Goal: Task Accomplishment & Management: Use online tool/utility

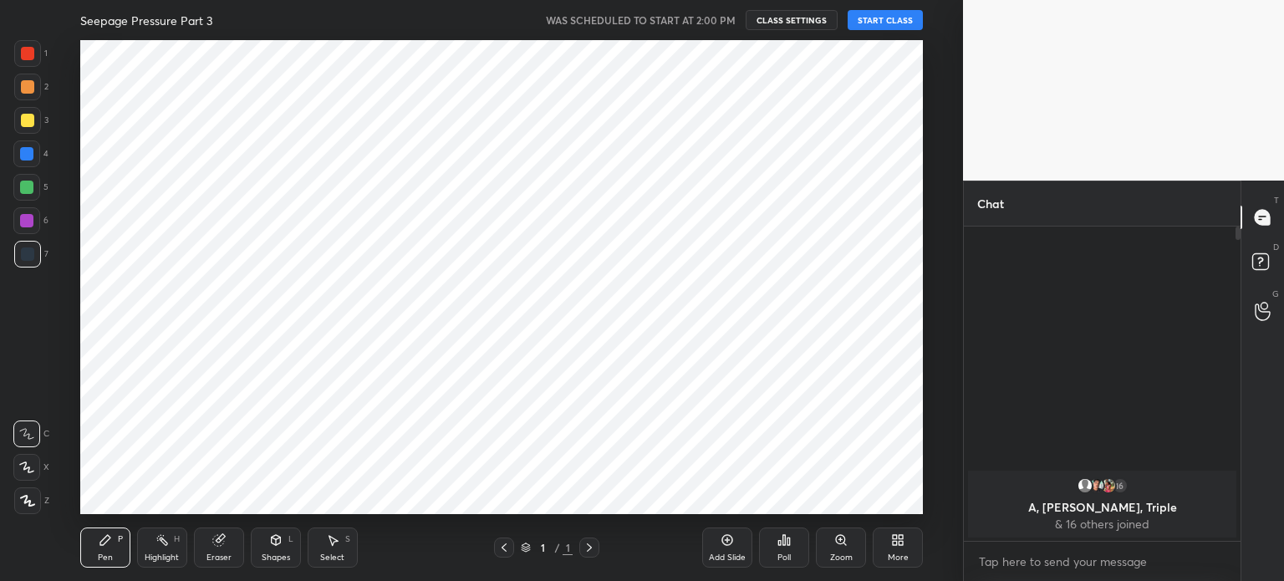
scroll to position [474, 896]
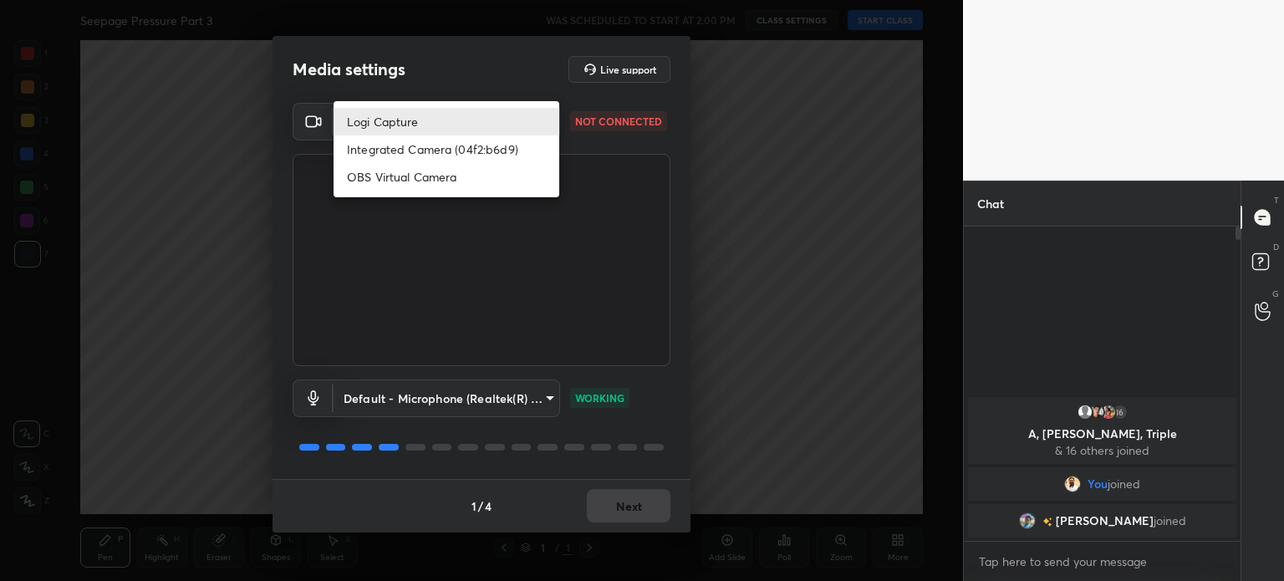
click at [380, 123] on body "1 2 3 4 5 6 7 C X Z C X Z E E Erase all H H Seepage Pressure Part 3 WAS SCHEDUL…" at bounding box center [642, 290] width 1284 height 581
click at [414, 86] on div at bounding box center [642, 290] width 1284 height 581
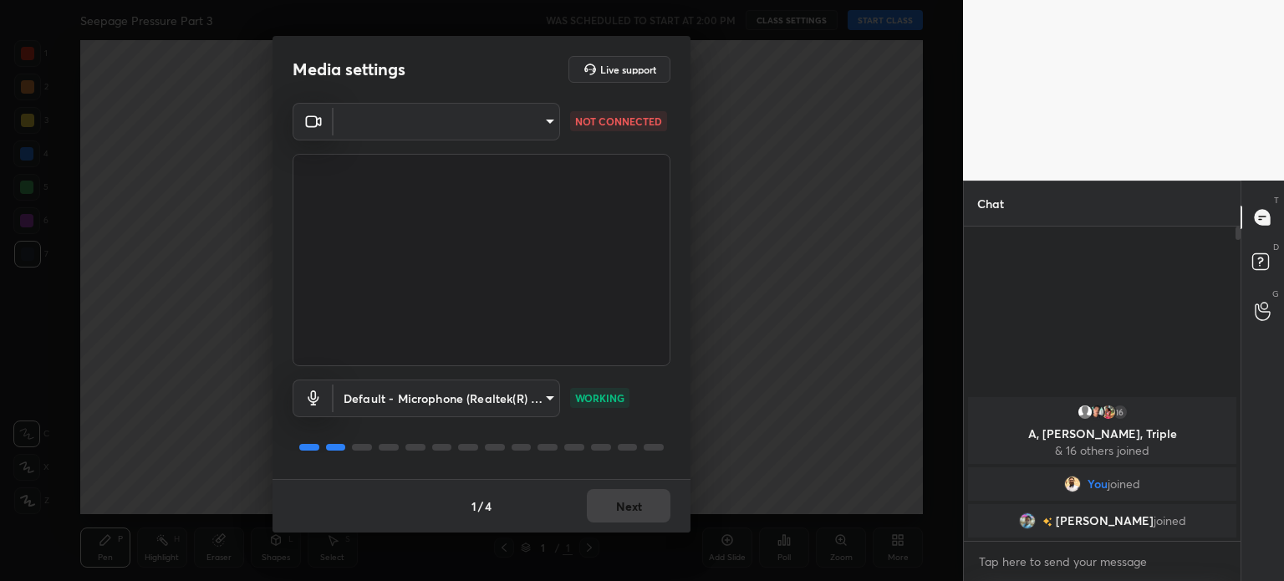
click at [420, 395] on body "1 2 3 4 5 6 7 C X Z C X Z E E Erase all H H Seepage Pressure Part 3 WAS SCHEDUL…" at bounding box center [642, 290] width 1284 height 581
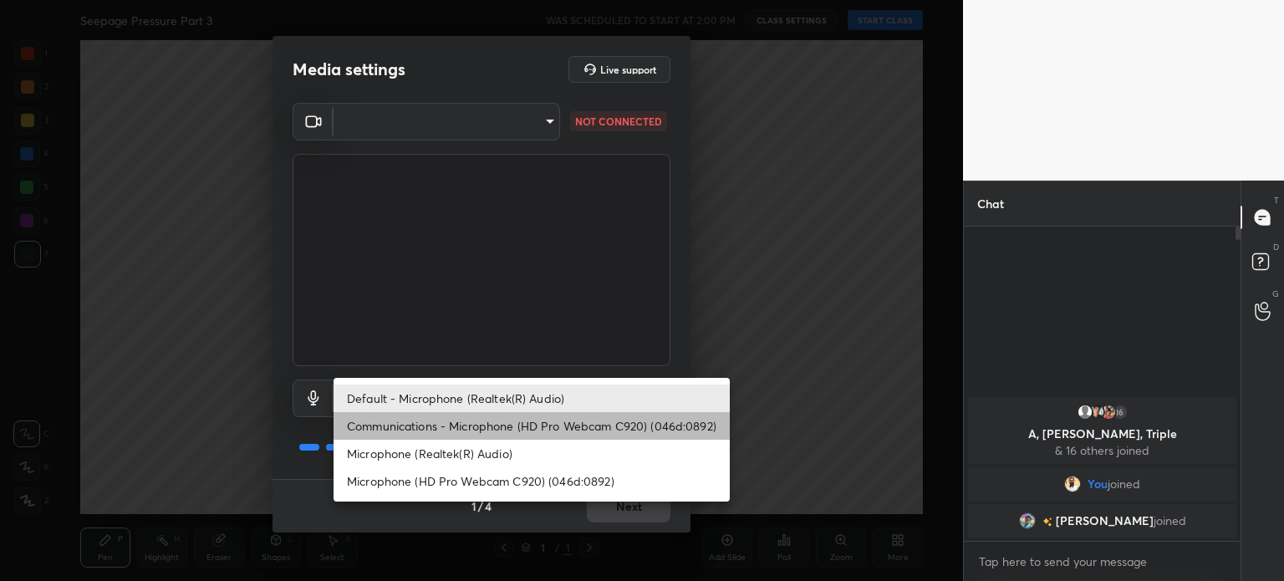
click at [415, 431] on li "Communications - Microphone (HD Pro Webcam C920) (046d:0892)" at bounding box center [532, 426] width 396 height 28
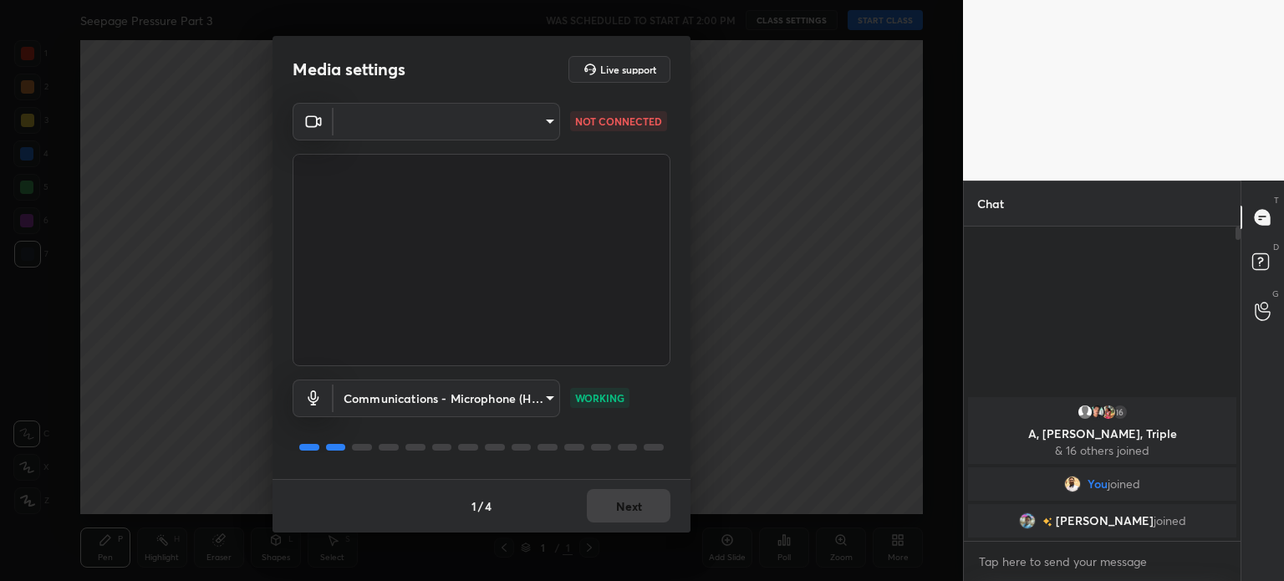
click at [388, 120] on body "1 2 3 4 5 6 7 C X Z C X Z E E Erase all H H Seepage Pressure Part 3 WAS SCHEDUL…" at bounding box center [642, 290] width 1284 height 581
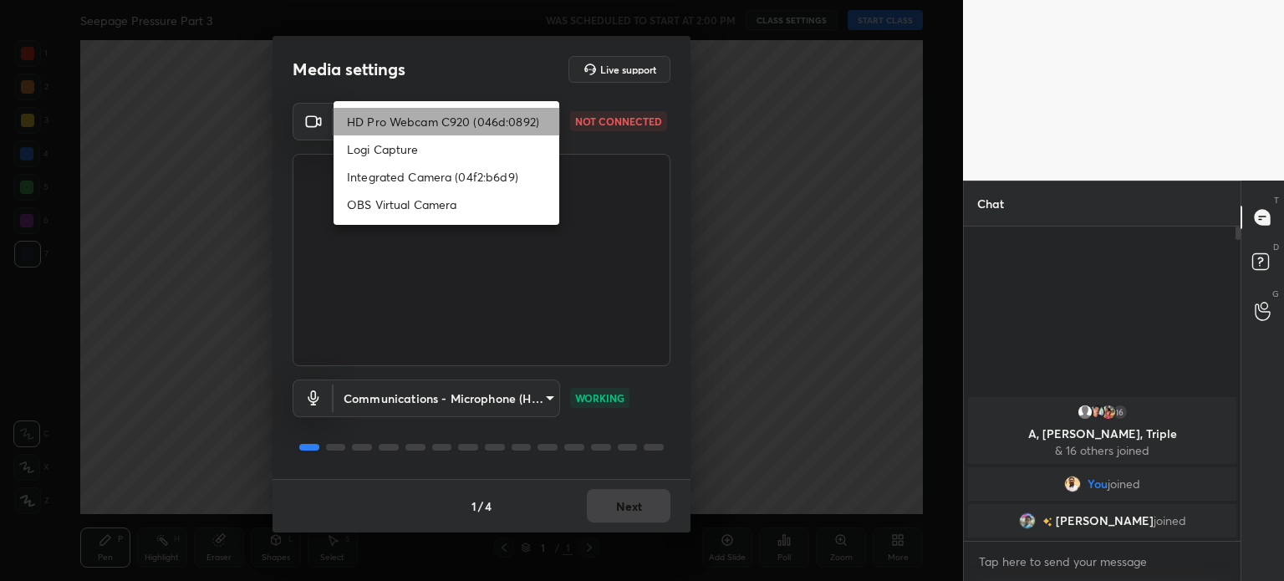
click at [388, 120] on li "HD Pro Webcam C920 (046d:0892)" at bounding box center [447, 122] width 226 height 28
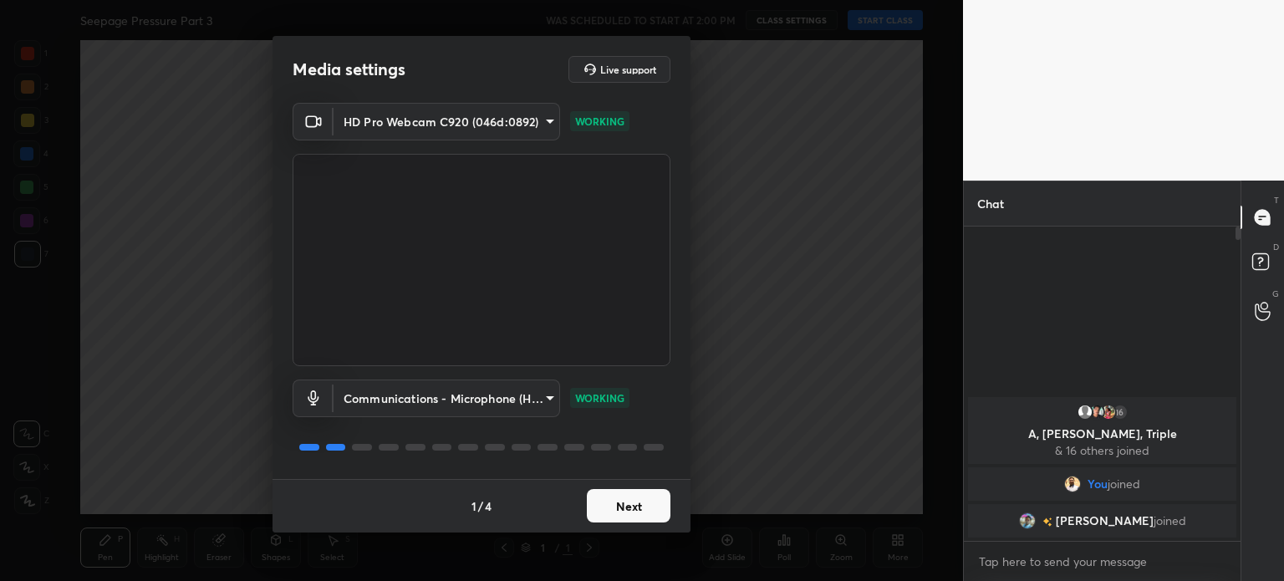
click at [469, 384] on body "1 2 3 4 5 6 7 C X Z C X Z E E Erase all H H Seepage Pressure Part 3 WAS SCHEDUL…" at bounding box center [642, 290] width 1284 height 581
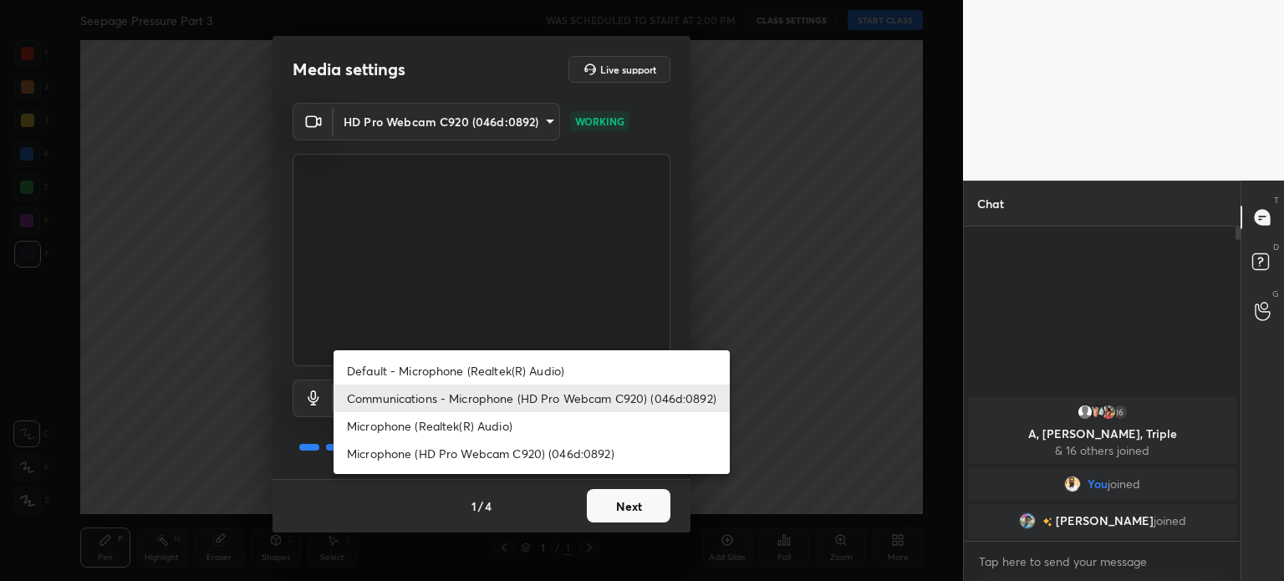
click at [461, 426] on li "Microphone (Realtek(R) Audio)" at bounding box center [532, 426] width 396 height 28
type input "29986c34deca328d4adbb12a1667a5fe782c3b54e34eba1f894fabc5c6c8b8f2"
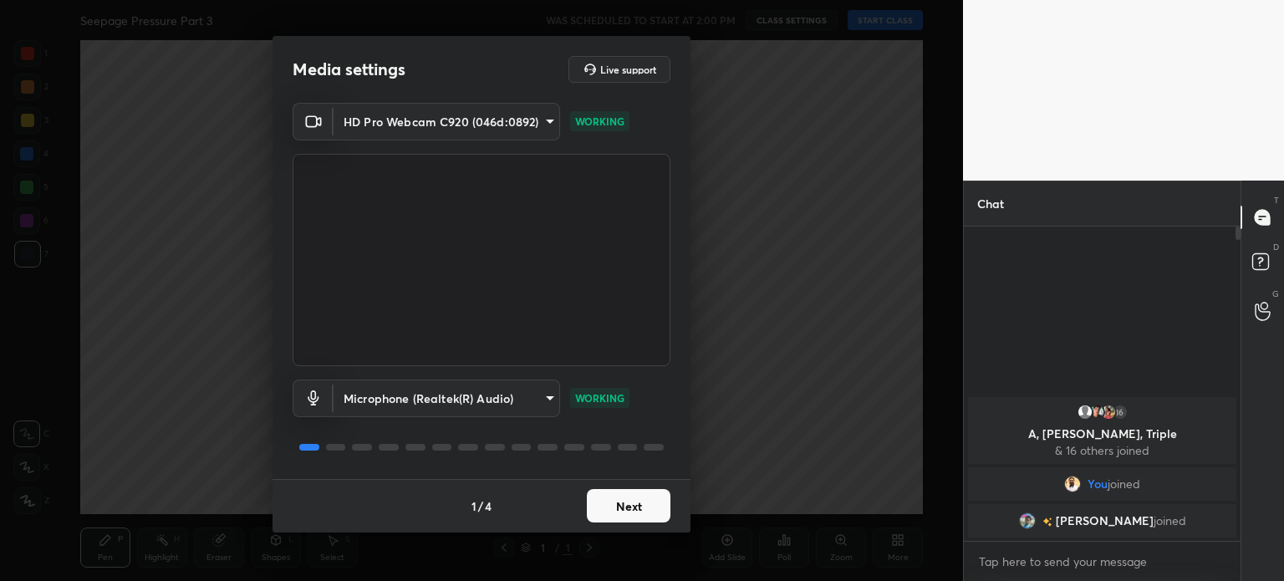
click at [613, 502] on button "Next" at bounding box center [629, 505] width 84 height 33
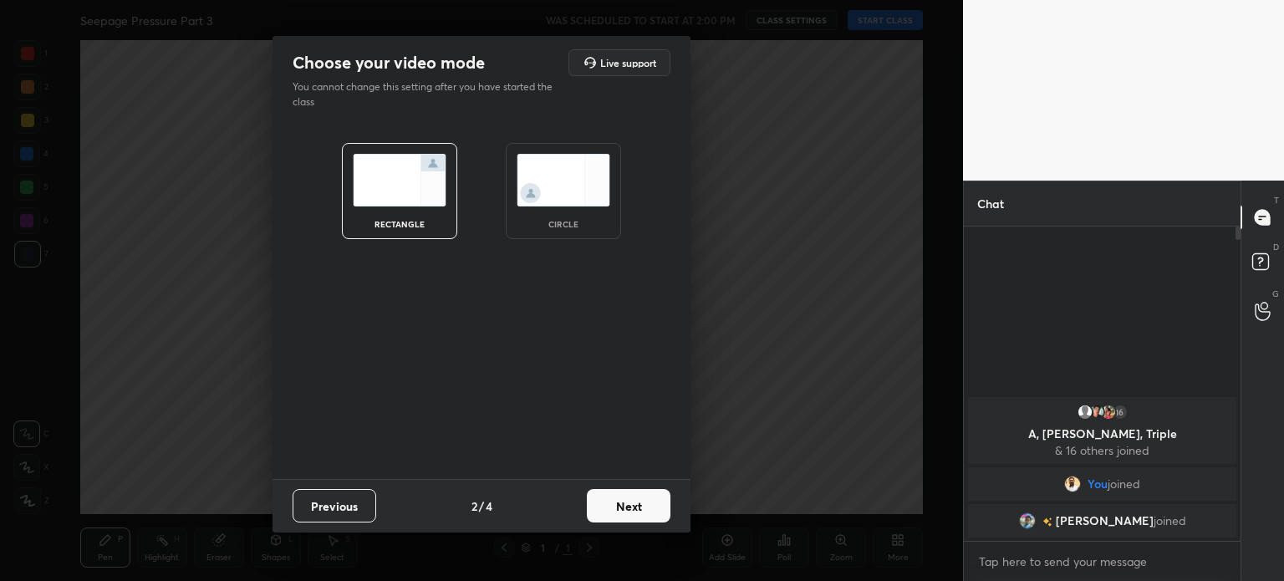
click at [613, 503] on button "Next" at bounding box center [629, 505] width 84 height 33
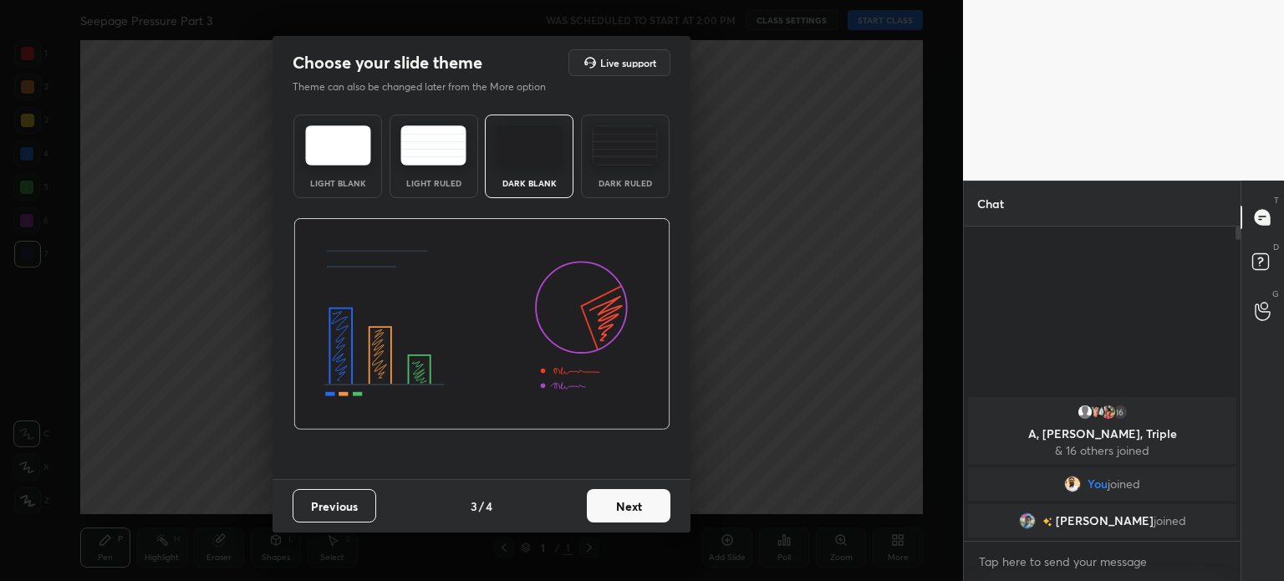
click at [625, 503] on button "Next" at bounding box center [629, 505] width 84 height 33
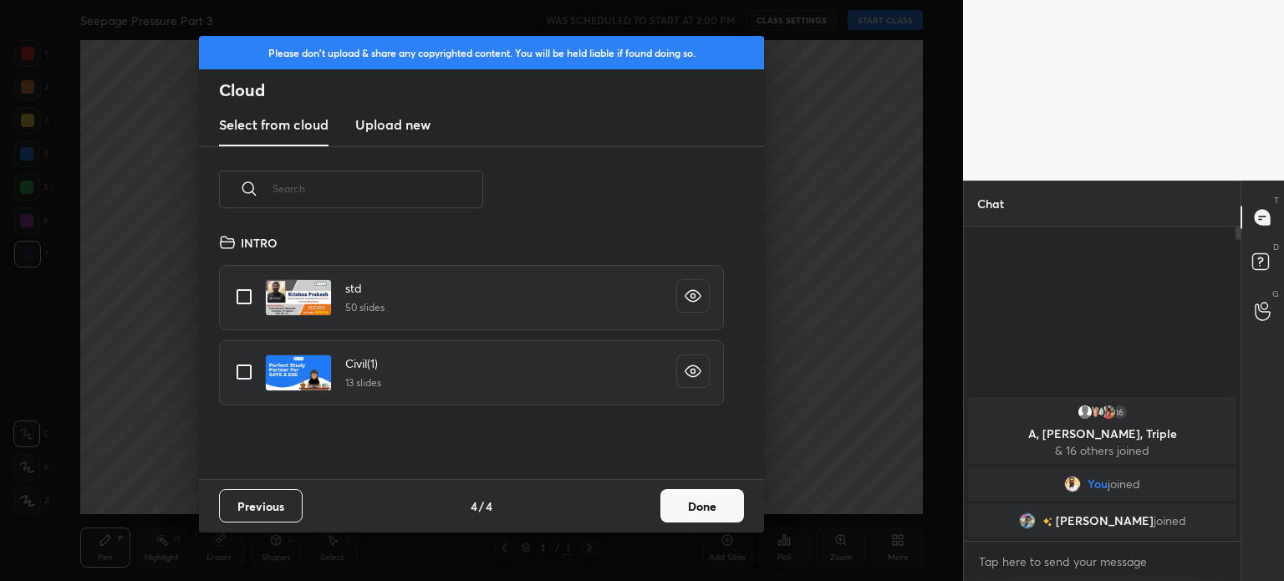
scroll to position [247, 537]
click at [385, 115] on h3 "Upload new" at bounding box center [392, 125] width 75 height 20
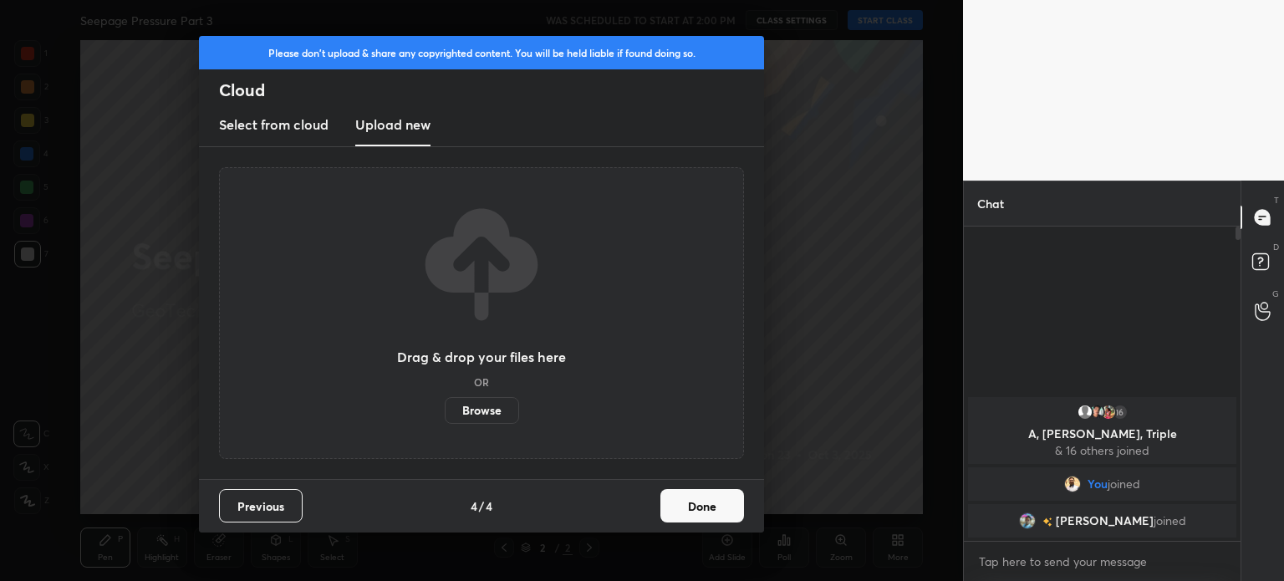
click at [467, 410] on label "Browse" at bounding box center [482, 410] width 74 height 27
click at [445, 410] on input "Browse" at bounding box center [445, 410] width 0 height 27
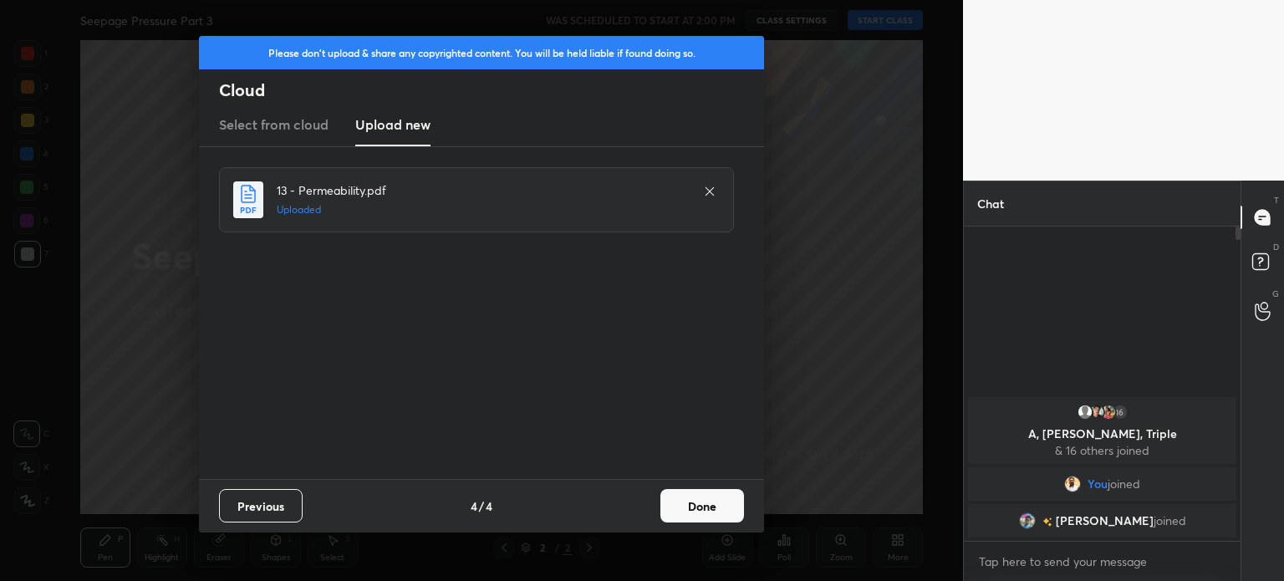
click at [693, 483] on div "Previous 4 / 4 Done" at bounding box center [481, 506] width 565 height 54
click at [701, 514] on button "Done" at bounding box center [702, 505] width 84 height 33
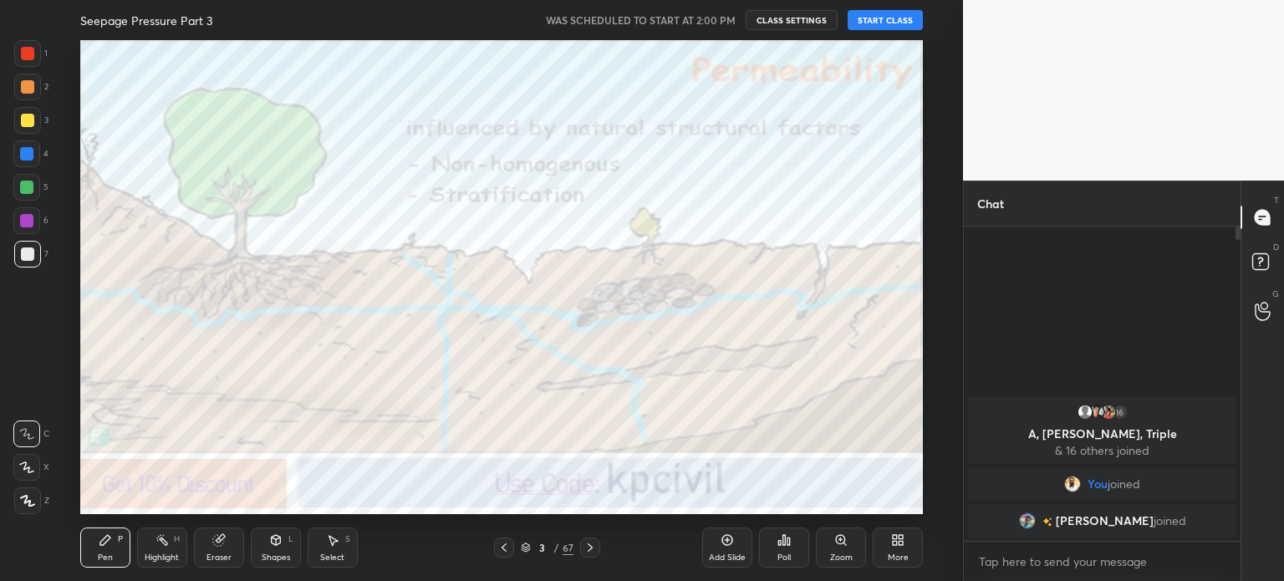
click at [878, 18] on button "START CLASS" at bounding box center [885, 20] width 75 height 20
click at [17, 507] on div at bounding box center [27, 500] width 27 height 27
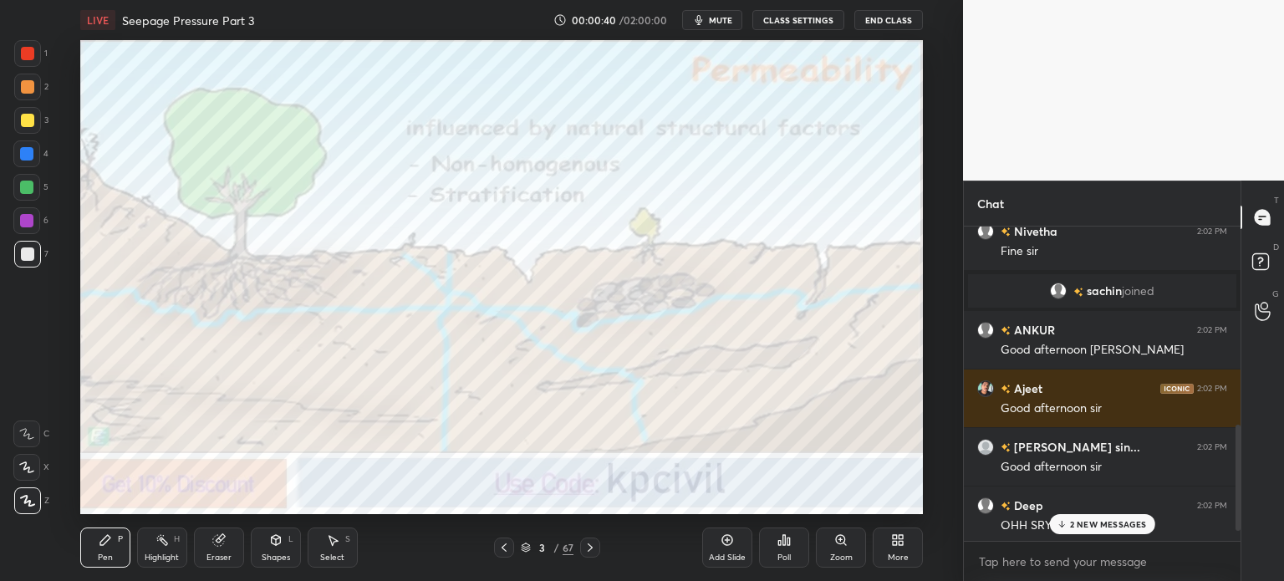
scroll to position [634, 0]
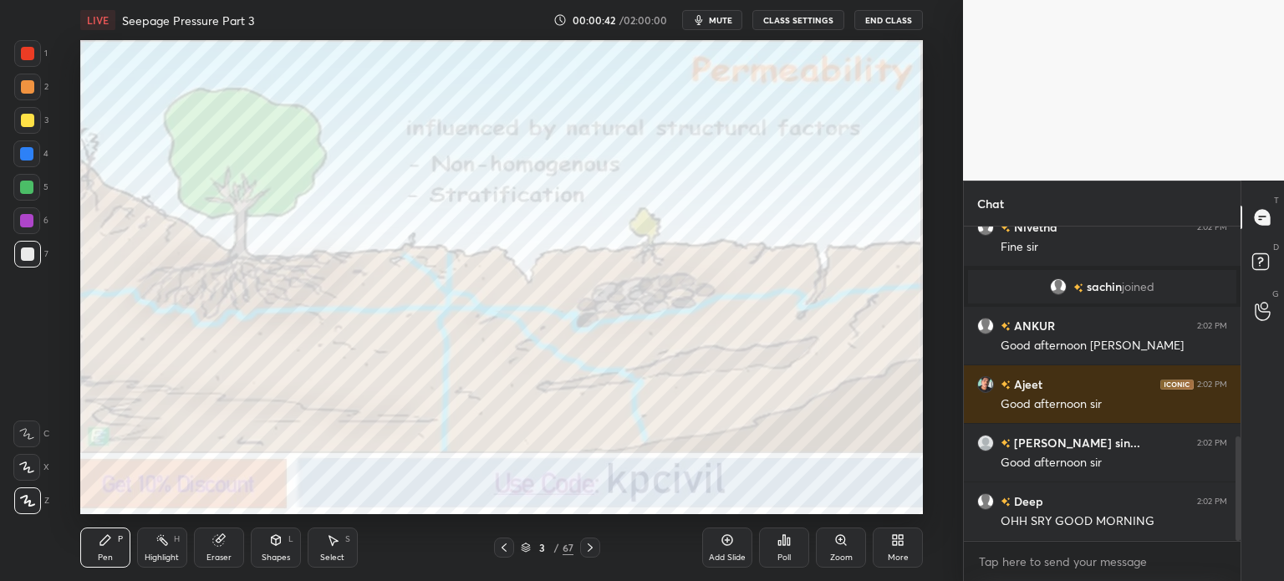
click at [590, 551] on icon at bounding box center [589, 547] width 13 height 13
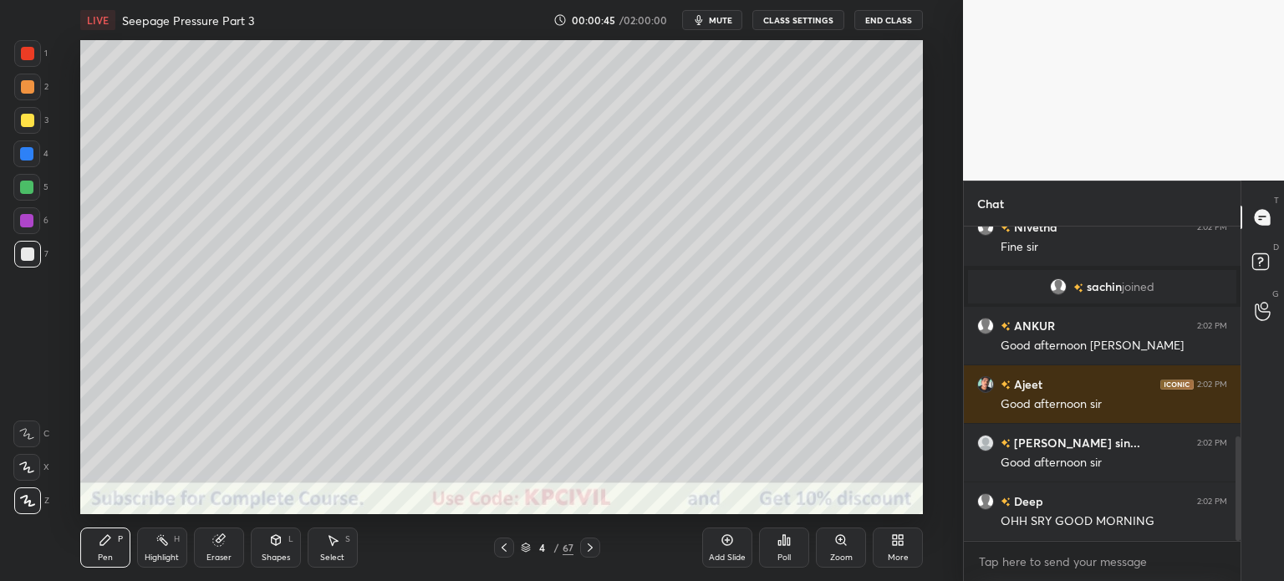
click at [20, 130] on div at bounding box center [27, 120] width 27 height 27
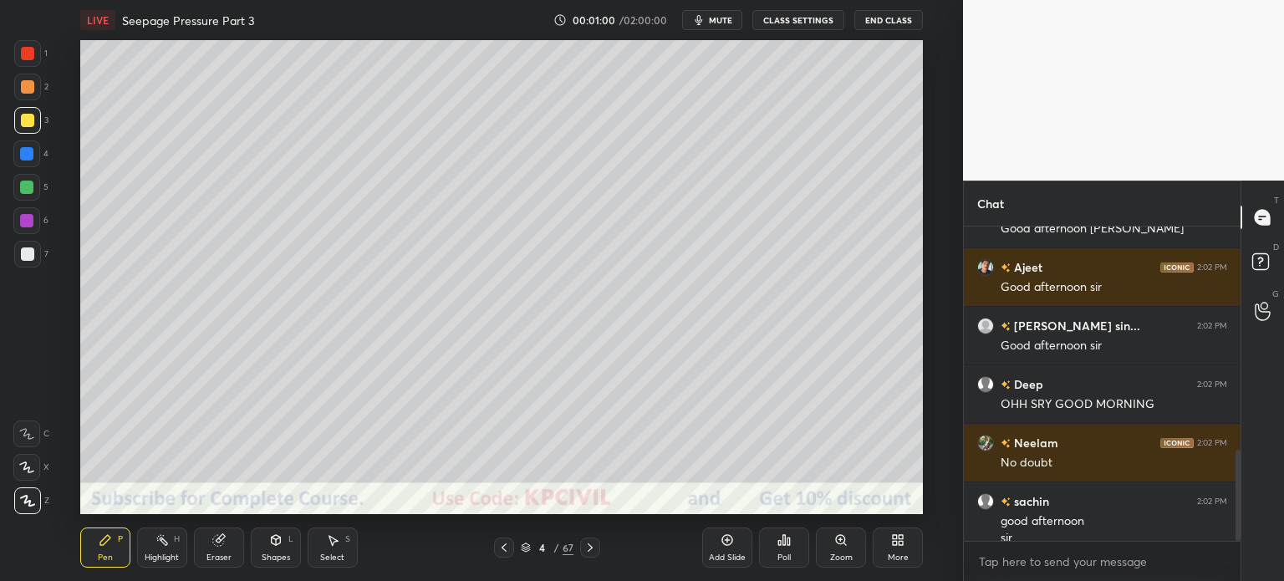
scroll to position [767, 0]
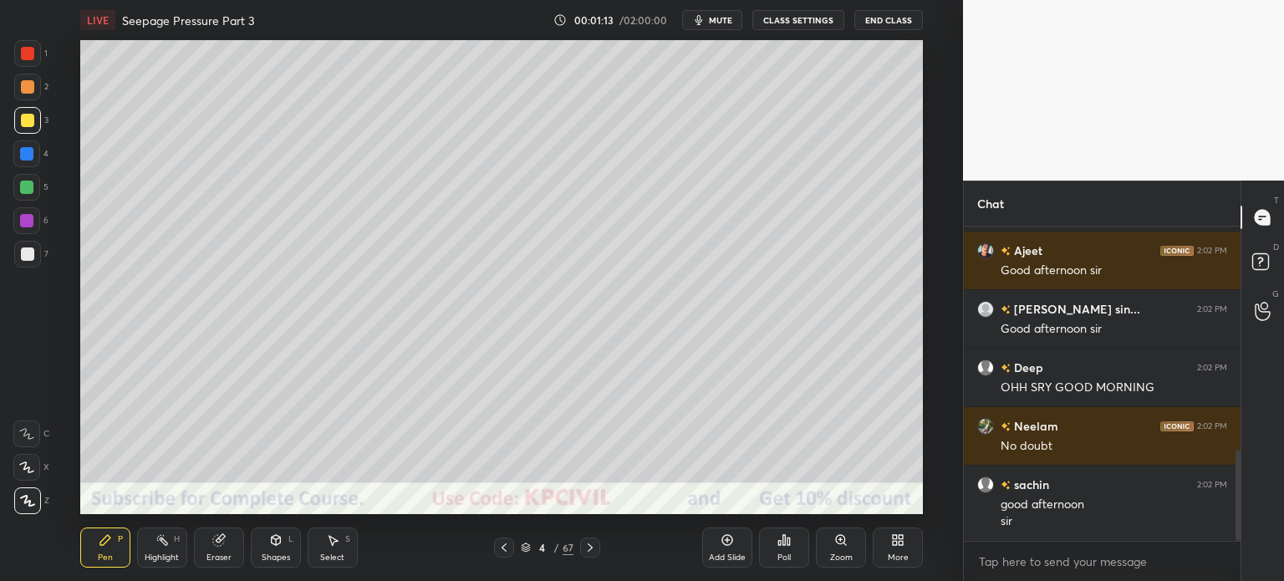
click at [329, 554] on div "Select" at bounding box center [332, 557] width 24 height 8
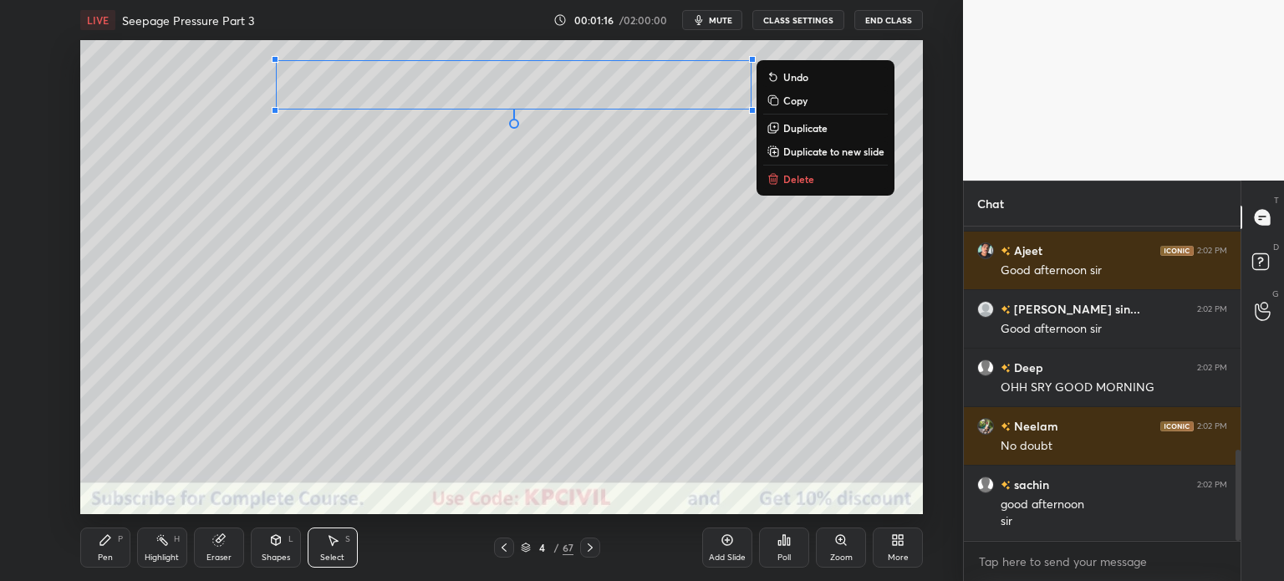
click at [506, 286] on div "0 ° Undo Copy Duplicate Duplicate to new slide Delete" at bounding box center [501, 277] width 843 height 474
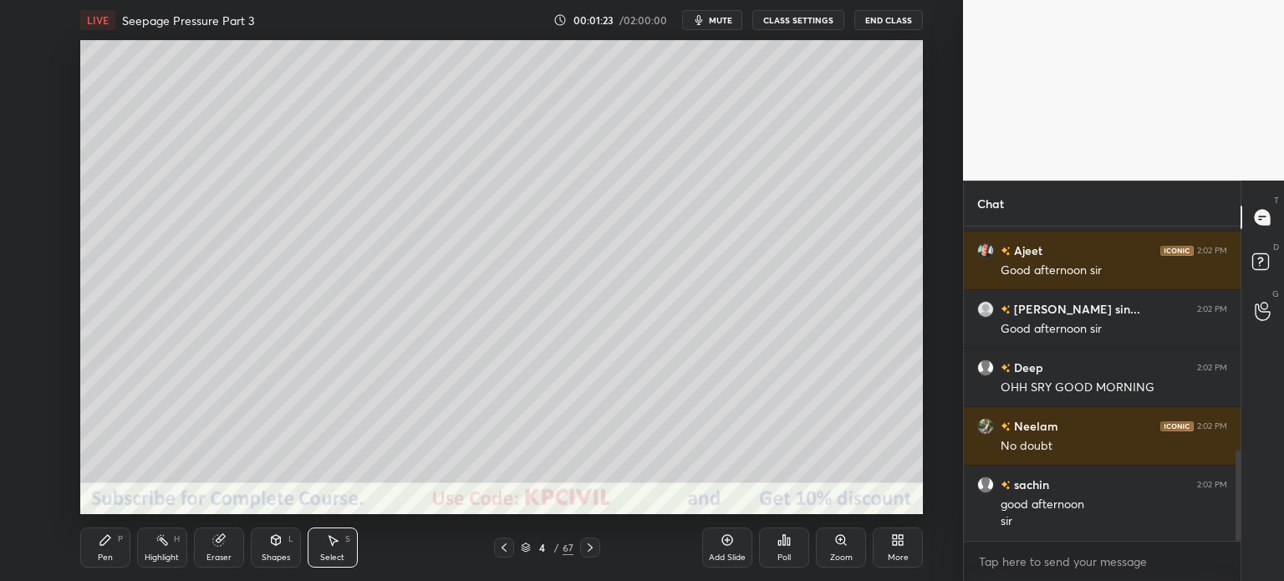
click at [101, 551] on div "Pen P" at bounding box center [105, 547] width 50 height 40
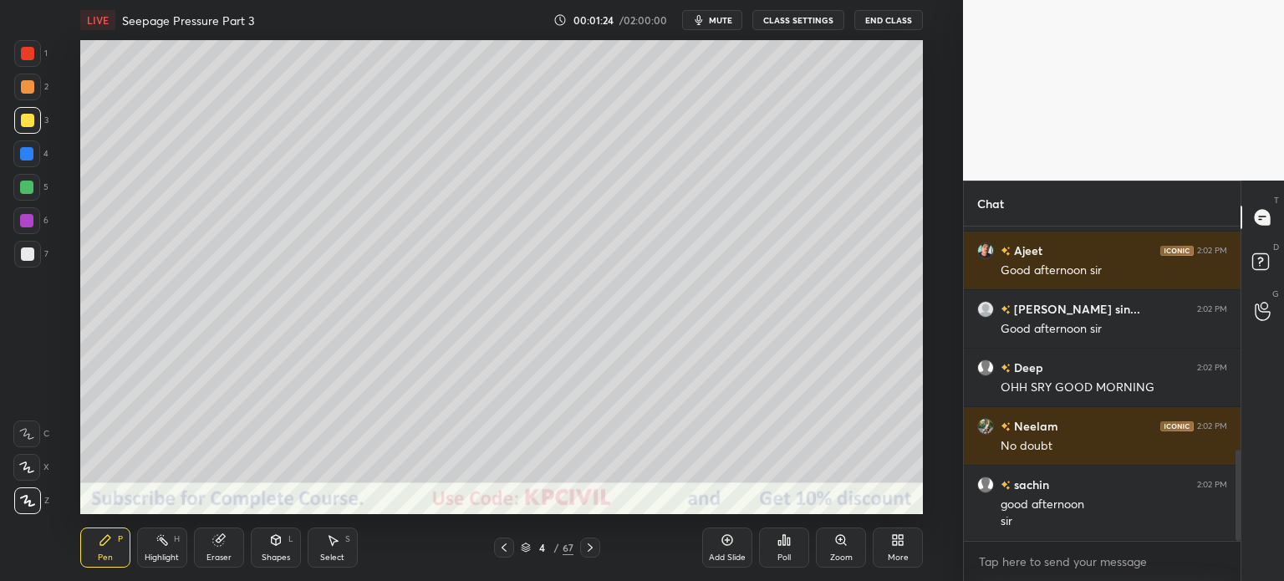
click at [23, 253] on div at bounding box center [27, 253] width 13 height 13
click at [21, 150] on div at bounding box center [26, 153] width 13 height 13
click at [22, 121] on div at bounding box center [27, 120] width 13 height 13
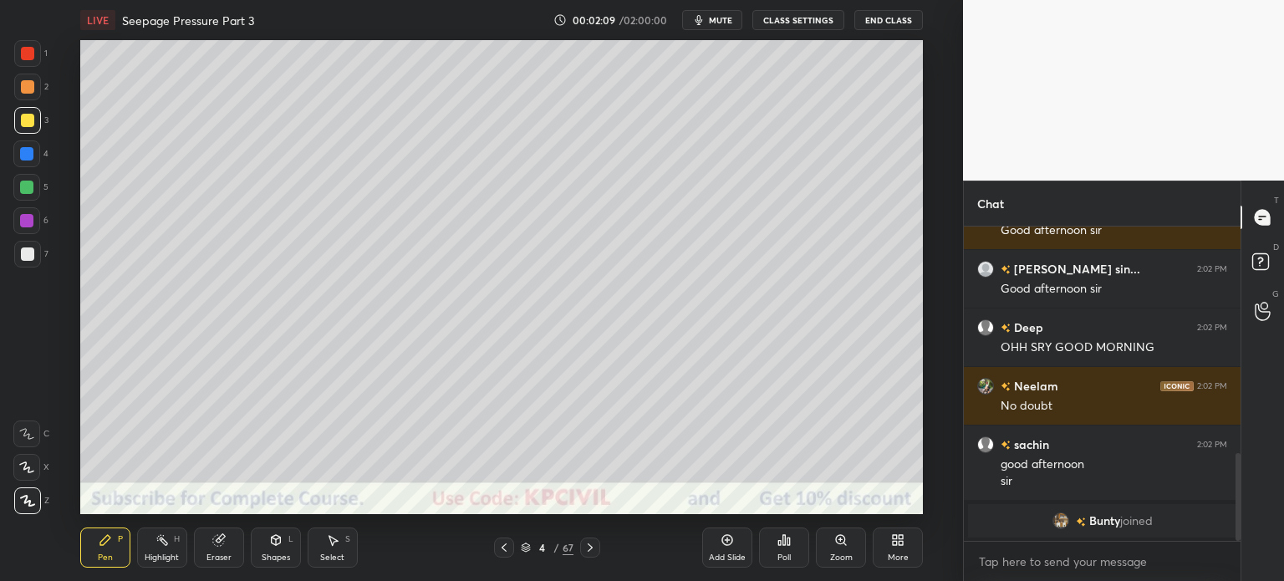
click at [206, 552] on div "Eraser" at bounding box center [219, 547] width 50 height 40
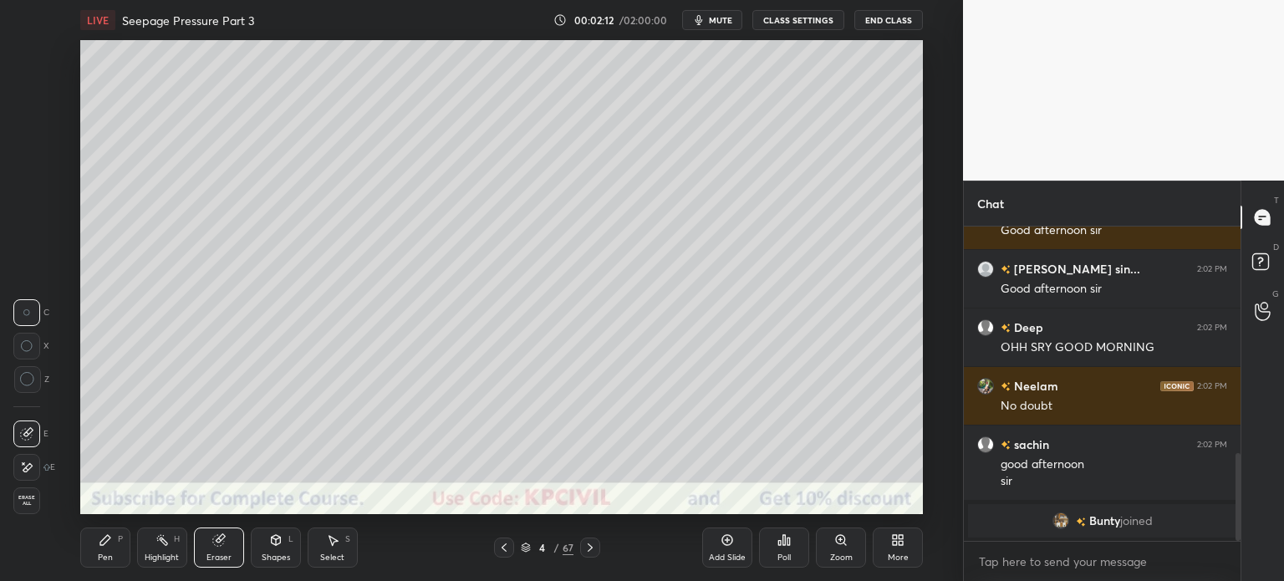
click at [100, 556] on div "Pen" at bounding box center [105, 557] width 15 height 8
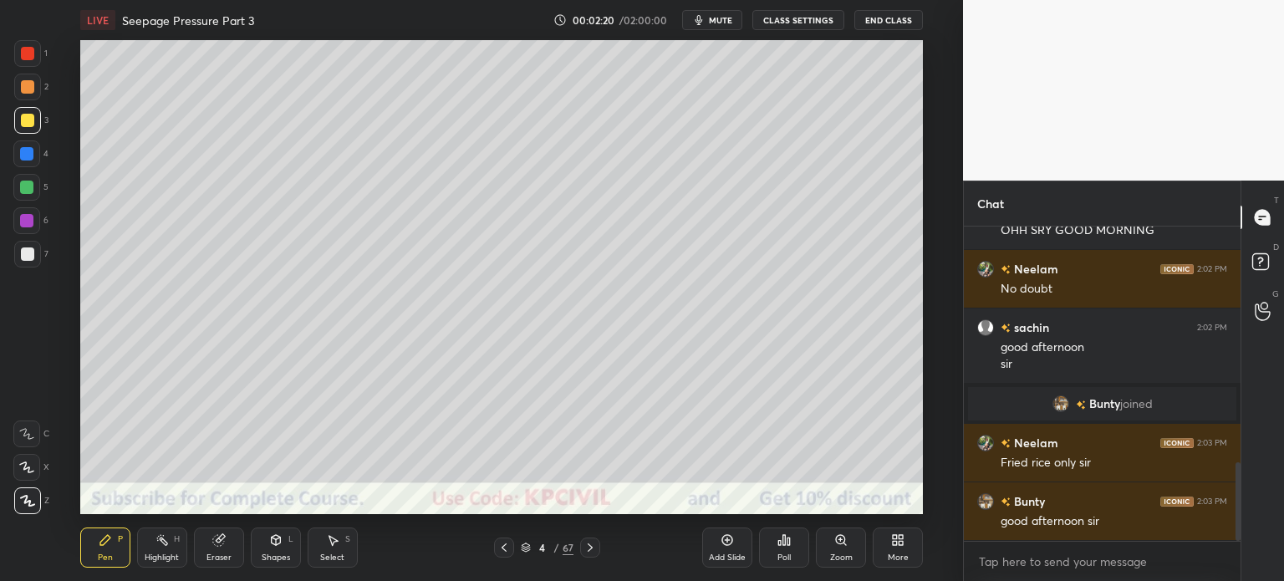
scroll to position [943, 0]
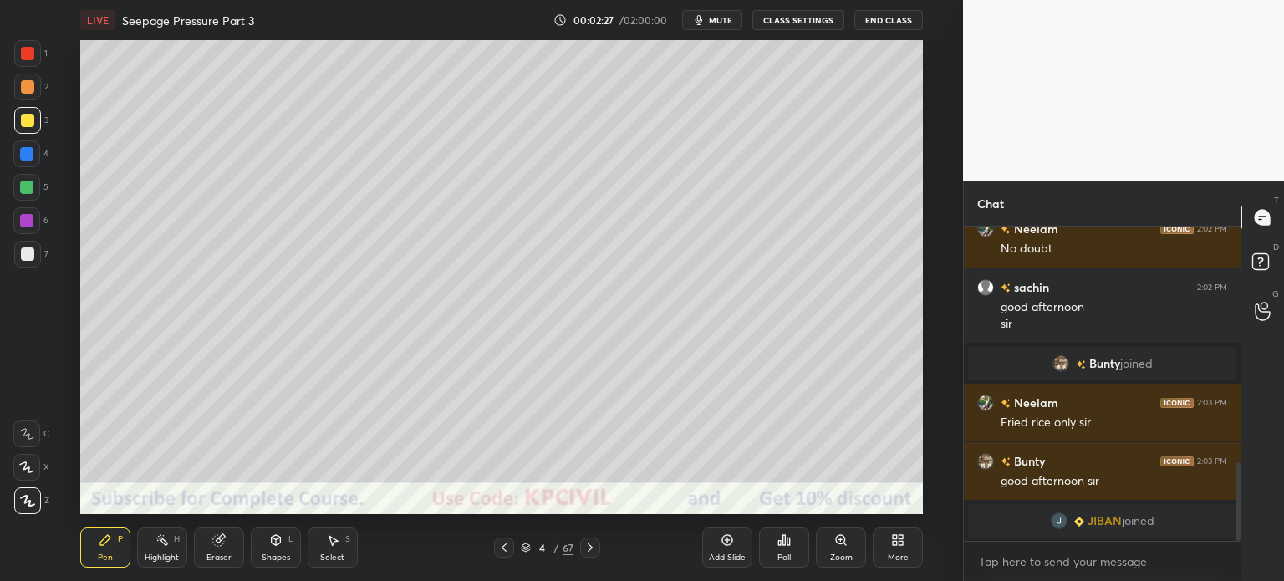
click at [27, 260] on div at bounding box center [27, 253] width 13 height 13
click at [21, 120] on div at bounding box center [27, 120] width 13 height 13
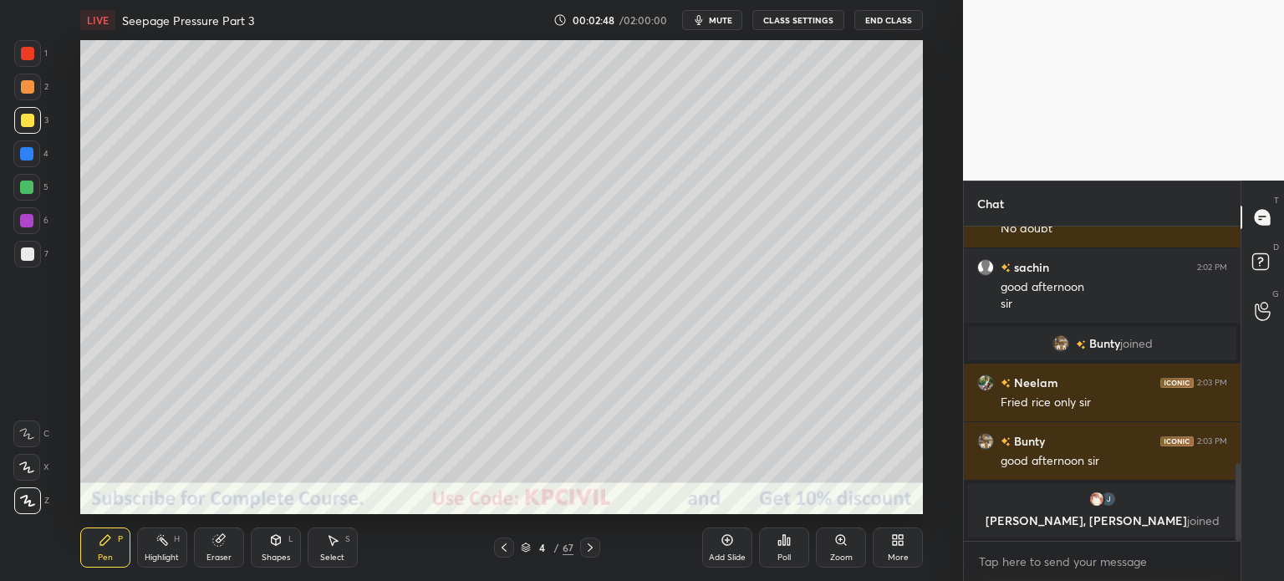
scroll to position [971, 0]
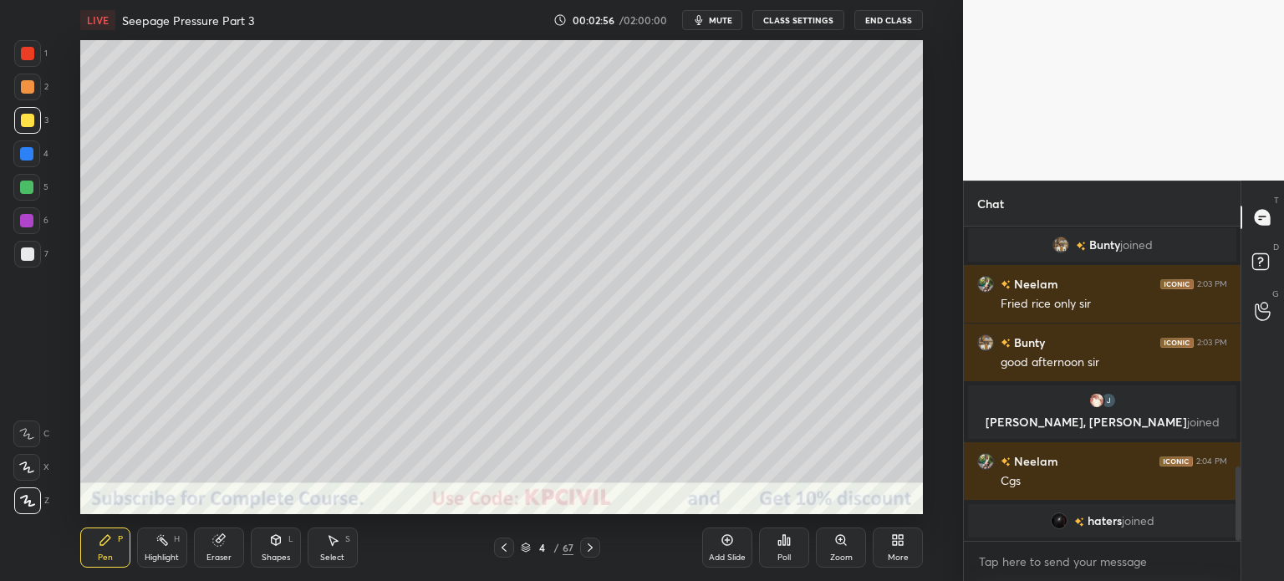
click at [23, 262] on div at bounding box center [27, 254] width 27 height 27
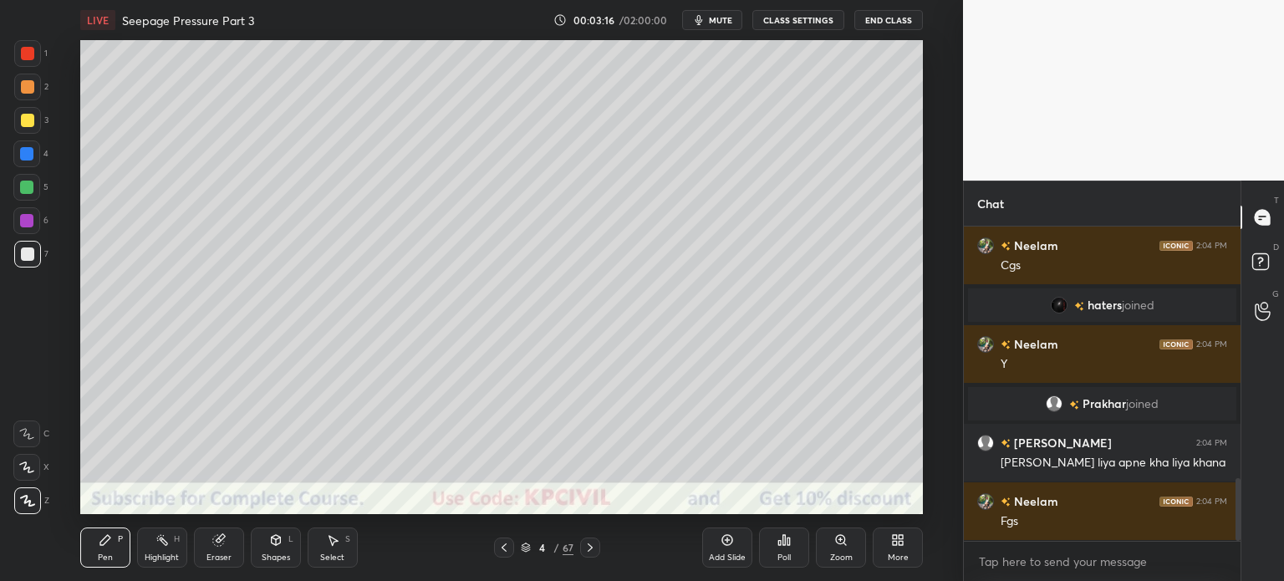
scroll to position [1252, 0]
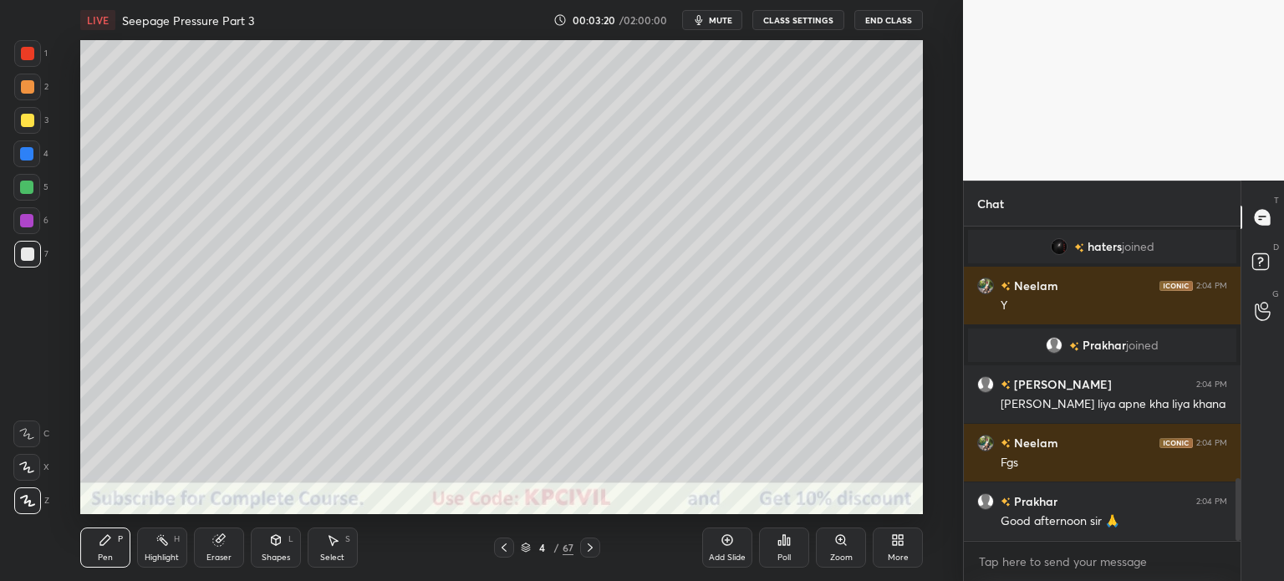
click at [16, 122] on div at bounding box center [27, 120] width 27 height 27
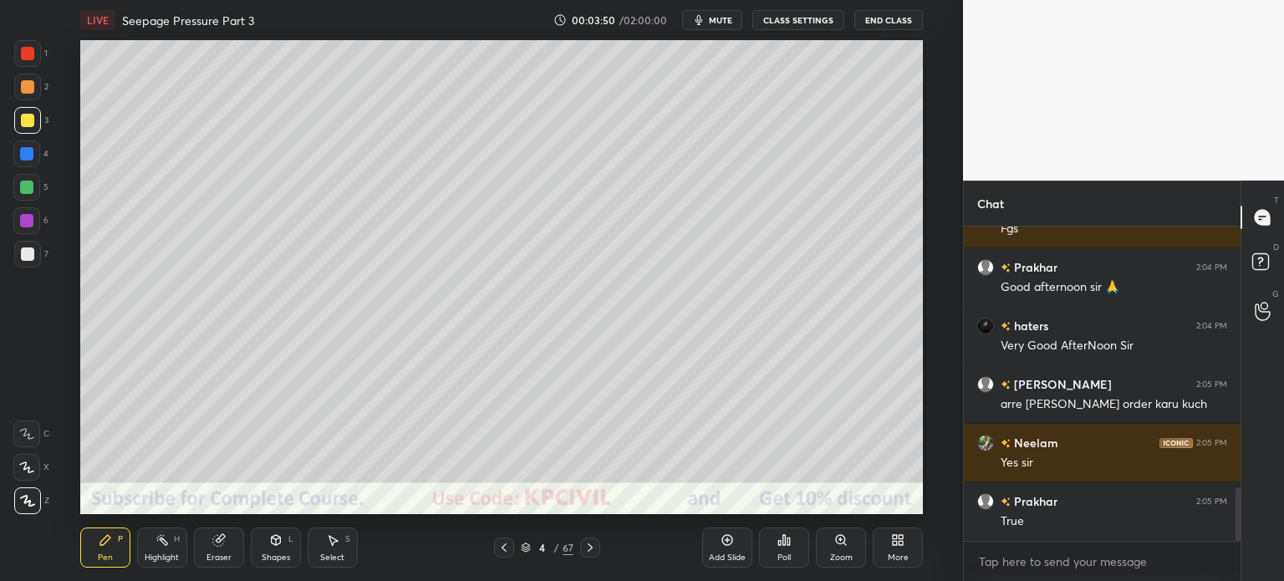
scroll to position [1545, 0]
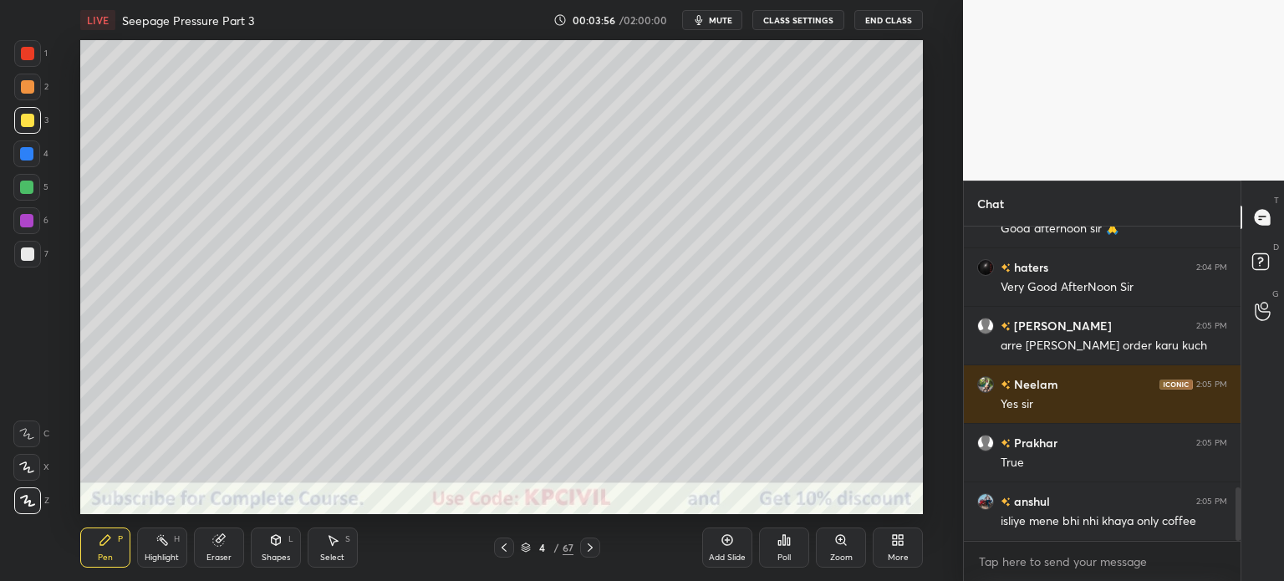
click at [21, 250] on div at bounding box center [27, 253] width 13 height 13
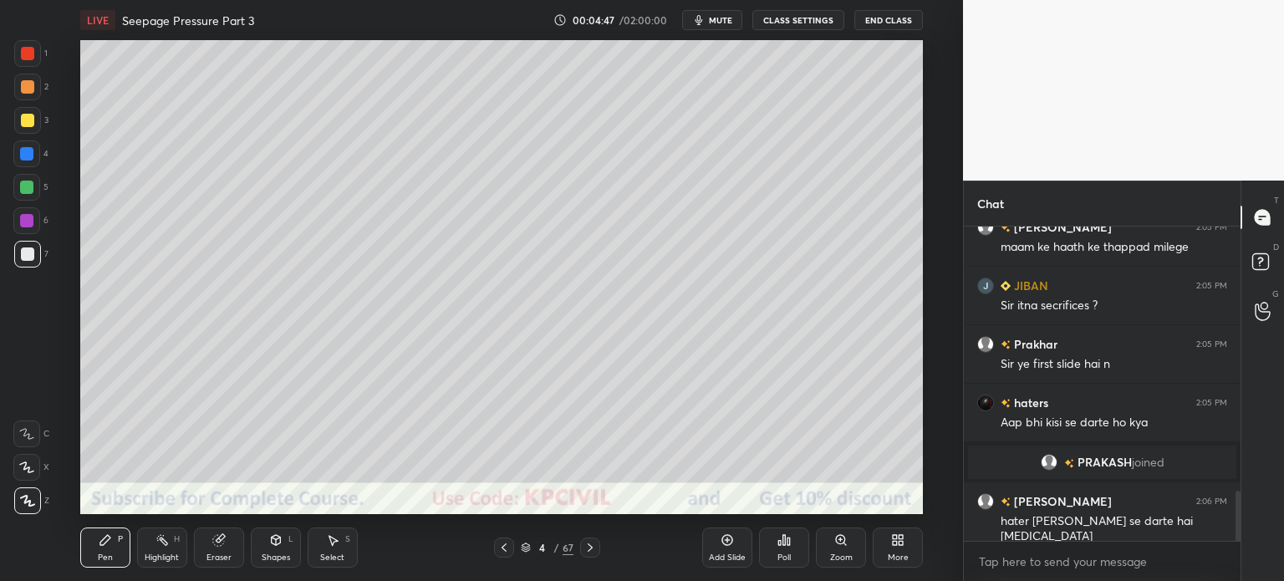
scroll to position [1645, 0]
click at [27, 120] on div at bounding box center [27, 120] width 13 height 13
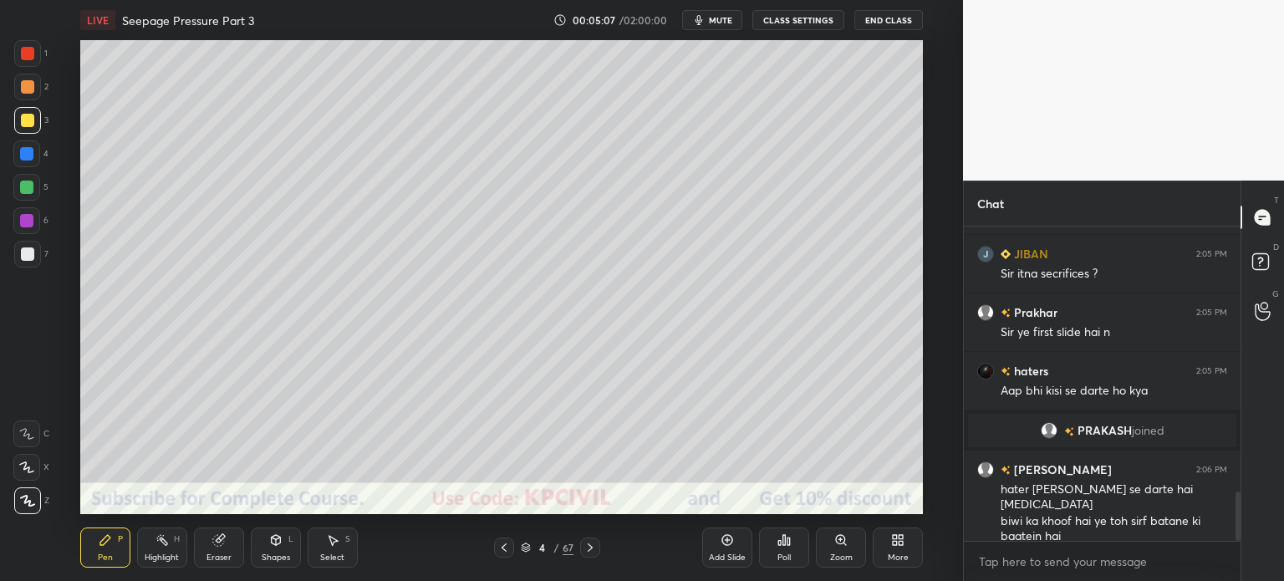
scroll to position [1735, 0]
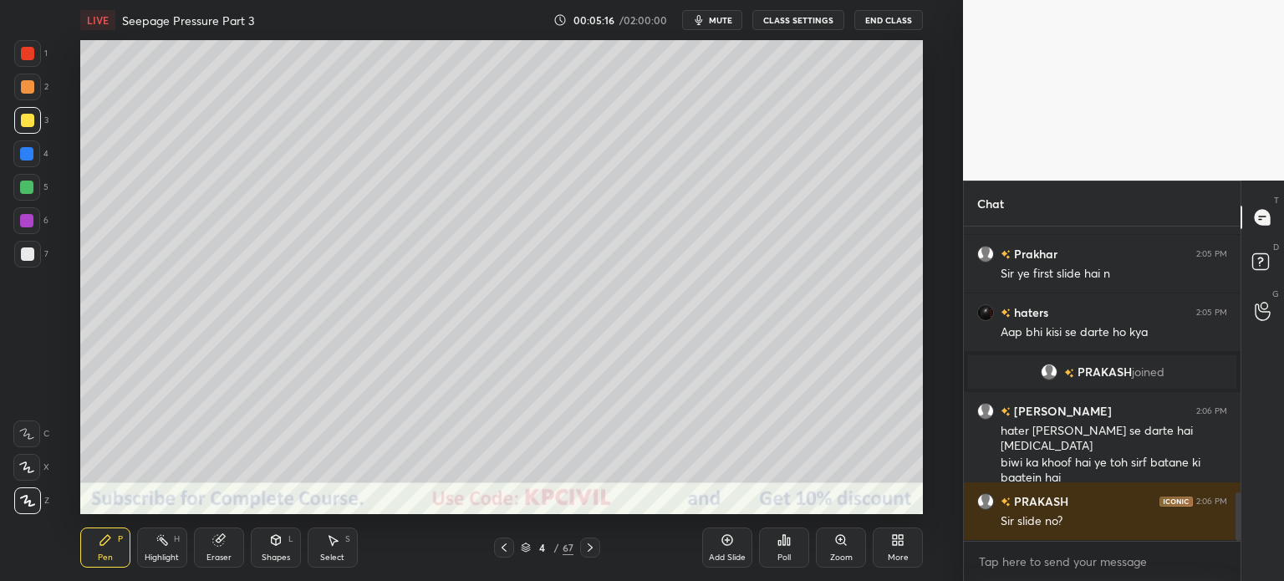
click at [27, 251] on div at bounding box center [27, 253] width 13 height 13
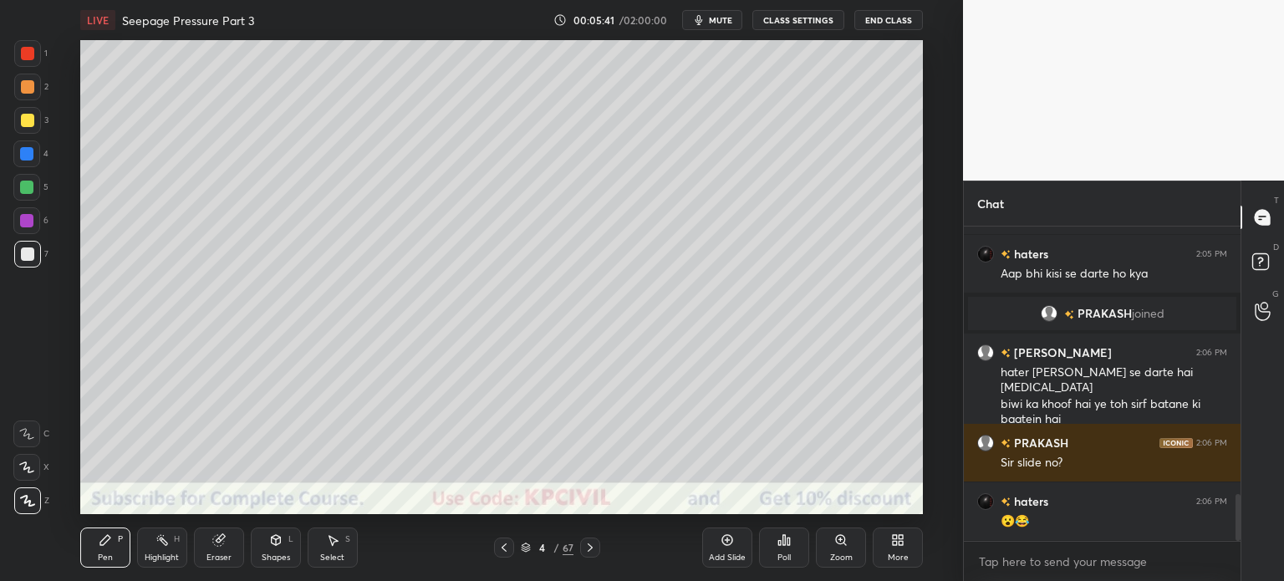
click at [23, 116] on div at bounding box center [27, 120] width 13 height 13
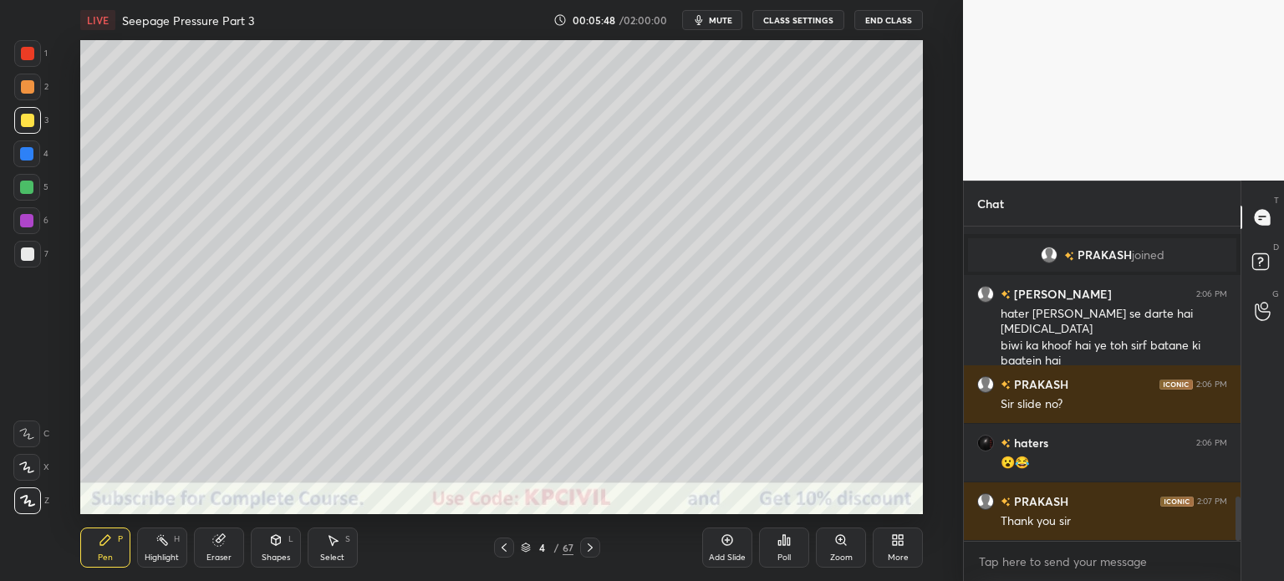
scroll to position [1911, 0]
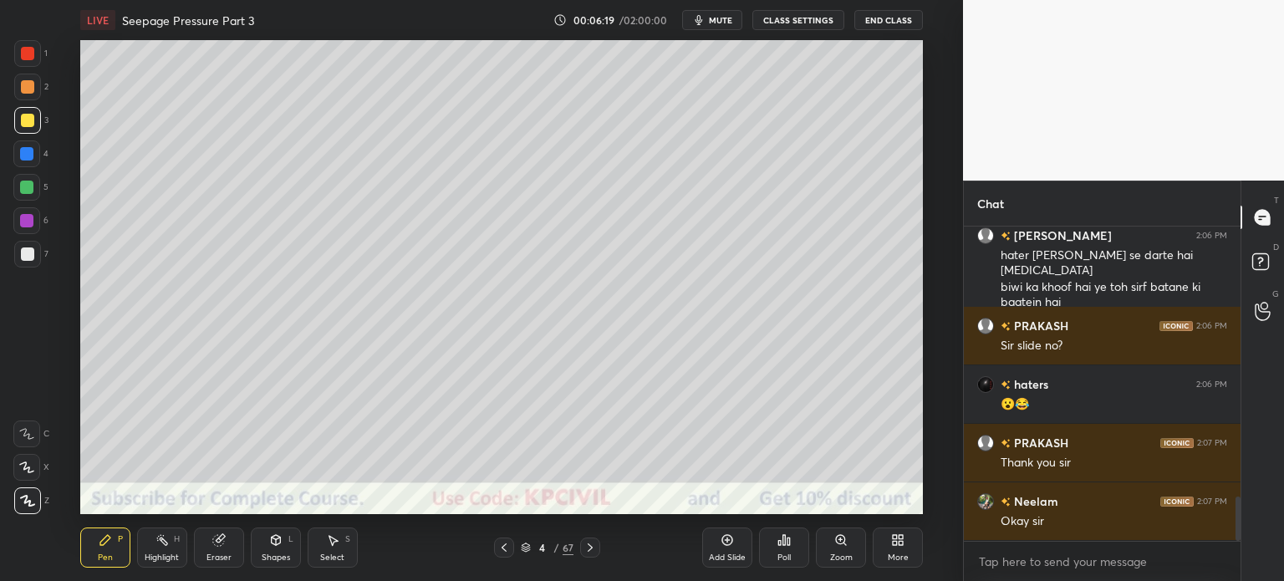
click at [27, 148] on div at bounding box center [26, 153] width 13 height 13
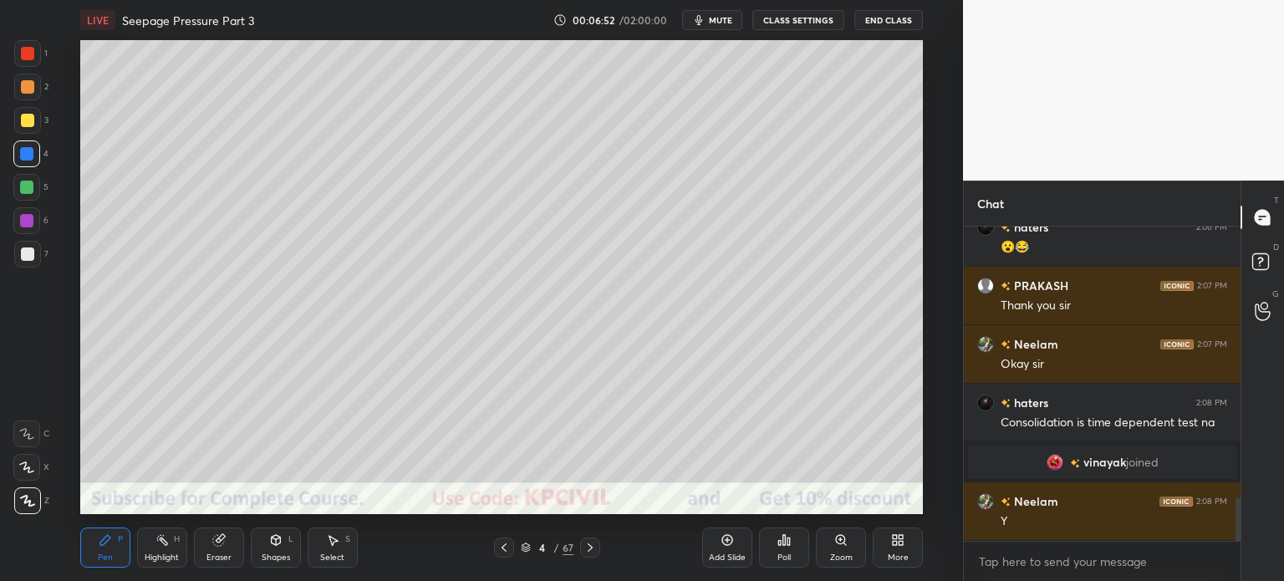
scroll to position [2028, 0]
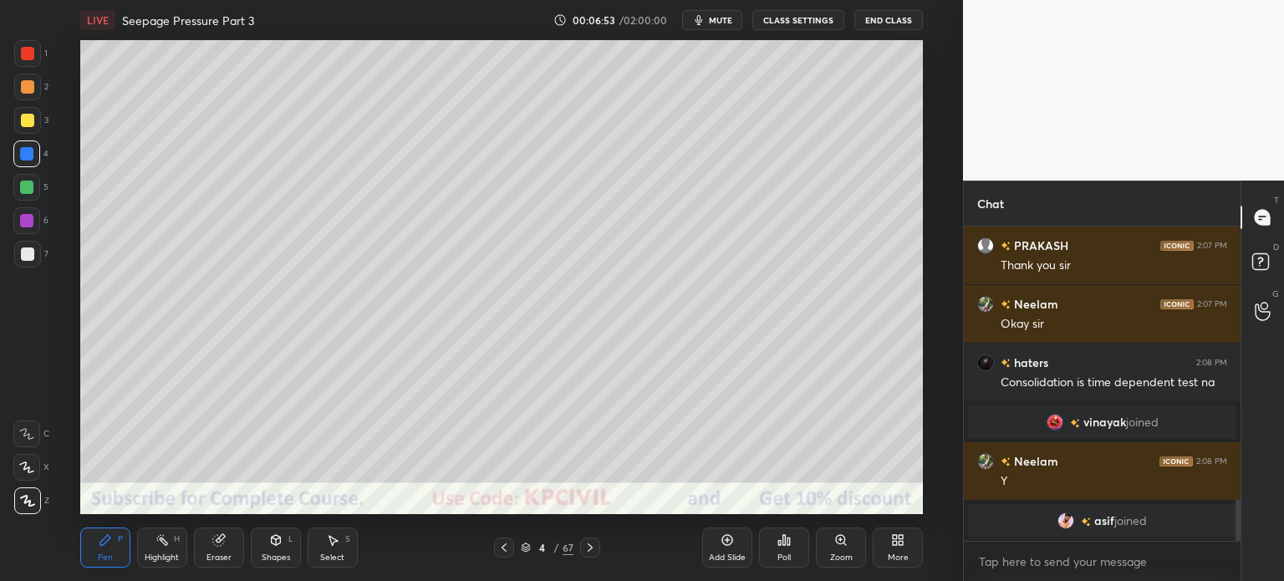
click at [21, 254] on div at bounding box center [27, 253] width 13 height 13
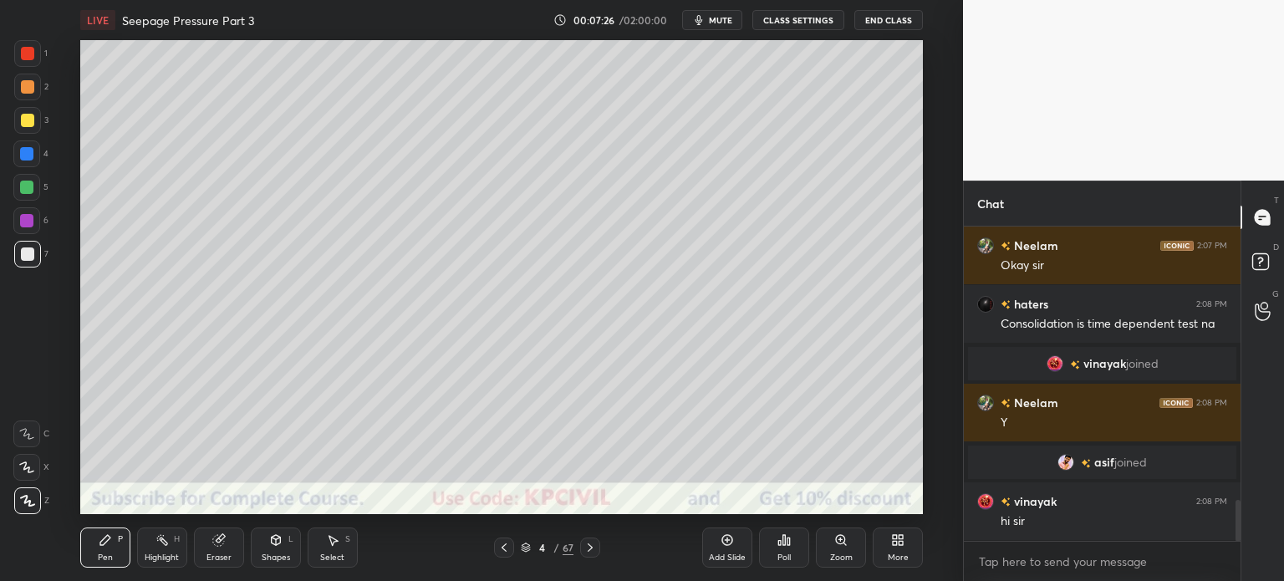
click at [24, 120] on div at bounding box center [27, 120] width 13 height 13
click at [18, 263] on div at bounding box center [27, 254] width 27 height 27
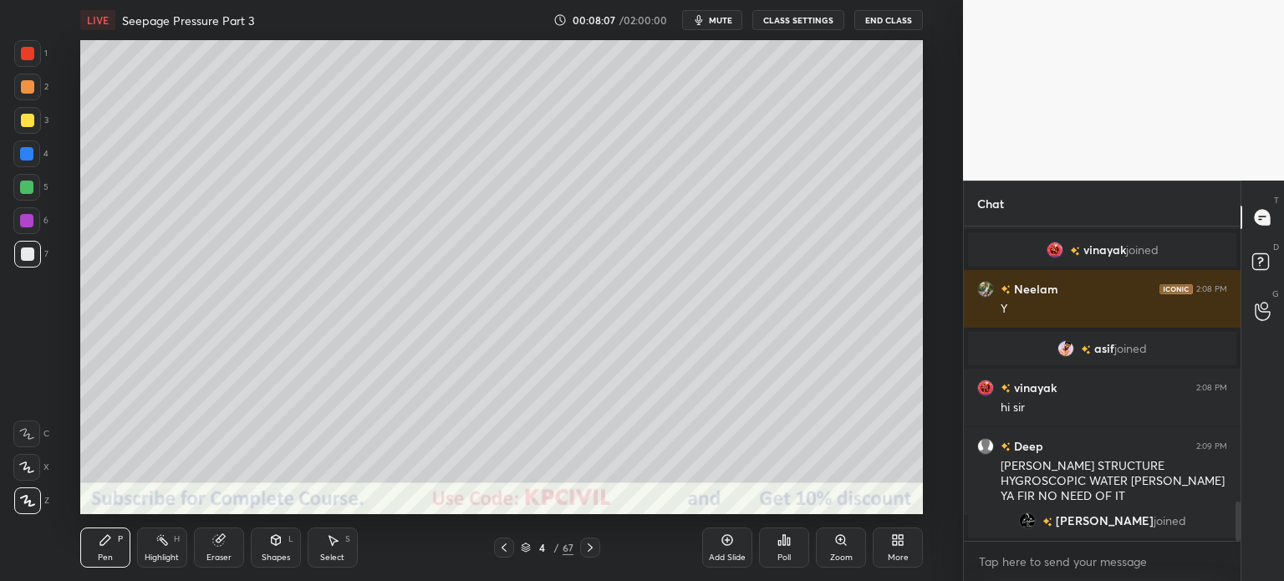
scroll to position [2209, 0]
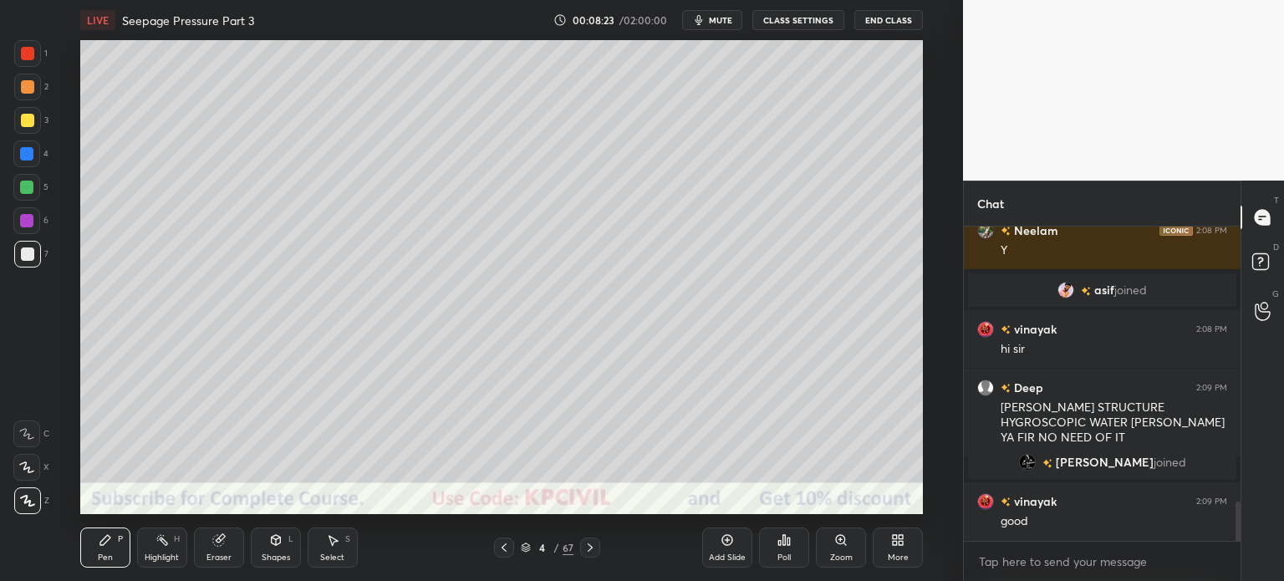
click at [23, 119] on div at bounding box center [27, 120] width 13 height 13
click at [20, 152] on div at bounding box center [26, 153] width 13 height 13
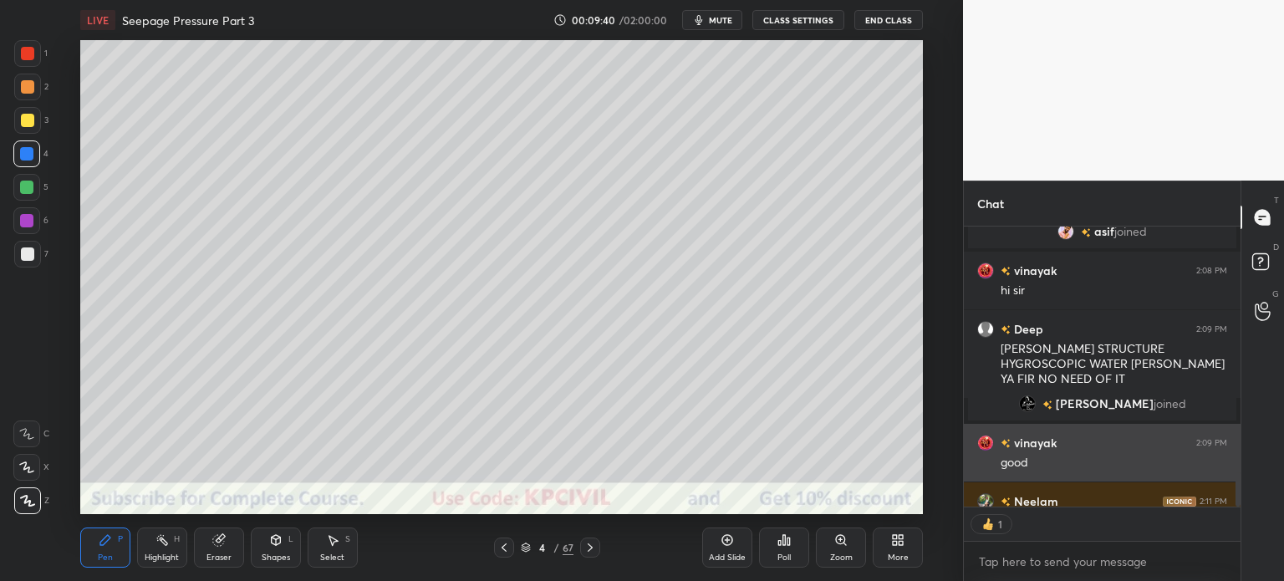
scroll to position [2301, 0]
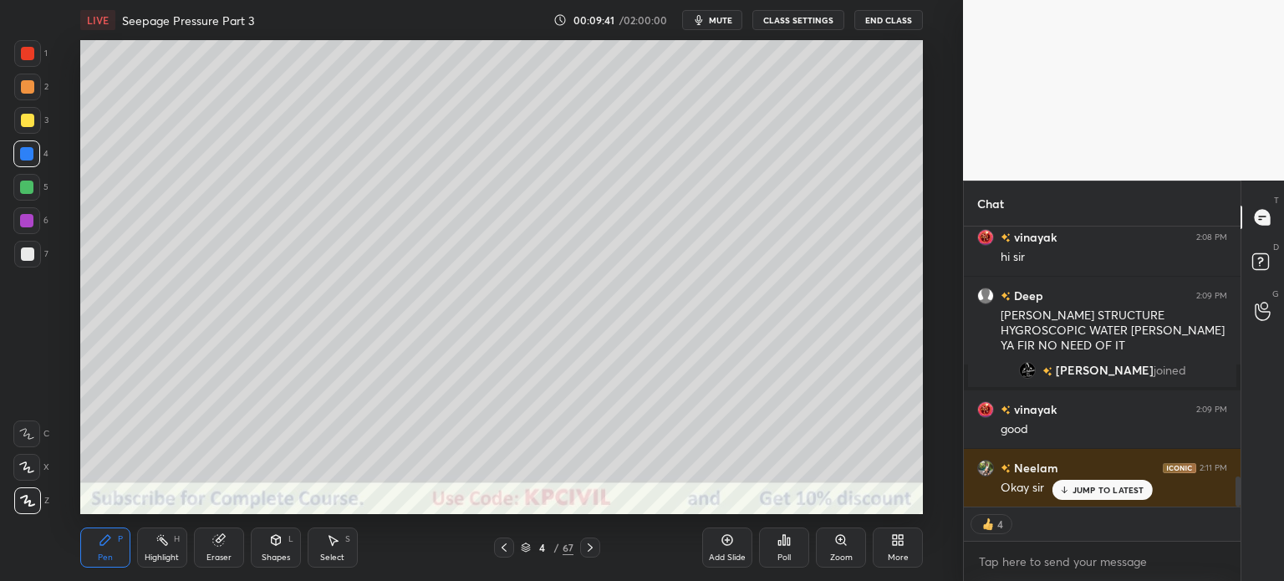
click at [1090, 372] on span "Gnaneswar" at bounding box center [1105, 370] width 98 height 13
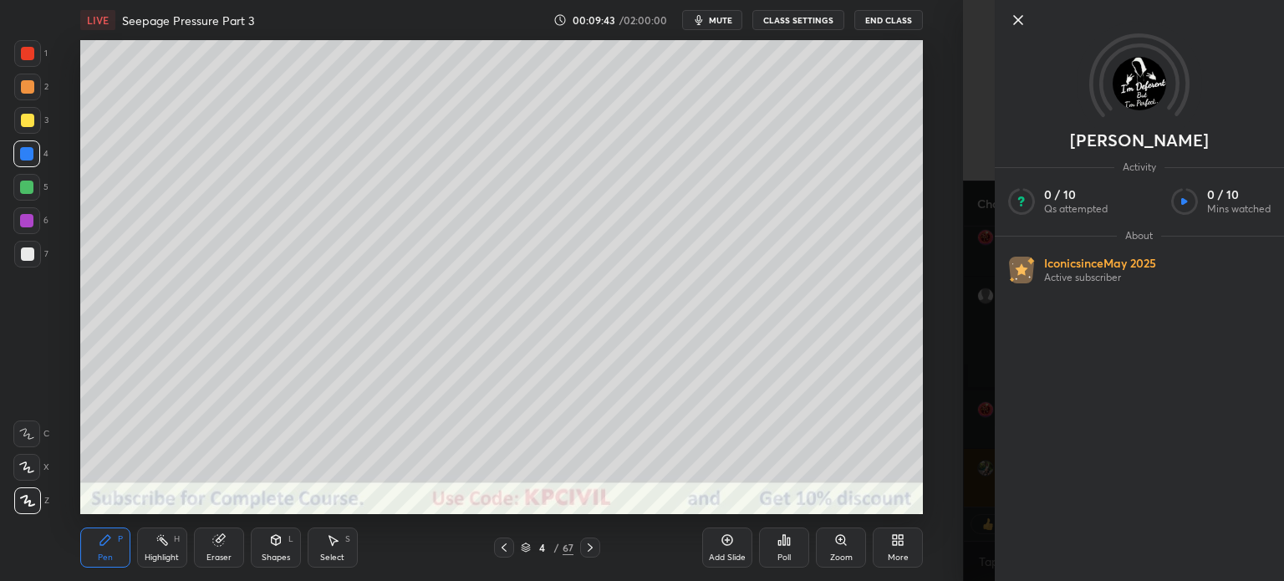
click at [927, 297] on div "Setting up your live class Poll for secs No correct answer Start poll" at bounding box center [502, 277] width 896 height 474
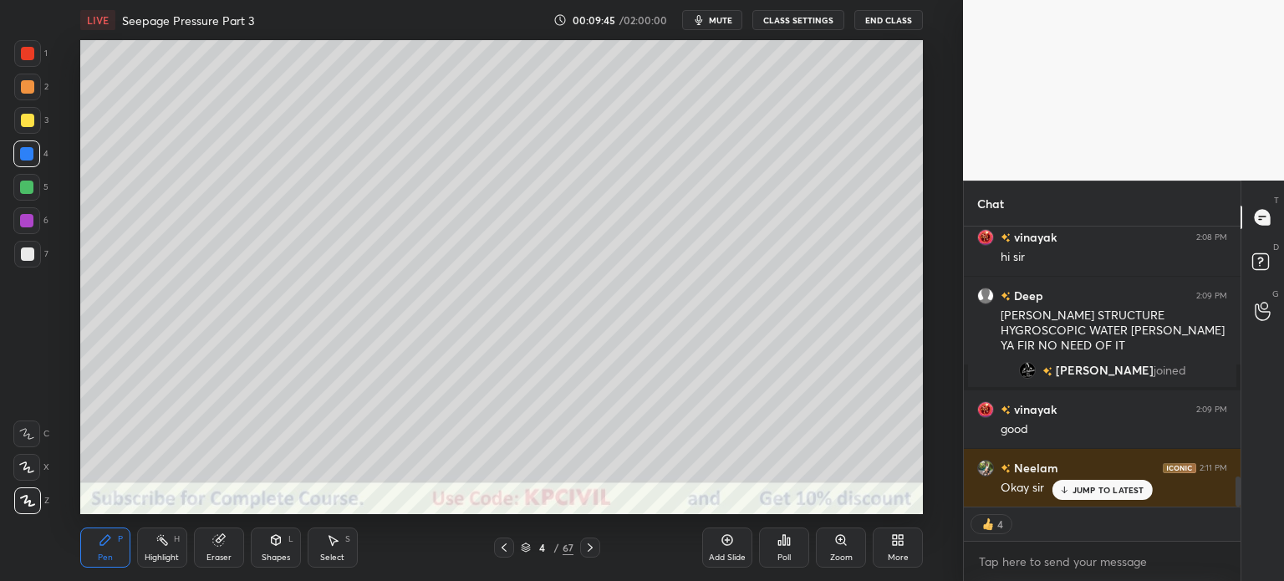
click at [1112, 482] on div "JUMP TO LATEST" at bounding box center [1102, 490] width 100 height 20
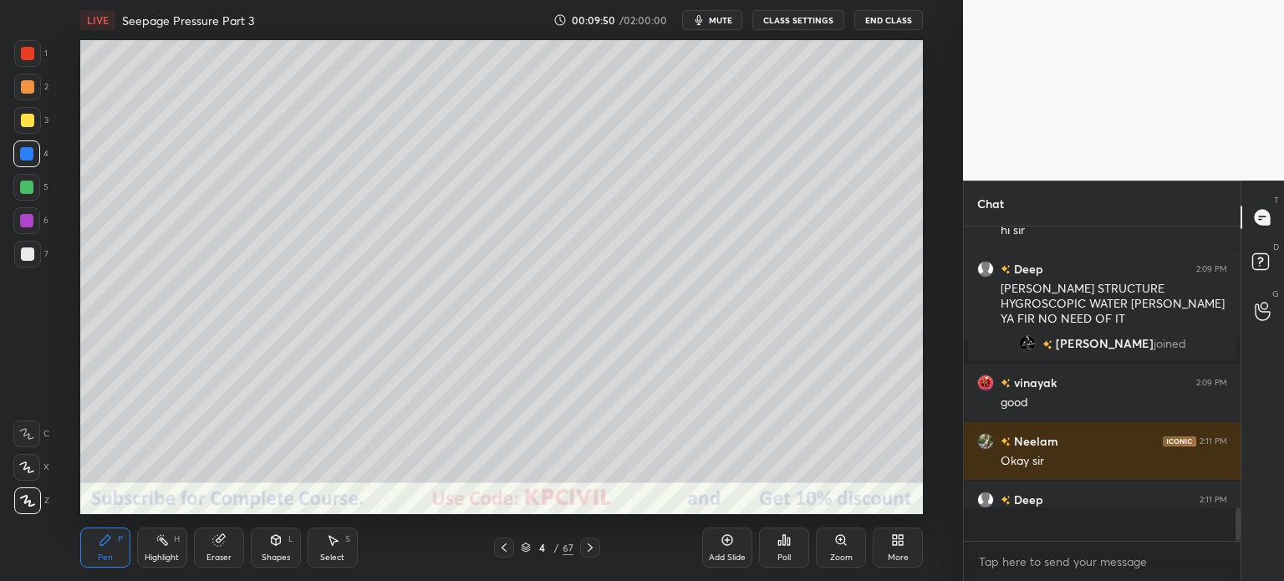
click at [578, 548] on div "4 / 67" at bounding box center [547, 548] width 106 height 20
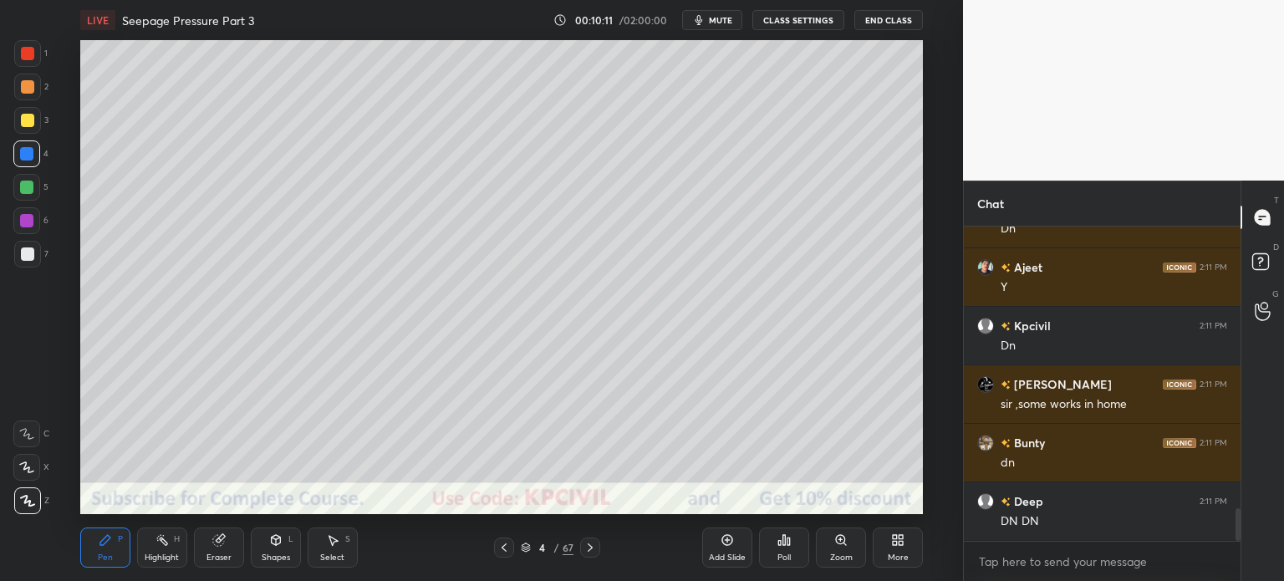
scroll to position [2717, 0]
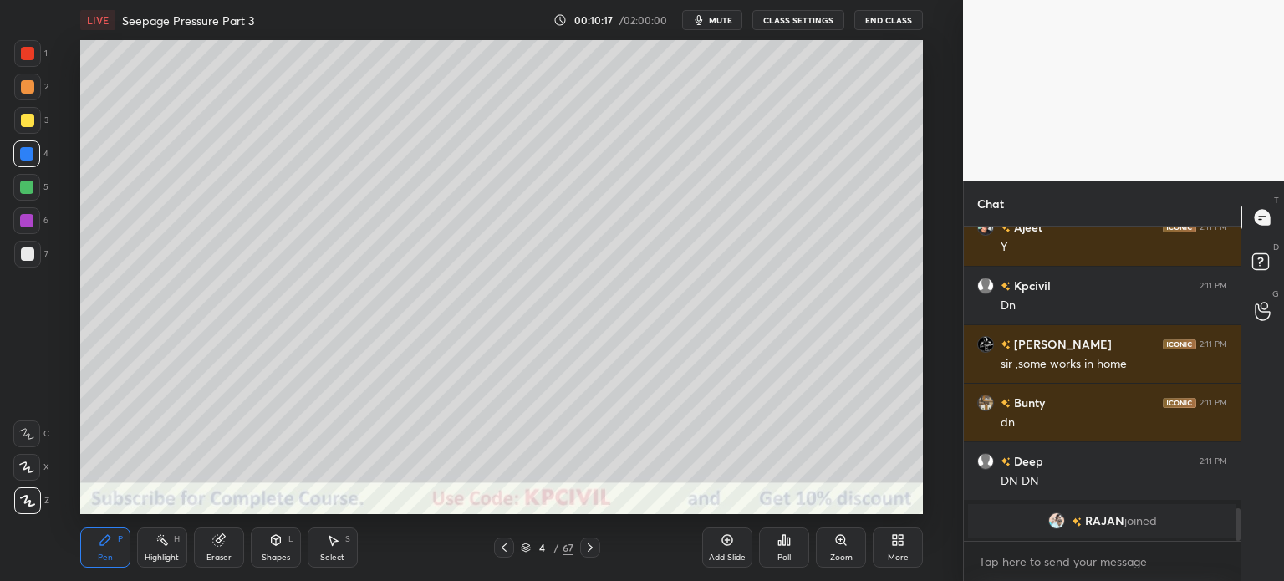
click at [593, 550] on icon at bounding box center [589, 547] width 13 height 13
click at [27, 89] on div at bounding box center [27, 86] width 13 height 13
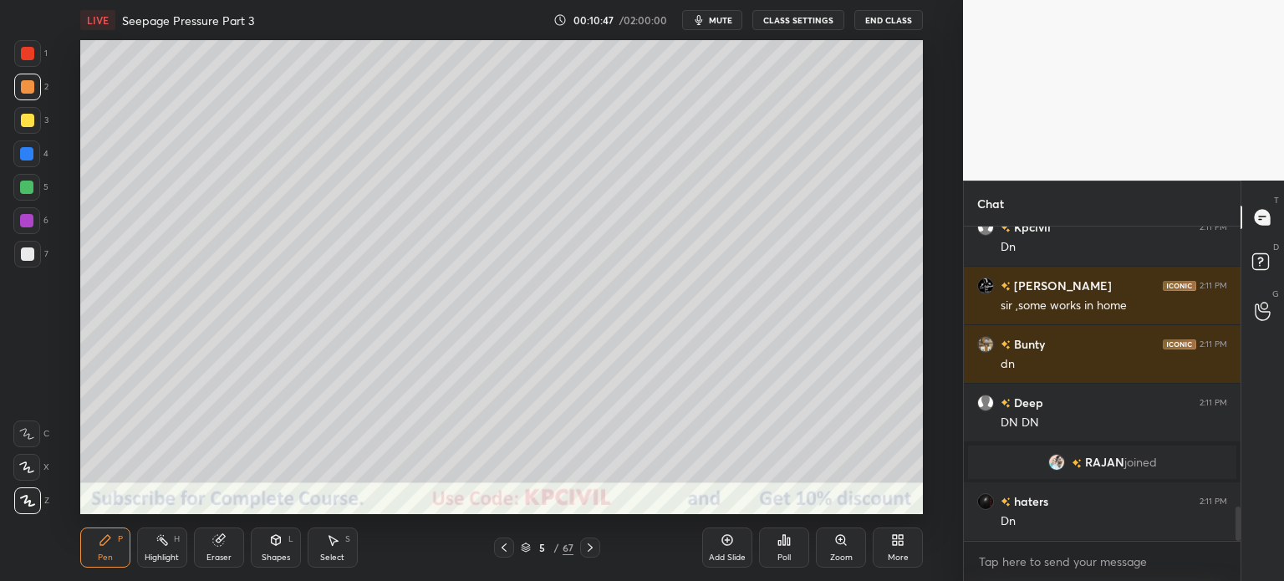
click at [331, 556] on div "Select" at bounding box center [332, 557] width 24 height 8
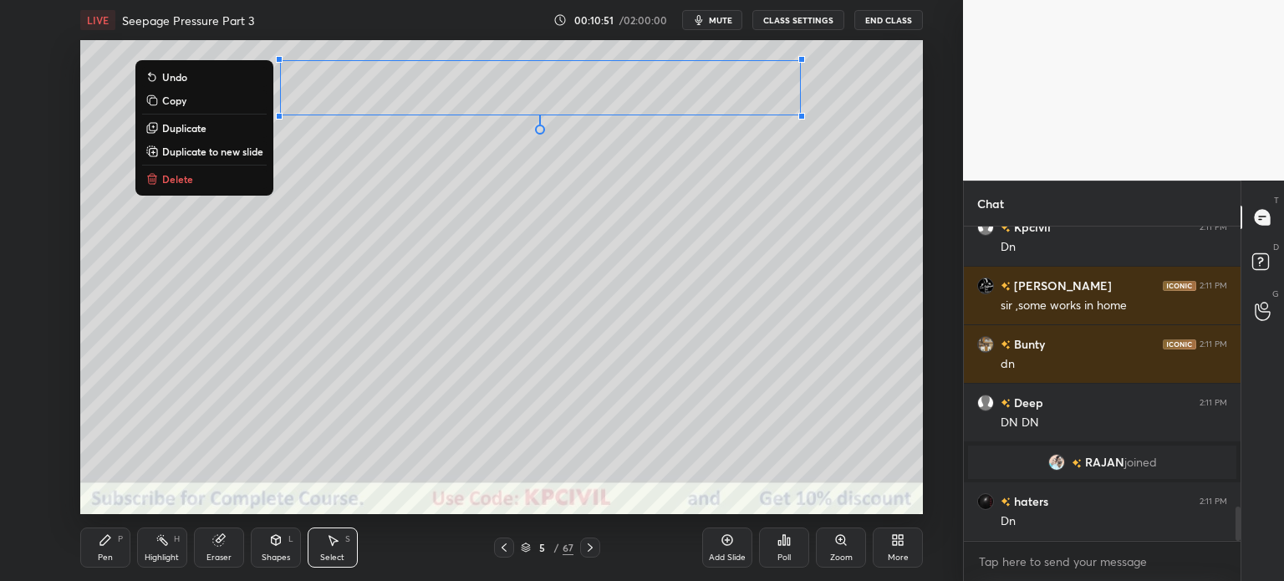
click at [500, 347] on div "0 ° Undo Copy Duplicate Duplicate to new slide Delete" at bounding box center [501, 277] width 843 height 474
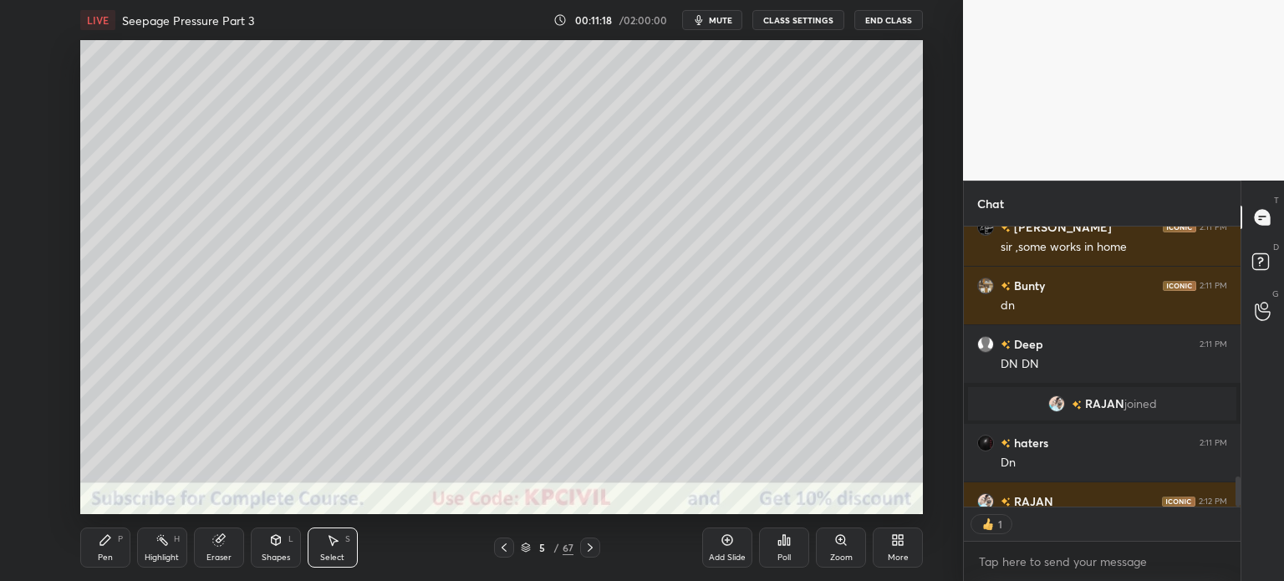
scroll to position [5, 5]
click at [95, 548] on div "Pen P" at bounding box center [105, 547] width 50 height 40
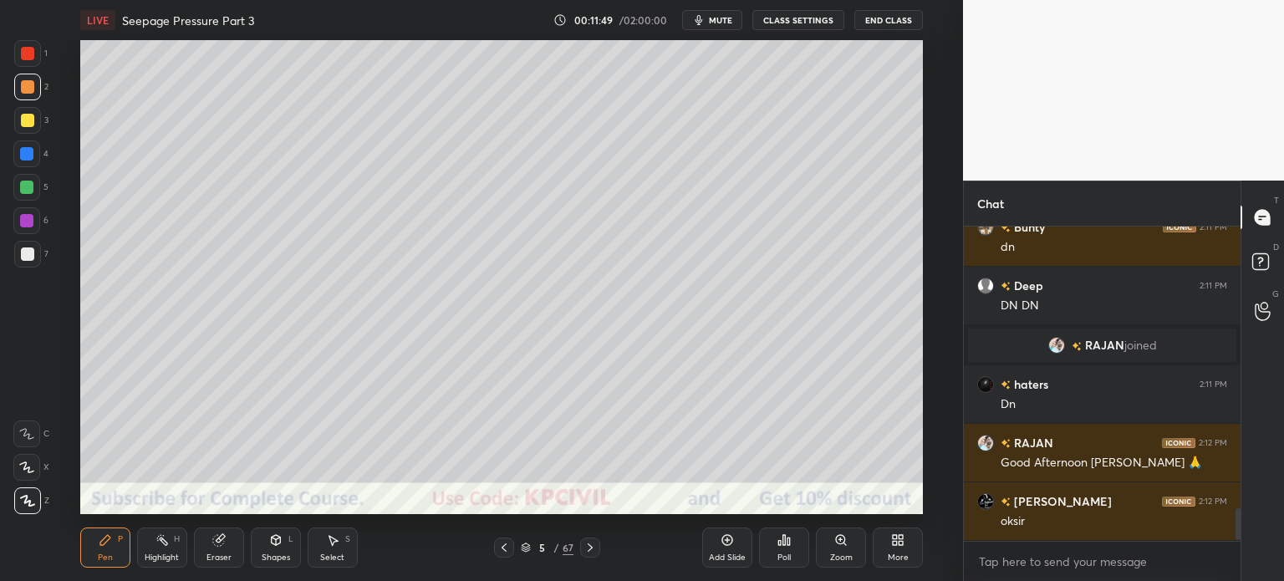
scroll to position [2737, 0]
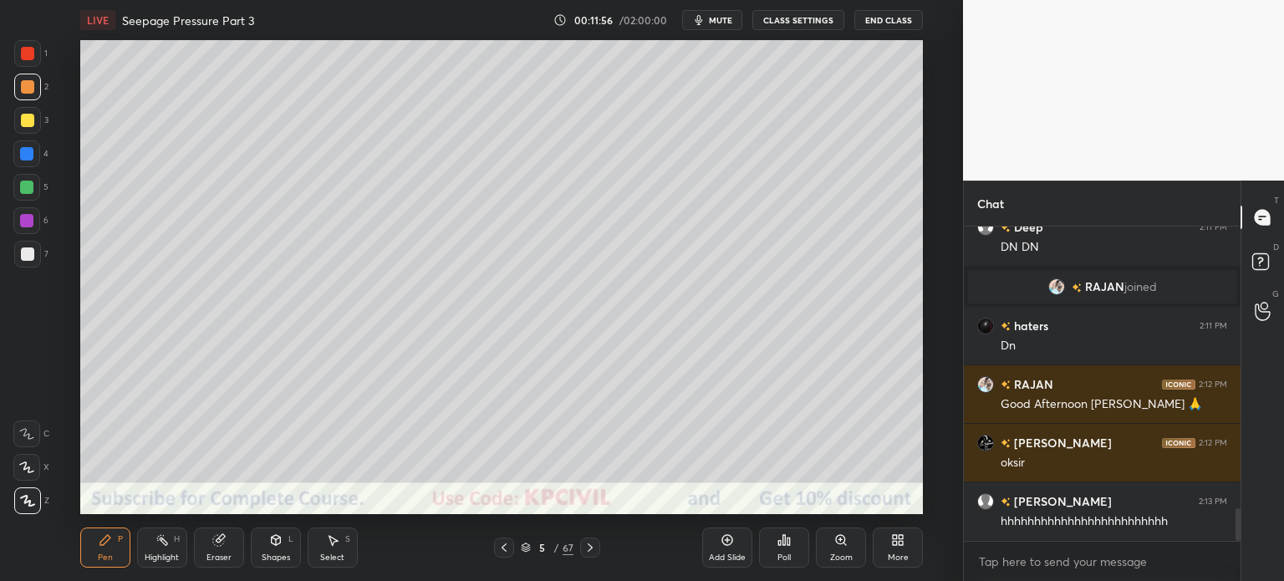
click at [21, 255] on div at bounding box center [27, 253] width 13 height 13
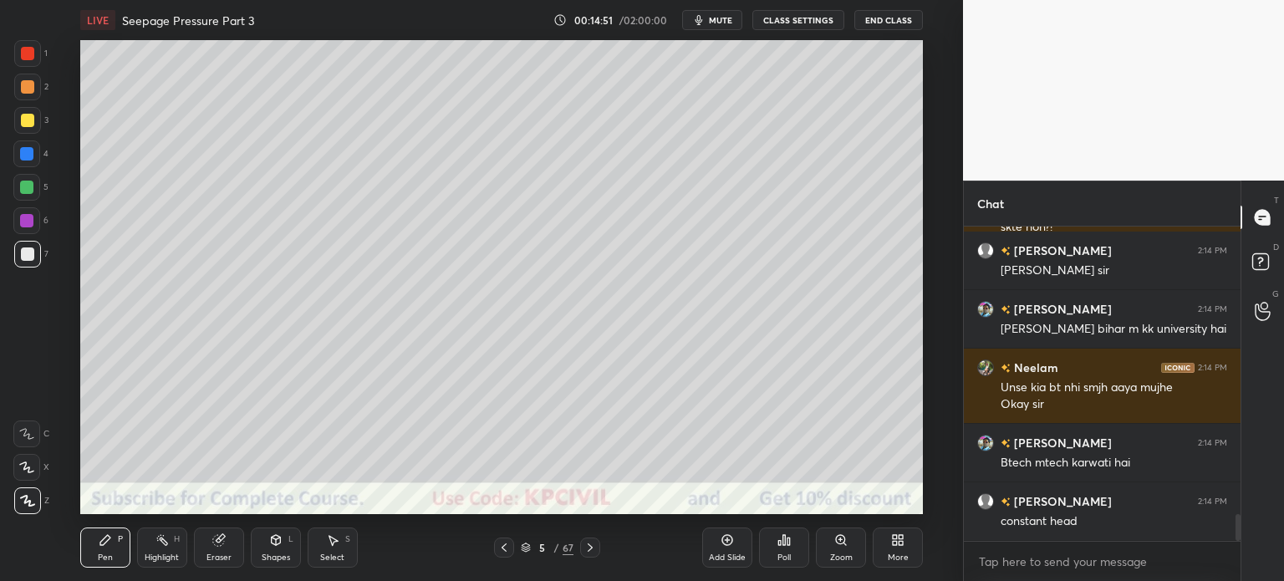
scroll to position [3386, 0]
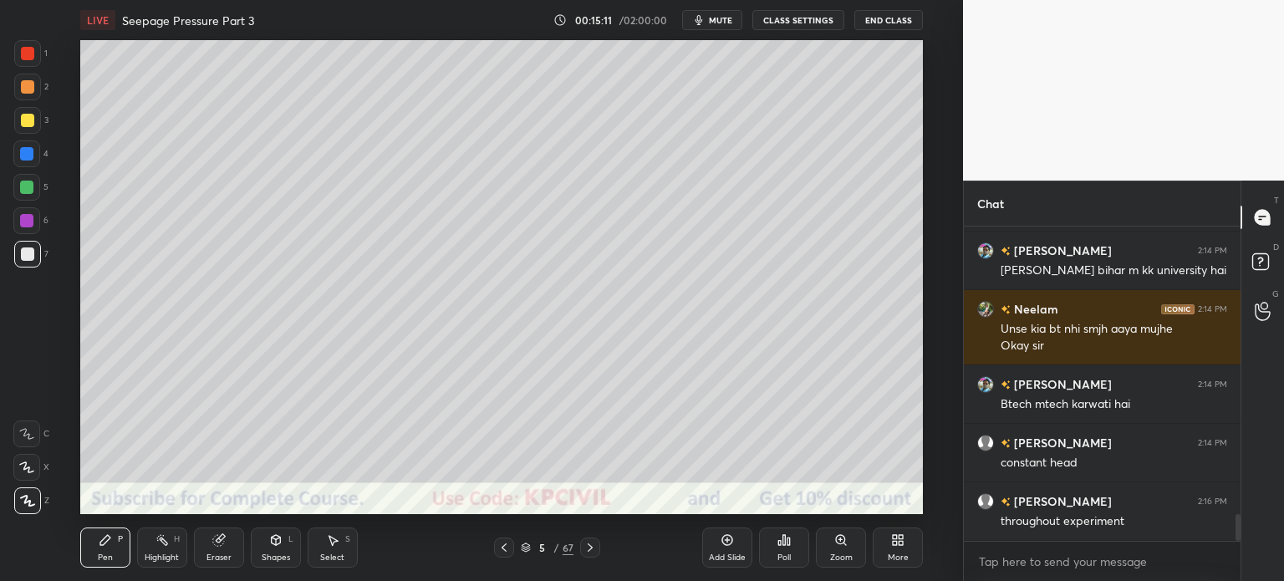
click at [925, 231] on div "Setting up your live class Poll for secs No correct answer Start poll" at bounding box center [502, 277] width 896 height 474
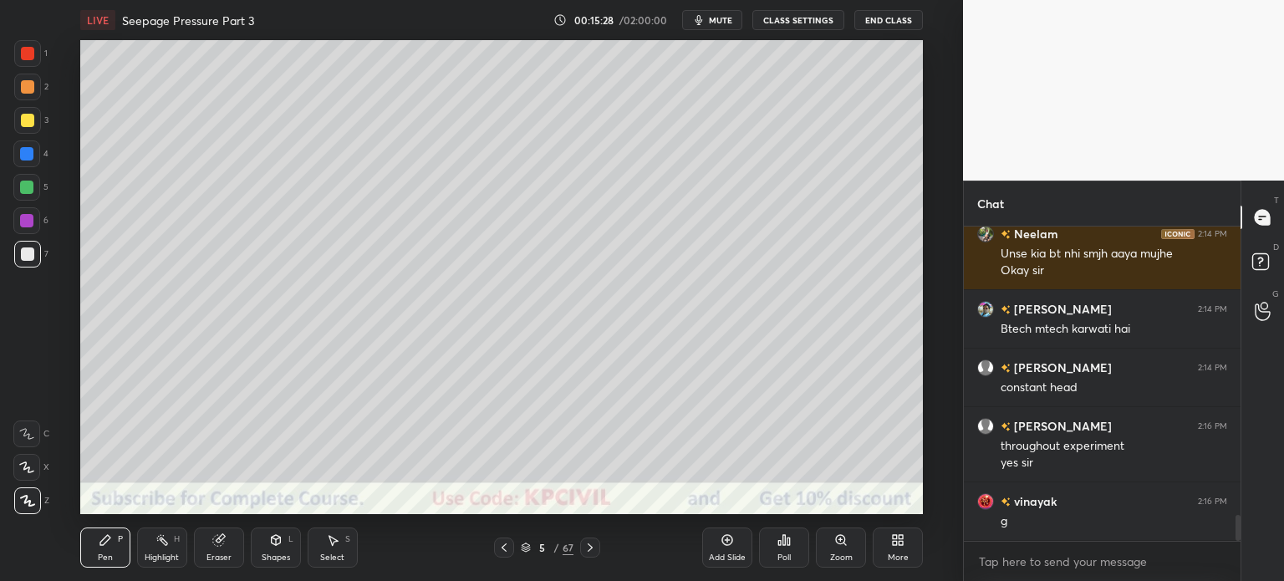
scroll to position [3519, 0]
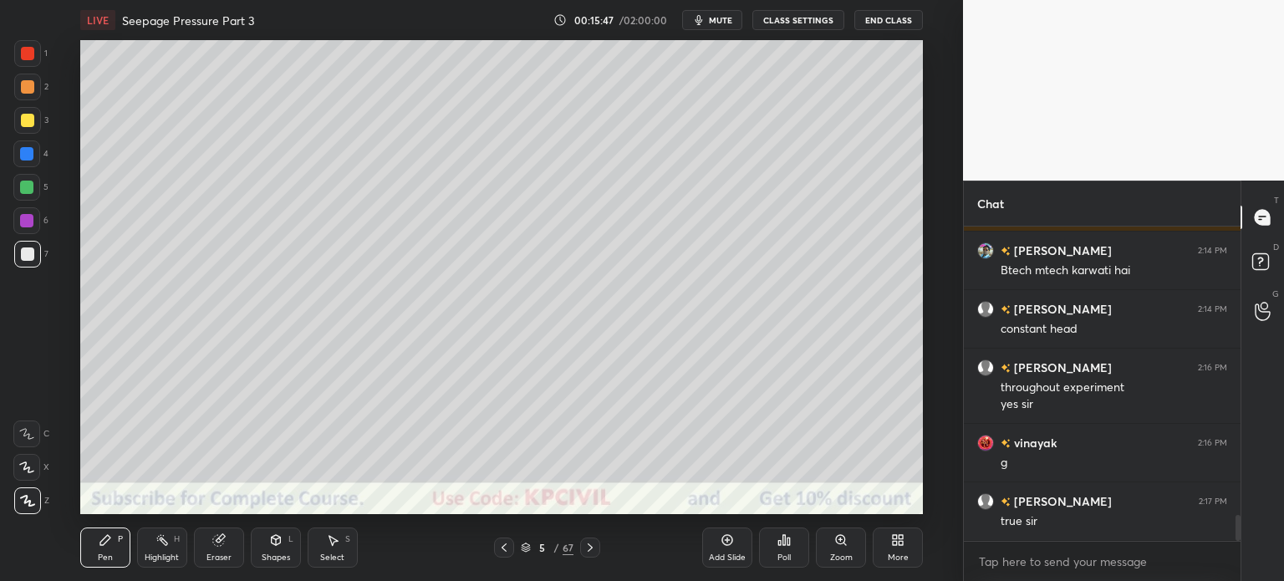
click at [23, 121] on div at bounding box center [27, 120] width 13 height 13
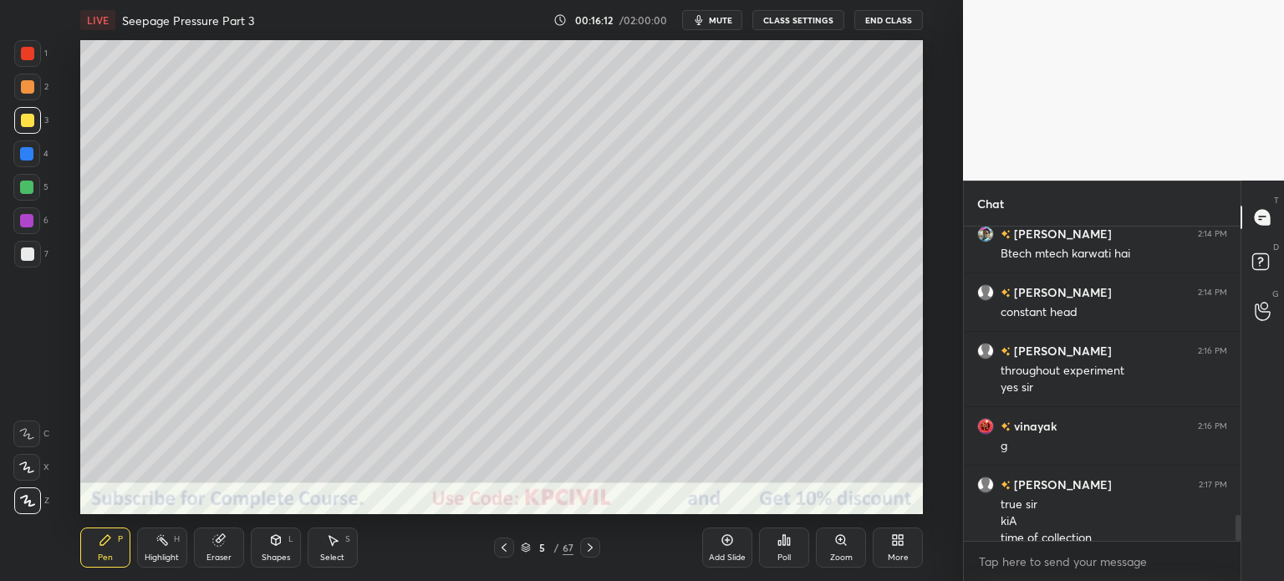
scroll to position [3553, 0]
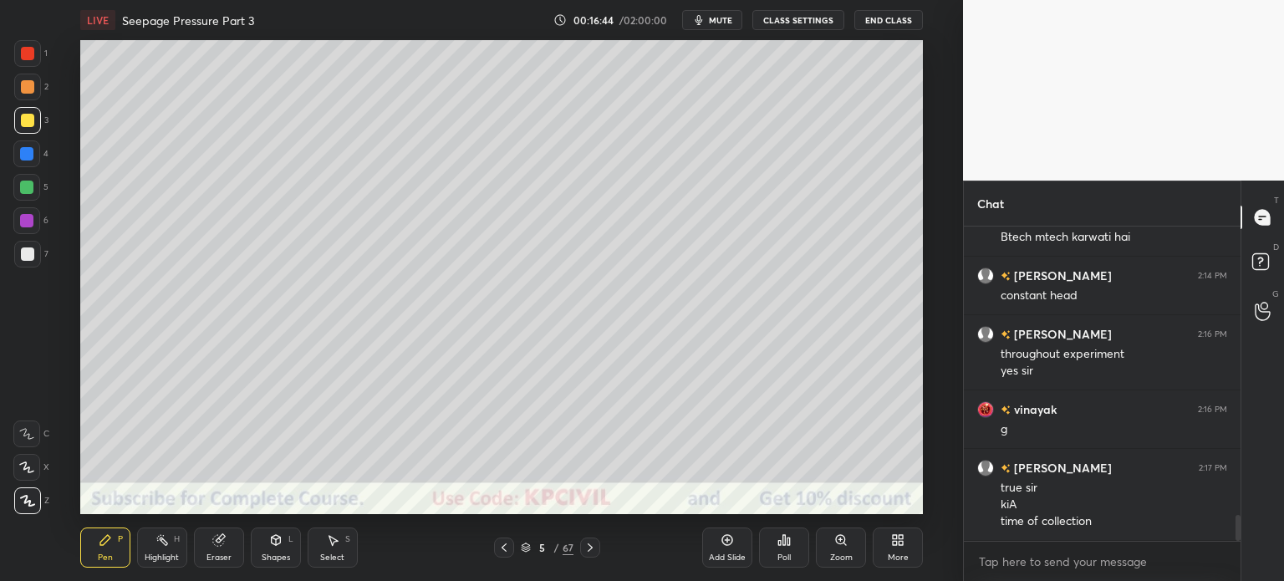
click at [213, 555] on div "Eraser" at bounding box center [218, 557] width 25 height 8
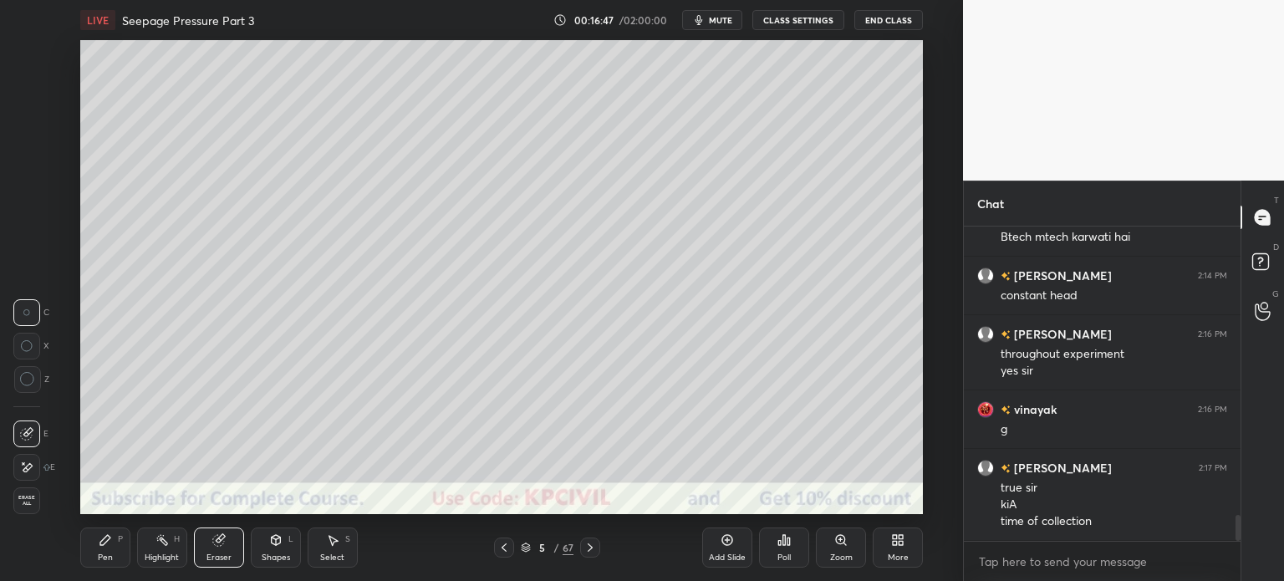
click at [98, 558] on div "Pen" at bounding box center [105, 557] width 15 height 8
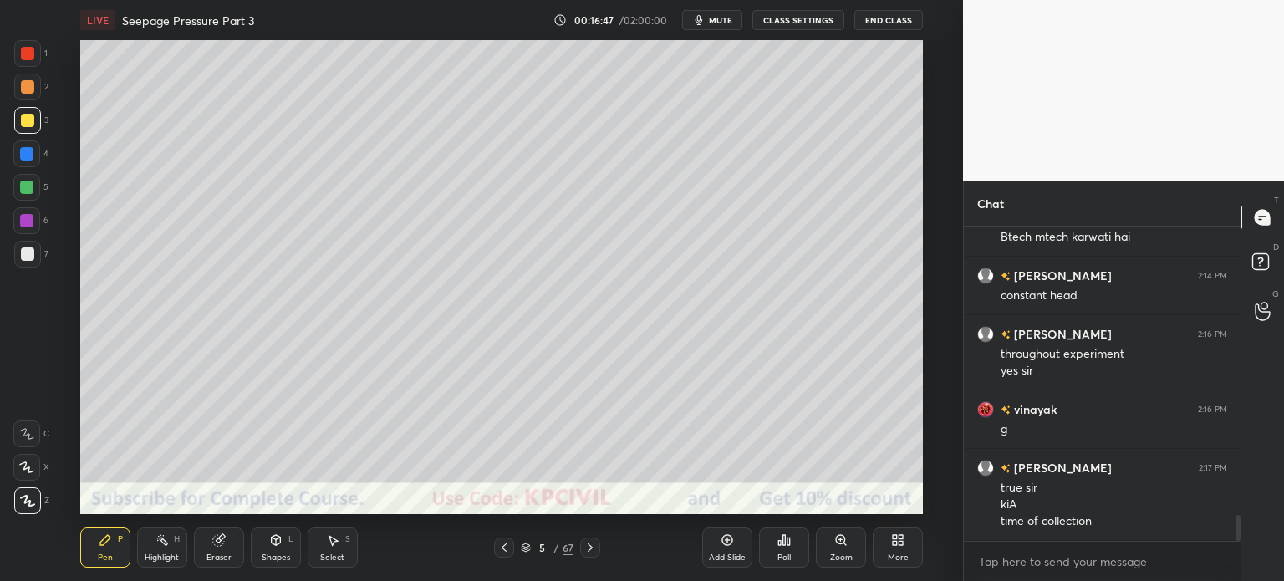
click at [102, 558] on div "Pen" at bounding box center [105, 557] width 15 height 8
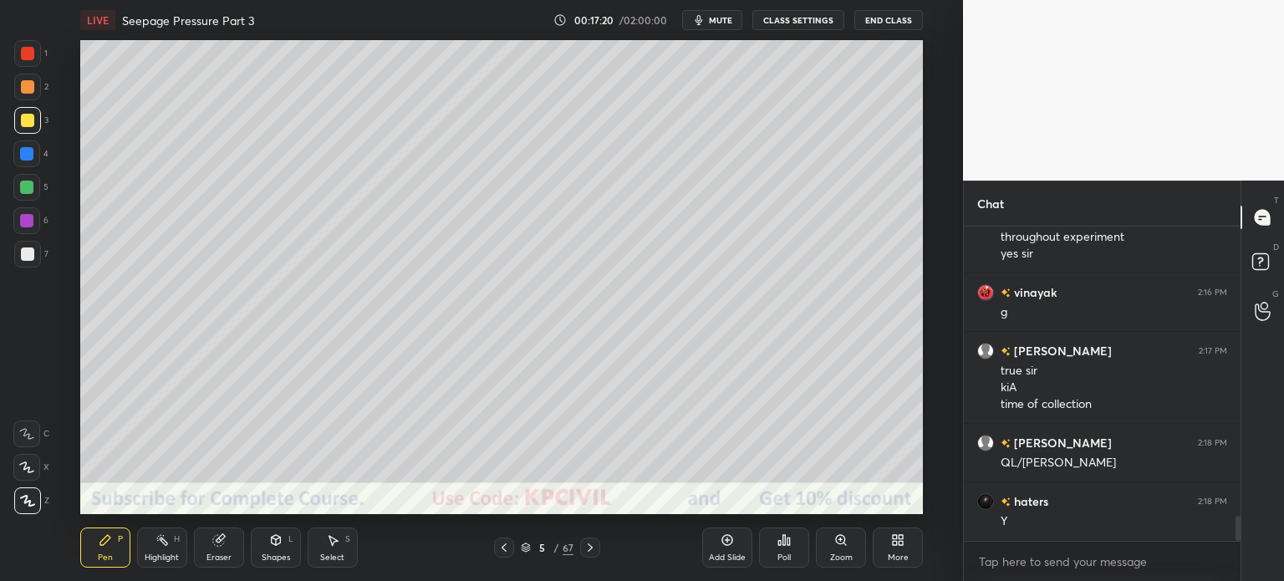
scroll to position [3687, 0]
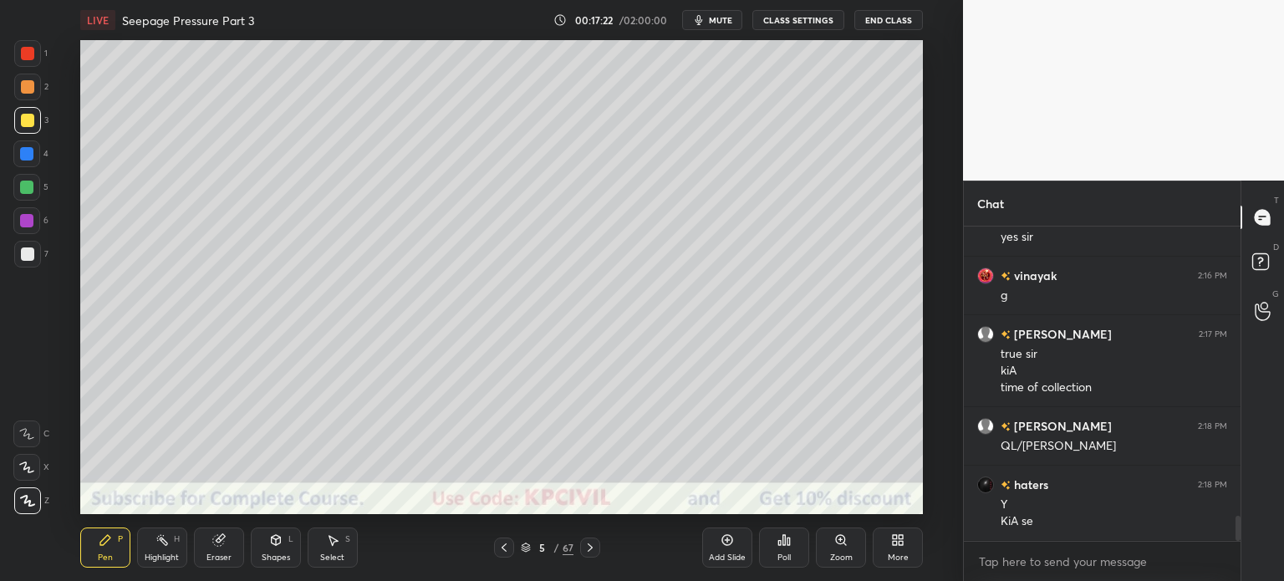
click at [589, 548] on icon at bounding box center [589, 547] width 13 height 13
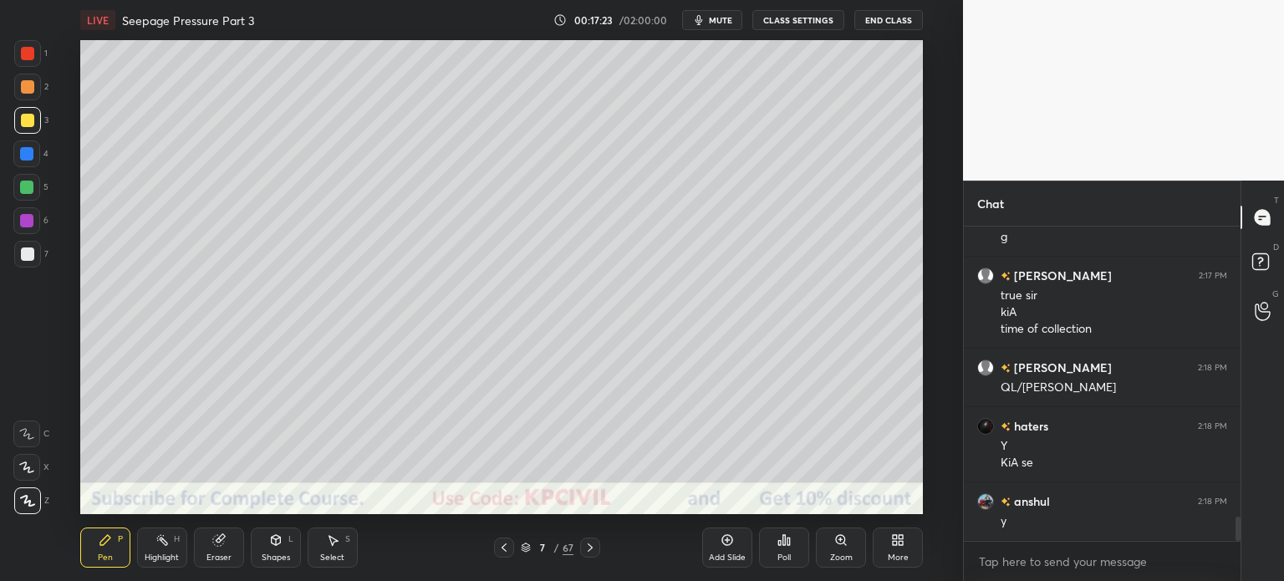
click at [589, 548] on icon at bounding box center [589, 547] width 13 height 13
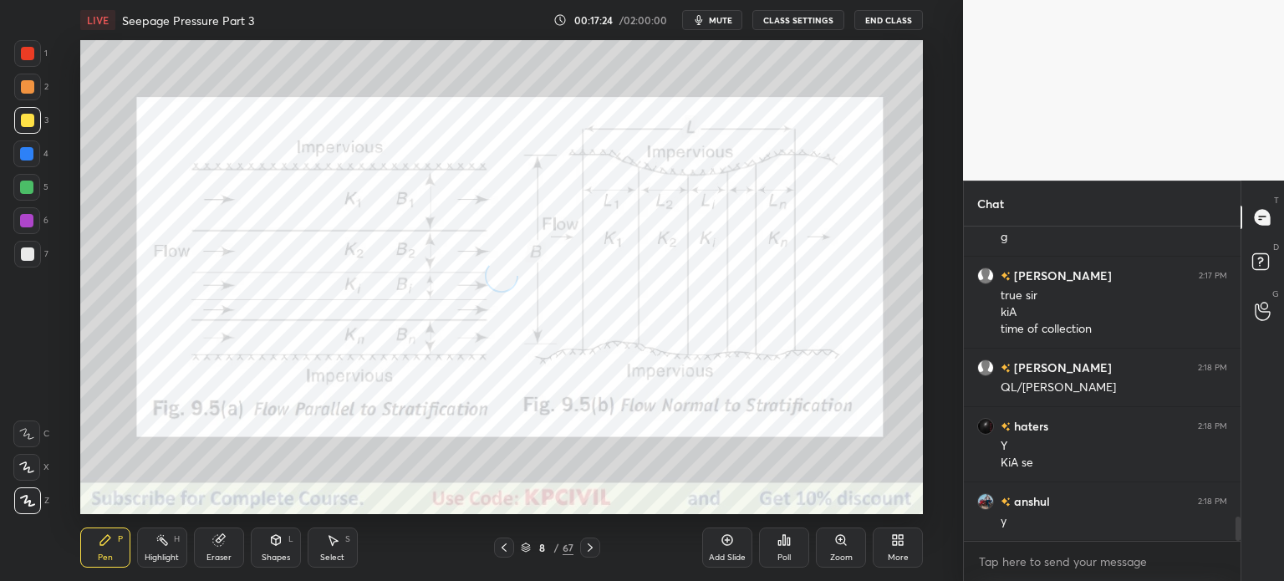
click at [589, 549] on icon at bounding box center [589, 547] width 13 height 13
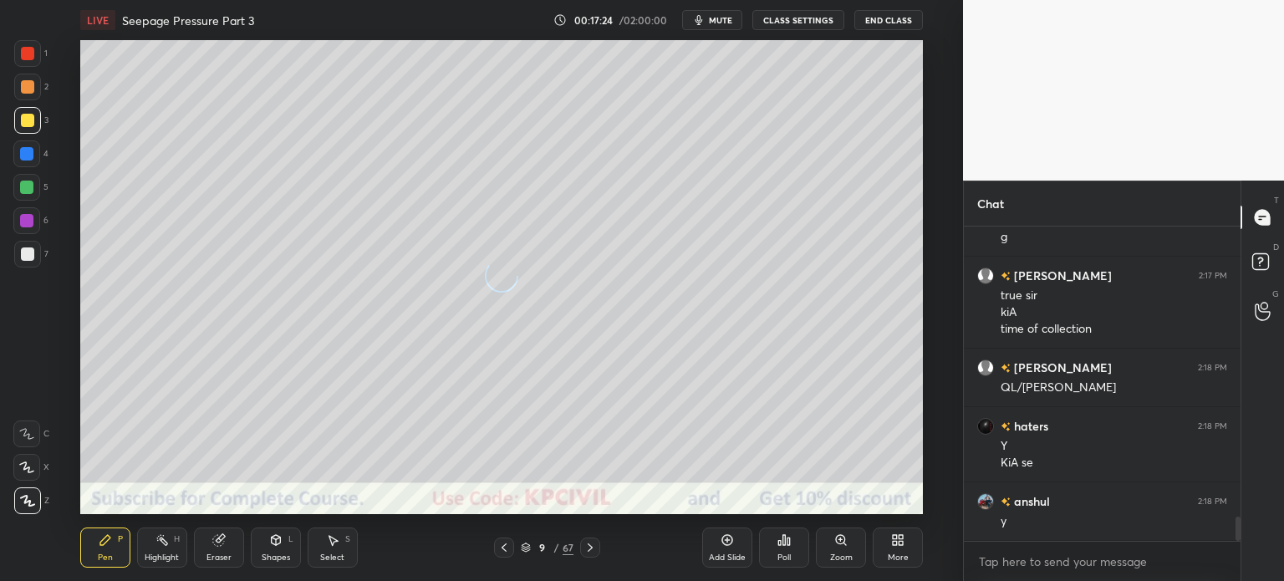
scroll to position [3804, 0]
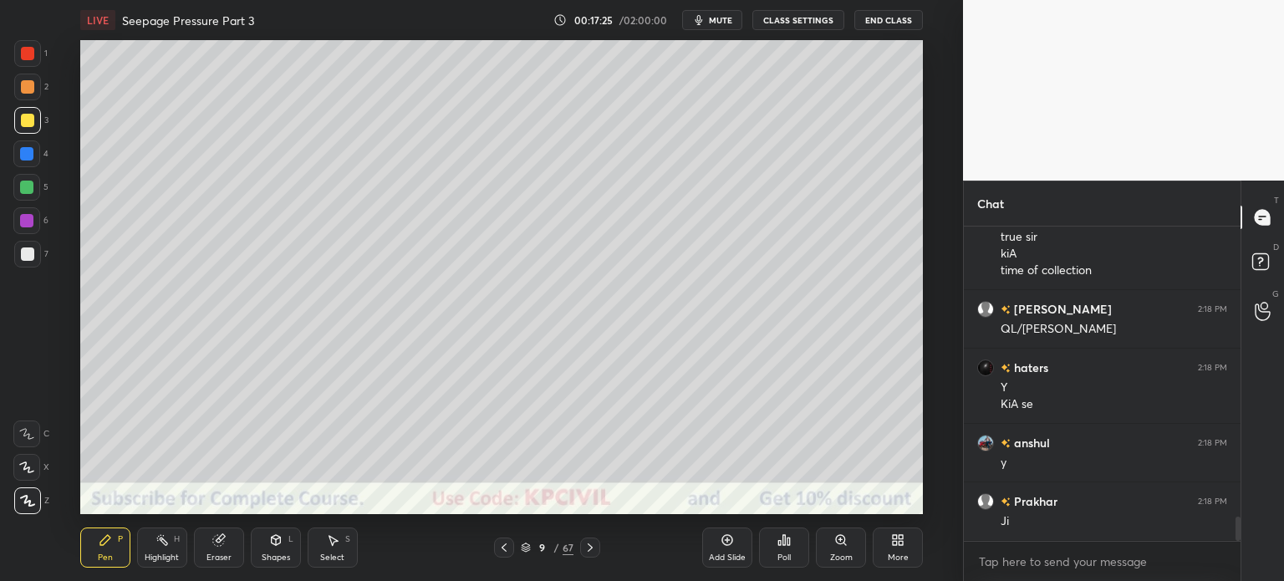
click at [534, 547] on div "9" at bounding box center [542, 548] width 17 height 10
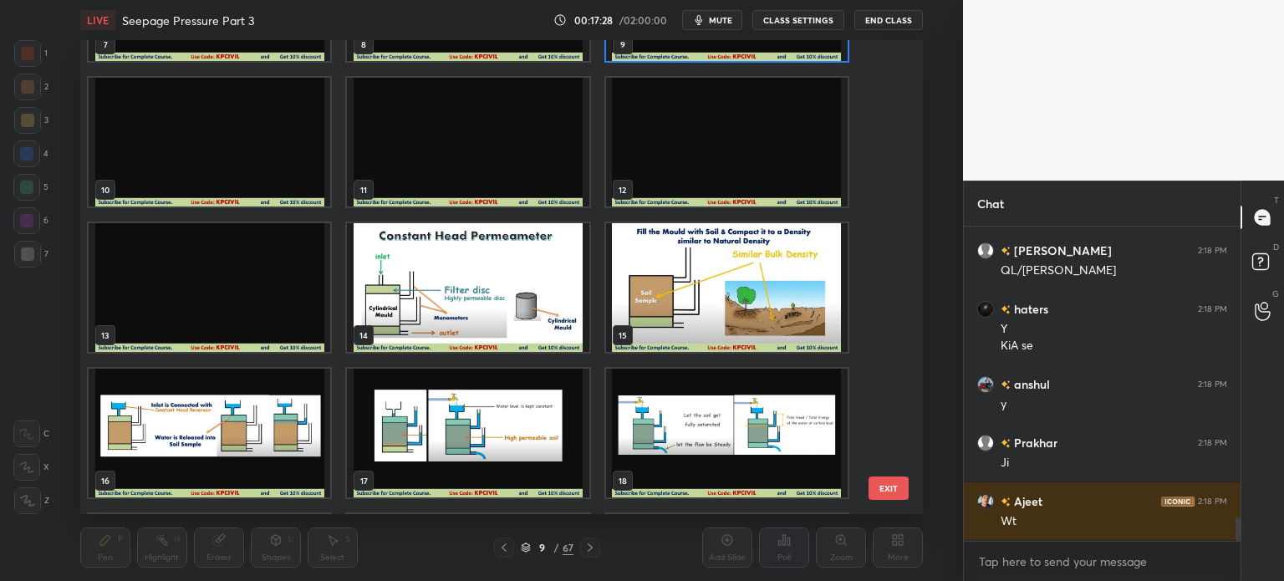
scroll to position [418, 0]
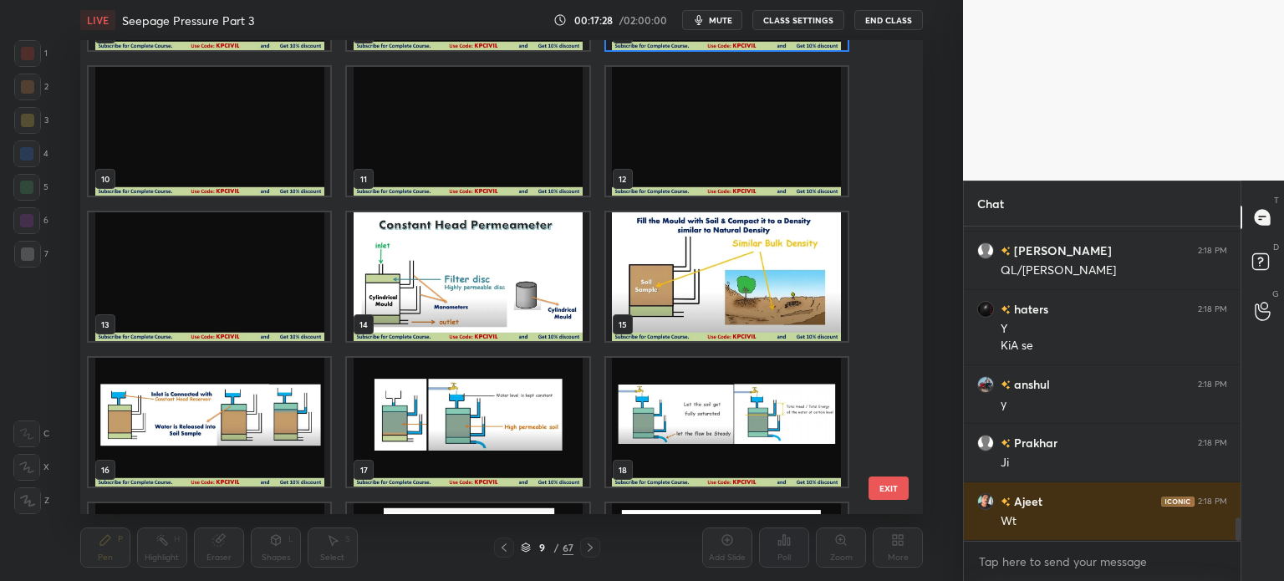
click at [418, 313] on img "grid" at bounding box center [468, 276] width 242 height 129
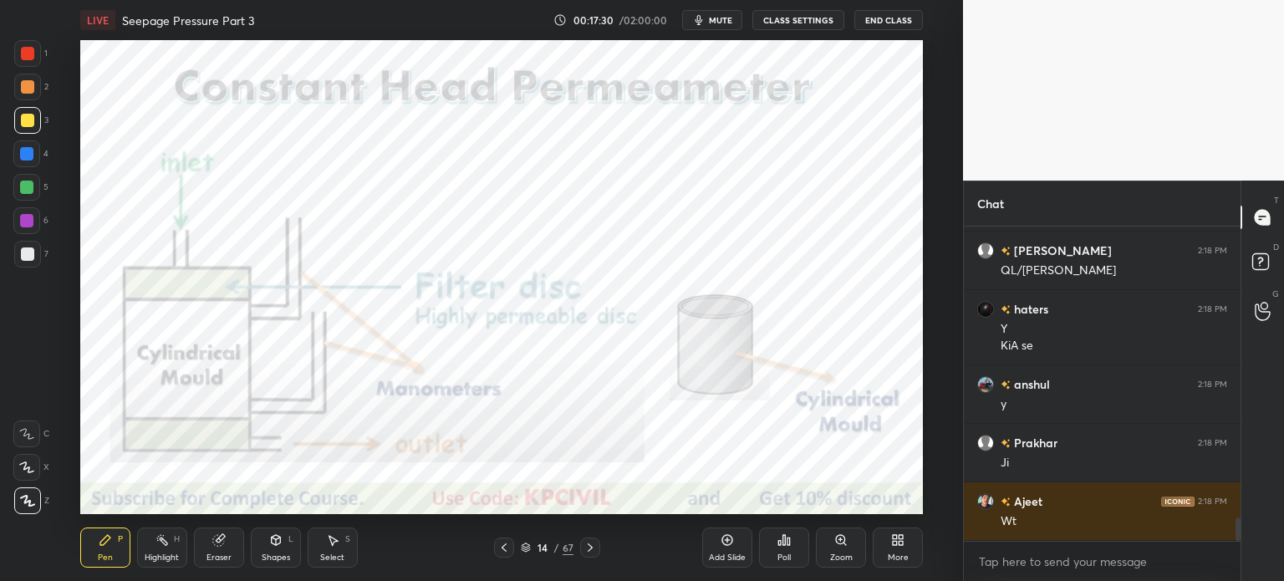
click at [528, 556] on div "14 / 67" at bounding box center [547, 548] width 106 height 20
click at [523, 541] on div "14 / 67" at bounding box center [547, 547] width 53 height 15
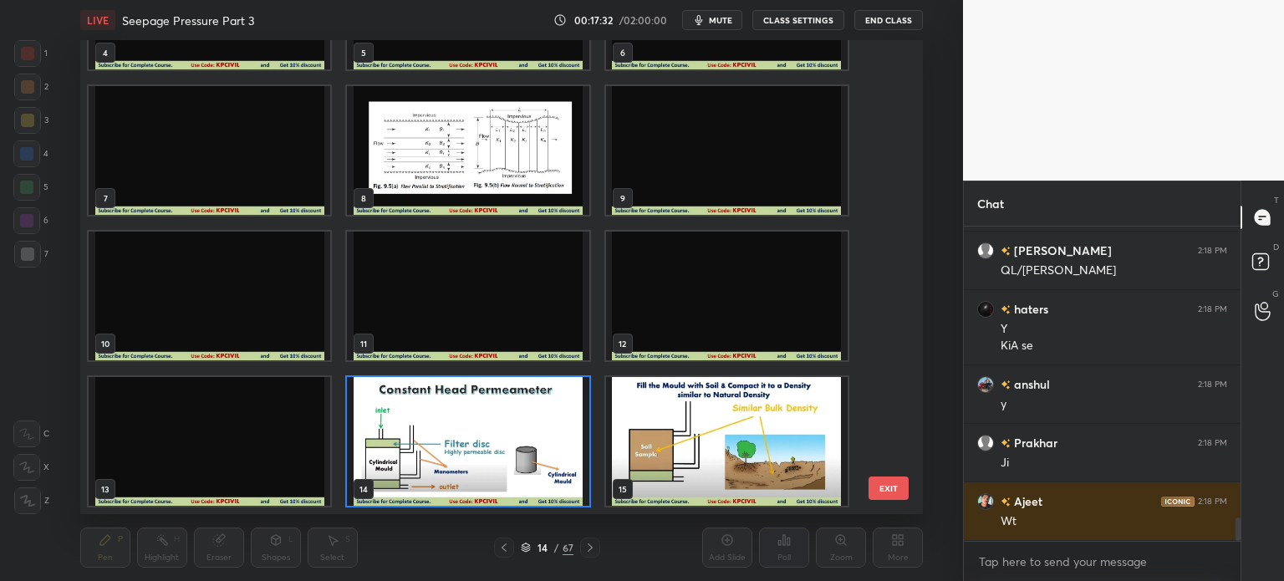
scroll to position [0, 0]
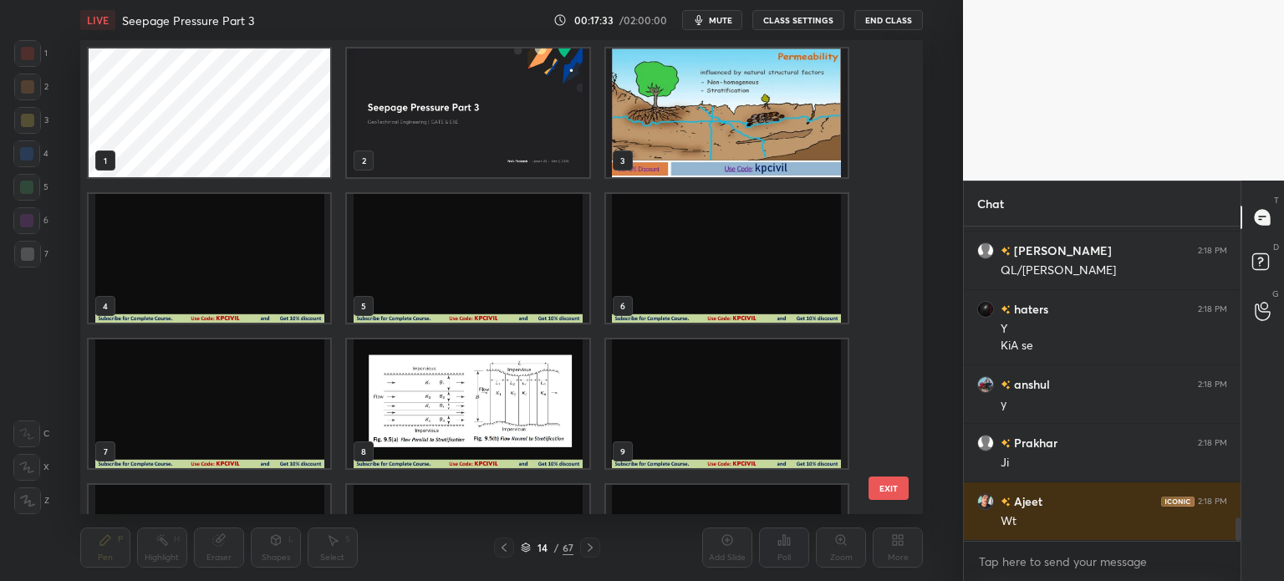
click at [201, 240] on img "grid" at bounding box center [210, 258] width 242 height 129
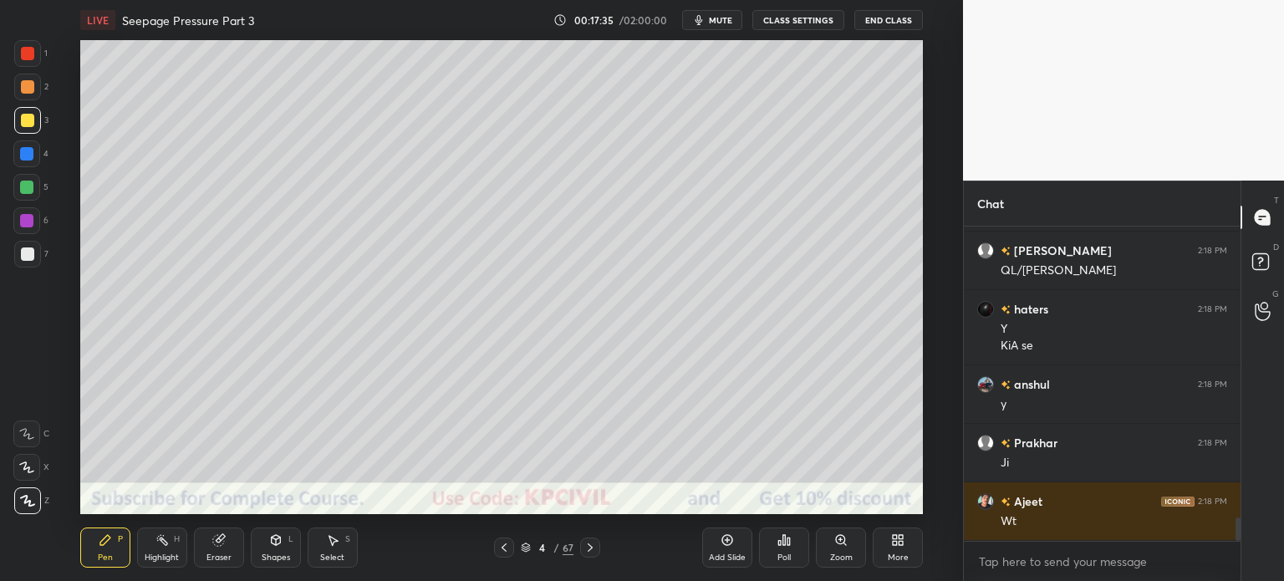
scroll to position [3921, 0]
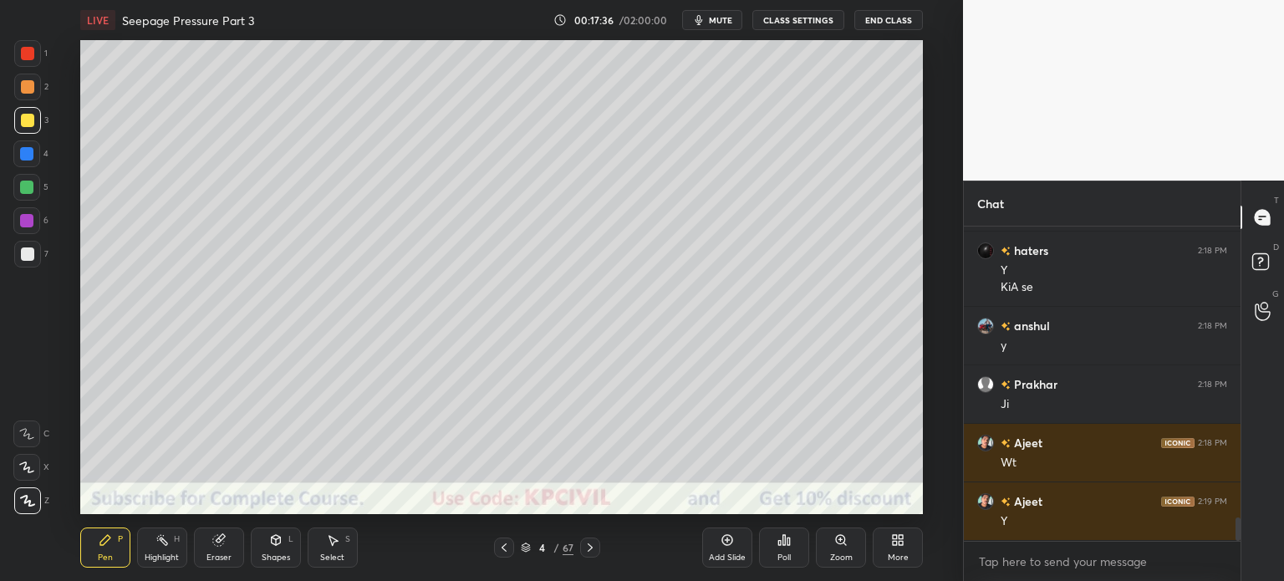
click at [589, 543] on icon at bounding box center [589, 547] width 13 height 13
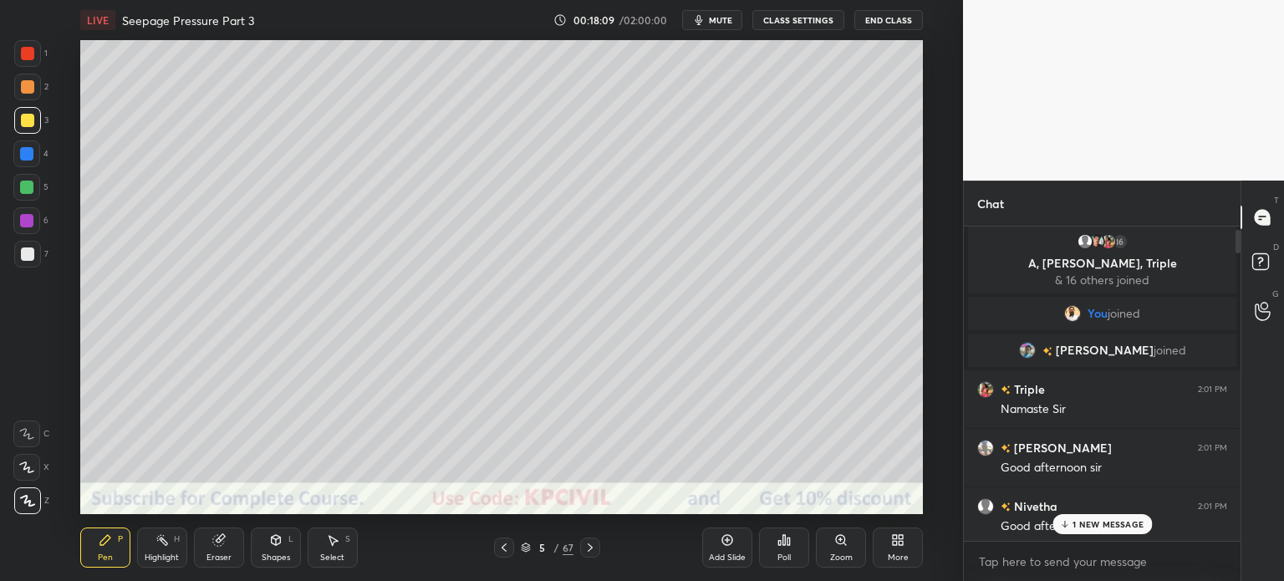
scroll to position [0, 0]
click at [1100, 524] on p "1 NEW MESSAGE" at bounding box center [1108, 524] width 71 height 10
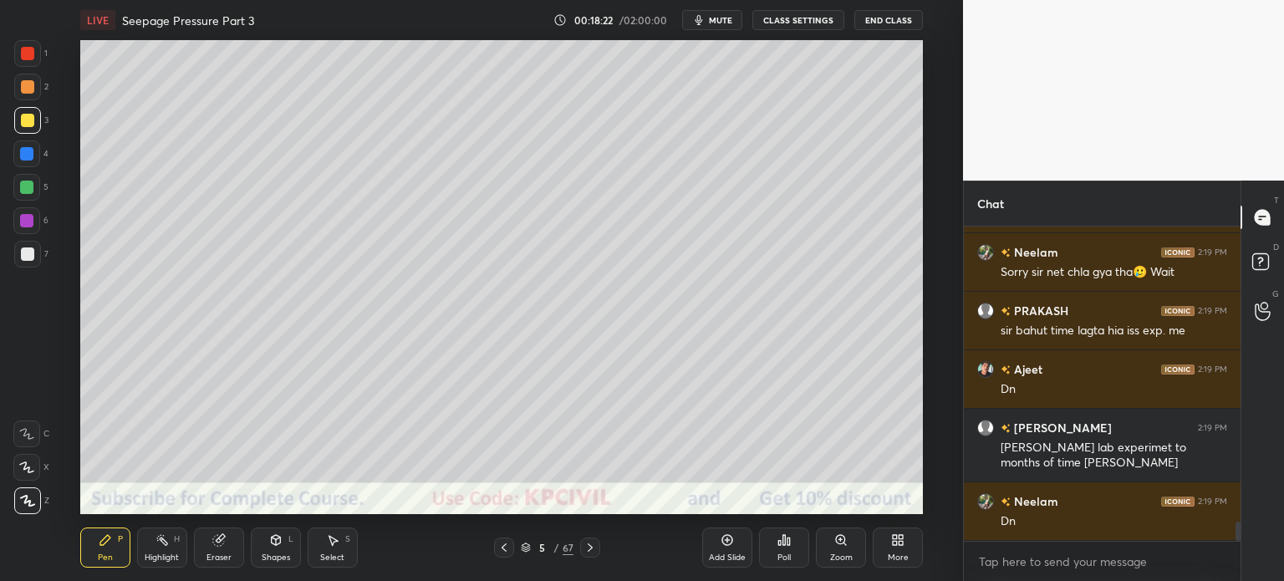
scroll to position [4969, 0]
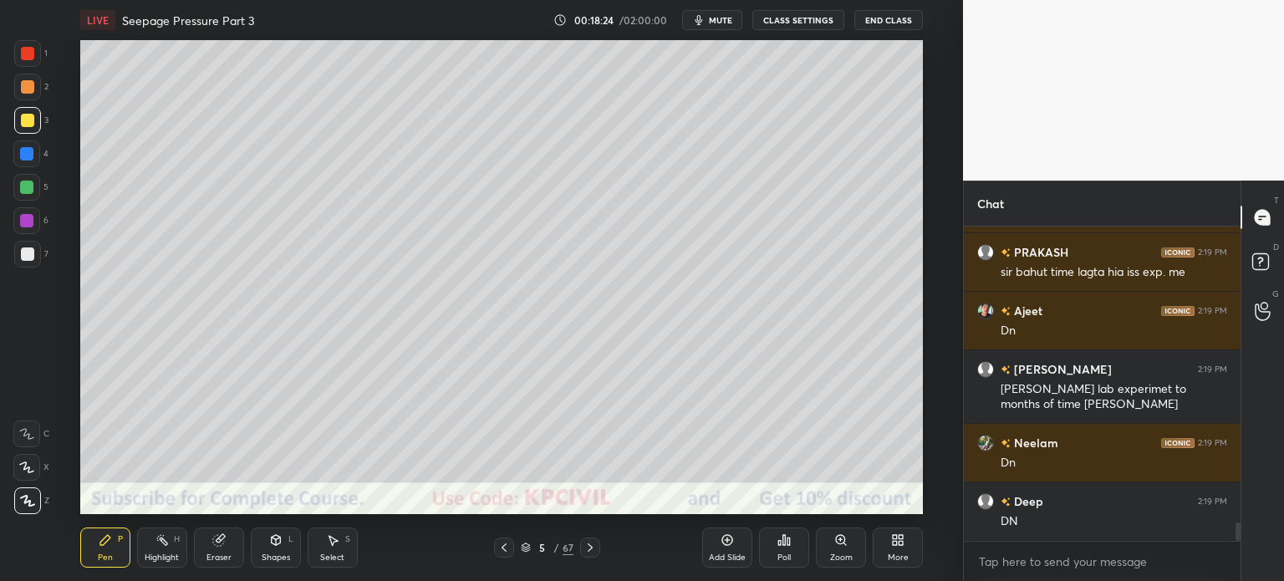
click at [528, 543] on icon at bounding box center [526, 548] width 10 height 10
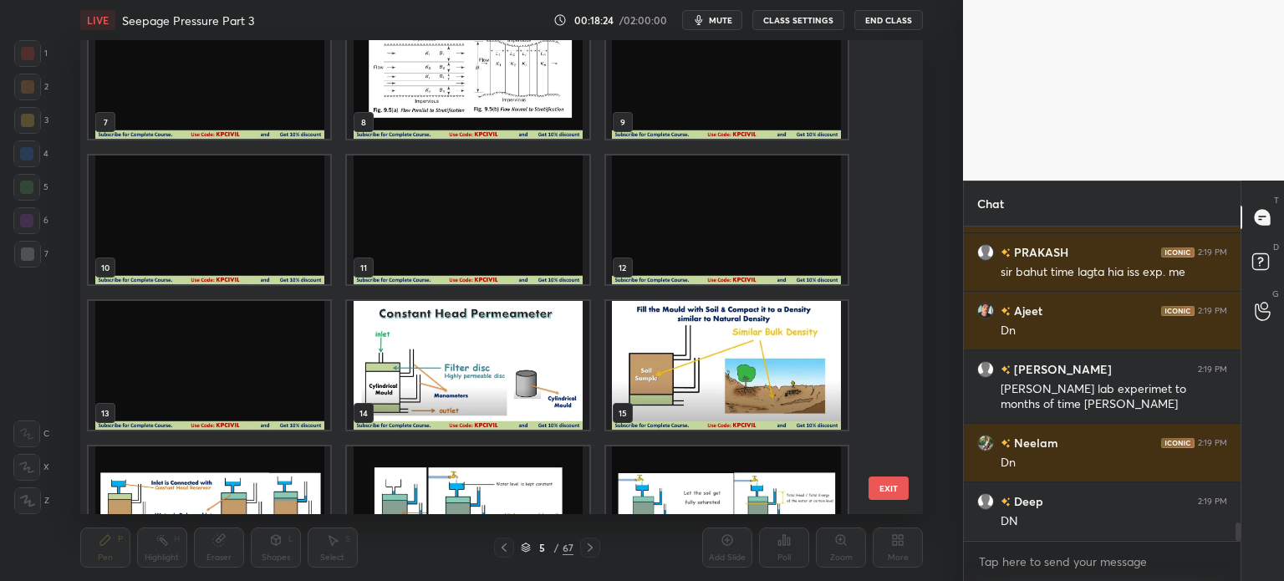
scroll to position [334, 0]
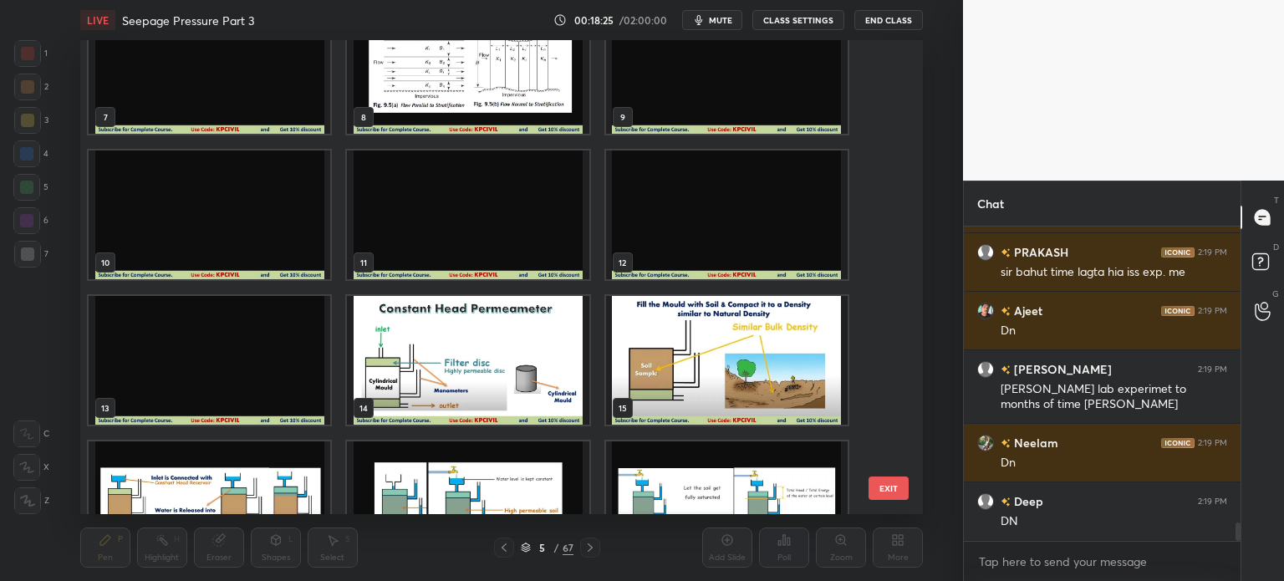
click at [446, 370] on img "grid" at bounding box center [468, 360] width 242 height 129
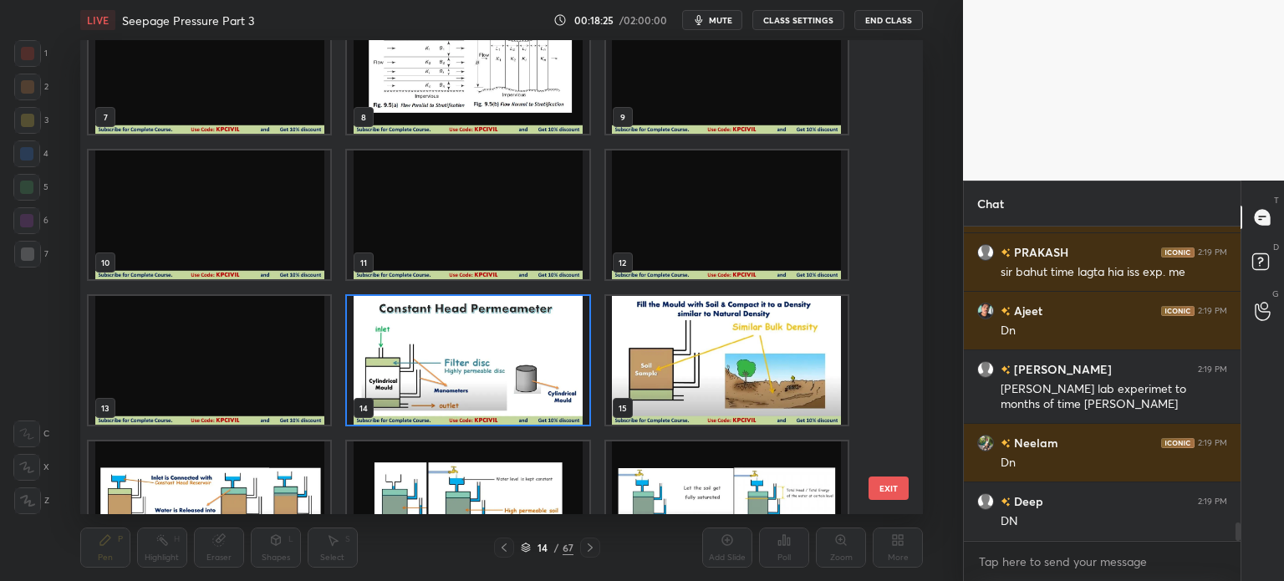
click at [446, 370] on img "grid" at bounding box center [468, 360] width 242 height 129
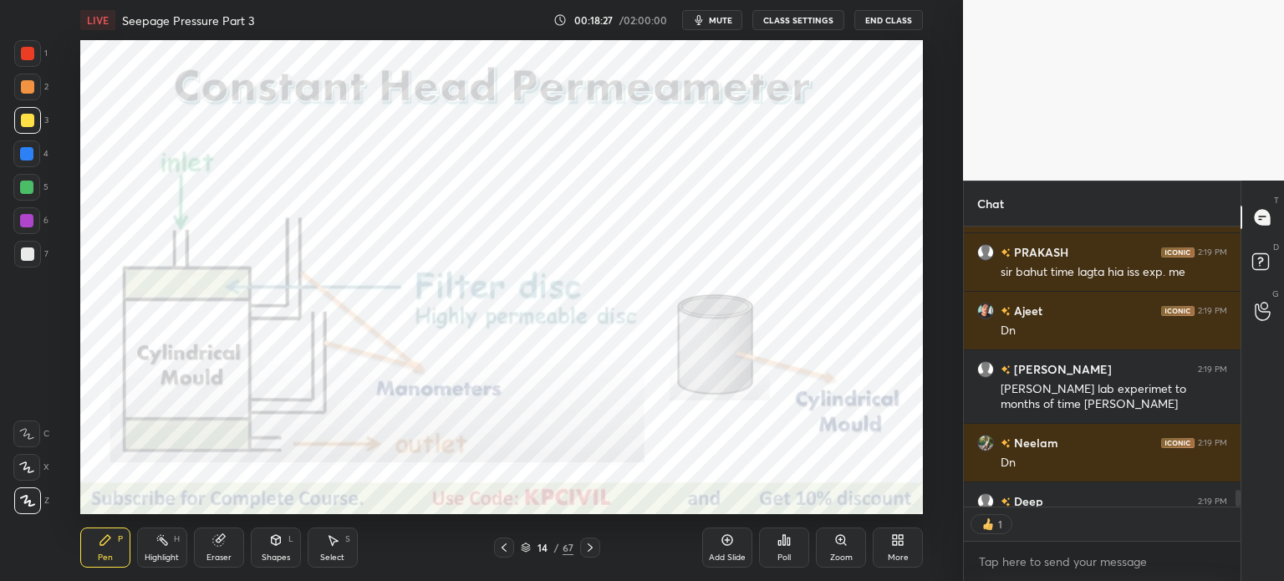
scroll to position [5, 5]
click at [272, 557] on div "Shapes" at bounding box center [276, 557] width 28 height 8
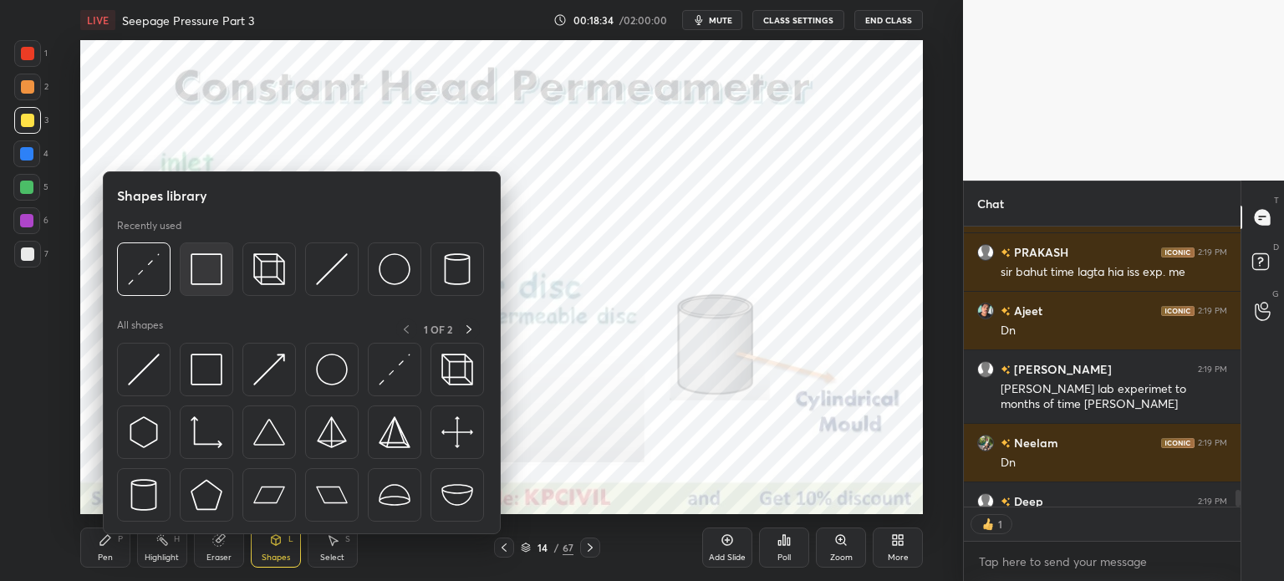
click at [211, 273] on img at bounding box center [207, 269] width 32 height 32
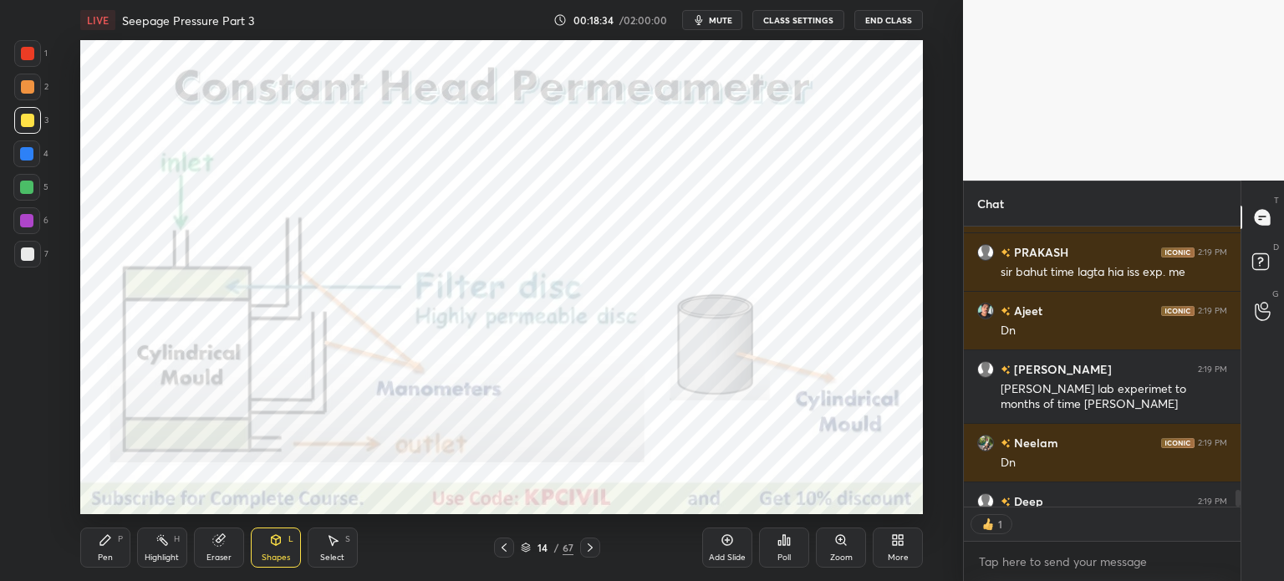
click at [25, 49] on div at bounding box center [27, 53] width 13 height 13
click at [107, 554] on div "Pen" at bounding box center [105, 557] width 15 height 8
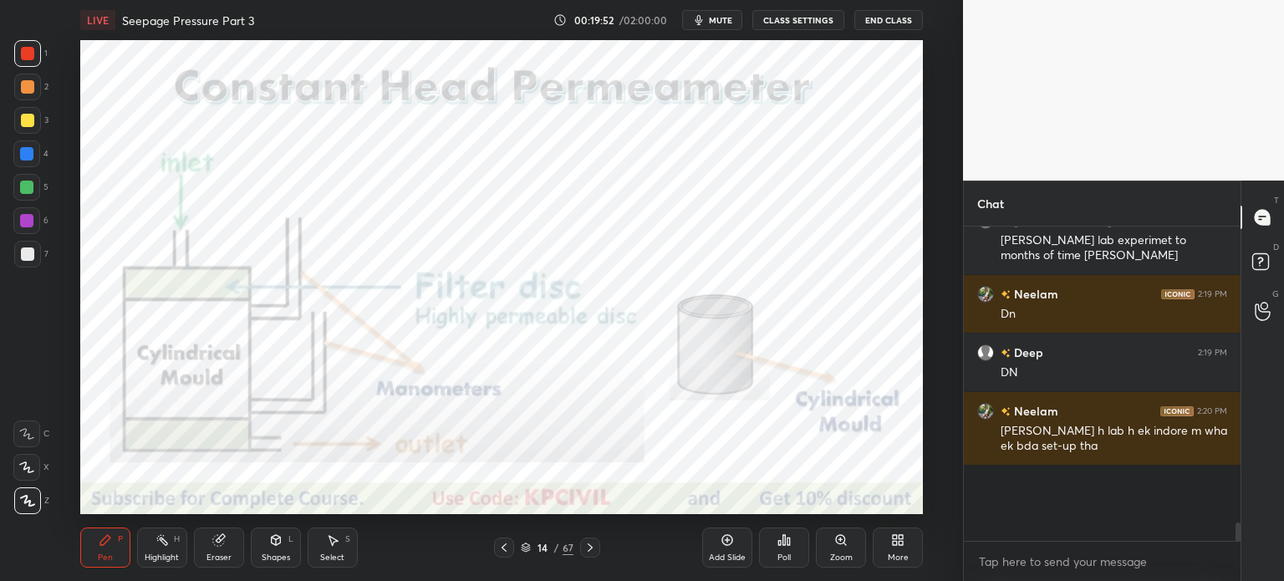
scroll to position [4028, 0]
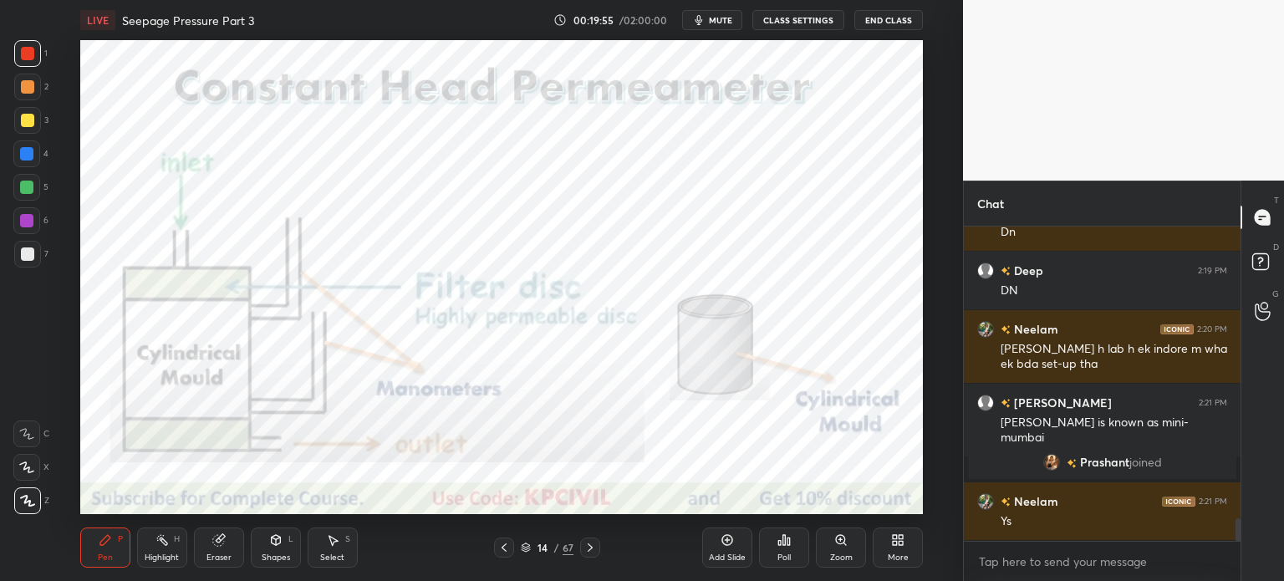
click at [587, 548] on icon at bounding box center [589, 547] width 13 height 13
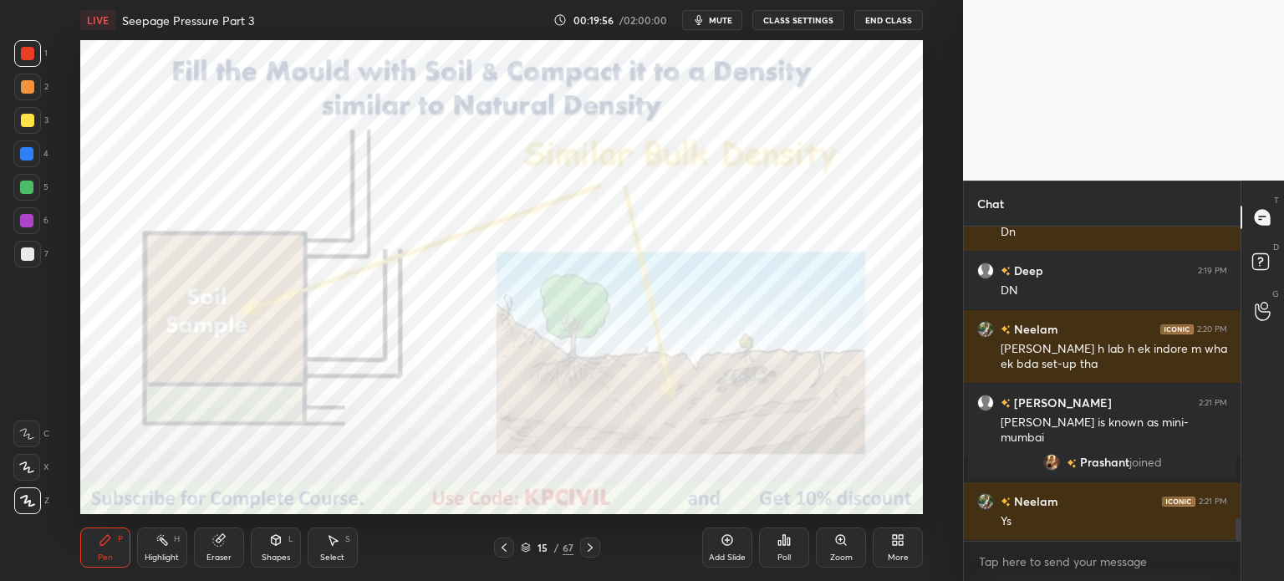
scroll to position [4086, 0]
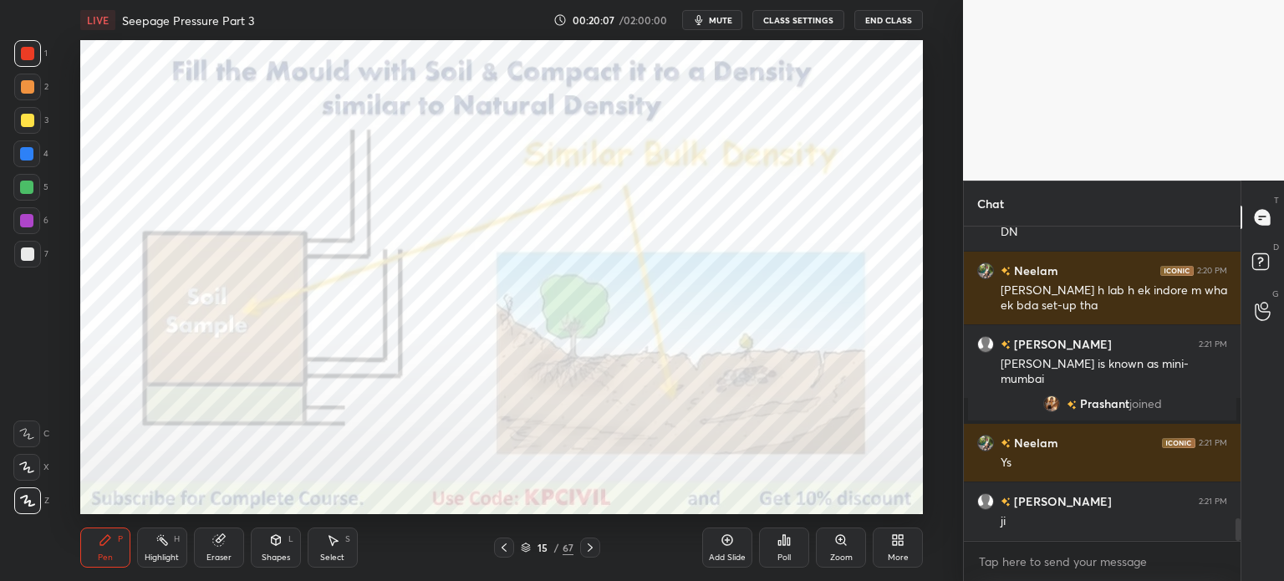
click at [258, 542] on div "Shapes L" at bounding box center [276, 547] width 50 height 40
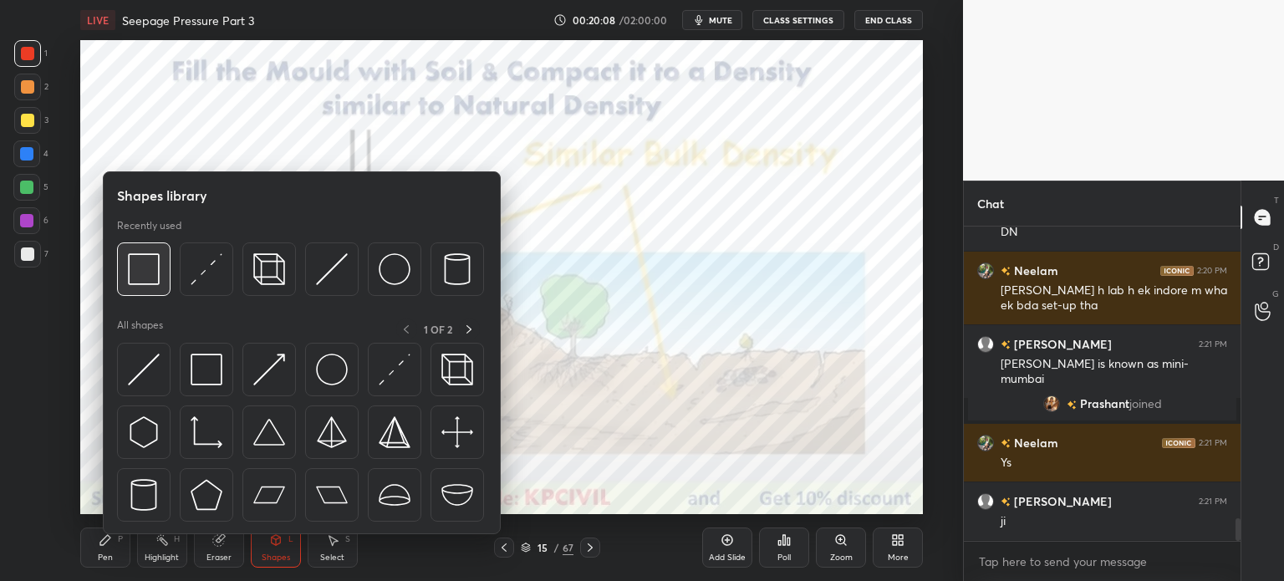
click at [150, 274] on img at bounding box center [144, 269] width 32 height 32
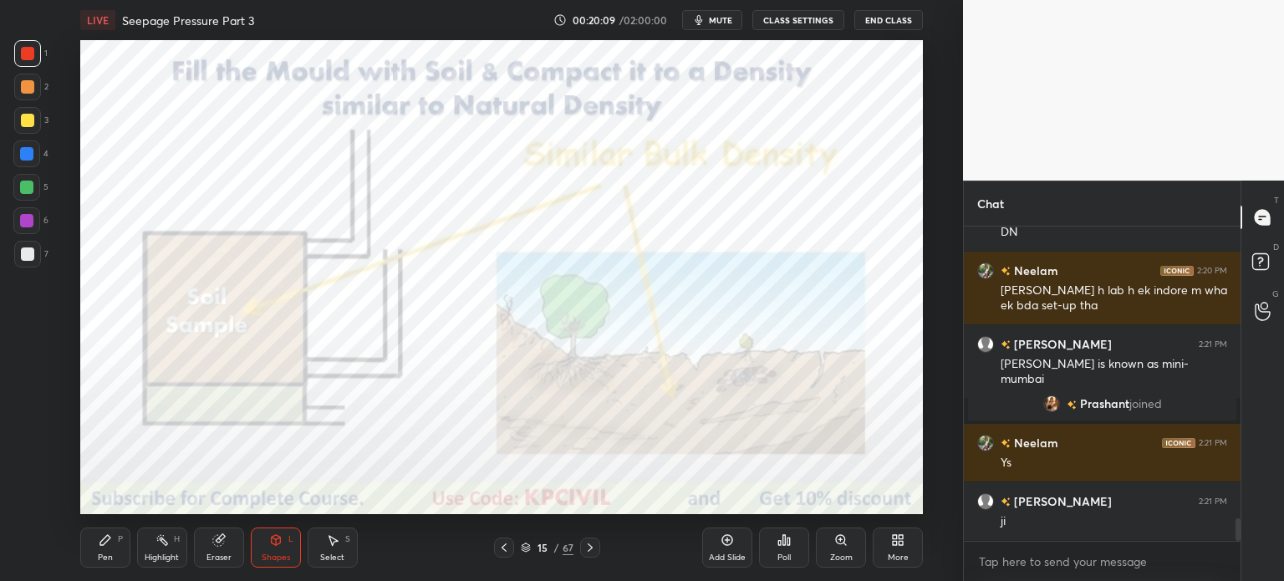
click at [30, 53] on div at bounding box center [27, 53] width 13 height 13
click at [30, 161] on div at bounding box center [26, 153] width 27 height 27
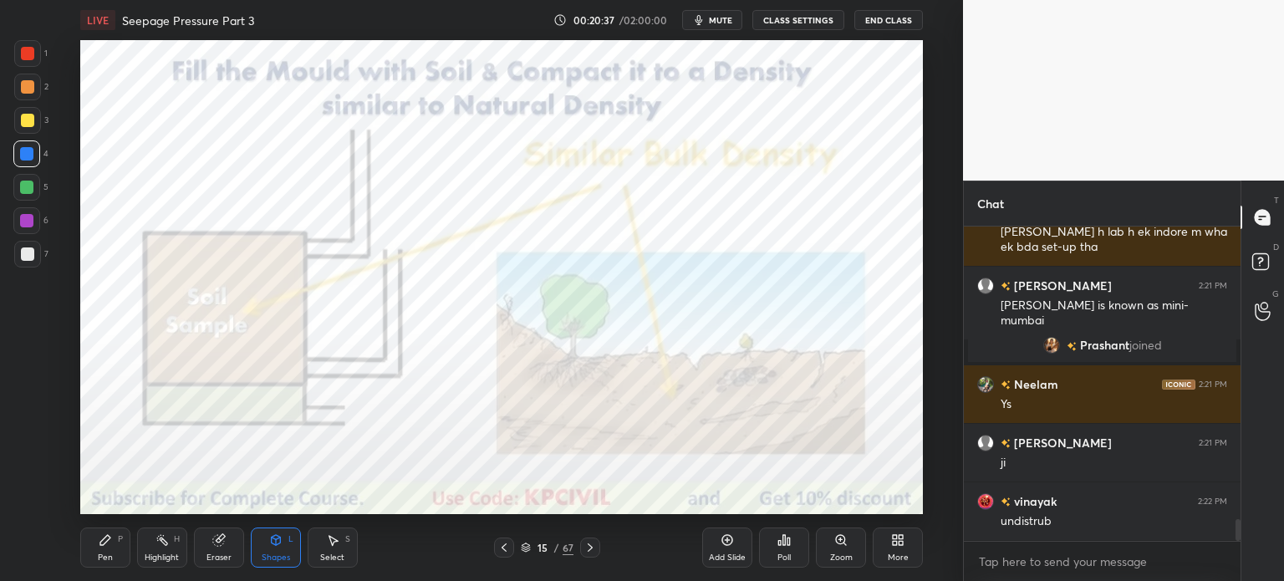
click at [592, 542] on icon at bounding box center [589, 547] width 13 height 13
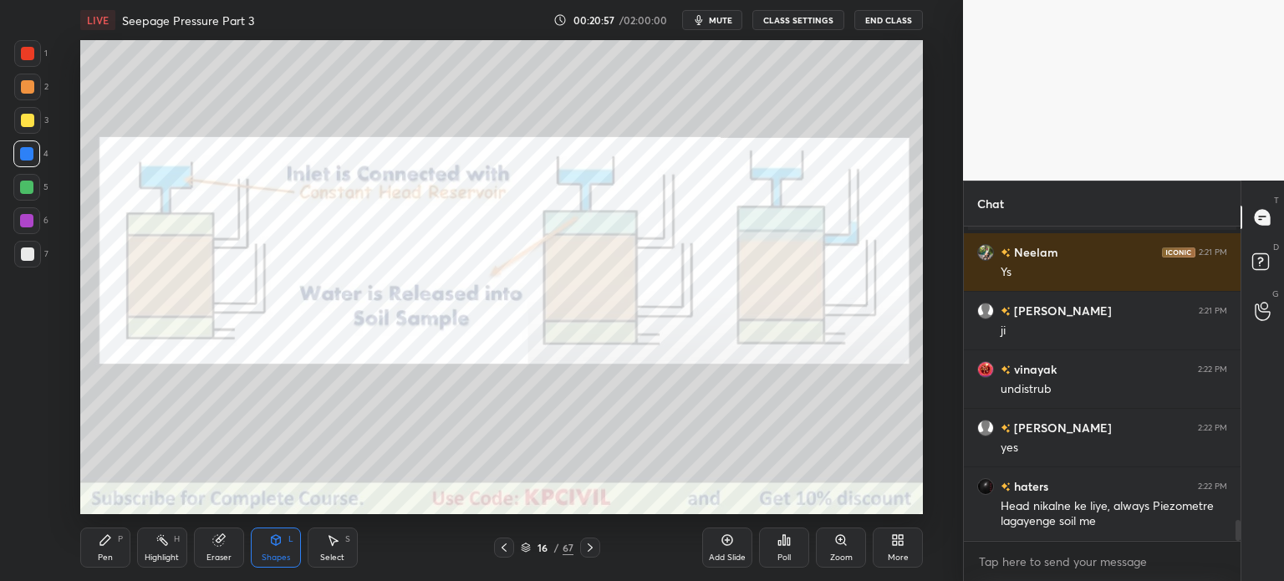
scroll to position [4335, 0]
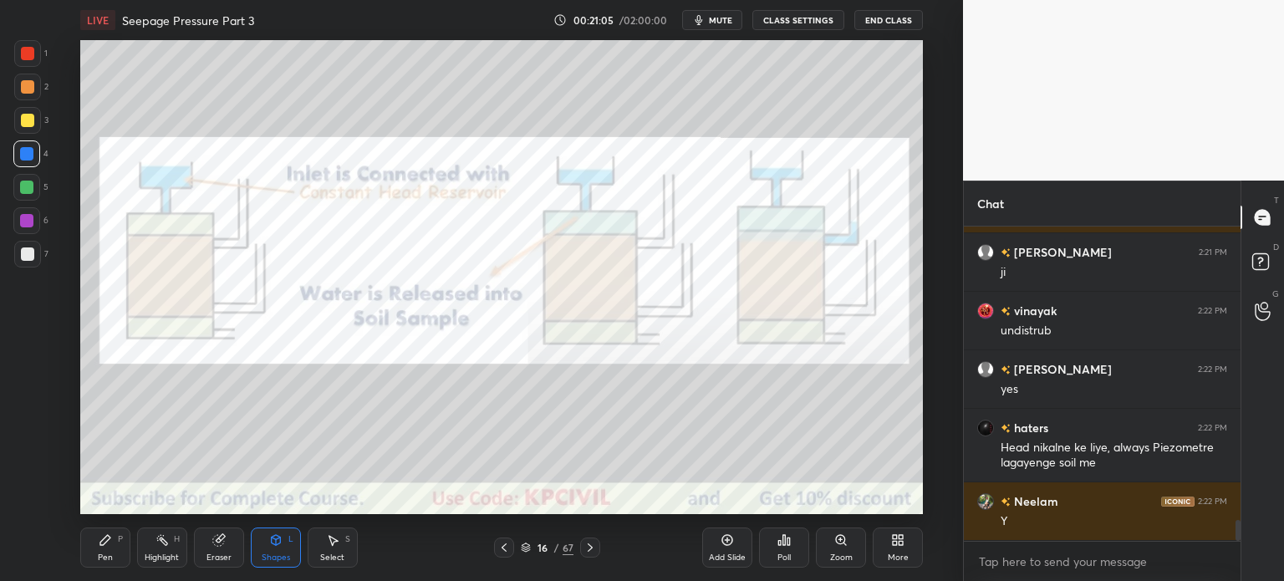
click at [144, 551] on div "Highlight H" at bounding box center [162, 547] width 50 height 40
click at [592, 542] on icon at bounding box center [589, 547] width 13 height 13
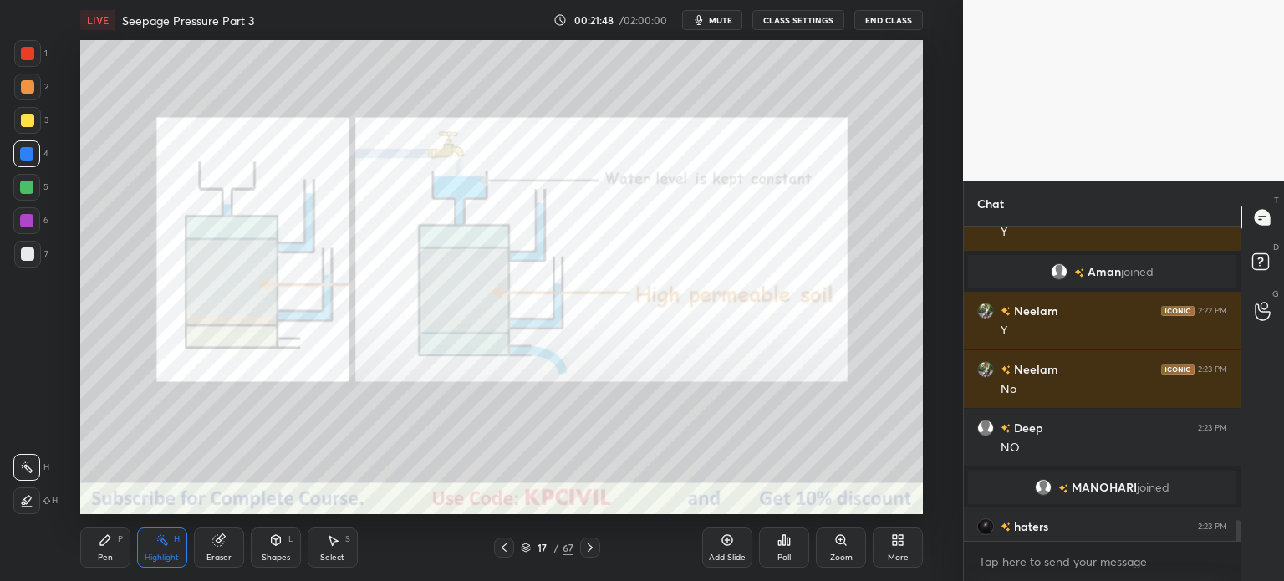
scroll to position [4382, 0]
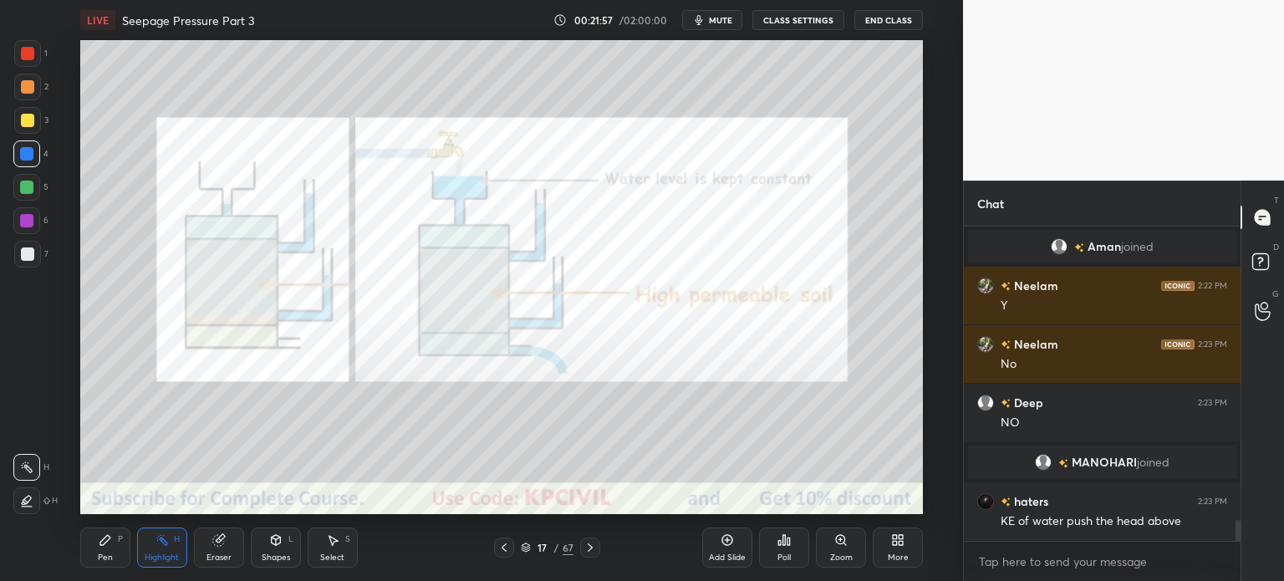
click at [596, 541] on div at bounding box center [590, 548] width 20 height 20
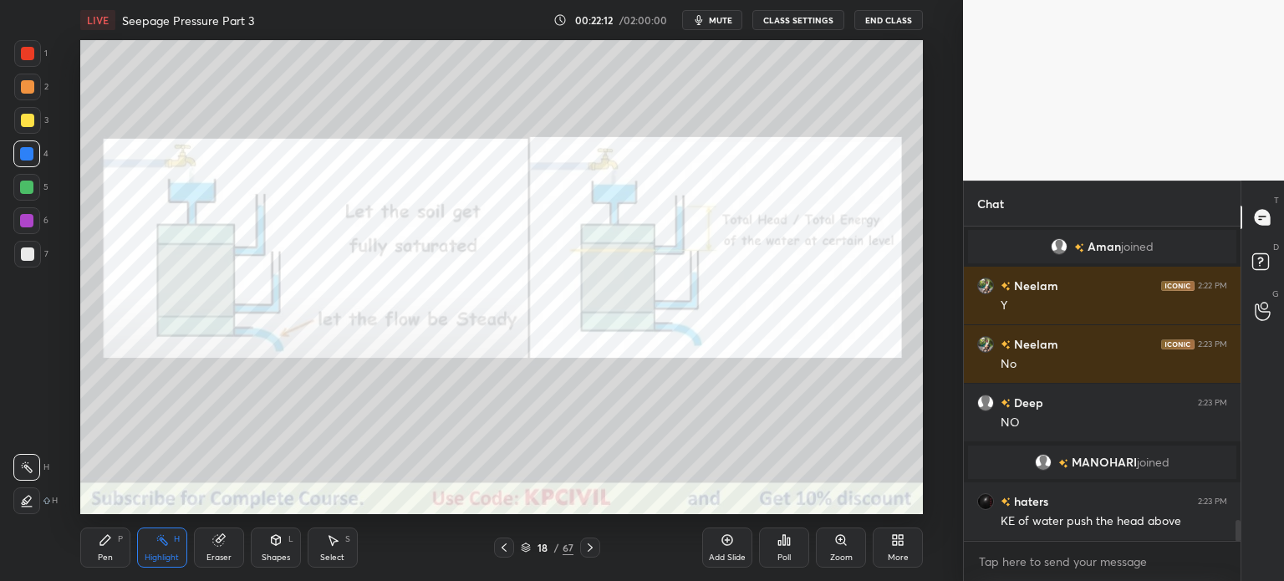
click at [592, 554] on div at bounding box center [590, 548] width 20 height 20
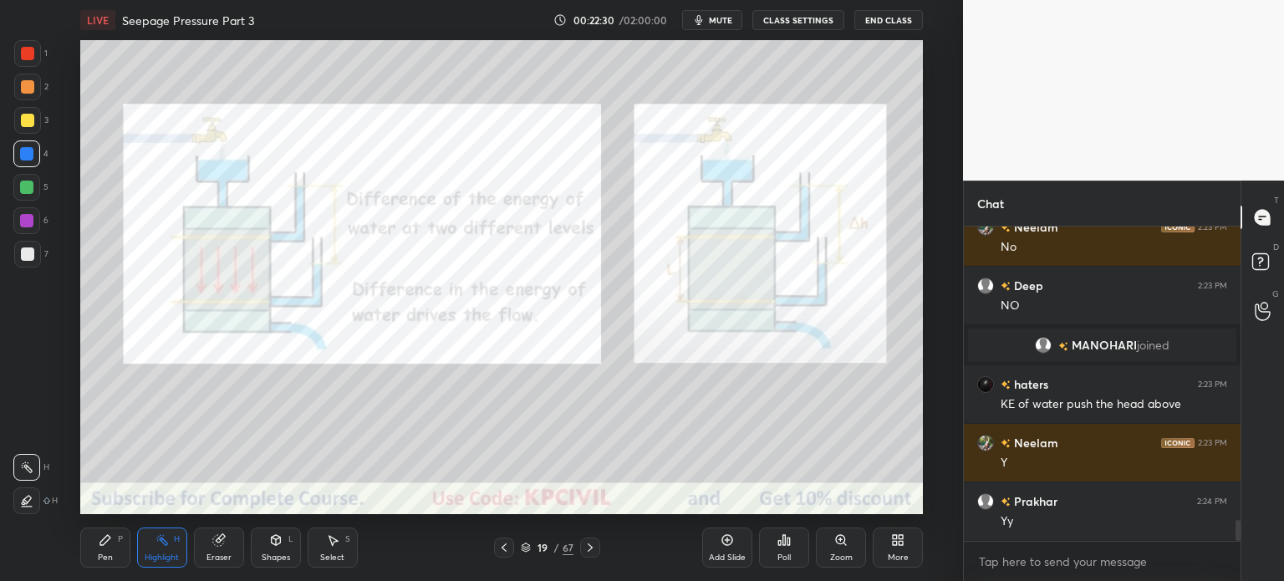
scroll to position [4558, 0]
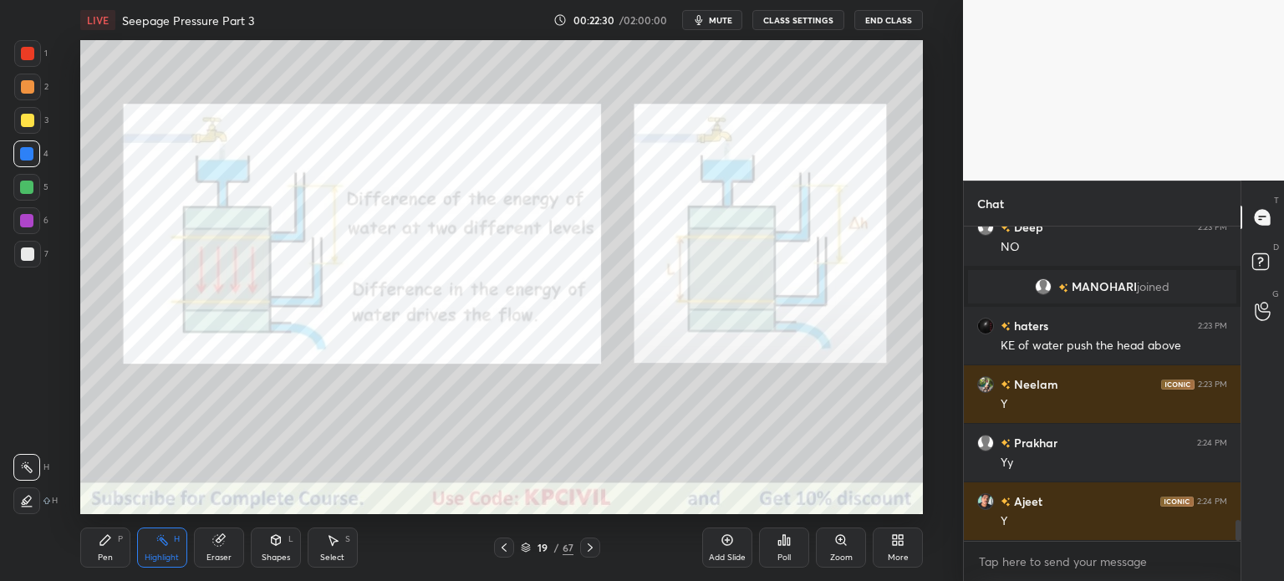
click at [592, 543] on icon at bounding box center [589, 547] width 13 height 13
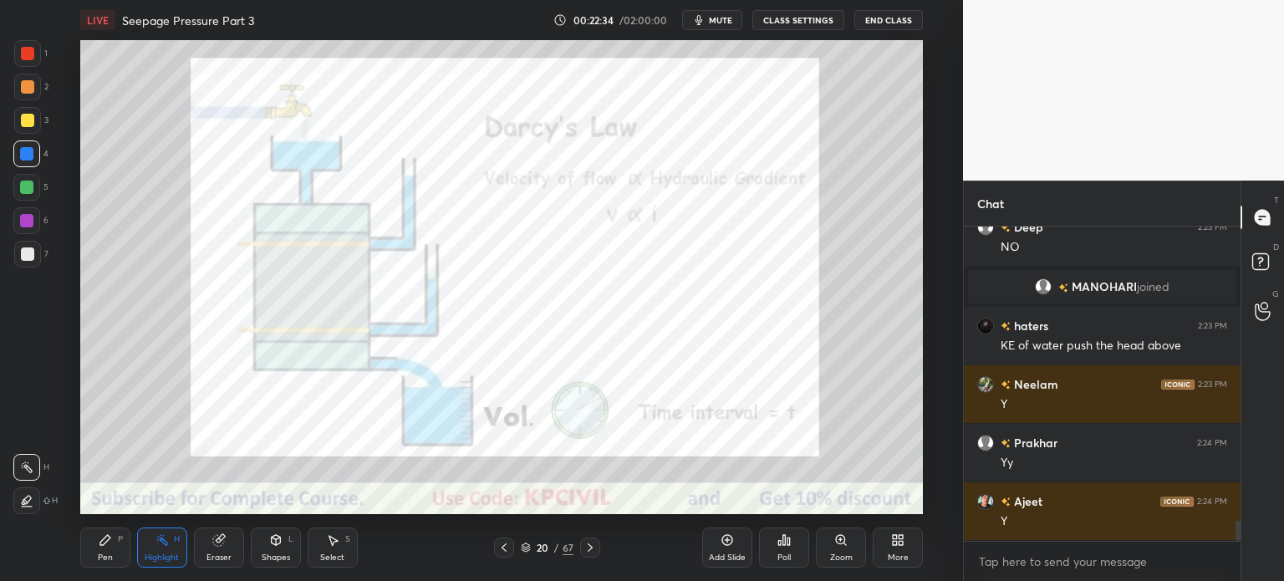
scroll to position [4631, 0]
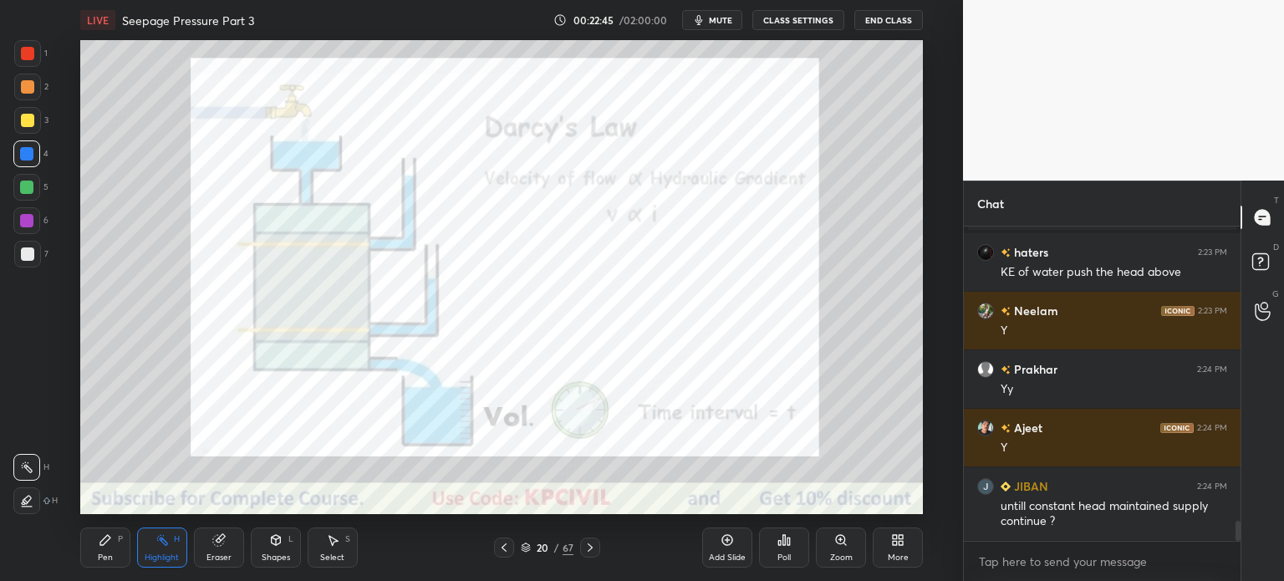
click at [96, 545] on div "Pen P" at bounding box center [105, 547] width 50 height 40
click at [27, 49] on div at bounding box center [27, 53] width 13 height 13
click at [590, 543] on icon at bounding box center [589, 547] width 13 height 13
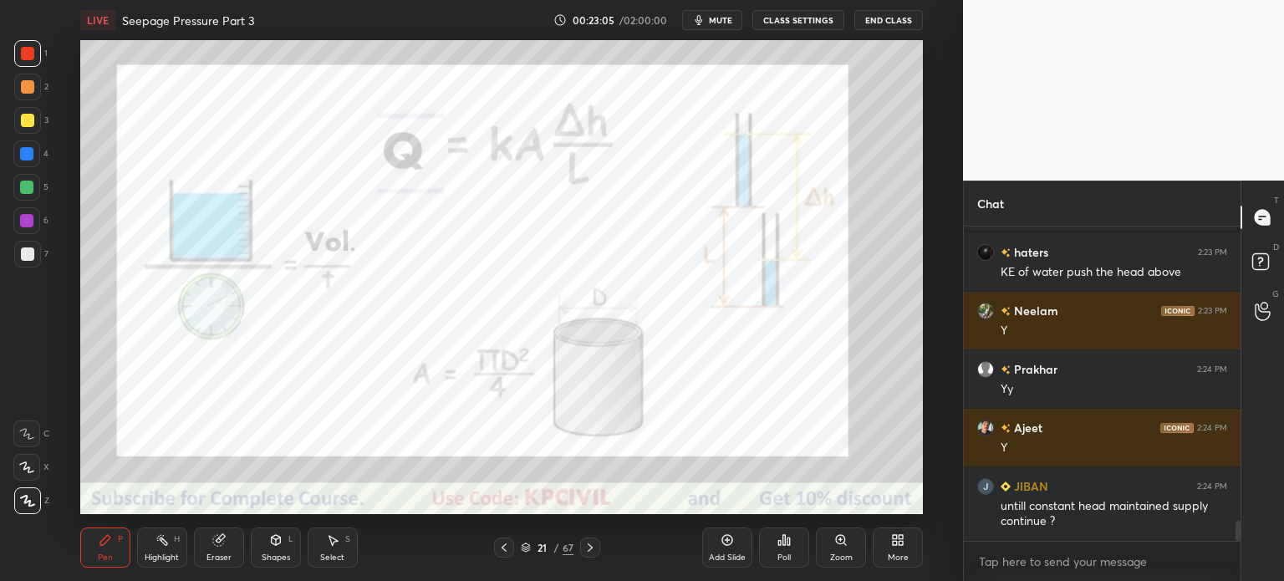
click at [505, 541] on icon at bounding box center [503, 547] width 13 height 13
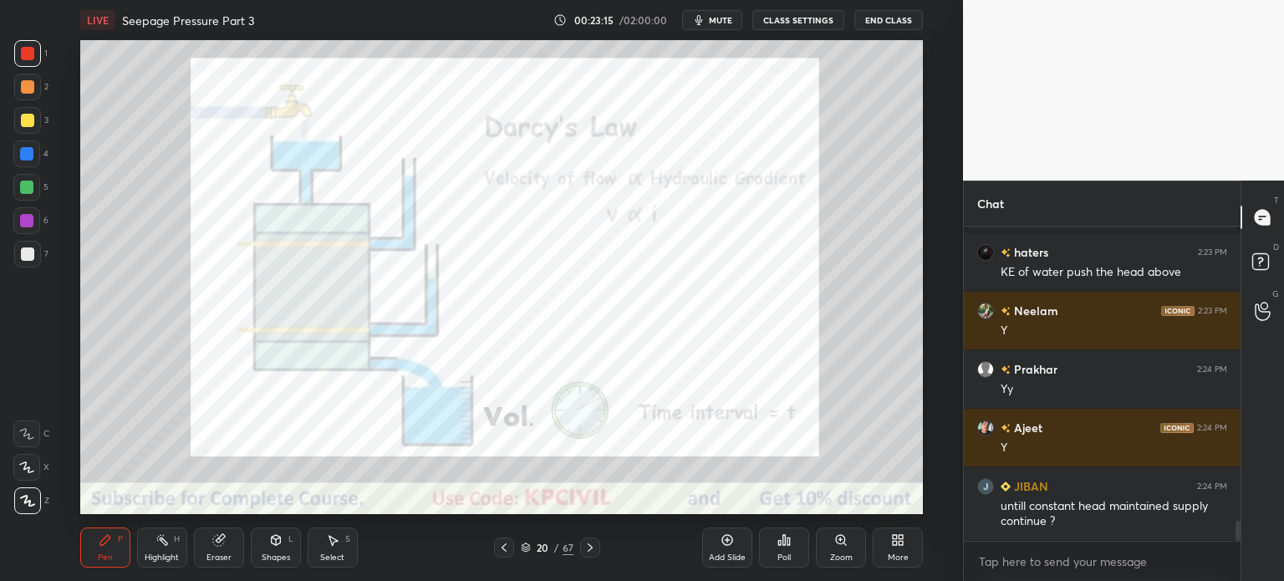
click at [216, 541] on icon at bounding box center [217, 540] width 11 height 11
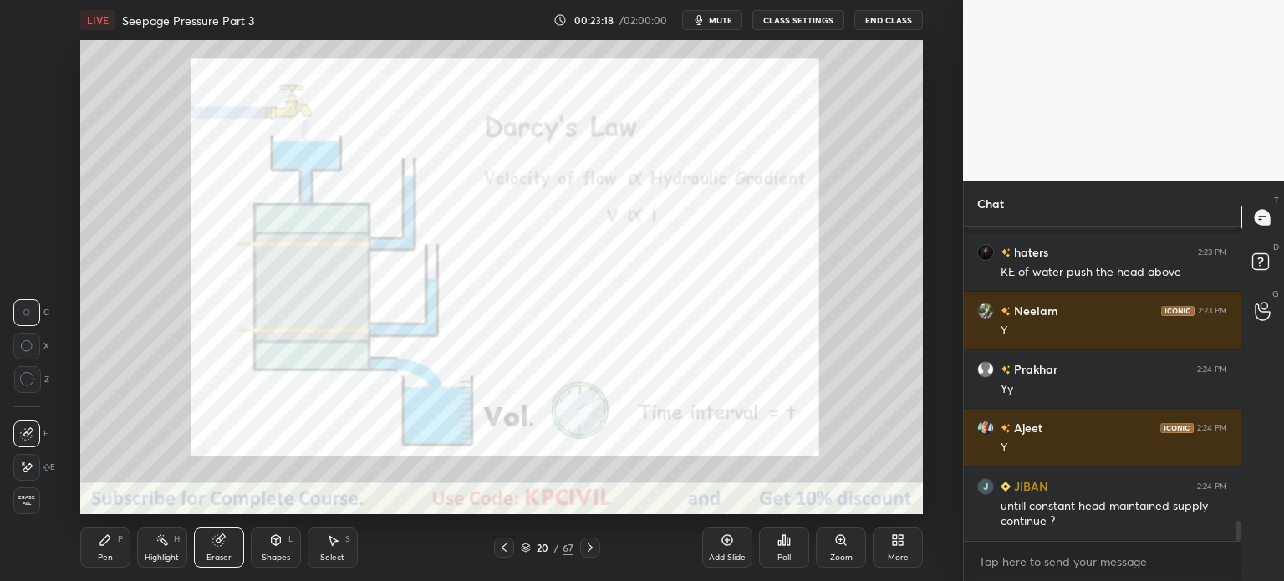
click at [103, 557] on div "Pen" at bounding box center [105, 557] width 15 height 8
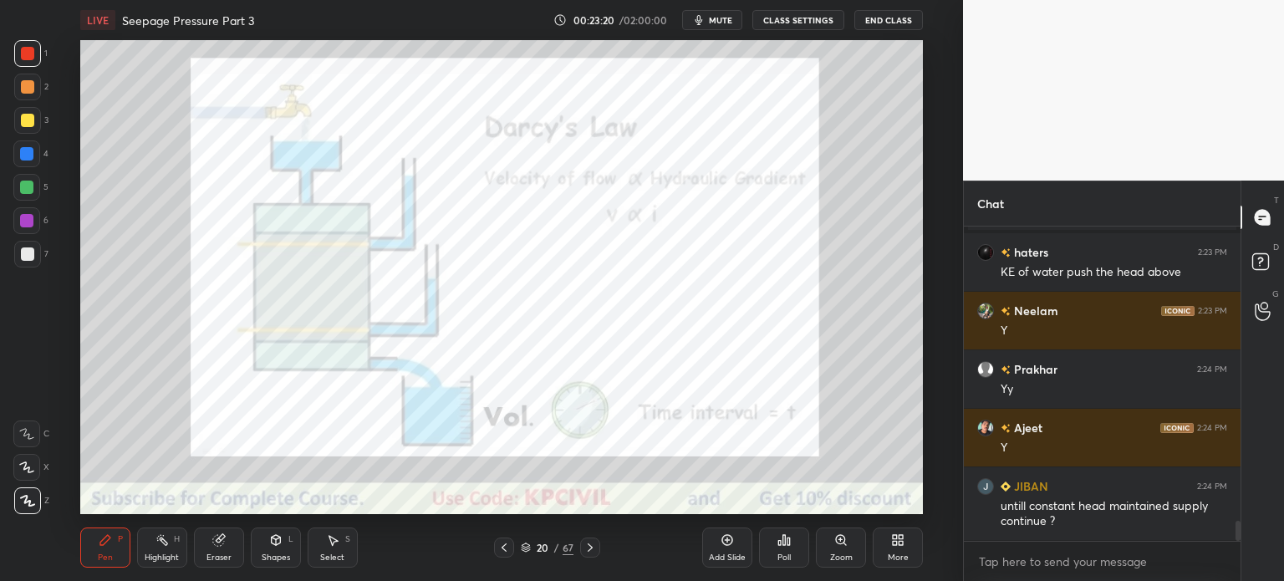
scroll to position [4690, 0]
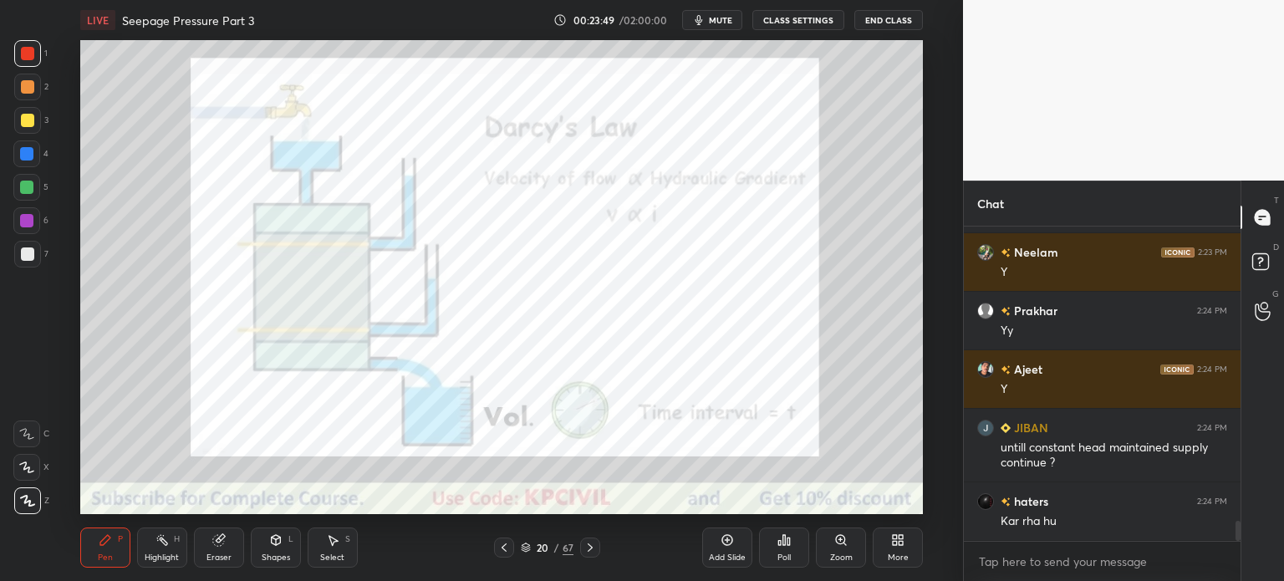
click at [330, 550] on div "Select S" at bounding box center [333, 547] width 50 height 40
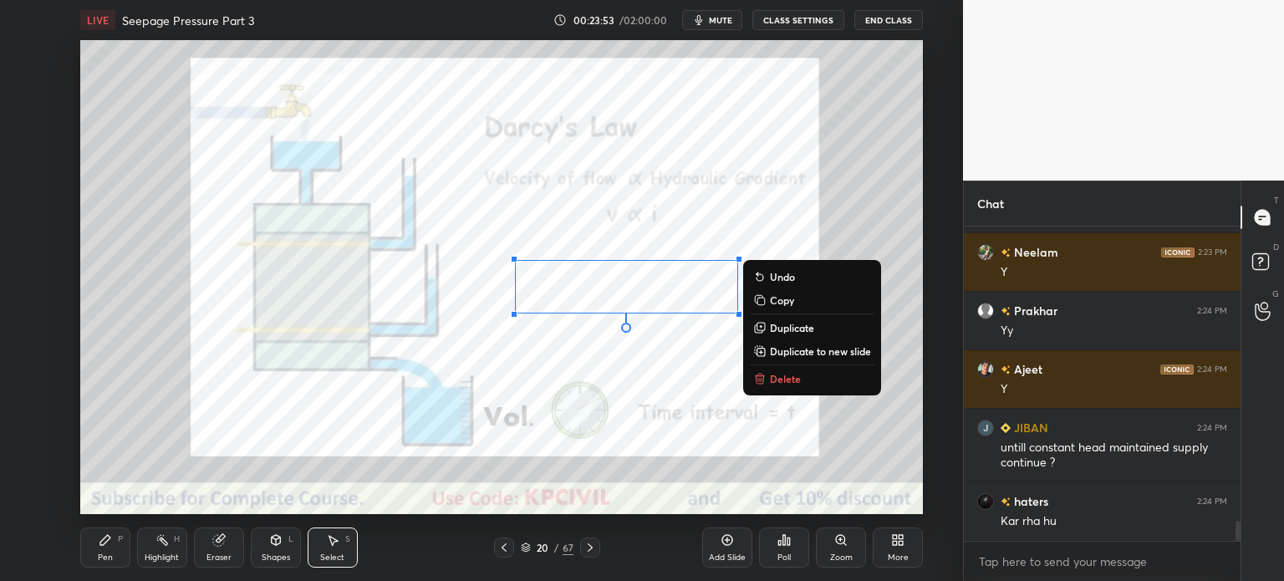
click at [209, 556] on div "Eraser" at bounding box center [218, 557] width 25 height 8
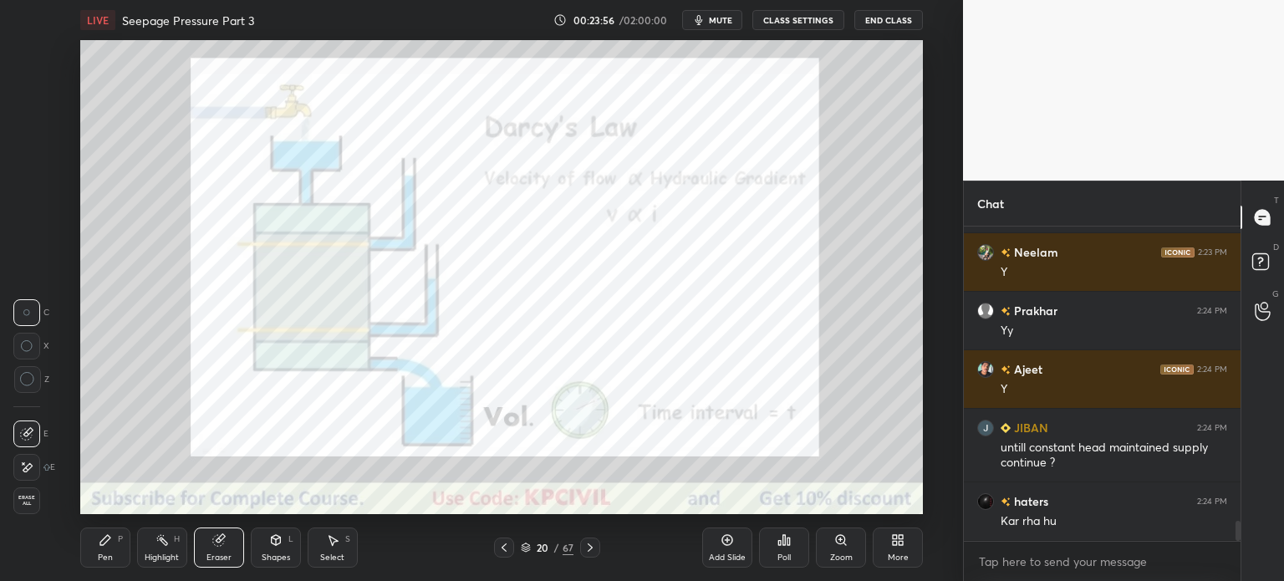
click at [104, 554] on div "Pen" at bounding box center [105, 557] width 15 height 8
click at [105, 542] on icon at bounding box center [105, 540] width 10 height 10
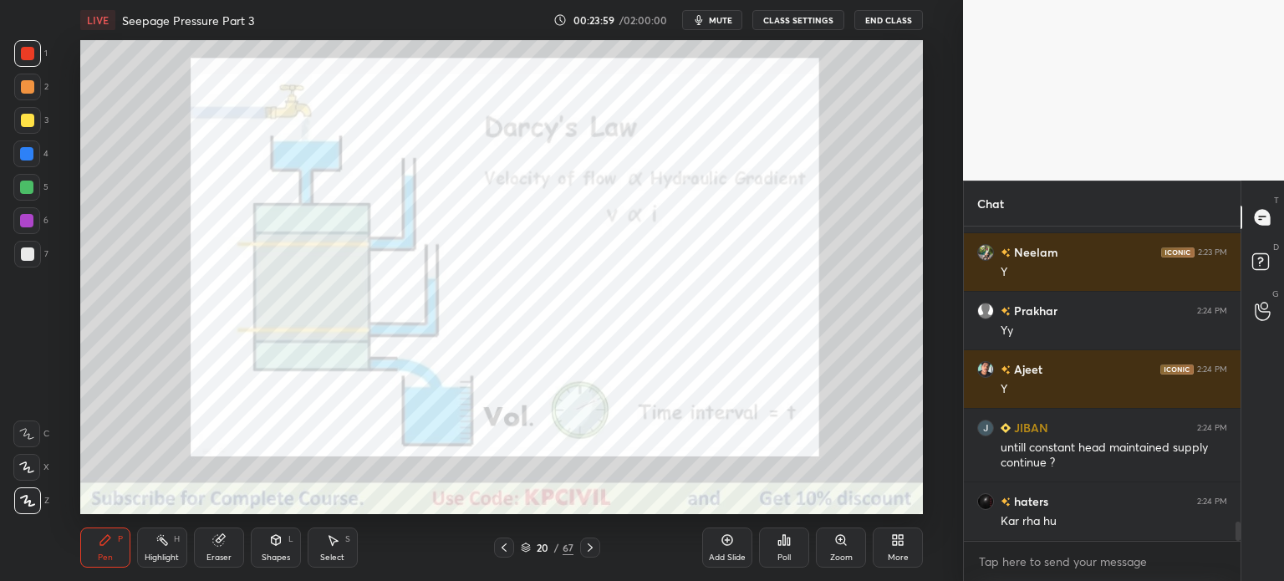
scroll to position [4748, 0]
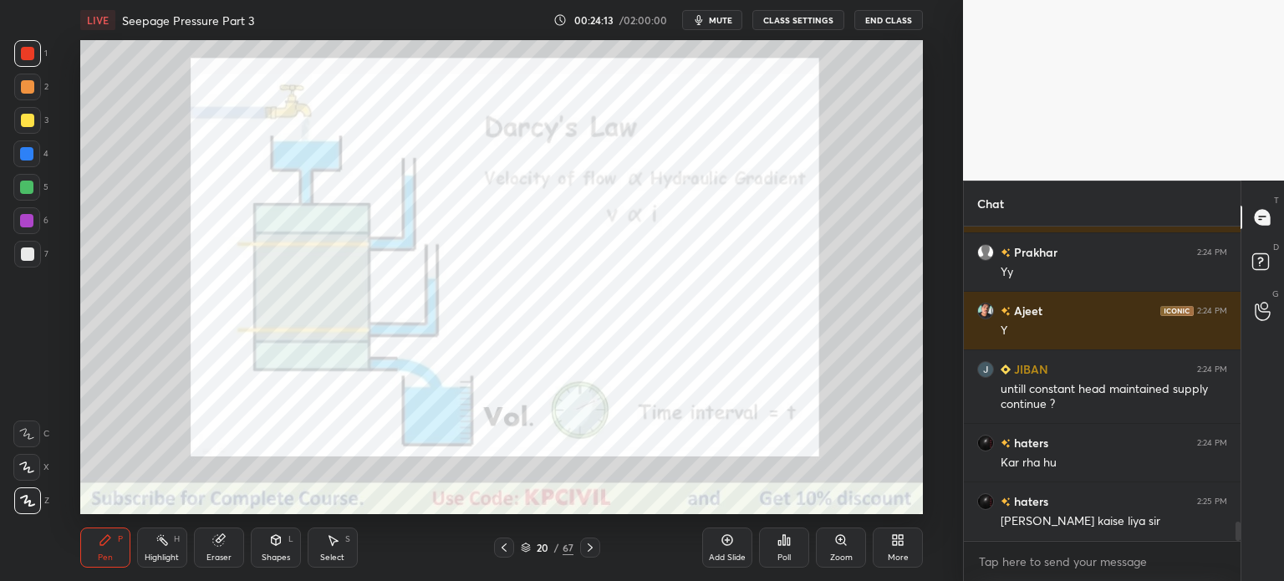
click at [152, 548] on div "Highlight H" at bounding box center [162, 547] width 50 height 40
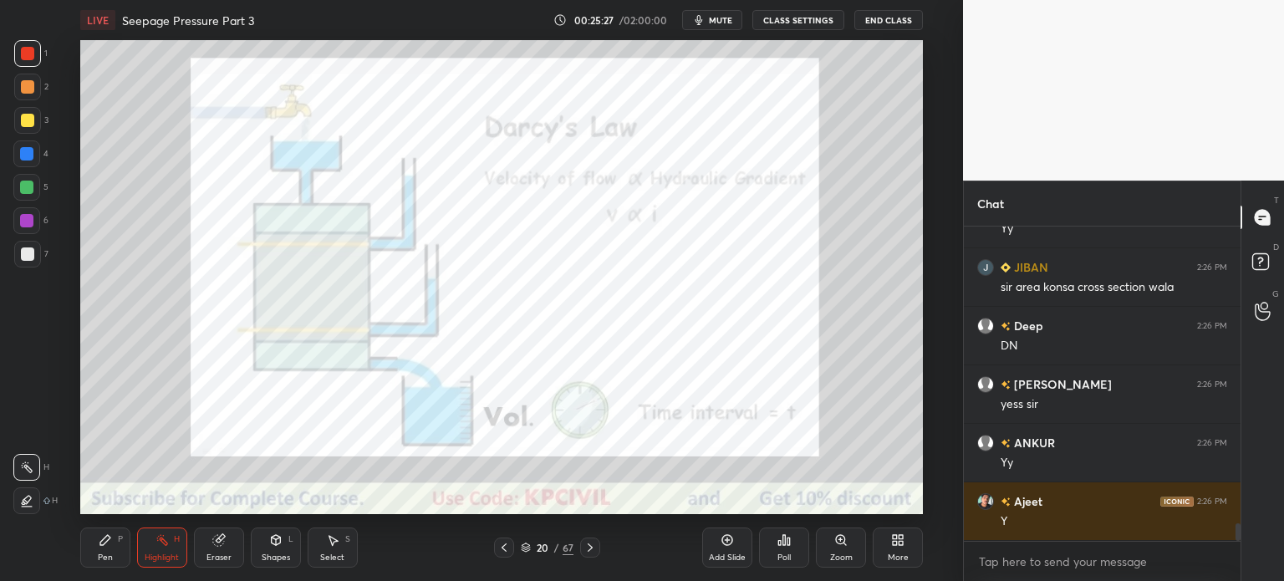
scroll to position [5191, 0]
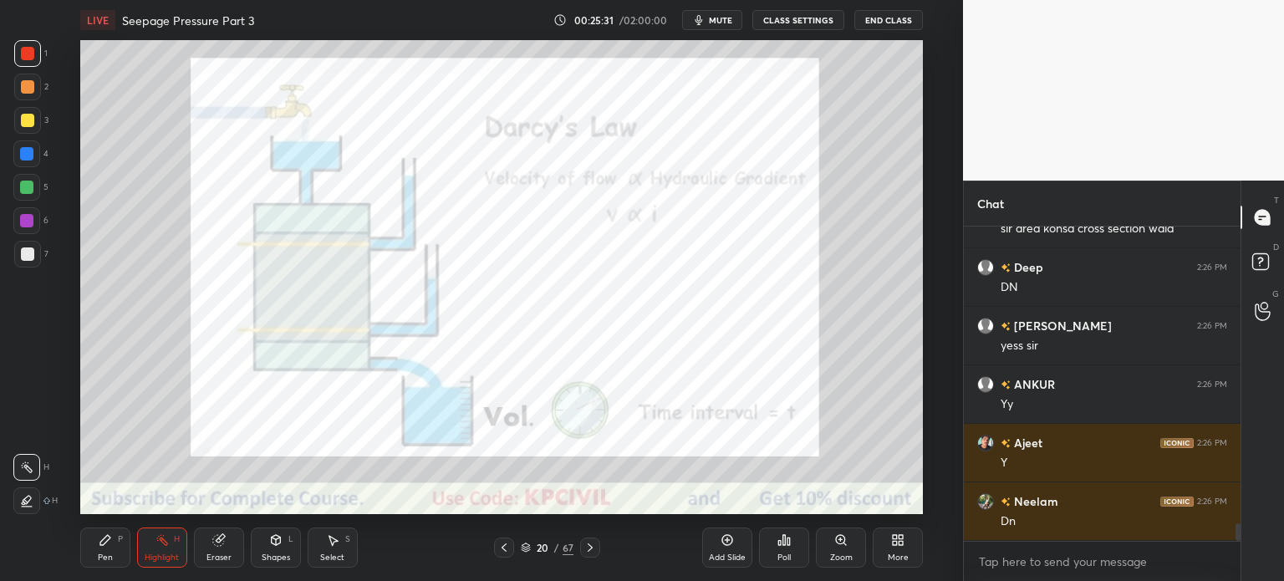
click at [508, 545] on icon at bounding box center [503, 547] width 13 height 13
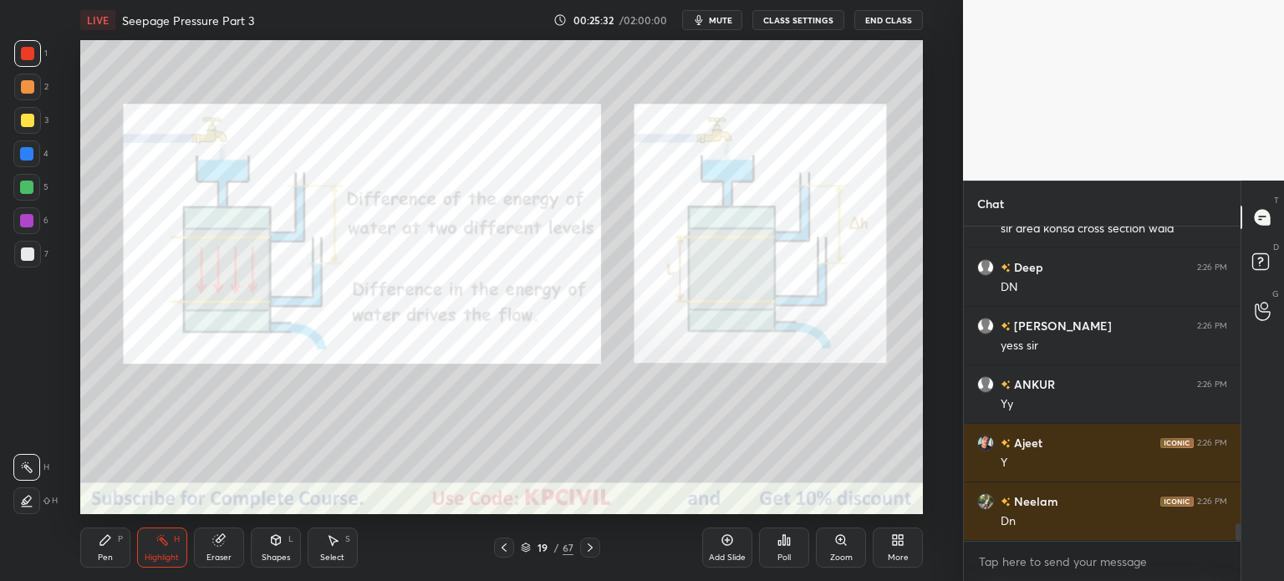
click at [508, 545] on icon at bounding box center [503, 547] width 13 height 13
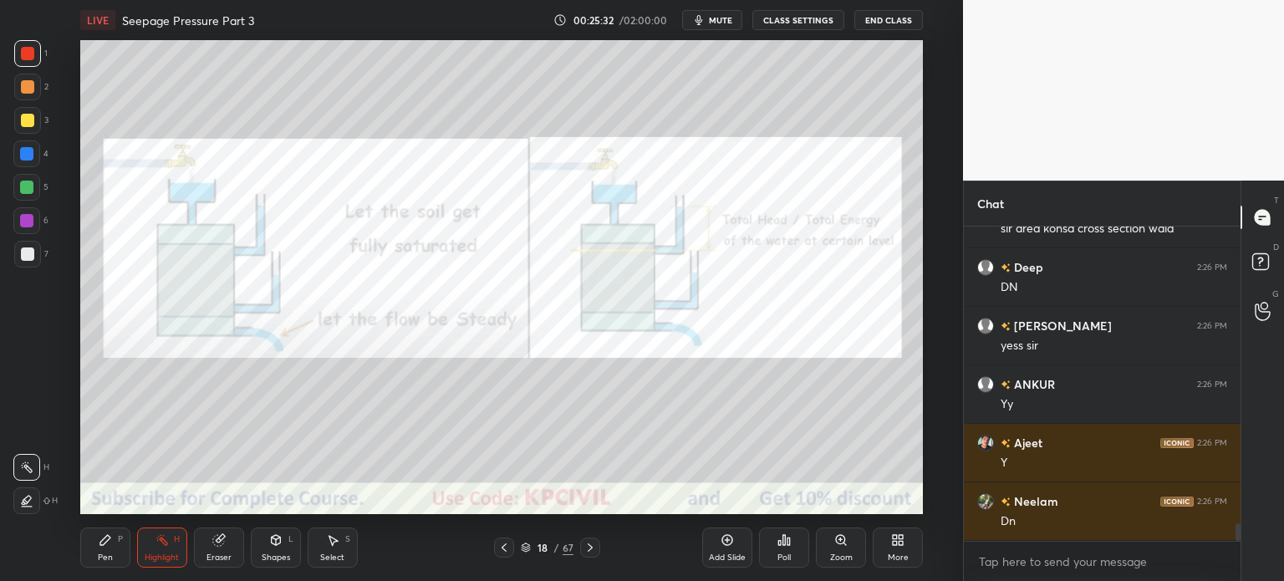
click at [508, 545] on icon at bounding box center [503, 547] width 13 height 13
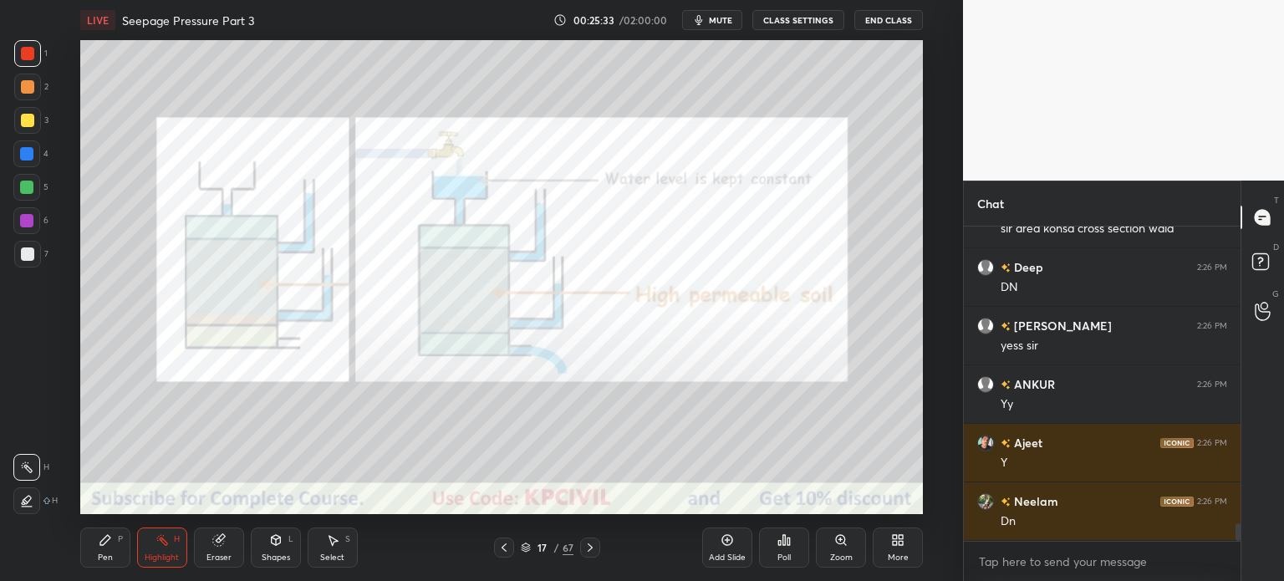
click at [508, 545] on icon at bounding box center [503, 547] width 13 height 13
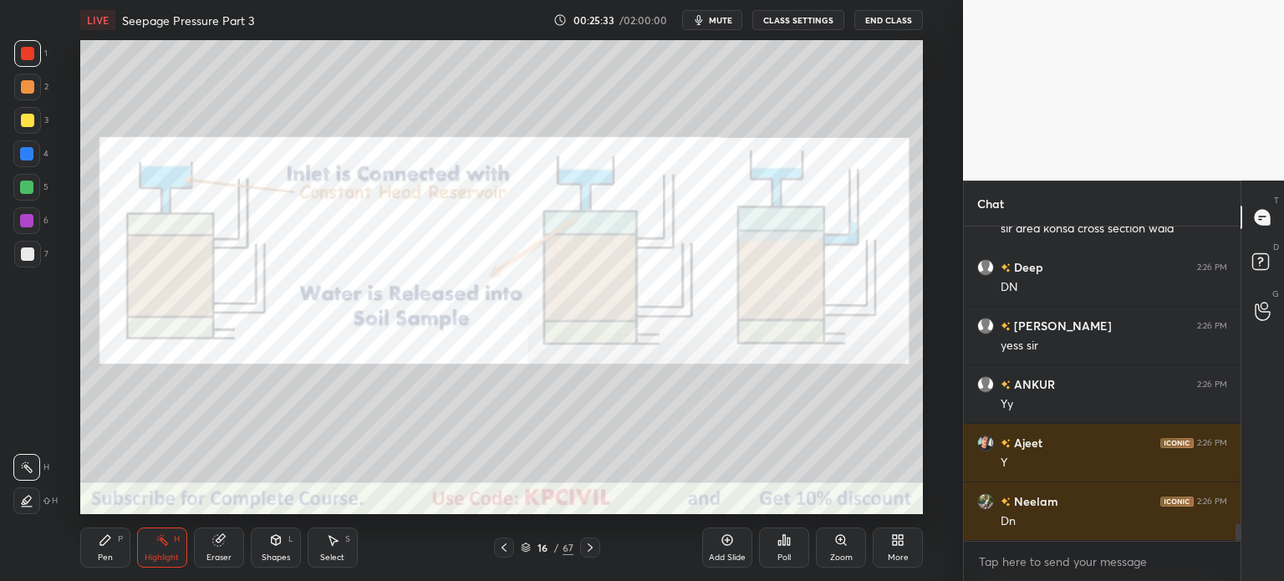
click at [508, 545] on icon at bounding box center [503, 547] width 13 height 13
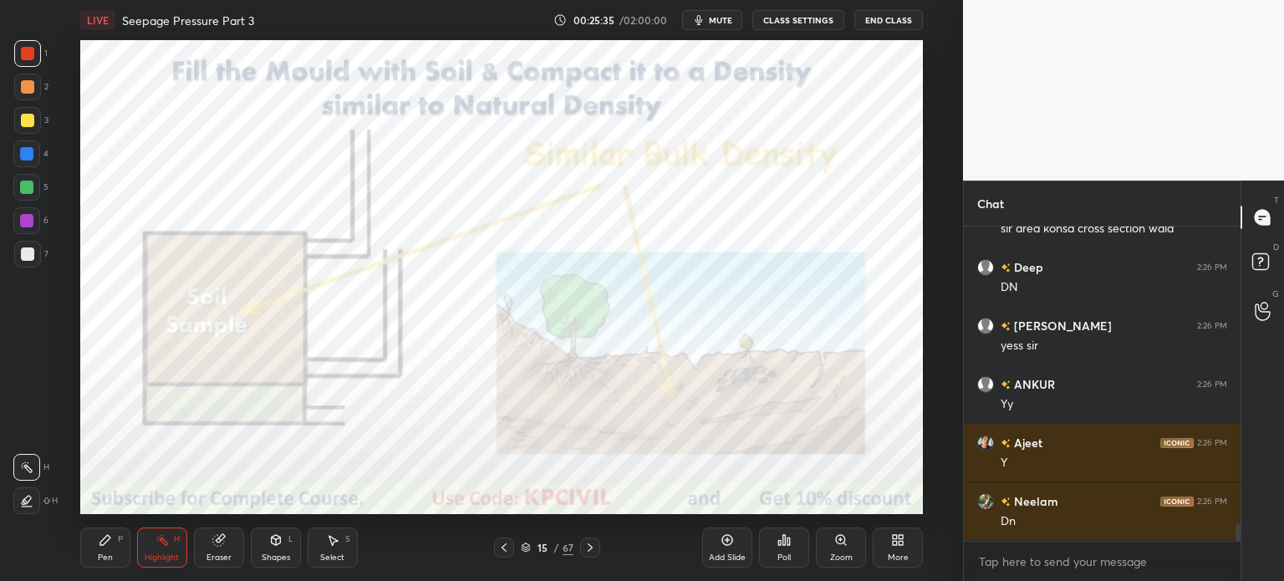
click at [508, 545] on icon at bounding box center [503, 547] width 13 height 13
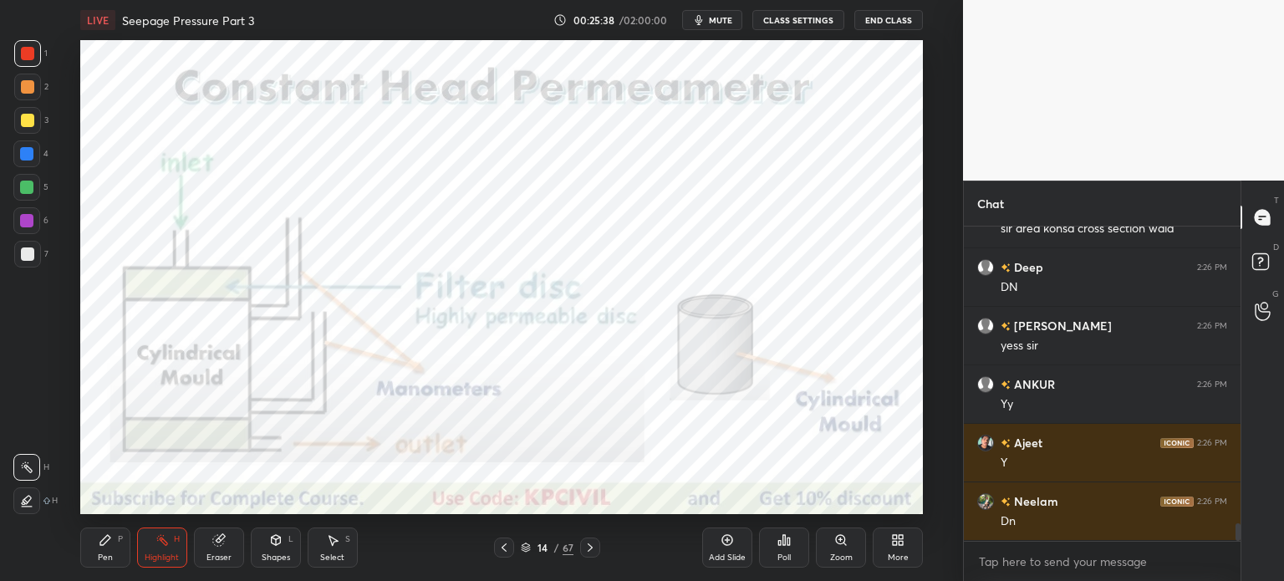
scroll to position [5250, 0]
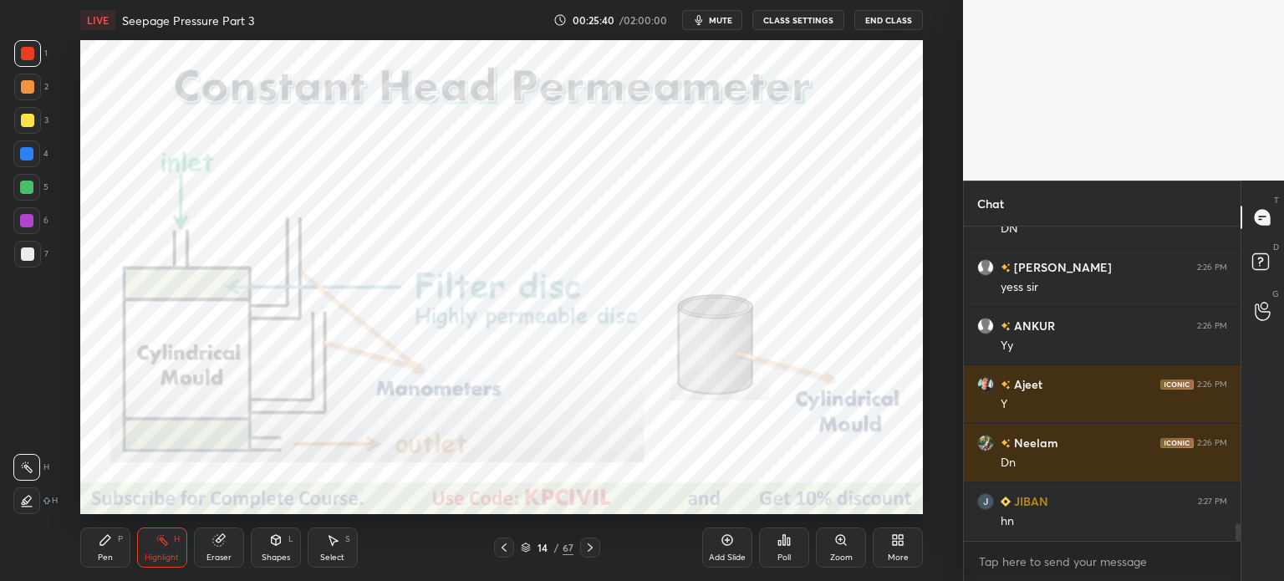
click at [594, 547] on icon at bounding box center [589, 547] width 13 height 13
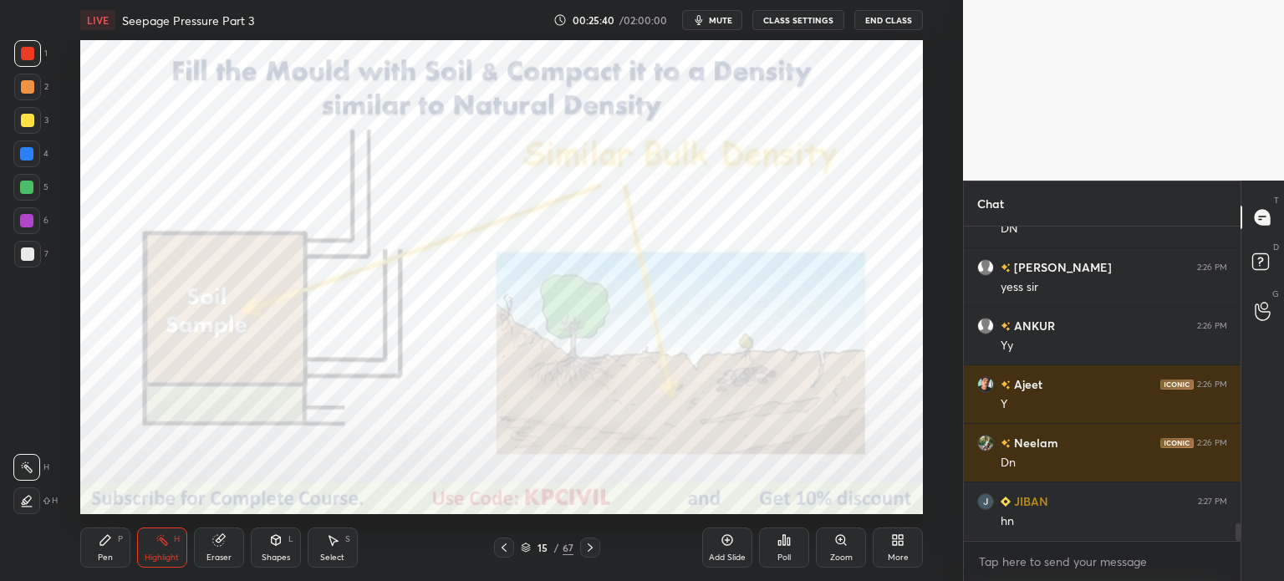
click at [594, 547] on icon at bounding box center [589, 547] width 13 height 13
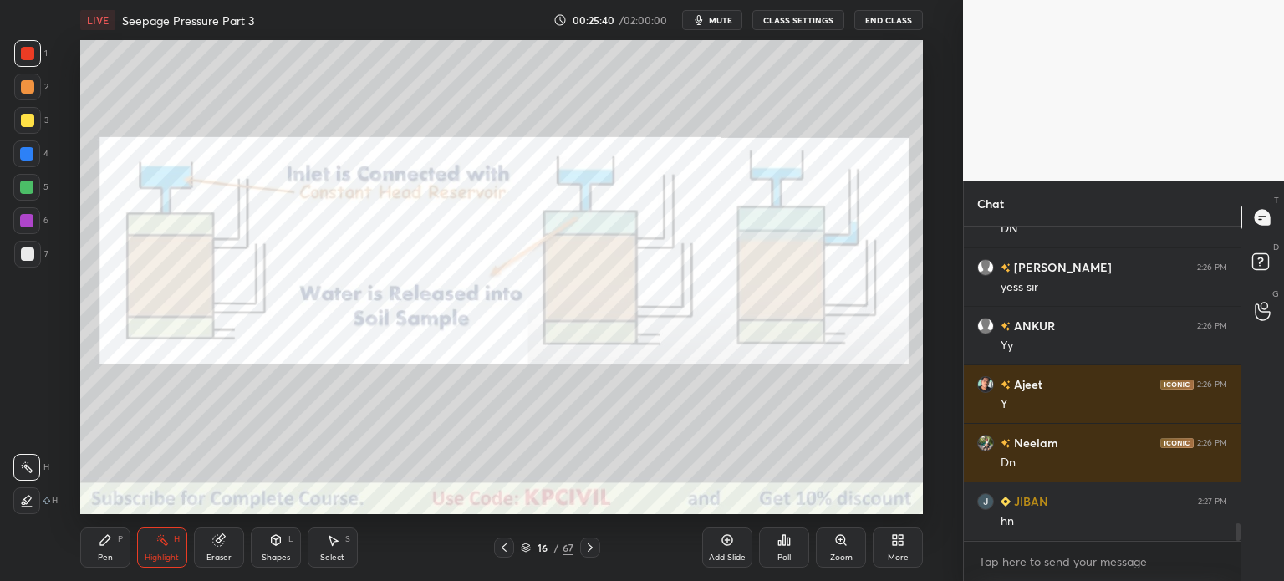
click at [594, 547] on icon at bounding box center [589, 547] width 13 height 13
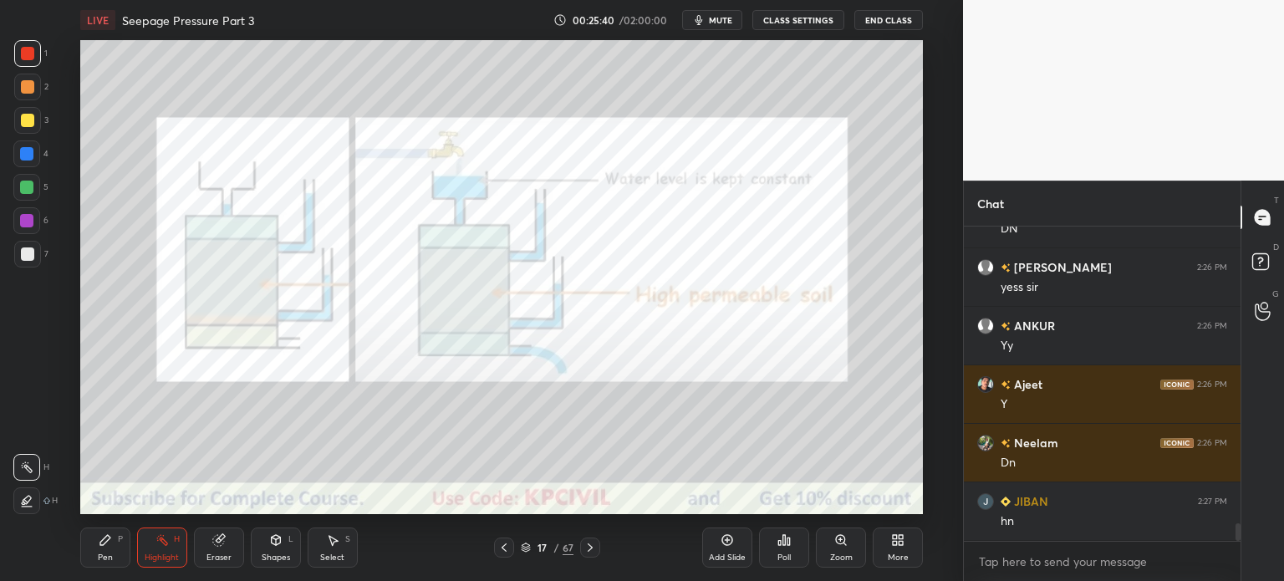
click at [594, 547] on icon at bounding box center [589, 547] width 13 height 13
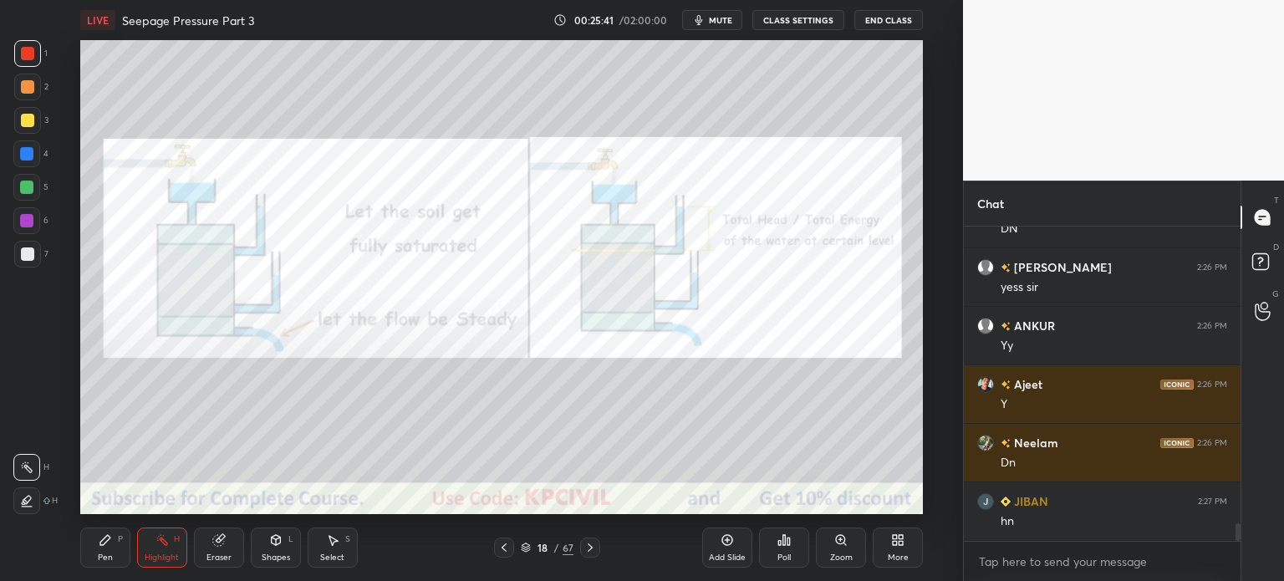
click at [594, 547] on icon at bounding box center [589, 547] width 13 height 13
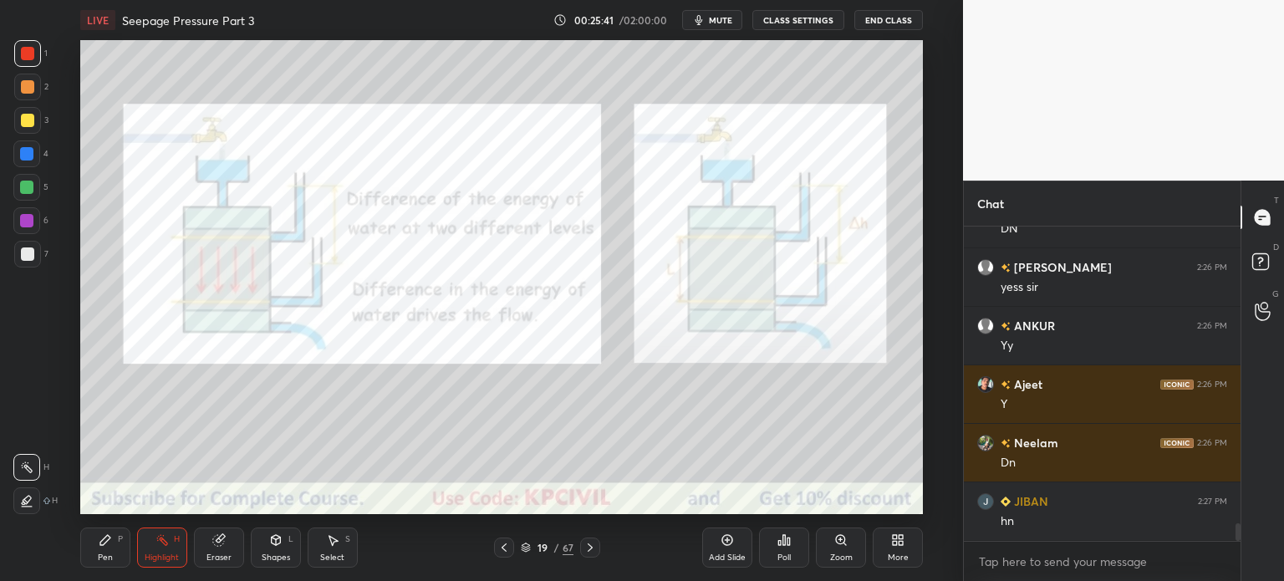
click at [594, 547] on icon at bounding box center [589, 547] width 13 height 13
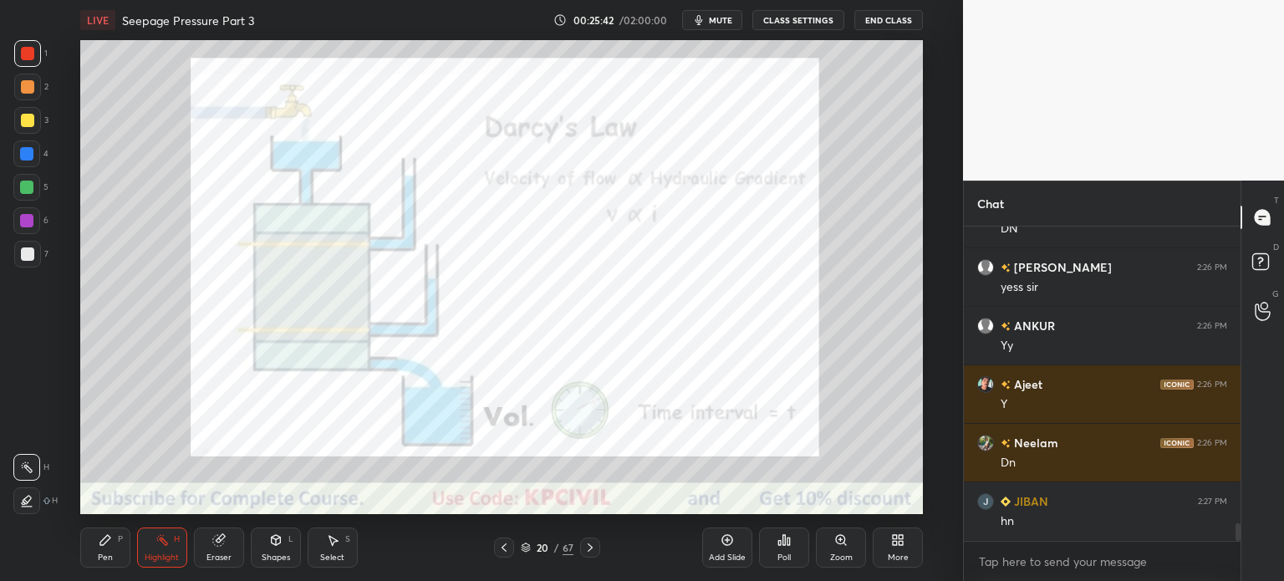
click at [594, 547] on icon at bounding box center [589, 547] width 13 height 13
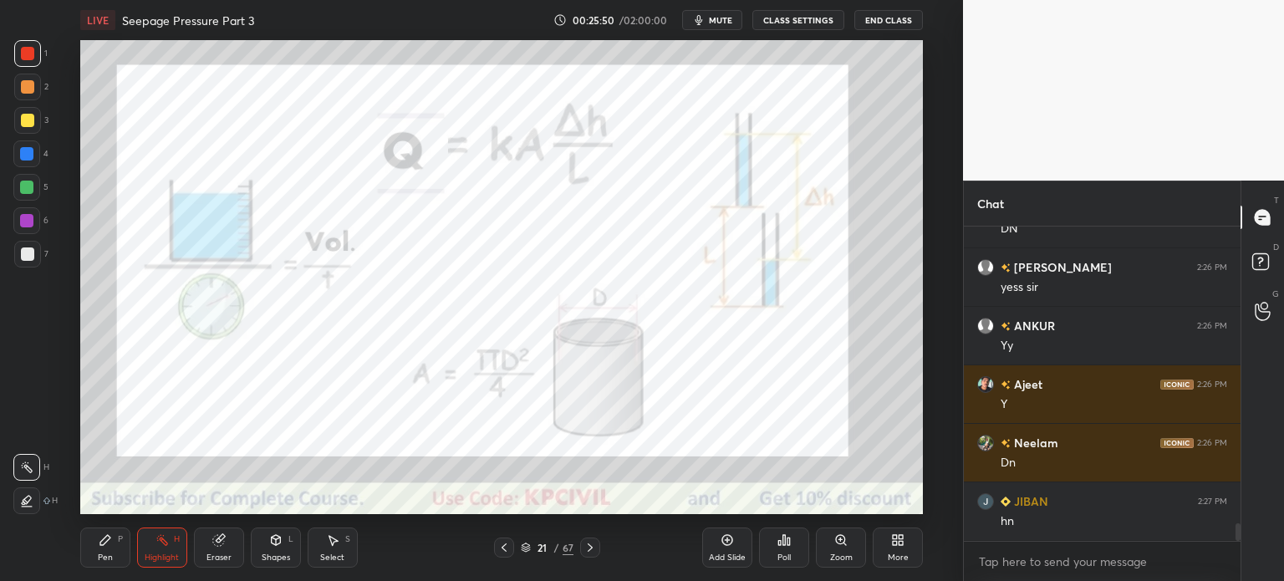
scroll to position [5266, 0]
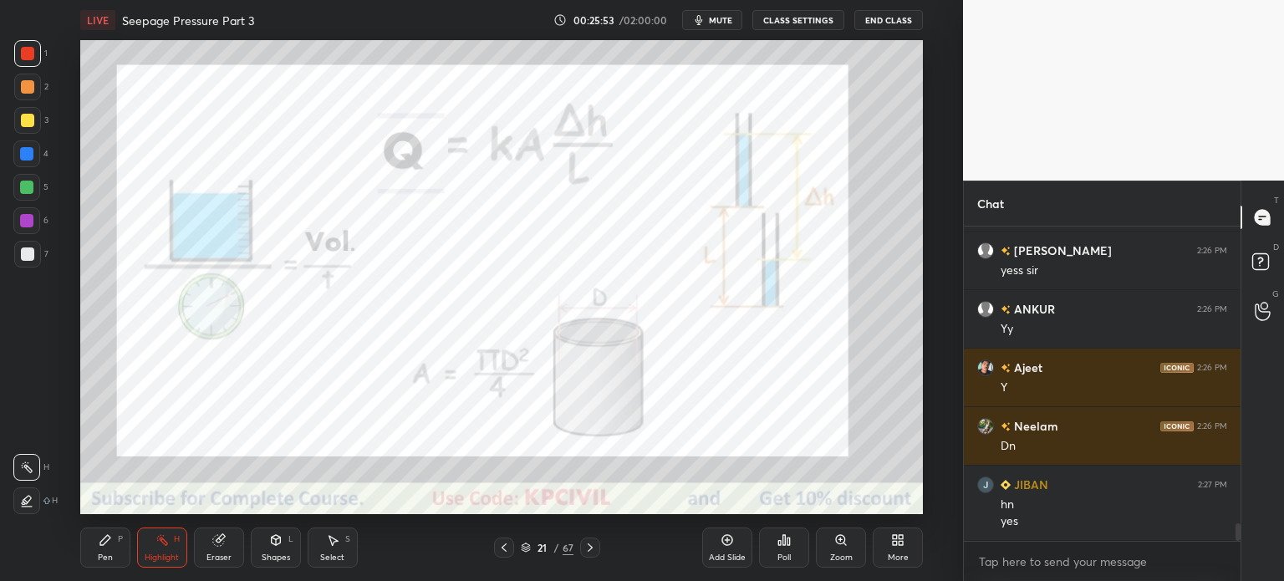
click at [588, 551] on icon at bounding box center [590, 547] width 5 height 8
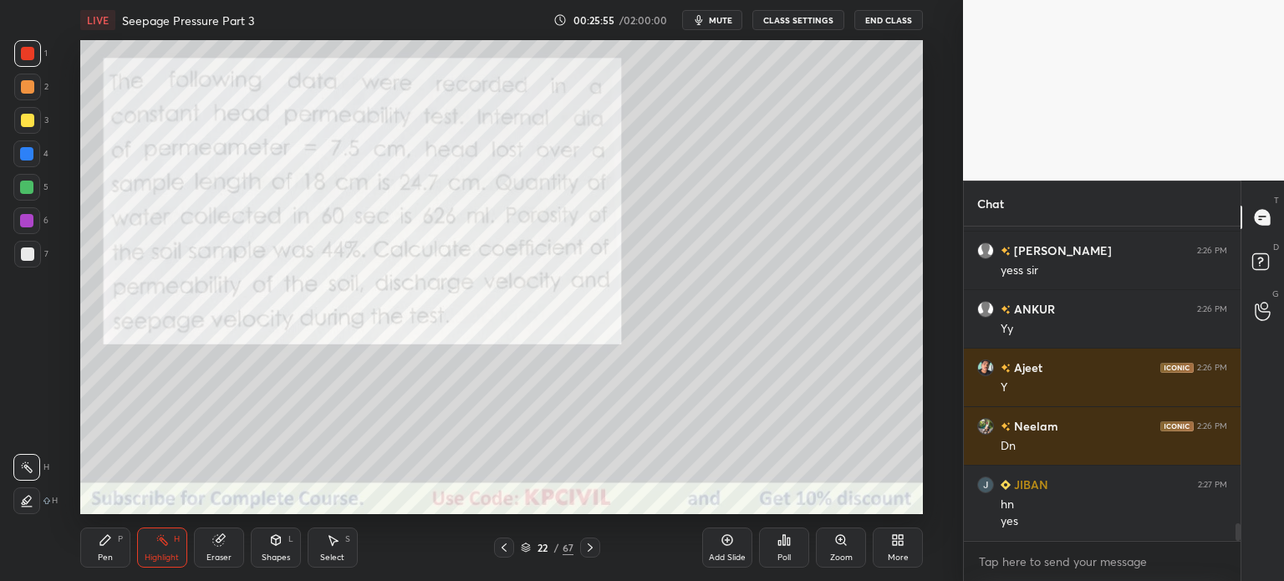
click at [588, 548] on icon at bounding box center [589, 547] width 13 height 13
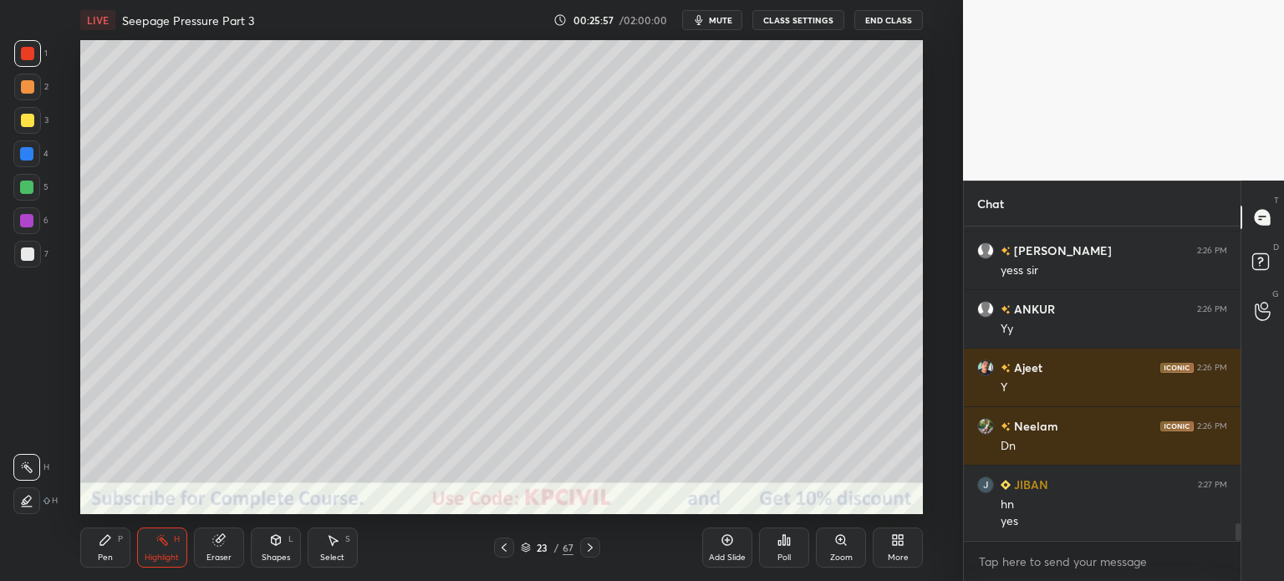
click at [528, 546] on icon at bounding box center [526, 545] width 8 height 4
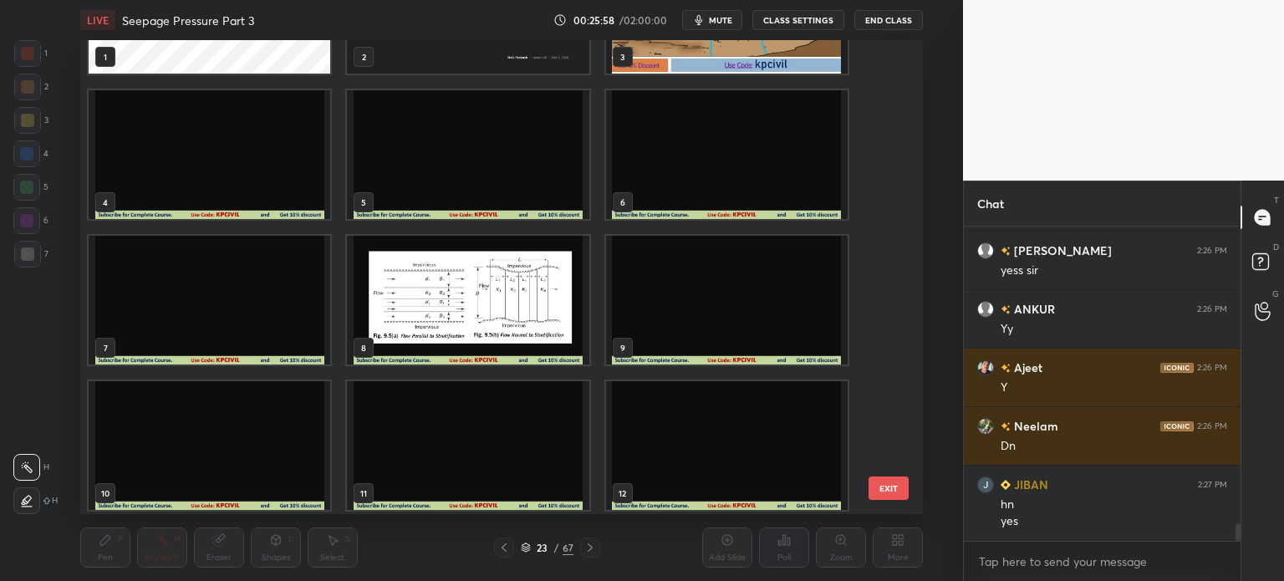
scroll to position [0, 0]
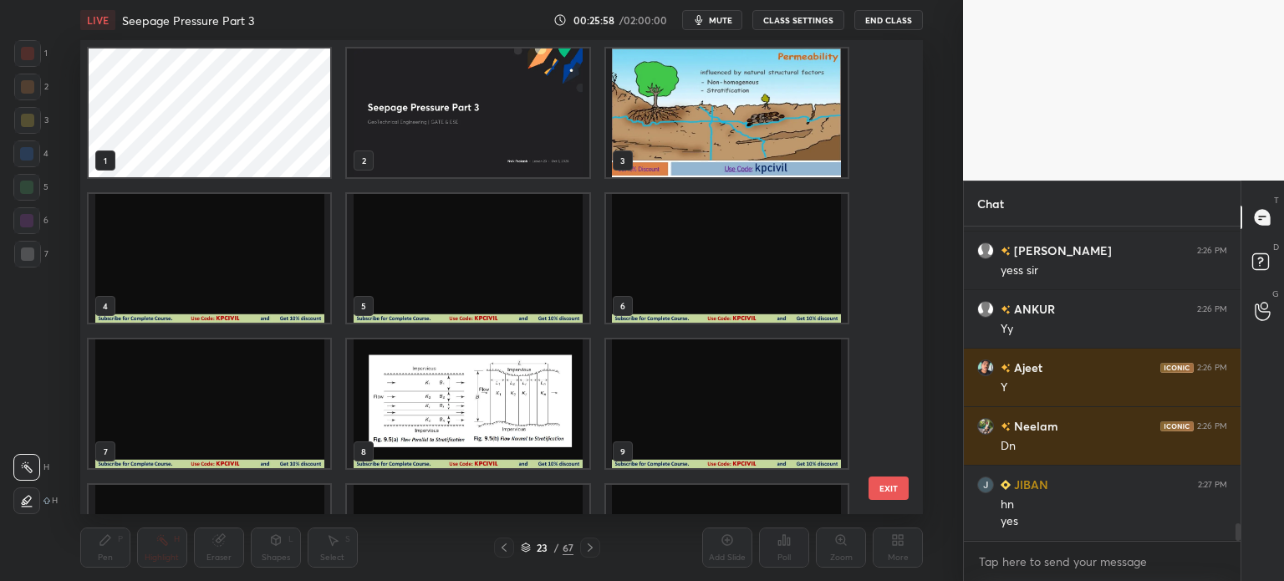
click at [499, 286] on img "grid" at bounding box center [468, 258] width 242 height 129
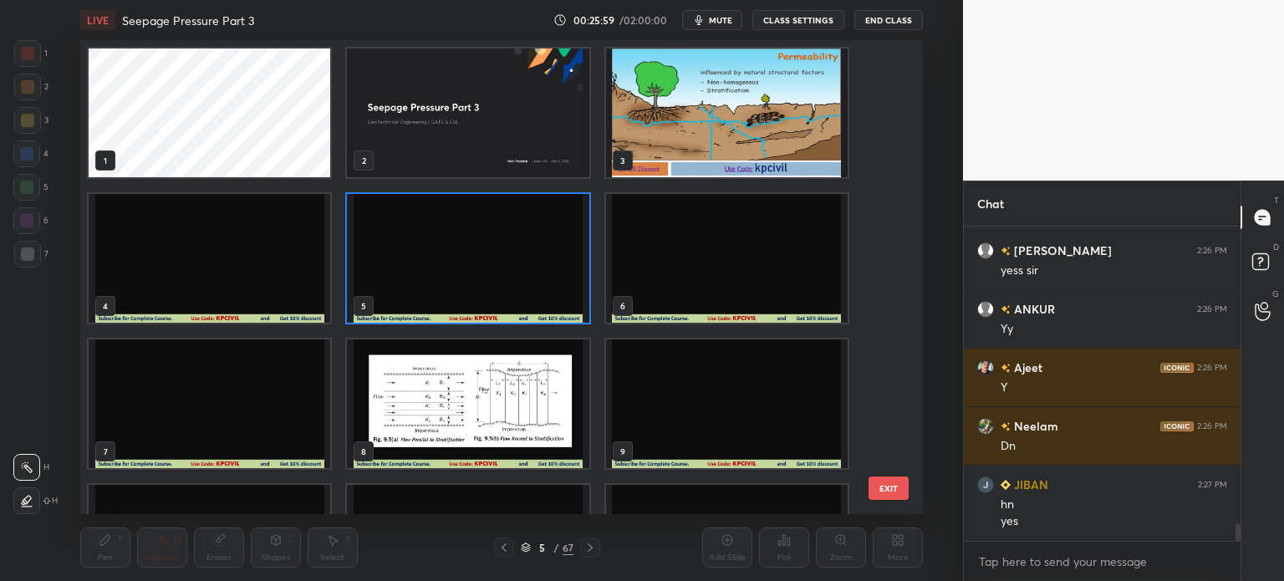
click at [499, 286] on img "grid" at bounding box center [468, 258] width 242 height 129
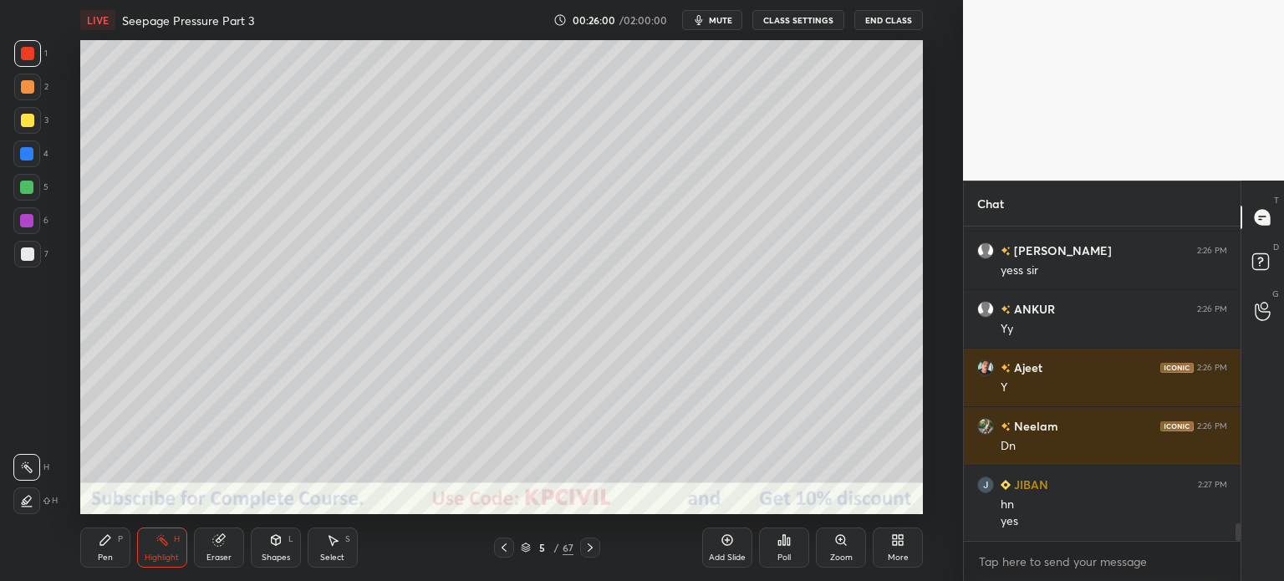
click at [596, 545] on div at bounding box center [590, 548] width 20 height 20
click at [97, 564] on div "Pen P" at bounding box center [105, 547] width 50 height 40
click at [22, 125] on div at bounding box center [27, 120] width 13 height 13
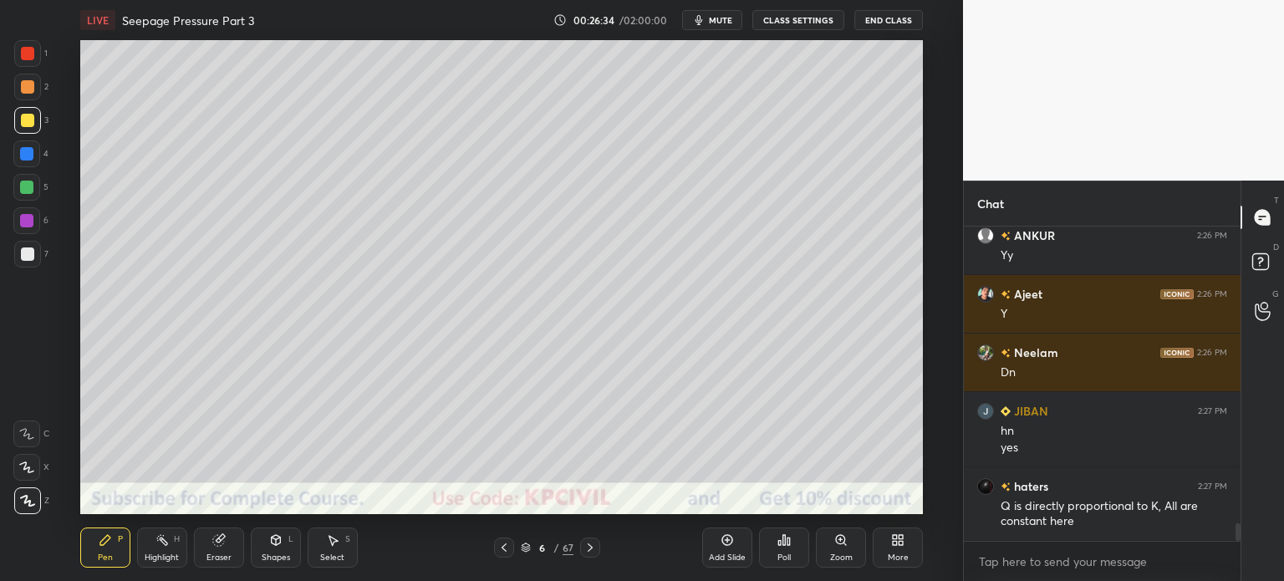
click at [211, 552] on div "Eraser" at bounding box center [219, 547] width 50 height 40
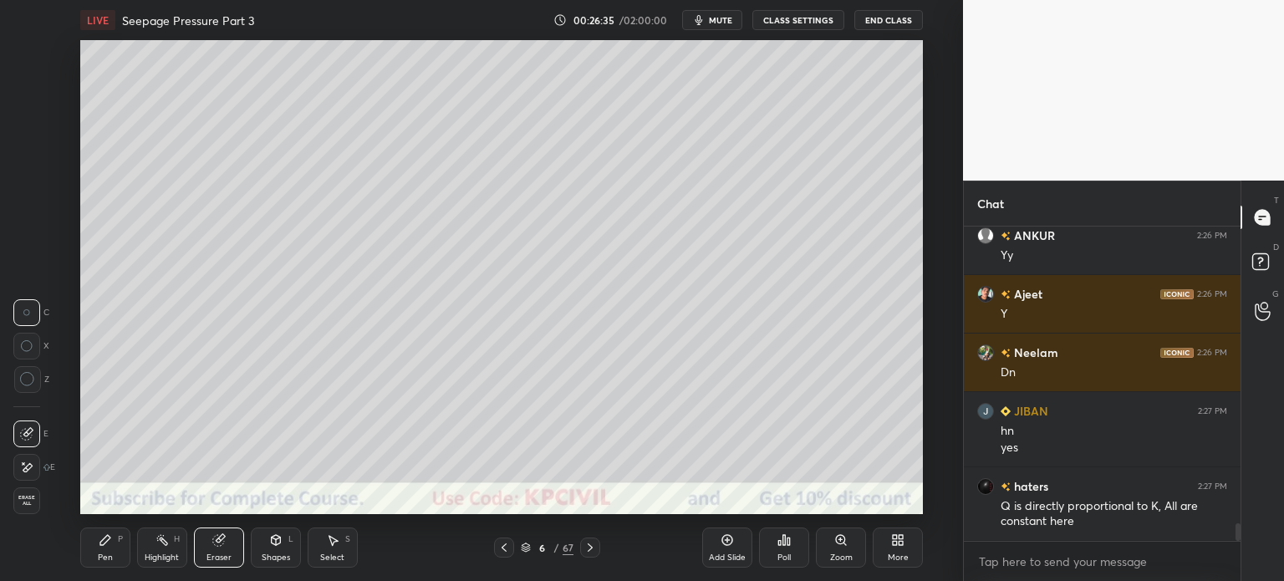
click at [107, 558] on div "Pen" at bounding box center [105, 557] width 15 height 8
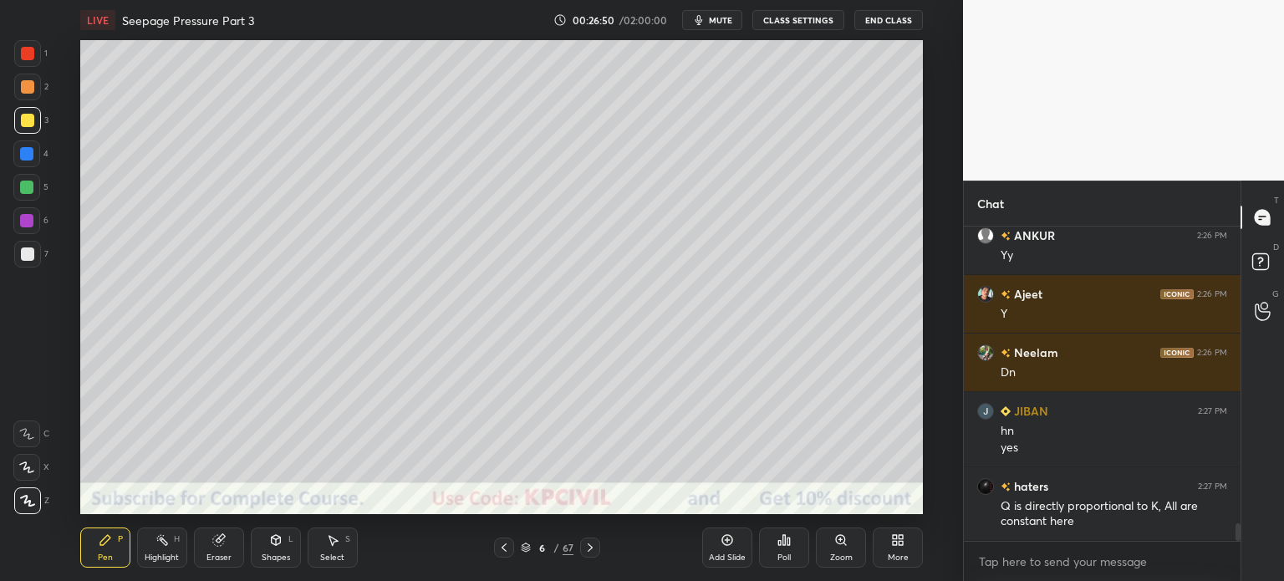
scroll to position [5399, 0]
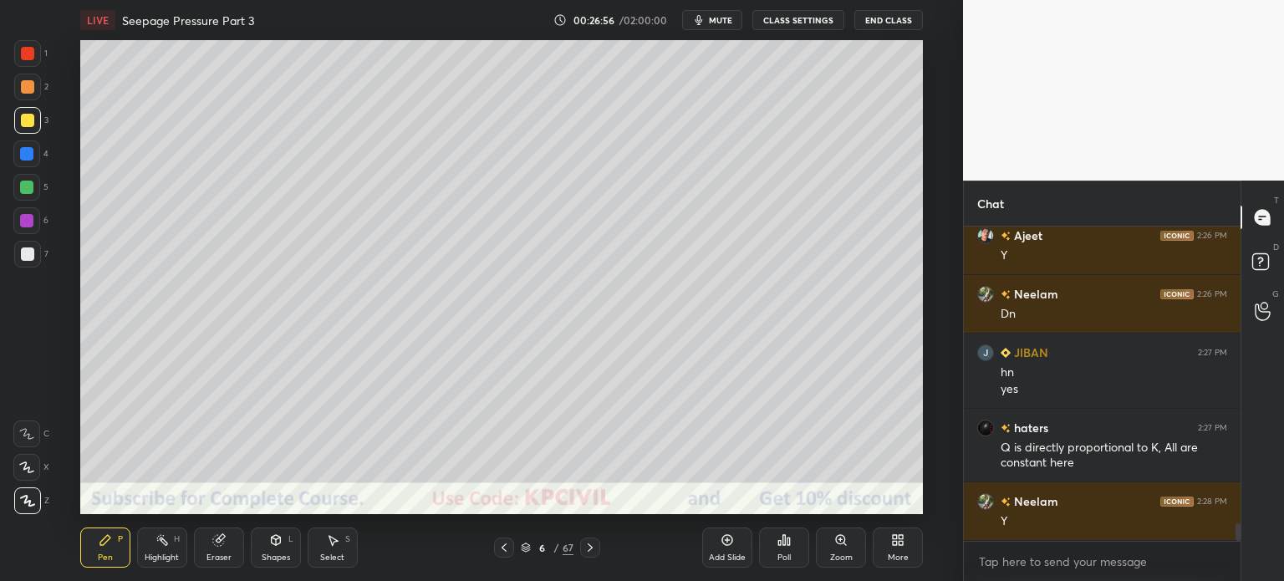
click at [23, 187] on div at bounding box center [26, 187] width 13 height 13
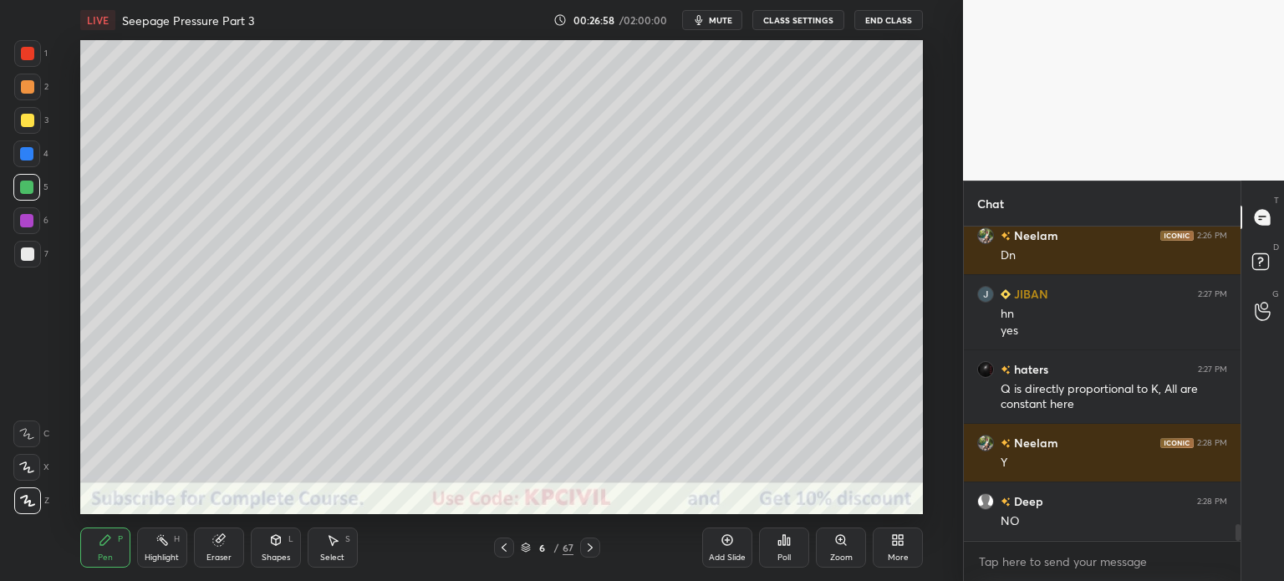
scroll to position [5516, 0]
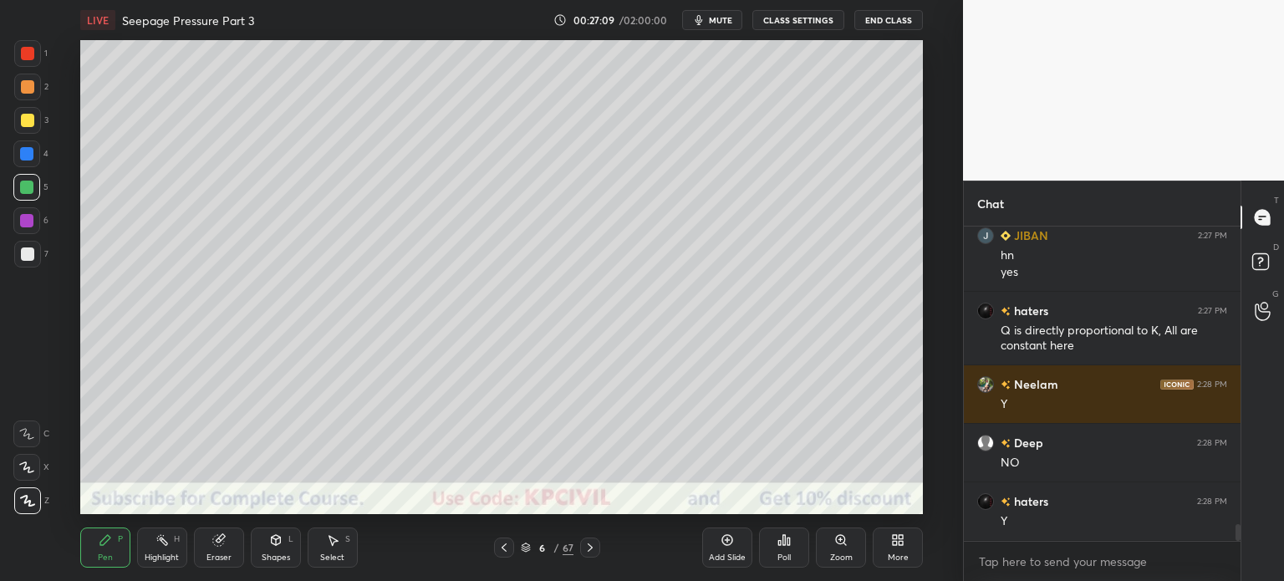
click at [23, 150] on div at bounding box center [26, 153] width 13 height 13
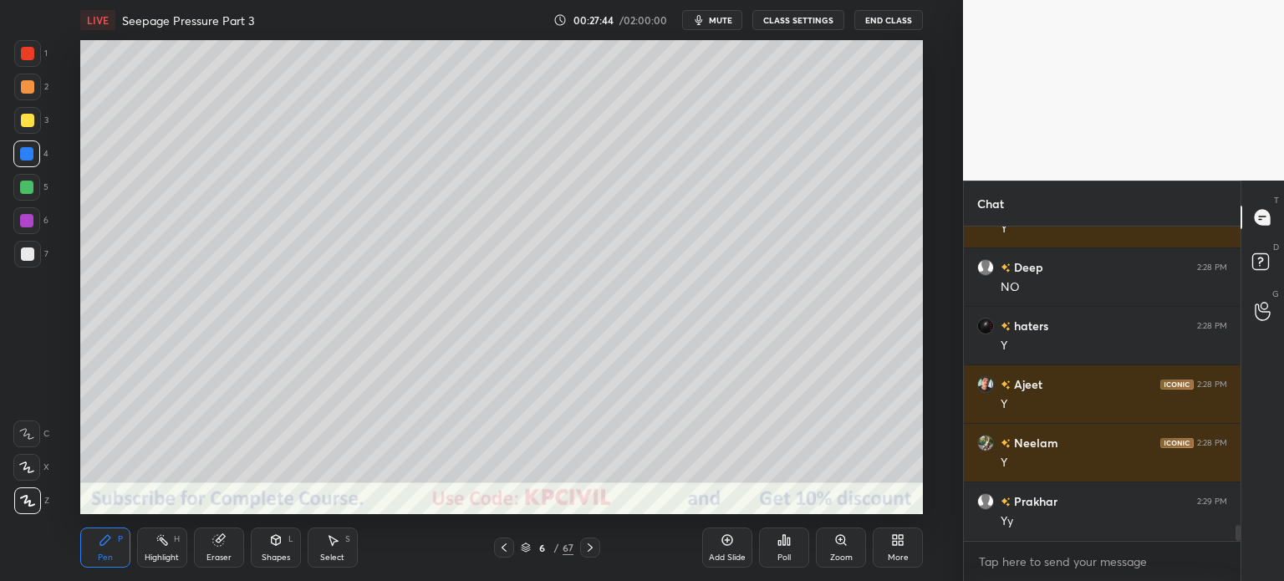
scroll to position [5750, 0]
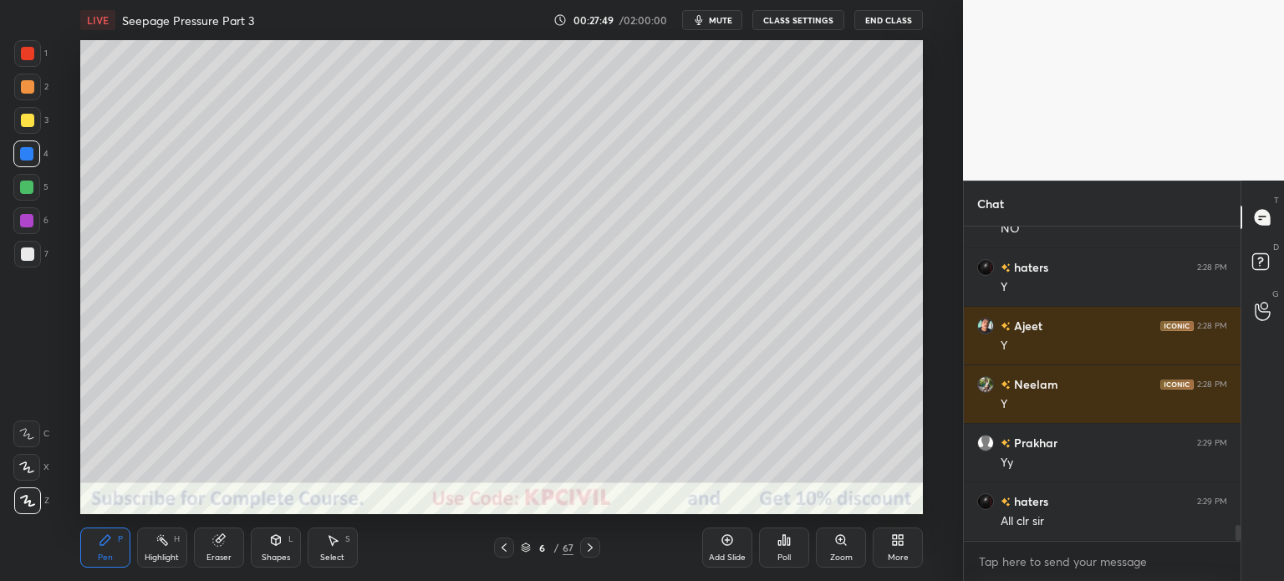
click at [17, 262] on div at bounding box center [27, 254] width 27 height 27
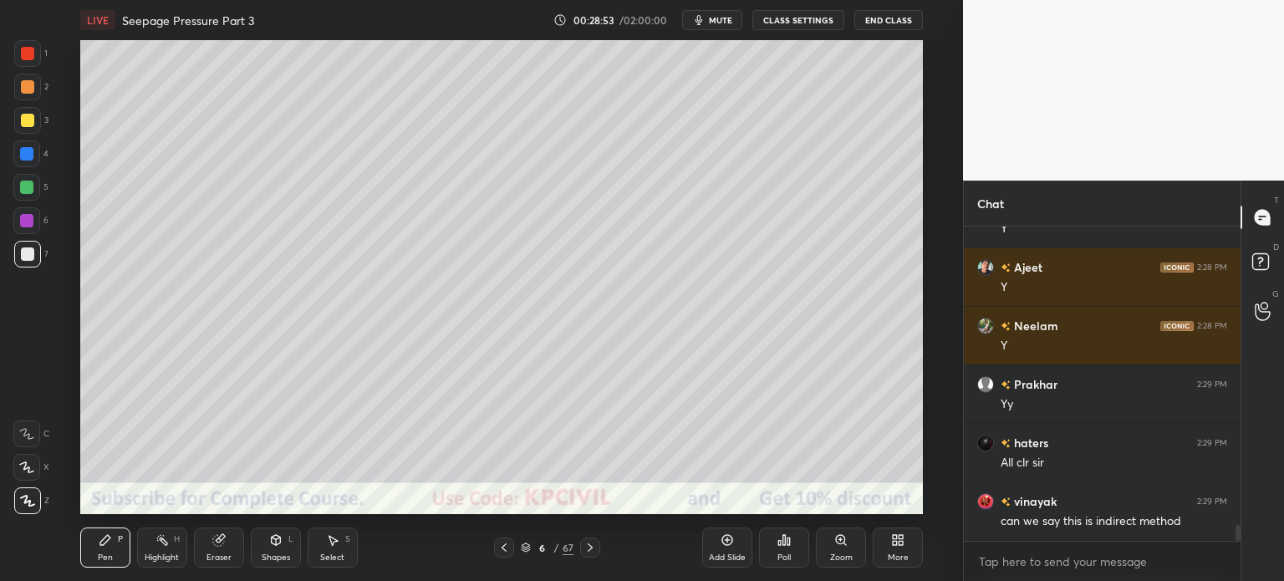
scroll to position [5867, 0]
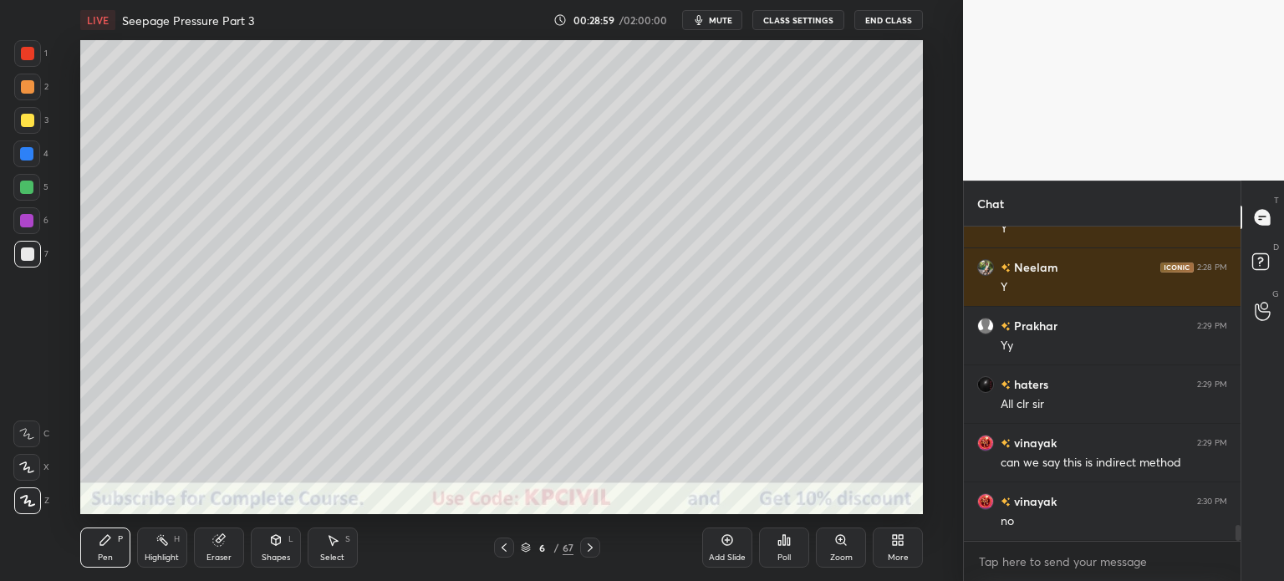
click at [497, 548] on icon at bounding box center [503, 547] width 13 height 13
click at [587, 544] on icon at bounding box center [589, 547] width 13 height 13
click at [21, 120] on div at bounding box center [27, 120] width 13 height 13
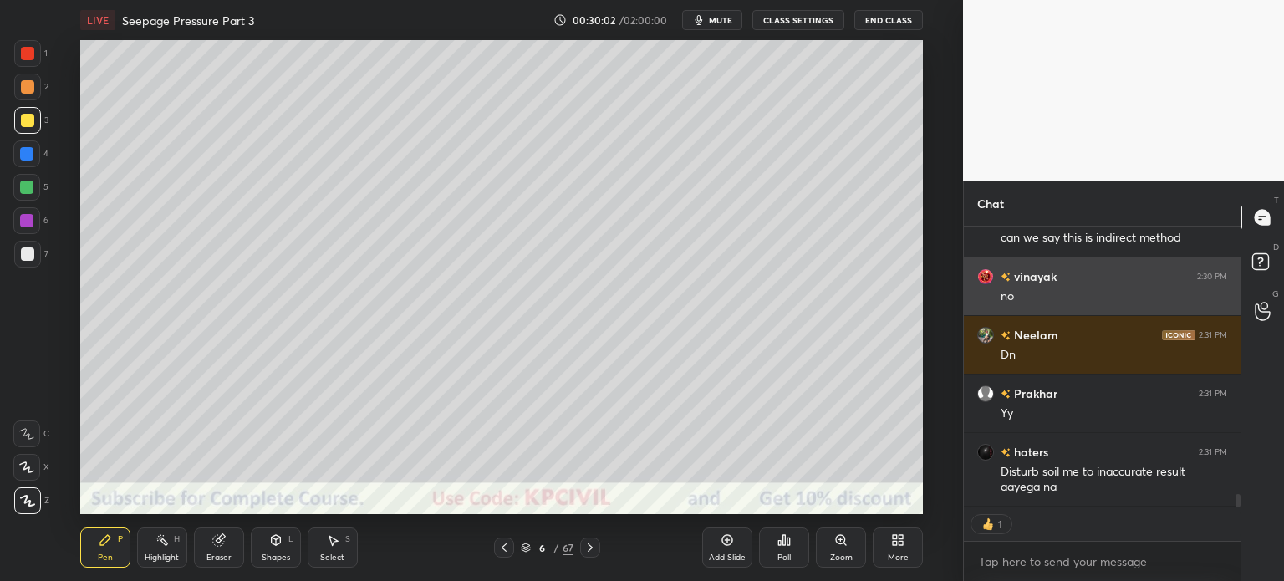
scroll to position [6266, 0]
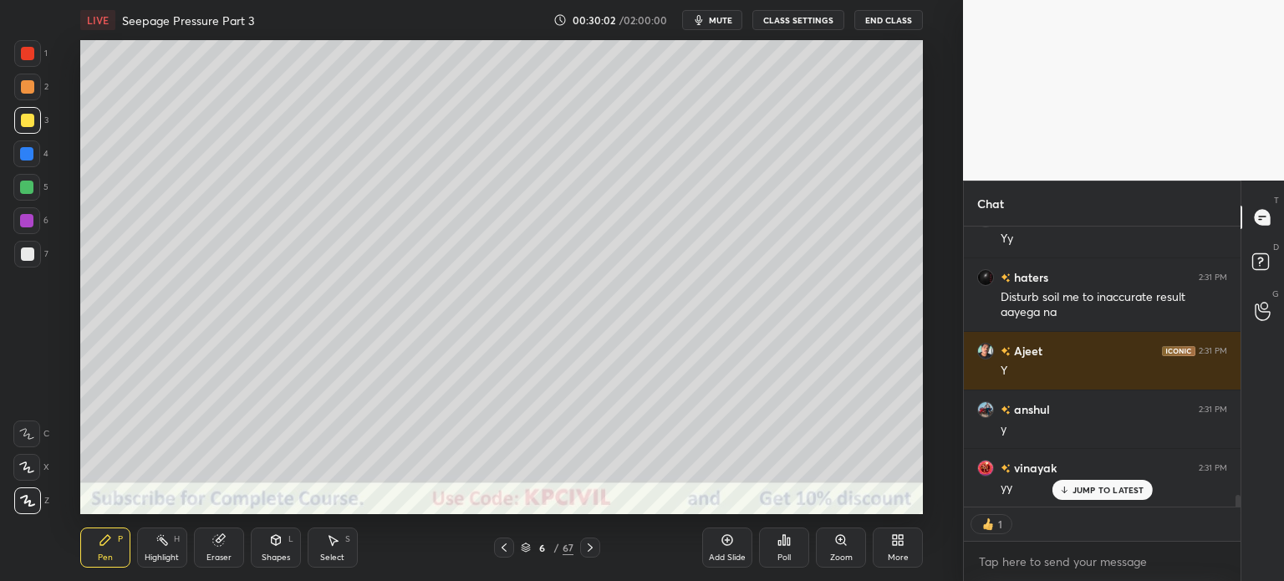
type textarea "x"
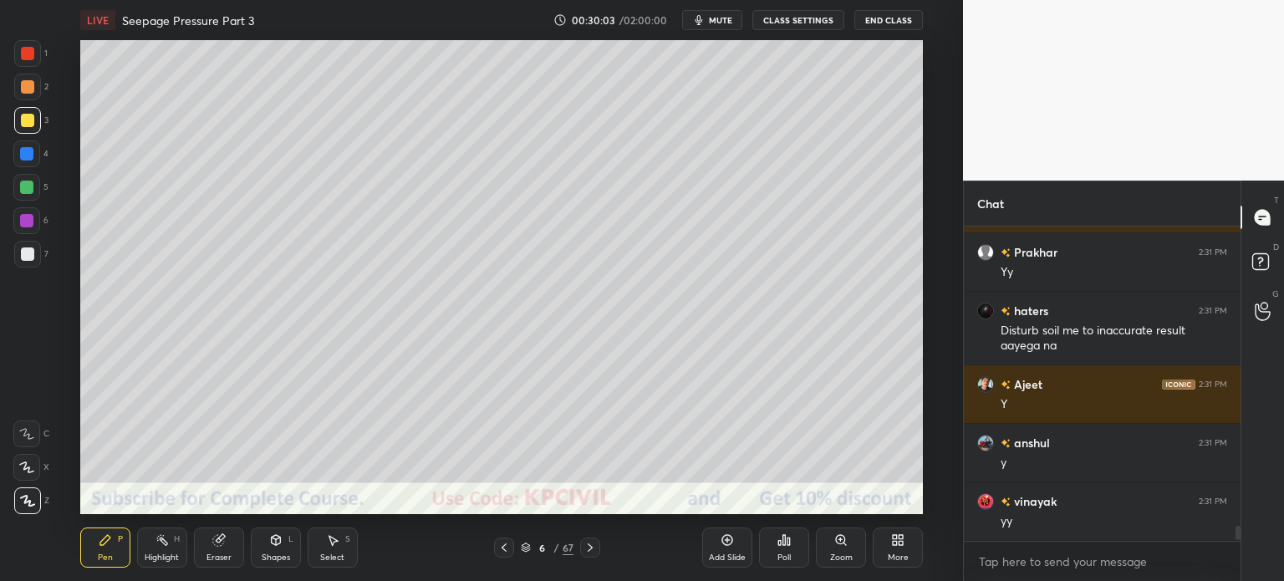
scroll to position [309, 272]
click at [529, 544] on icon at bounding box center [526, 548] width 10 height 10
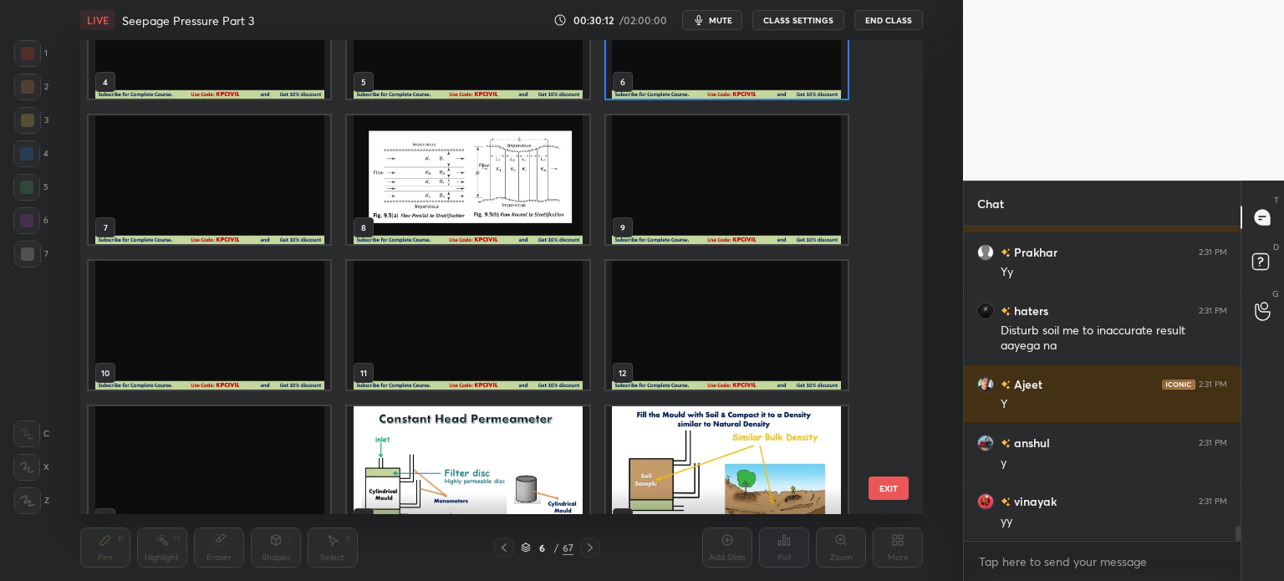
scroll to position [334, 0]
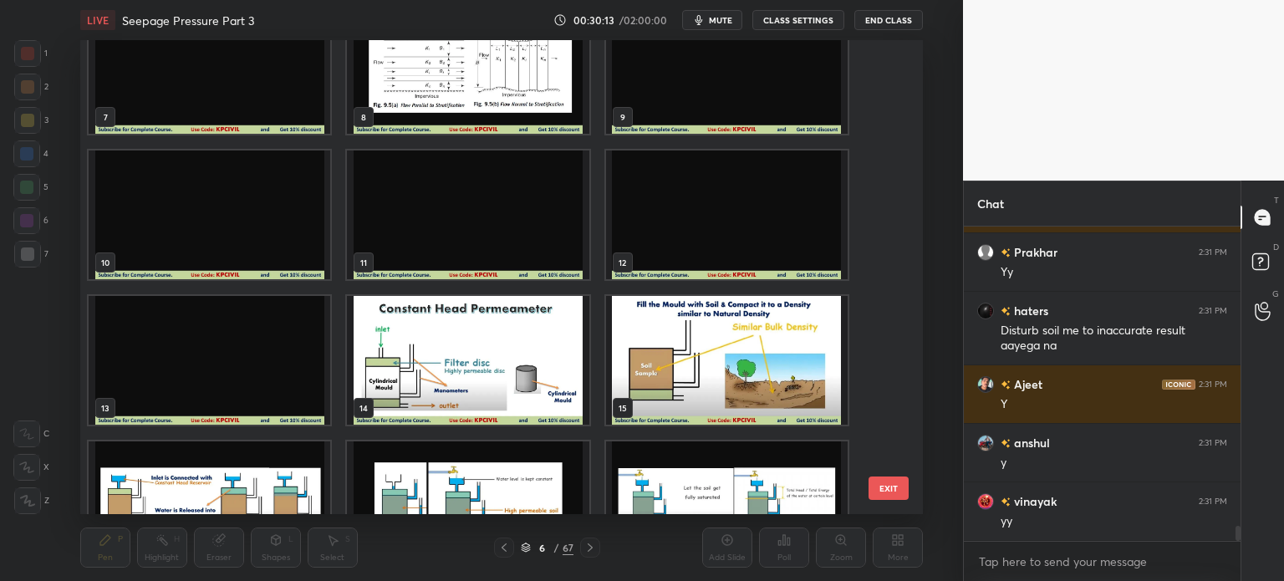
click at [702, 347] on img "grid" at bounding box center [726, 360] width 242 height 129
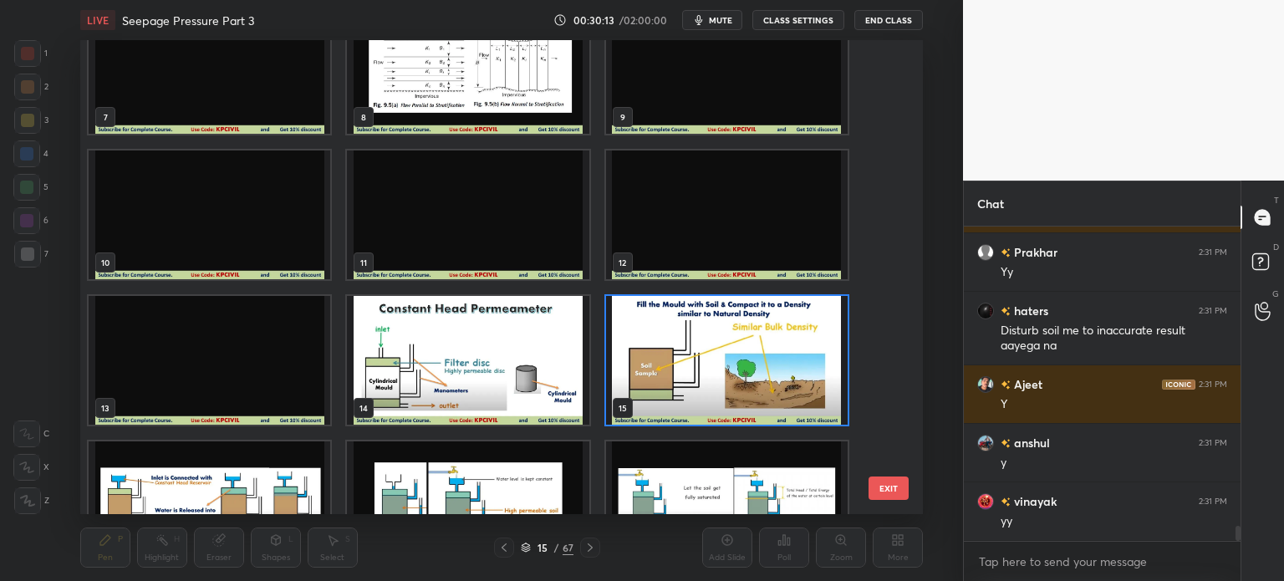
click at [702, 347] on img "grid" at bounding box center [726, 360] width 242 height 129
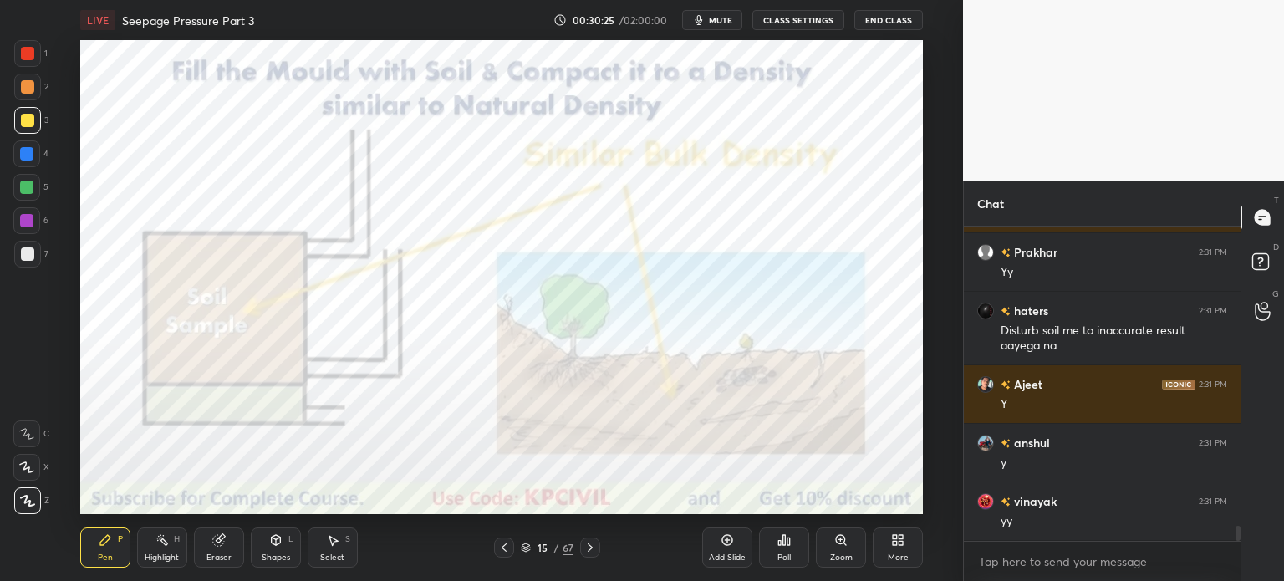
click at [527, 543] on icon at bounding box center [526, 548] width 10 height 10
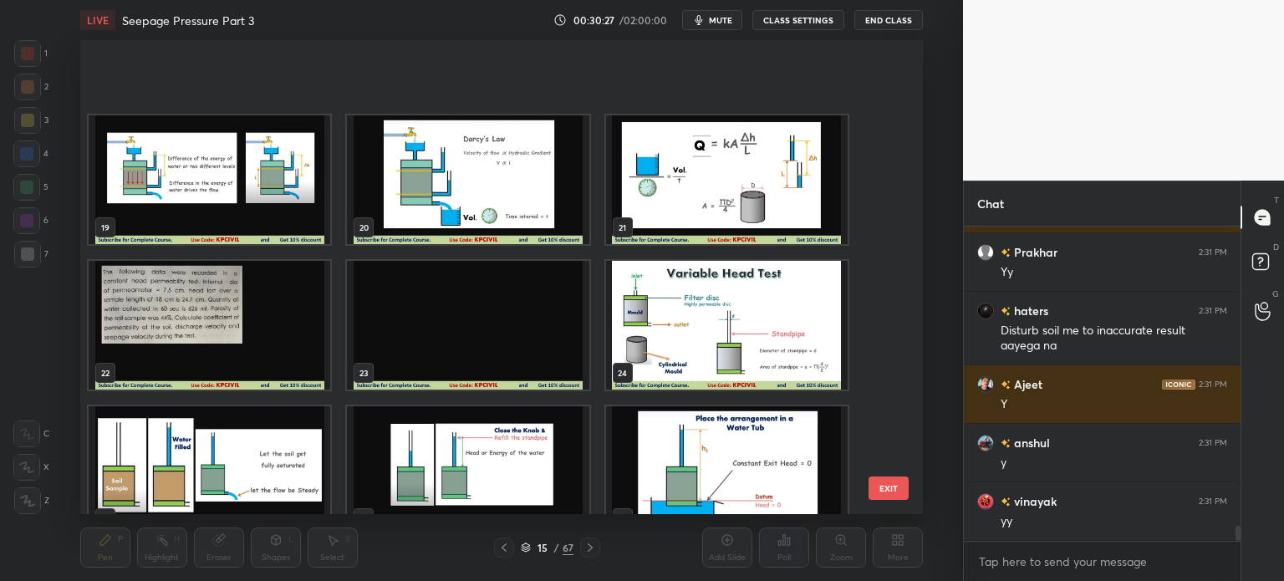
scroll to position [922, 0]
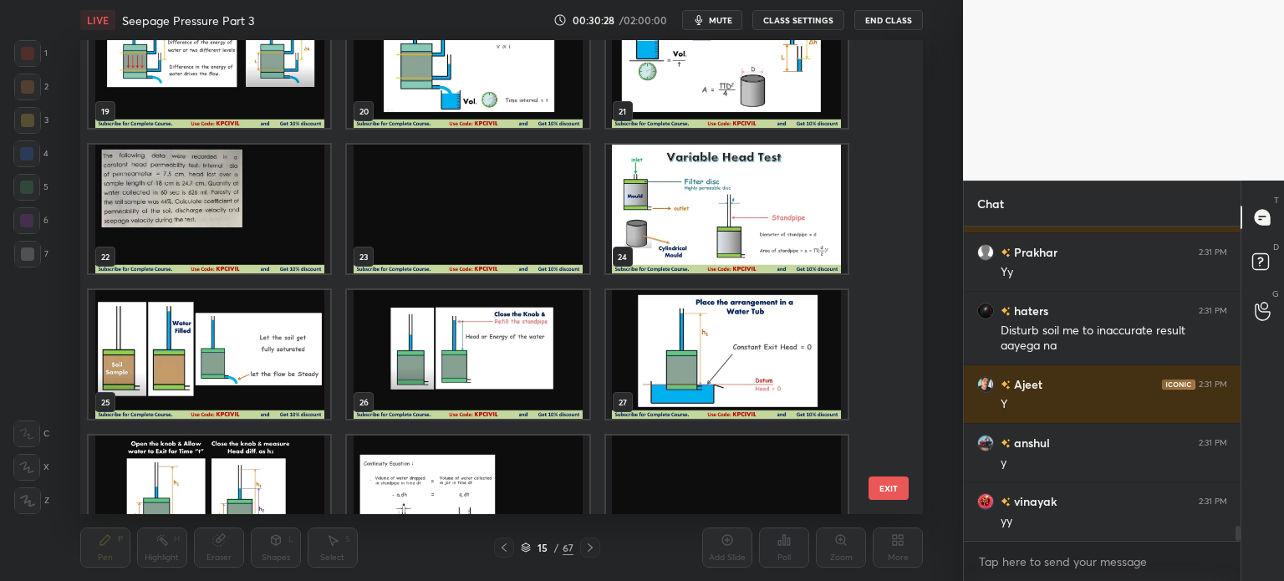
click at [242, 178] on img "grid" at bounding box center [210, 209] width 242 height 129
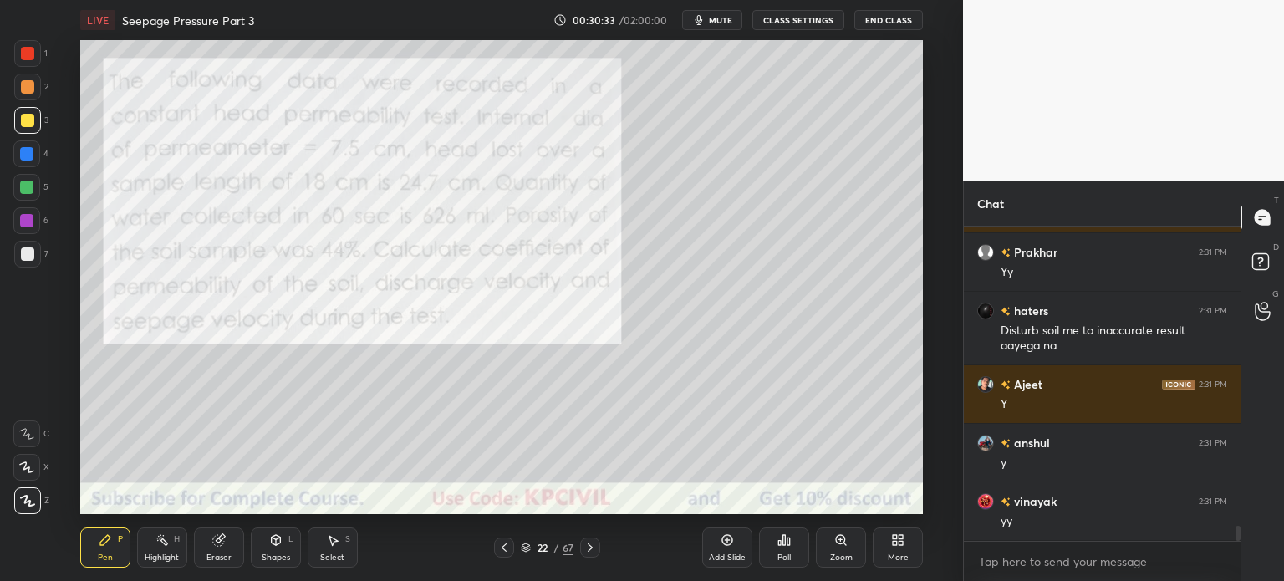
scroll to position [6291, 0]
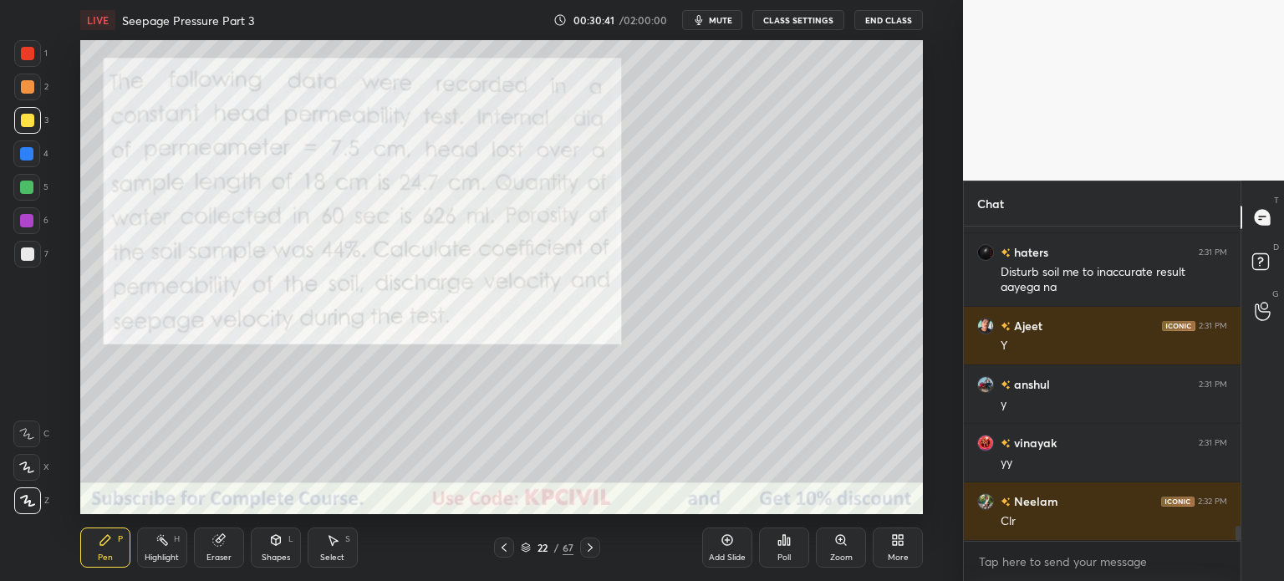
click at [21, 86] on div at bounding box center [27, 86] width 13 height 13
click at [521, 548] on icon at bounding box center [526, 548] width 10 height 10
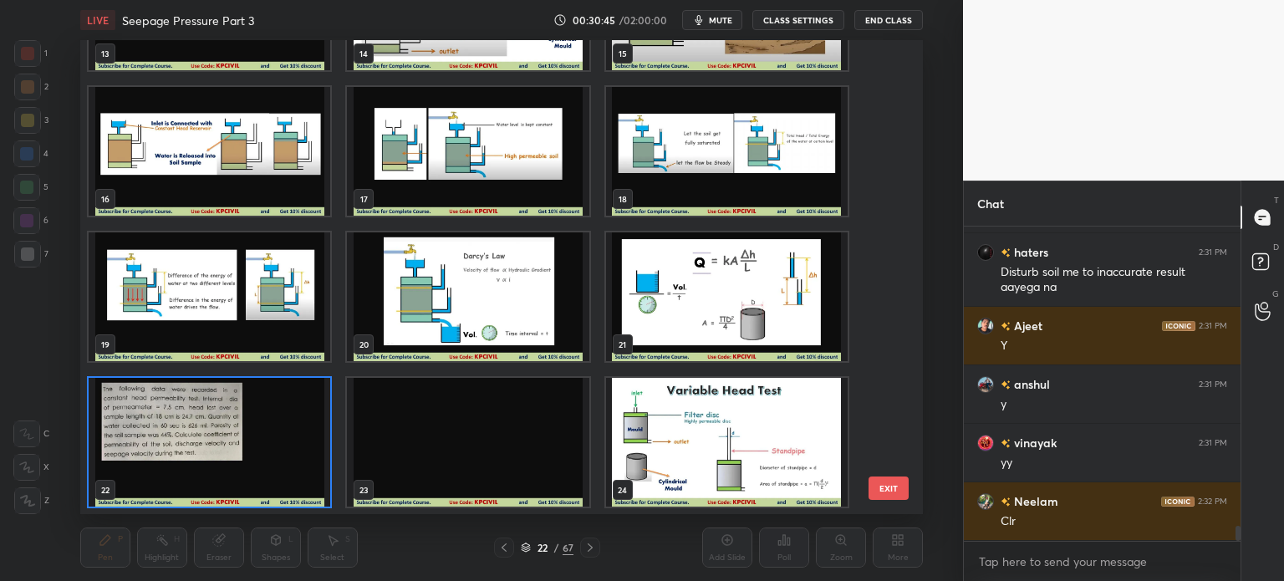
scroll to position [469, 835]
click at [479, 293] on img "grid" at bounding box center [468, 296] width 242 height 129
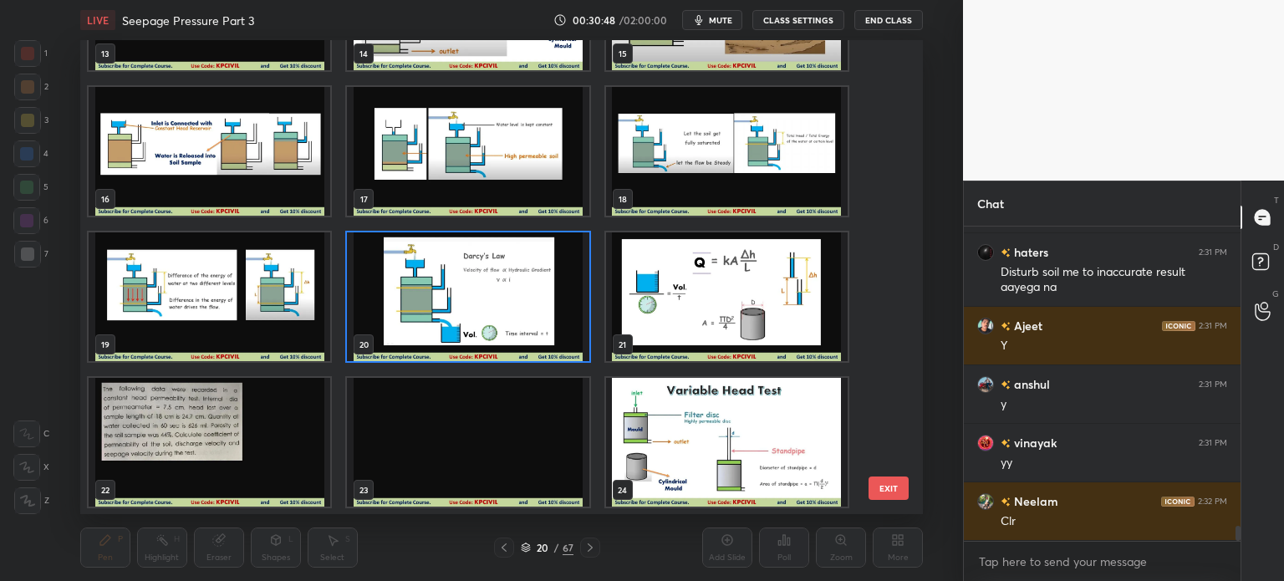
click at [479, 293] on img "grid" at bounding box center [468, 296] width 242 height 129
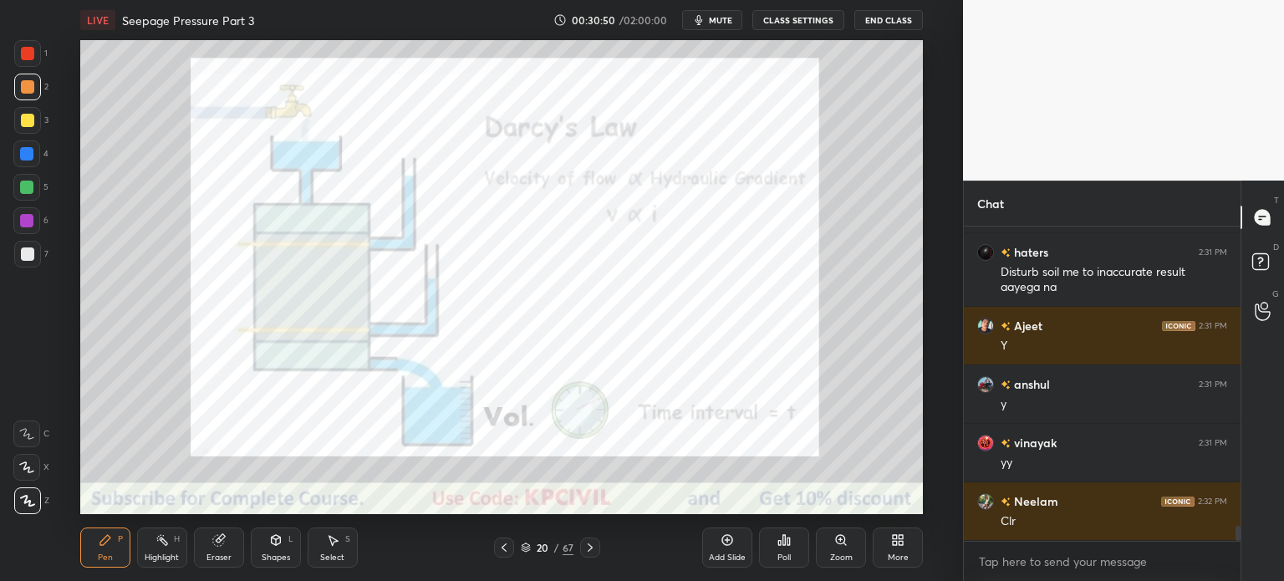
click at [18, 53] on div at bounding box center [27, 53] width 27 height 27
click at [24, 153] on div at bounding box center [26, 153] width 13 height 13
click at [588, 549] on icon at bounding box center [589, 547] width 13 height 13
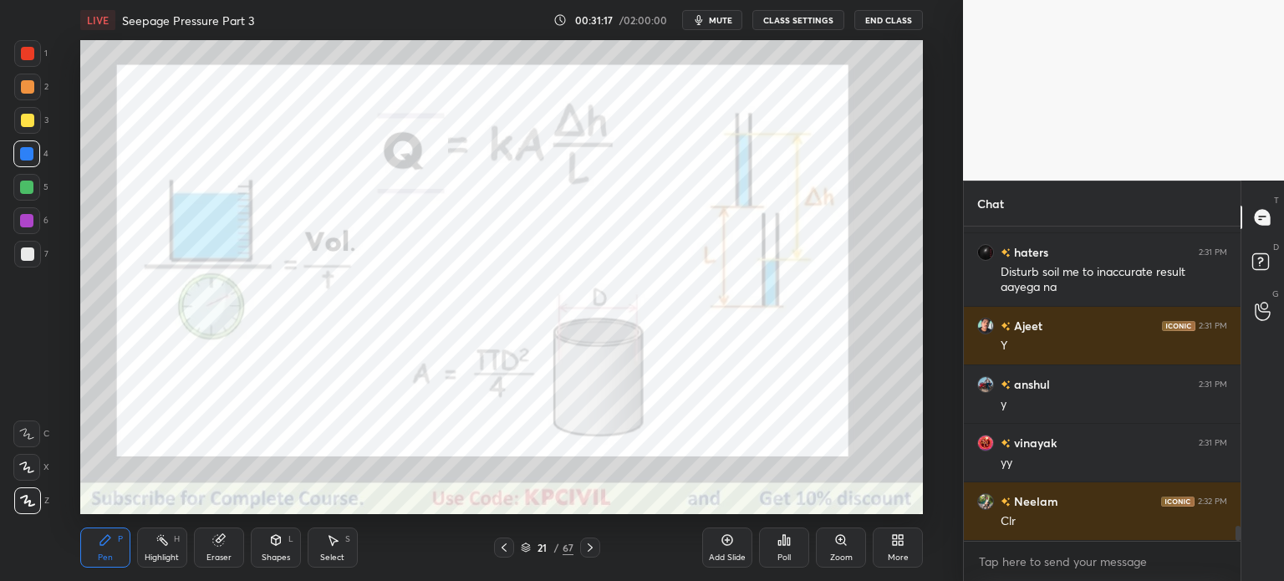
click at [588, 549] on icon at bounding box center [589, 547] width 13 height 13
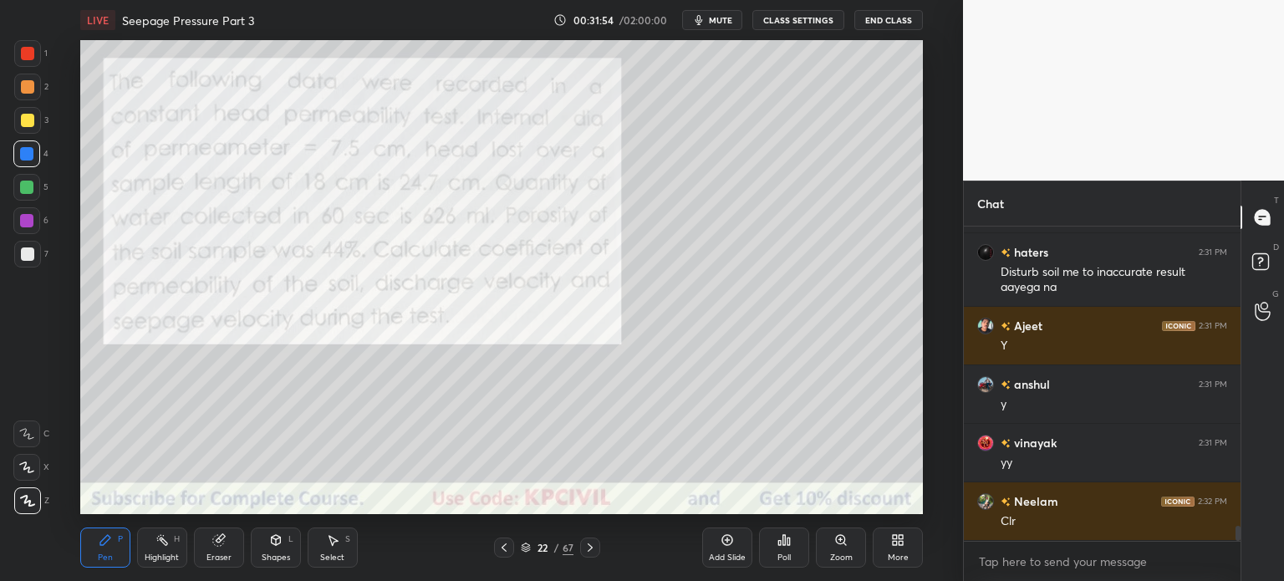
click at [23, 48] on div at bounding box center [27, 53] width 13 height 13
click at [21, 120] on div at bounding box center [27, 120] width 13 height 13
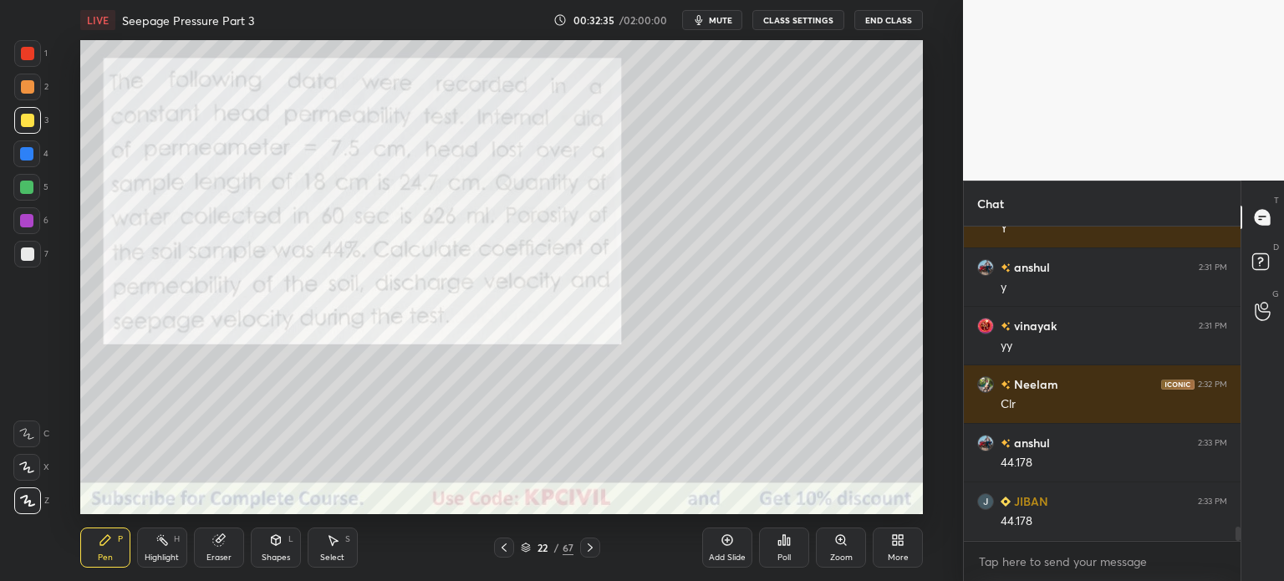
scroll to position [6467, 0]
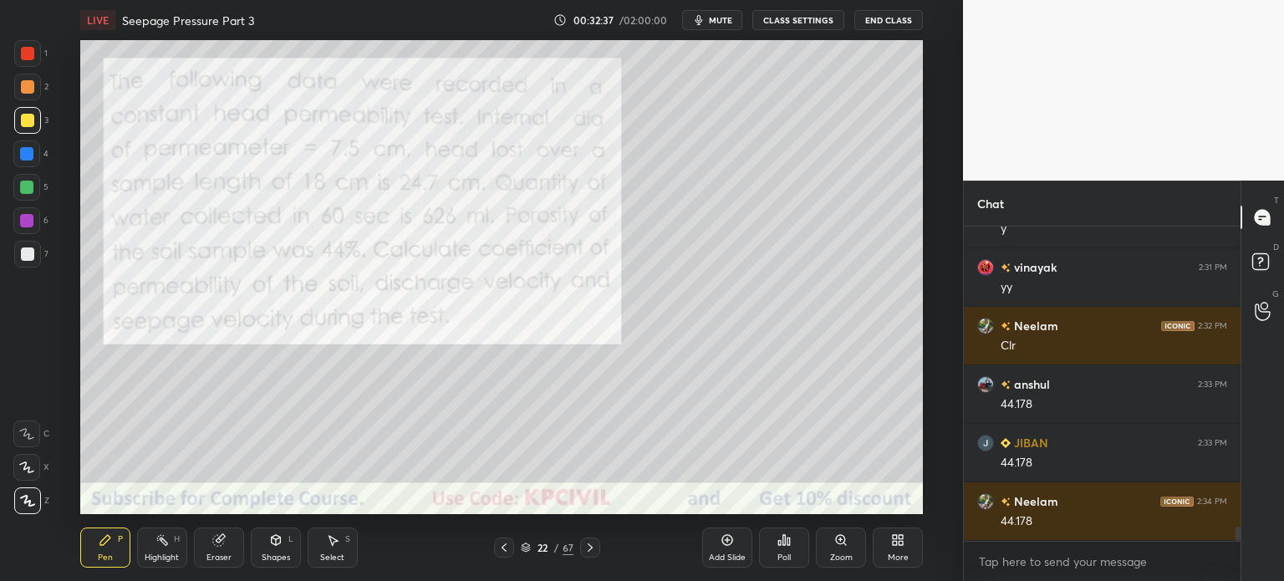
click at [24, 254] on div at bounding box center [27, 253] width 13 height 13
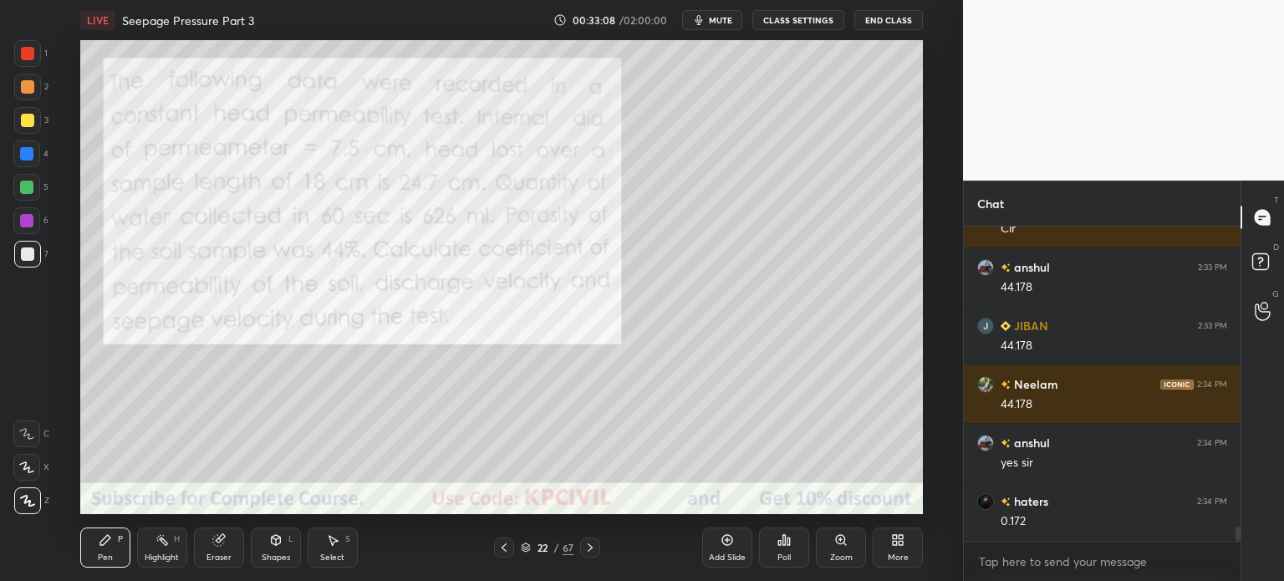
scroll to position [6642, 0]
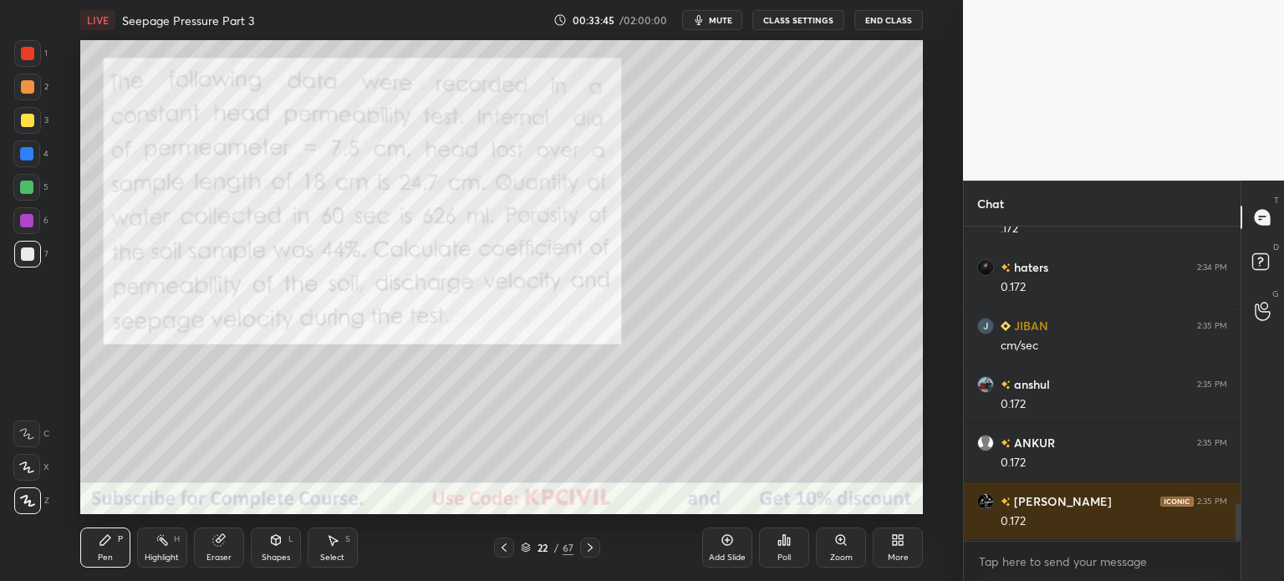
scroll to position [2299, 0]
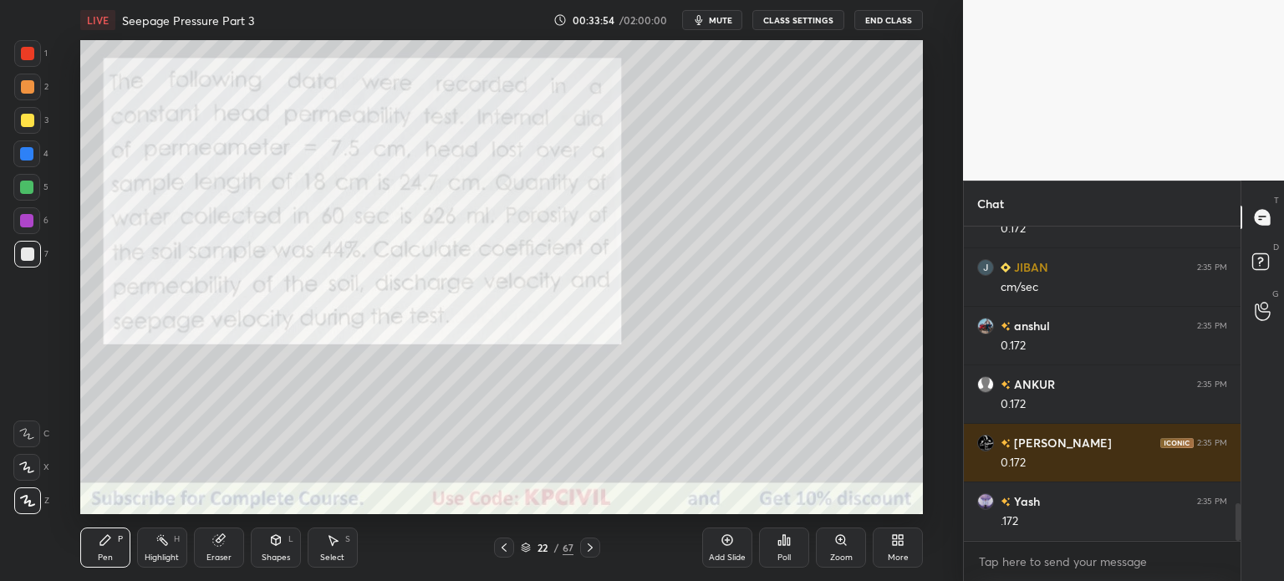
click at [23, 122] on div at bounding box center [27, 120] width 13 height 13
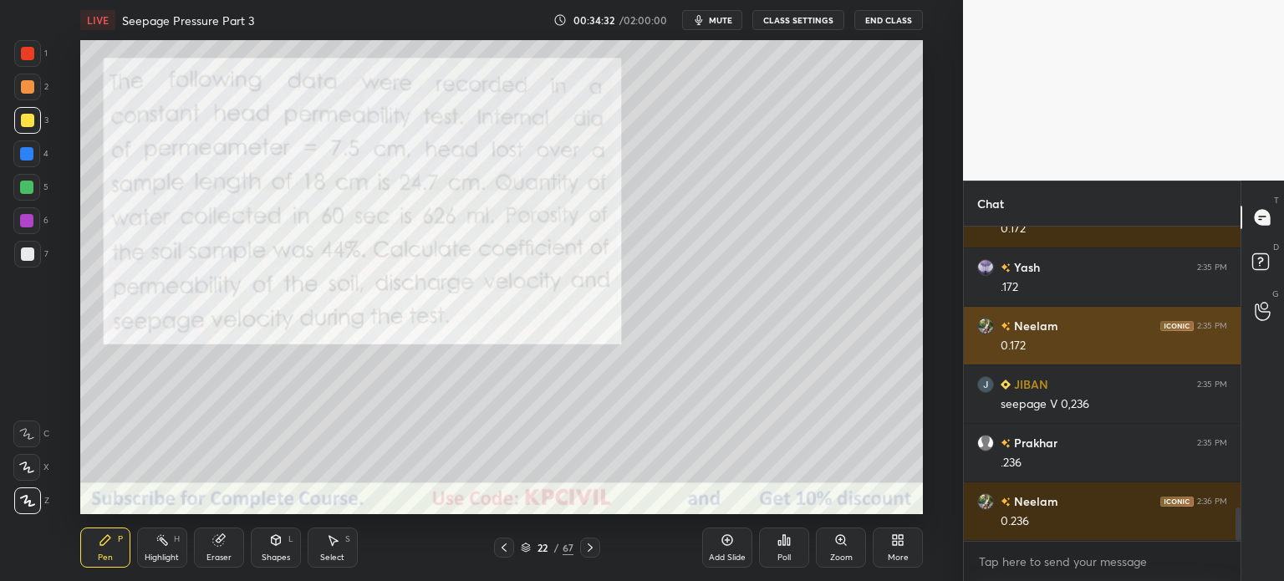
scroll to position [2608, 0]
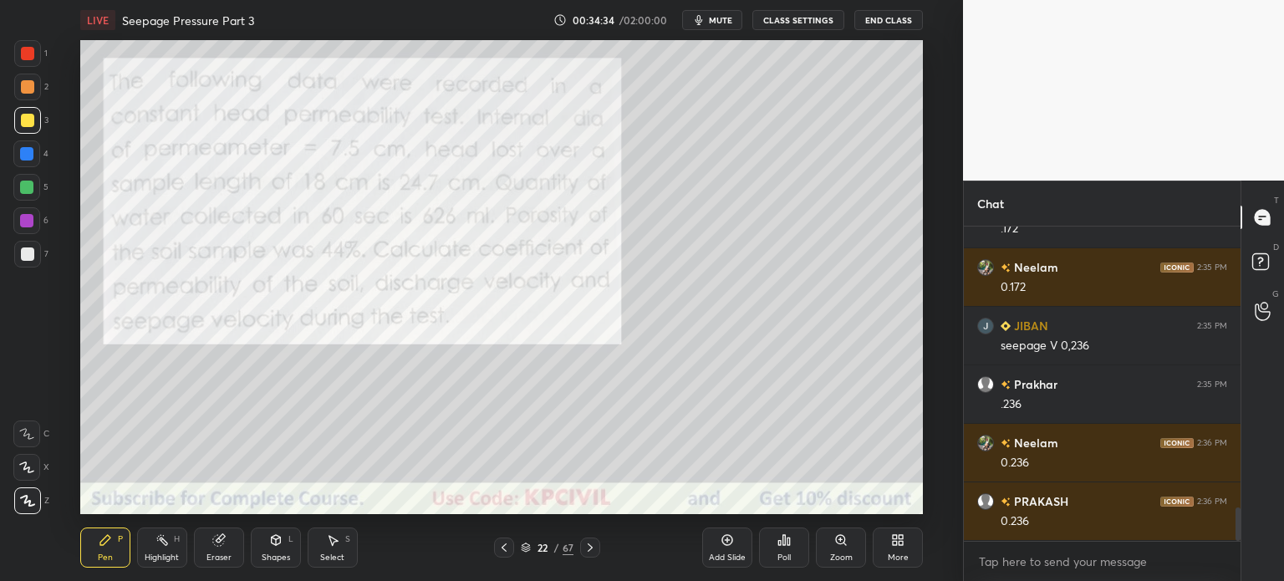
click at [23, 150] on div at bounding box center [26, 153] width 13 height 13
click at [590, 548] on icon at bounding box center [589, 547] width 13 height 13
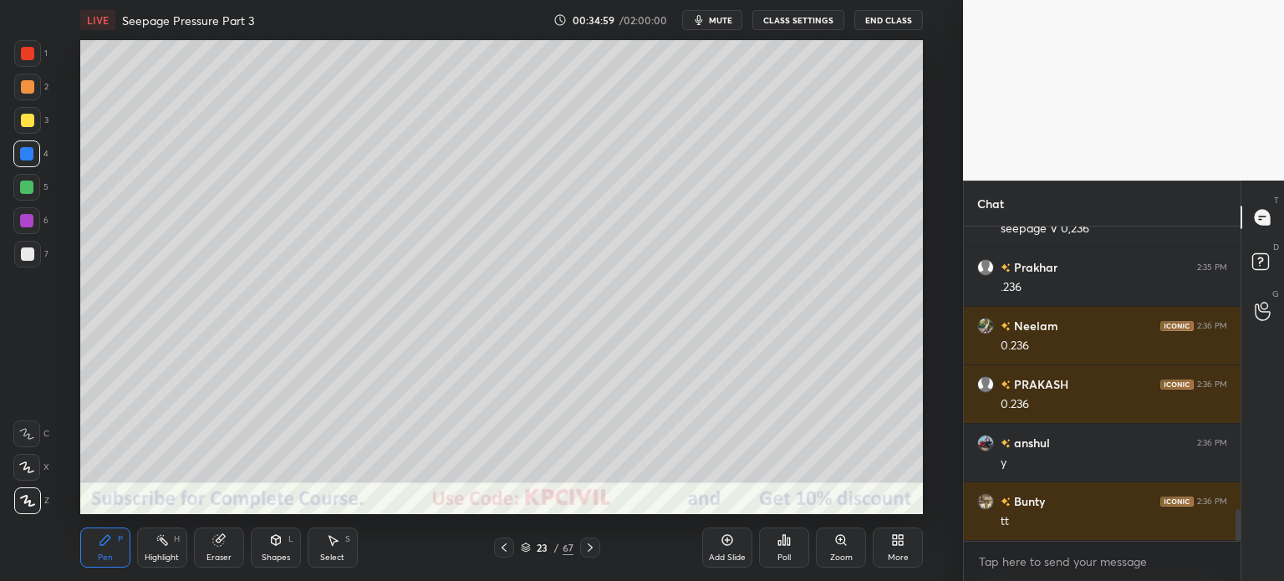
scroll to position [2784, 0]
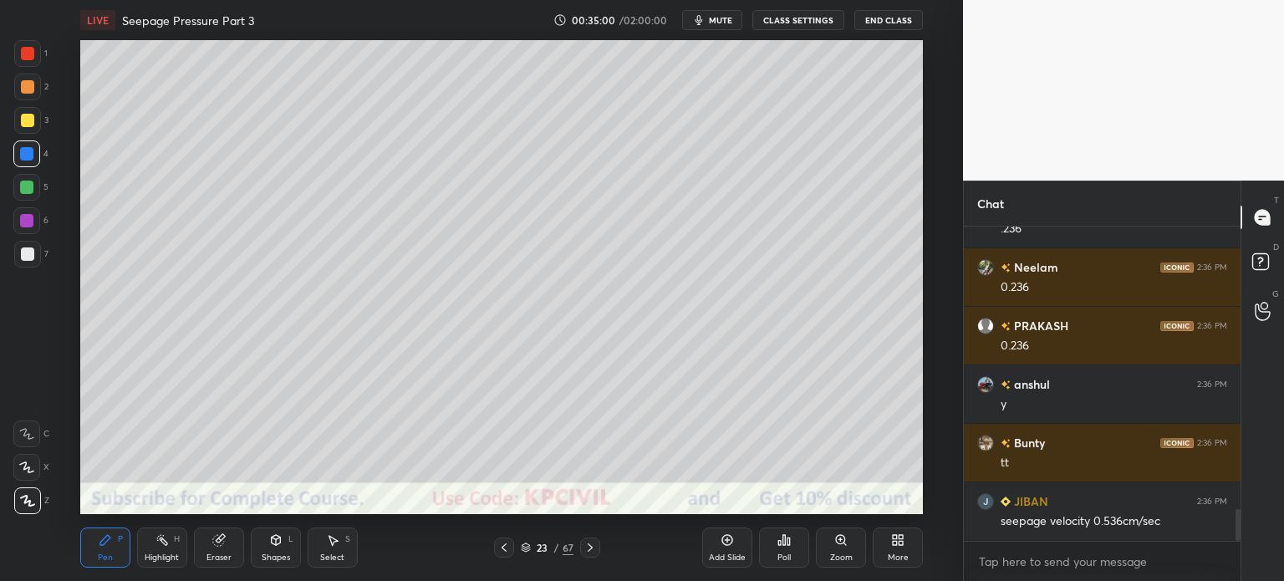
click at [21, 256] on div at bounding box center [27, 253] width 13 height 13
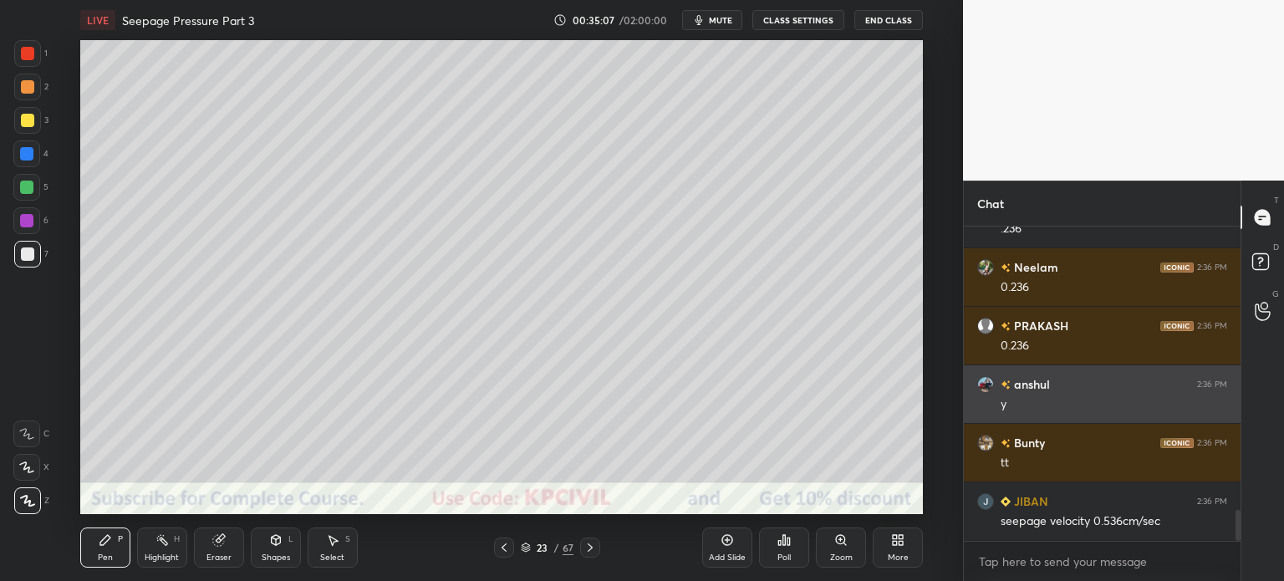
scroll to position [2842, 0]
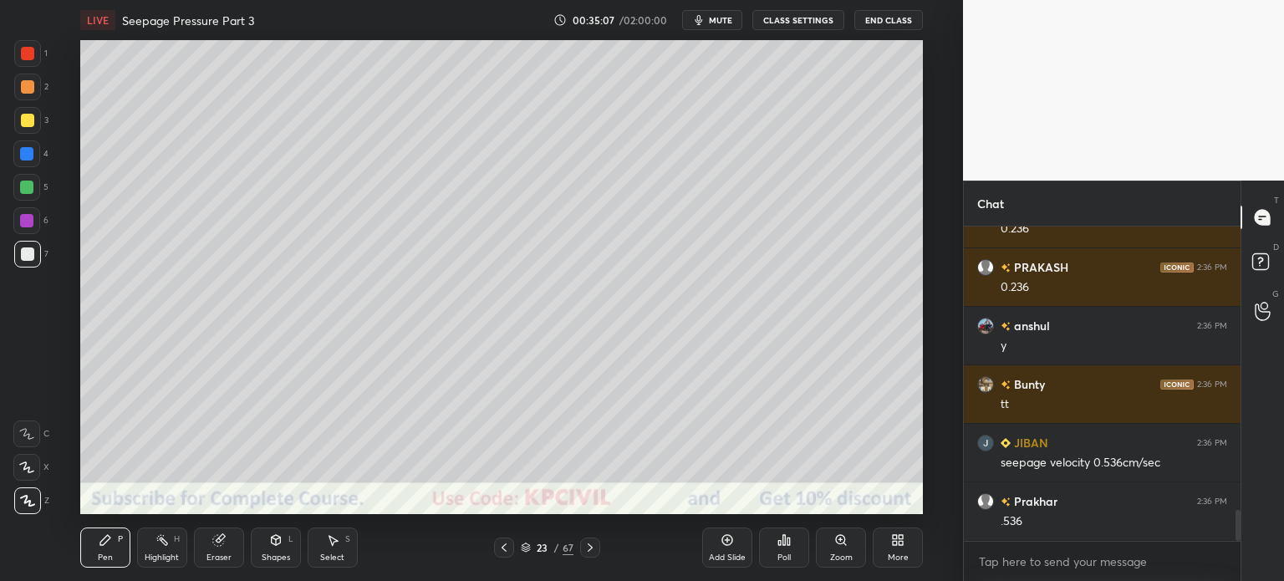
click at [25, 118] on div at bounding box center [27, 120] width 13 height 13
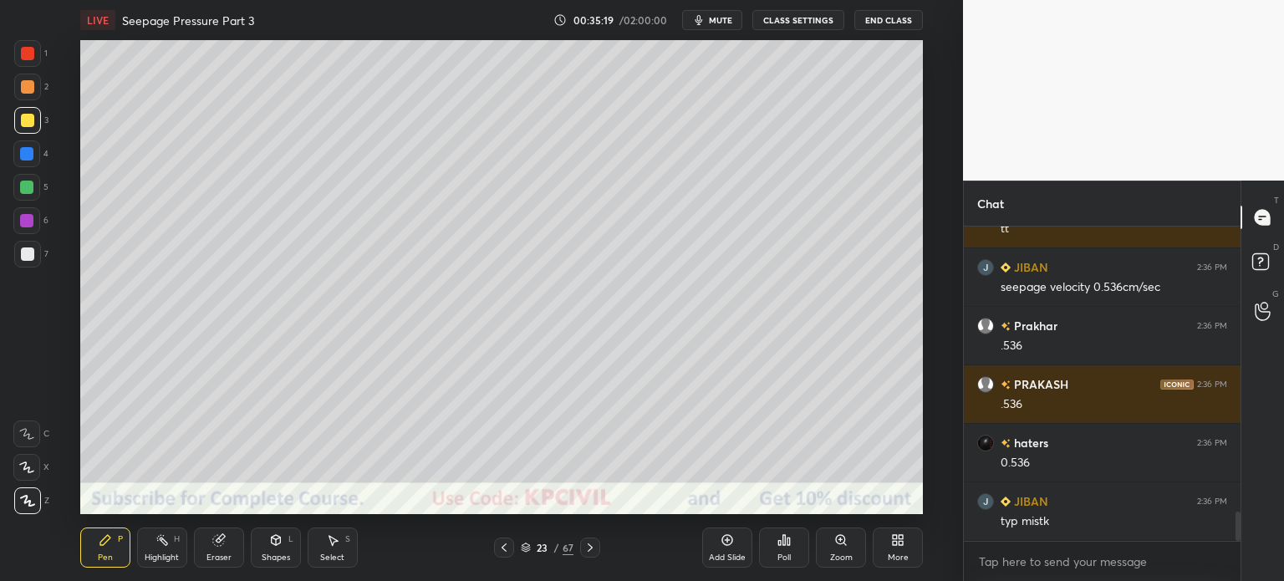
scroll to position [3076, 0]
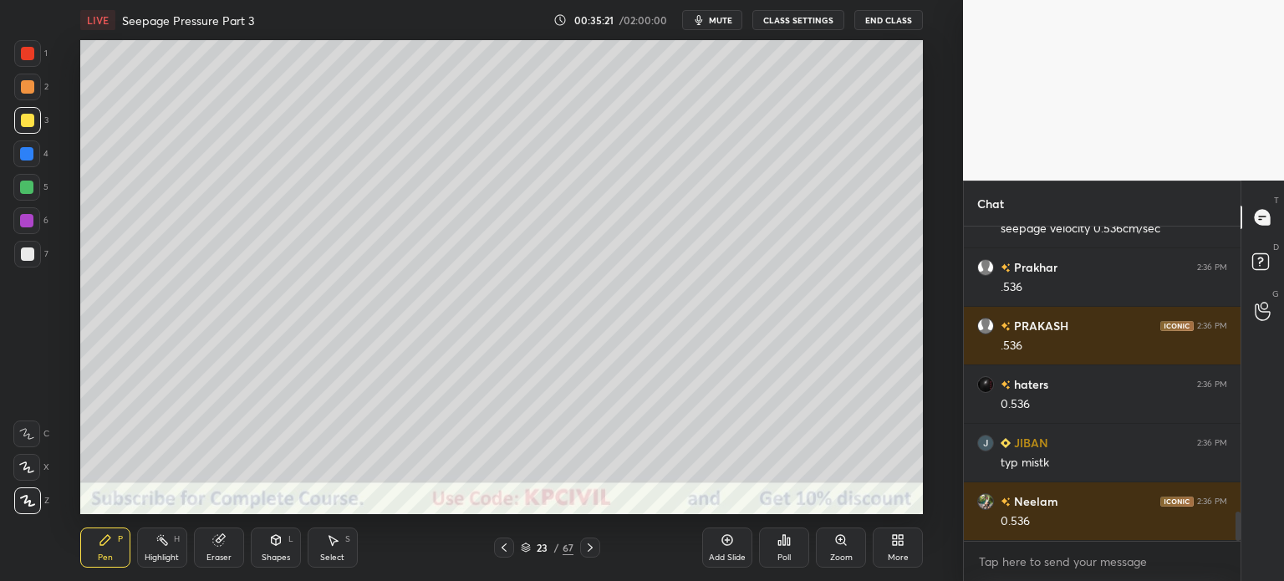
click at [497, 551] on icon at bounding box center [503, 547] width 13 height 13
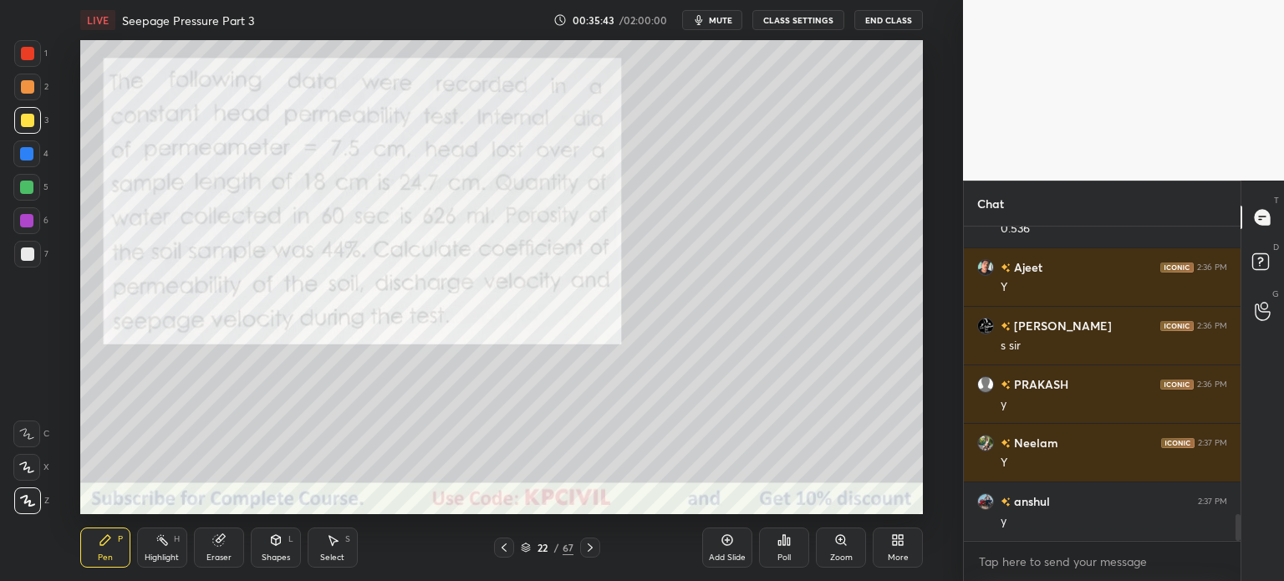
scroll to position [3486, 0]
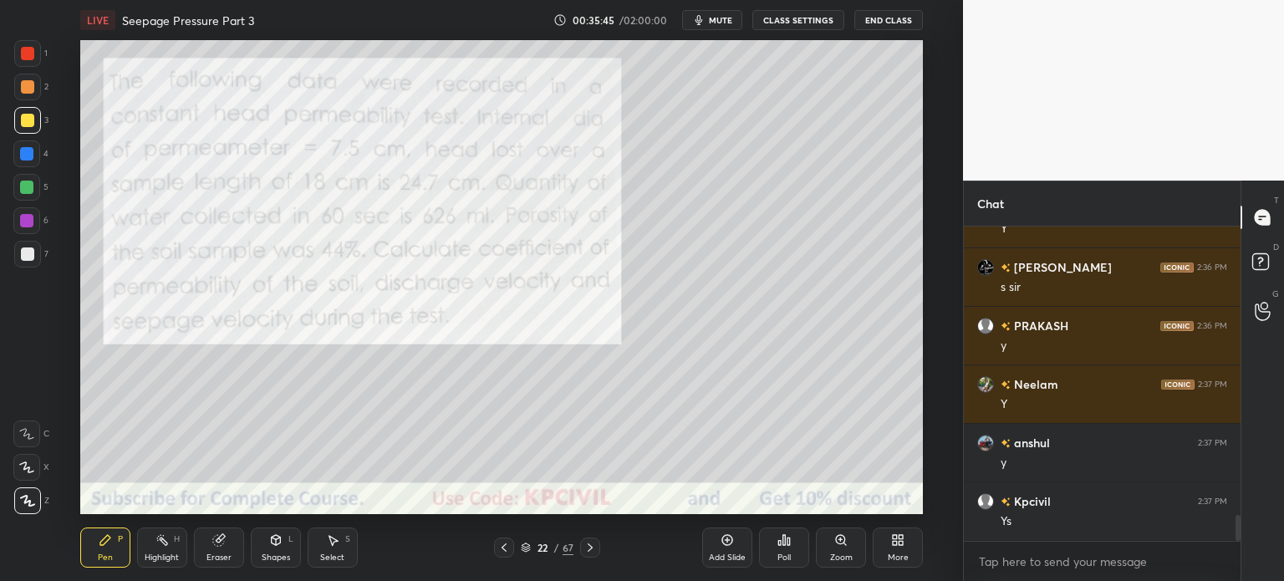
click at [590, 540] on div at bounding box center [590, 548] width 20 height 20
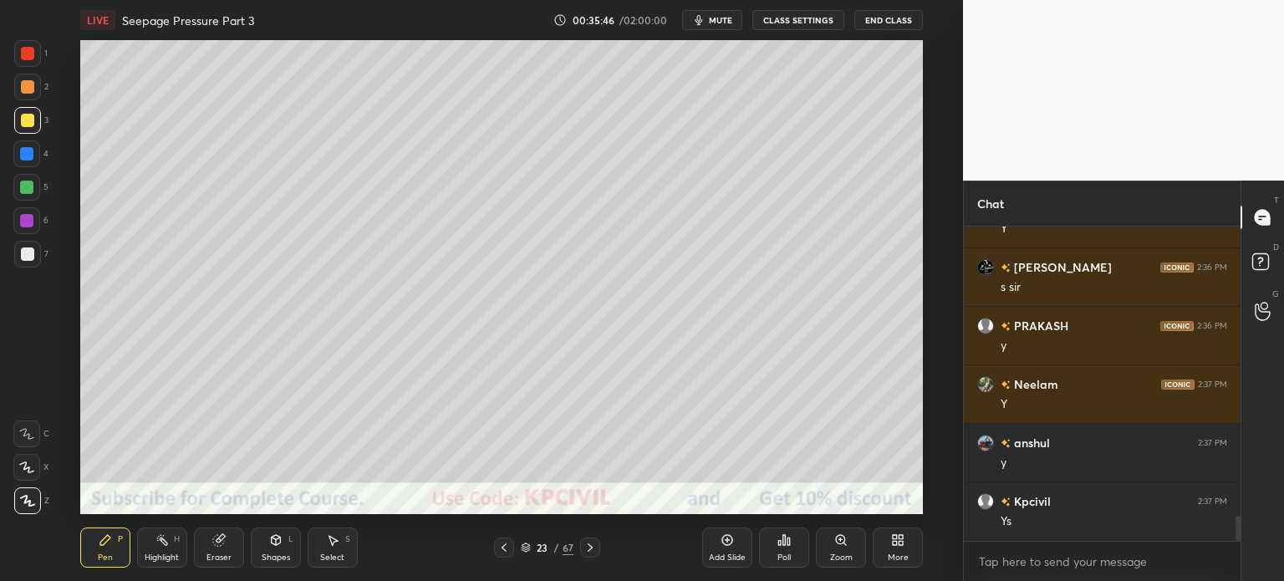
scroll to position [3559, 0]
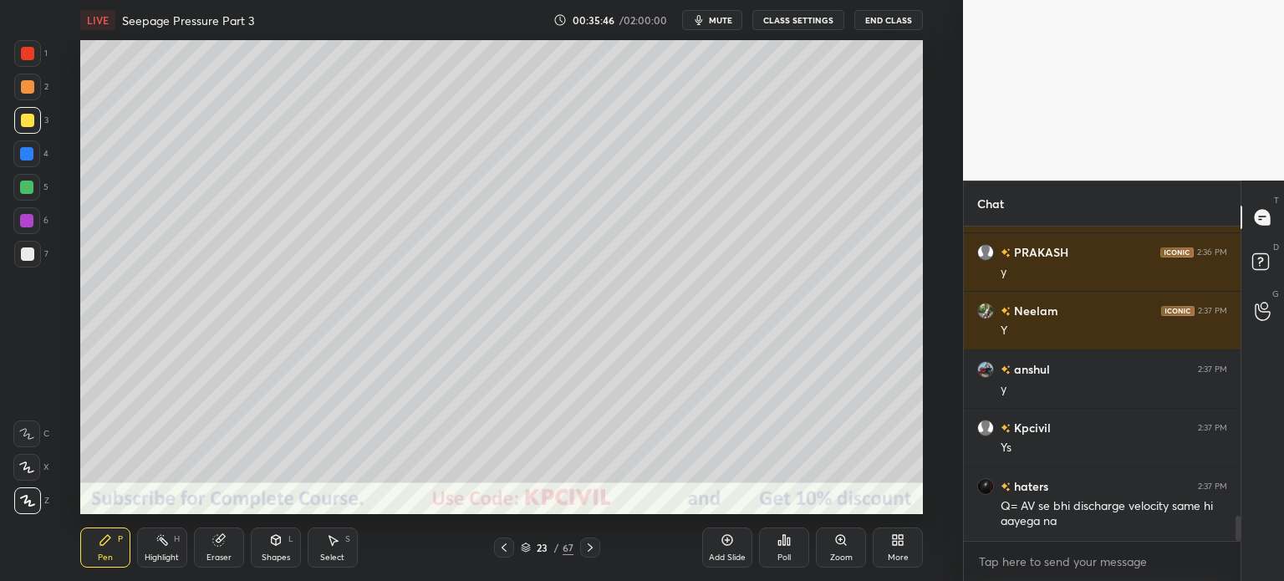
click at [590, 540] on div at bounding box center [590, 548] width 20 height 20
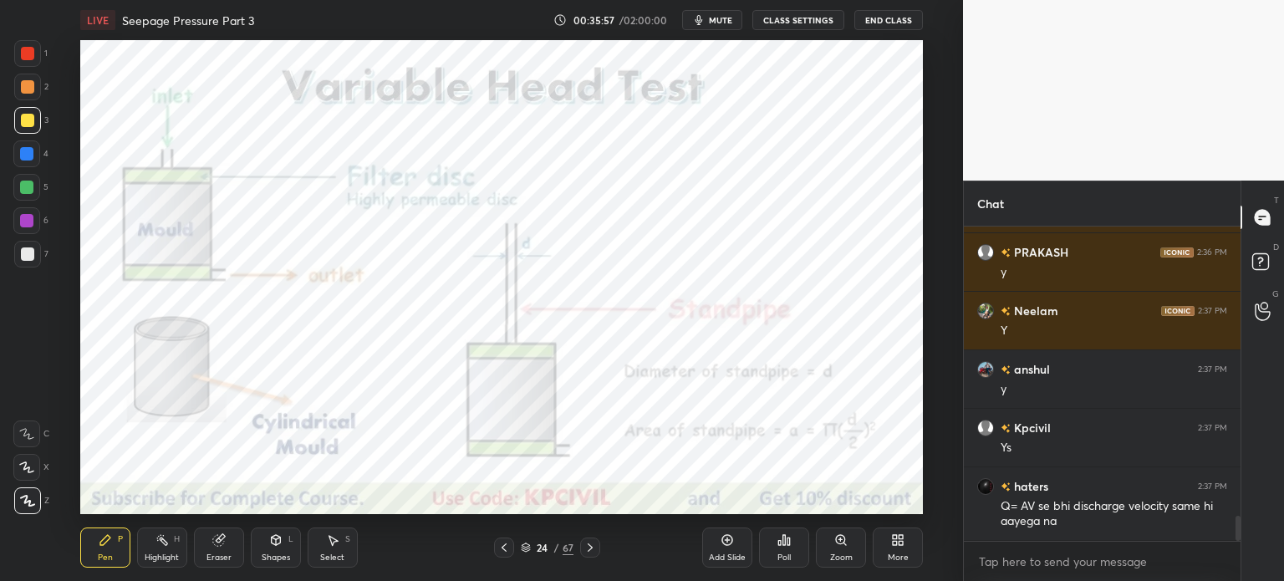
scroll to position [3618, 0]
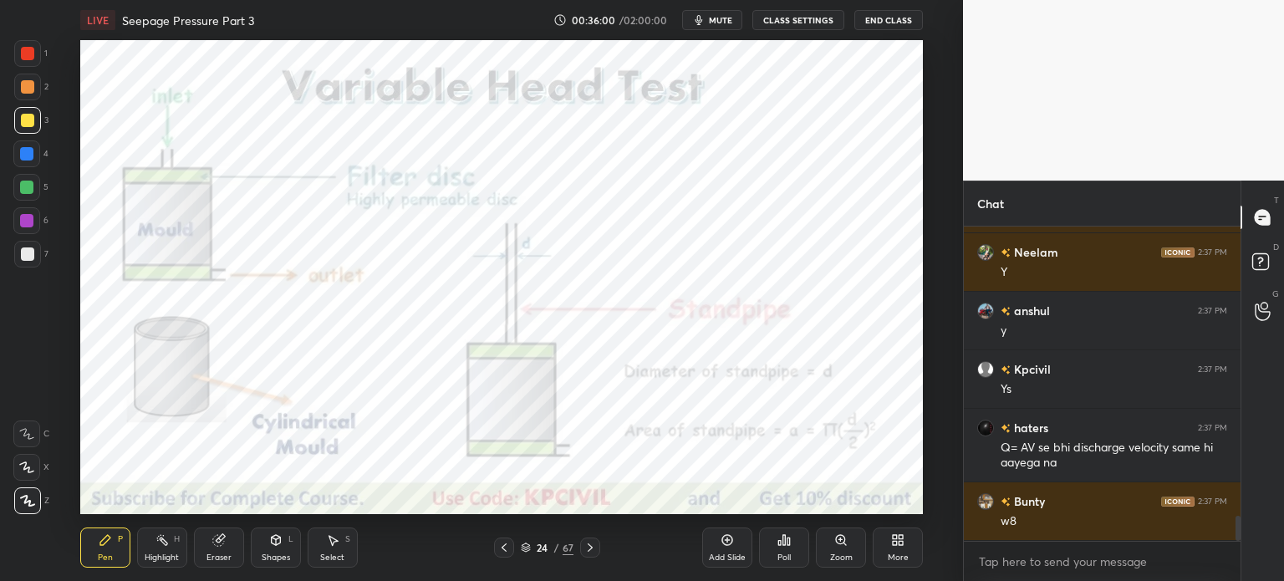
click at [502, 554] on icon at bounding box center [503, 547] width 13 height 13
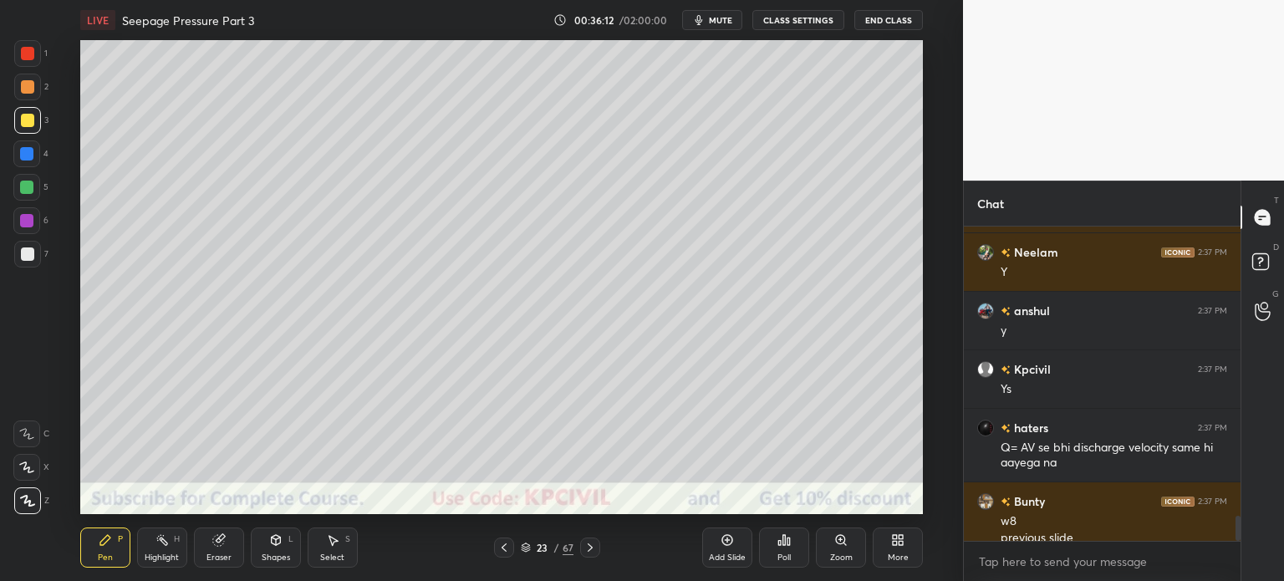
scroll to position [3635, 0]
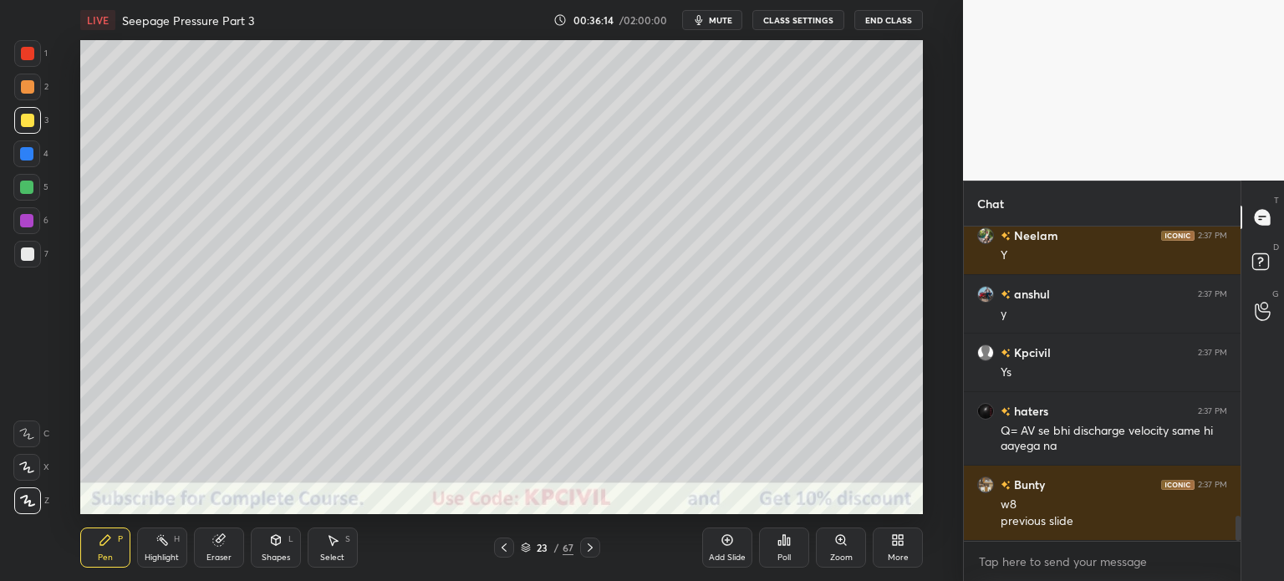
click at [502, 554] on icon at bounding box center [503, 547] width 13 height 13
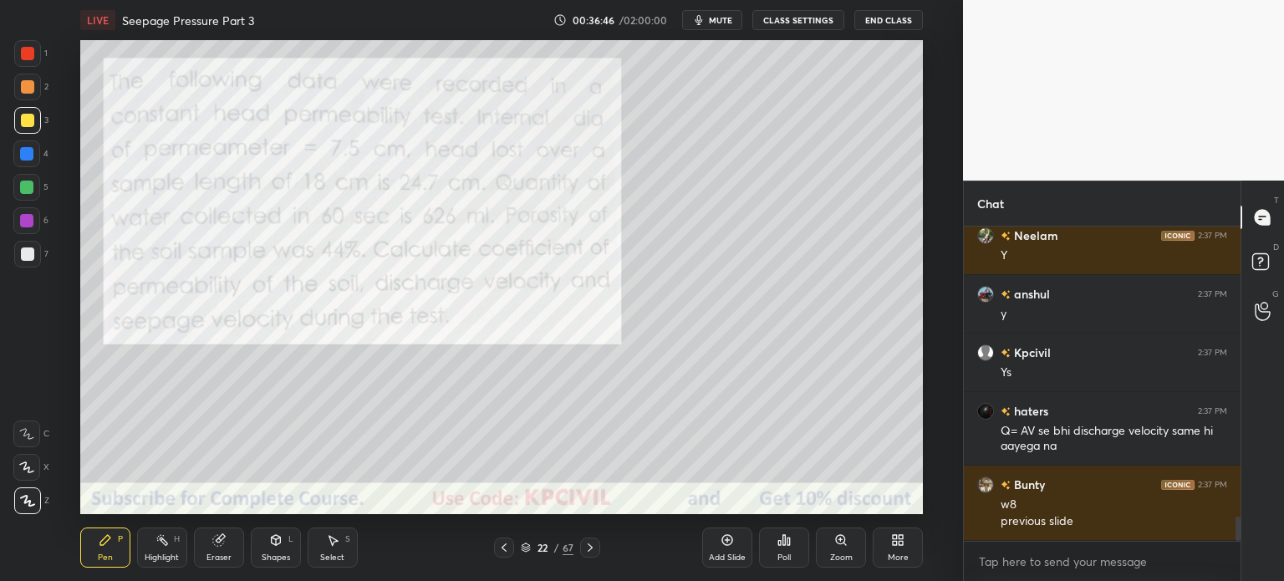
scroll to position [3693, 0]
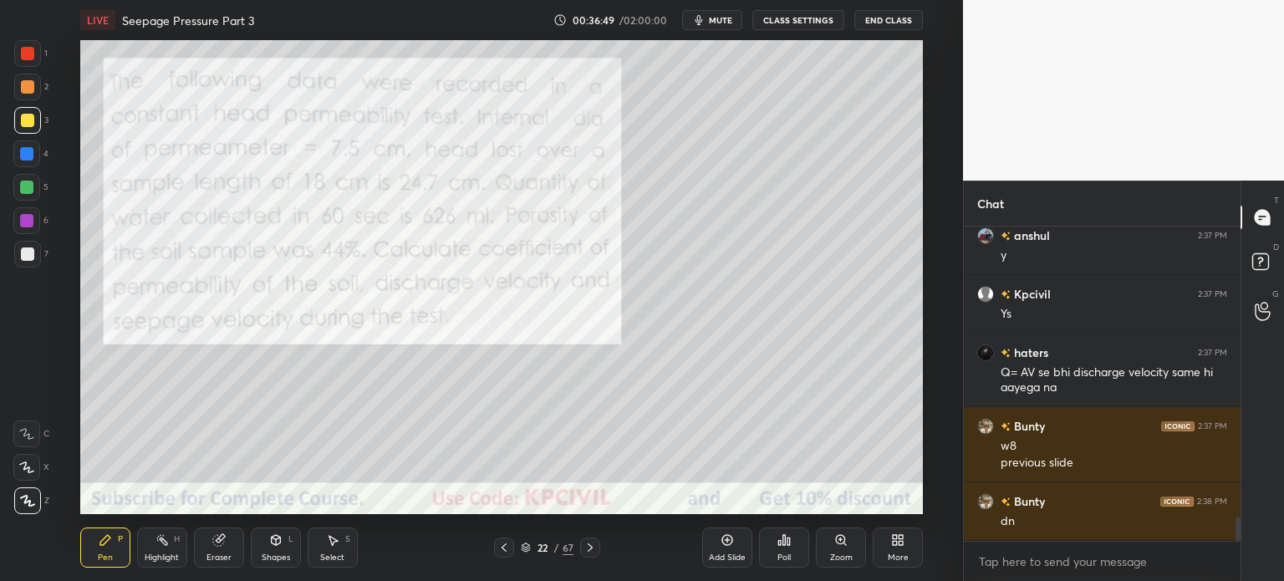
click at [589, 544] on icon at bounding box center [589, 547] width 13 height 13
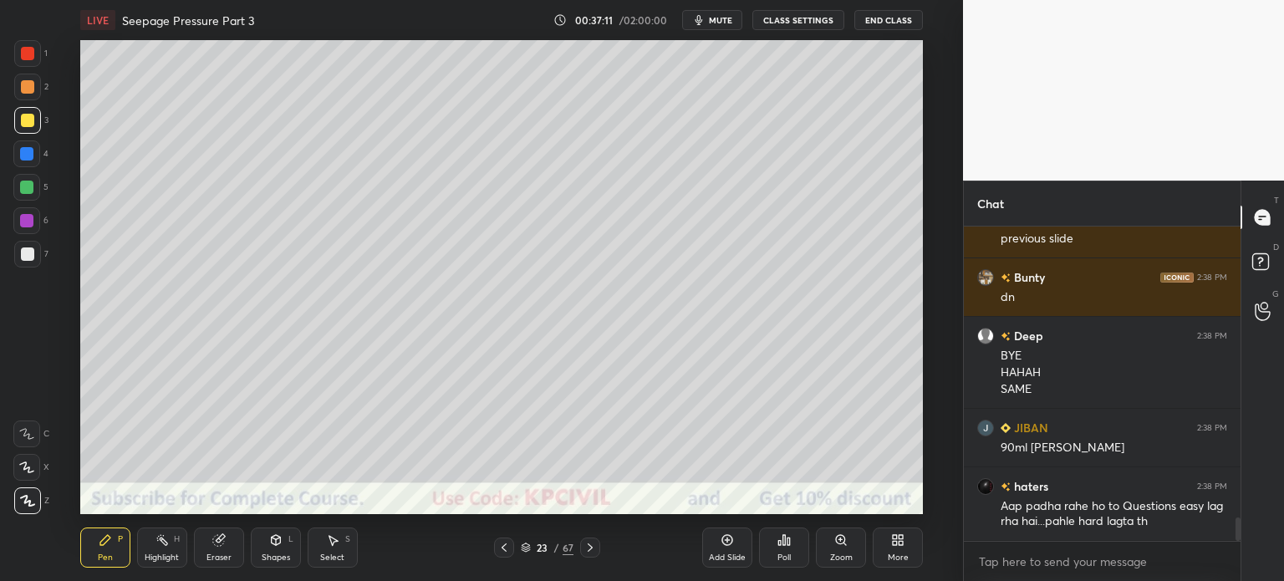
scroll to position [3976, 0]
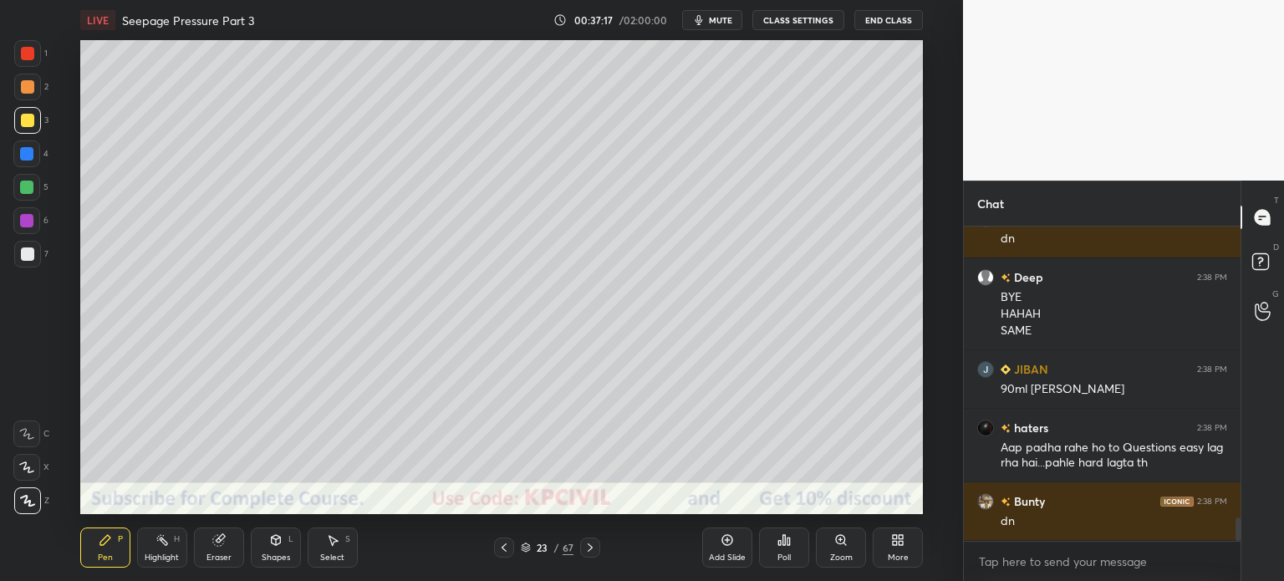
click at [590, 551] on icon at bounding box center [589, 547] width 13 height 13
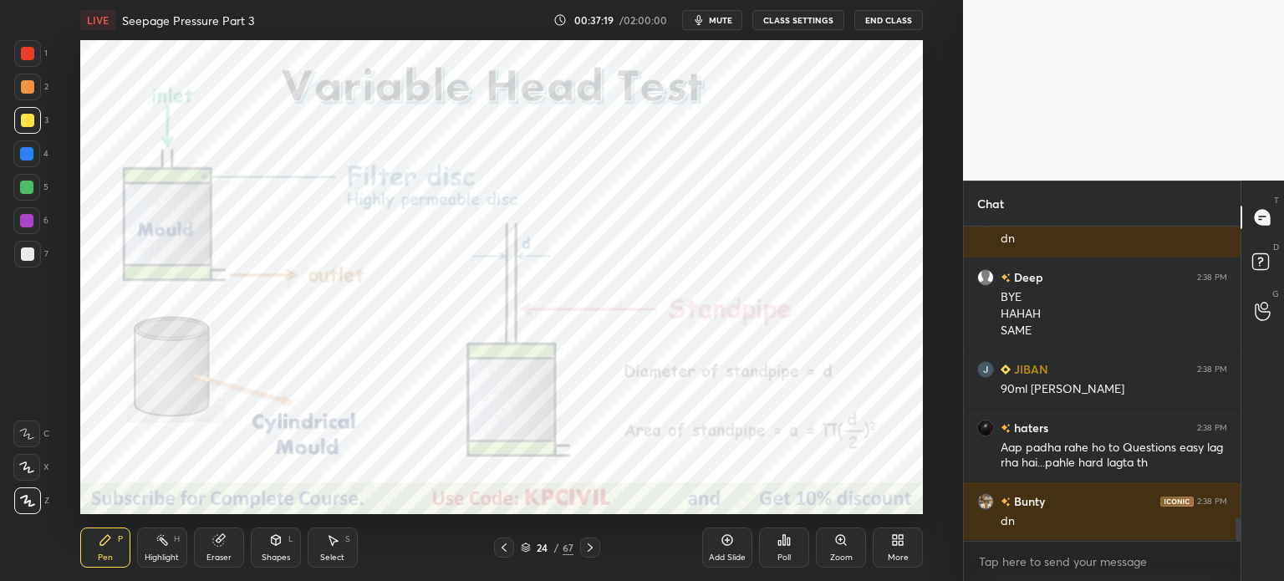
click at [284, 548] on div "Shapes L" at bounding box center [276, 547] width 50 height 40
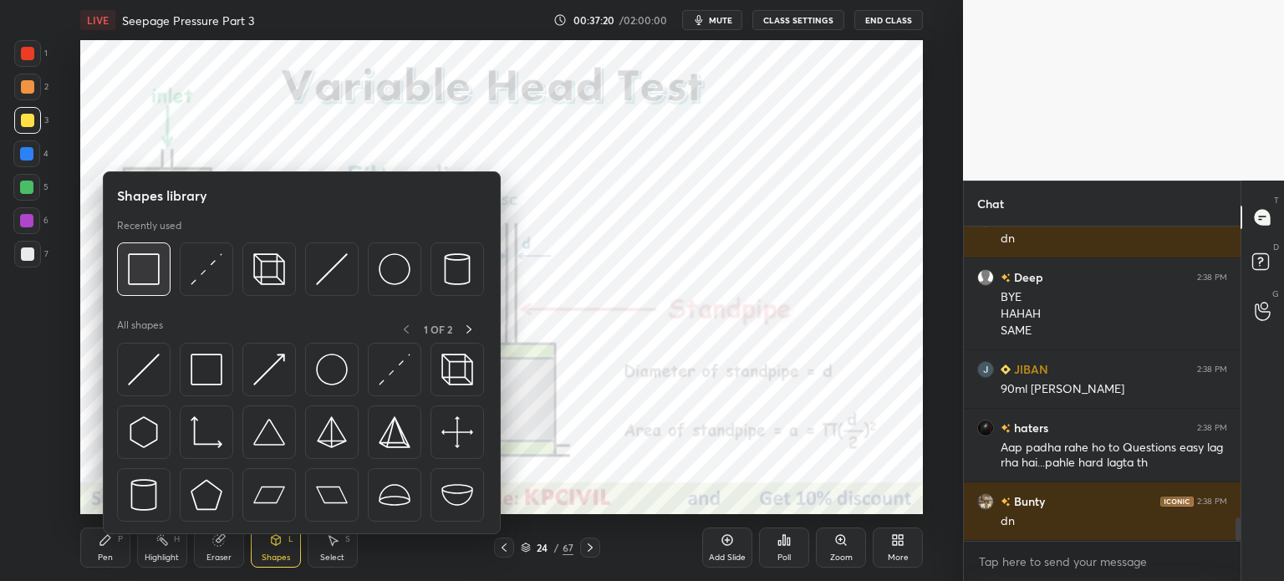
click at [151, 273] on img at bounding box center [144, 269] width 32 height 32
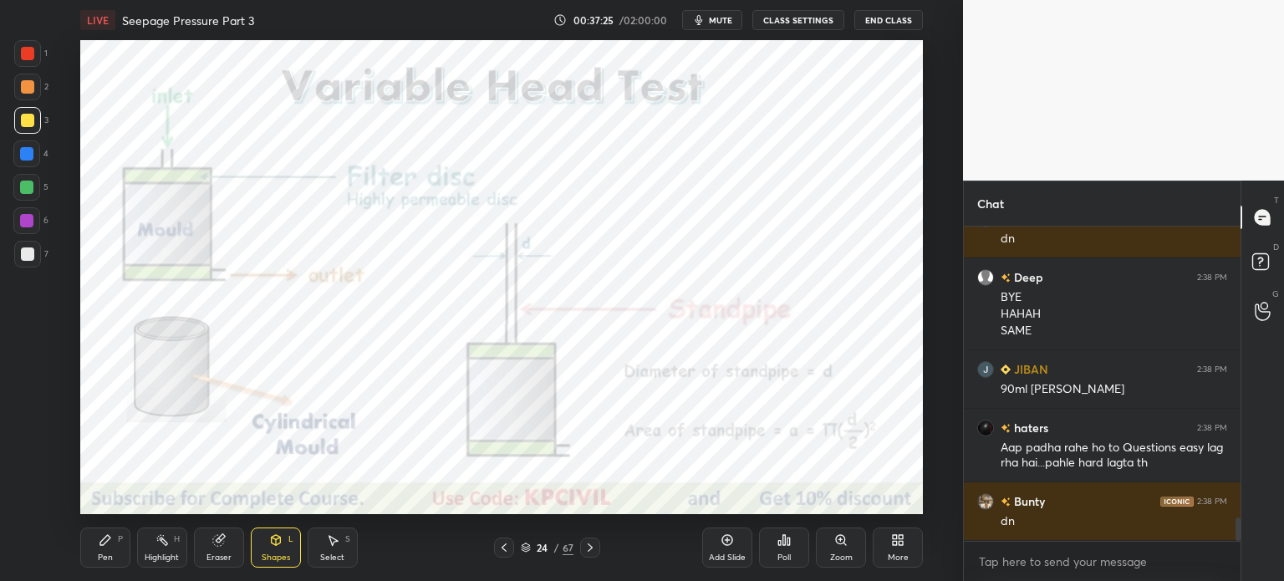
click at [27, 57] on div at bounding box center [27, 53] width 13 height 13
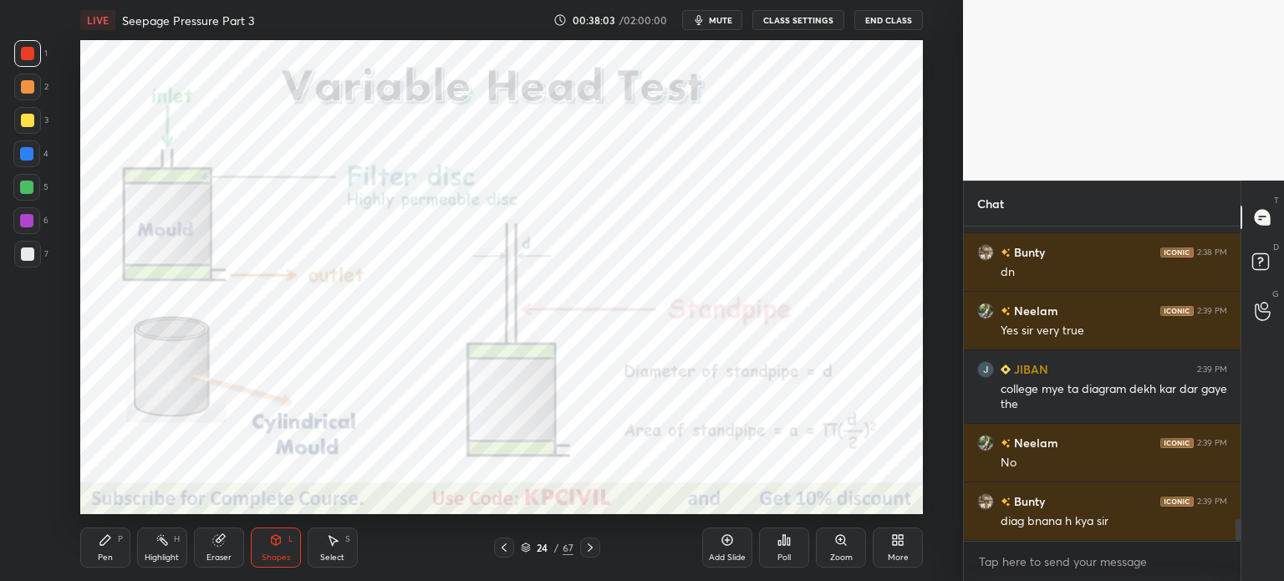
scroll to position [4283, 0]
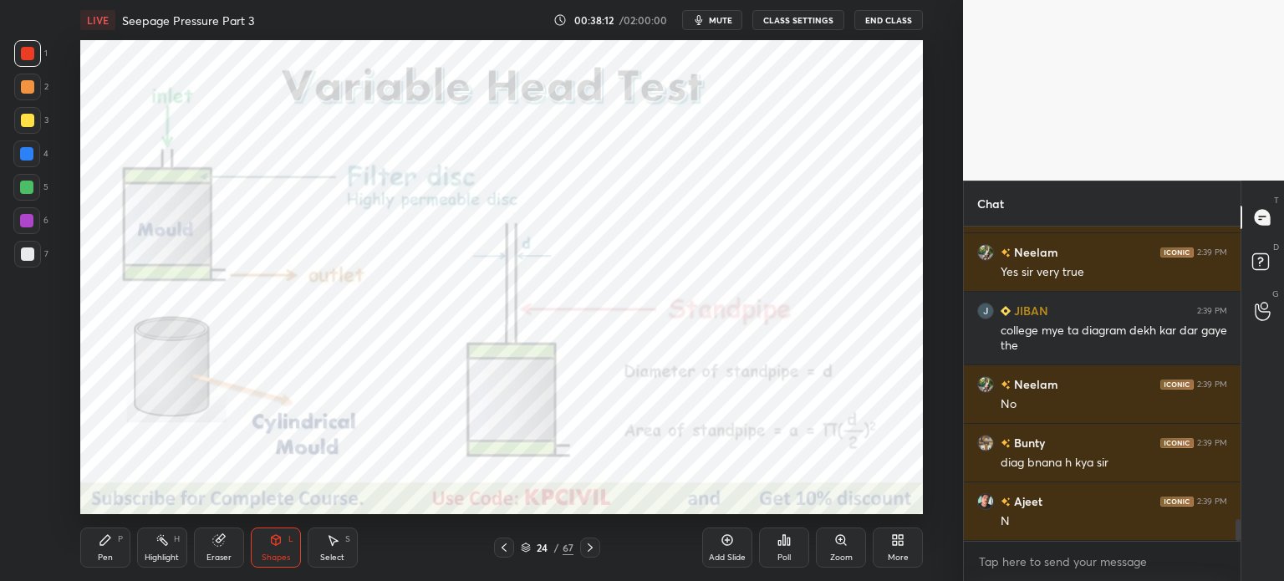
click at [583, 551] on icon at bounding box center [589, 547] width 13 height 13
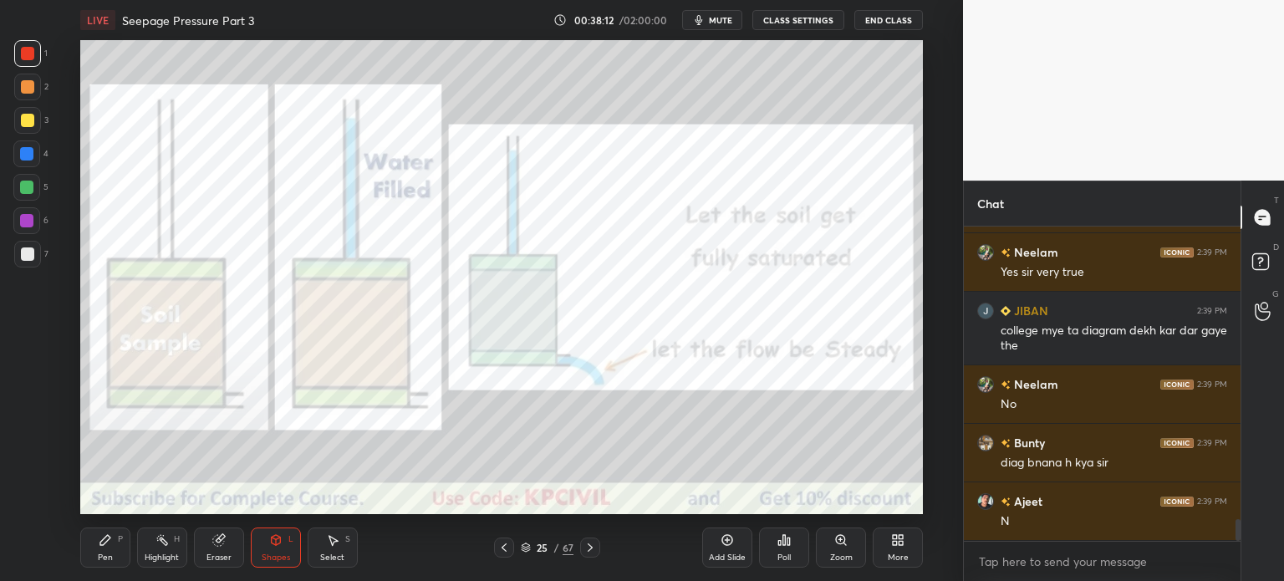
click at [585, 551] on icon at bounding box center [589, 547] width 13 height 13
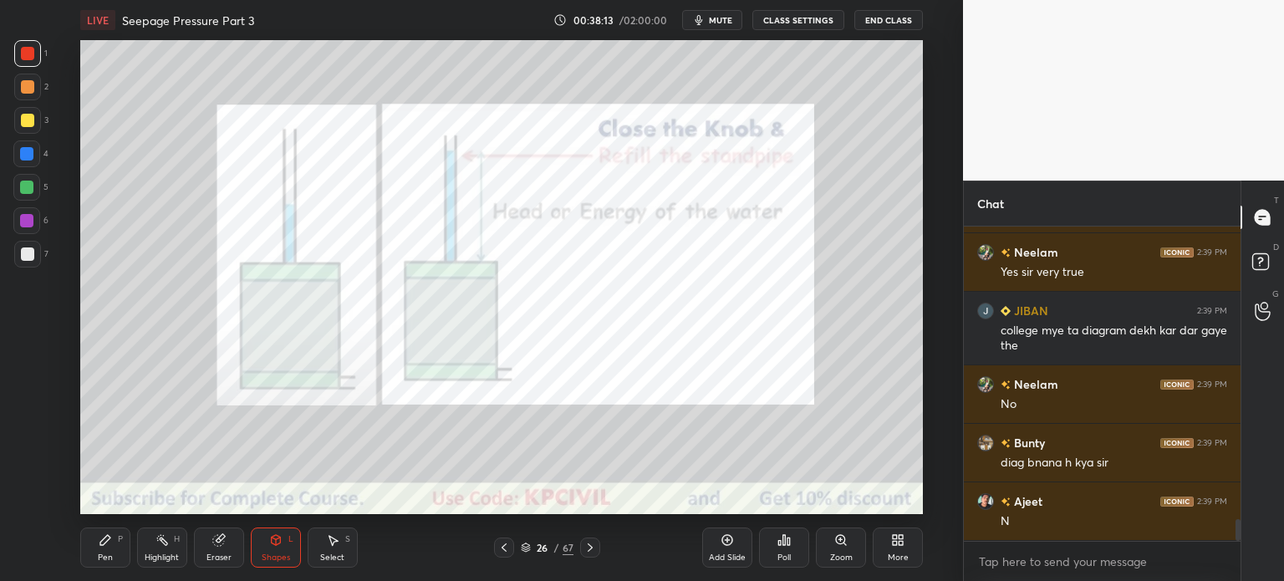
click at [585, 551] on icon at bounding box center [589, 547] width 13 height 13
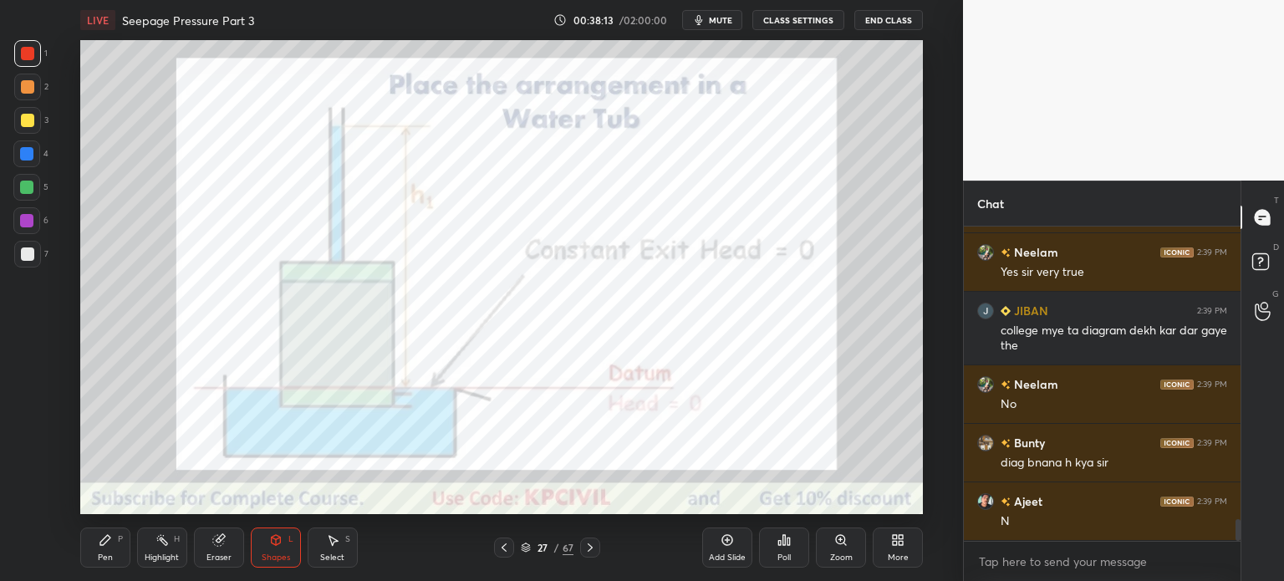
click at [585, 551] on icon at bounding box center [589, 547] width 13 height 13
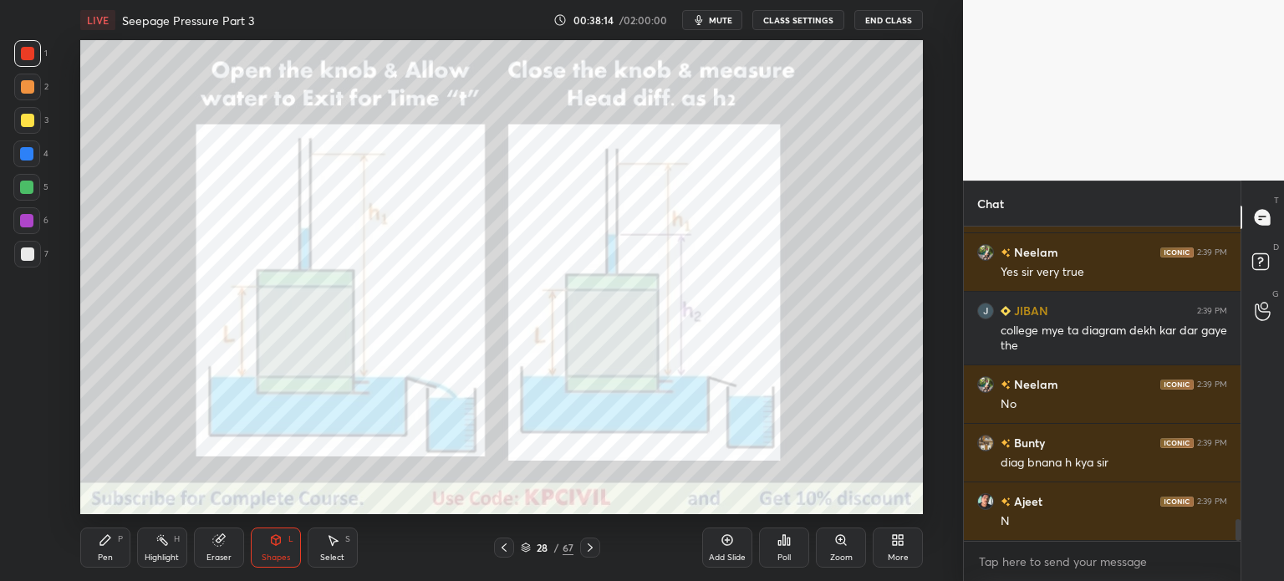
click at [585, 551] on icon at bounding box center [589, 547] width 13 height 13
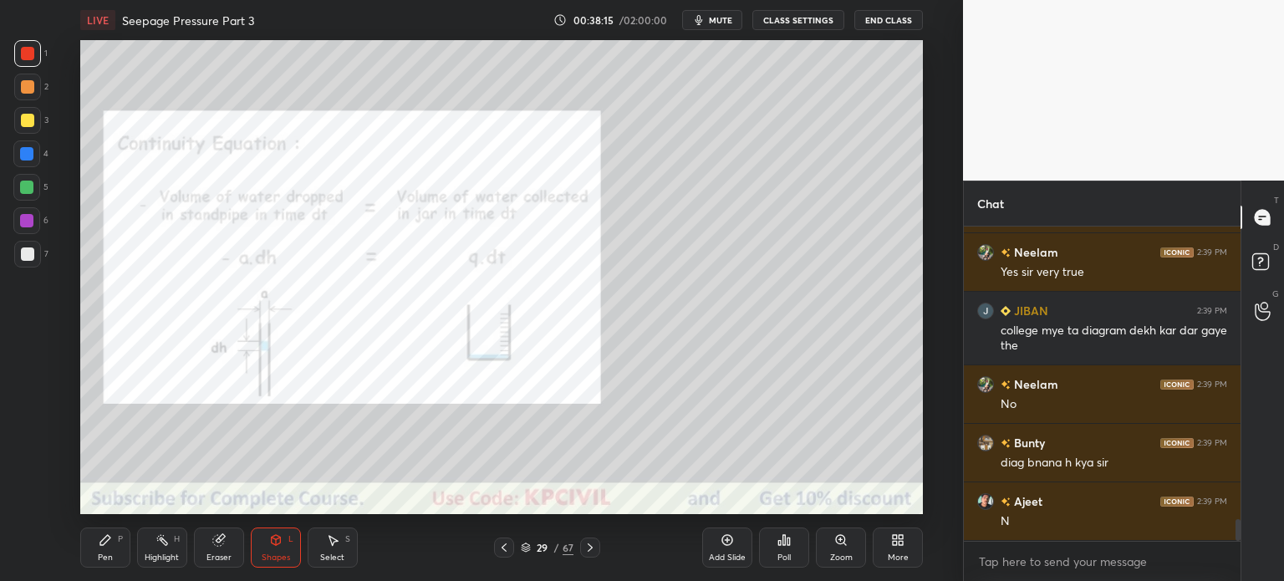
click at [585, 551] on icon at bounding box center [589, 547] width 13 height 13
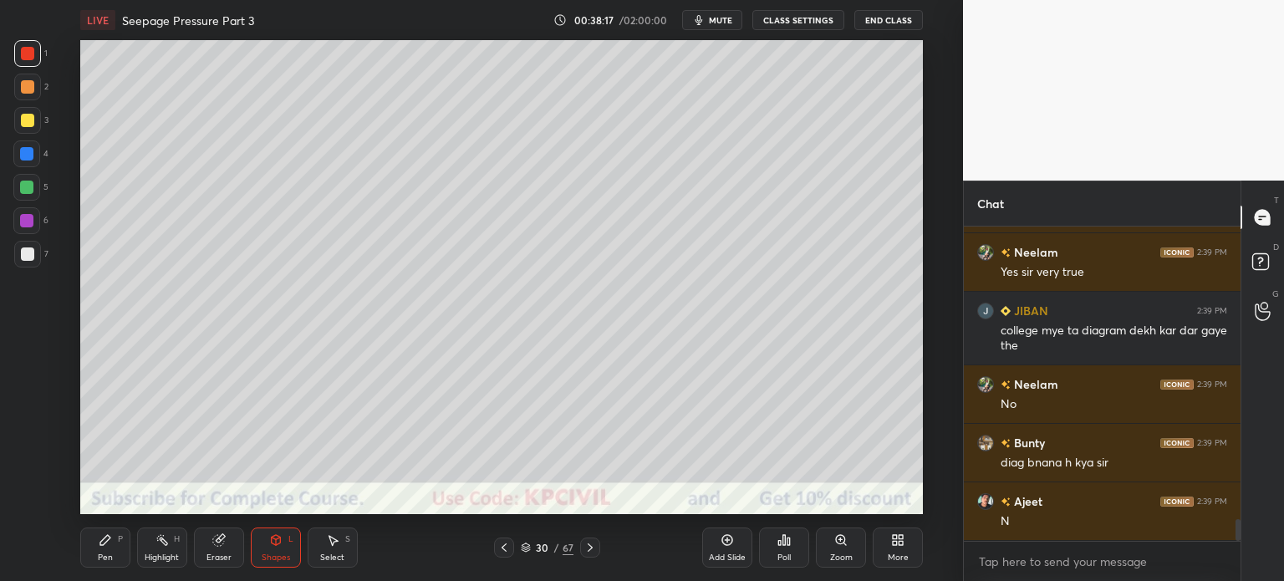
click at [499, 548] on icon at bounding box center [503, 547] width 13 height 13
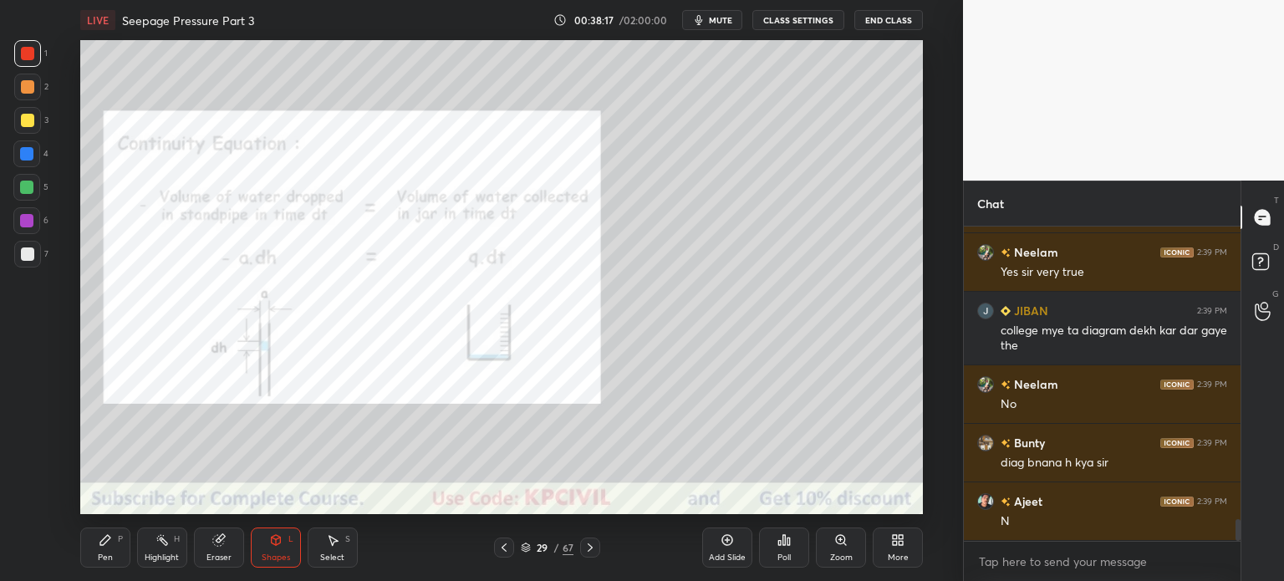
click at [499, 548] on icon at bounding box center [503, 547] width 13 height 13
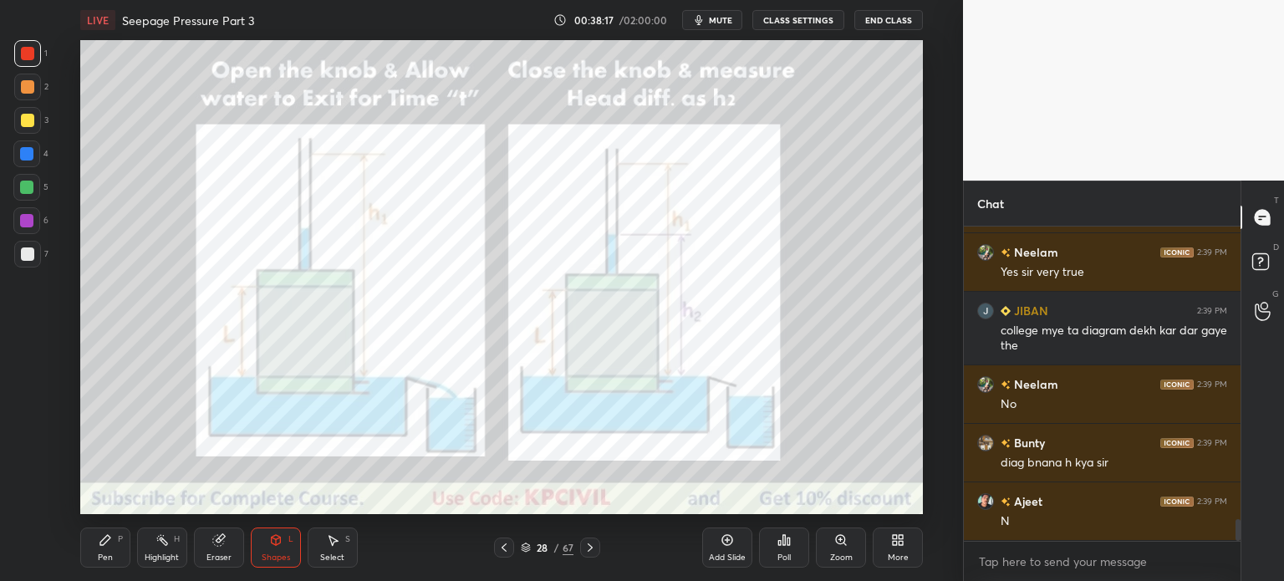
click at [499, 548] on icon at bounding box center [503, 547] width 13 height 13
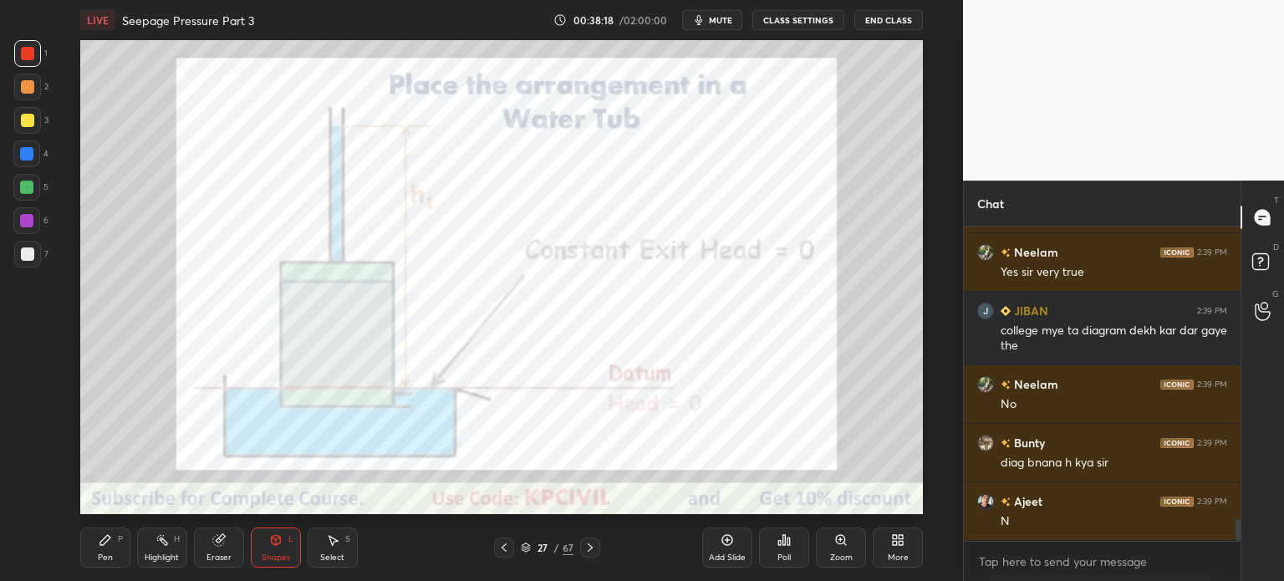
click at [499, 548] on icon at bounding box center [503, 547] width 13 height 13
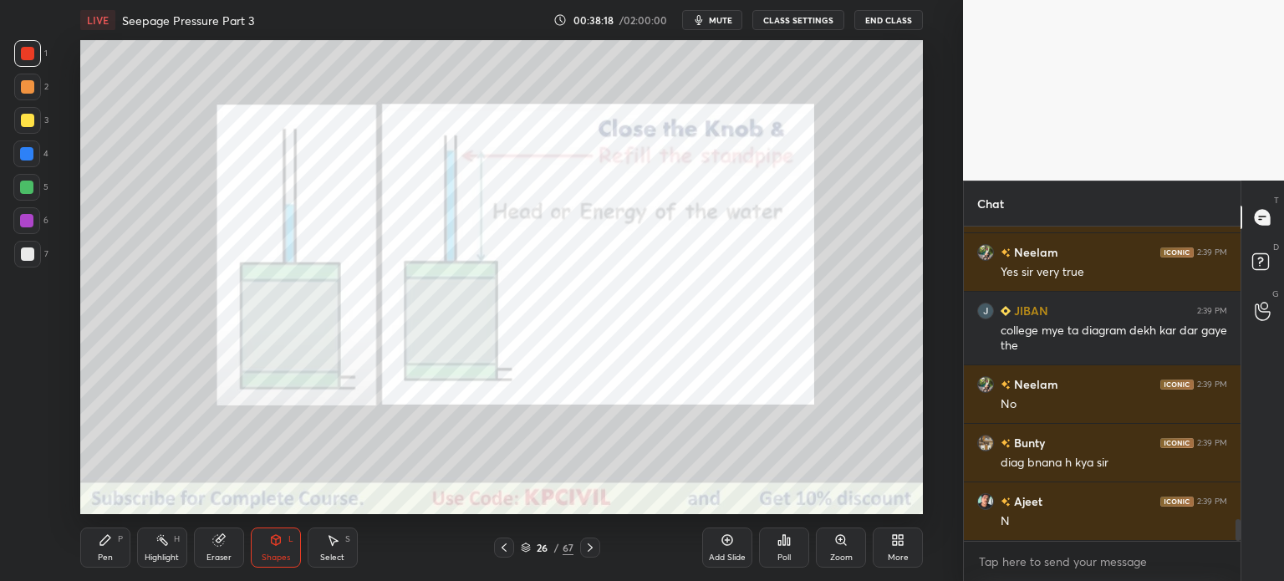
click at [499, 548] on icon at bounding box center [503, 547] width 13 height 13
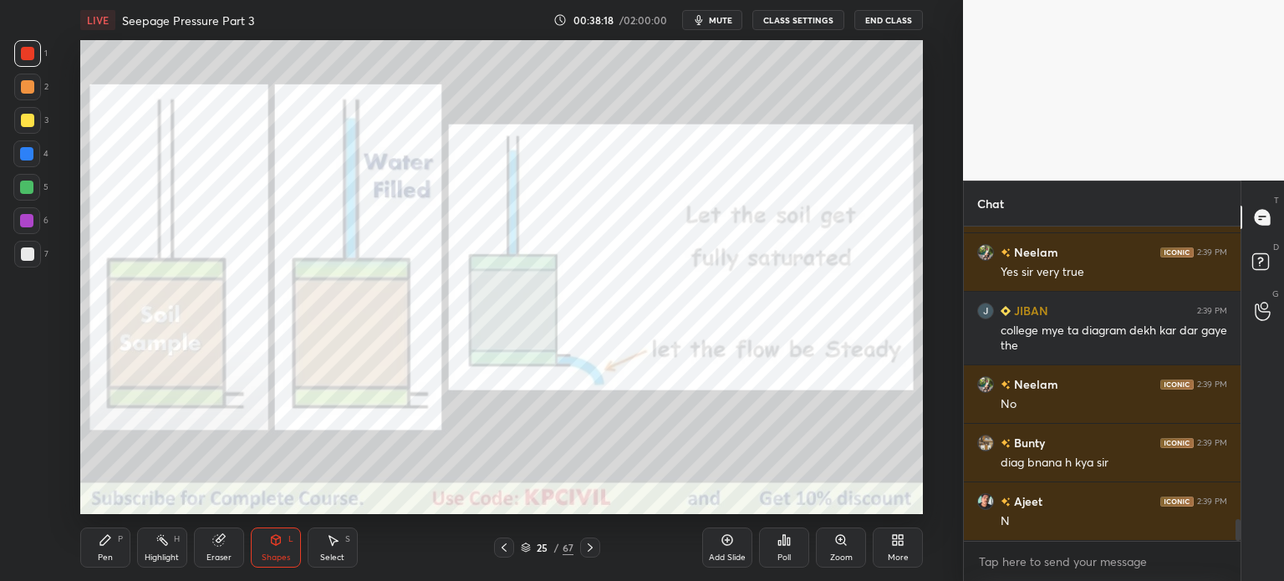
click at [501, 549] on icon at bounding box center [503, 547] width 13 height 13
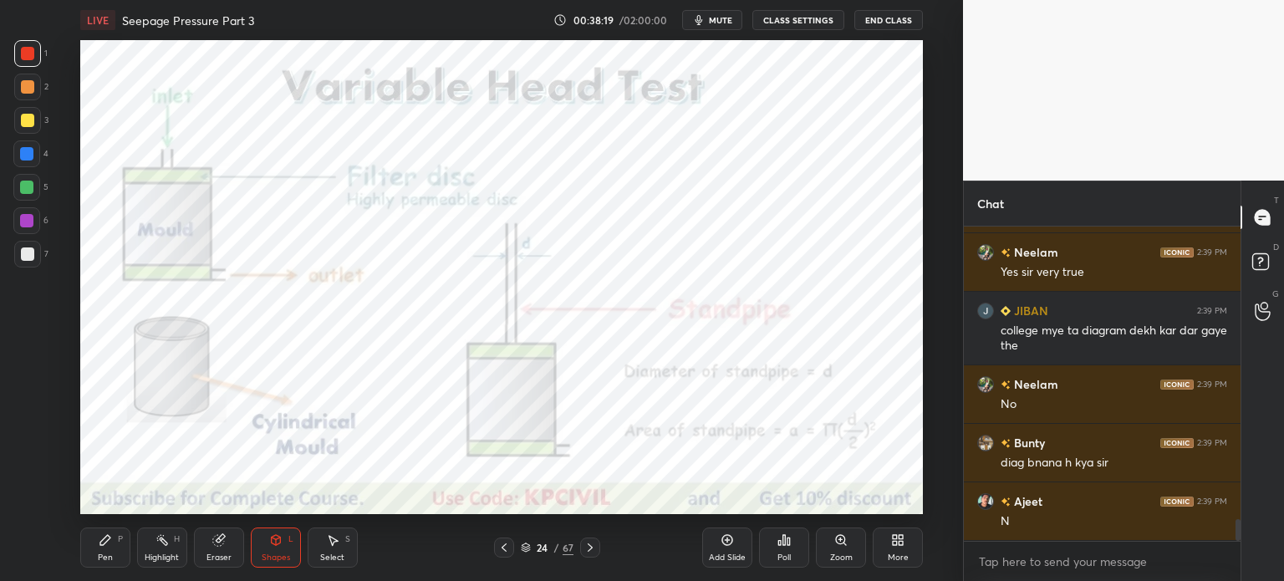
scroll to position [4342, 0]
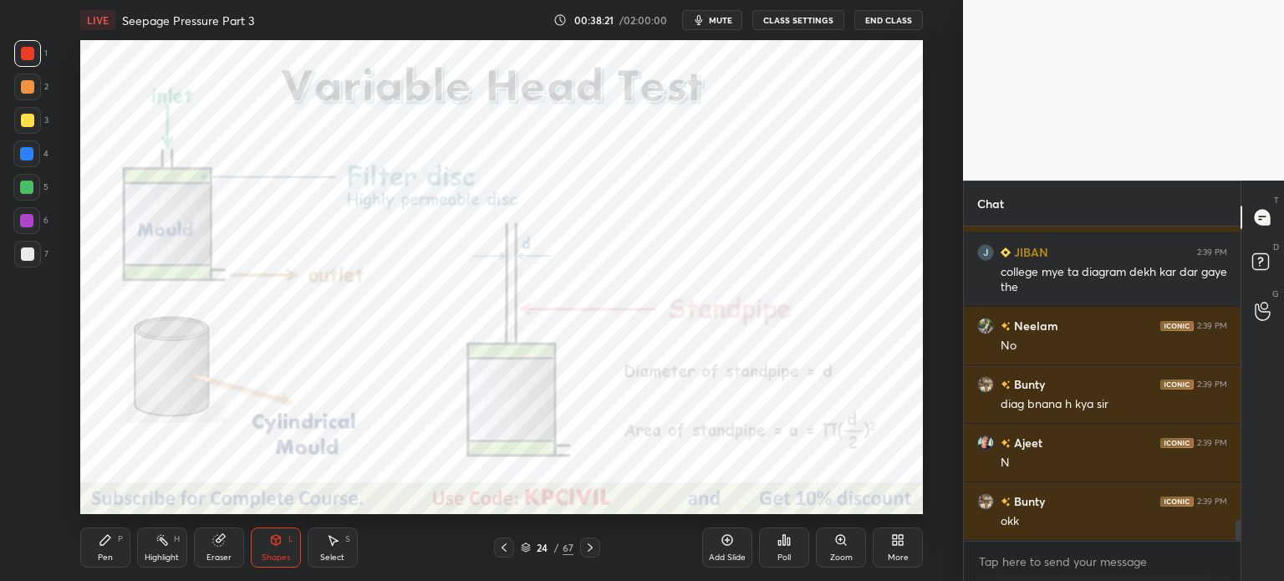
click at [108, 546] on icon at bounding box center [105, 539] width 13 height 13
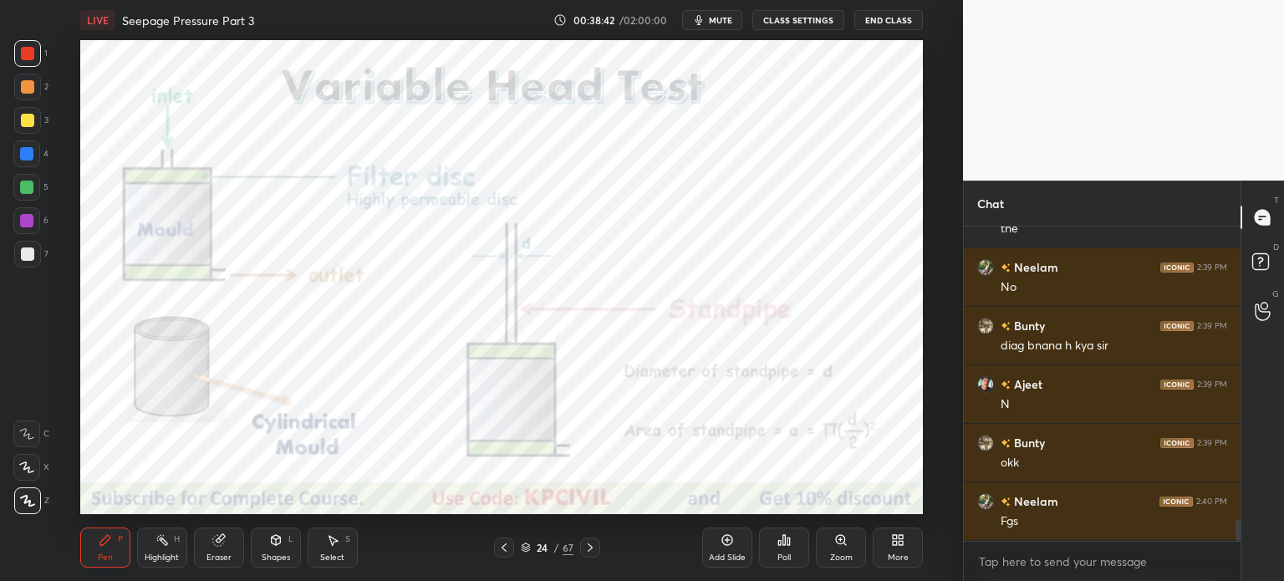
click at [20, 150] on div at bounding box center [26, 153] width 13 height 13
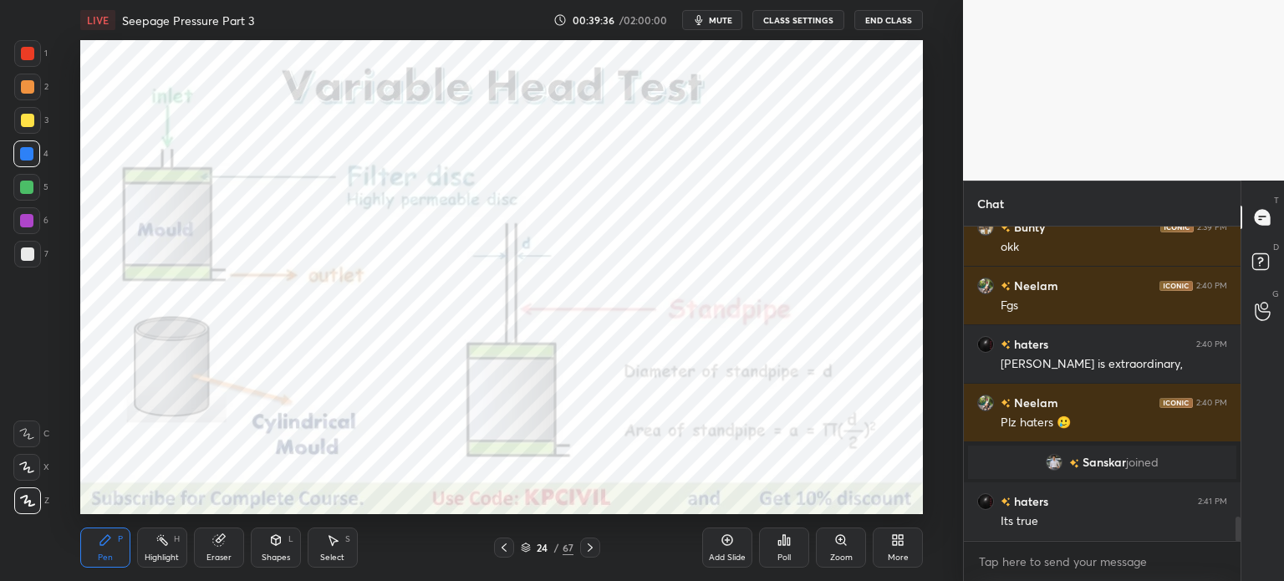
scroll to position [3809, 0]
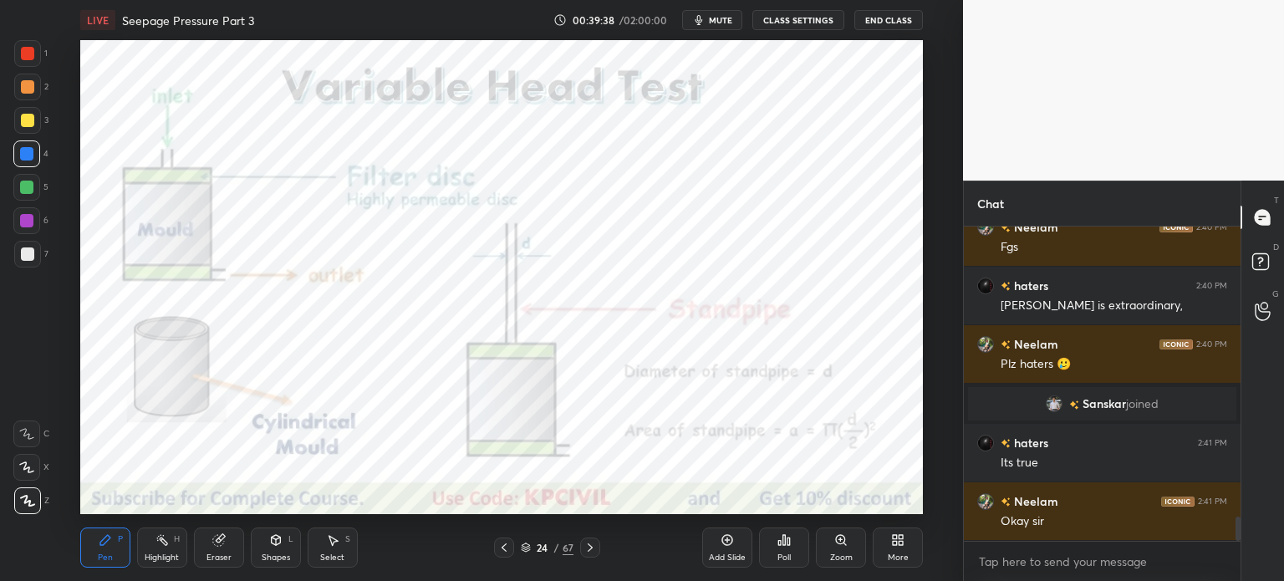
click at [154, 539] on div "Highlight H" at bounding box center [162, 547] width 50 height 40
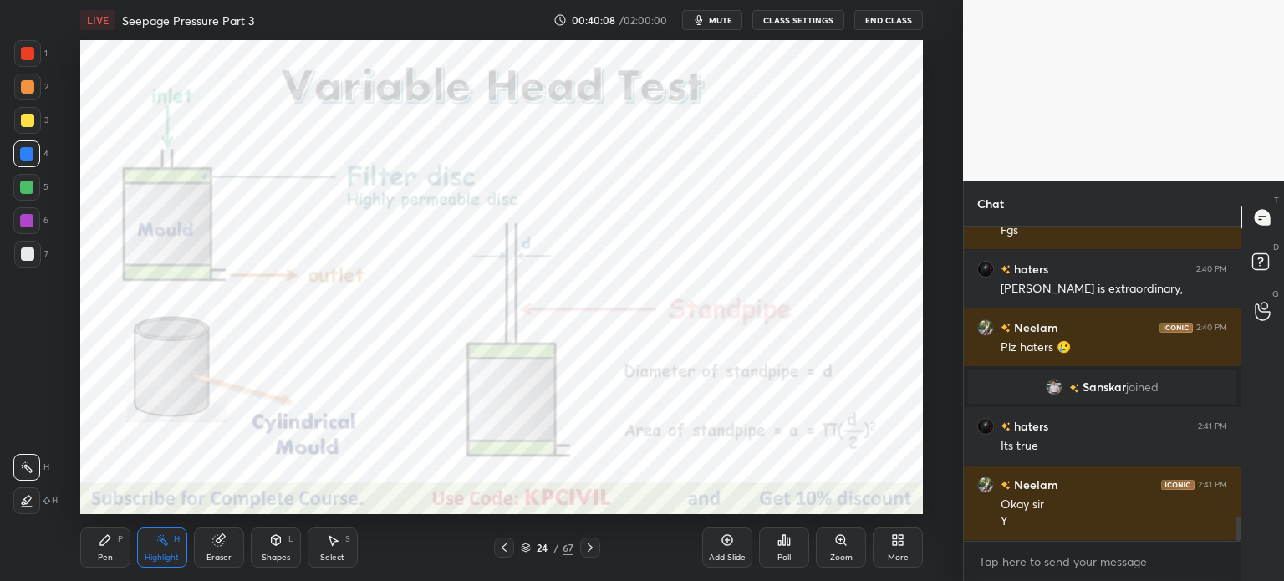
click at [103, 544] on icon at bounding box center [105, 540] width 10 height 10
click at [23, 59] on div at bounding box center [27, 53] width 13 height 13
click at [587, 551] on icon at bounding box center [589, 547] width 13 height 13
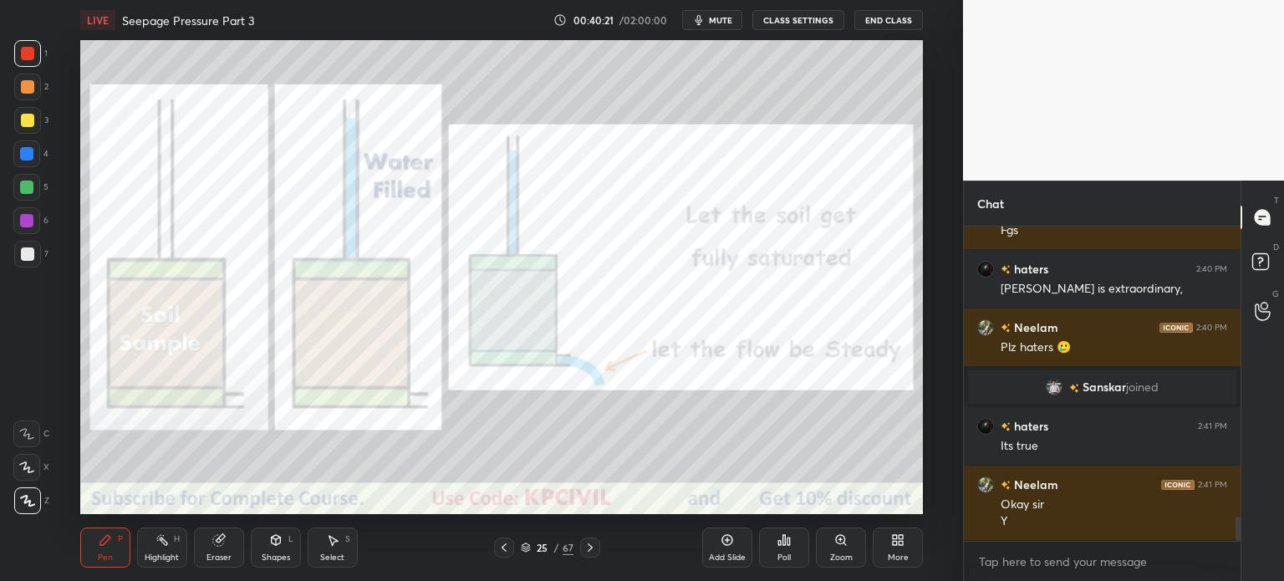
click at [501, 548] on icon at bounding box center [503, 547] width 13 height 13
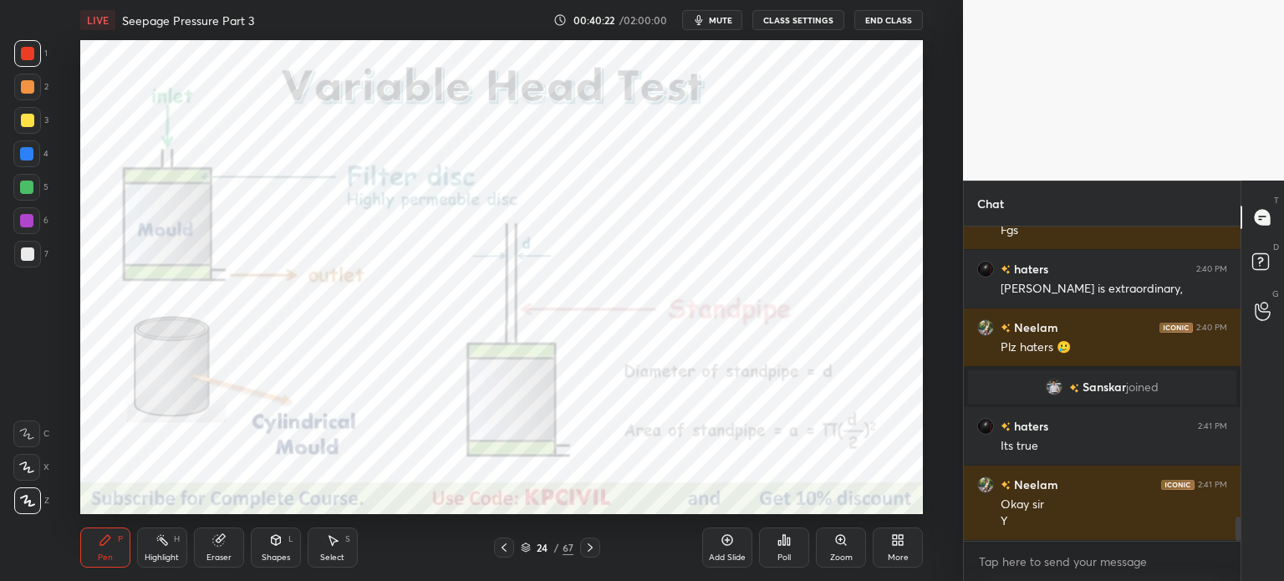
click at [719, 549] on div "Add Slide" at bounding box center [727, 547] width 50 height 40
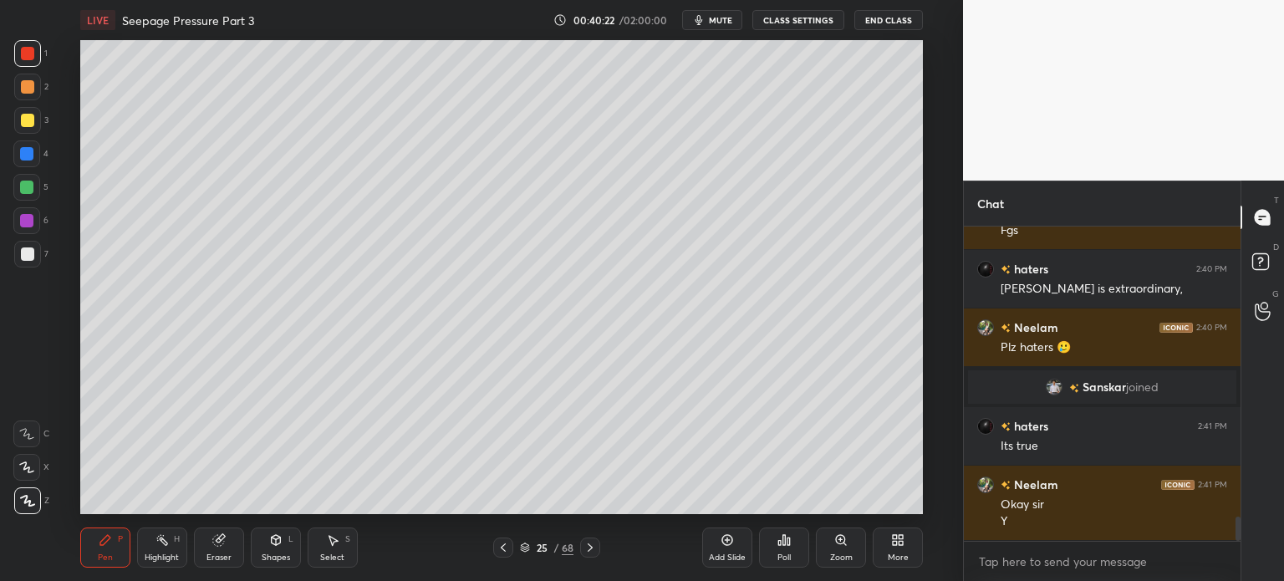
click at [25, 257] on div at bounding box center [27, 253] width 13 height 13
click at [25, 120] on div at bounding box center [27, 120] width 13 height 13
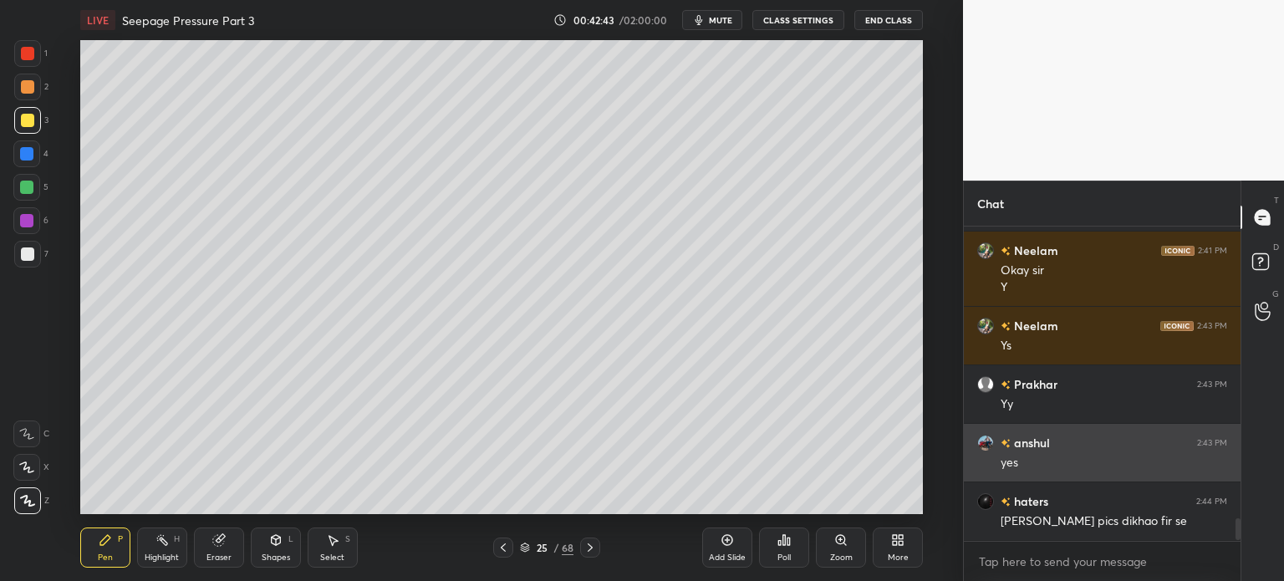
scroll to position [309, 272]
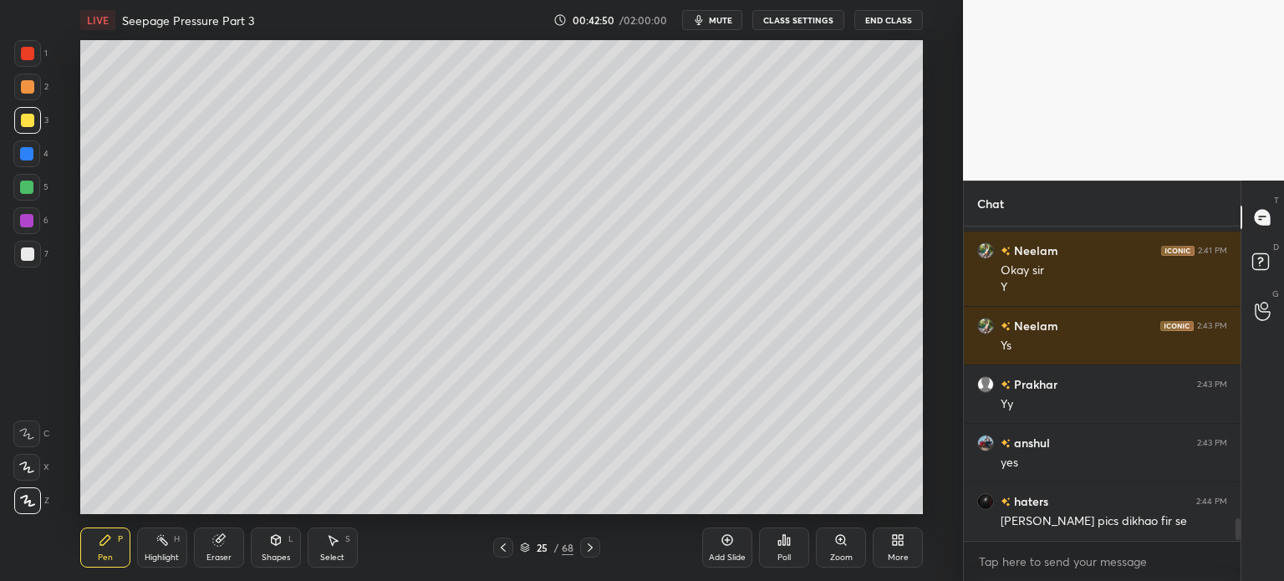
click at [506, 550] on icon at bounding box center [503, 547] width 13 height 13
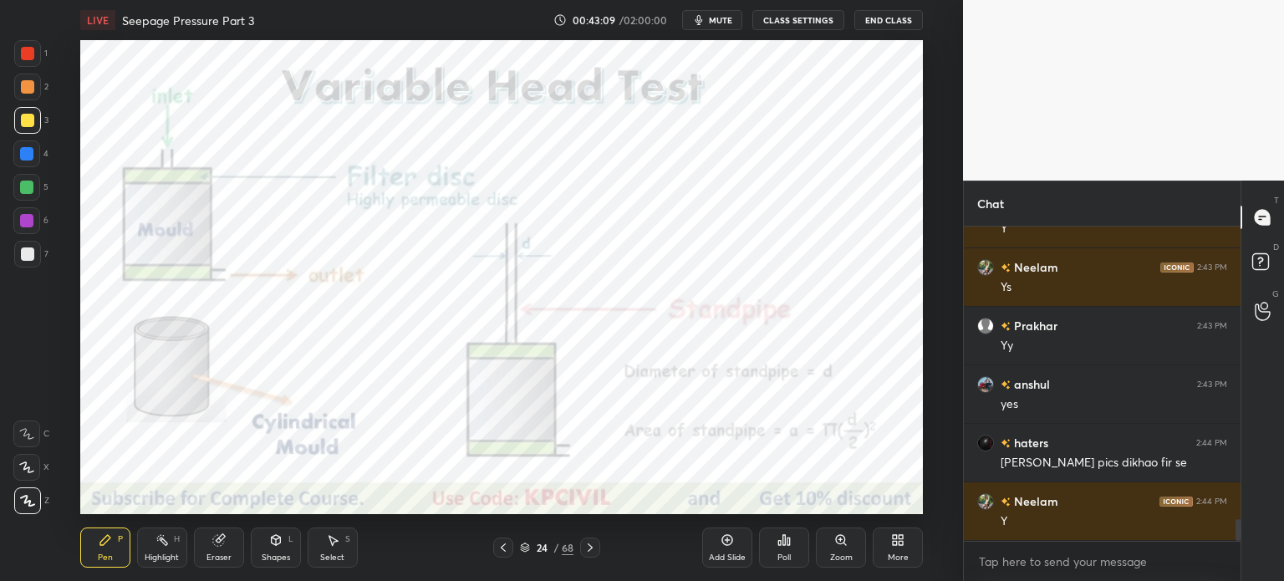
scroll to position [4176, 0]
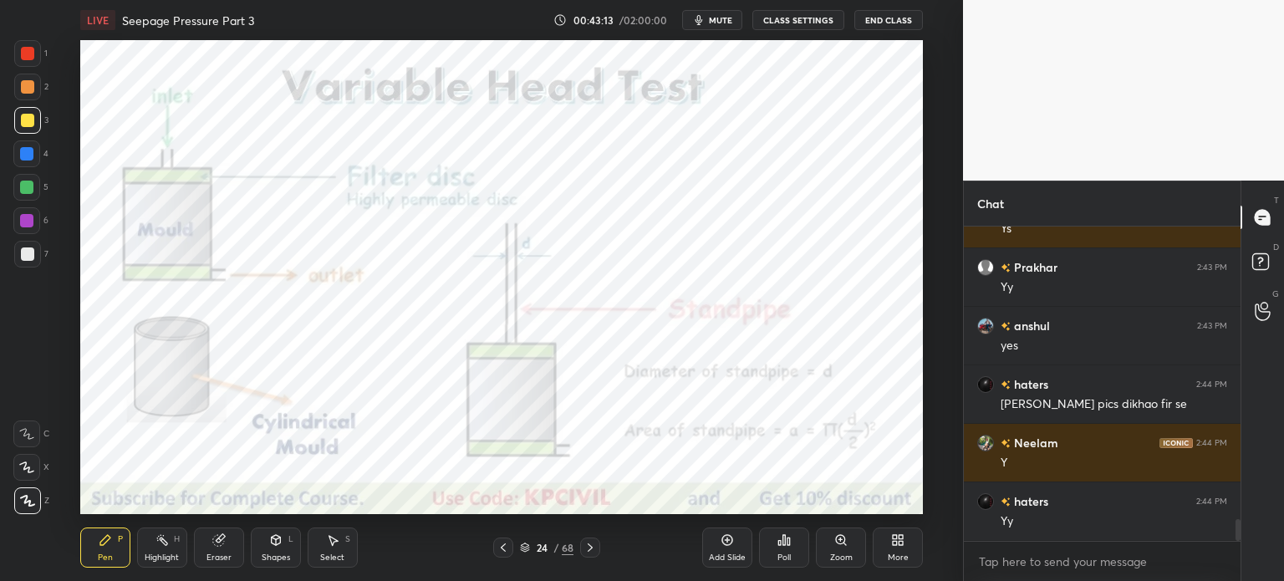
click at [594, 549] on icon at bounding box center [589, 547] width 13 height 13
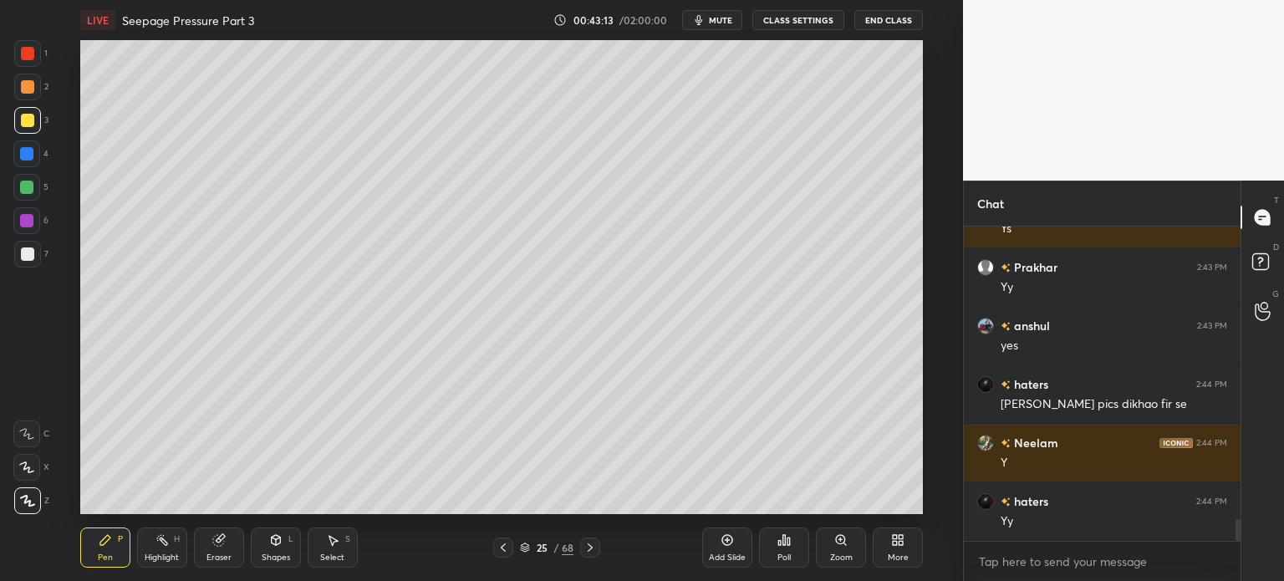
click at [594, 549] on icon at bounding box center [589, 547] width 13 height 13
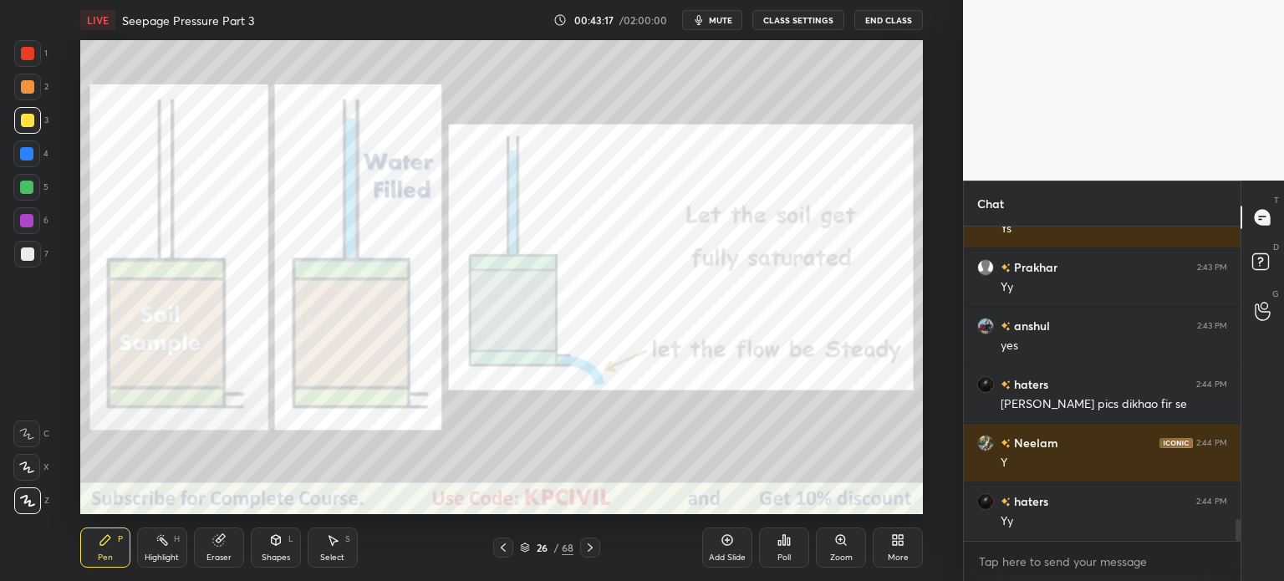
click at [18, 58] on div at bounding box center [27, 53] width 27 height 27
click at [512, 550] on div at bounding box center [503, 548] width 20 height 20
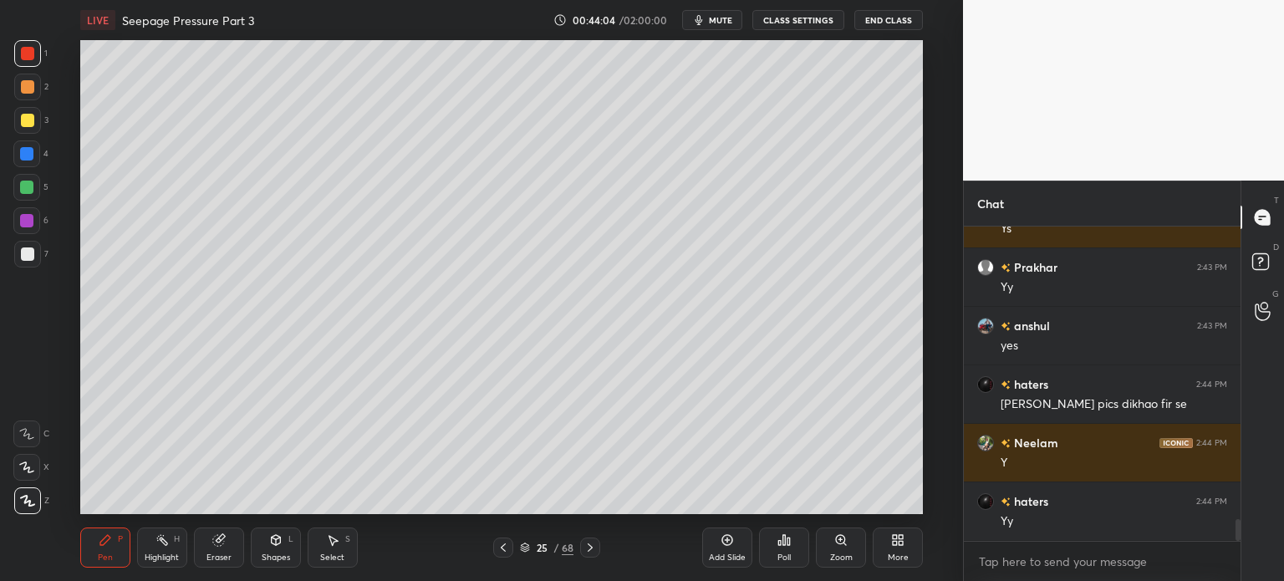
click at [590, 549] on icon at bounding box center [590, 547] width 5 height 8
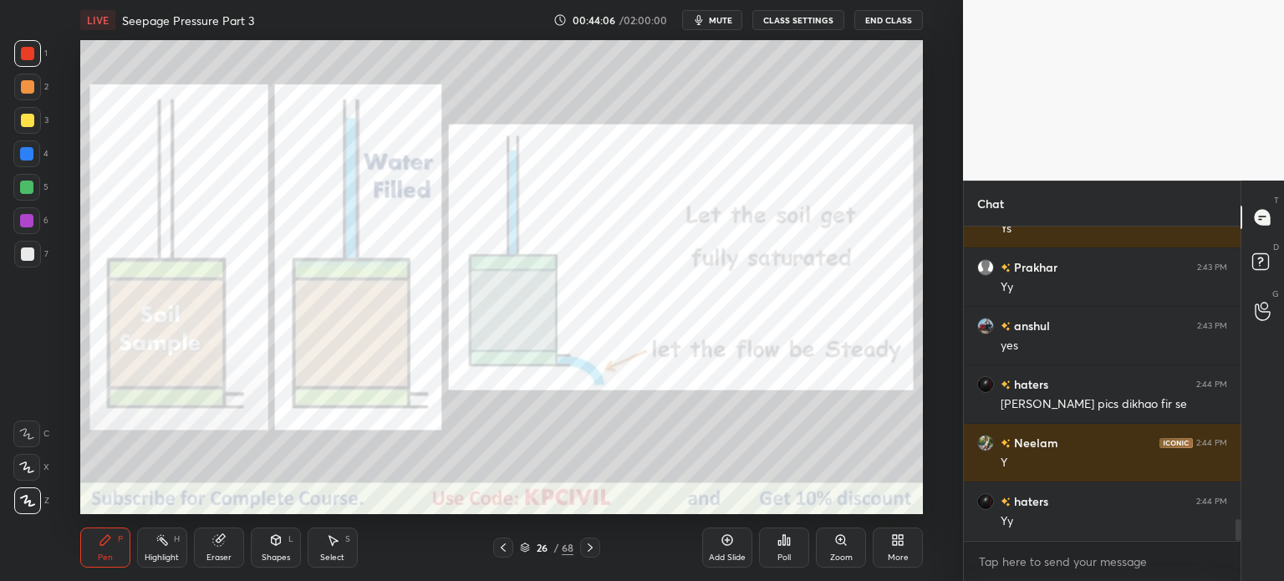
click at [500, 554] on icon at bounding box center [503, 547] width 13 height 13
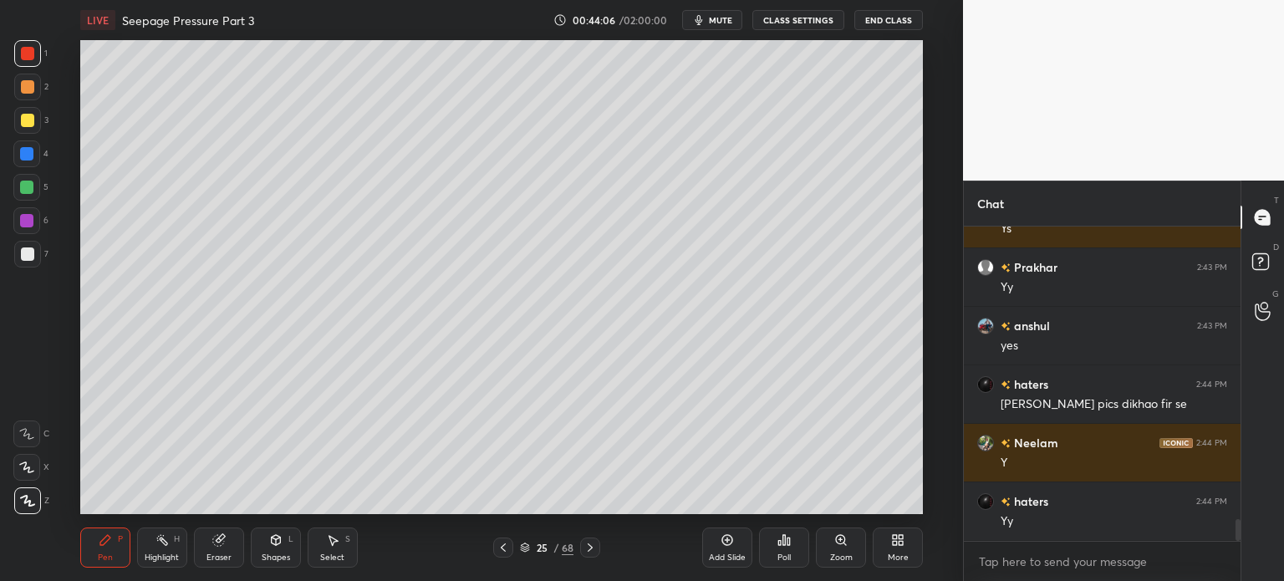
scroll to position [4235, 0]
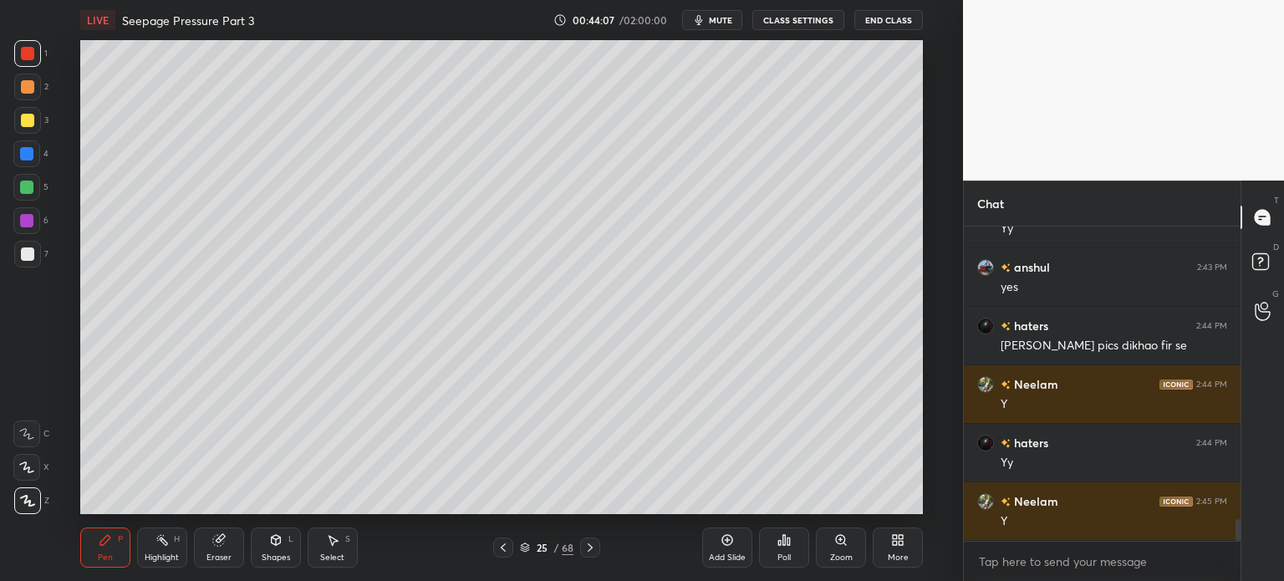
click at [23, 257] on div at bounding box center [27, 253] width 13 height 13
drag, startPoint x: 593, startPoint y: 549, endPoint x: 599, endPoint y: 565, distance: 16.9
click at [599, 565] on div "Pen P Highlight H Eraser Shapes L Select S 25 / 68 Add Slide Poll Zoom More" at bounding box center [501, 547] width 843 height 67
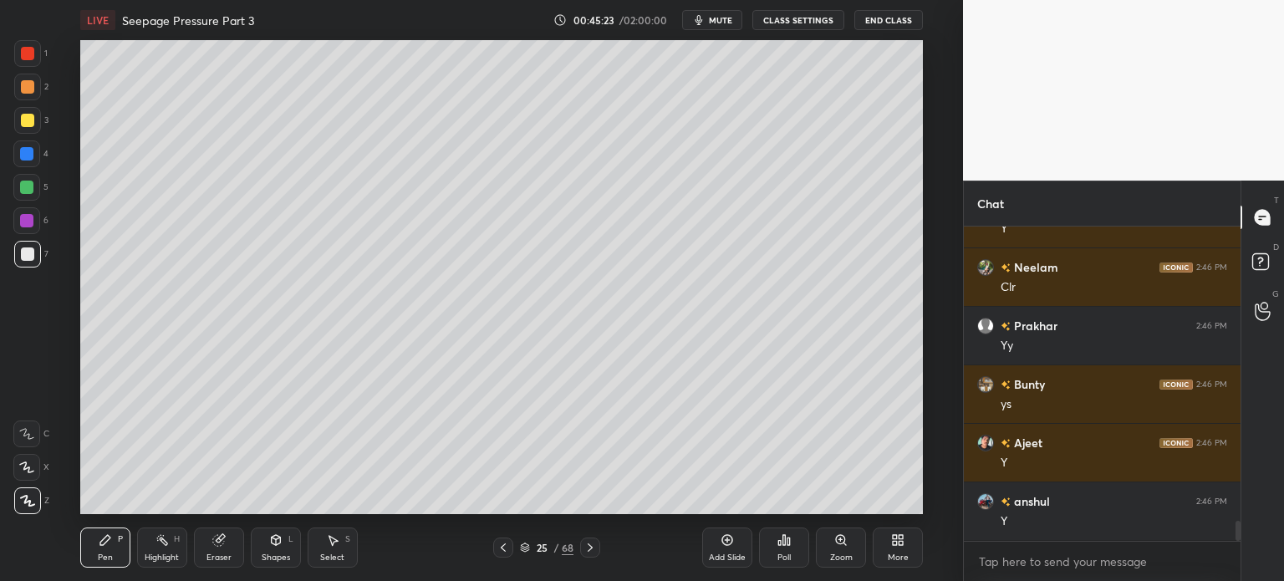
scroll to position [4586, 0]
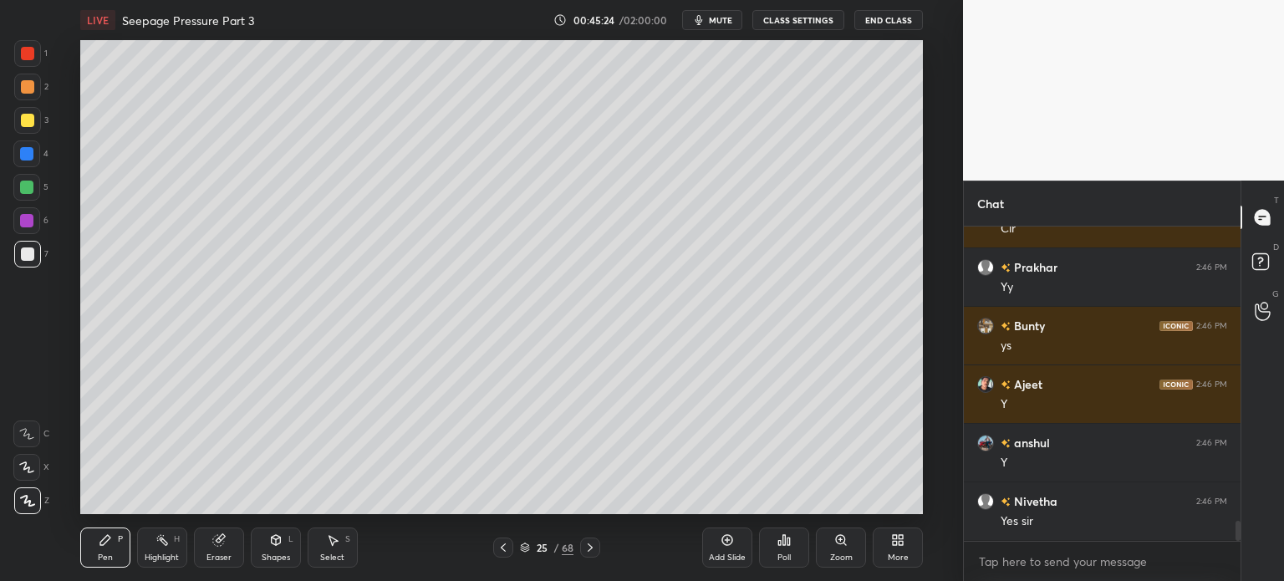
click at [596, 551] on icon at bounding box center [589, 547] width 13 height 13
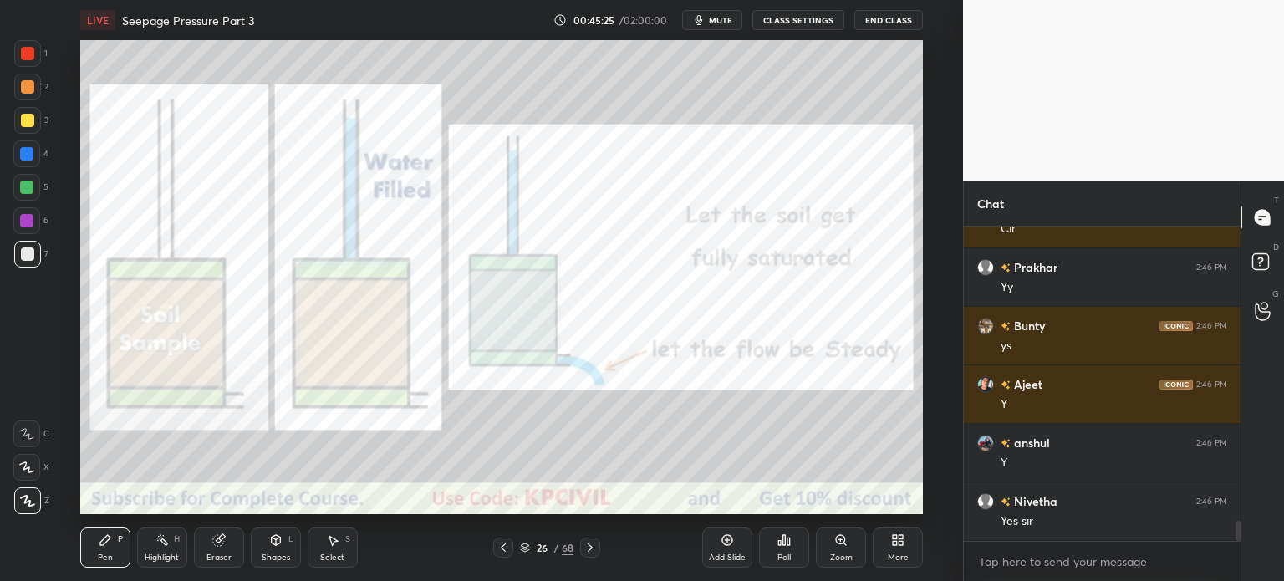
click at [596, 551] on icon at bounding box center [589, 547] width 13 height 13
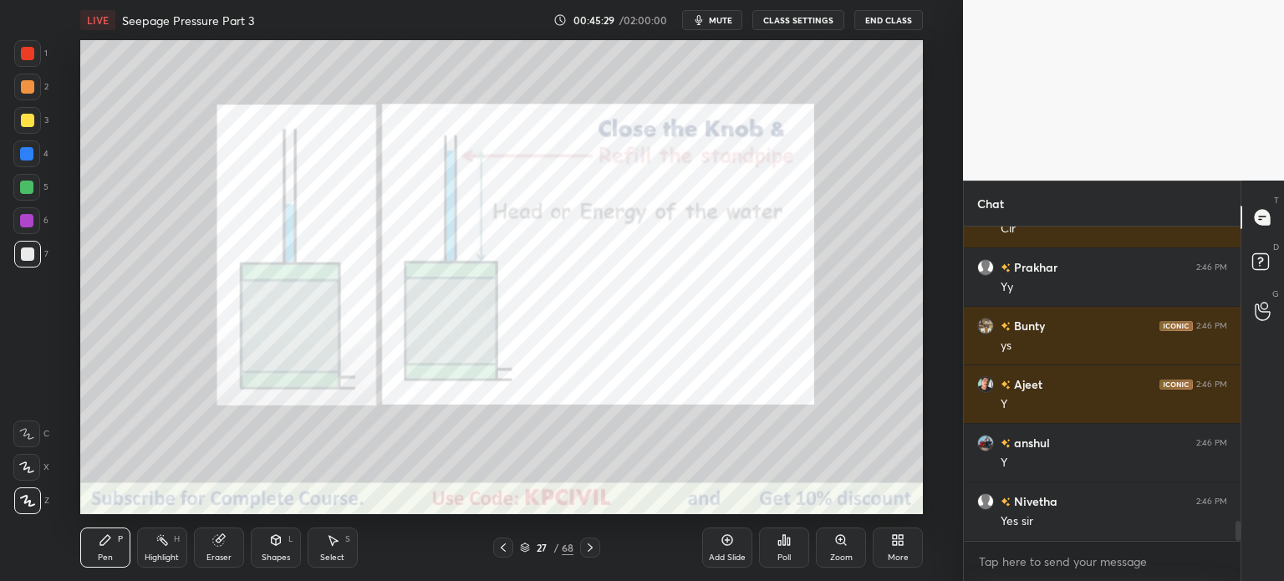
scroll to position [4660, 0]
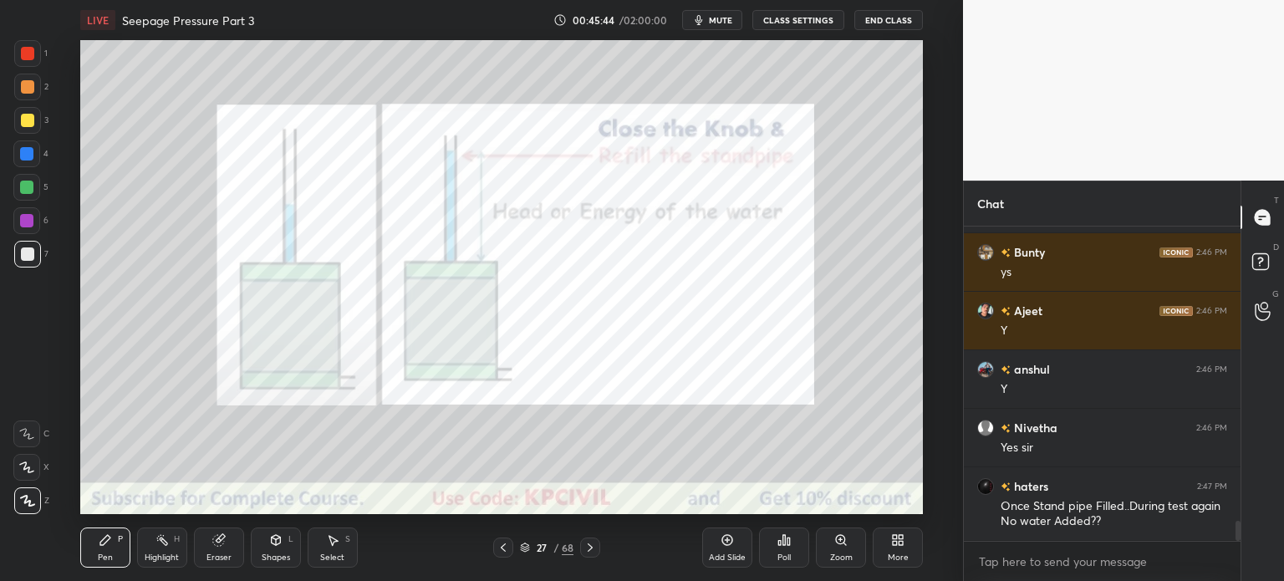
click at [26, 55] on div at bounding box center [27, 53] width 13 height 13
click at [589, 558] on div at bounding box center [590, 548] width 20 height 20
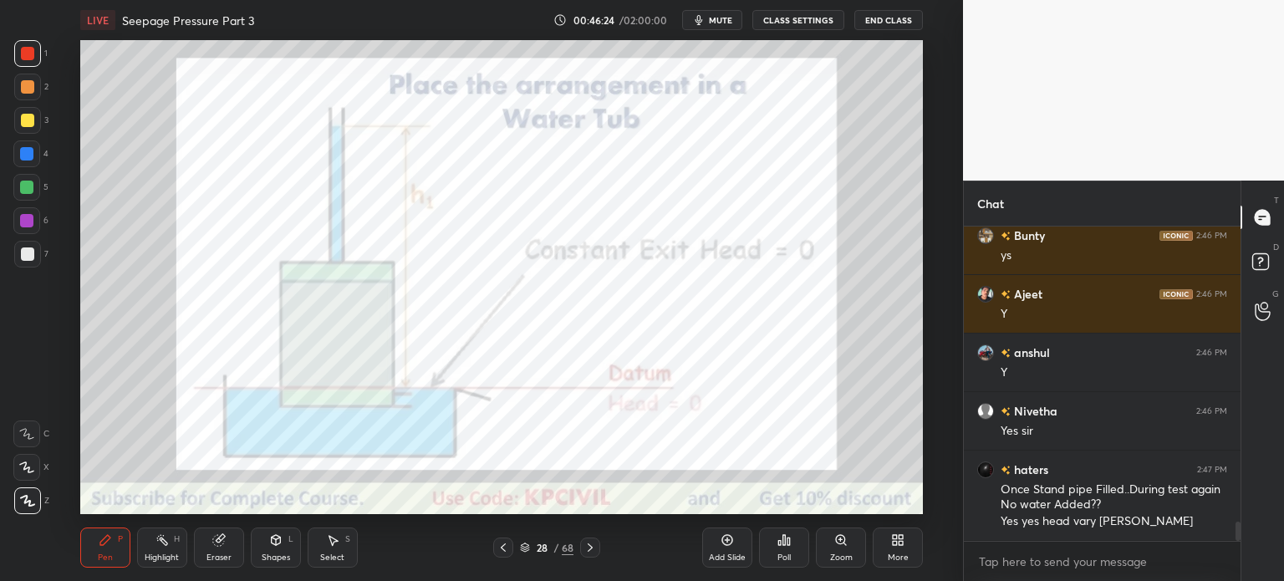
scroll to position [4735, 0]
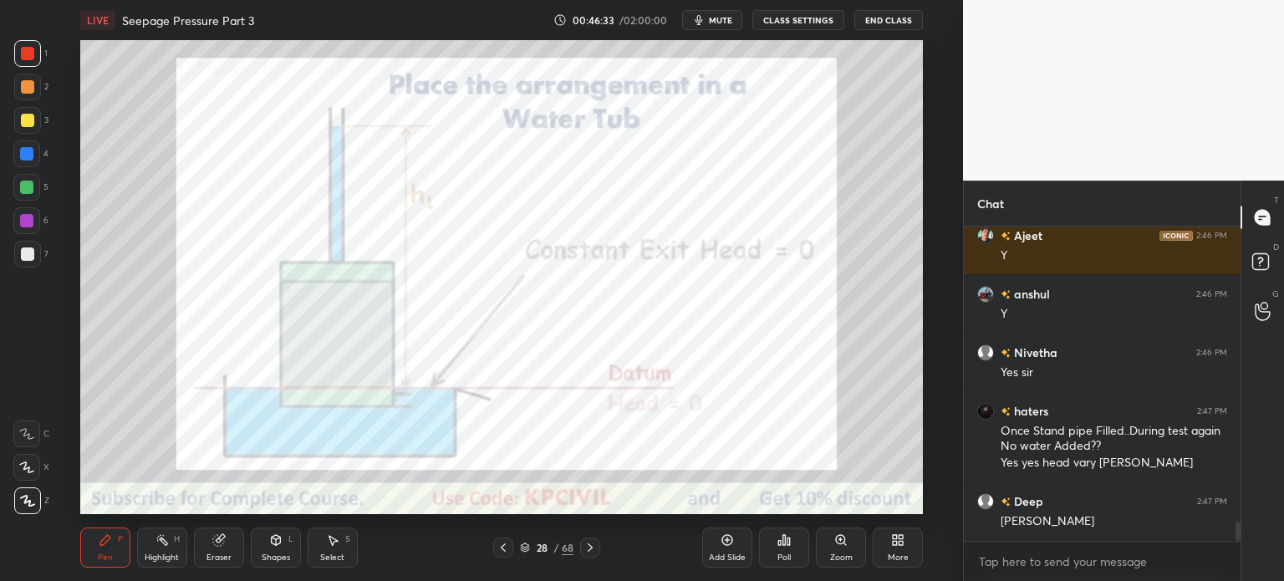
click at [22, 263] on div at bounding box center [27, 254] width 27 height 27
click at [595, 553] on icon at bounding box center [589, 547] width 13 height 13
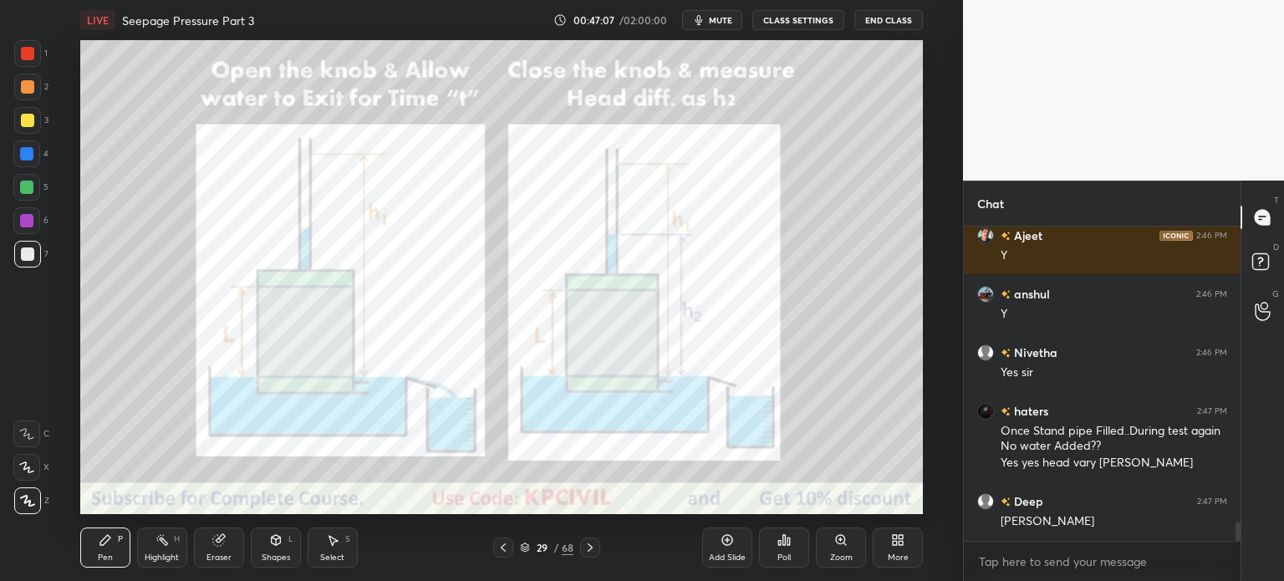
click at [19, 51] on div at bounding box center [27, 53] width 27 height 27
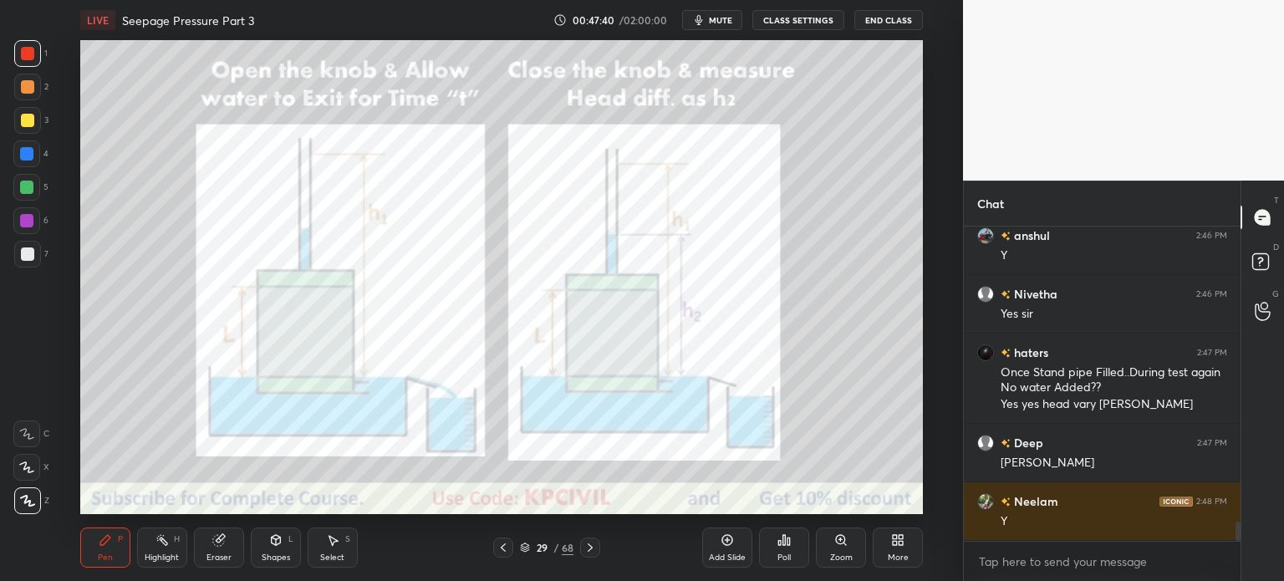
click at [589, 550] on icon at bounding box center [590, 547] width 5 height 8
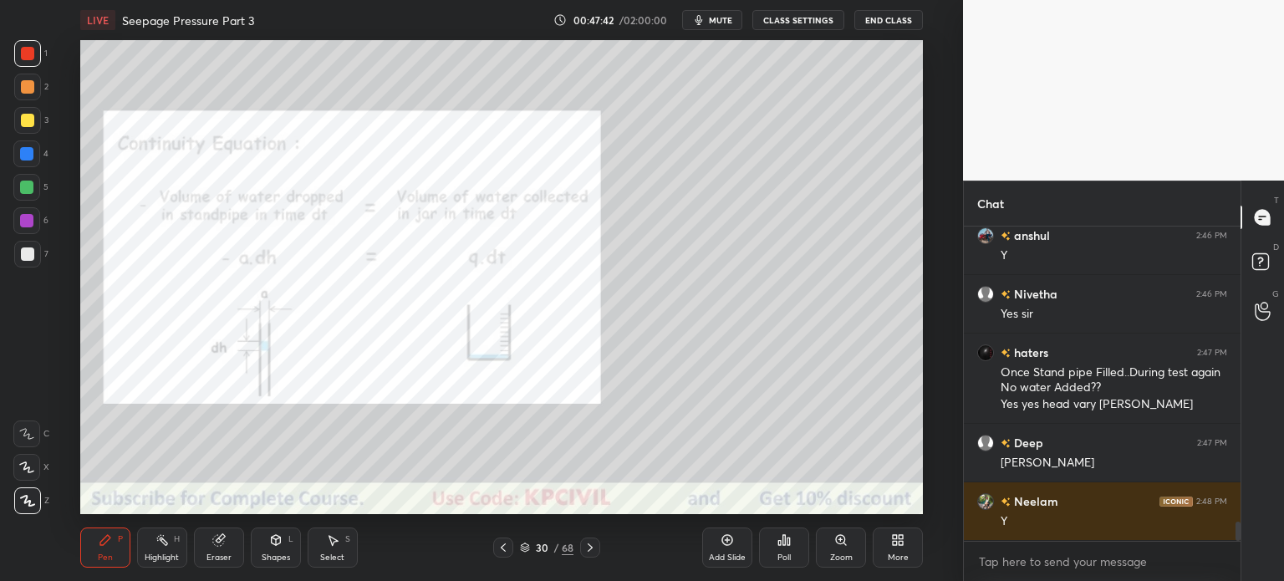
click at [506, 544] on icon at bounding box center [503, 547] width 13 height 13
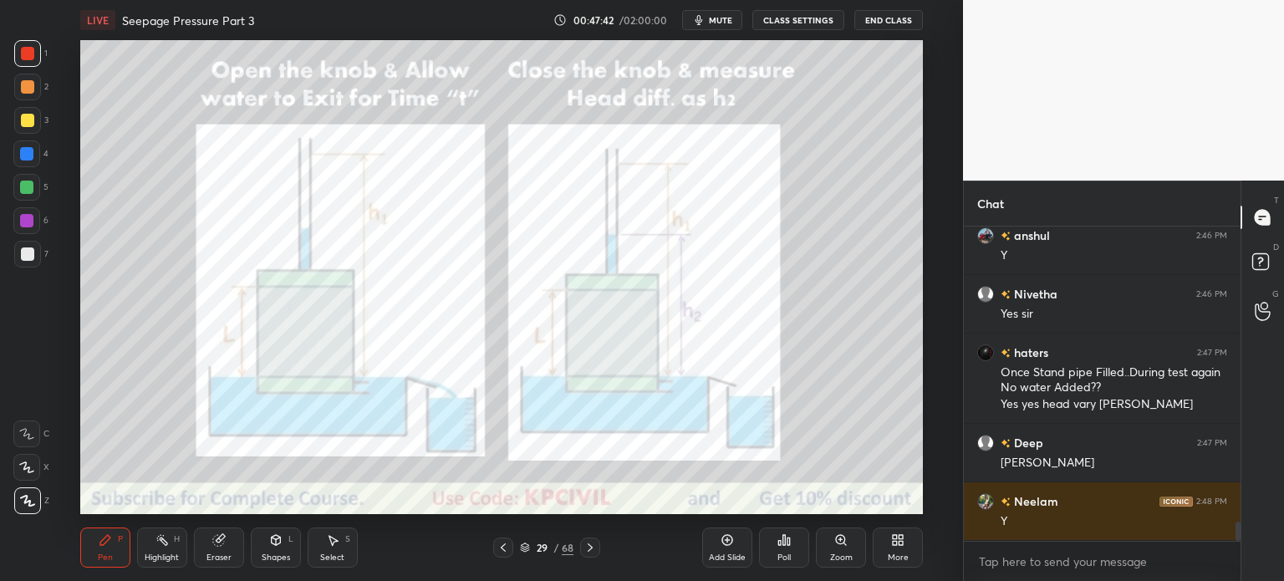
click at [506, 544] on icon at bounding box center [503, 547] width 13 height 13
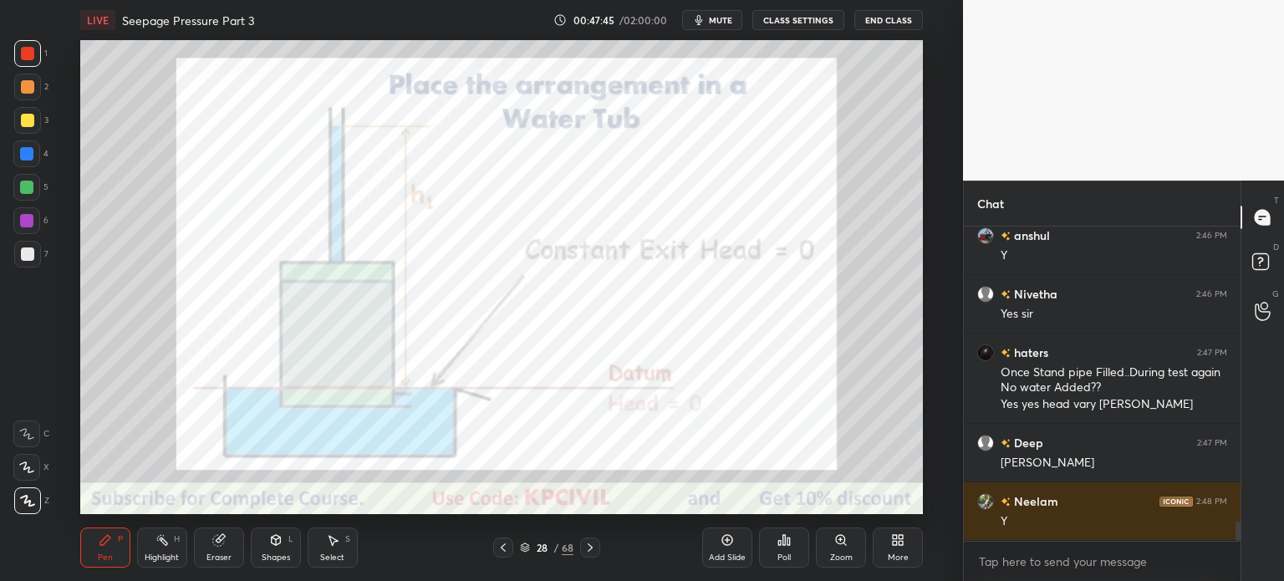
click at [229, 558] on div "Eraser" at bounding box center [218, 557] width 25 height 8
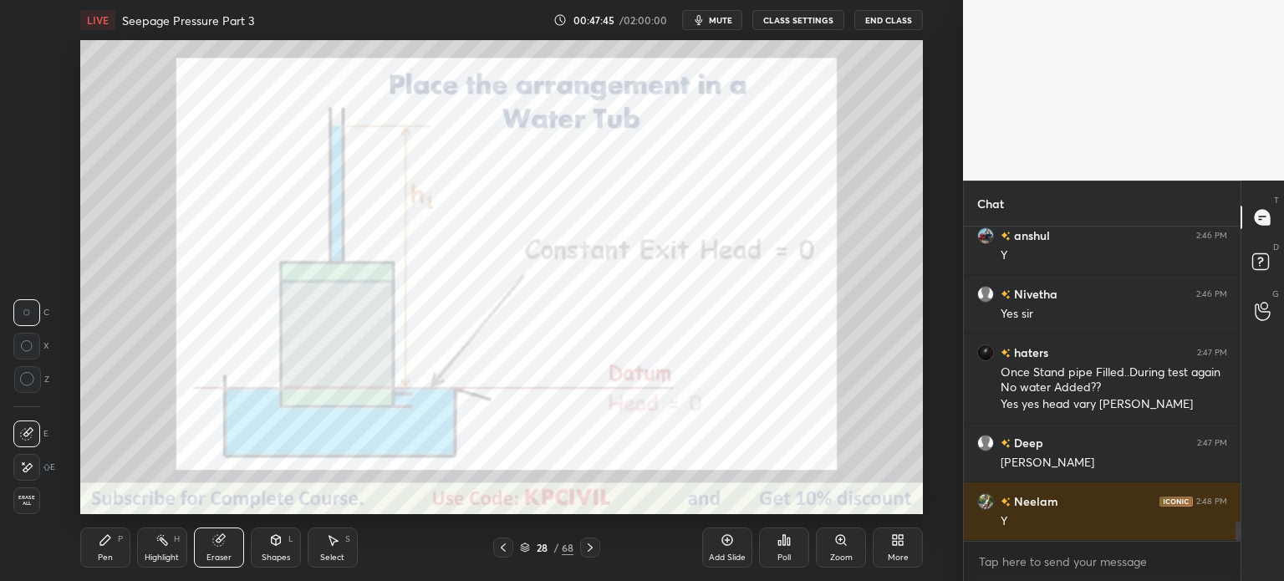
scroll to position [4852, 0]
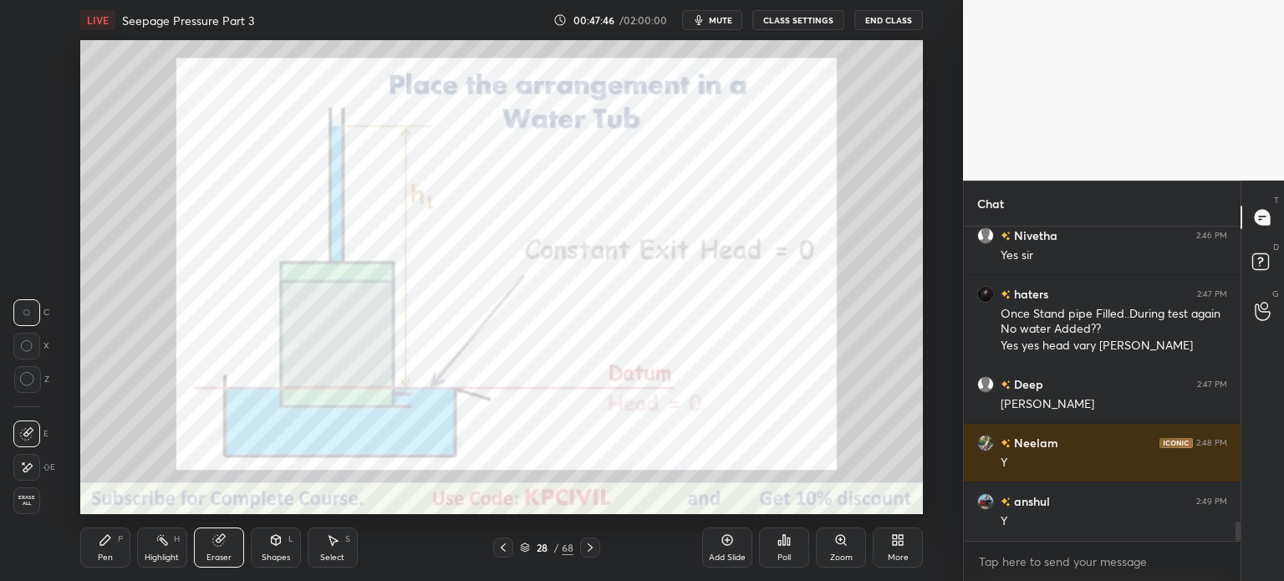
click at [19, 506] on span "Erase all" at bounding box center [26, 501] width 25 height 12
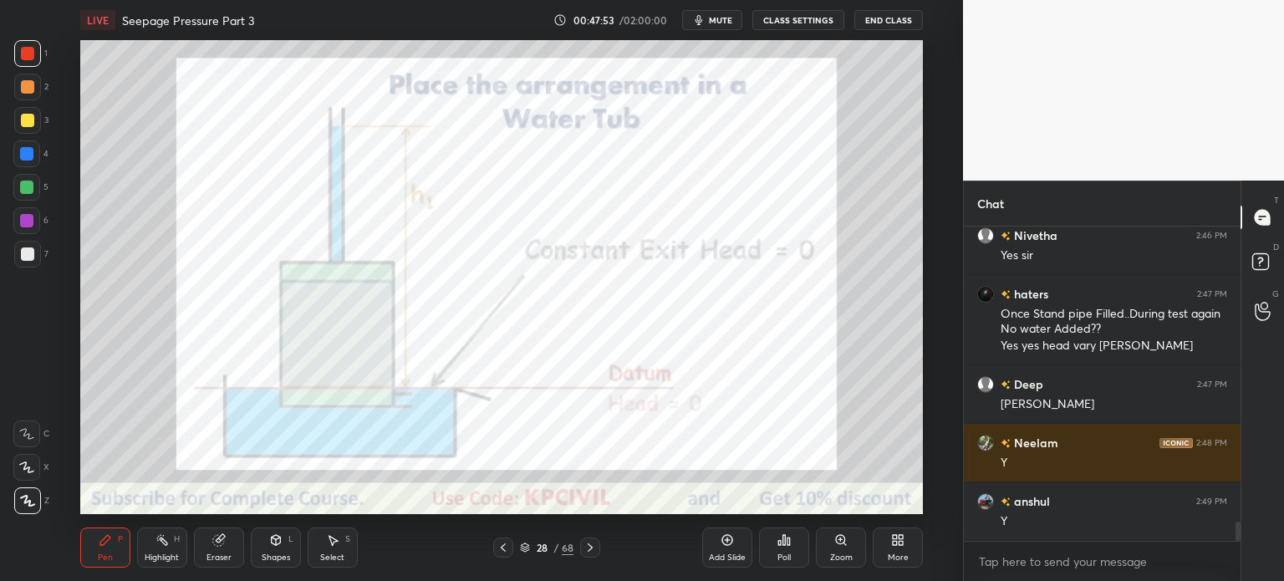
click at [265, 553] on div "Shapes" at bounding box center [276, 557] width 28 height 8
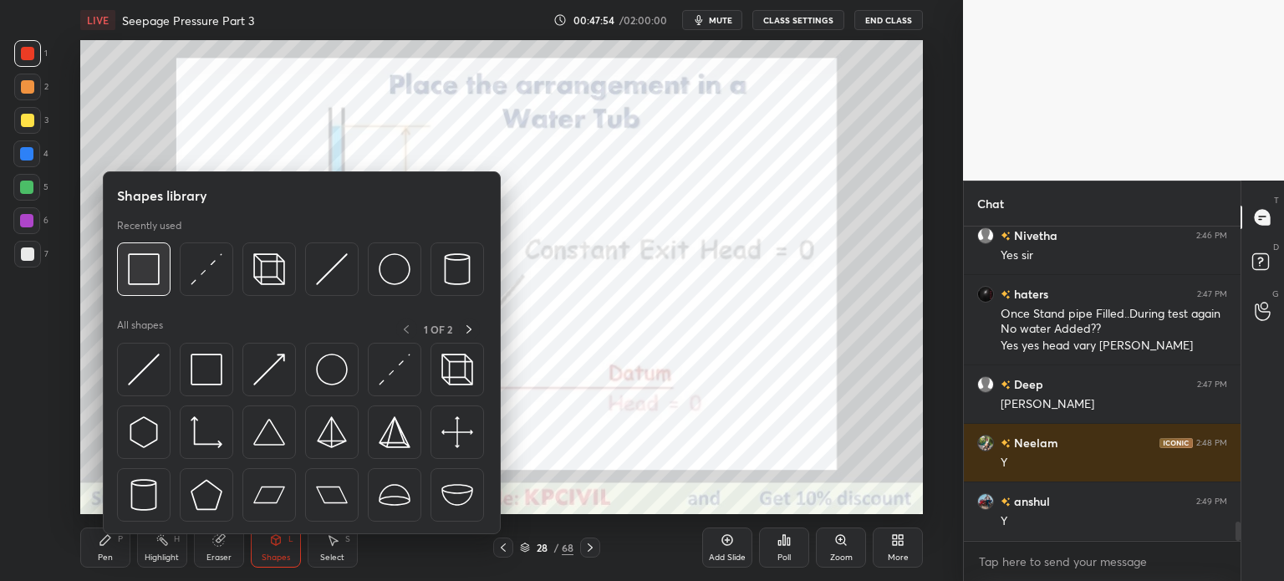
click at [150, 282] on img at bounding box center [144, 269] width 32 height 32
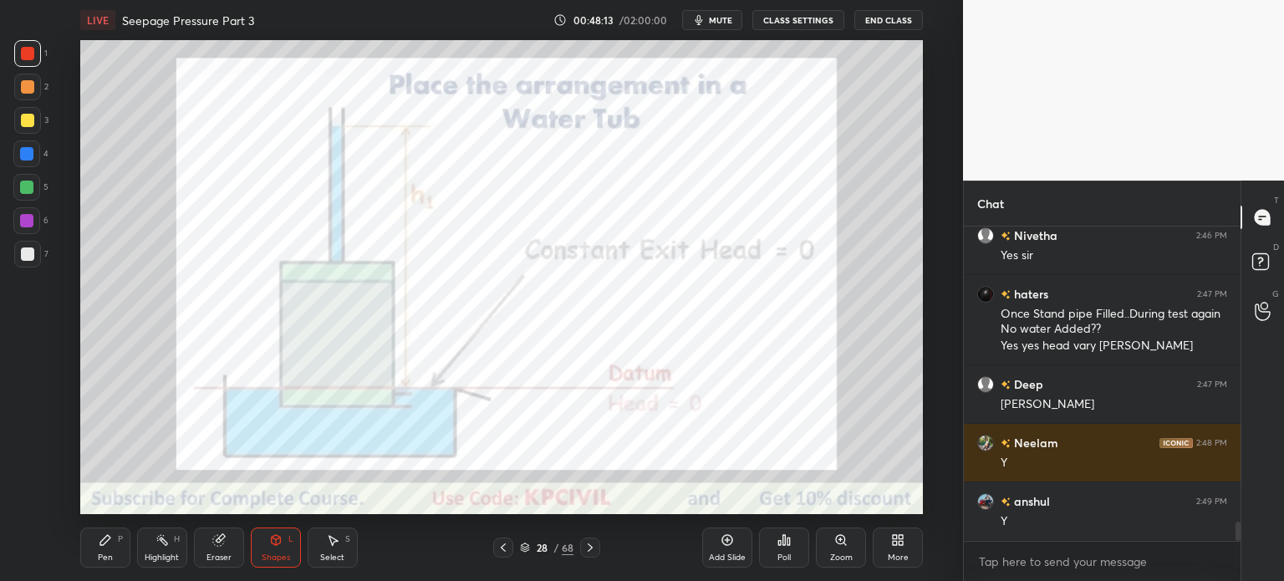
click at [17, 155] on div at bounding box center [26, 153] width 27 height 27
click at [104, 540] on icon at bounding box center [105, 540] width 10 height 10
click at [21, 50] on div at bounding box center [27, 53] width 13 height 13
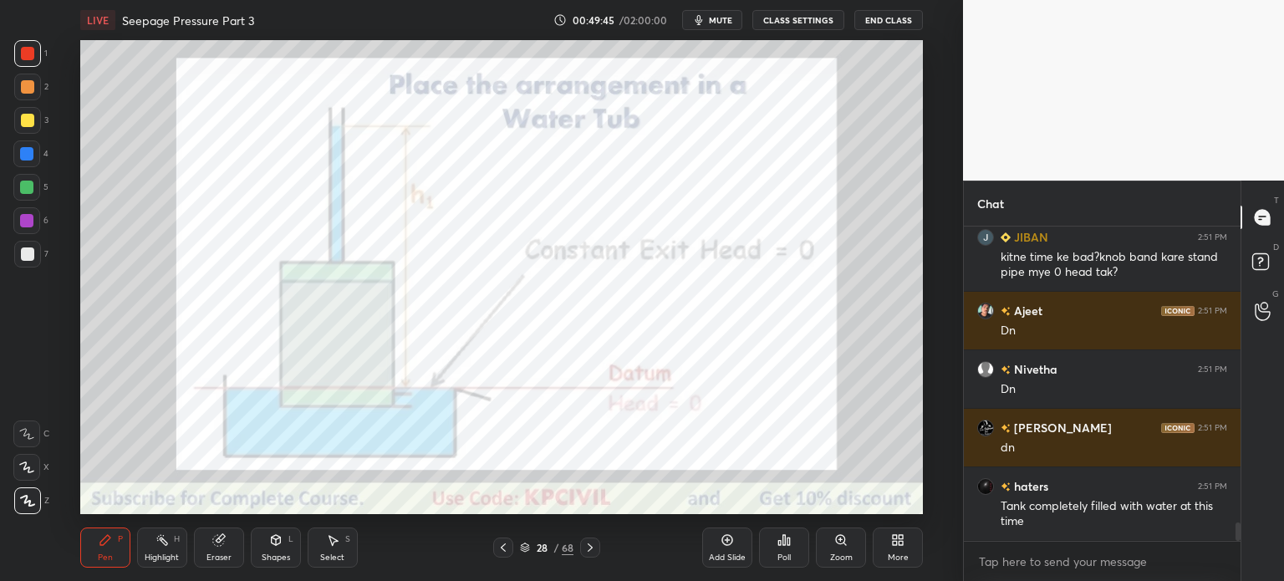
scroll to position [5233, 0]
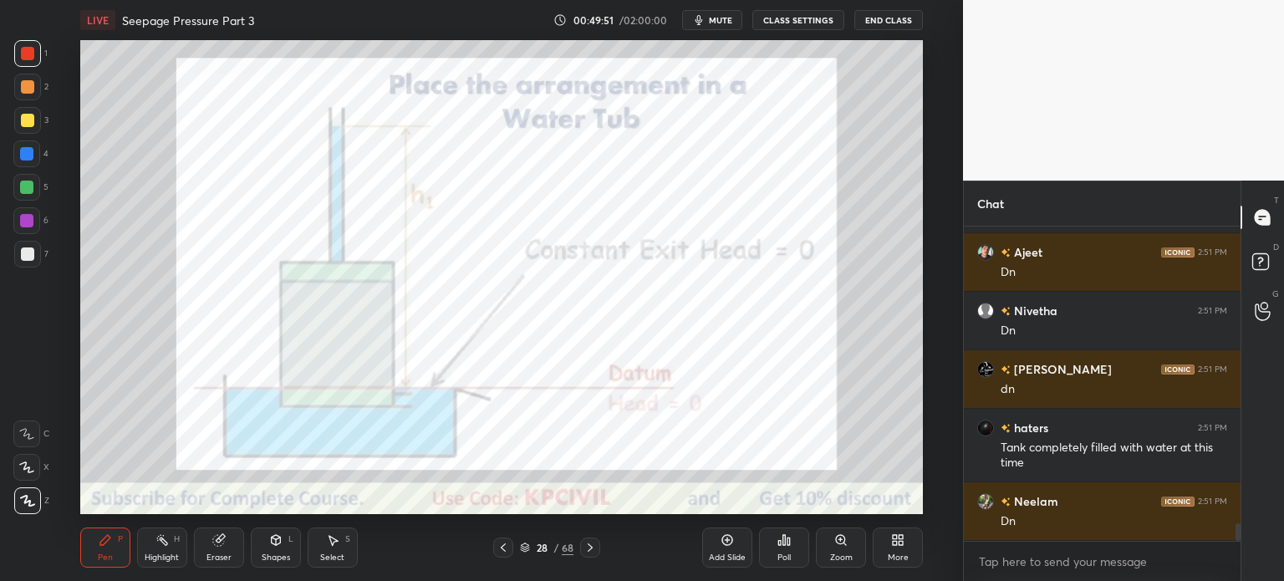
click at [184, 551] on div "Highlight H" at bounding box center [162, 547] width 50 height 40
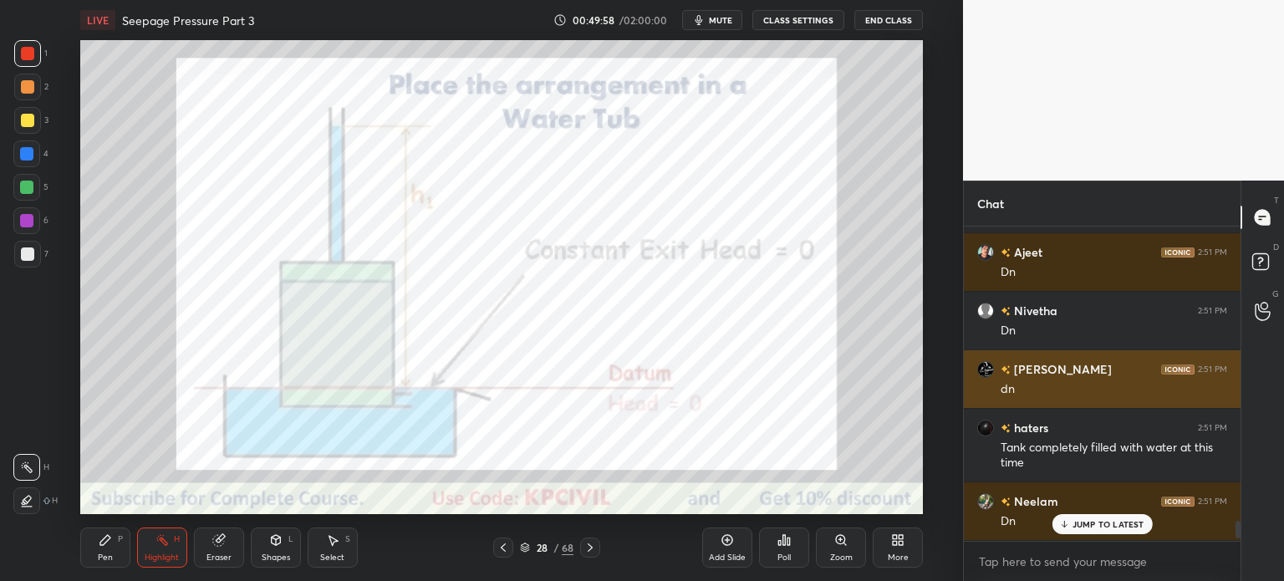
scroll to position [5149, 0]
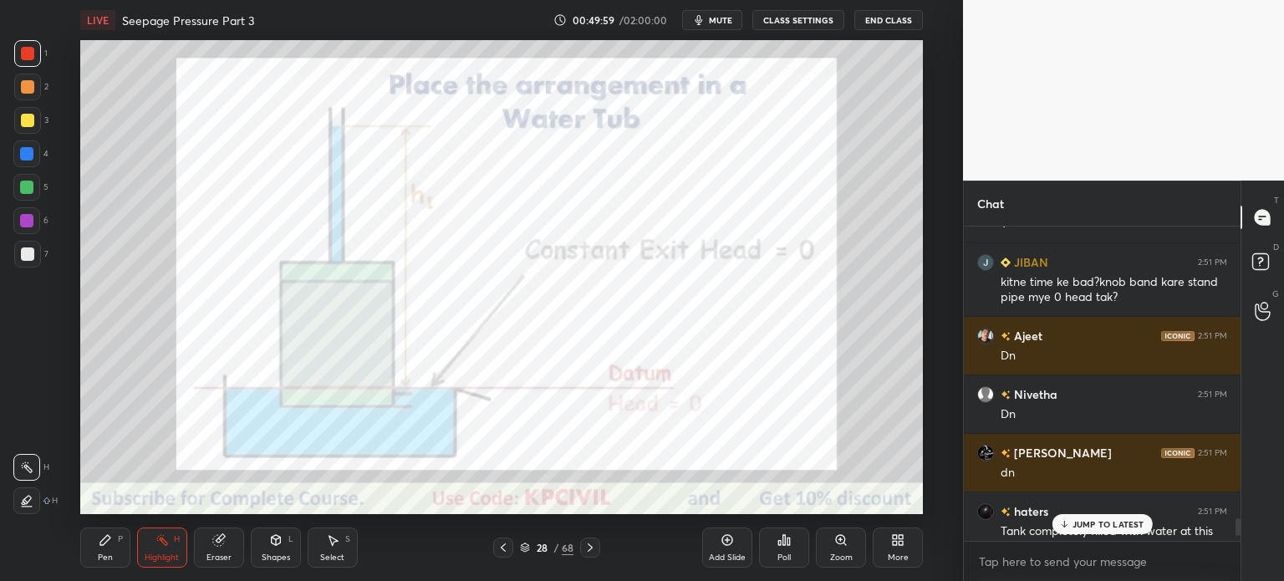
click at [595, 548] on icon at bounding box center [589, 547] width 13 height 13
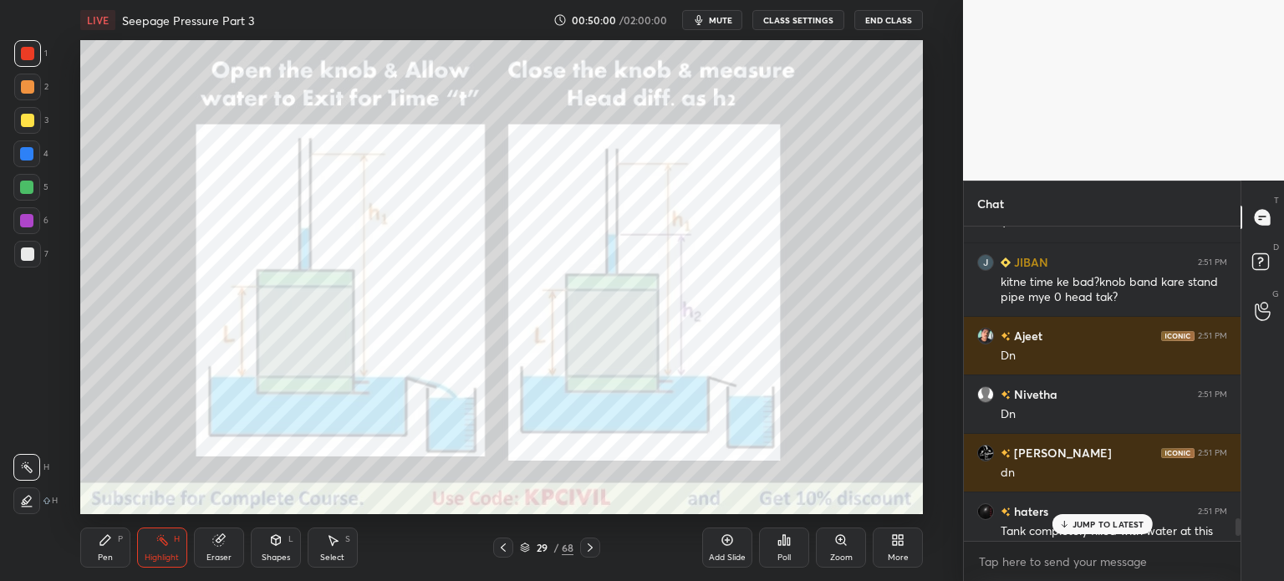
click at [595, 548] on icon at bounding box center [589, 547] width 13 height 13
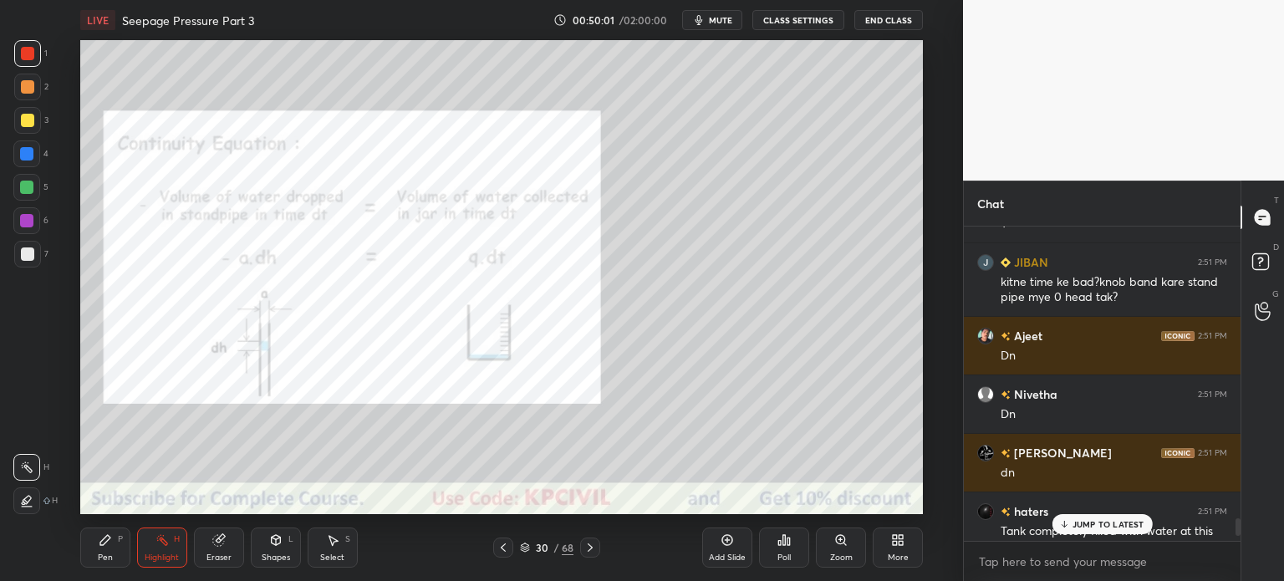
click at [505, 549] on icon at bounding box center [503, 547] width 13 height 13
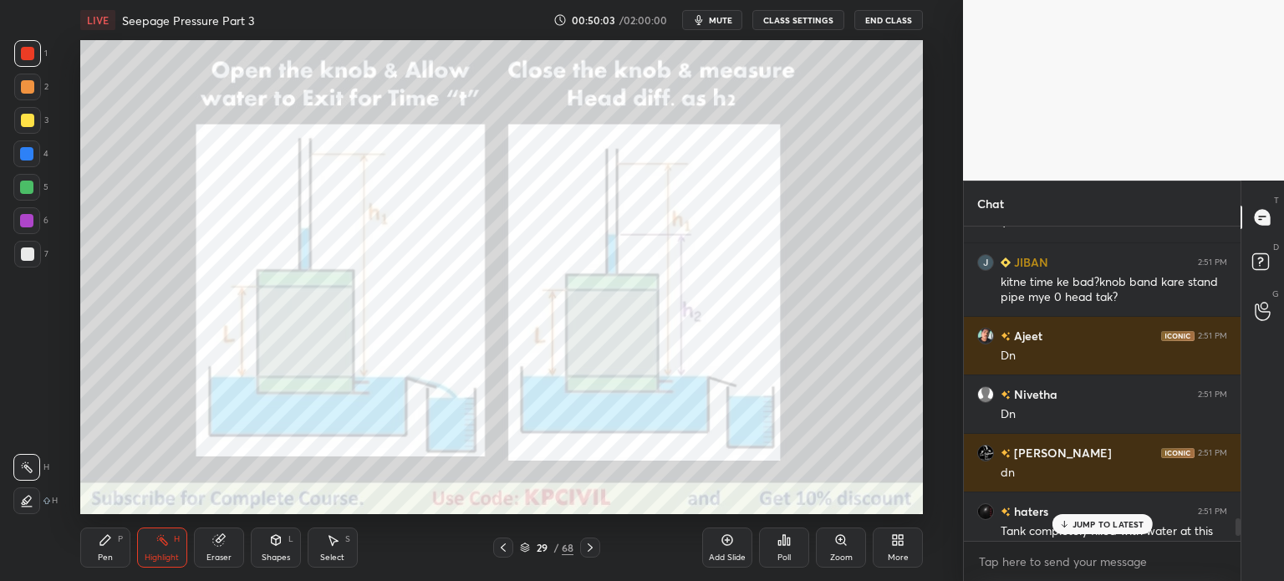
click at [224, 556] on div "Eraser" at bounding box center [218, 557] width 25 height 8
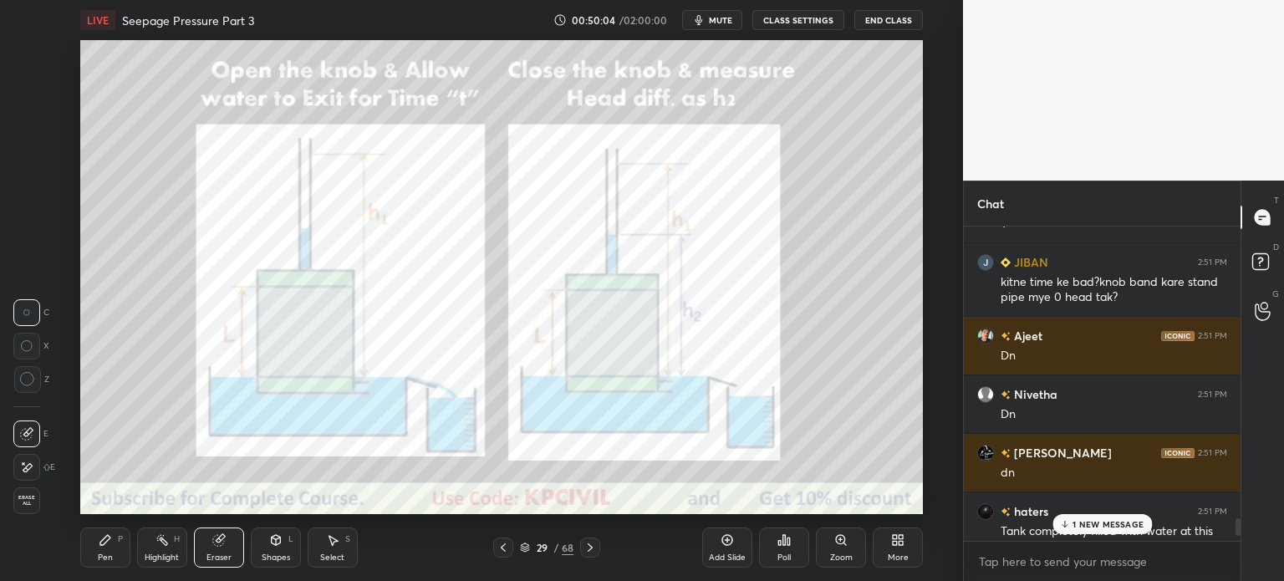
click at [23, 501] on span "Erase all" at bounding box center [26, 501] width 25 height 12
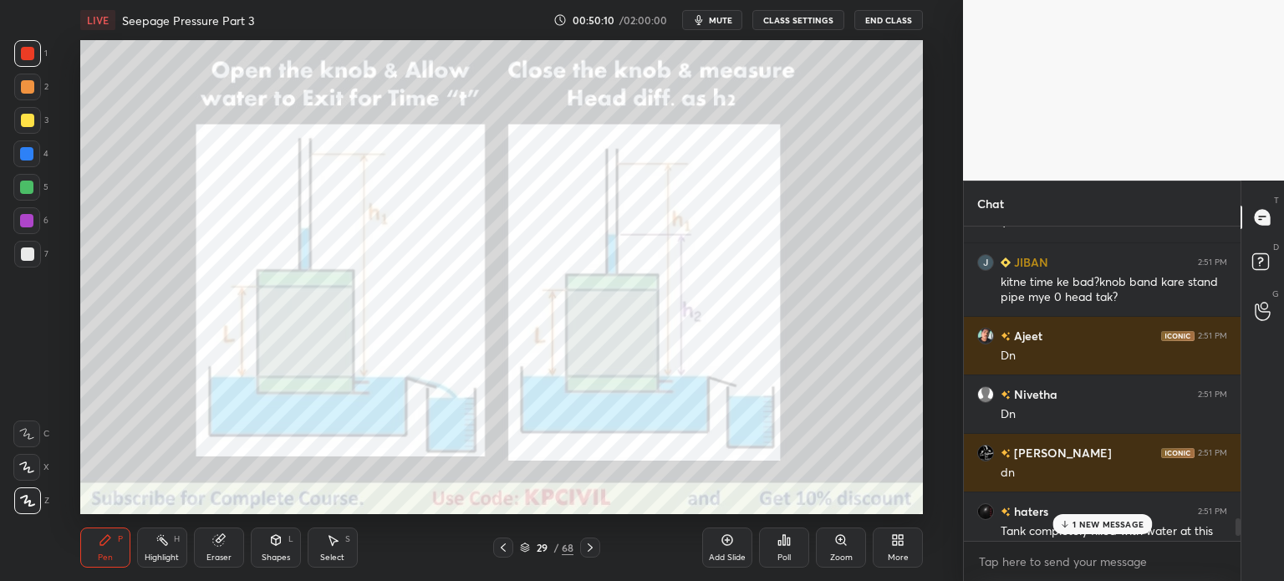
click at [1079, 534] on div "1 NEW MESSAGE" at bounding box center [1101, 524] width 99 height 20
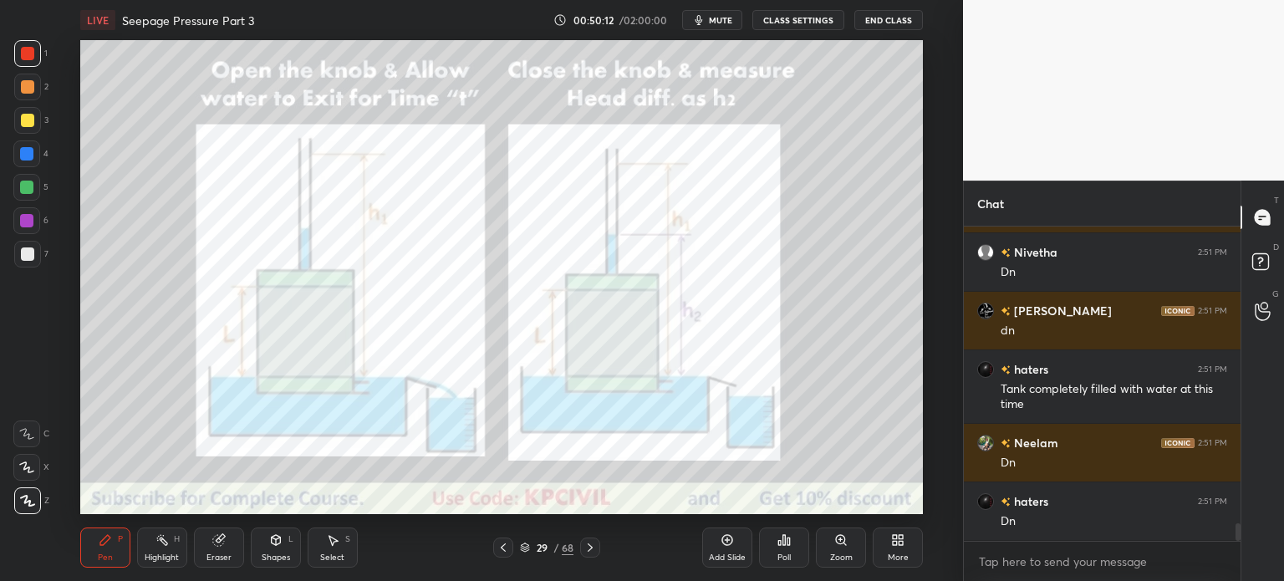
click at [18, 125] on div at bounding box center [27, 120] width 27 height 27
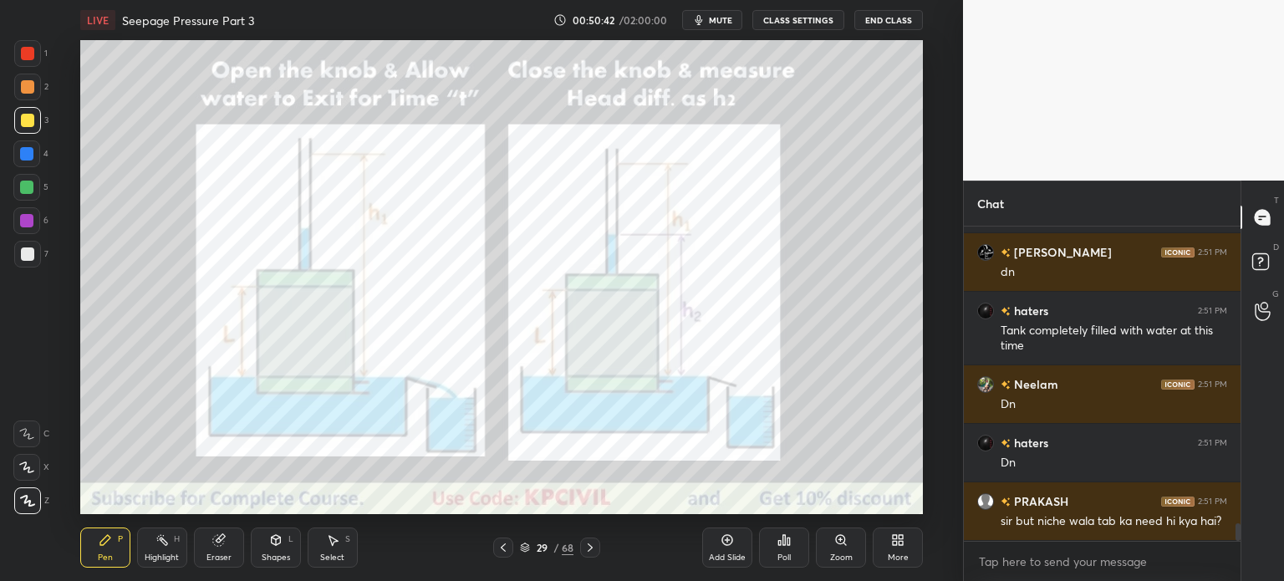
click at [264, 557] on div "Shapes" at bounding box center [276, 557] width 28 height 8
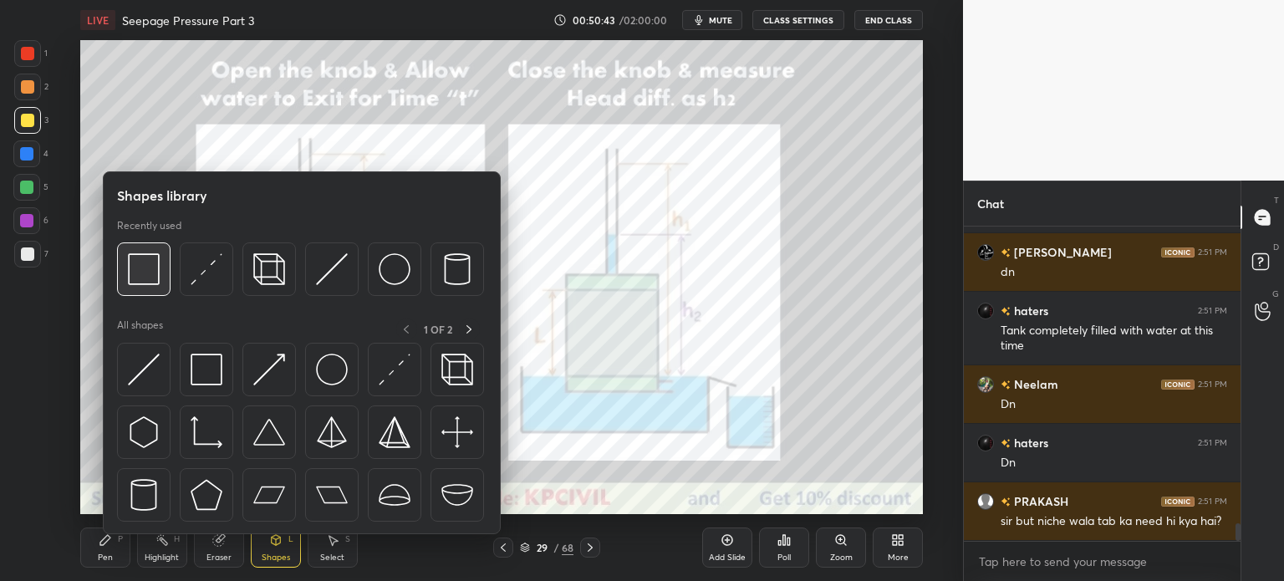
click at [137, 280] on img at bounding box center [144, 269] width 32 height 32
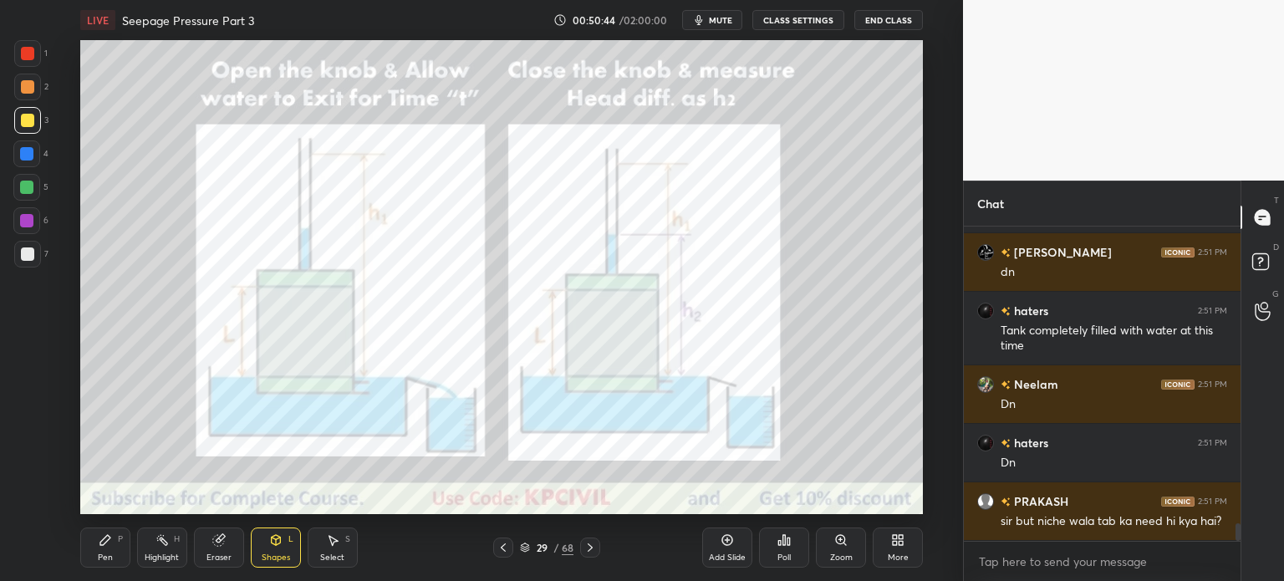
click at [20, 53] on div at bounding box center [27, 53] width 27 height 27
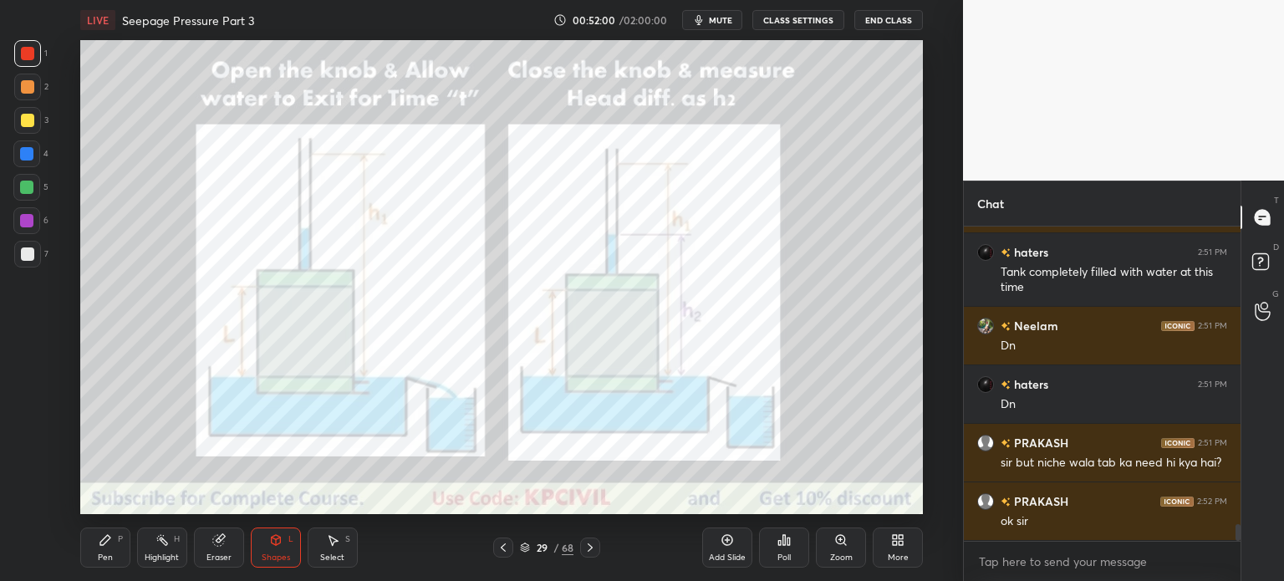
scroll to position [5467, 0]
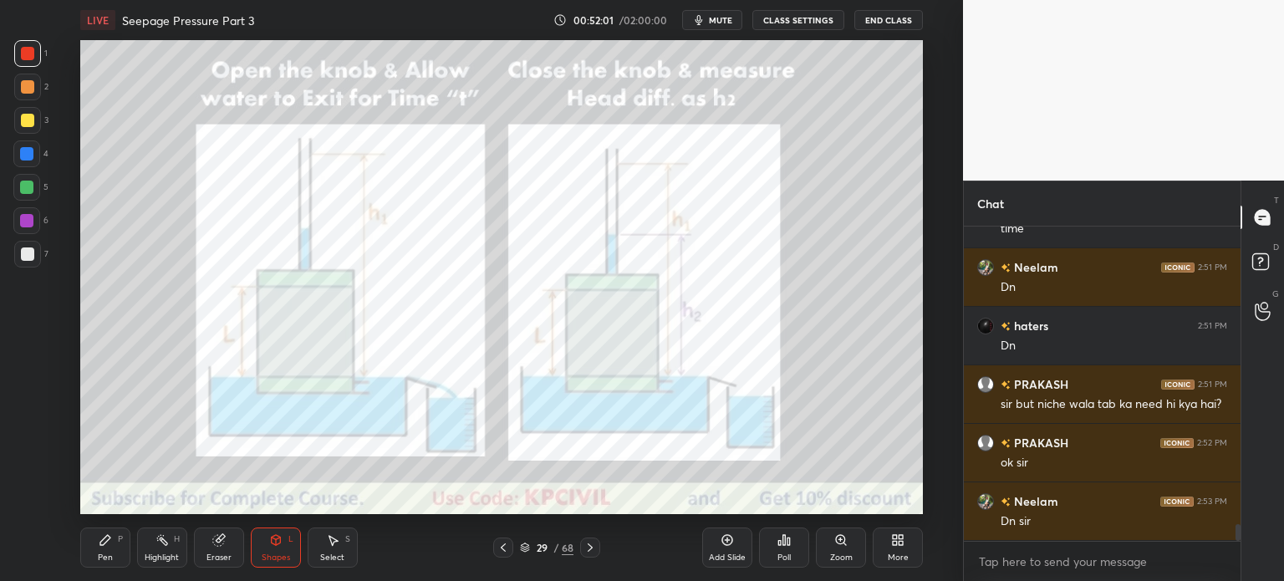
click at [106, 548] on div "Pen P" at bounding box center [105, 547] width 50 height 40
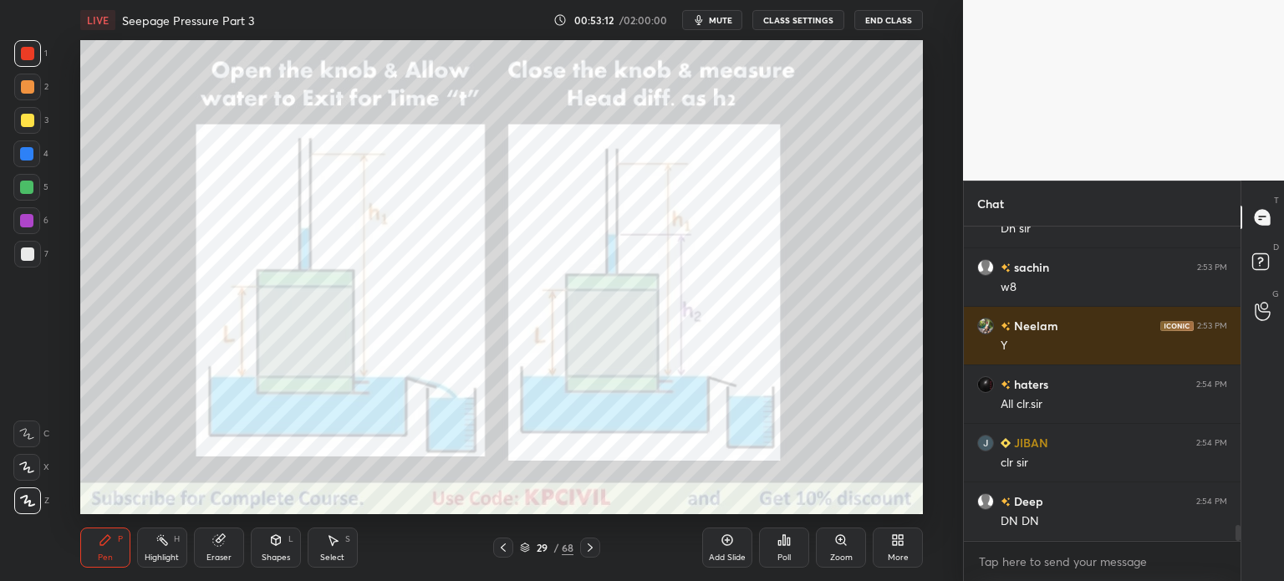
scroll to position [5994, 0]
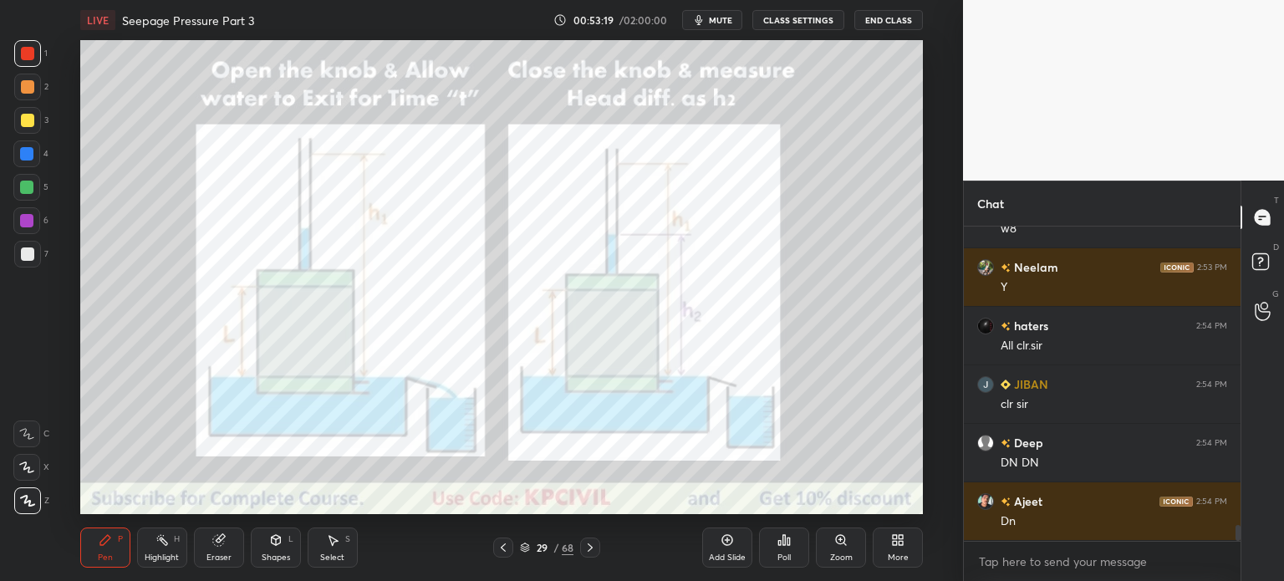
click at [592, 548] on icon at bounding box center [589, 547] width 13 height 13
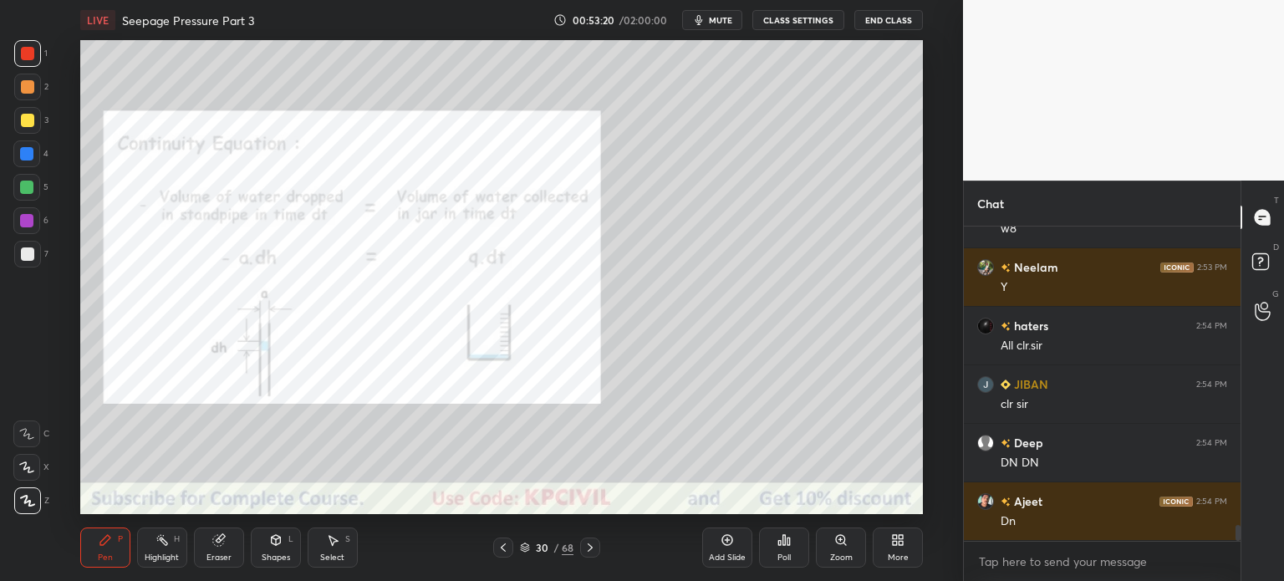
click at [505, 550] on icon at bounding box center [503, 547] width 5 height 8
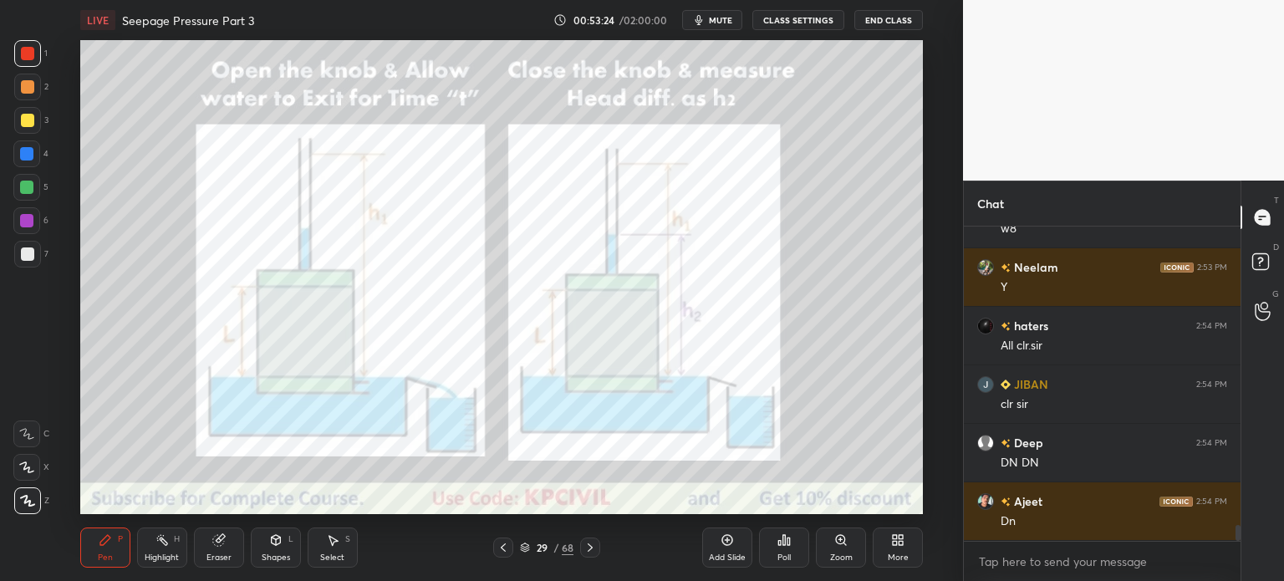
scroll to position [6052, 0]
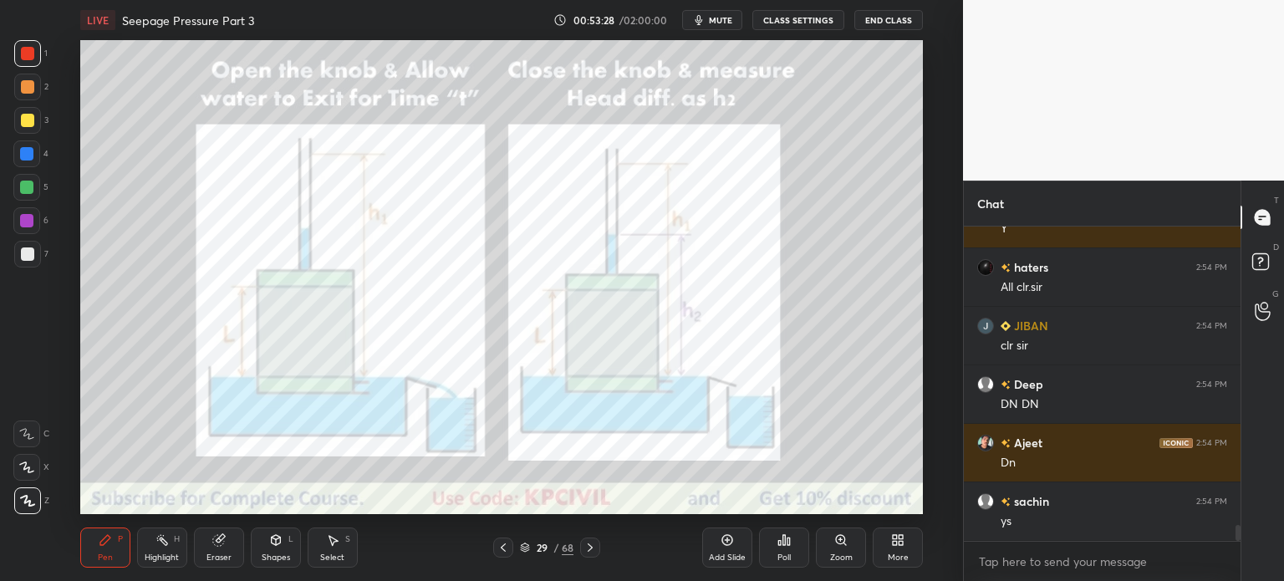
click at [164, 556] on div "Highlight" at bounding box center [162, 557] width 34 height 8
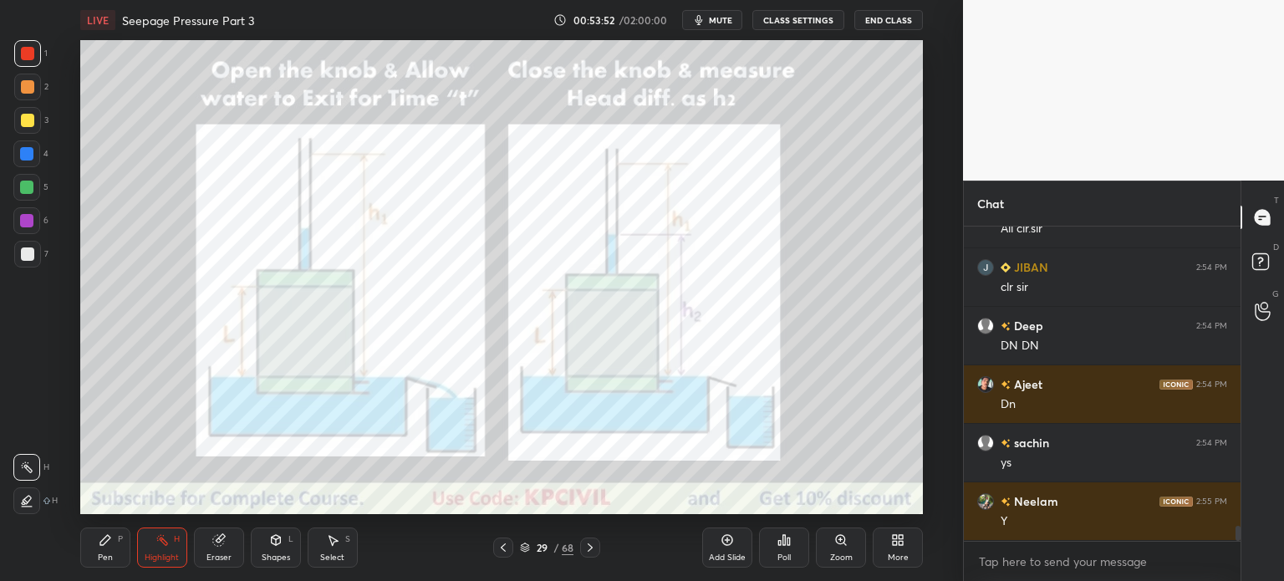
click at [585, 551] on icon at bounding box center [589, 547] width 13 height 13
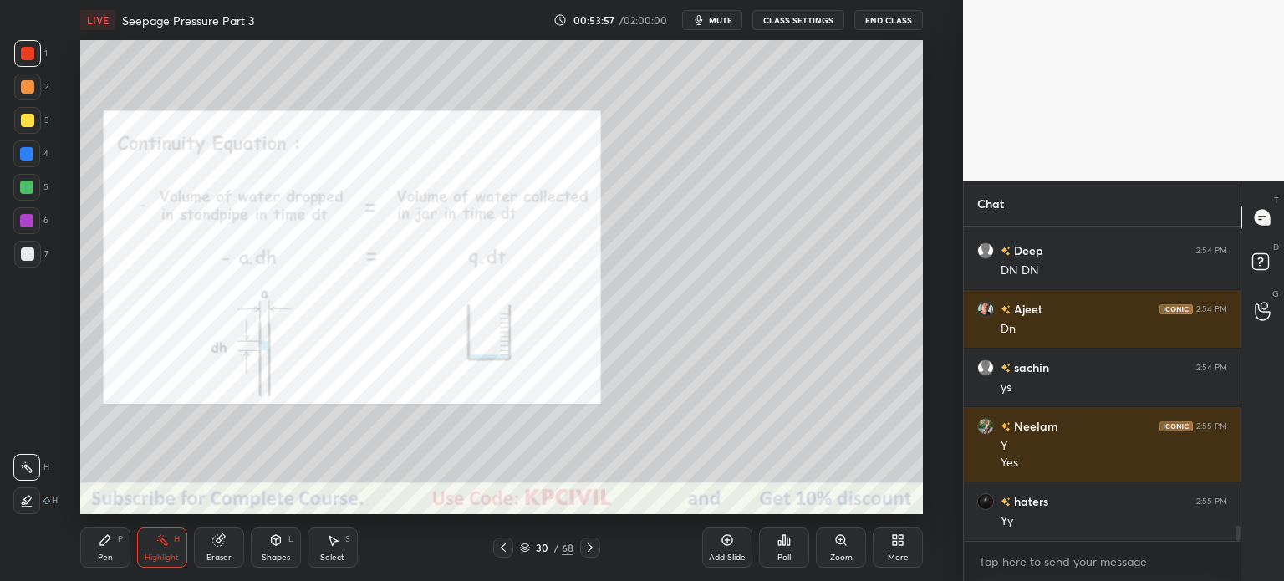
scroll to position [6245, 0]
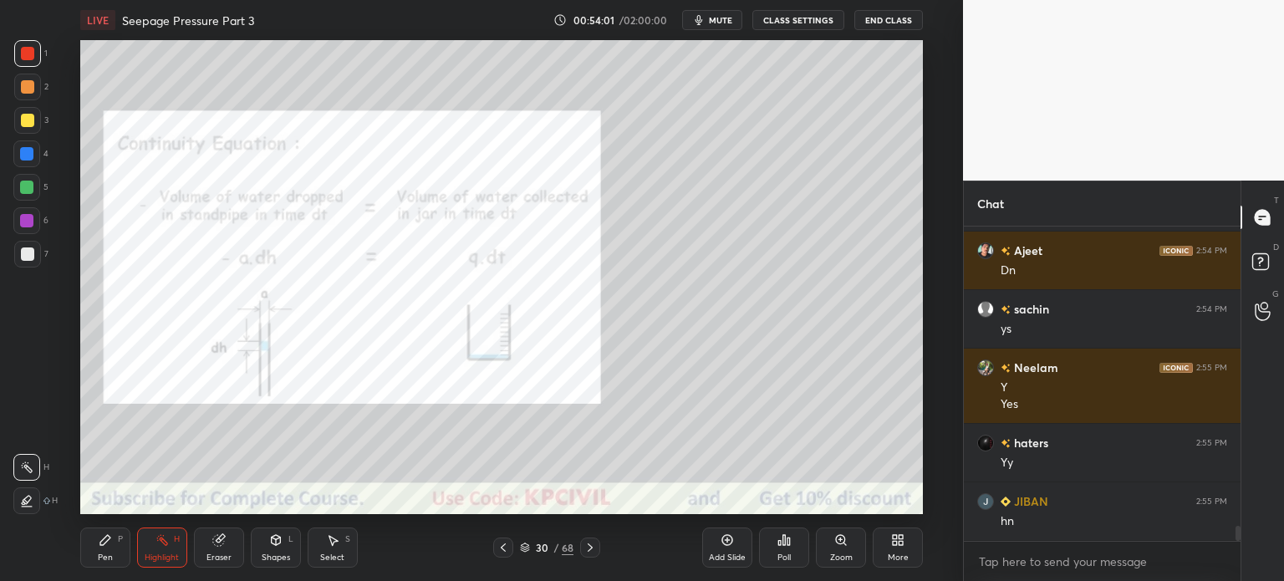
click at [586, 554] on icon at bounding box center [589, 547] width 13 height 13
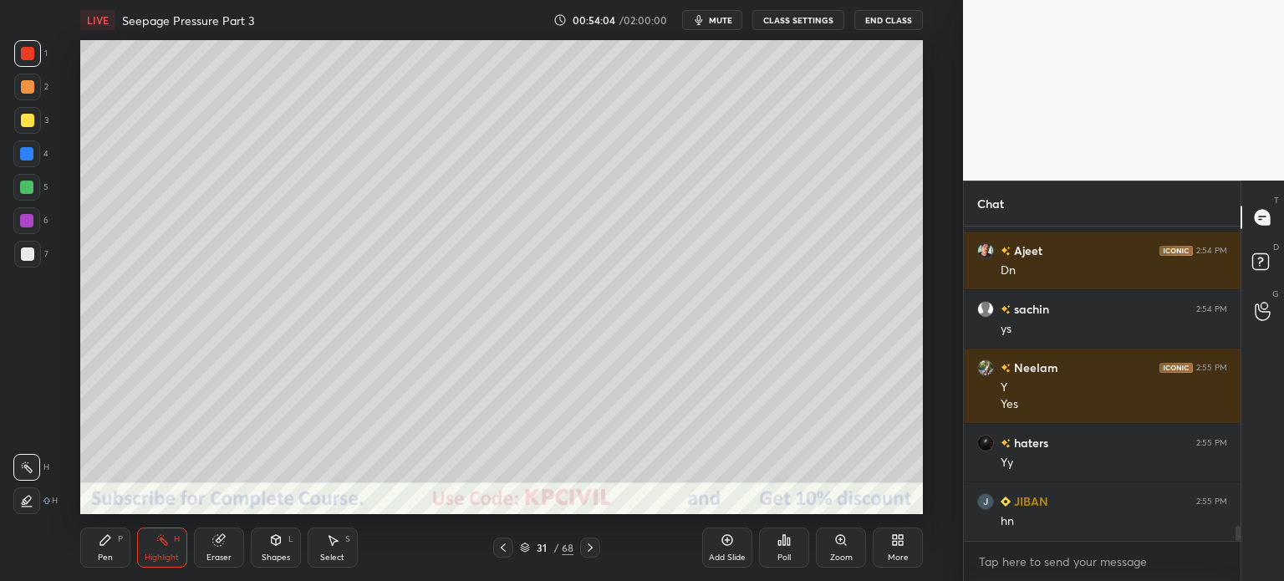
click at [109, 565] on div "Pen P" at bounding box center [105, 547] width 50 height 40
click at [22, 256] on div at bounding box center [27, 253] width 13 height 13
click at [24, 125] on div at bounding box center [27, 120] width 13 height 13
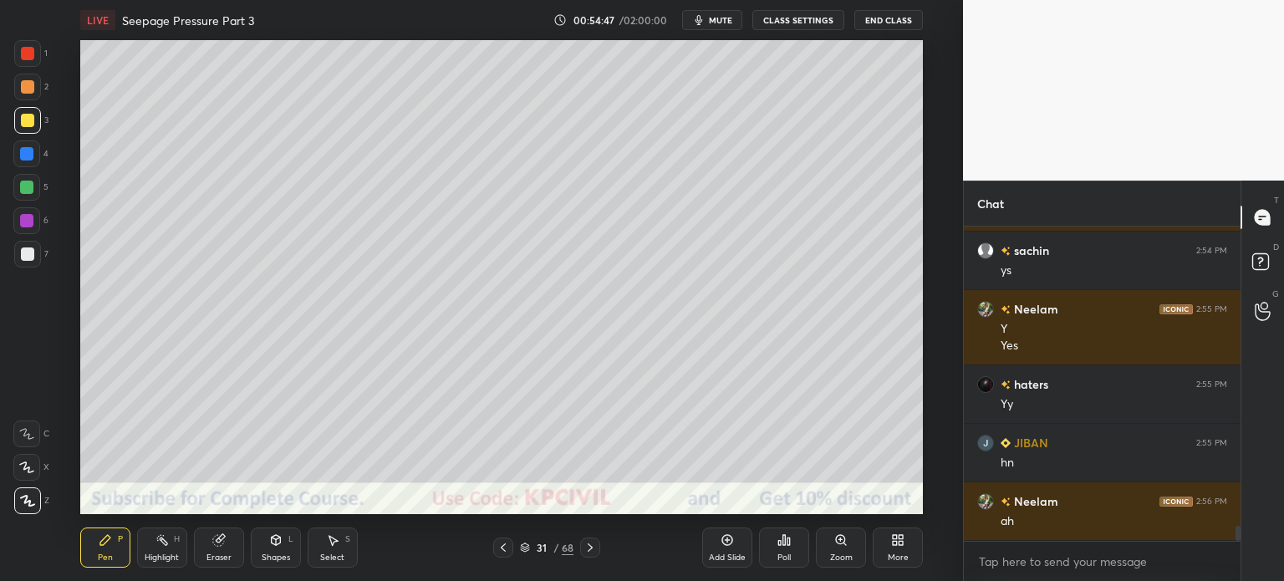
click at [214, 553] on div "Eraser" at bounding box center [218, 557] width 25 height 8
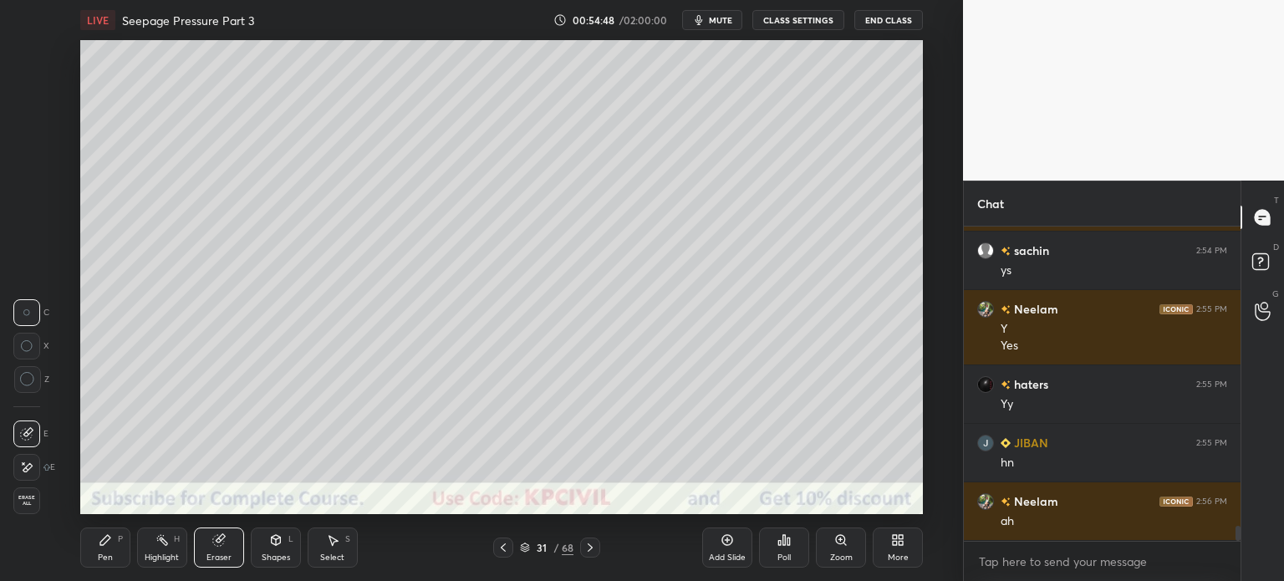
click at [87, 563] on div "Pen P" at bounding box center [105, 547] width 50 height 40
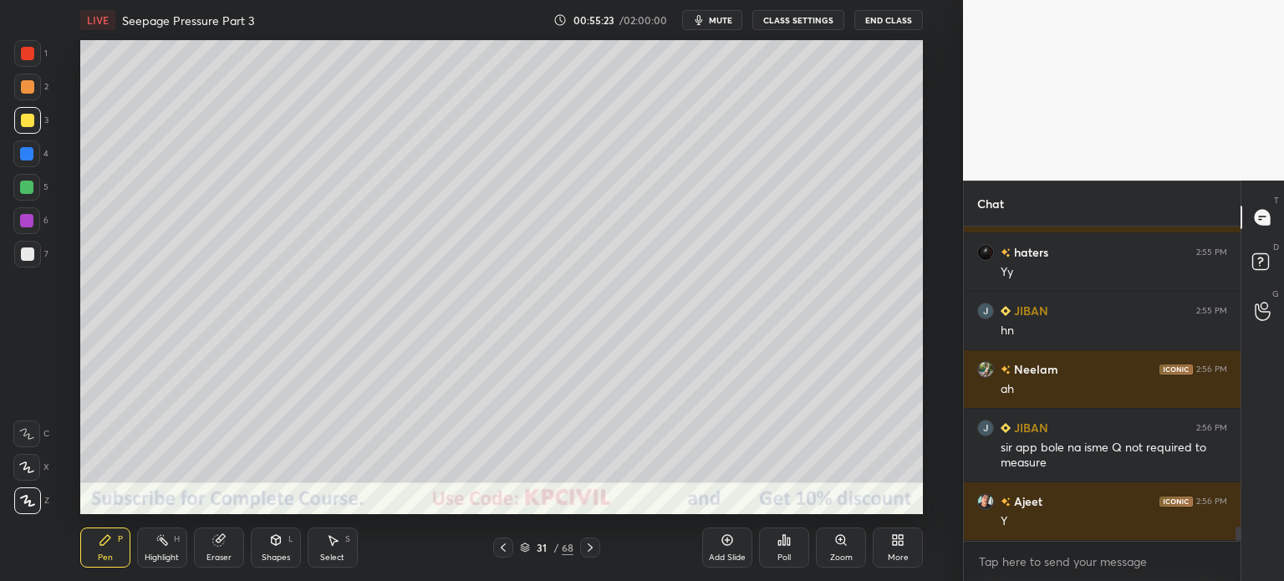
scroll to position [6494, 0]
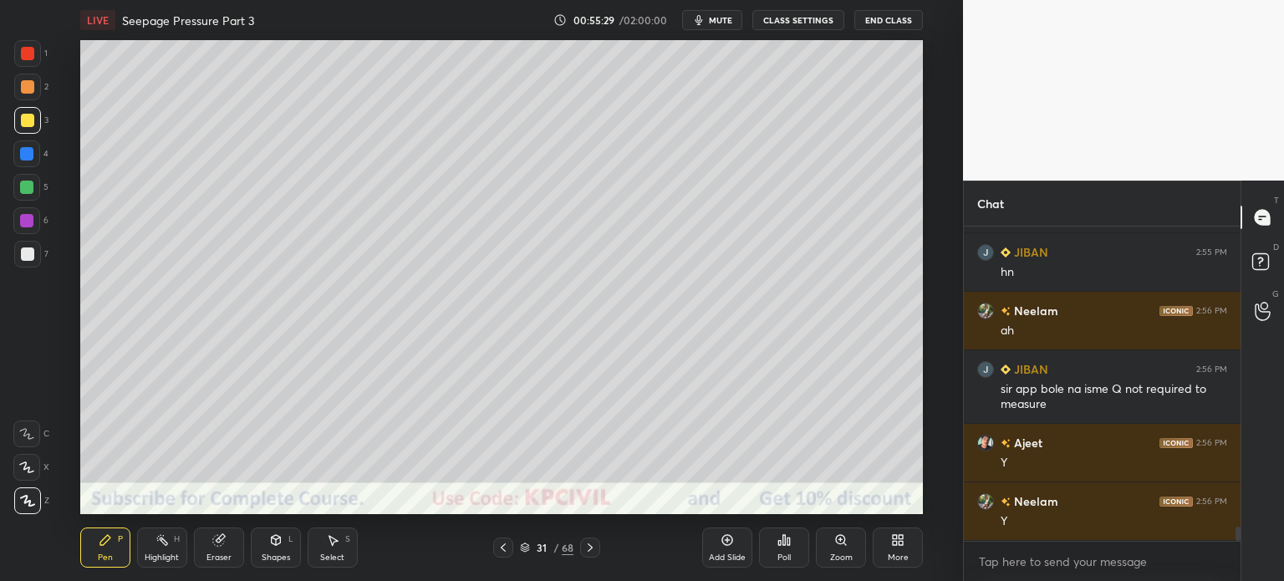
click at [23, 261] on div at bounding box center [27, 254] width 27 height 27
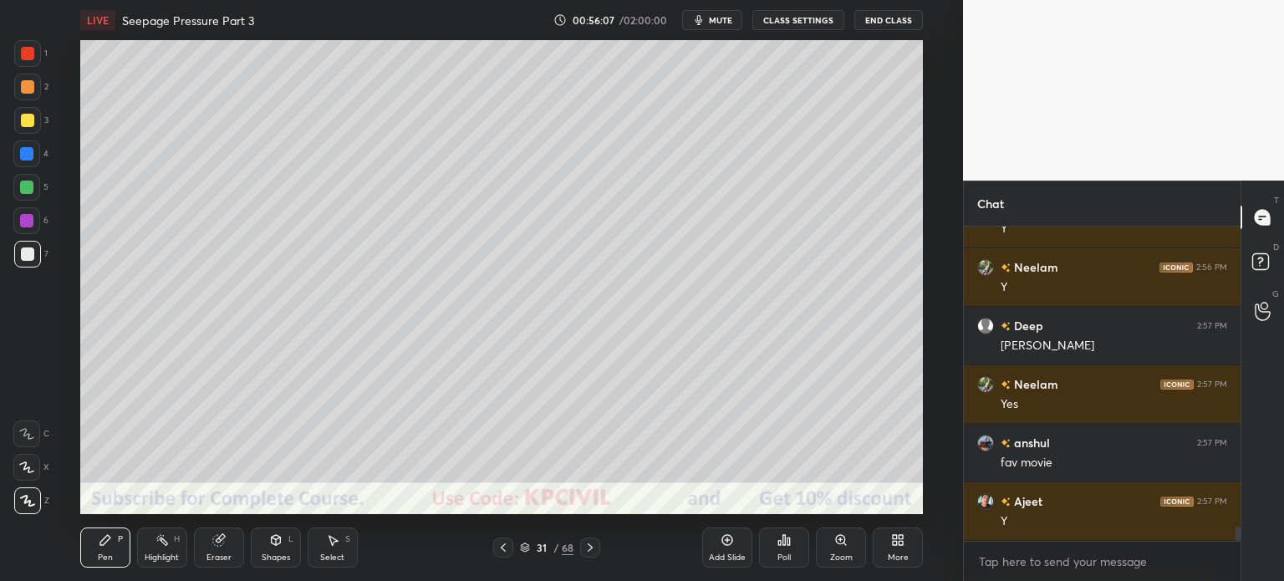
scroll to position [6786, 0]
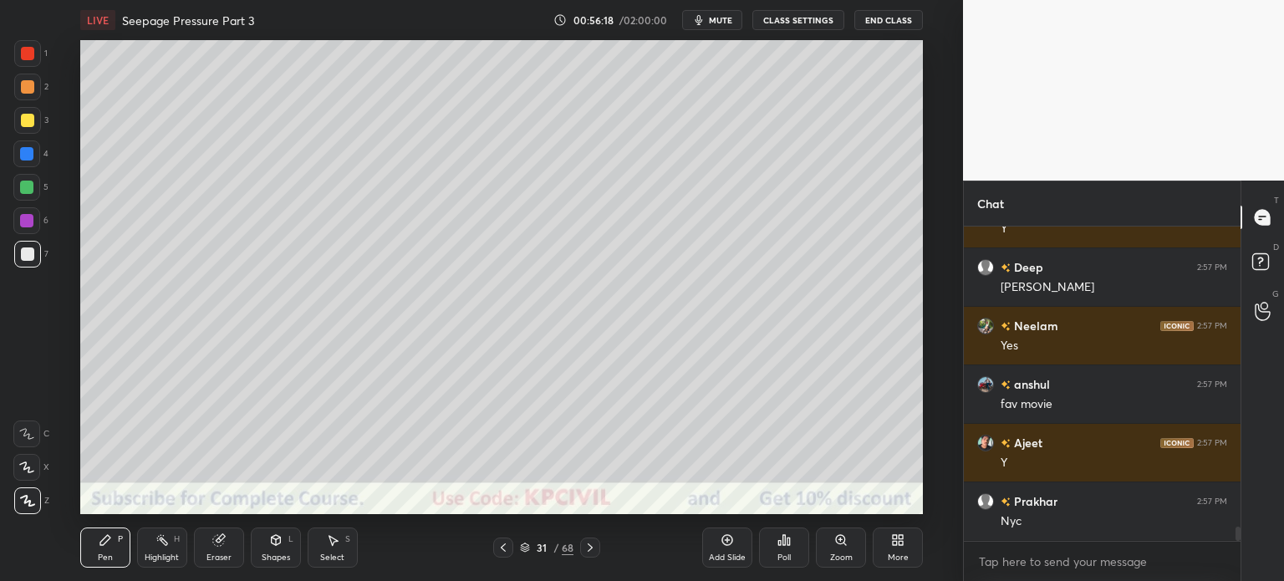
click at [330, 548] on div "Select S" at bounding box center [333, 547] width 50 height 40
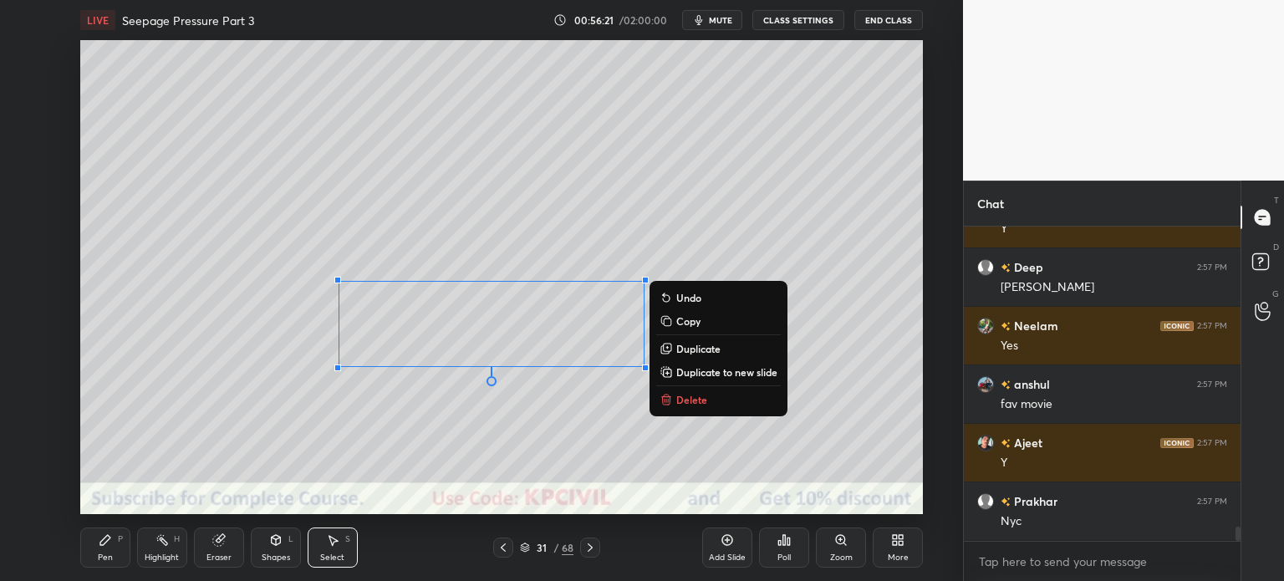
click at [99, 558] on div "Pen" at bounding box center [105, 557] width 15 height 8
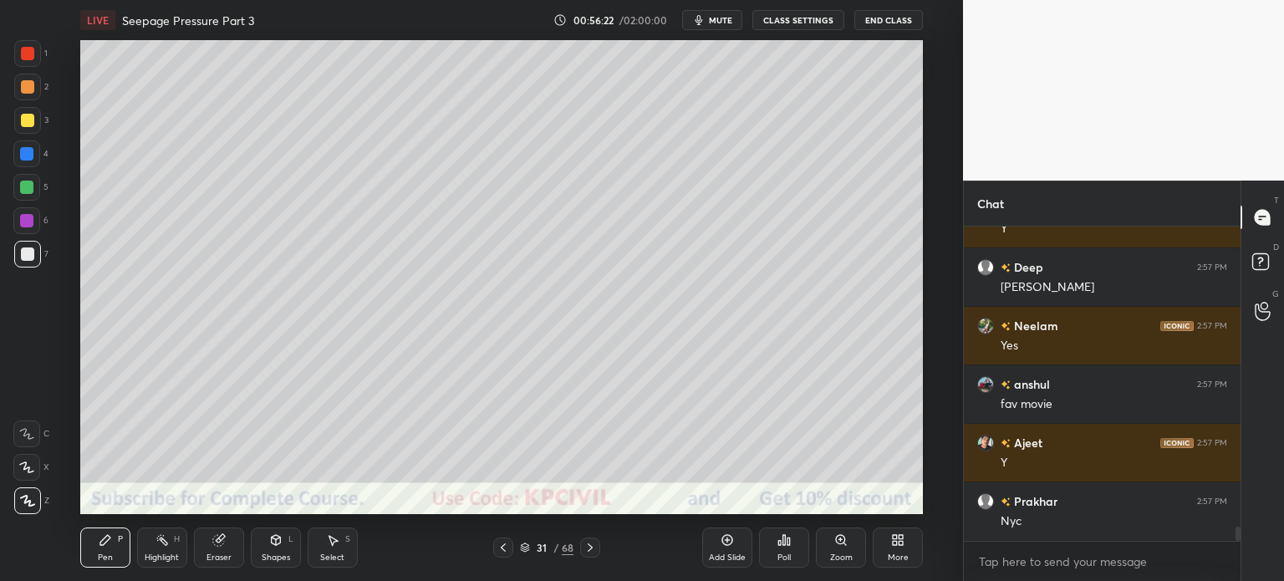
click at [21, 125] on div at bounding box center [27, 120] width 13 height 13
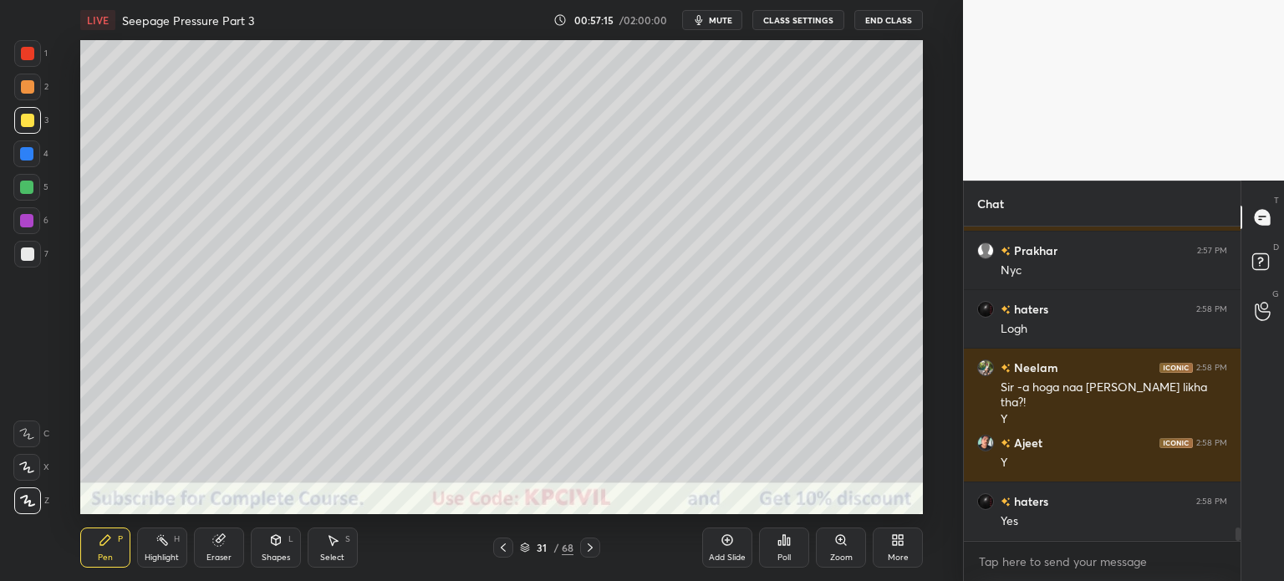
scroll to position [7096, 0]
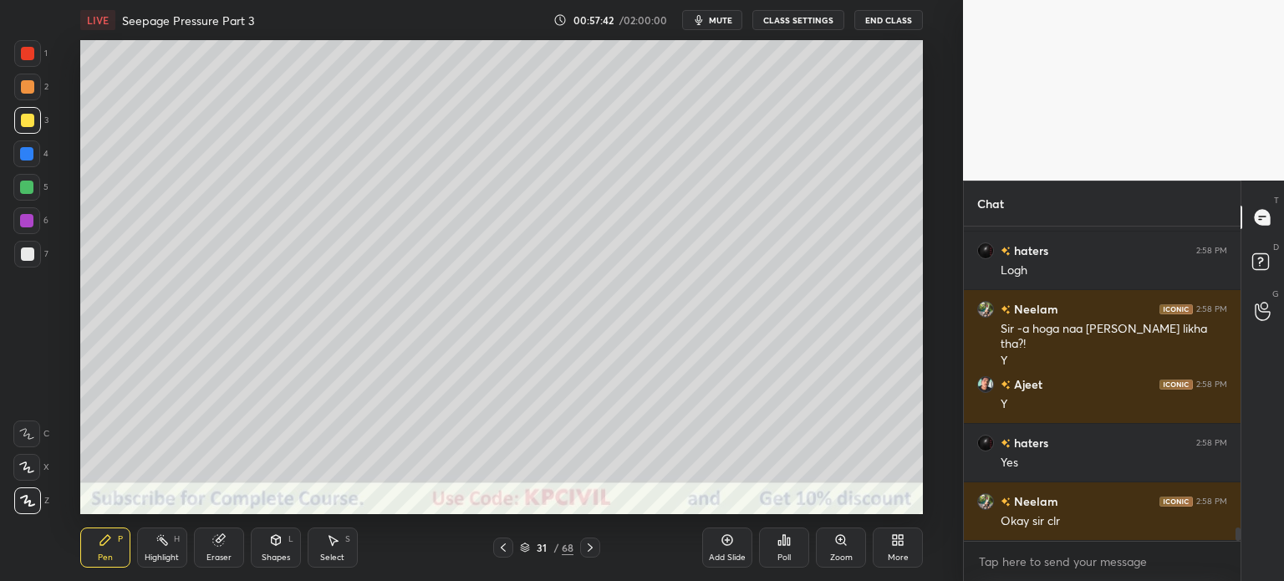
click at [219, 556] on div "Eraser" at bounding box center [218, 557] width 25 height 8
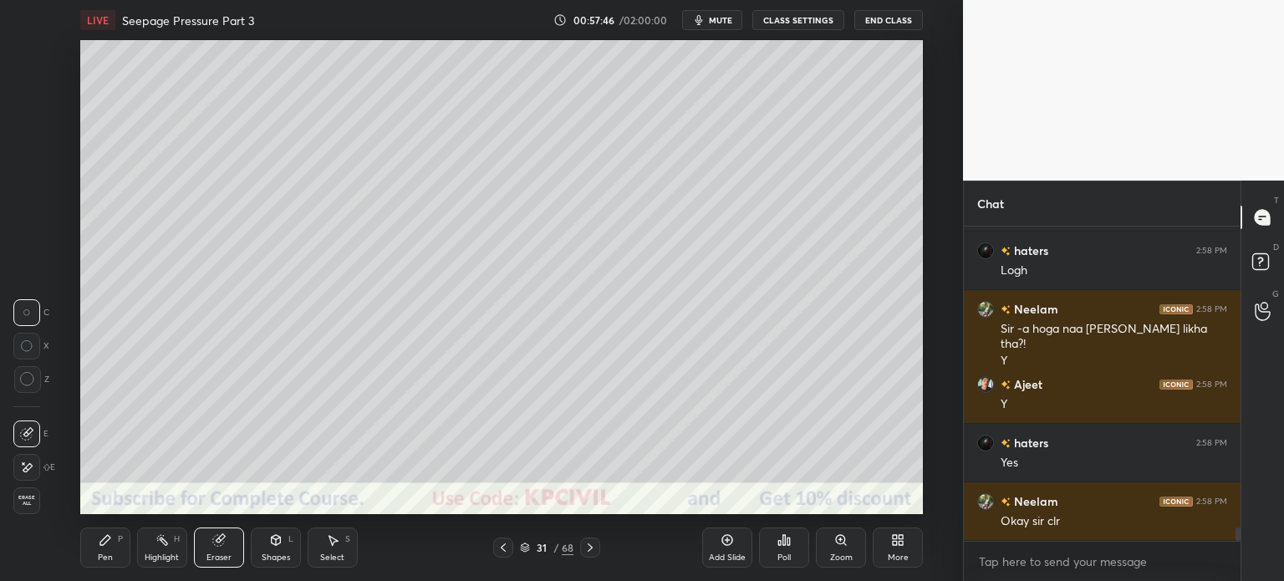
click at [100, 552] on div "Pen P" at bounding box center [105, 547] width 50 height 40
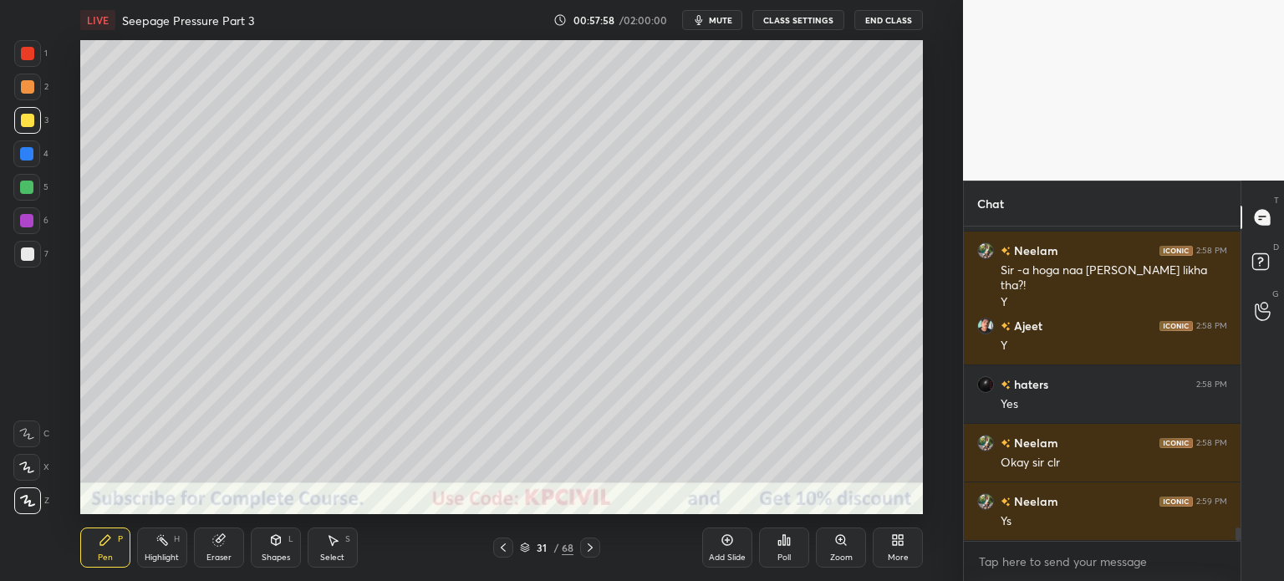
scroll to position [7213, 0]
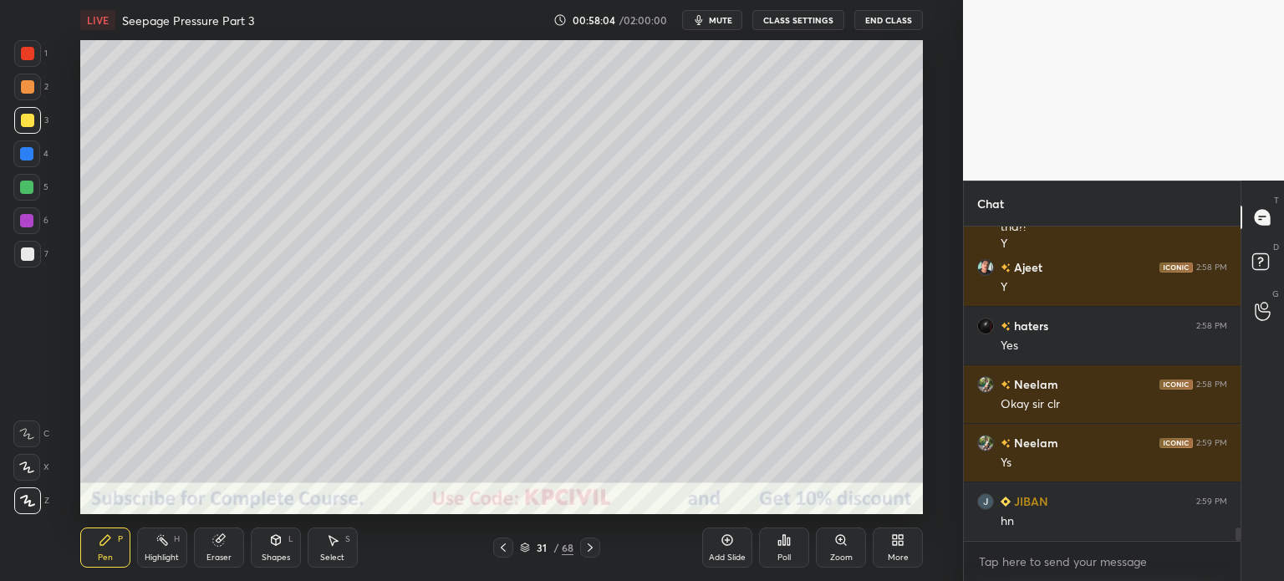
click at [150, 548] on div "Highlight H" at bounding box center [162, 547] width 50 height 40
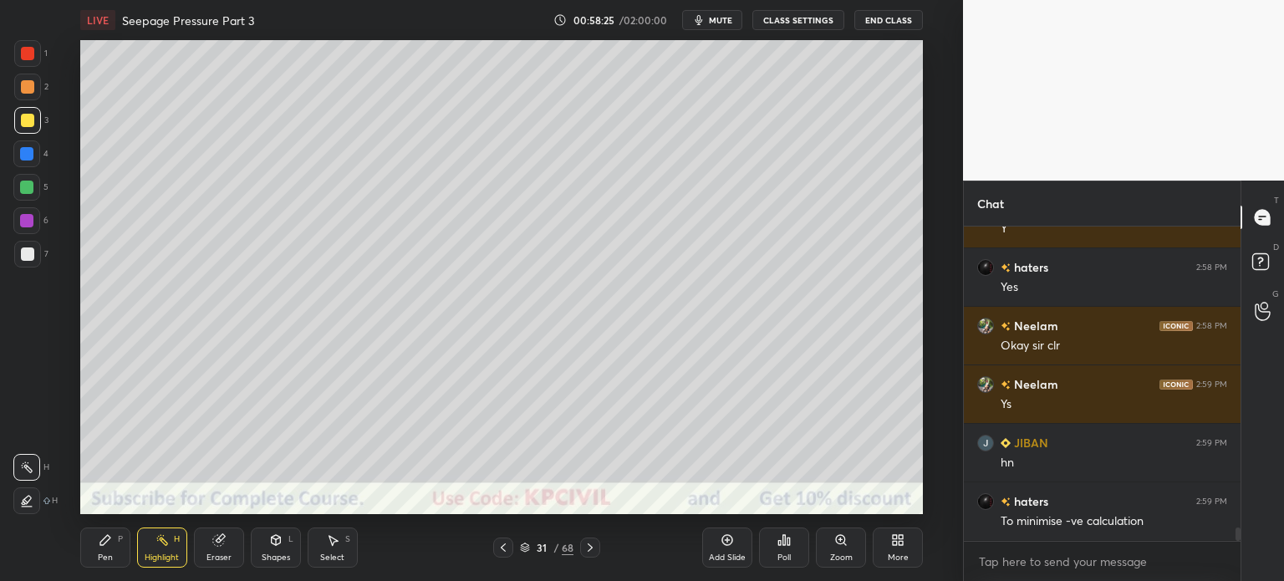
scroll to position [7330, 0]
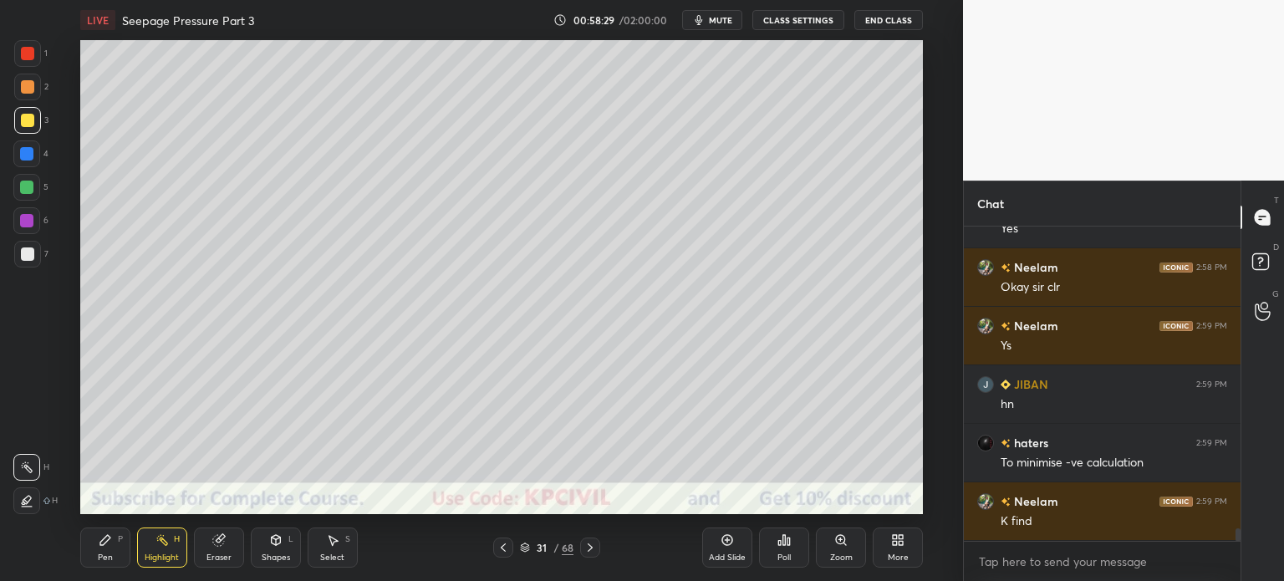
click at [591, 548] on icon at bounding box center [590, 547] width 5 height 8
click at [100, 554] on div "Pen" at bounding box center [105, 557] width 15 height 8
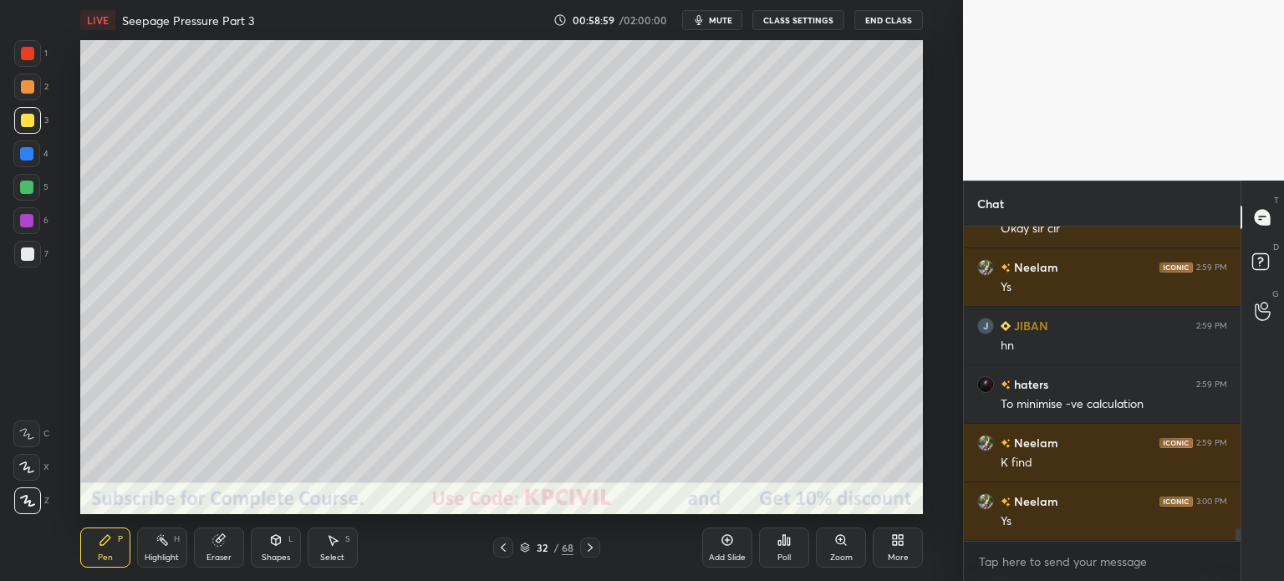
click at [158, 541] on circle at bounding box center [158, 540] width 2 height 2
click at [95, 562] on div "Pen P" at bounding box center [105, 547] width 50 height 40
click at [21, 257] on div at bounding box center [27, 253] width 13 height 13
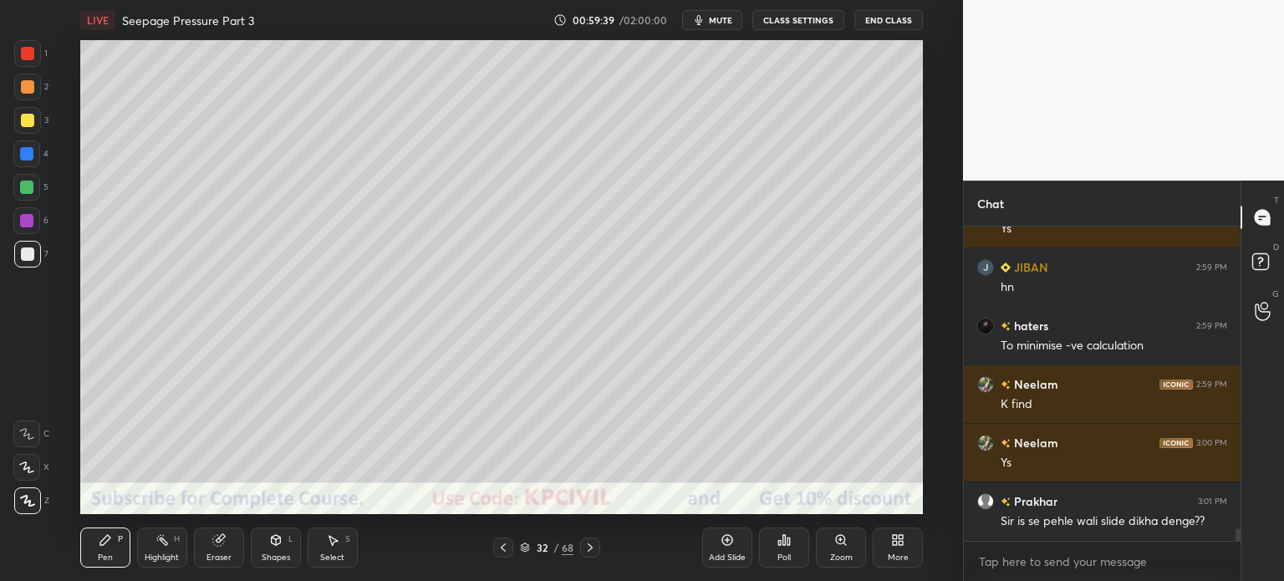
click at [502, 551] on icon at bounding box center [503, 547] width 13 height 13
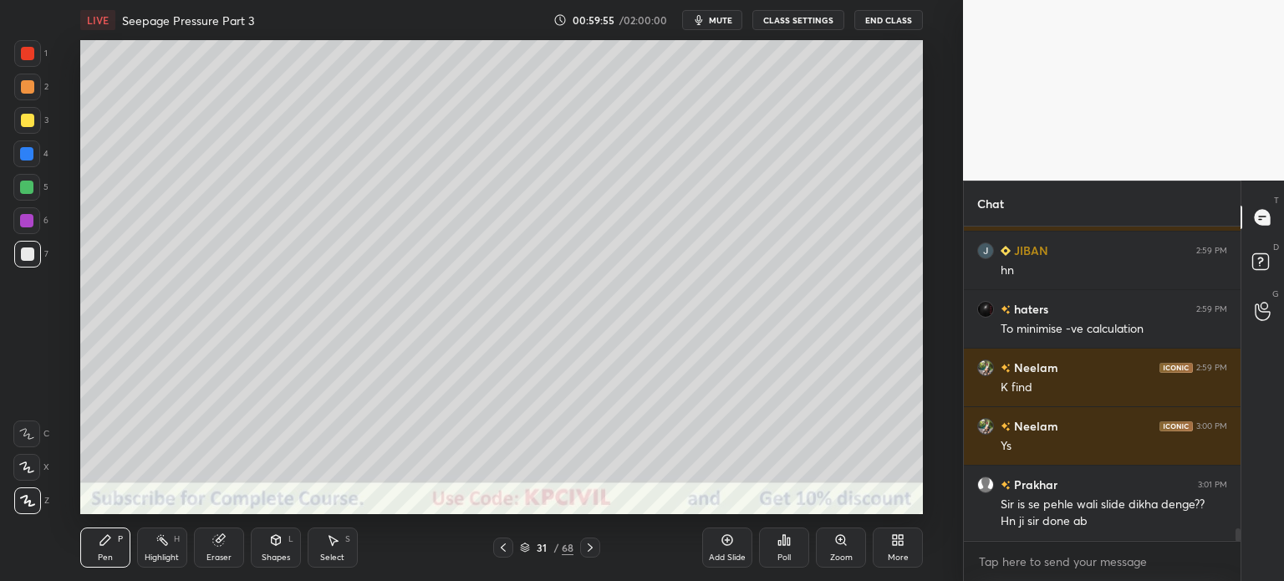
click at [585, 550] on icon at bounding box center [589, 547] width 13 height 13
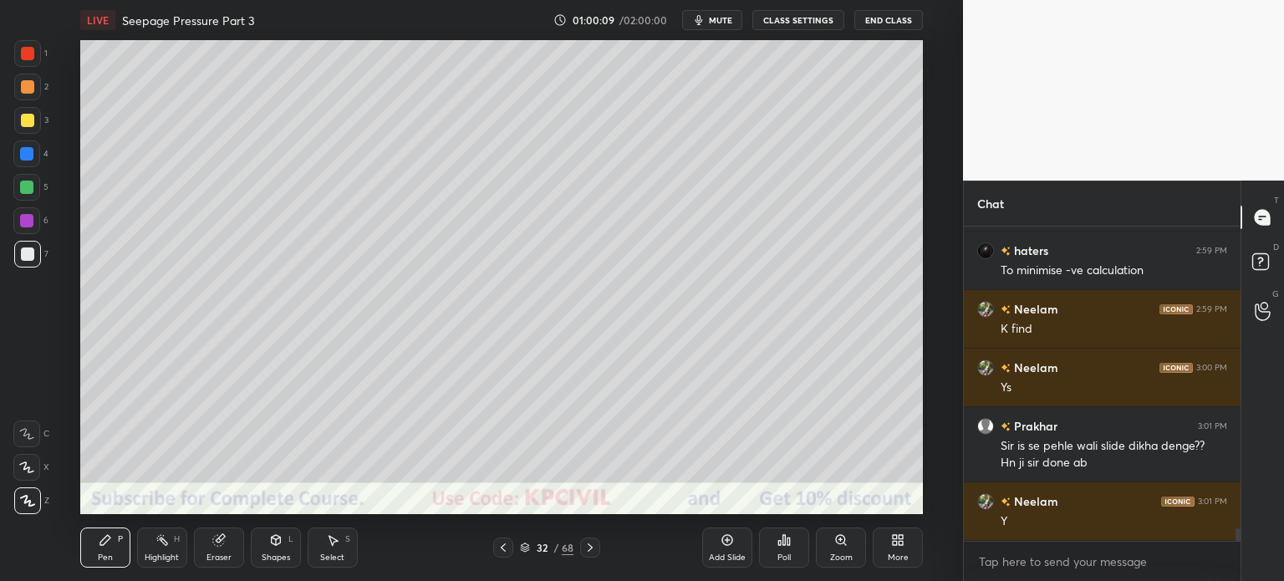
scroll to position [7580, 0]
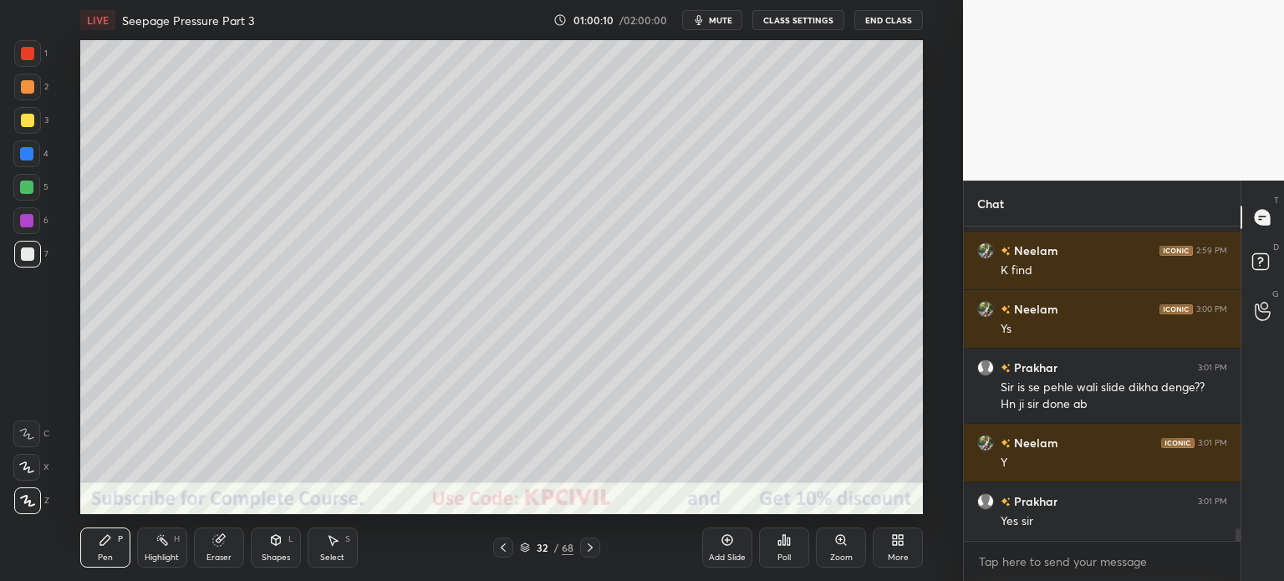
click at [28, 98] on div at bounding box center [27, 87] width 27 height 27
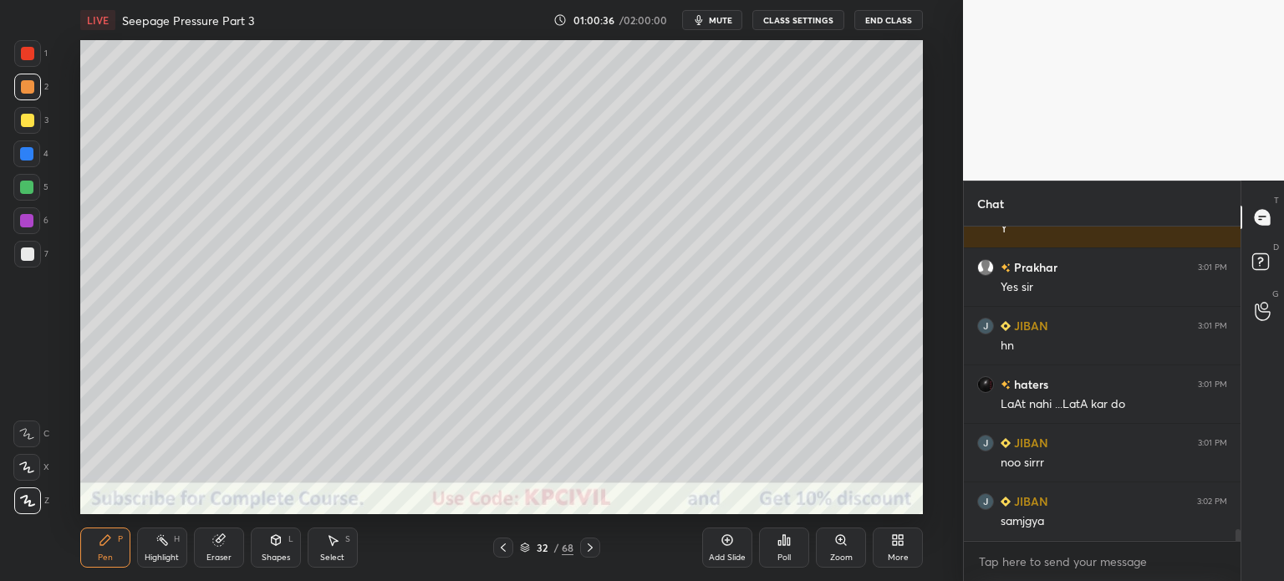
scroll to position [7873, 0]
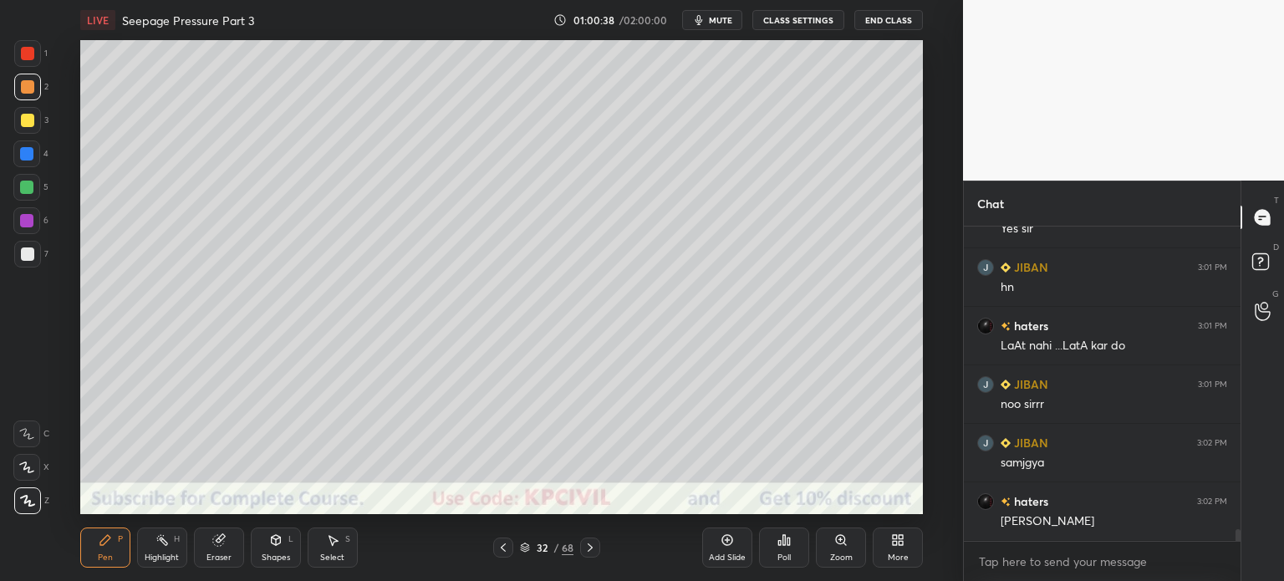
click at [219, 553] on div "Eraser" at bounding box center [218, 557] width 25 height 8
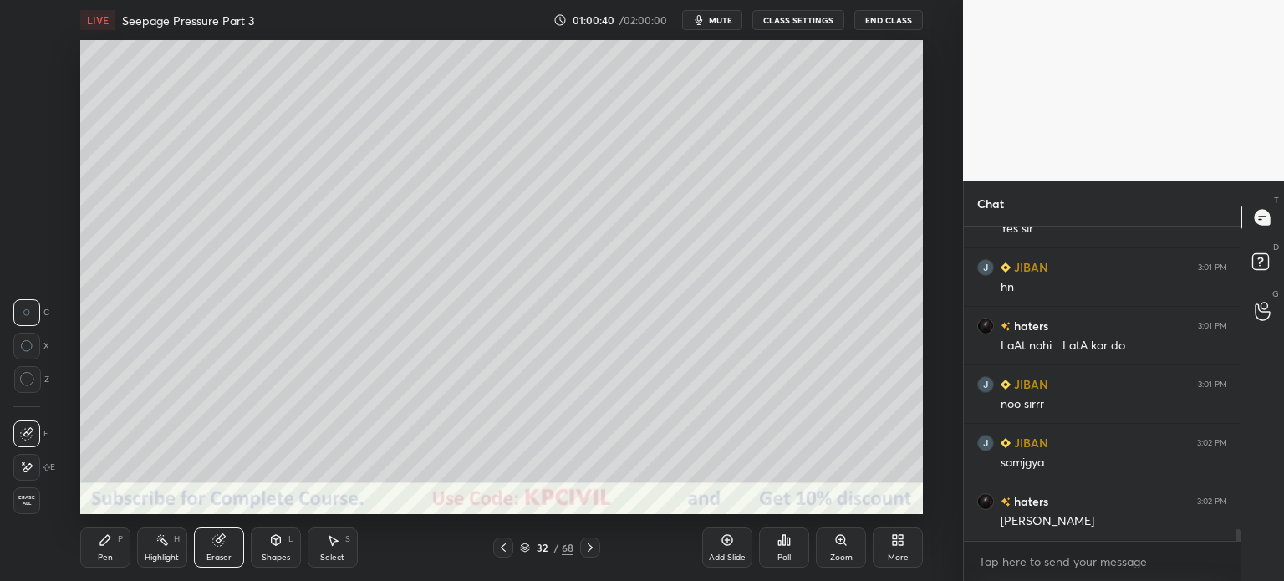
click at [99, 543] on icon at bounding box center [105, 539] width 13 height 13
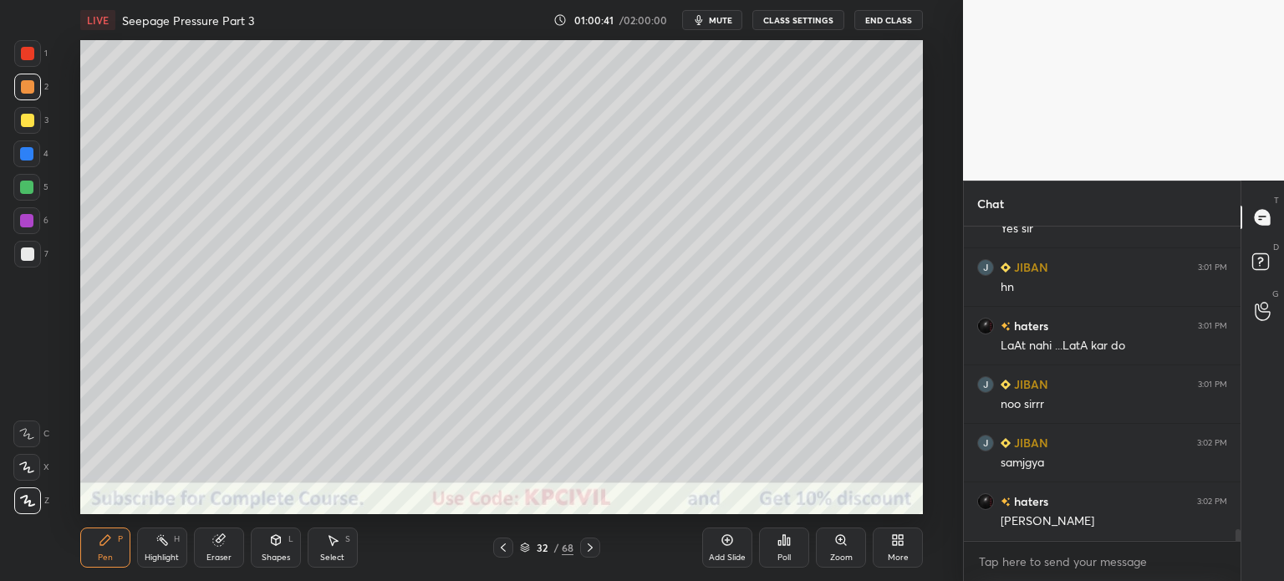
click at [22, 254] on div at bounding box center [27, 253] width 13 height 13
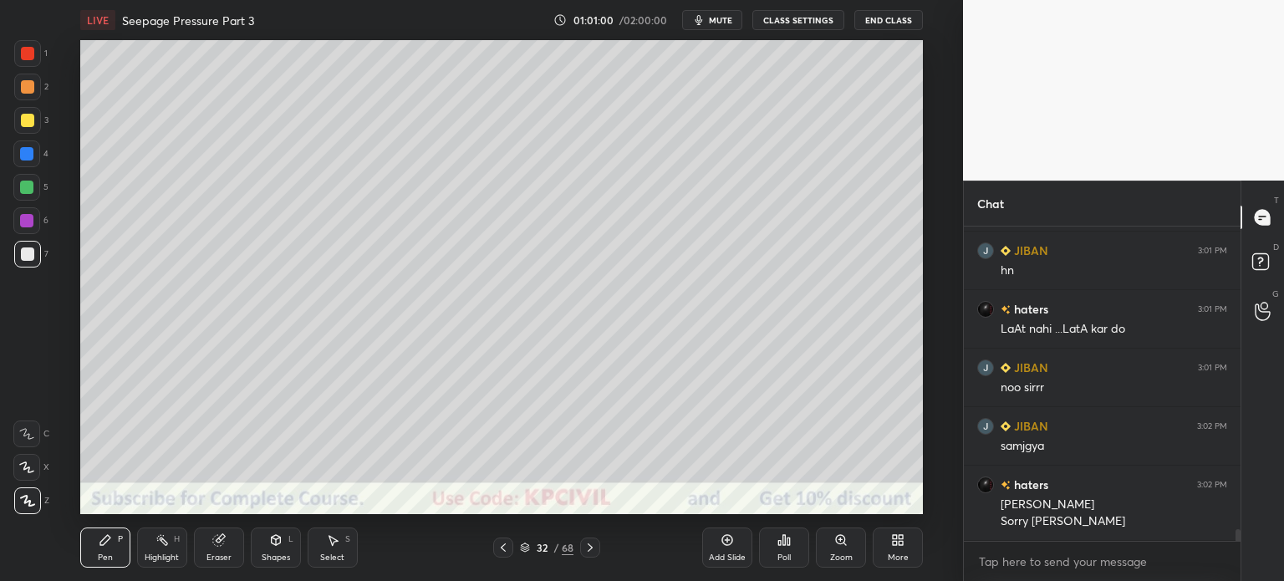
scroll to position [7948, 0]
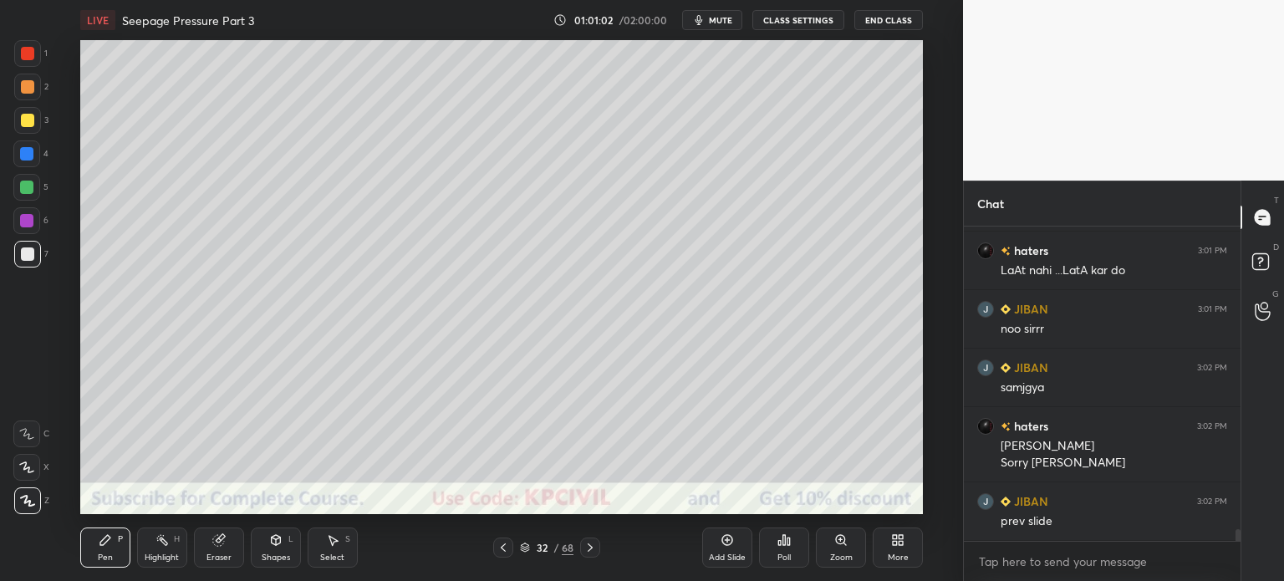
click at [508, 547] on icon at bounding box center [503, 547] width 13 height 13
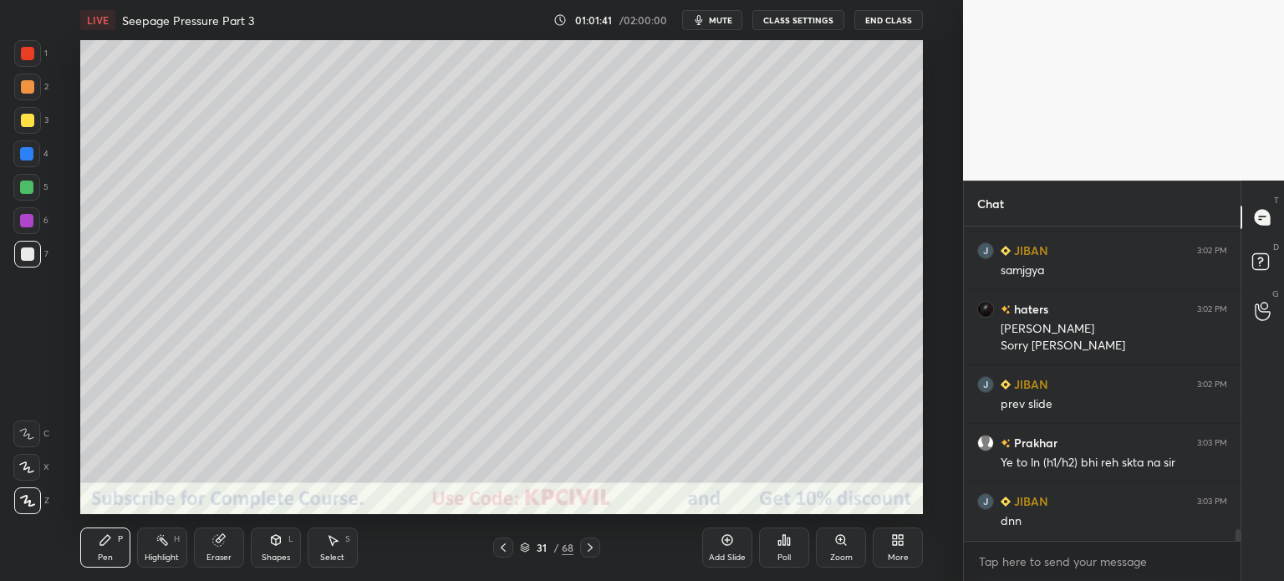
scroll to position [8139, 0]
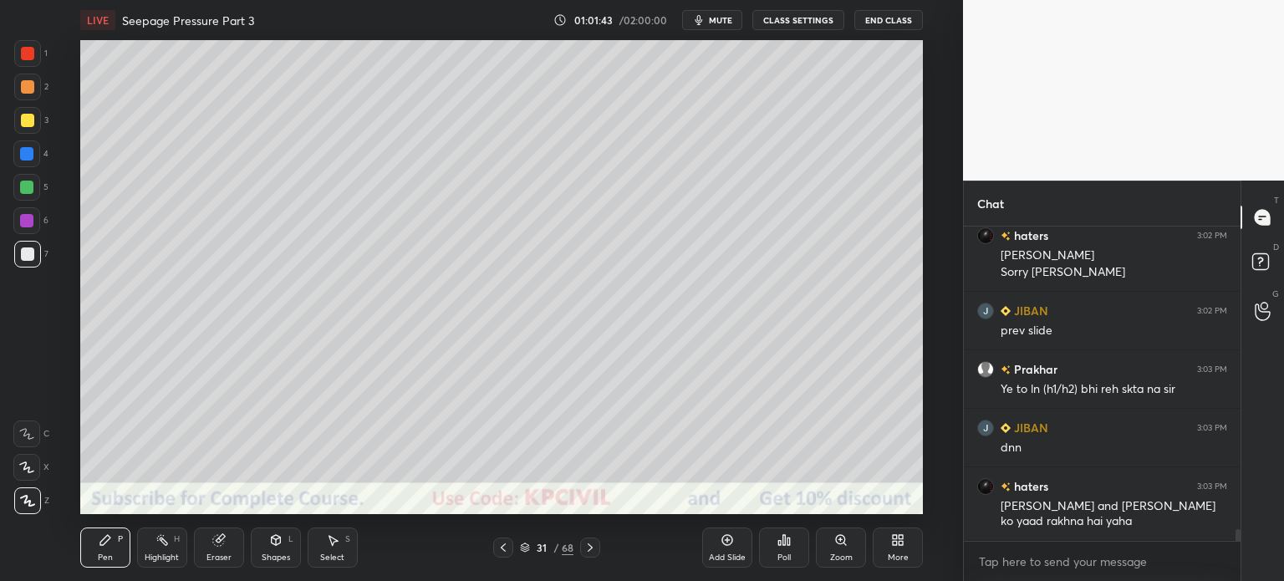
click at [583, 549] on icon at bounding box center [589, 547] width 13 height 13
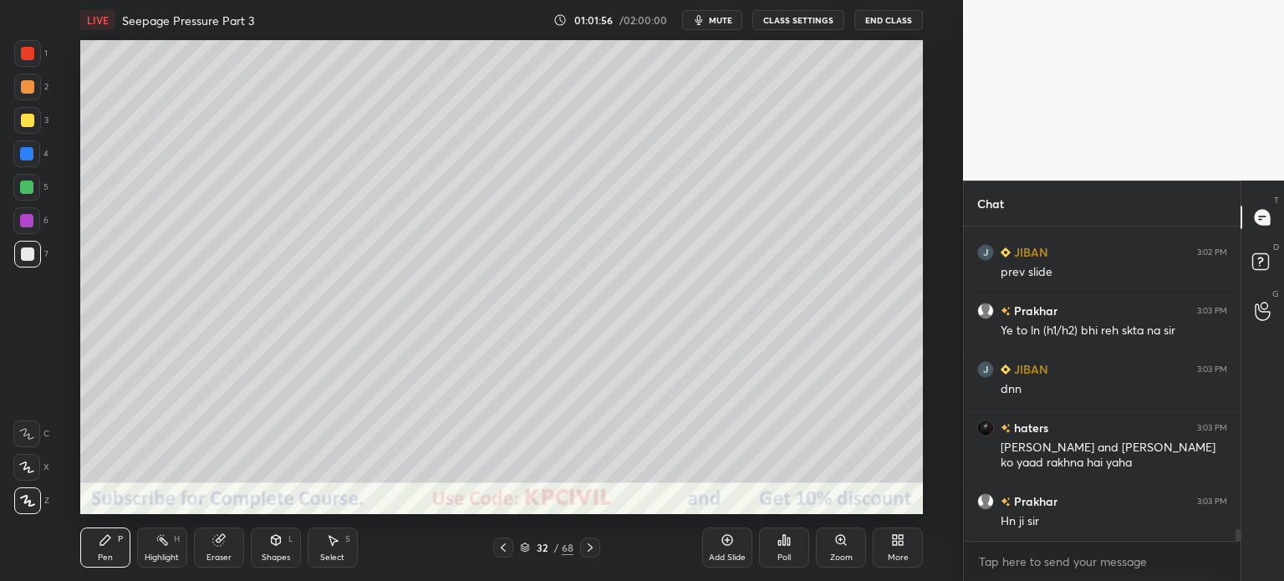
click at [588, 552] on icon at bounding box center [589, 547] width 13 height 13
click at [22, 120] on div at bounding box center [27, 120] width 13 height 13
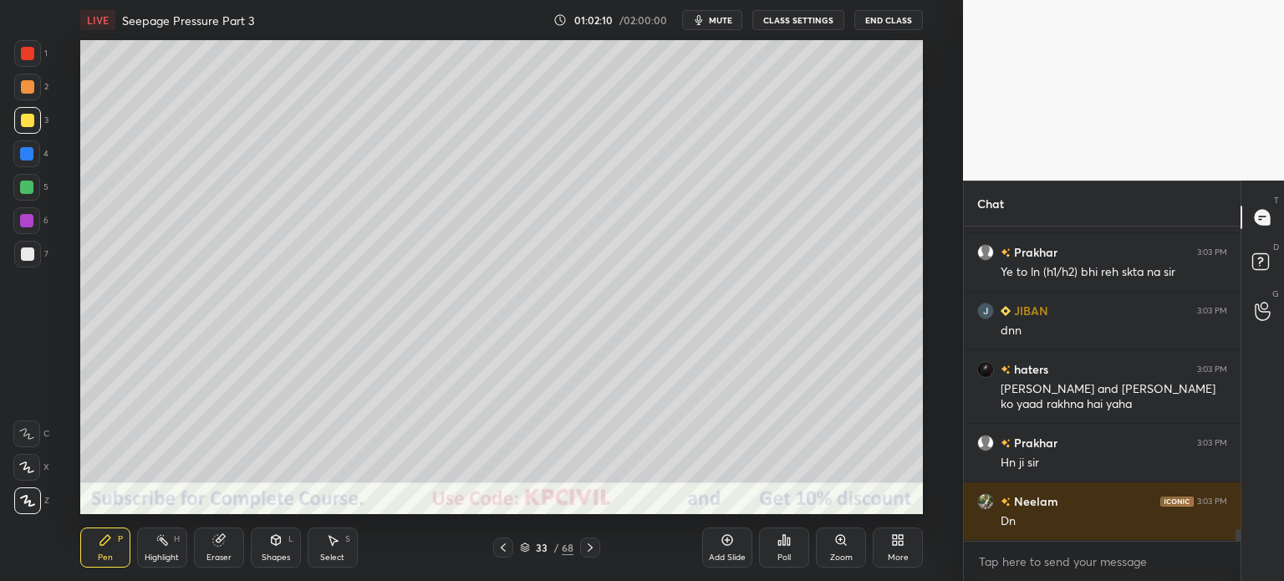
scroll to position [8314, 0]
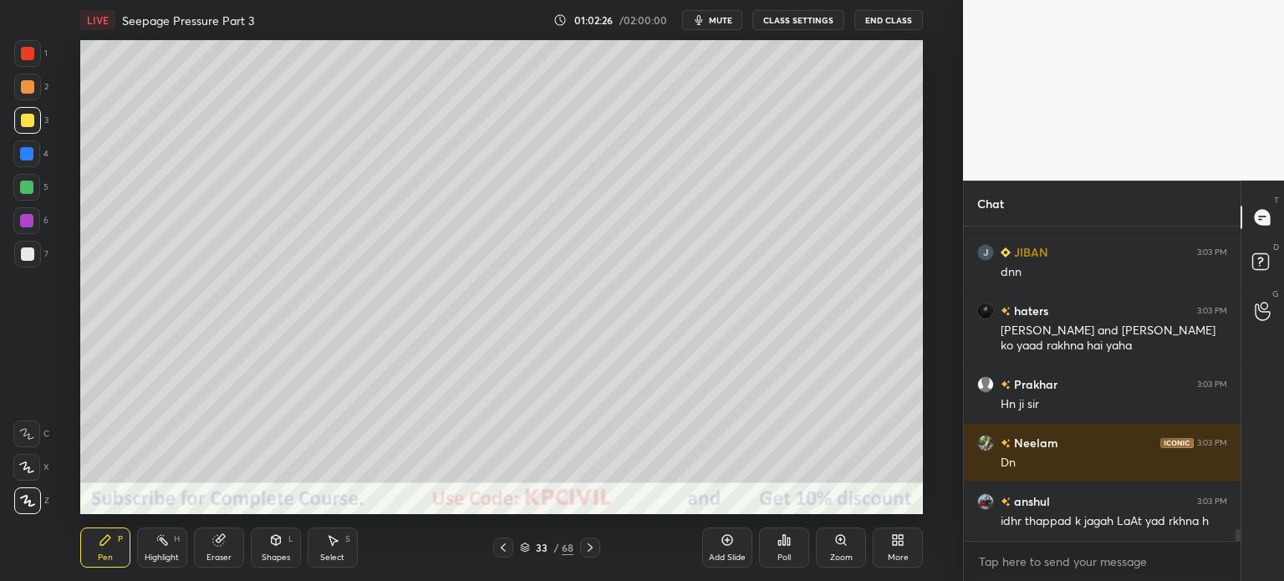
click at [21, 259] on div at bounding box center [27, 253] width 13 height 13
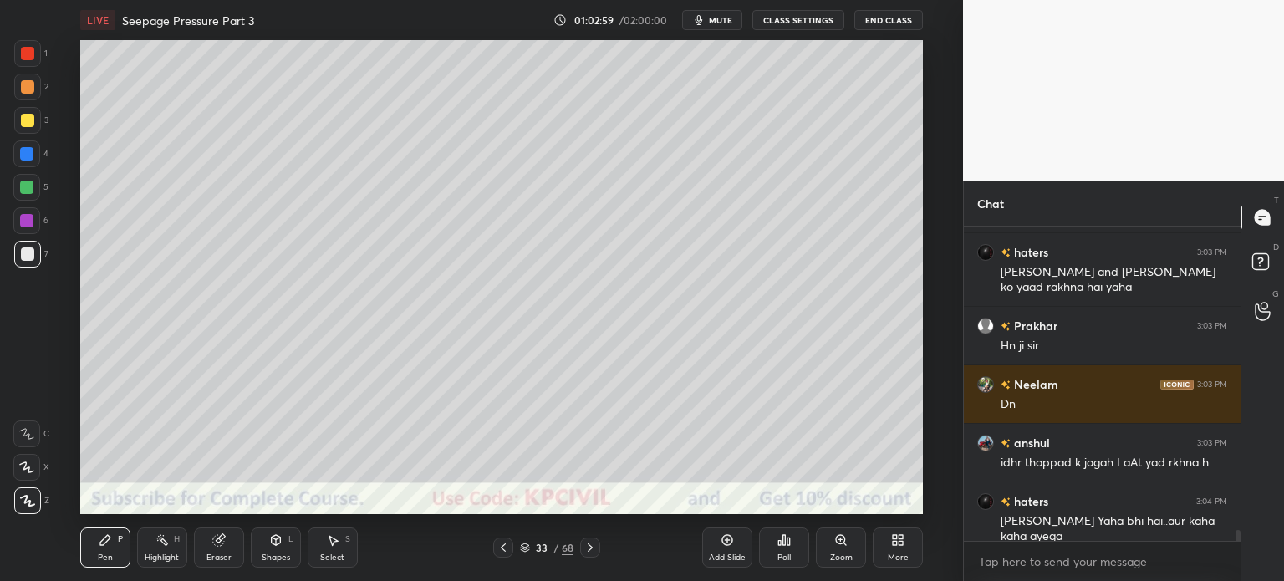
scroll to position [8431, 0]
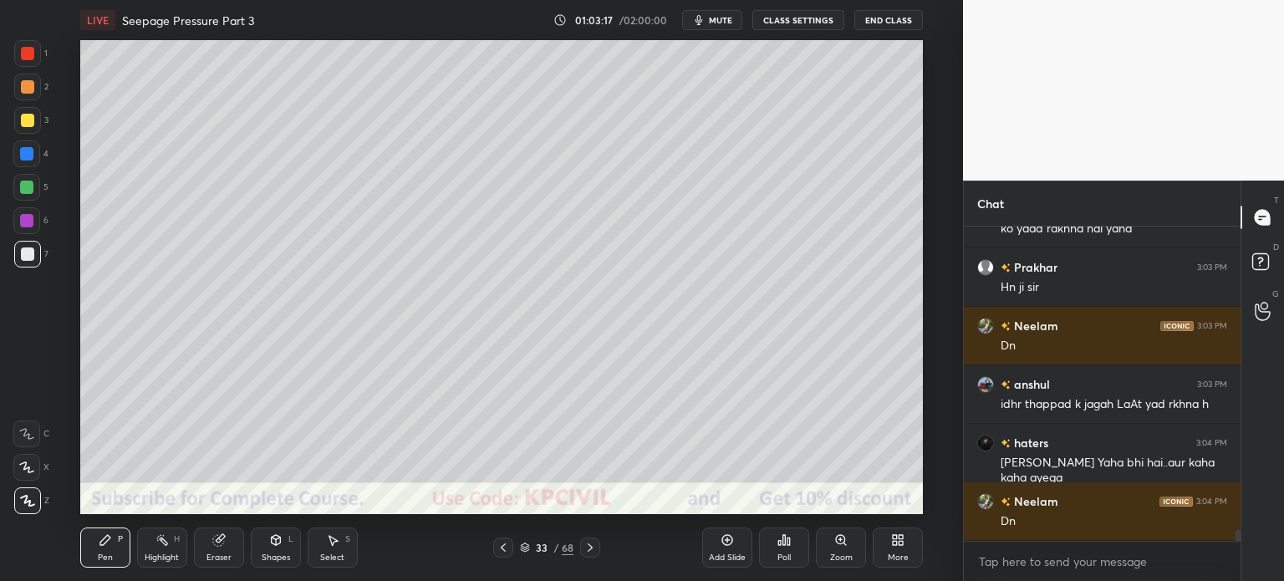
click at [525, 551] on icon at bounding box center [525, 550] width 8 height 3
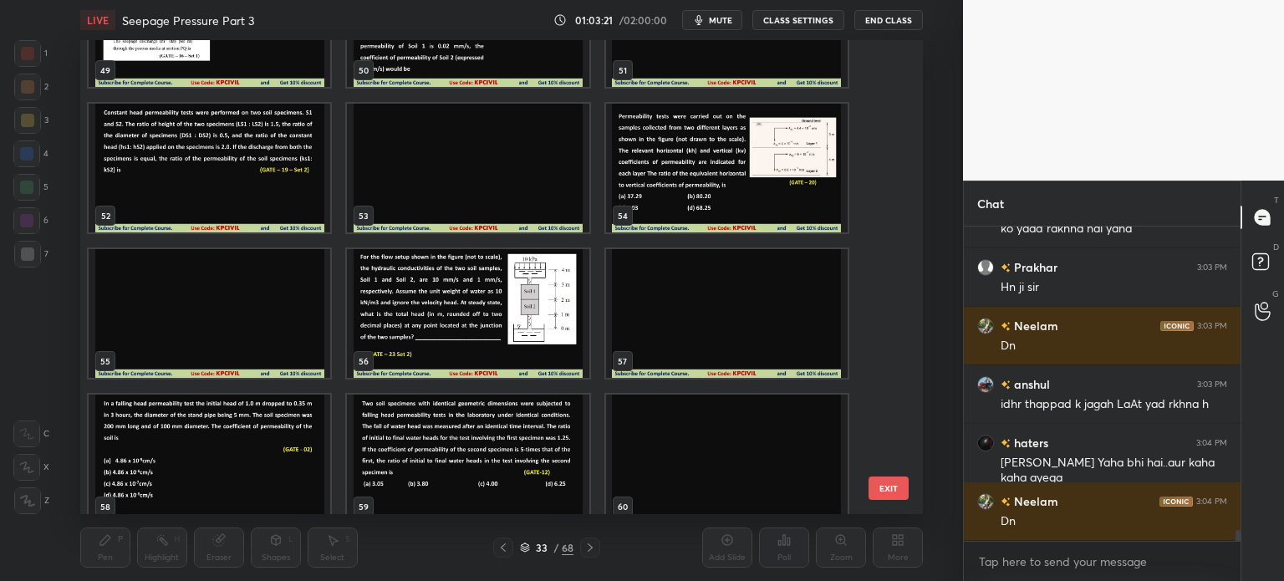
scroll to position [2464, 0]
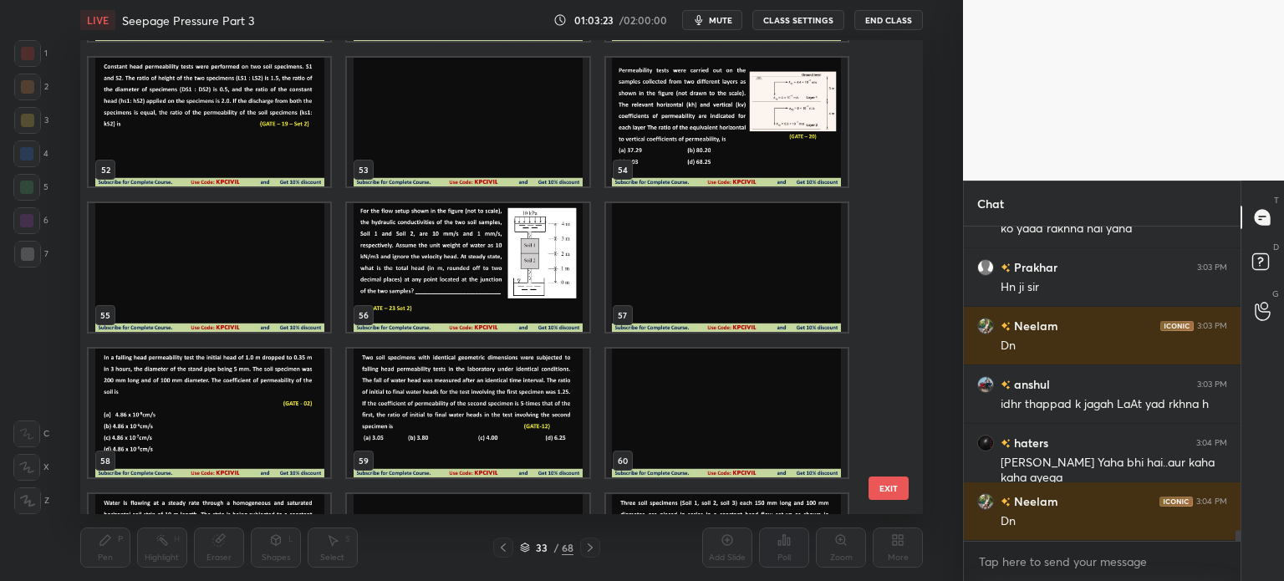
click at [278, 414] on img "grid" at bounding box center [210, 413] width 242 height 129
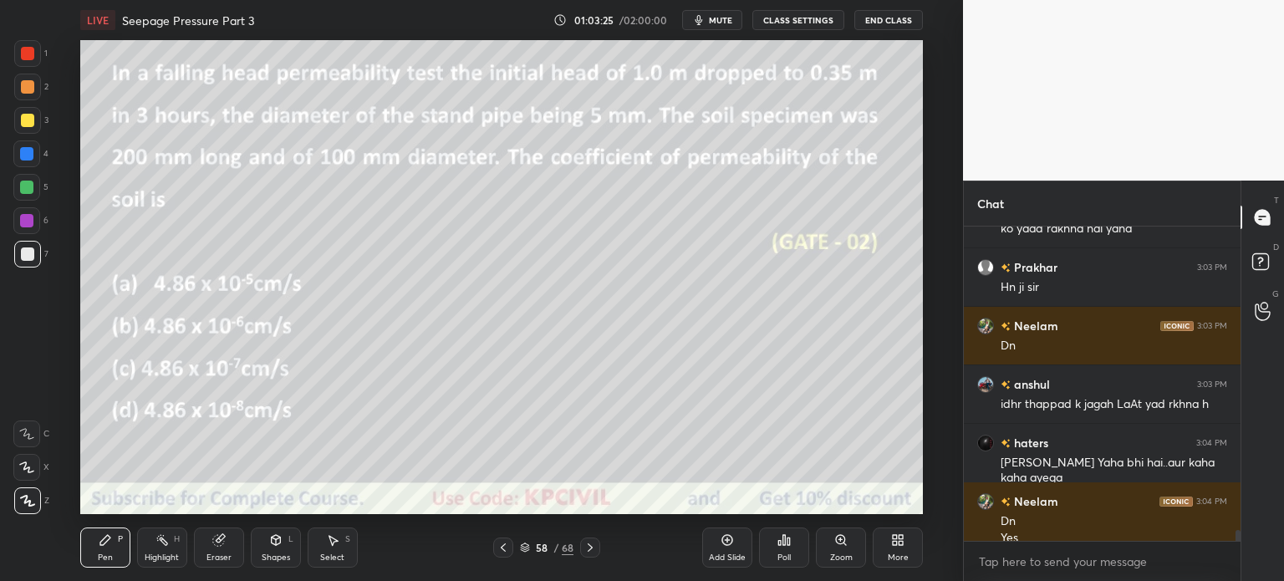
scroll to position [8448, 0]
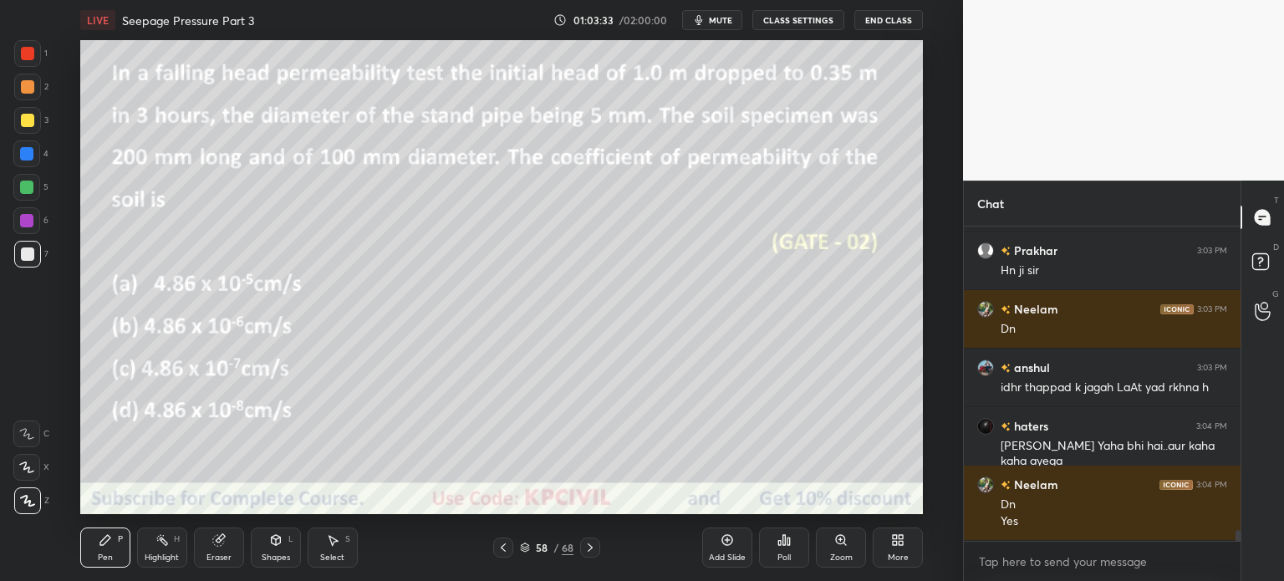
click at [21, 94] on div at bounding box center [27, 87] width 27 height 27
click at [17, 268] on div "7" at bounding box center [31, 257] width 34 height 33
click at [338, 554] on div "Select" at bounding box center [332, 557] width 24 height 8
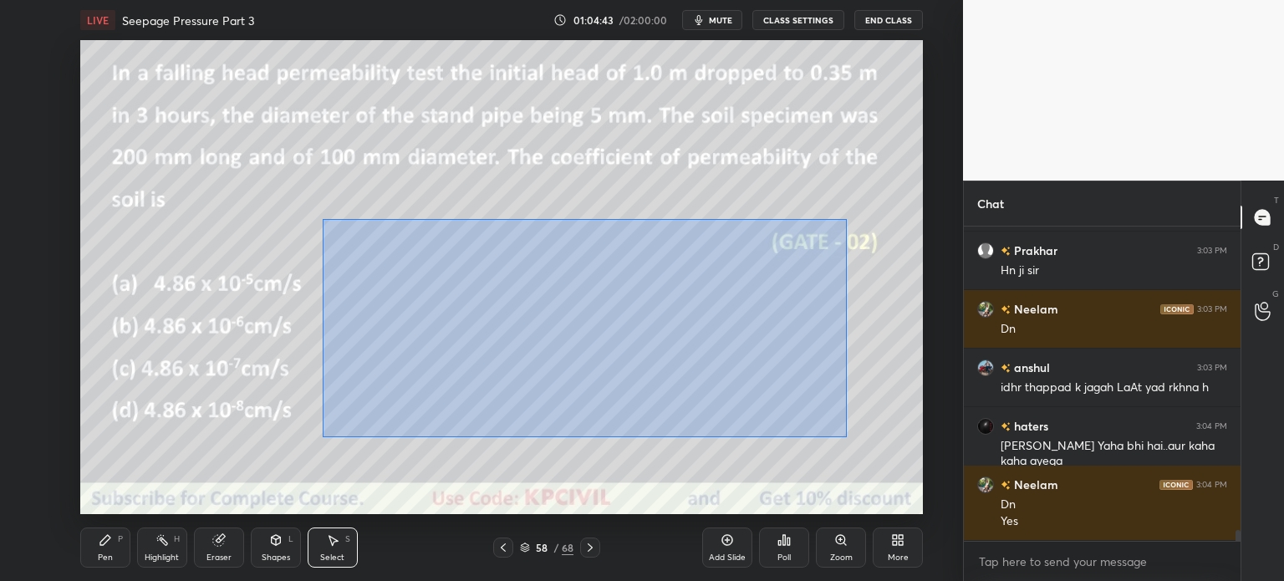
scroll to position [8507, 0]
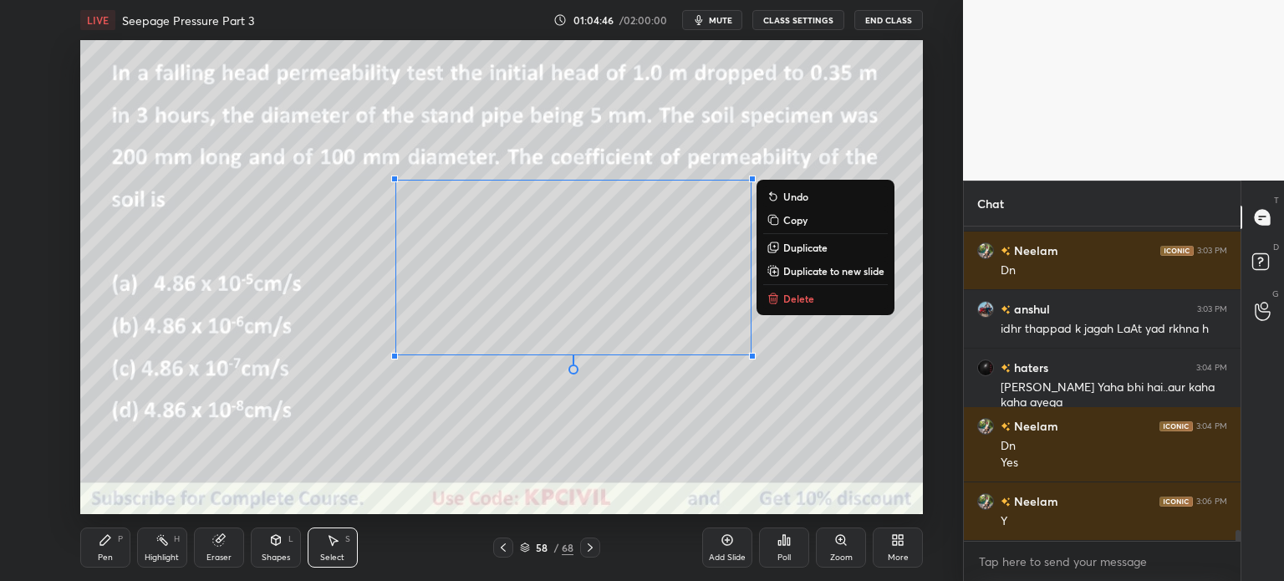
click at [84, 558] on div "Pen P" at bounding box center [105, 547] width 50 height 40
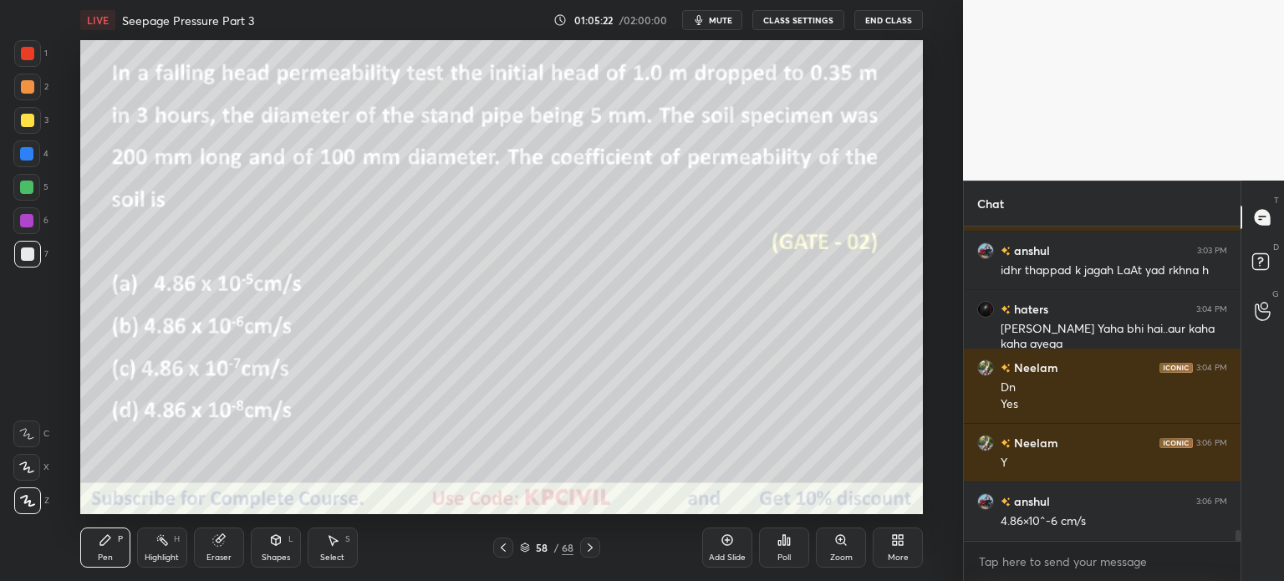
scroll to position [8624, 0]
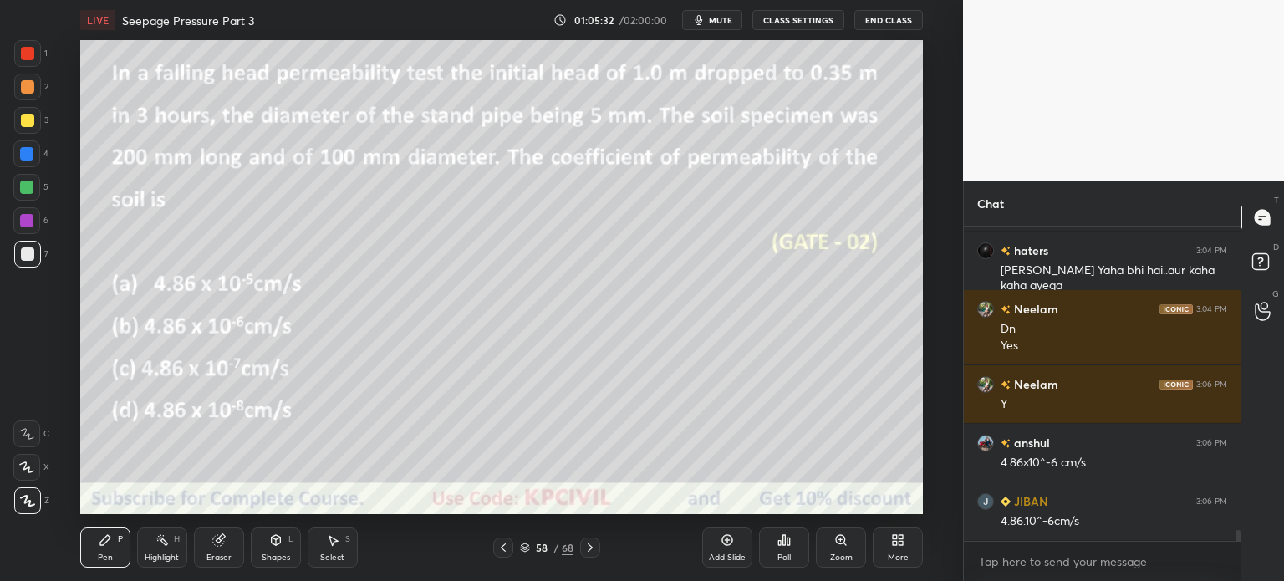
click at [334, 552] on div "Select S" at bounding box center [333, 547] width 50 height 40
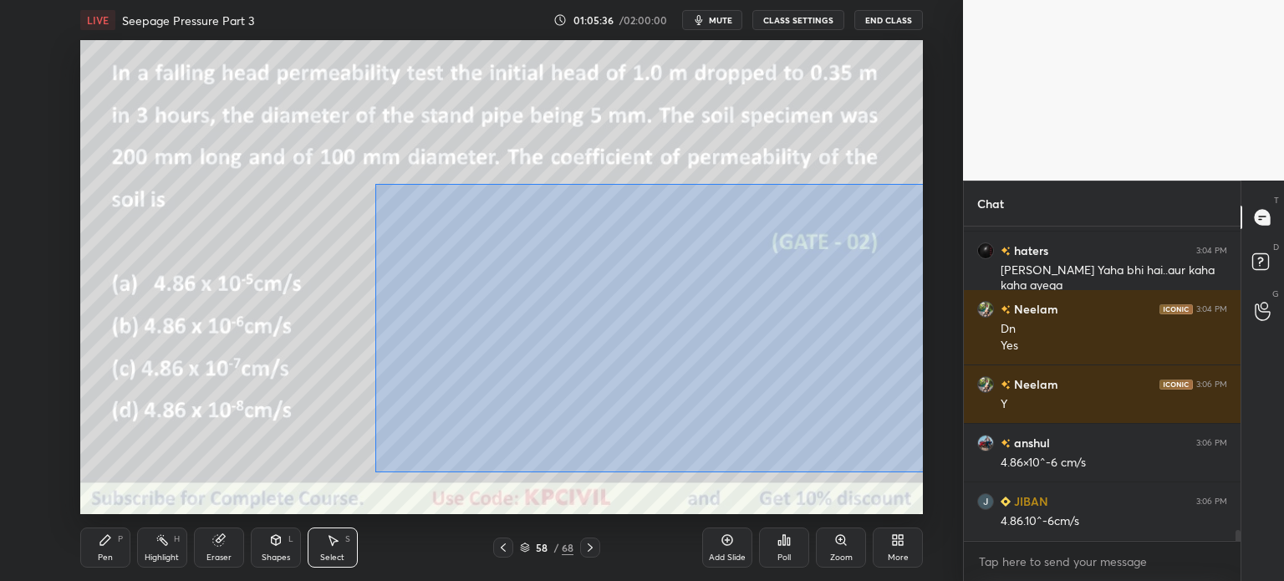
click at [274, 410] on div "0 ° Undo Copy Duplicate Duplicate to new slide Delete" at bounding box center [501, 277] width 843 height 474
click at [102, 550] on div "Pen P" at bounding box center [105, 547] width 50 height 40
click at [110, 548] on div "Pen P" at bounding box center [105, 547] width 50 height 40
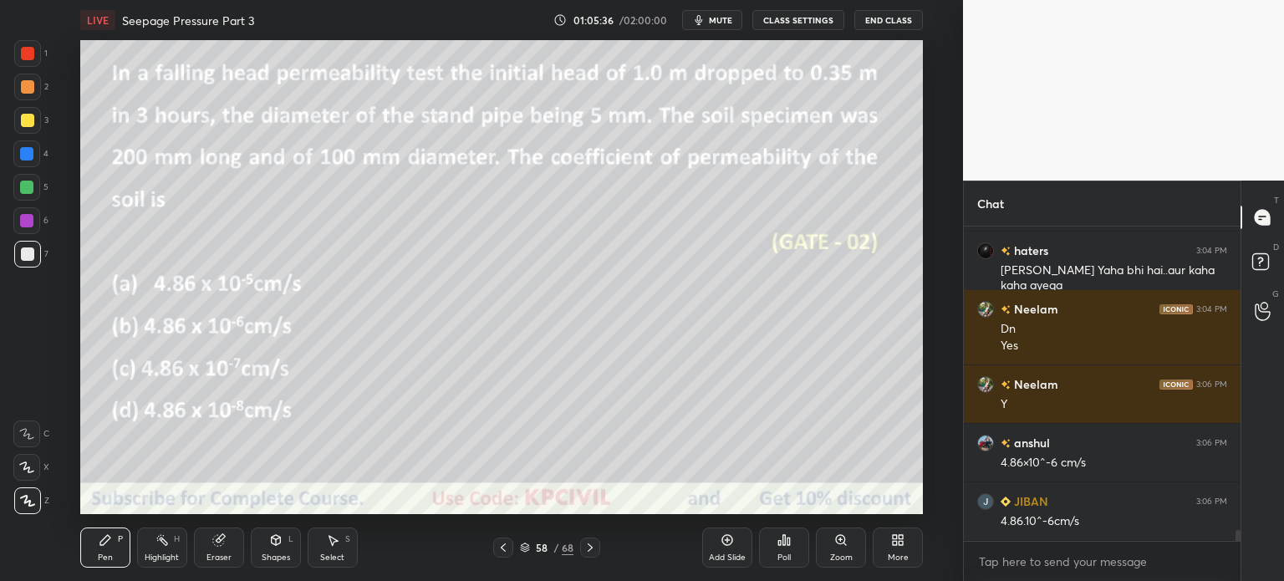
click at [97, 548] on div "Pen P" at bounding box center [105, 547] width 50 height 40
click at [104, 546] on icon at bounding box center [105, 539] width 13 height 13
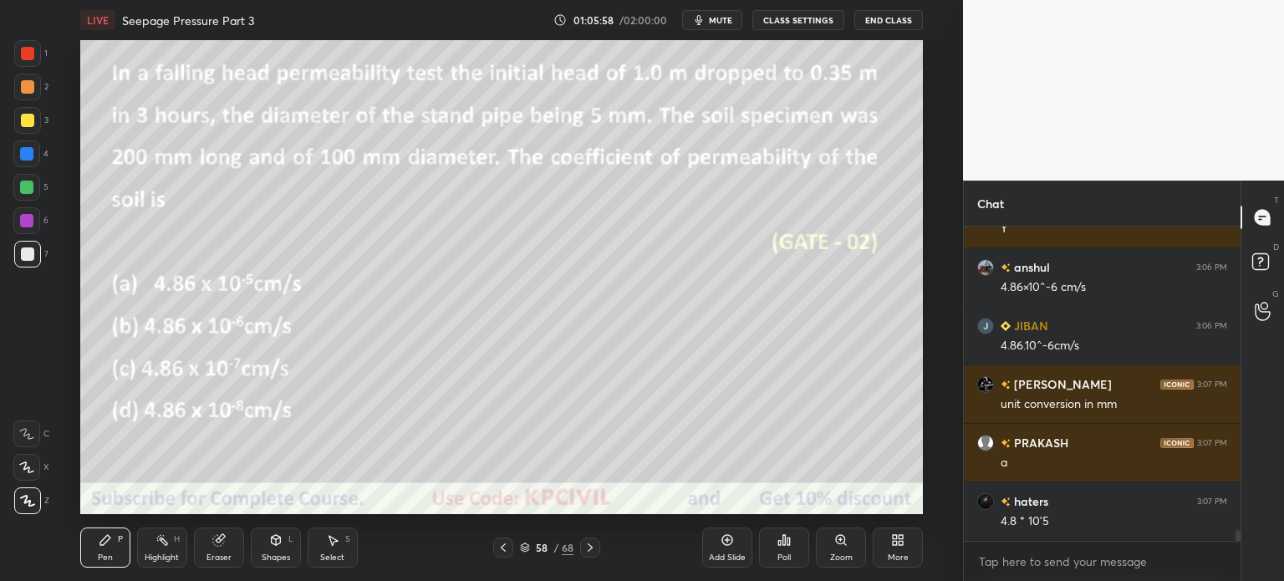
scroll to position [8858, 0]
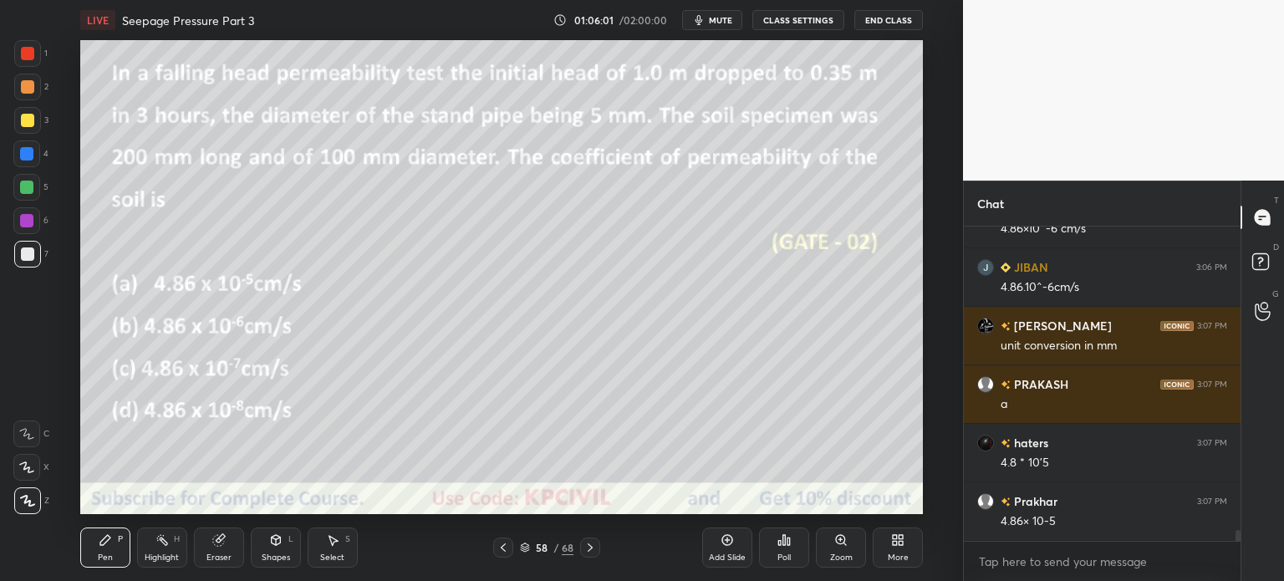
click at [23, 114] on div at bounding box center [27, 120] width 13 height 13
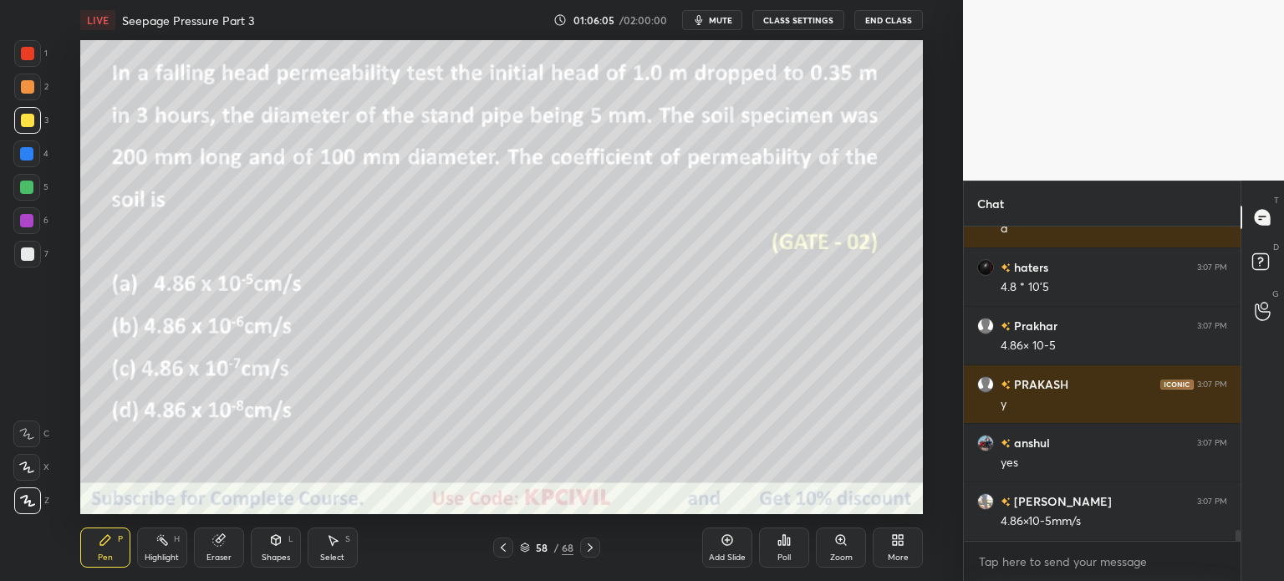
scroll to position [9092, 0]
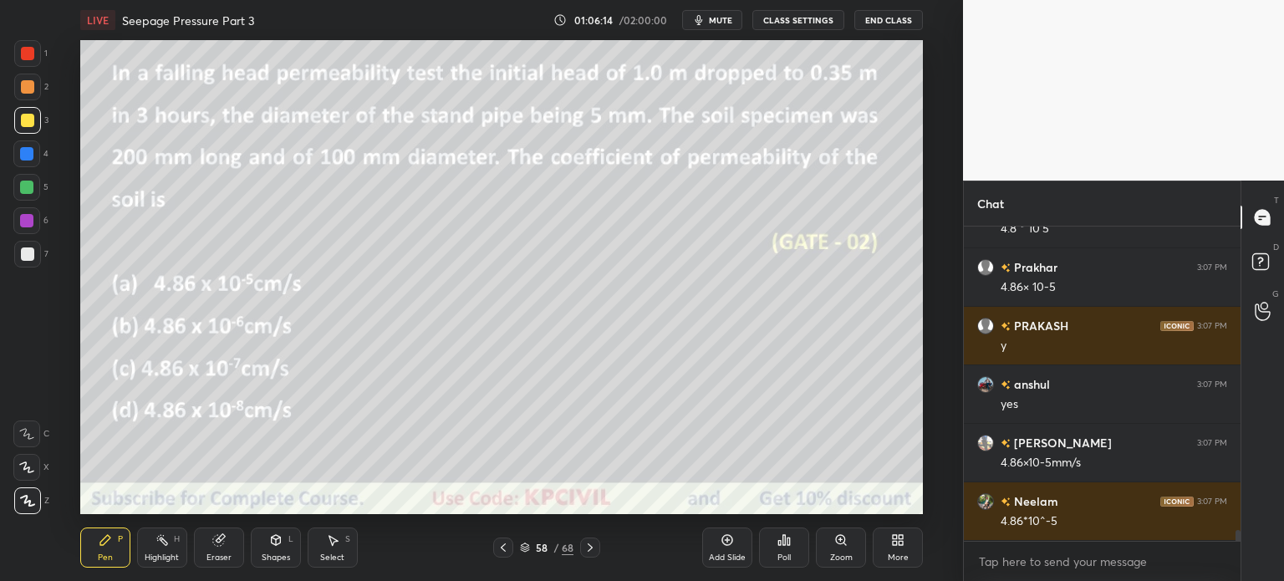
click at [218, 558] on div "Eraser" at bounding box center [218, 557] width 25 height 8
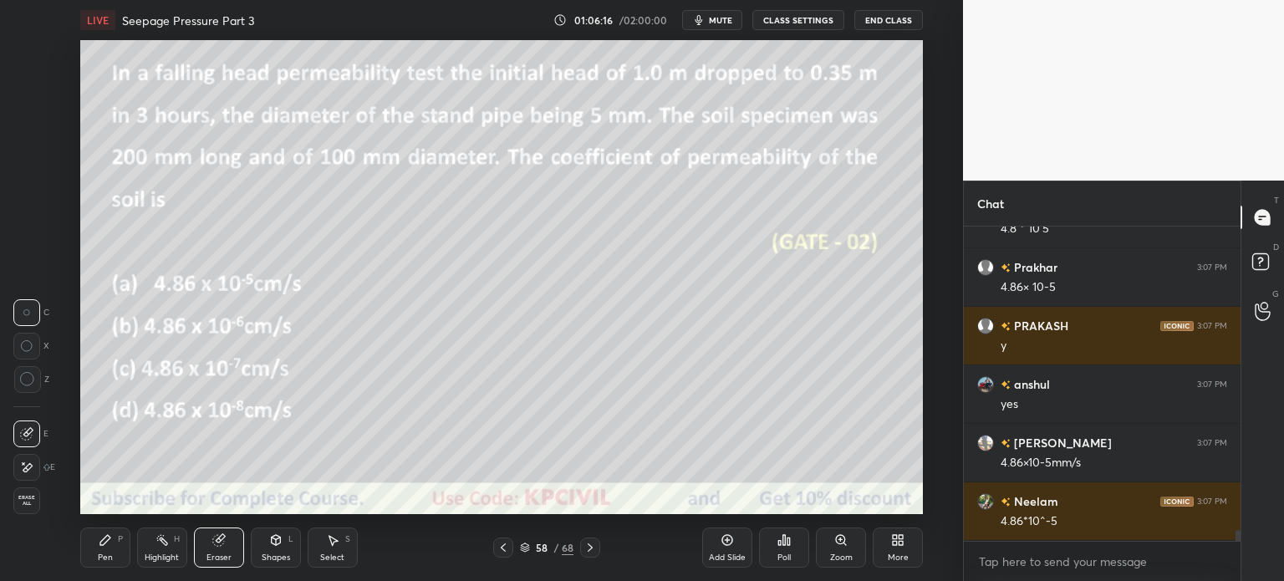
click at [97, 554] on div "Pen P" at bounding box center [105, 547] width 50 height 40
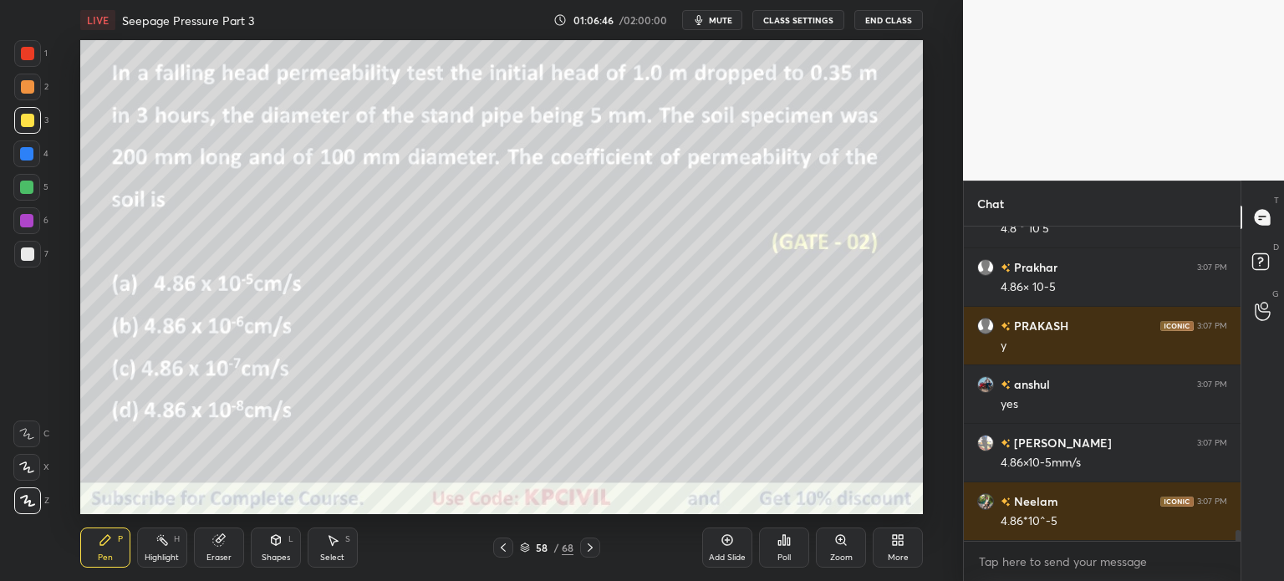
scroll to position [9150, 0]
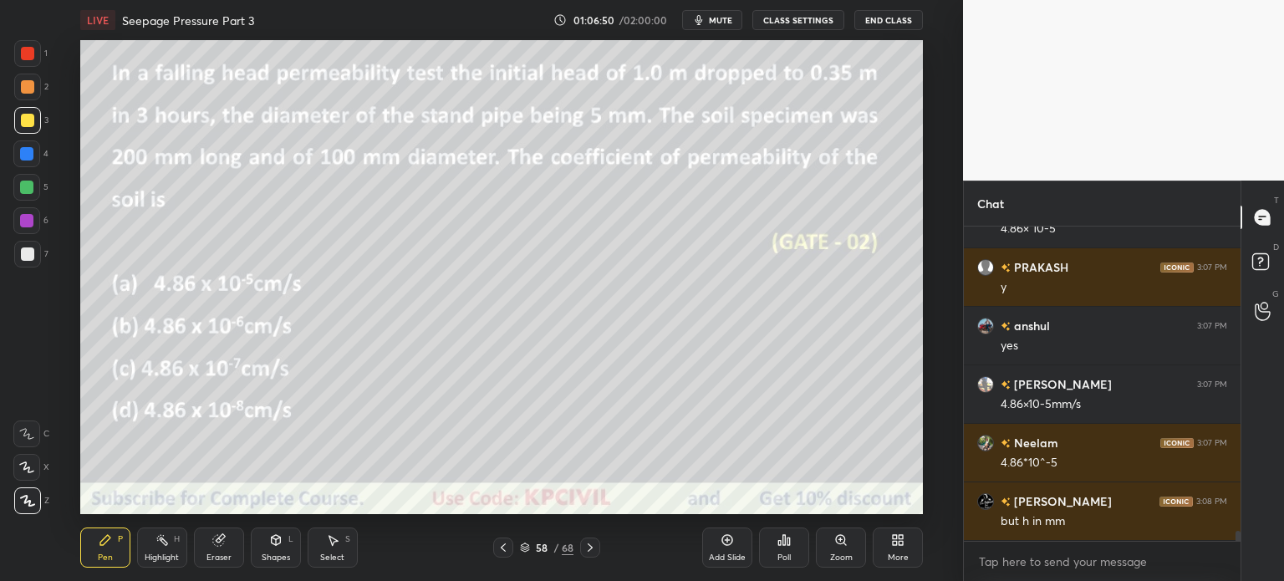
click at [27, 150] on div at bounding box center [26, 153] width 13 height 13
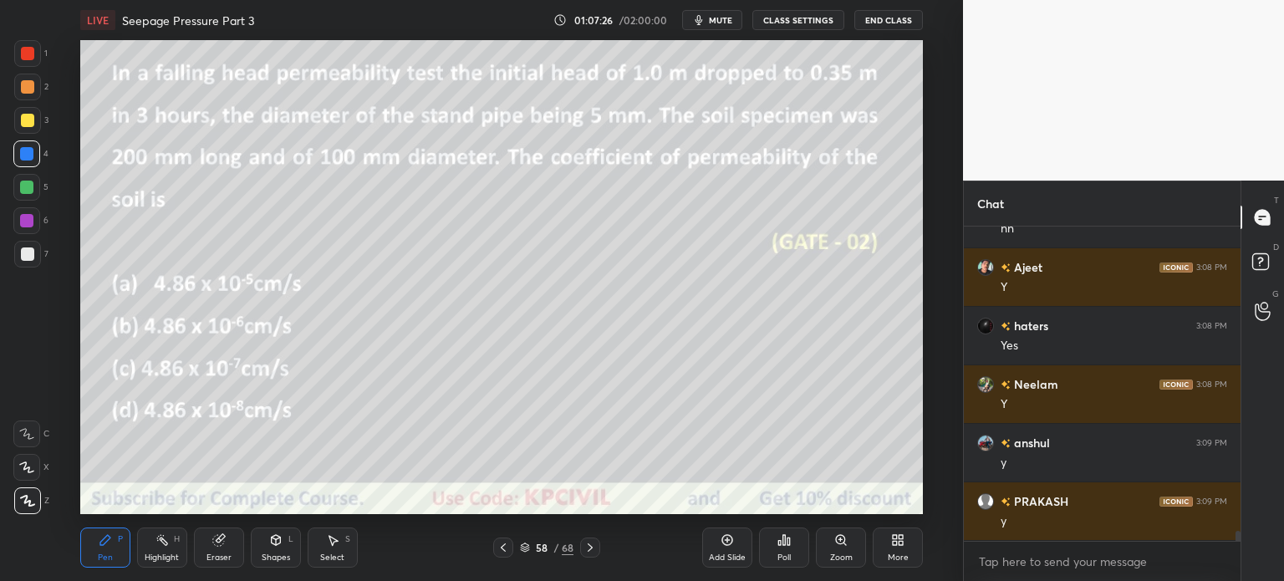
scroll to position [9852, 0]
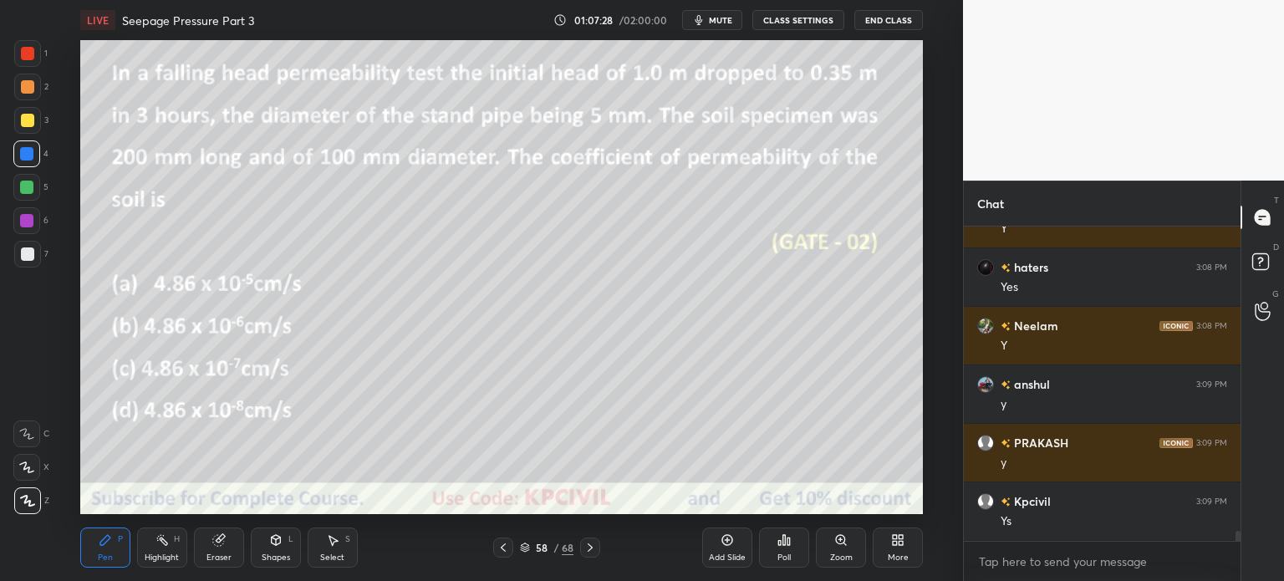
click at [595, 546] on icon at bounding box center [589, 547] width 13 height 13
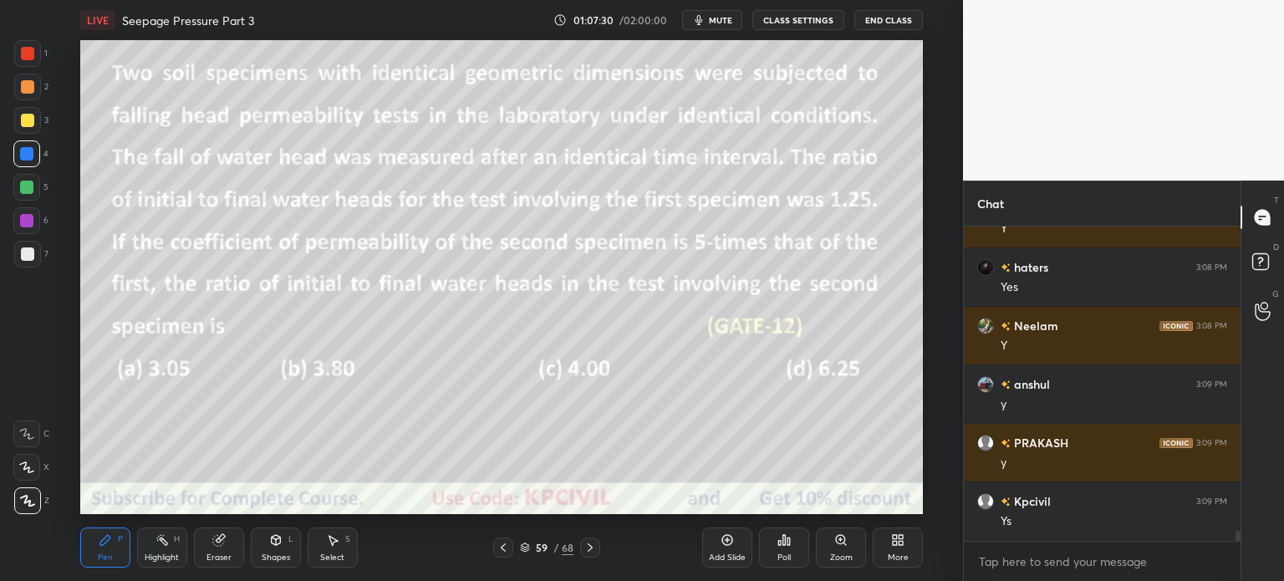
scroll to position [9911, 0]
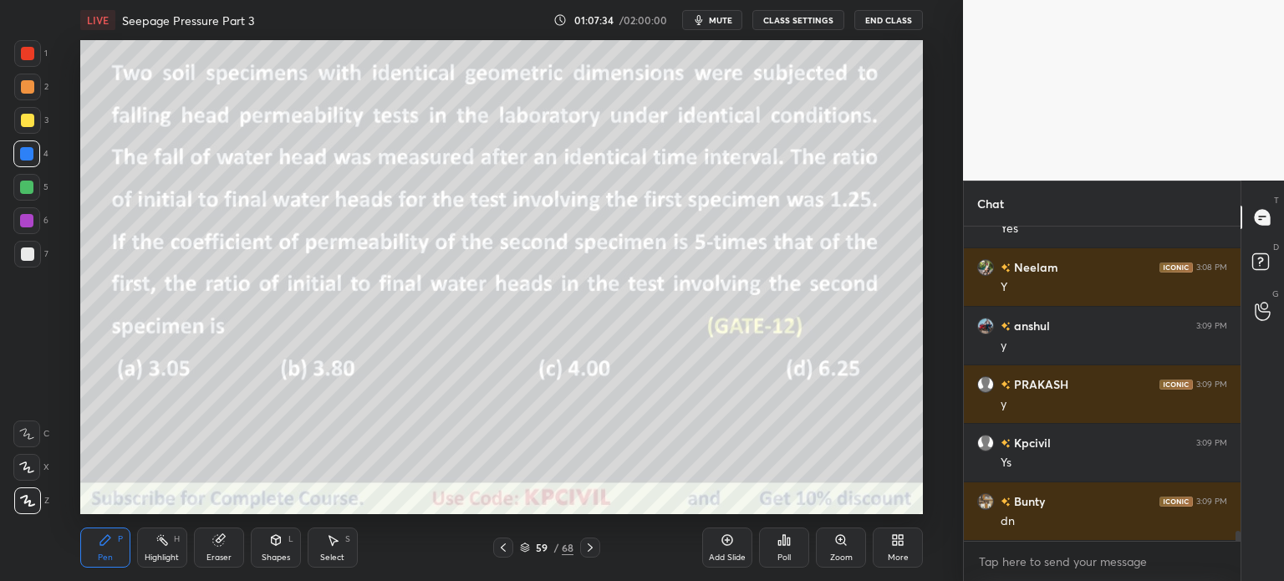
click at [271, 541] on icon at bounding box center [275, 540] width 9 height 10
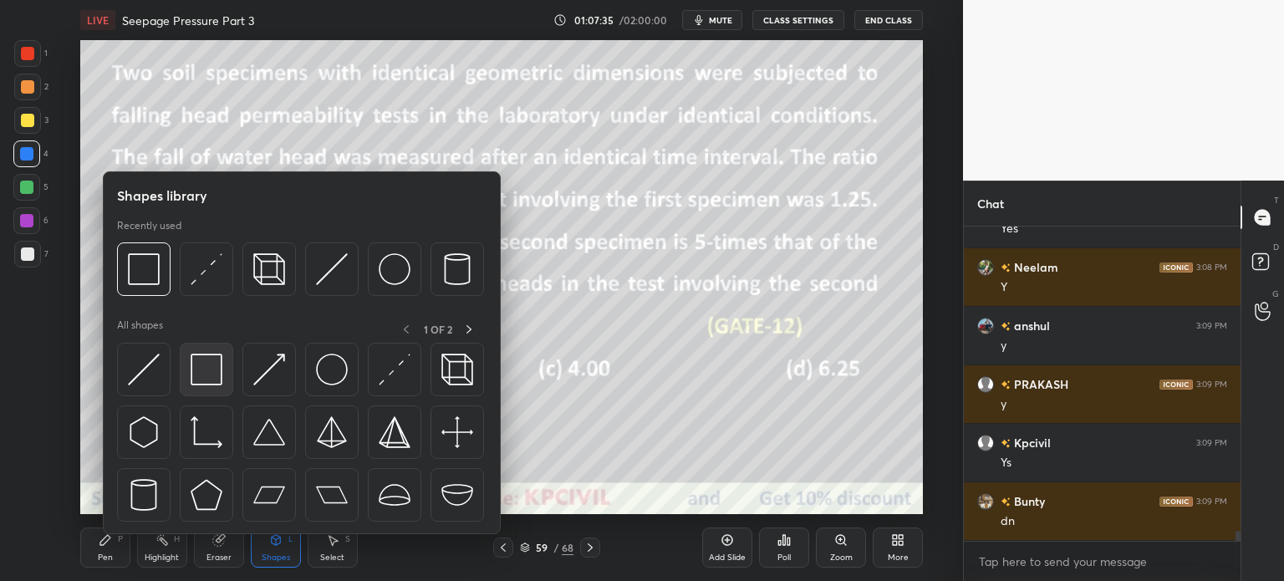
click at [209, 367] on img at bounding box center [207, 370] width 32 height 32
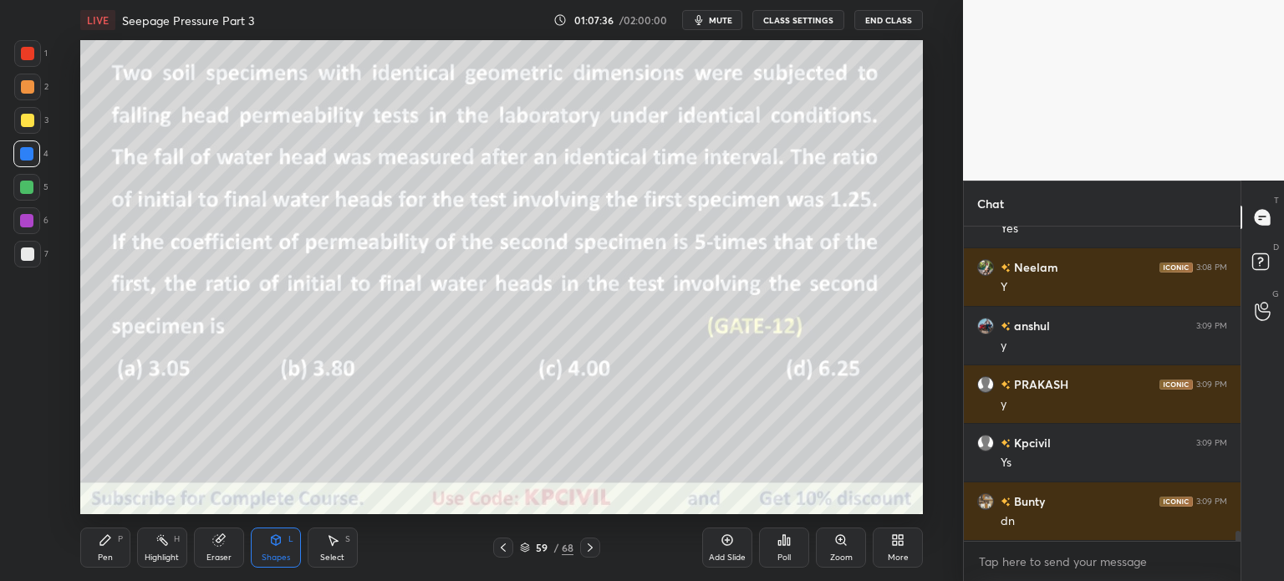
click at [27, 74] on div at bounding box center [27, 87] width 27 height 27
click at [100, 551] on div "Pen P" at bounding box center [105, 547] width 50 height 40
click at [32, 152] on div at bounding box center [26, 153] width 13 height 13
click at [278, 548] on div "Shapes L" at bounding box center [276, 547] width 50 height 40
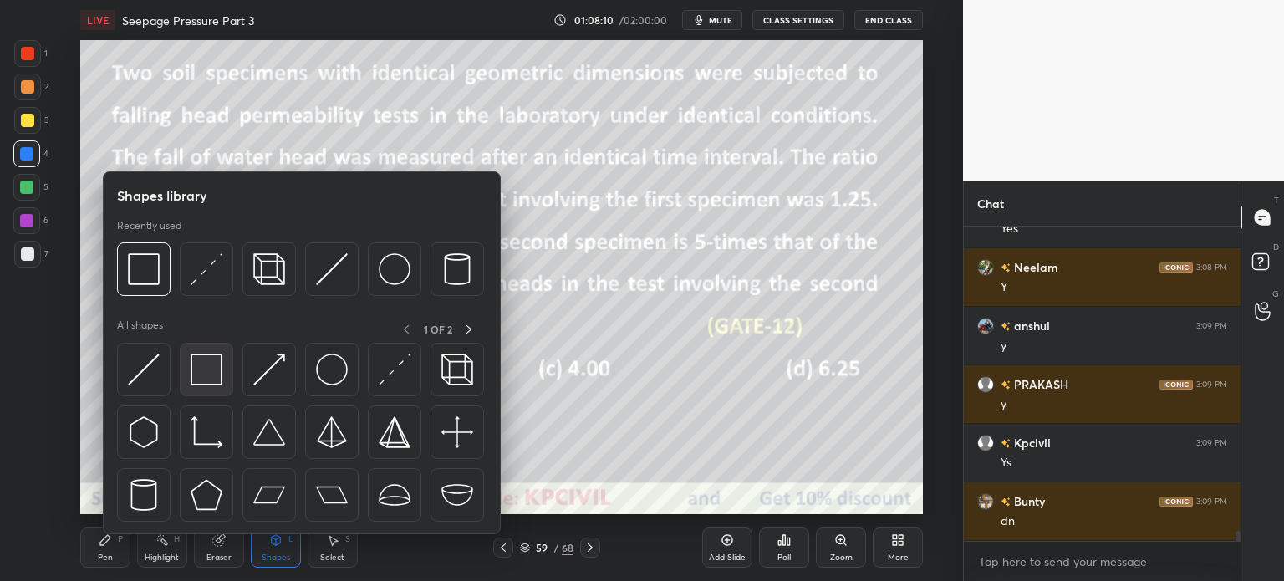
click at [207, 362] on img at bounding box center [207, 370] width 32 height 32
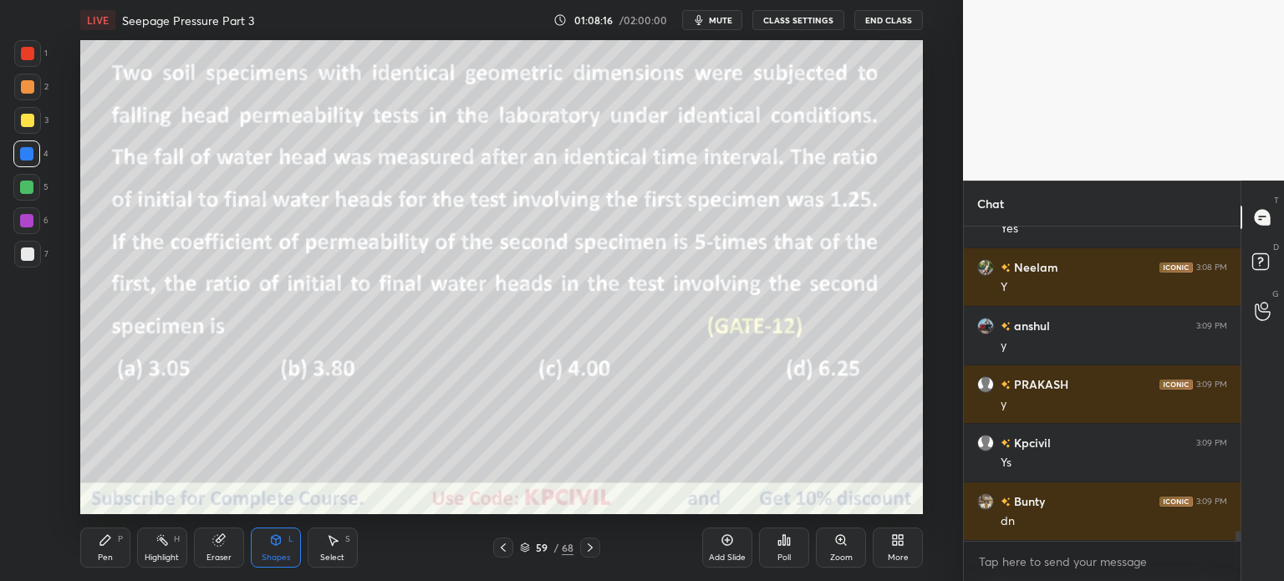
click at [100, 553] on div "Pen" at bounding box center [105, 557] width 15 height 8
click at [273, 538] on icon at bounding box center [275, 540] width 9 height 10
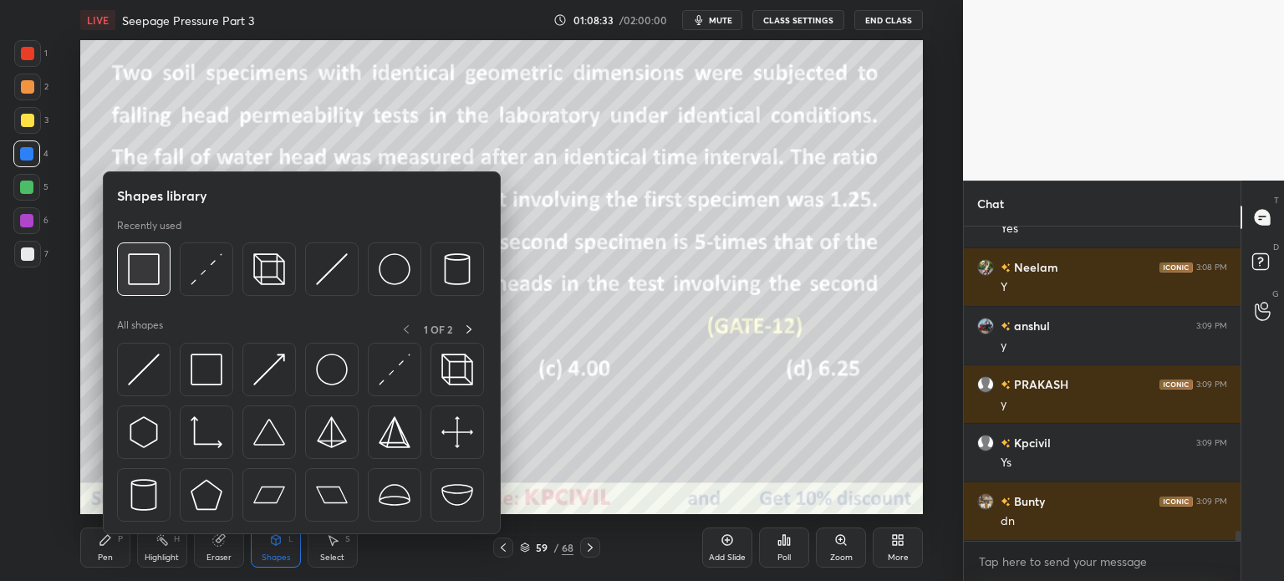
click at [144, 271] on img at bounding box center [144, 269] width 32 height 32
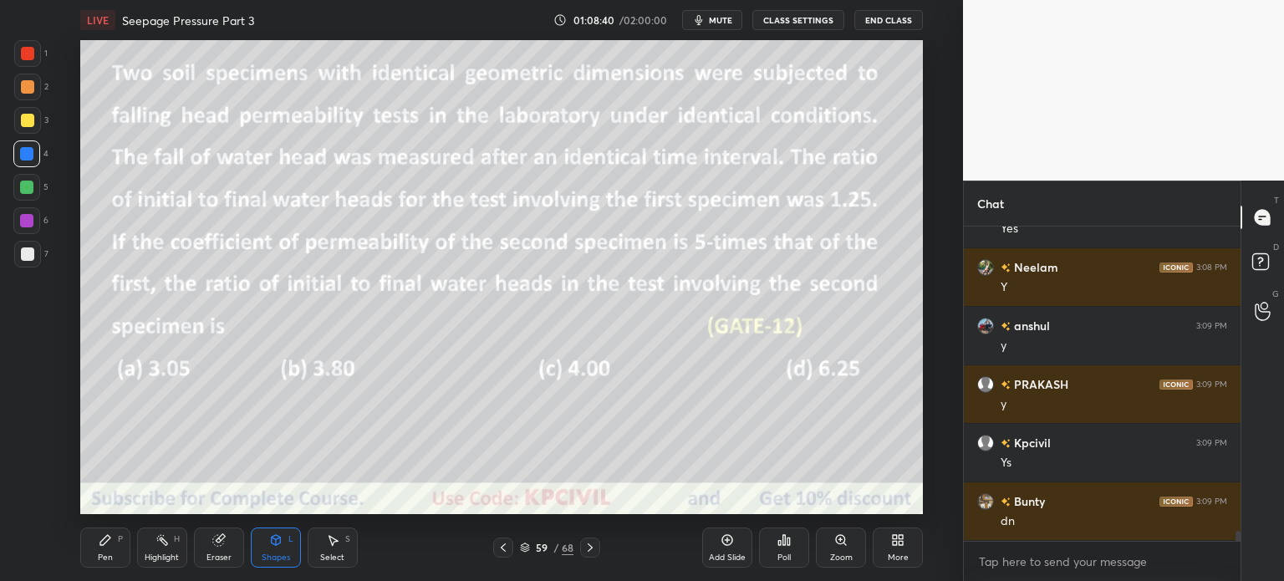
click at [98, 559] on div "Pen" at bounding box center [105, 557] width 15 height 8
click at [589, 551] on icon at bounding box center [590, 547] width 5 height 8
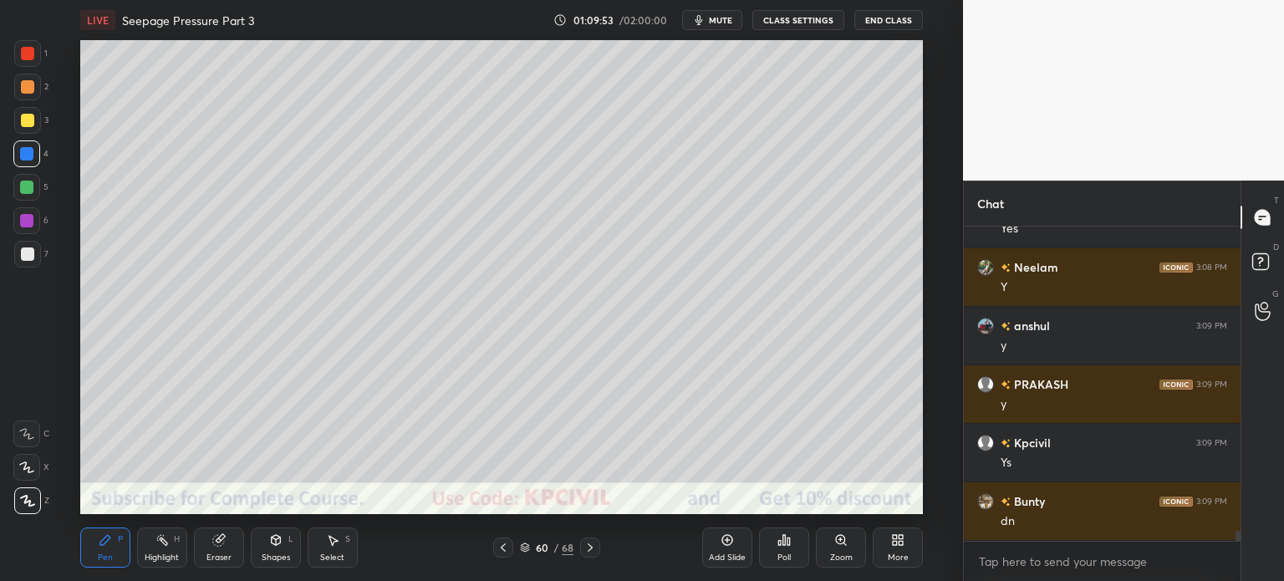
click at [19, 257] on div at bounding box center [27, 254] width 27 height 27
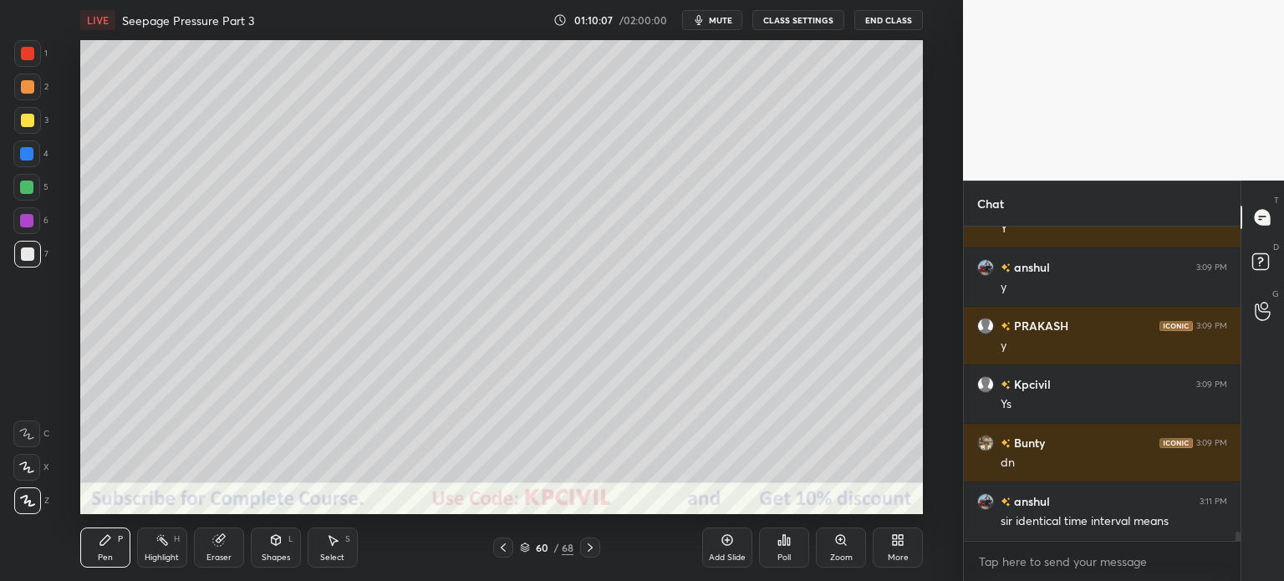
click at [28, 125] on div at bounding box center [27, 120] width 13 height 13
click at [222, 551] on div "Eraser" at bounding box center [219, 547] width 50 height 40
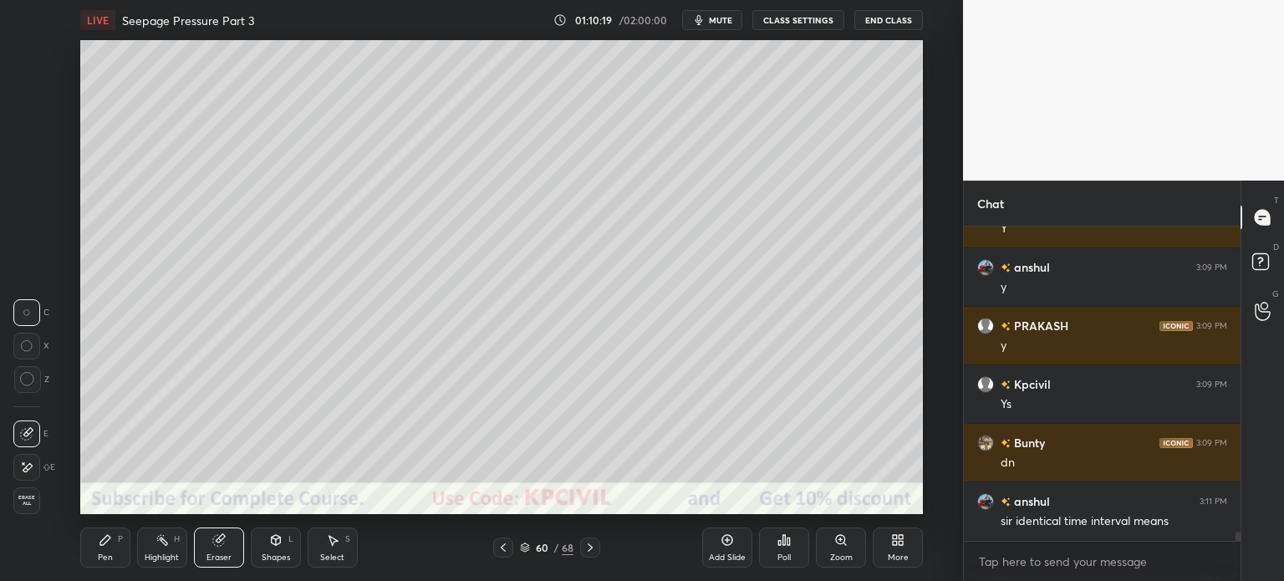
click at [110, 548] on div "Pen P" at bounding box center [105, 547] width 50 height 40
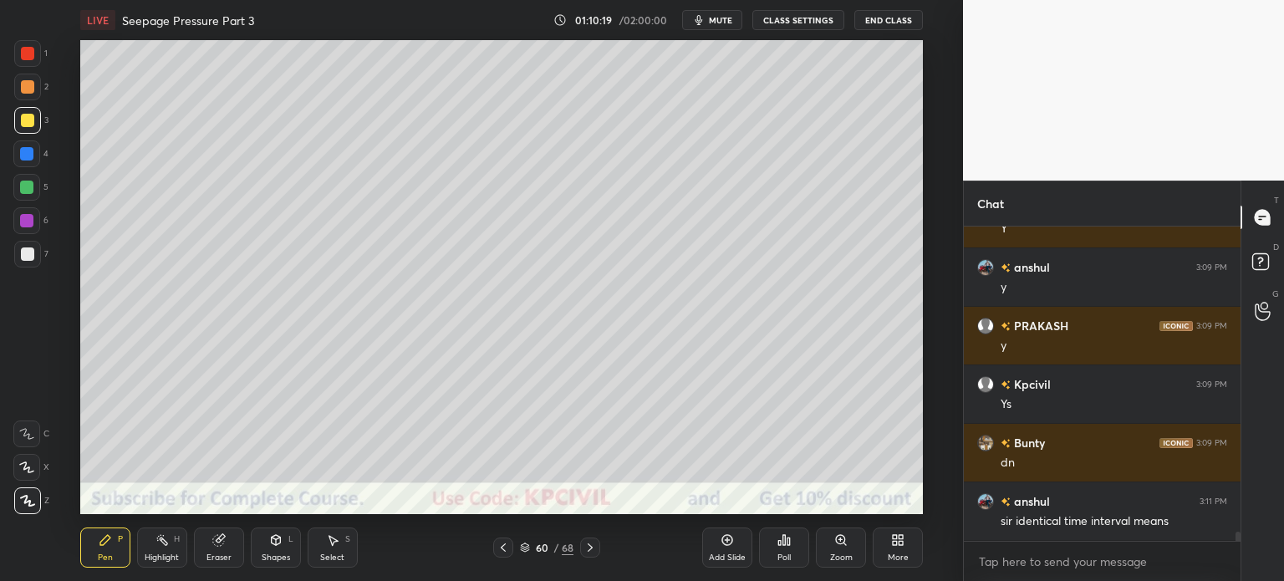
click at [110, 548] on div "Pen P" at bounding box center [105, 547] width 50 height 40
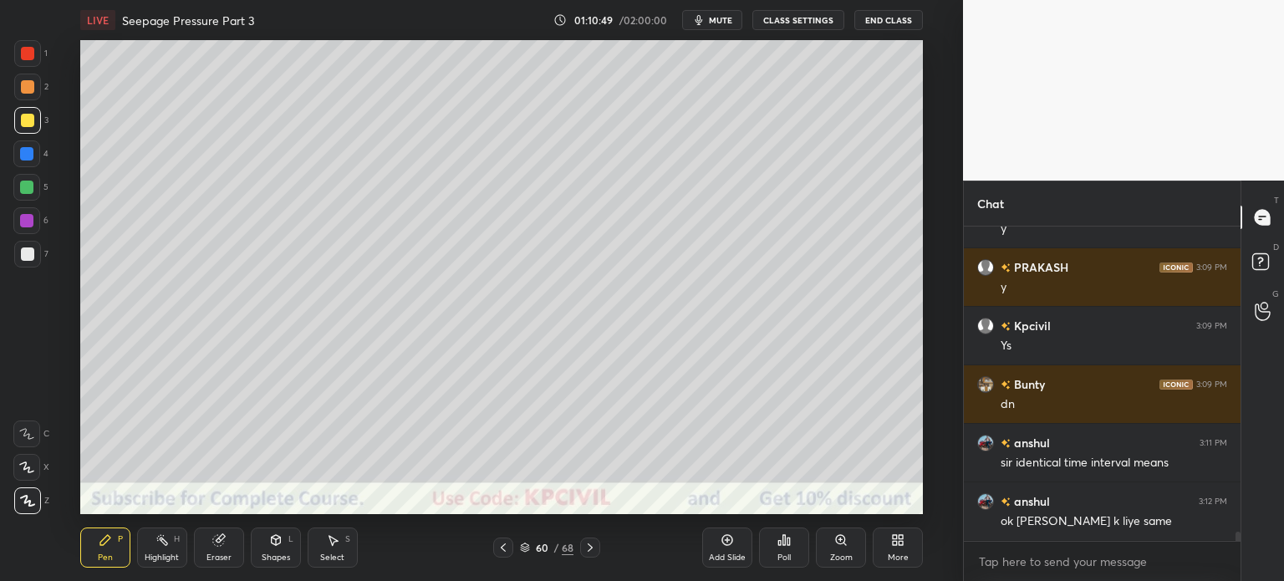
click at [22, 257] on div at bounding box center [27, 253] width 13 height 13
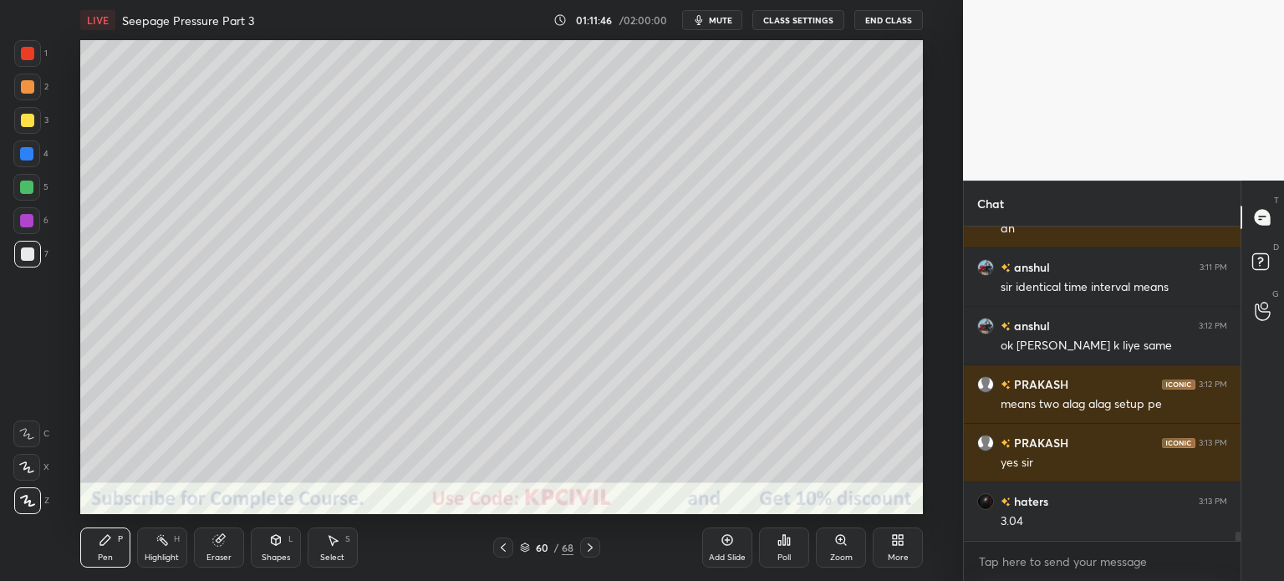
scroll to position [10262, 0]
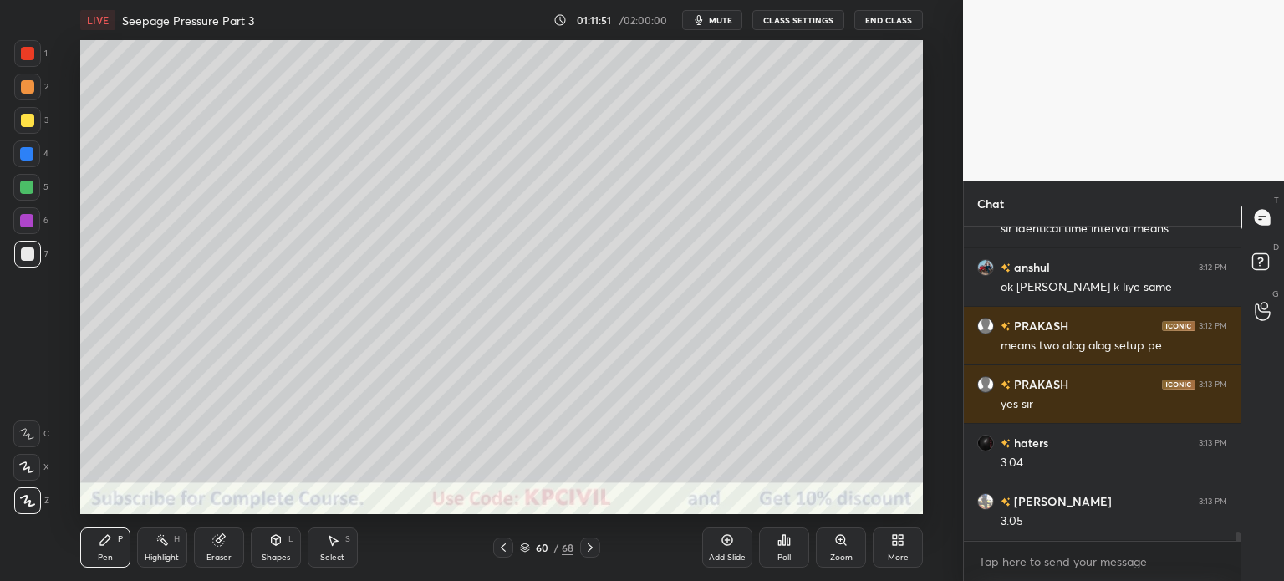
click at [22, 126] on div at bounding box center [27, 120] width 13 height 13
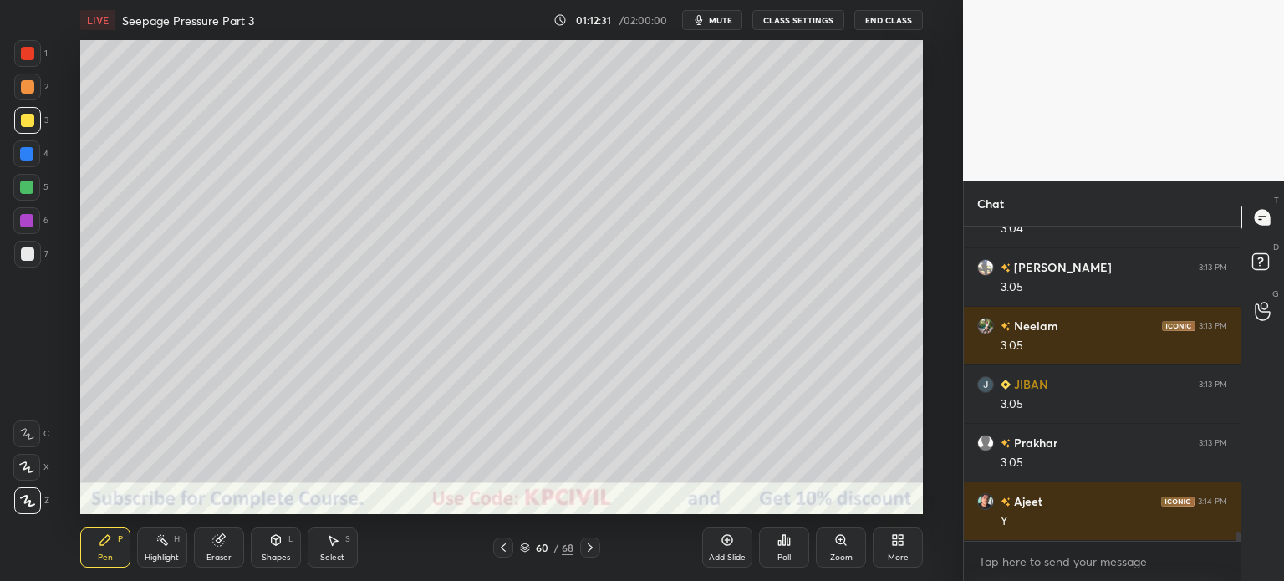
scroll to position [10555, 0]
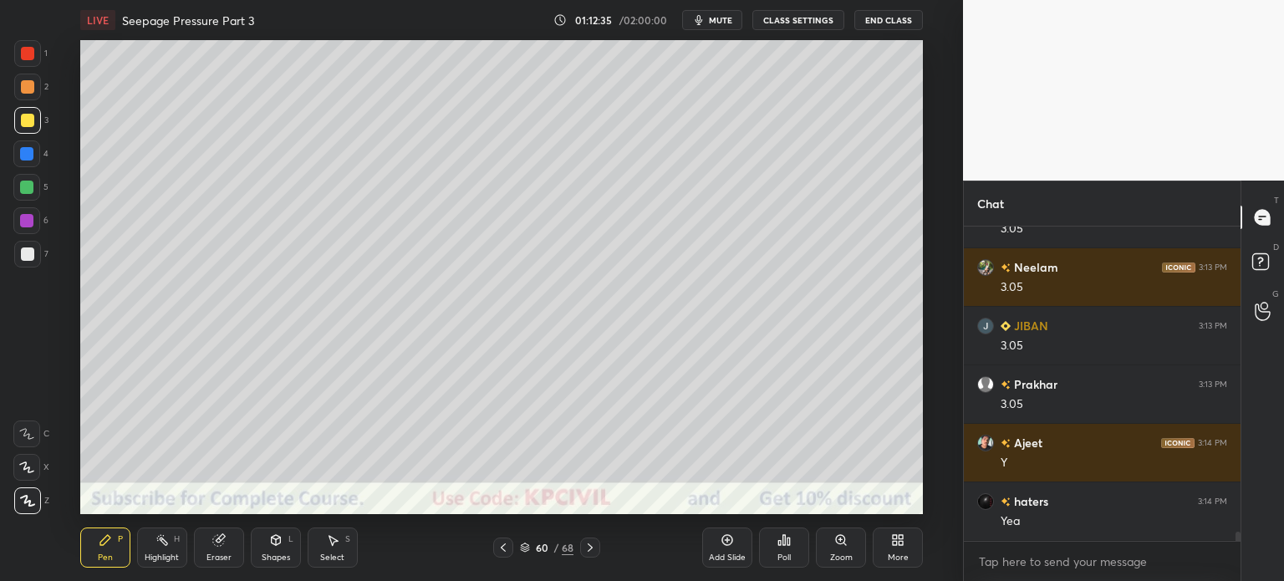
click at [281, 544] on icon at bounding box center [275, 539] width 13 height 13
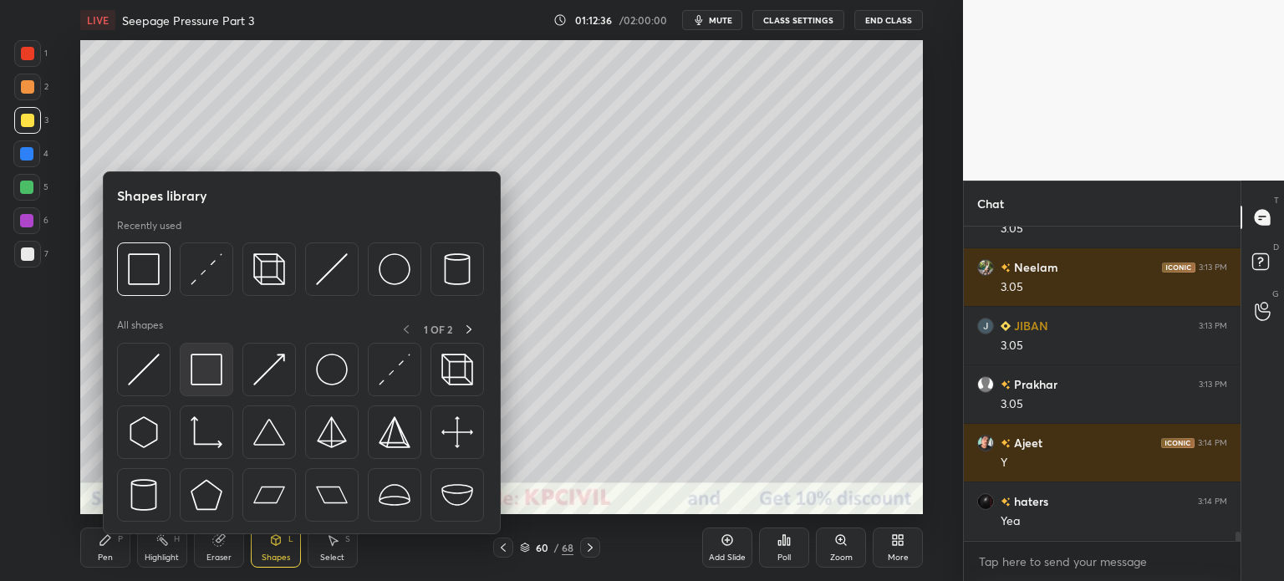
click at [216, 364] on img at bounding box center [207, 370] width 32 height 32
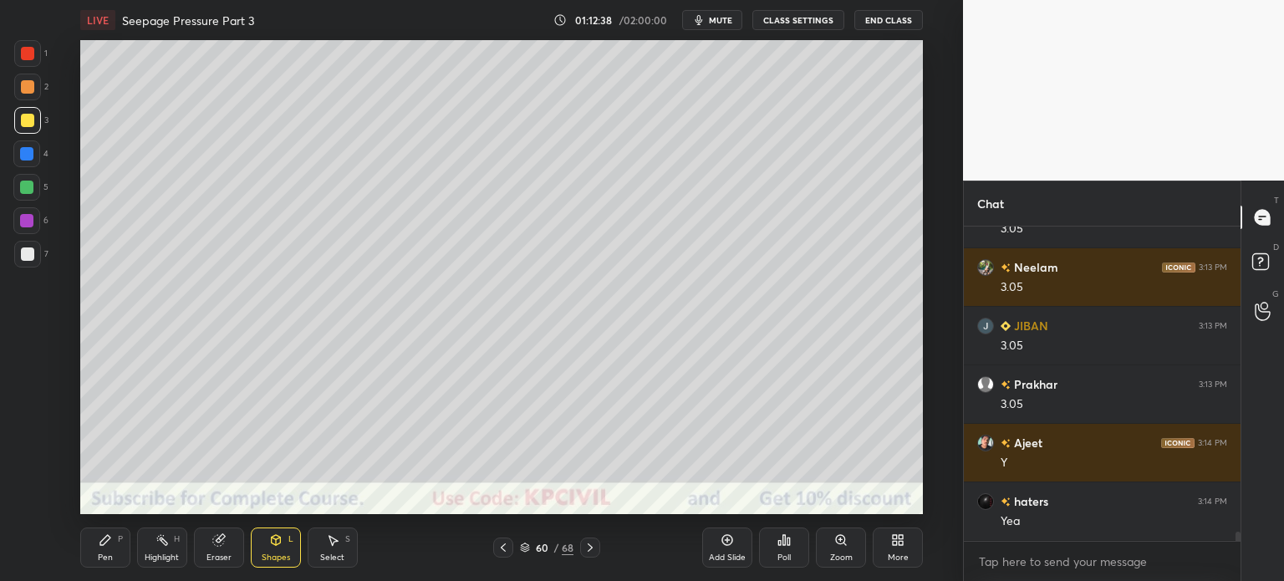
click at [28, 148] on div at bounding box center [26, 153] width 13 height 13
click at [592, 547] on icon at bounding box center [590, 547] width 5 height 8
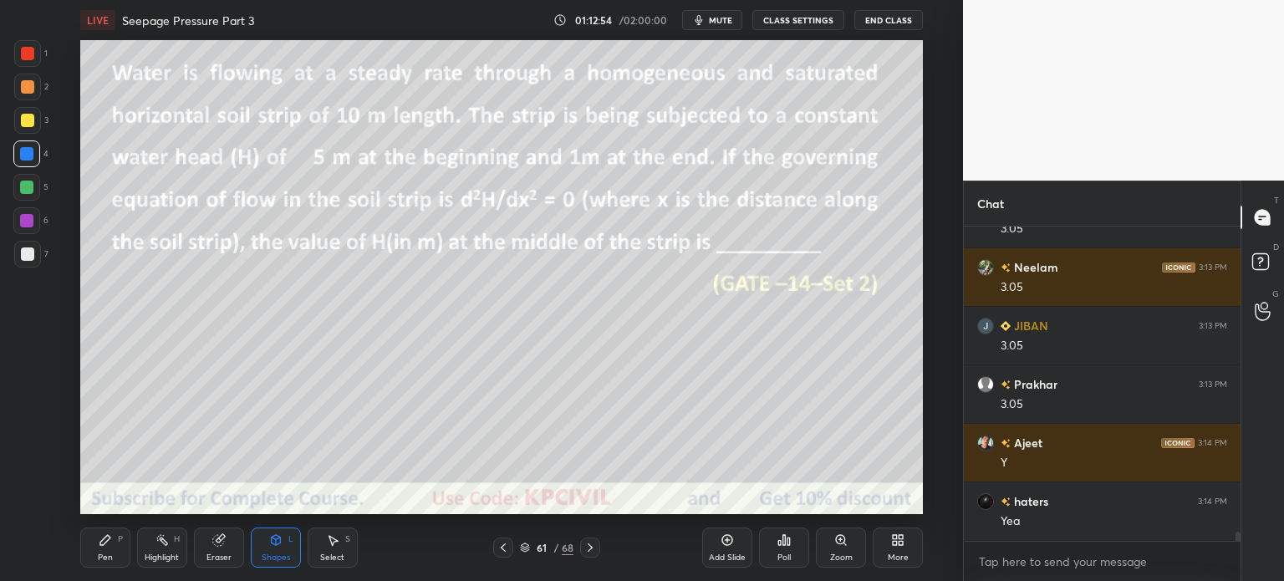
click at [28, 84] on div at bounding box center [27, 86] width 13 height 13
click at [101, 564] on div "Pen P" at bounding box center [105, 547] width 50 height 40
click at [24, 263] on div at bounding box center [27, 254] width 27 height 27
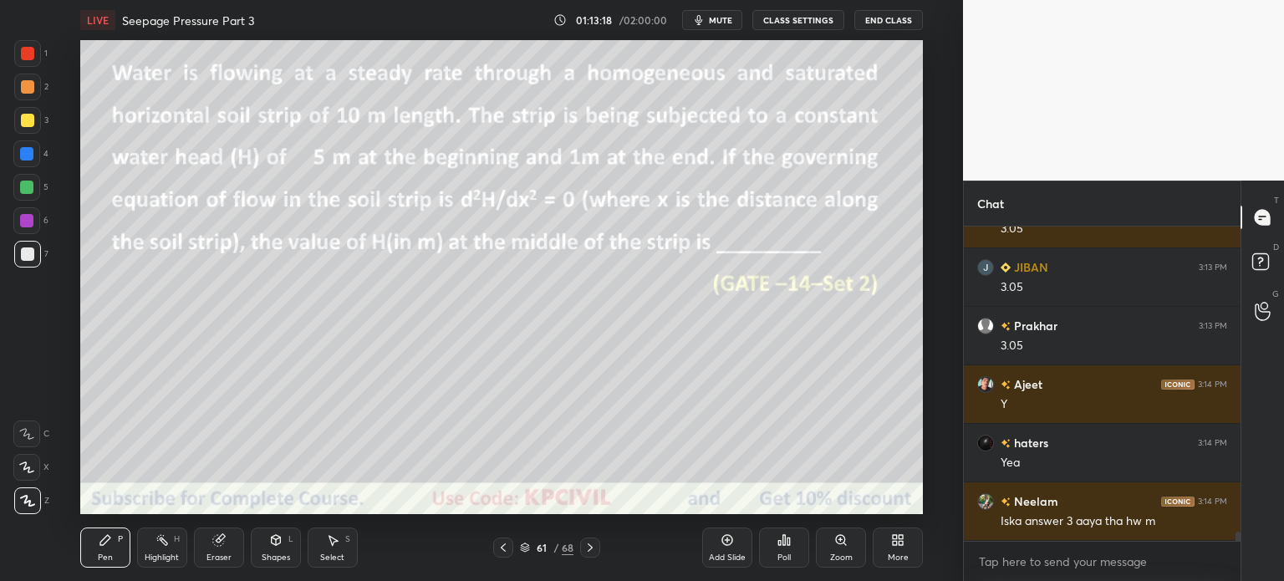
click at [21, 89] on div at bounding box center [27, 86] width 13 height 13
click at [23, 157] on div at bounding box center [26, 153] width 13 height 13
click at [18, 257] on div at bounding box center [27, 254] width 27 height 27
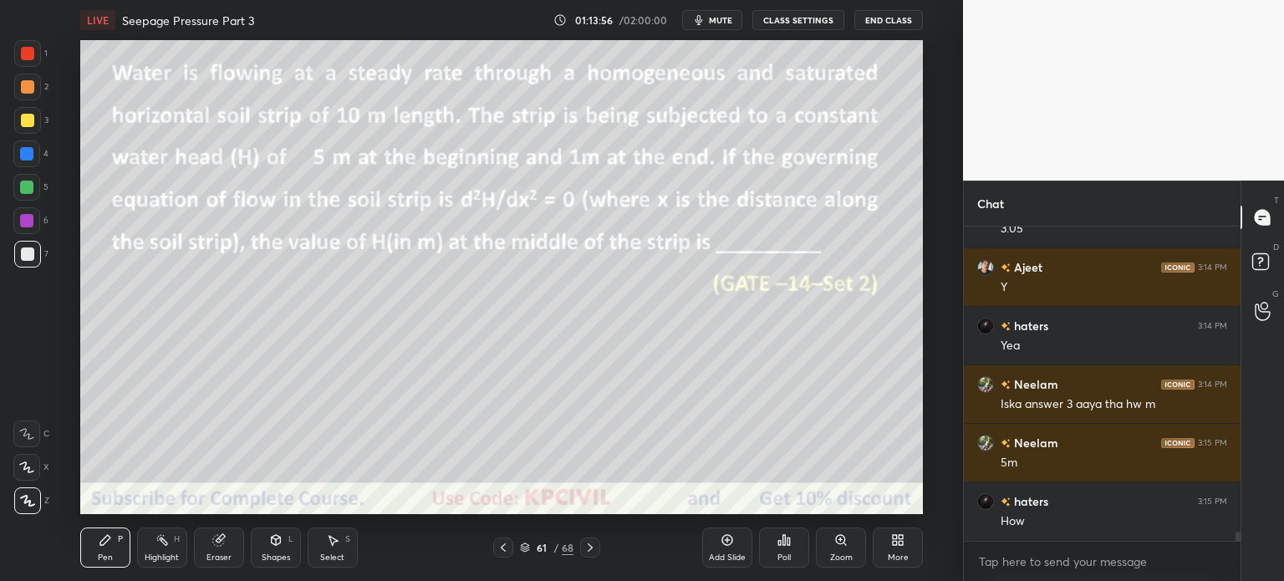
scroll to position [10789, 0]
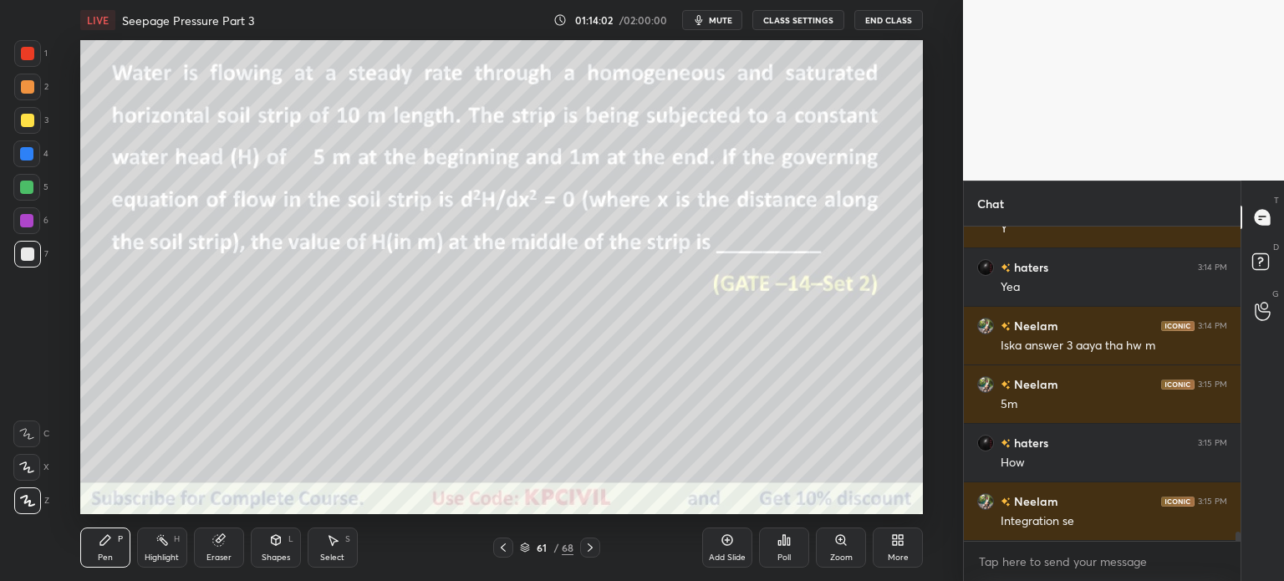
click at [21, 94] on div at bounding box center [27, 87] width 27 height 27
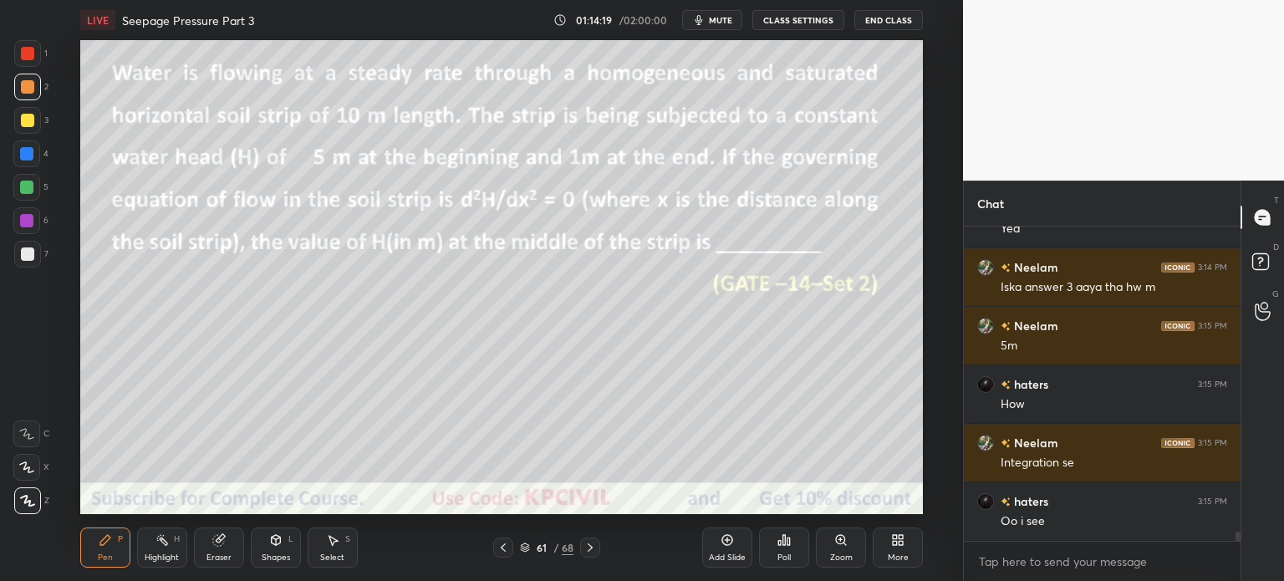
click at [26, 150] on div at bounding box center [26, 153] width 13 height 13
click at [23, 123] on div at bounding box center [27, 120] width 13 height 13
click at [27, 255] on div at bounding box center [27, 253] width 13 height 13
click at [26, 93] on div at bounding box center [27, 86] width 13 height 13
click at [26, 133] on div at bounding box center [27, 120] width 27 height 27
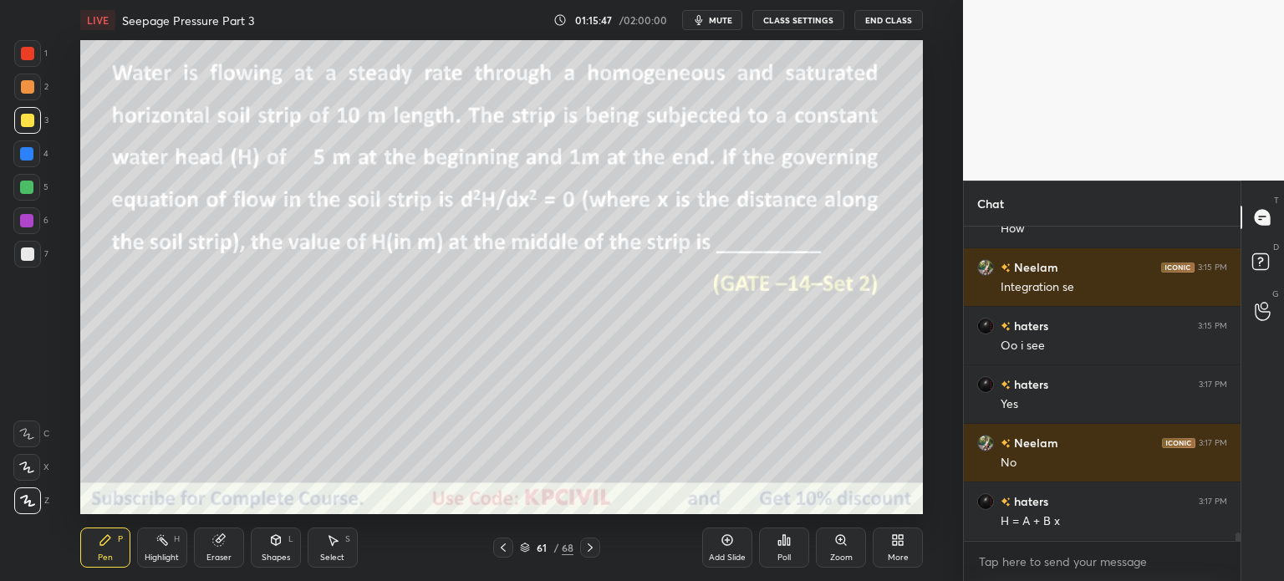
scroll to position [11081, 0]
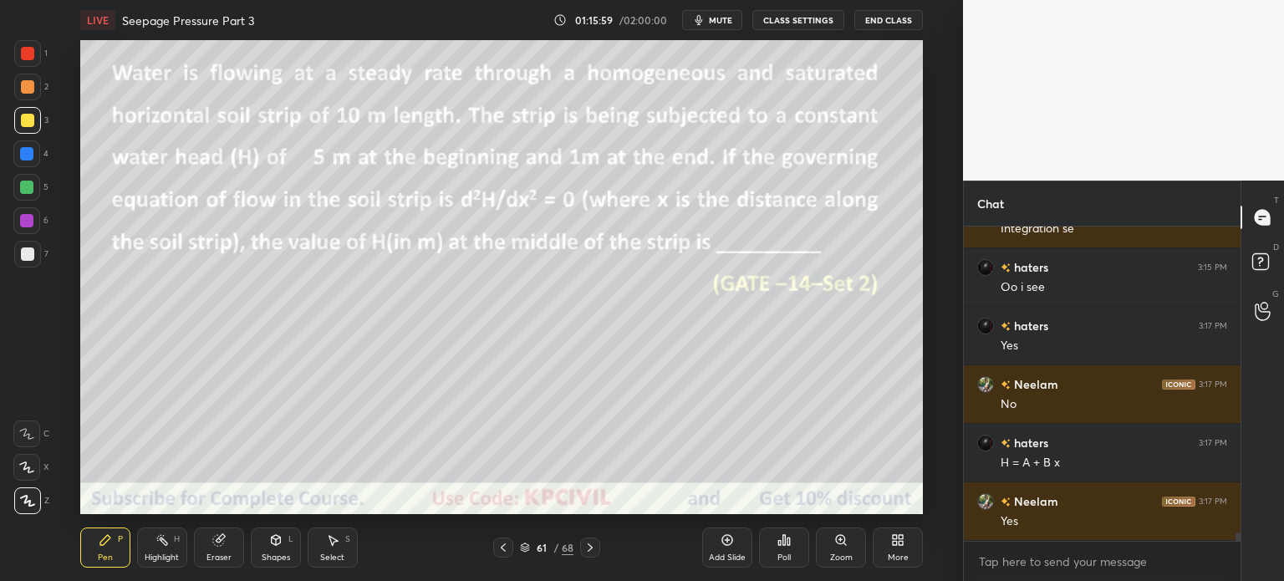
click at [592, 552] on icon at bounding box center [589, 547] width 13 height 13
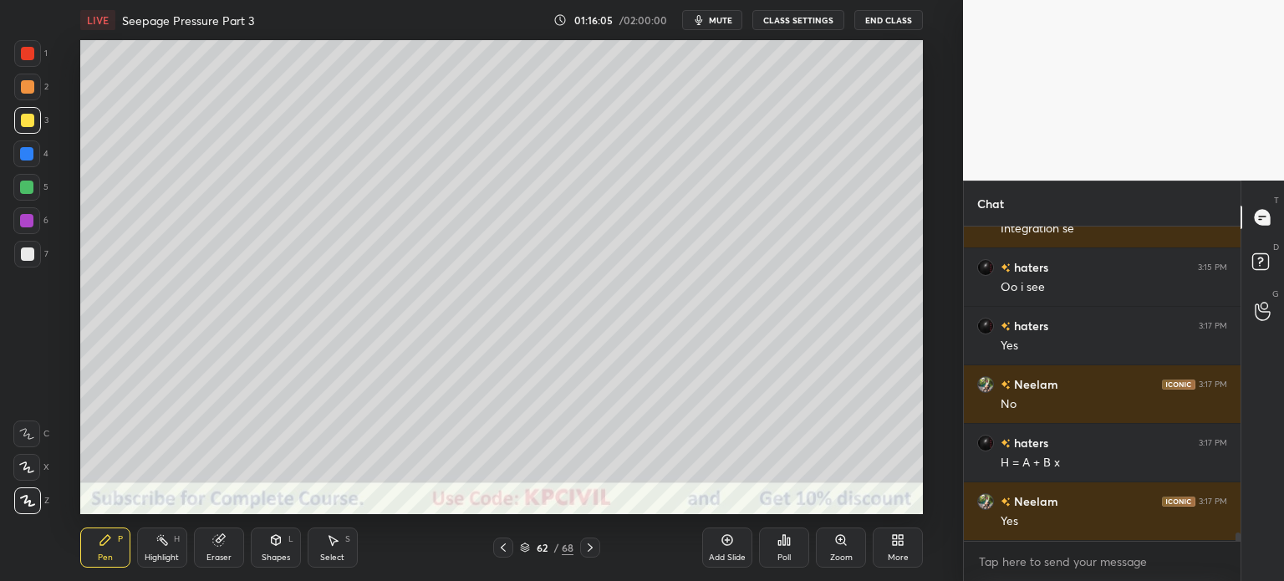
click at [507, 552] on icon at bounding box center [503, 547] width 13 height 13
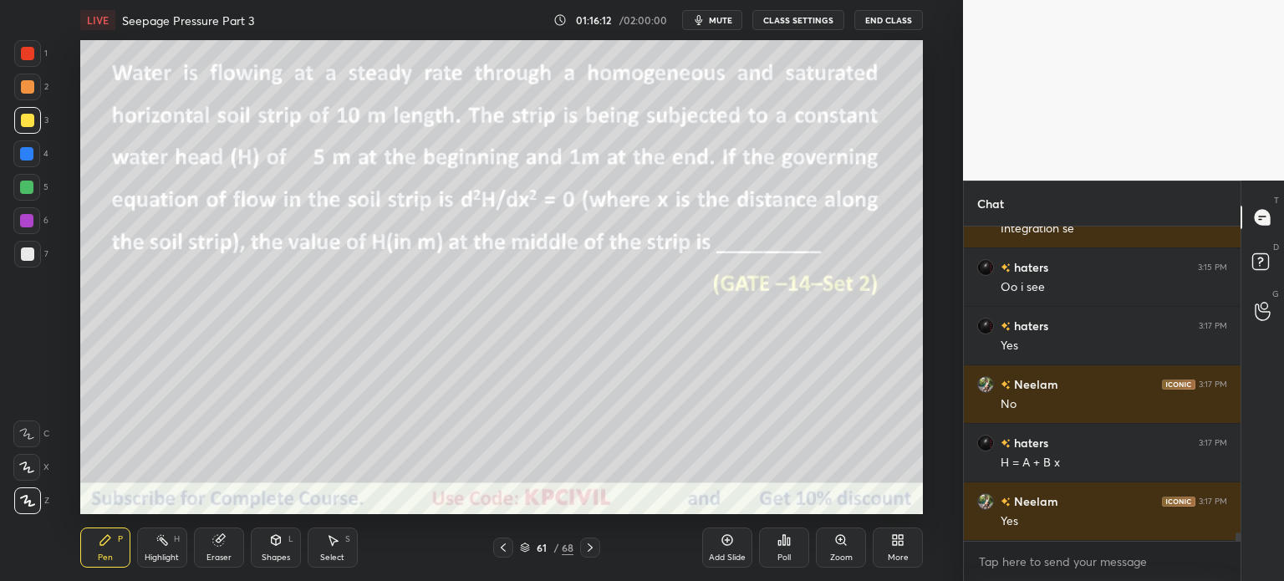
click at [20, 149] on div at bounding box center [26, 153] width 13 height 13
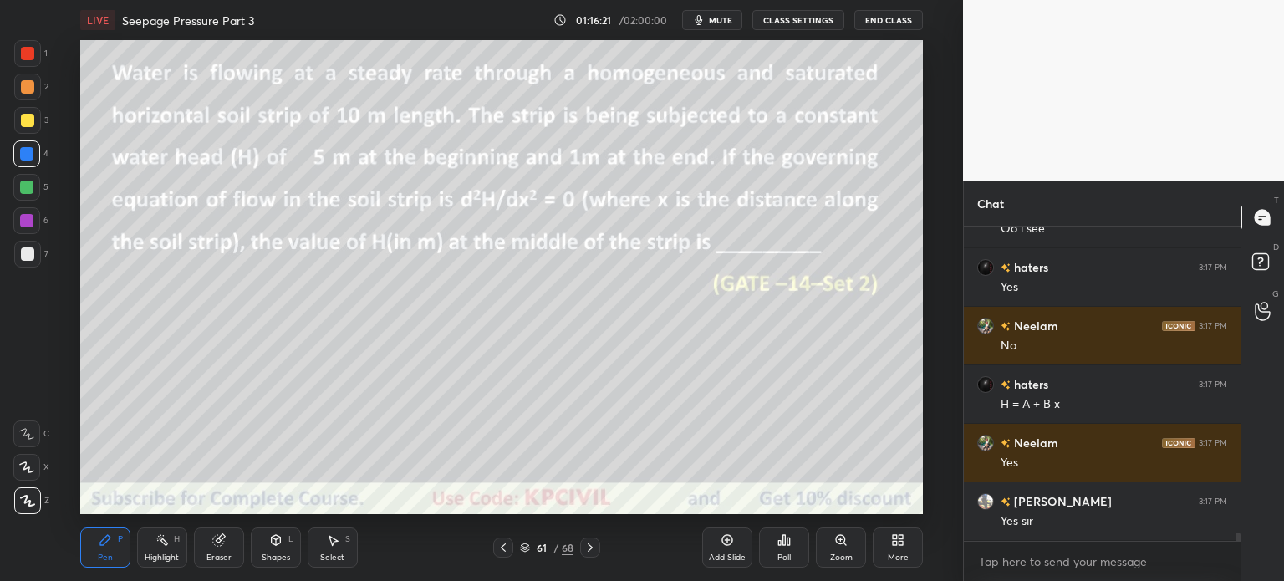
click at [217, 557] on div "Eraser" at bounding box center [218, 557] width 25 height 8
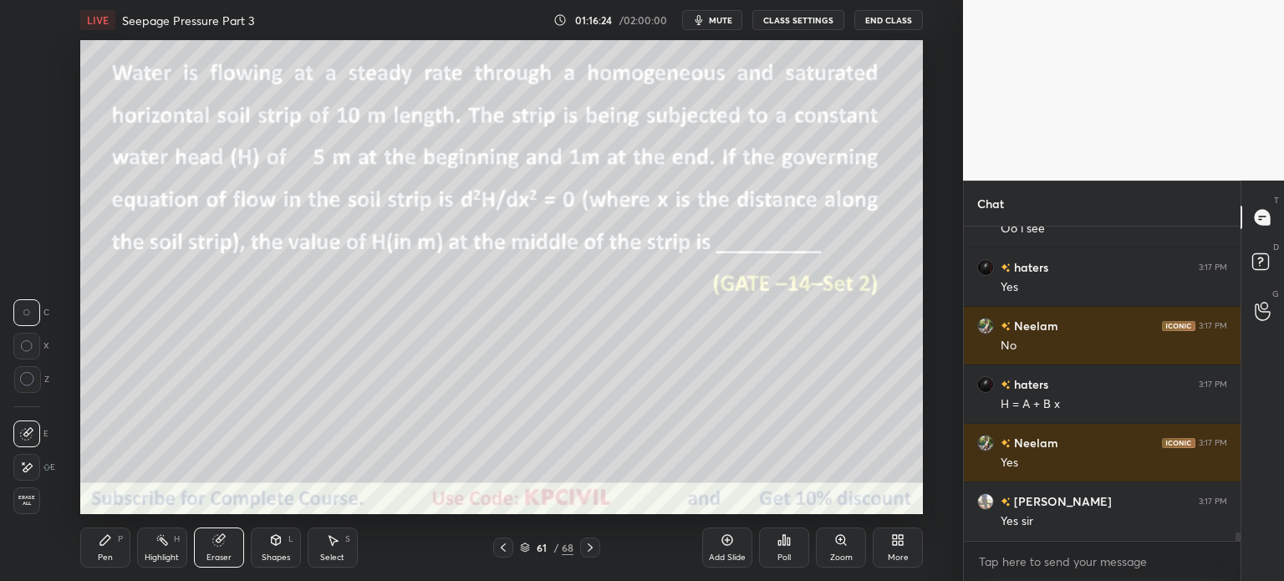
click at [101, 558] on div "Pen" at bounding box center [105, 557] width 15 height 8
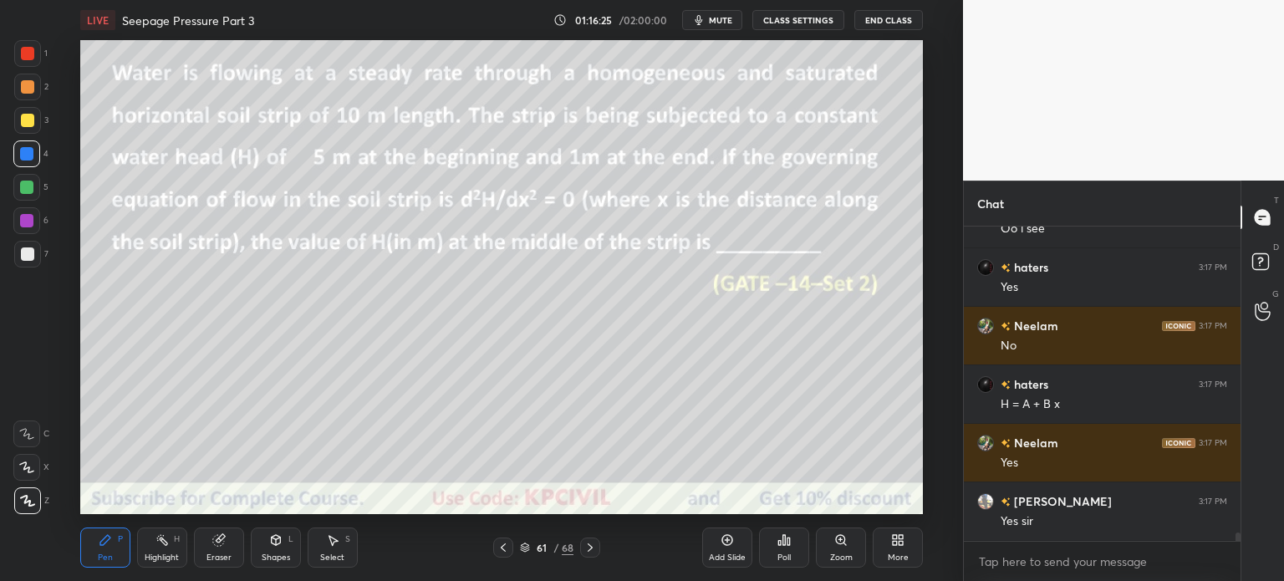
click at [23, 123] on div at bounding box center [27, 120] width 13 height 13
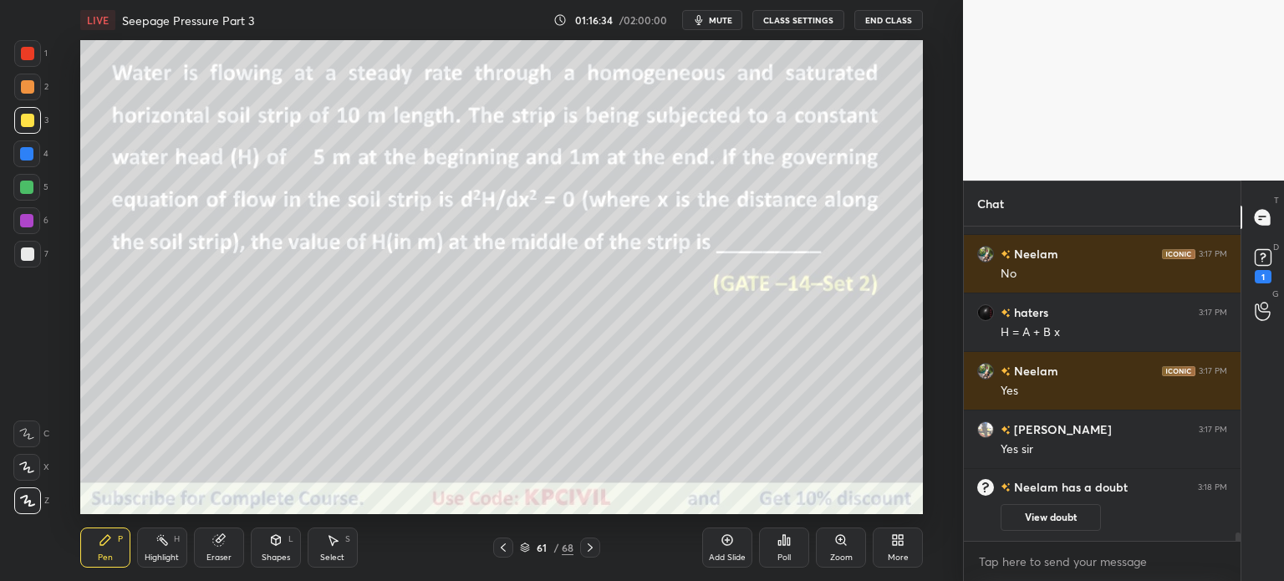
click at [29, 257] on div at bounding box center [27, 253] width 13 height 13
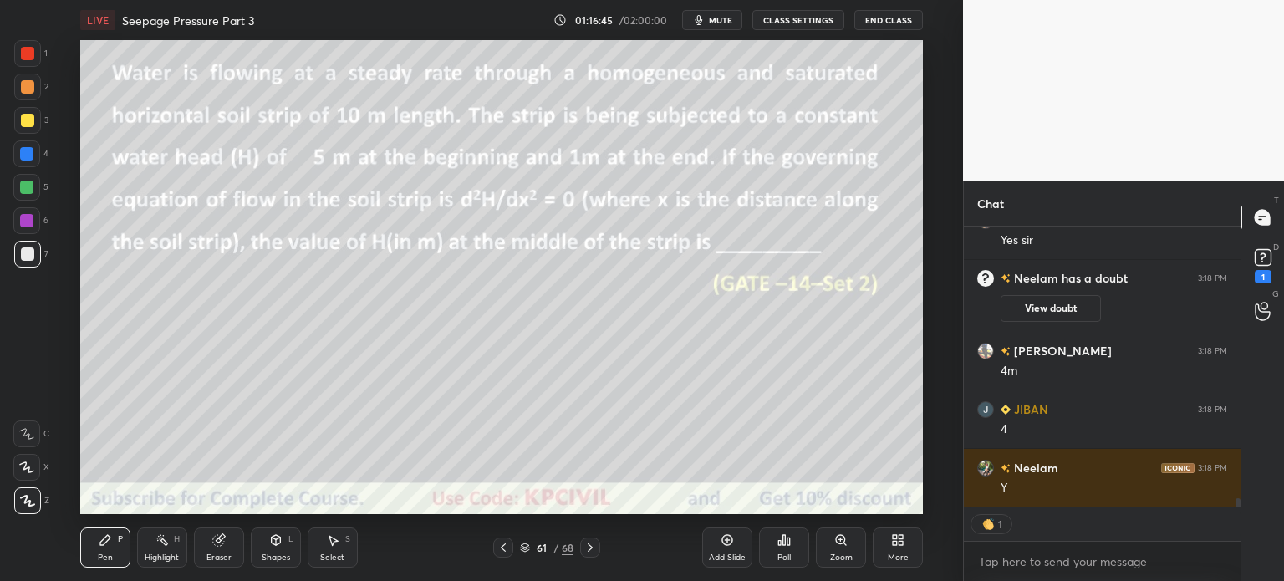
scroll to position [9071, 0]
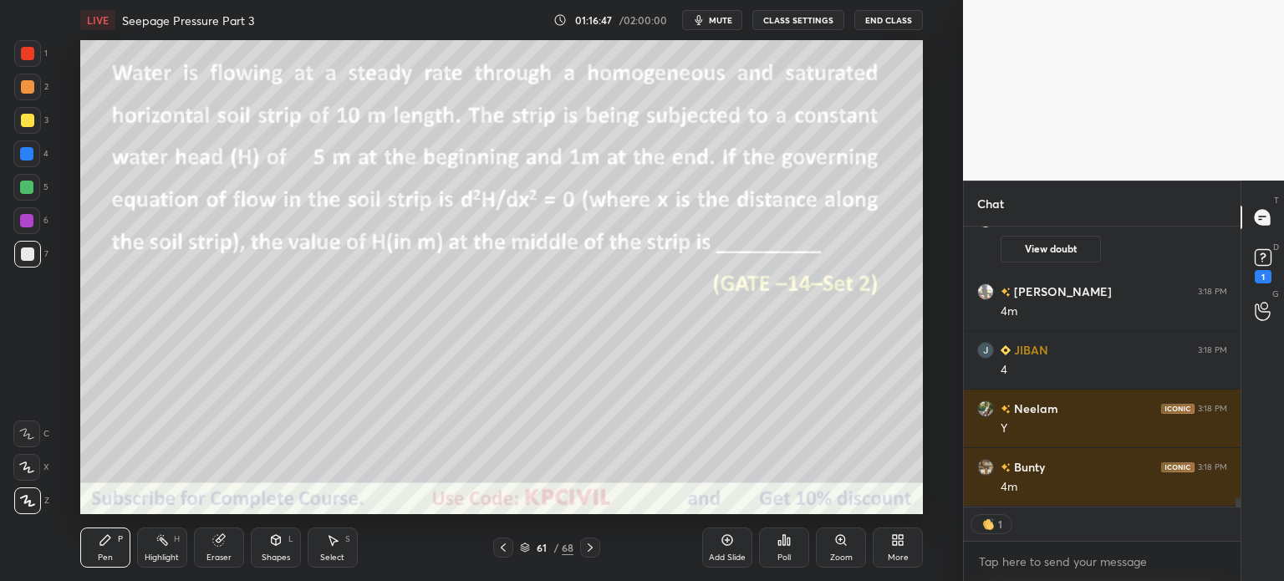
click at [594, 551] on icon at bounding box center [589, 547] width 13 height 13
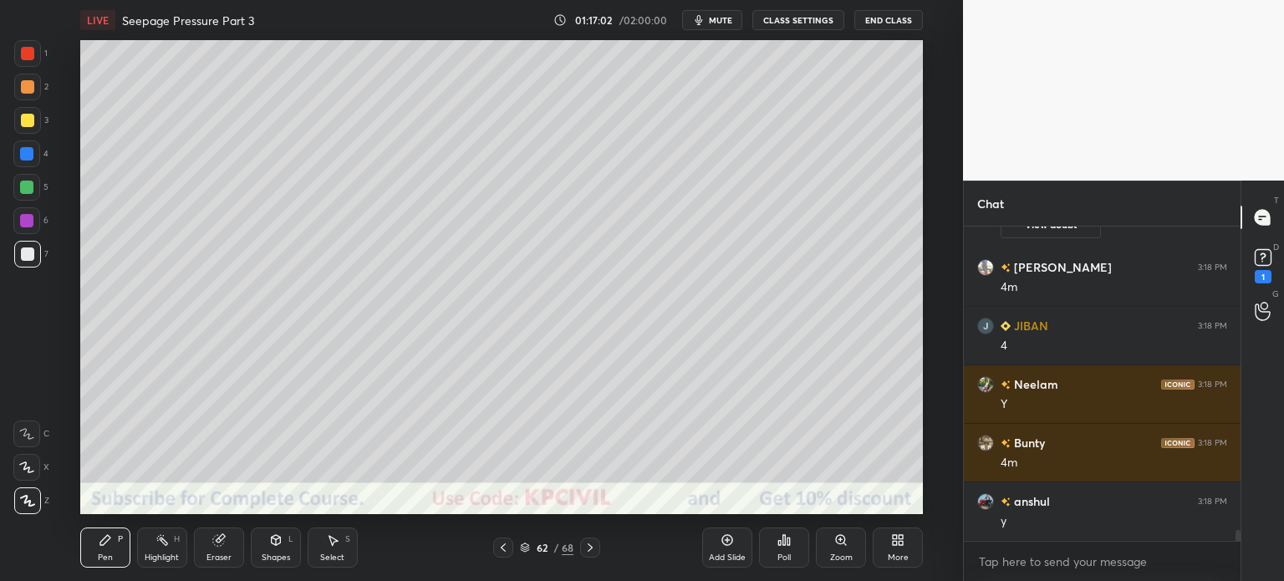
scroll to position [5, 5]
click at [23, 120] on div at bounding box center [27, 120] width 13 height 13
type textarea "x"
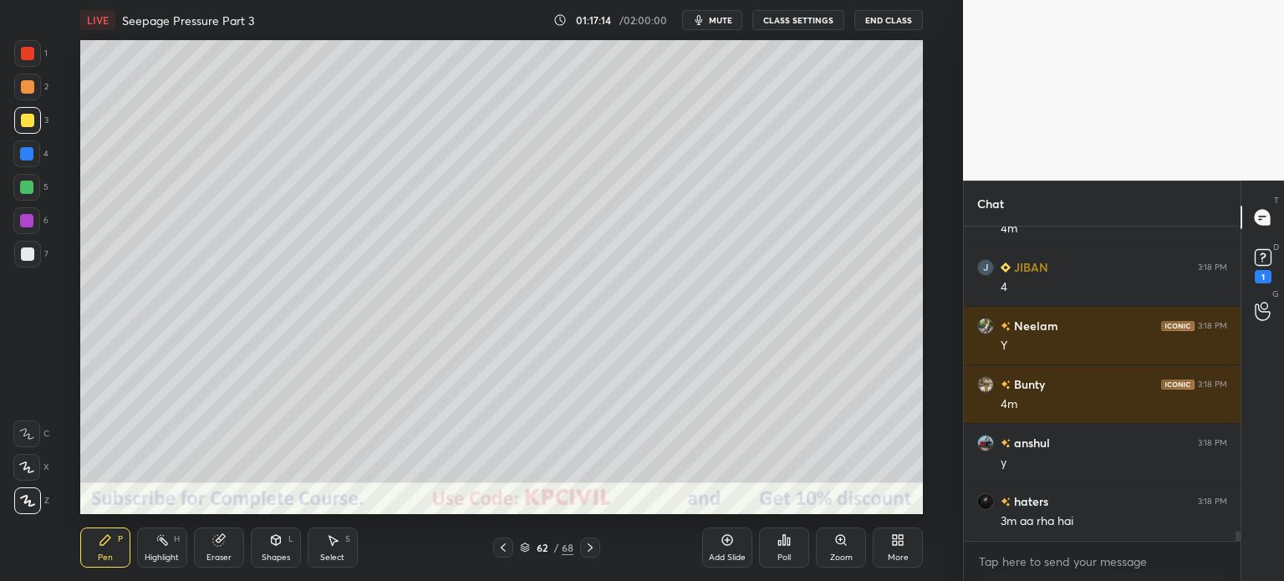
click at [27, 255] on div at bounding box center [27, 253] width 13 height 13
click at [207, 552] on div "Eraser" at bounding box center [219, 547] width 50 height 40
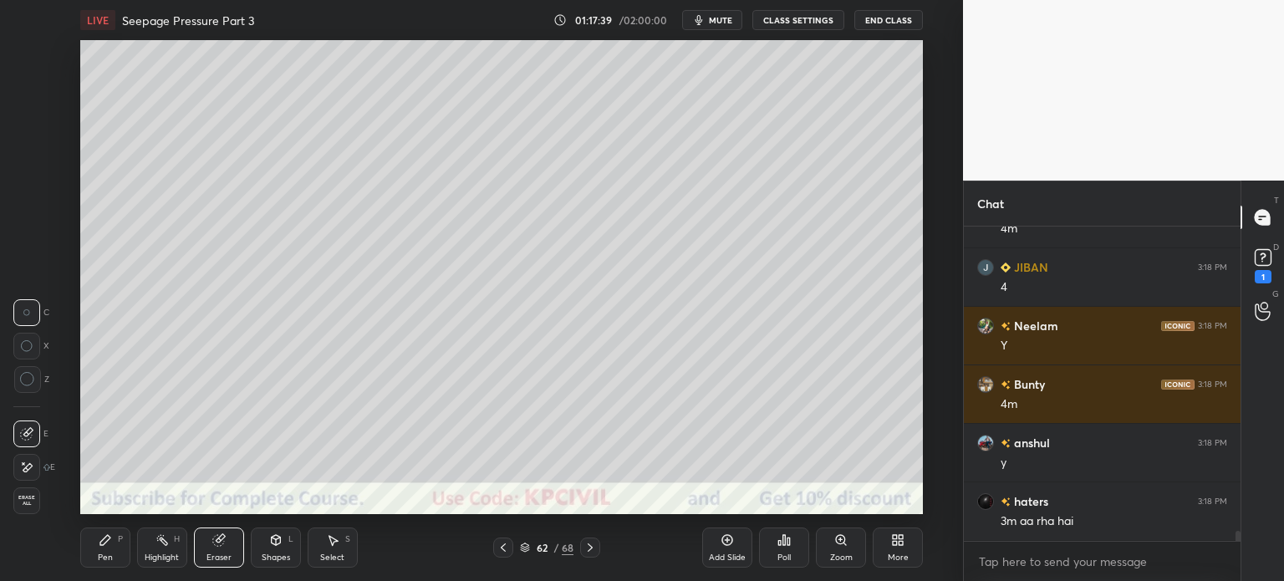
click at [103, 554] on div "Pen" at bounding box center [105, 557] width 15 height 8
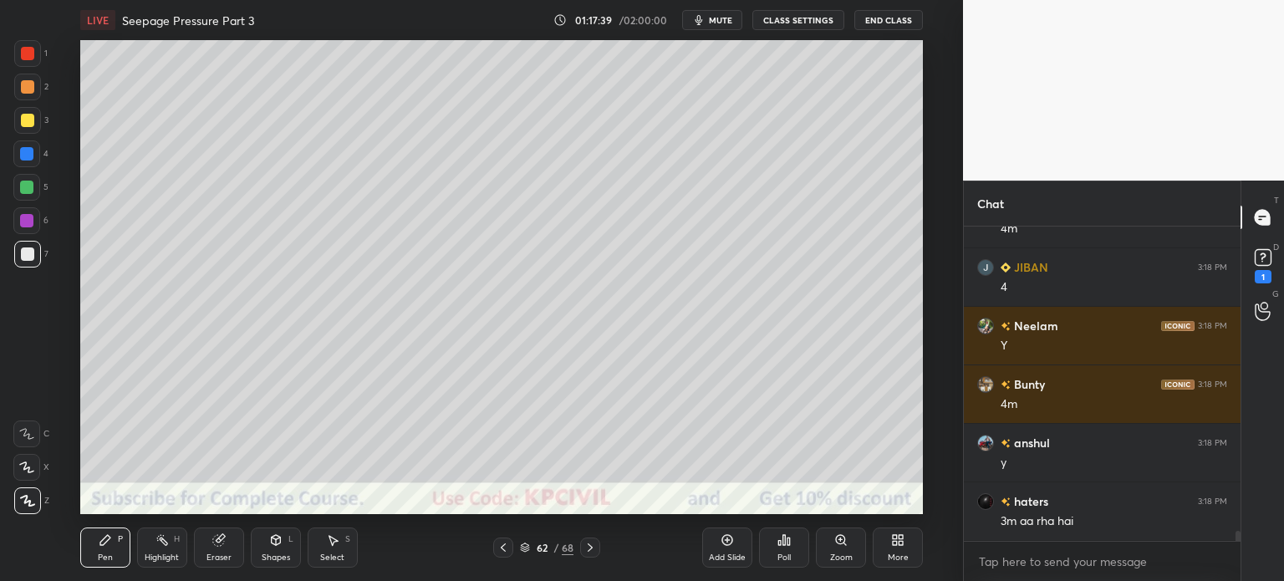
click at [106, 551] on div "Pen P" at bounding box center [105, 547] width 50 height 40
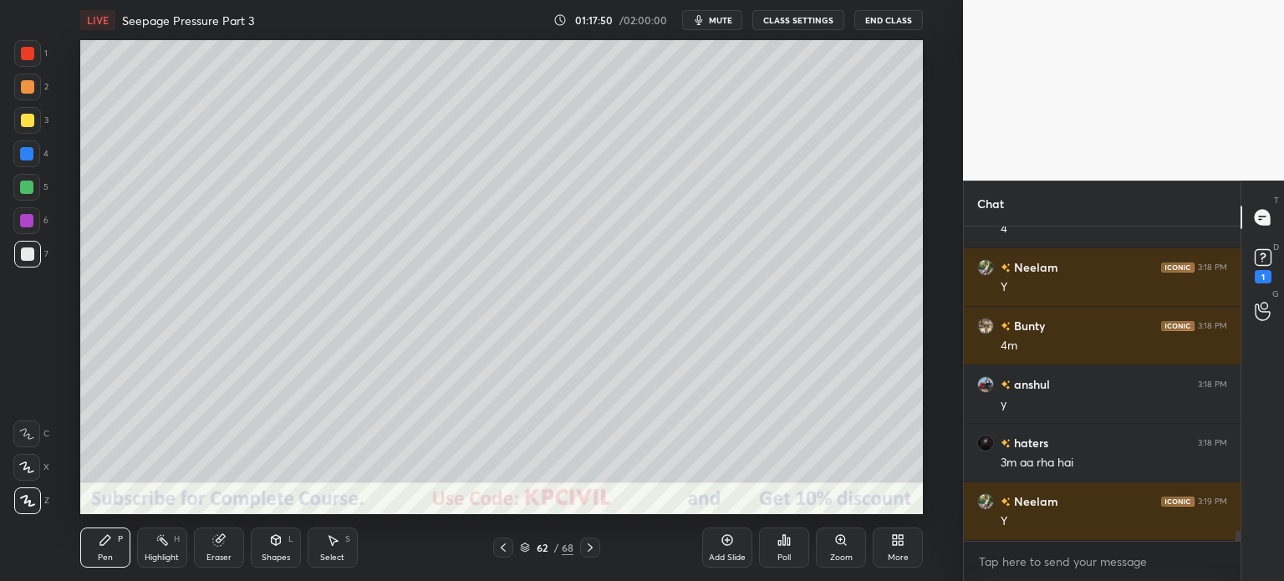
click at [23, 117] on div at bounding box center [27, 120] width 13 height 13
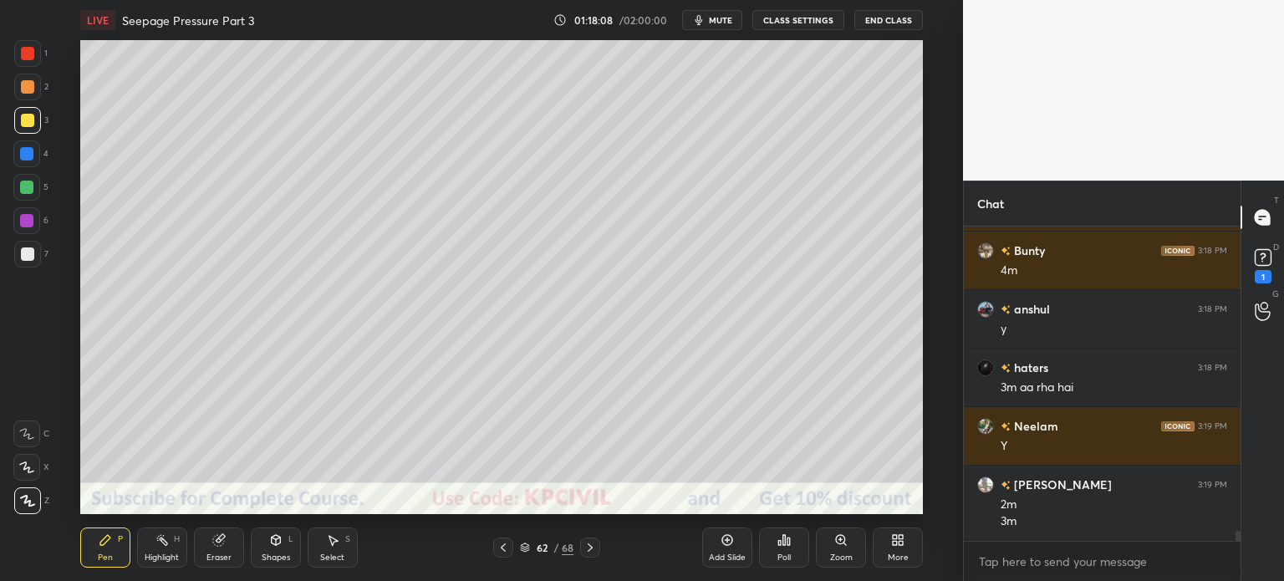
scroll to position [9346, 0]
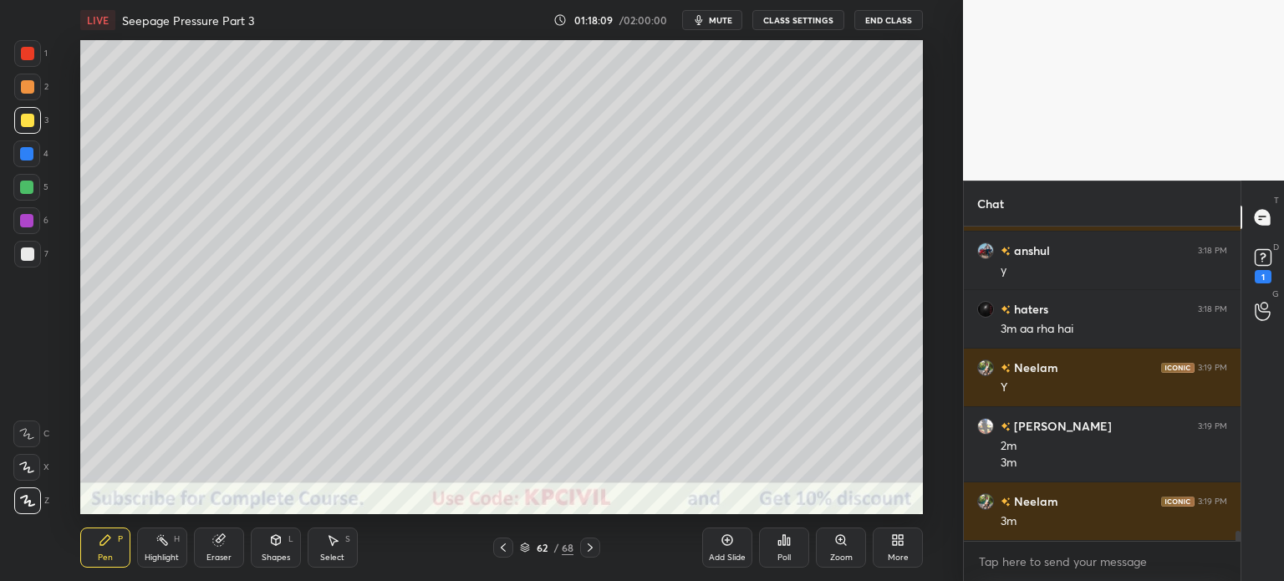
click at [29, 156] on div at bounding box center [26, 153] width 13 height 13
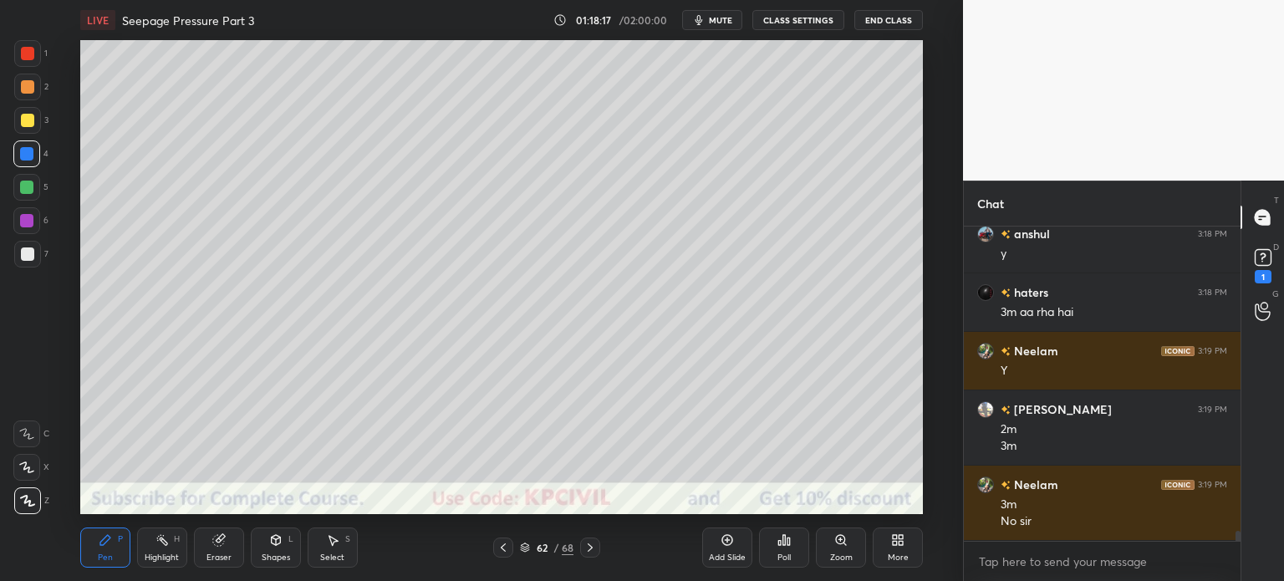
click at [23, 128] on div at bounding box center [27, 120] width 27 height 27
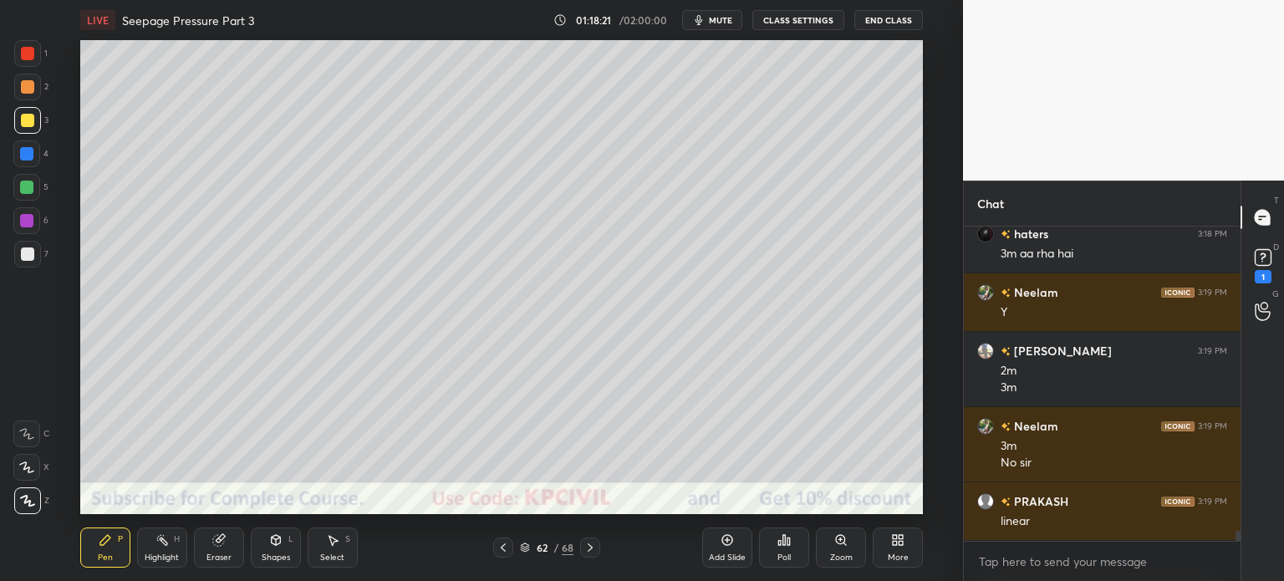
scroll to position [9480, 0]
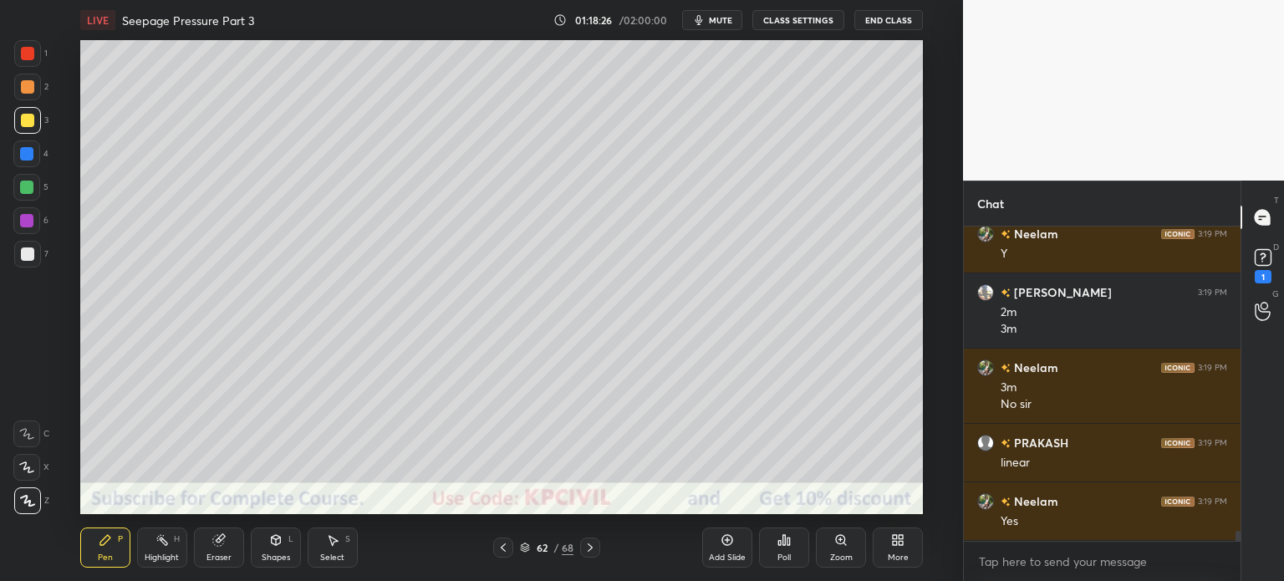
click at [25, 247] on div at bounding box center [27, 253] width 13 height 13
click at [212, 552] on div "Eraser" at bounding box center [219, 547] width 50 height 40
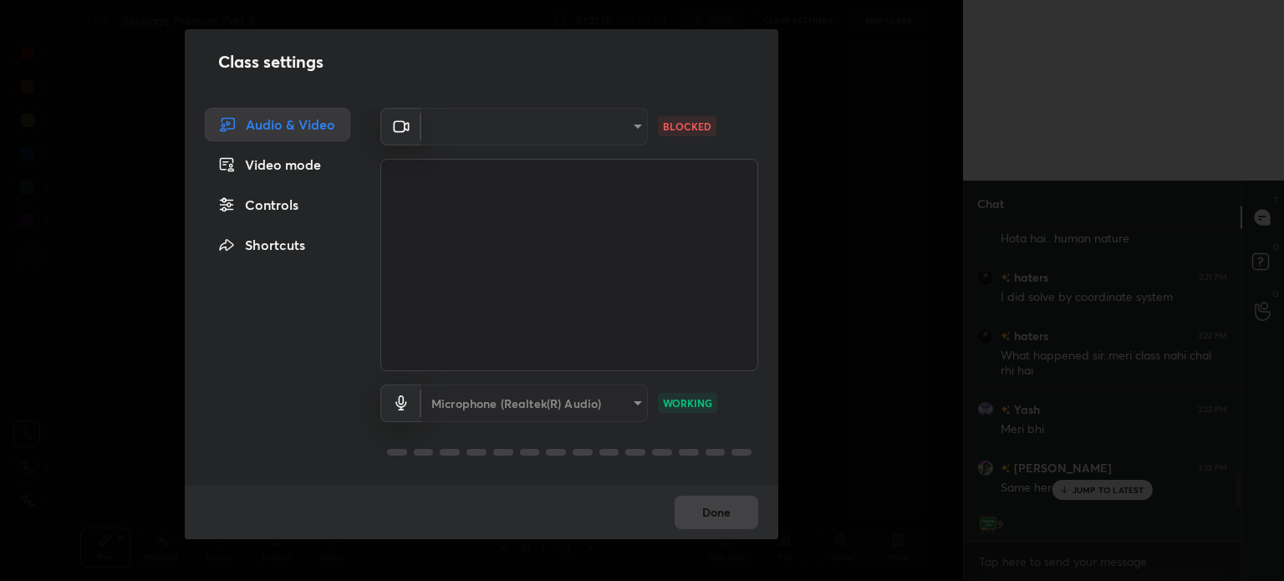
scroll to position [2092, 0]
type textarea "x"
click at [466, 127] on div "​" at bounding box center [534, 127] width 227 height 38
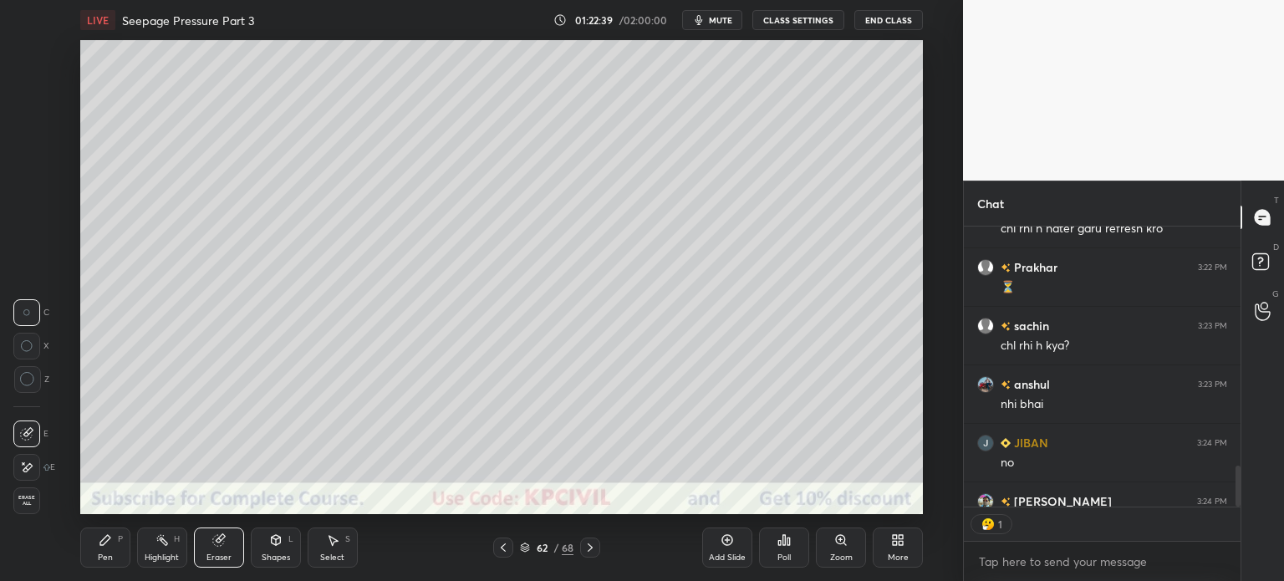
scroll to position [5, 5]
click at [794, 18] on button "CLASS SETTINGS" at bounding box center [798, 20] width 92 height 20
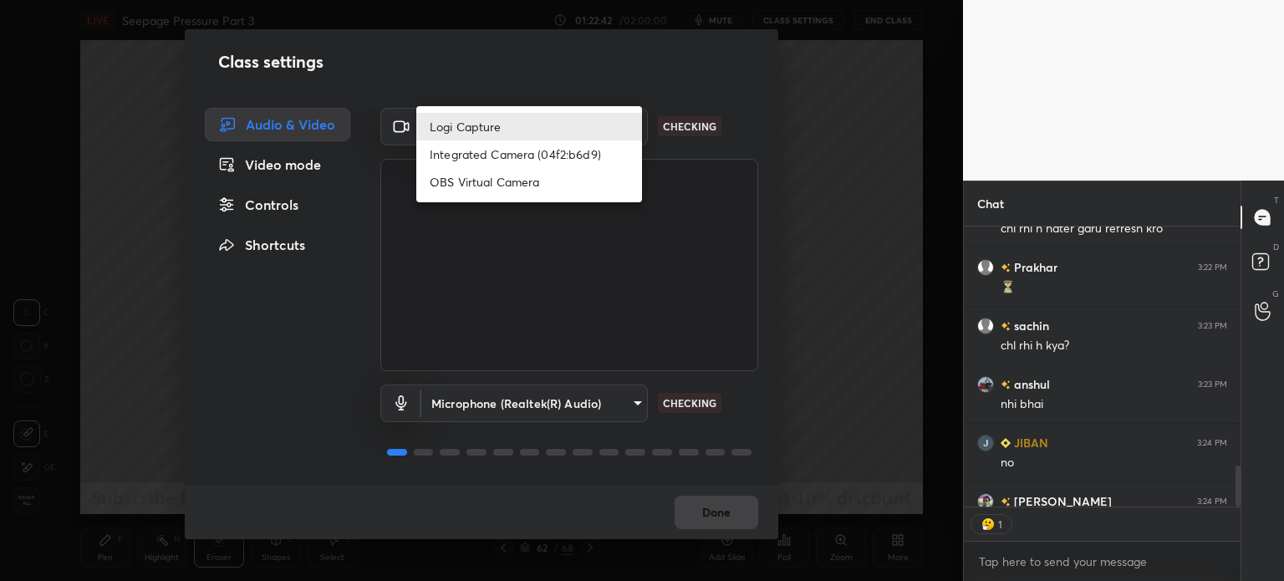
click at [512, 130] on body "1 2 3 4 5 6 7 C X Z C X Z E E Erase all H H LIVE Seepage Pressure Part 3 01:22:…" at bounding box center [642, 290] width 1284 height 581
type textarea "x"
click at [511, 156] on li "Integrated Camera (04f2:b6d9)" at bounding box center [529, 154] width 226 height 28
type input "1da6168eb4a65d867d80c7e29e0a2cc87fc0b1865776d52e5842d10a941628ba"
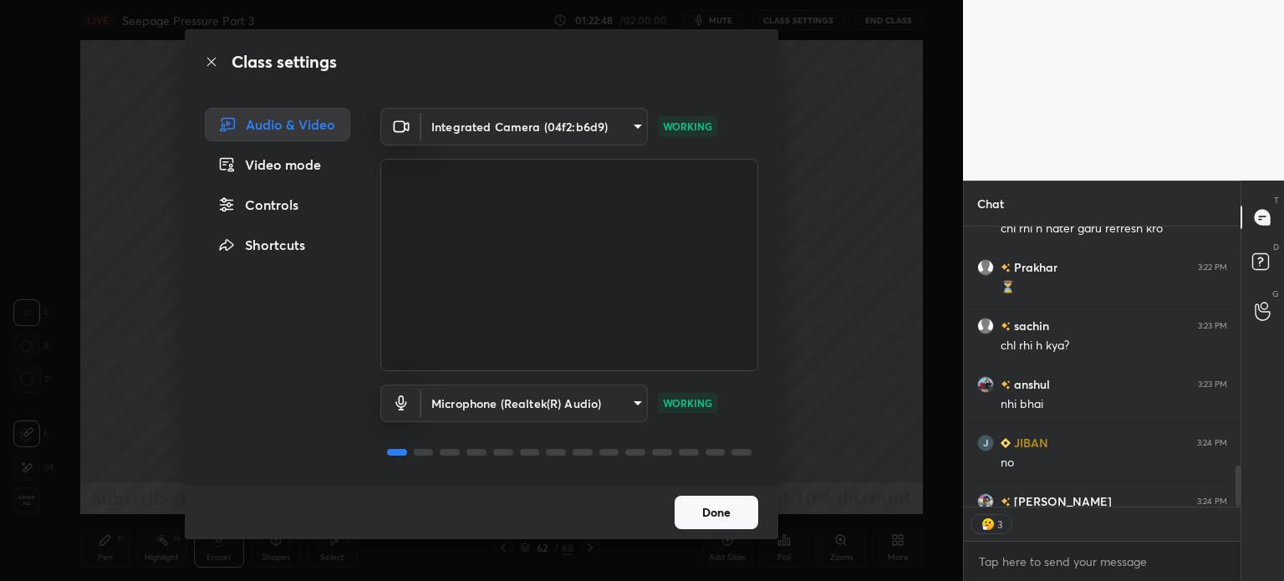
click at [712, 507] on button "Done" at bounding box center [717, 512] width 84 height 33
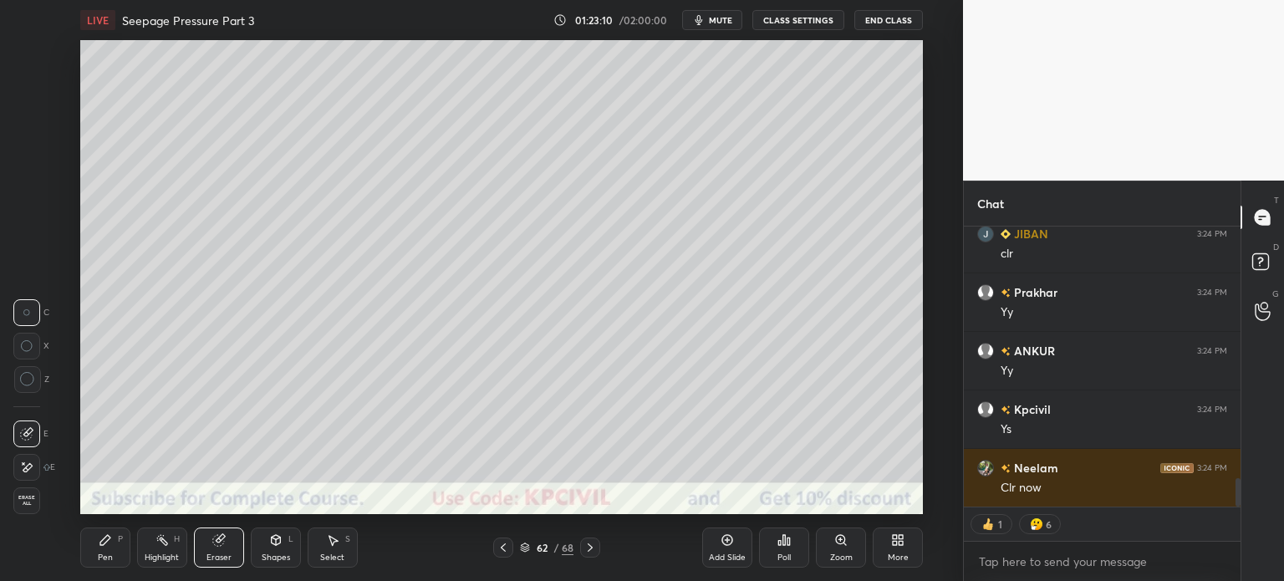
scroll to position [2477, 0]
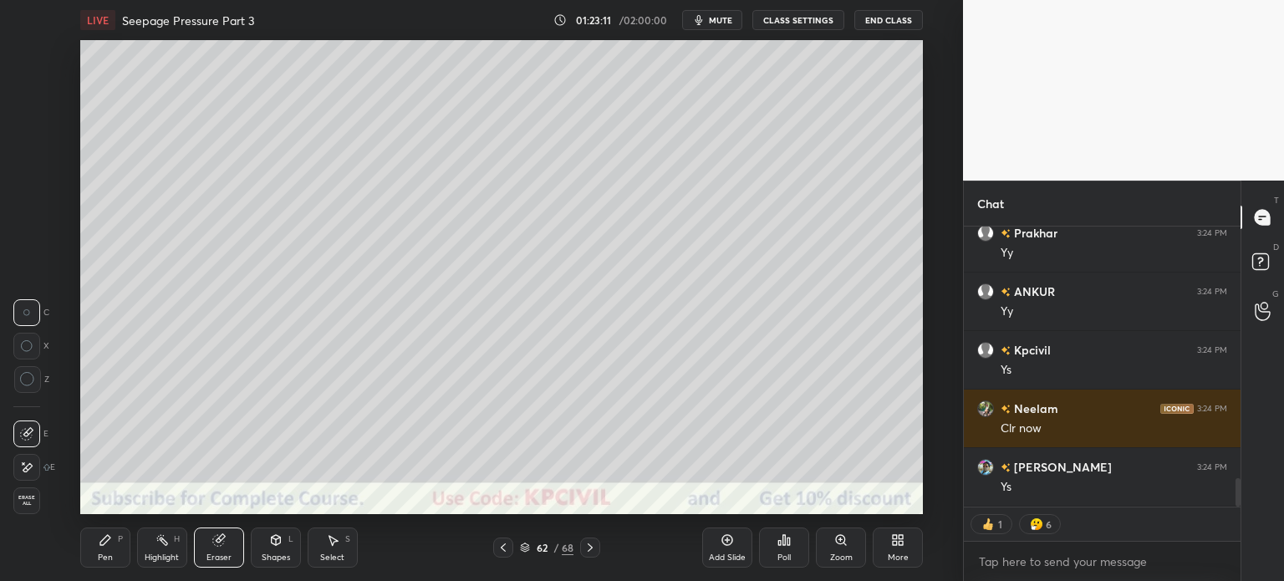
click at [104, 554] on div "Pen" at bounding box center [105, 557] width 15 height 8
click at [108, 554] on div "Pen" at bounding box center [105, 557] width 15 height 8
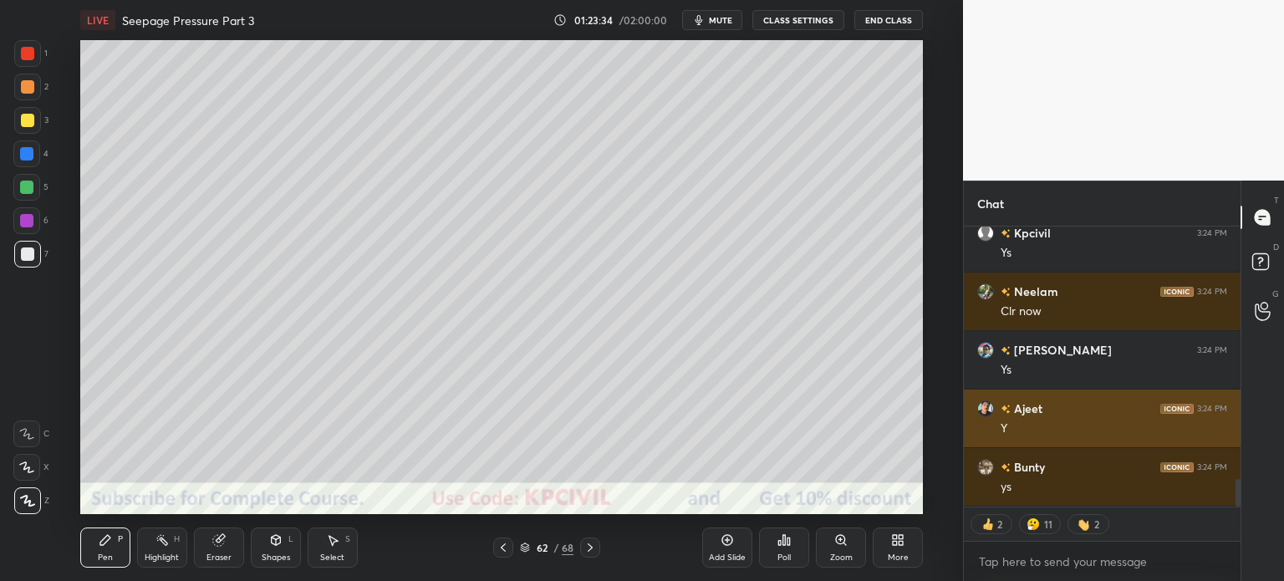
scroll to position [2560, 0]
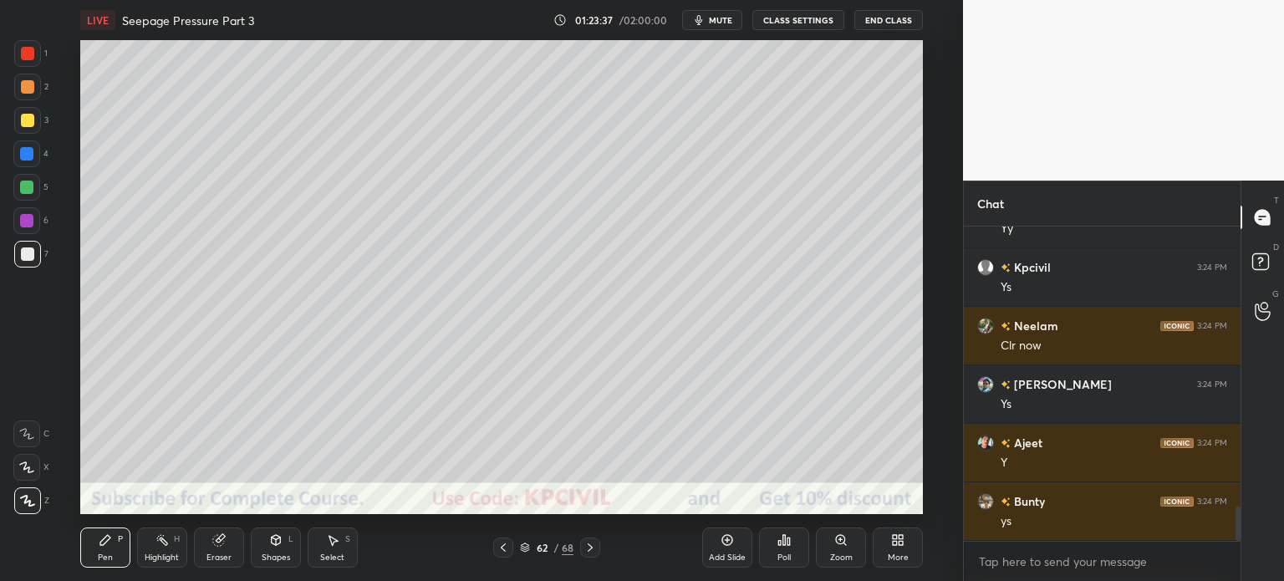
click at [22, 118] on div at bounding box center [27, 120] width 13 height 13
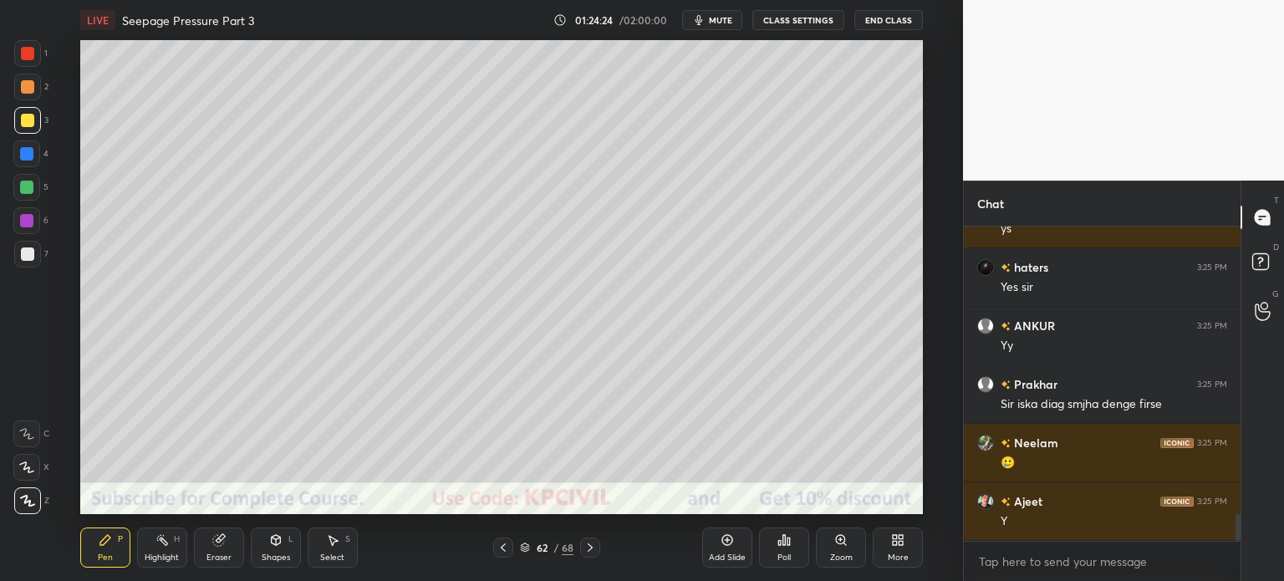
scroll to position [3337, 0]
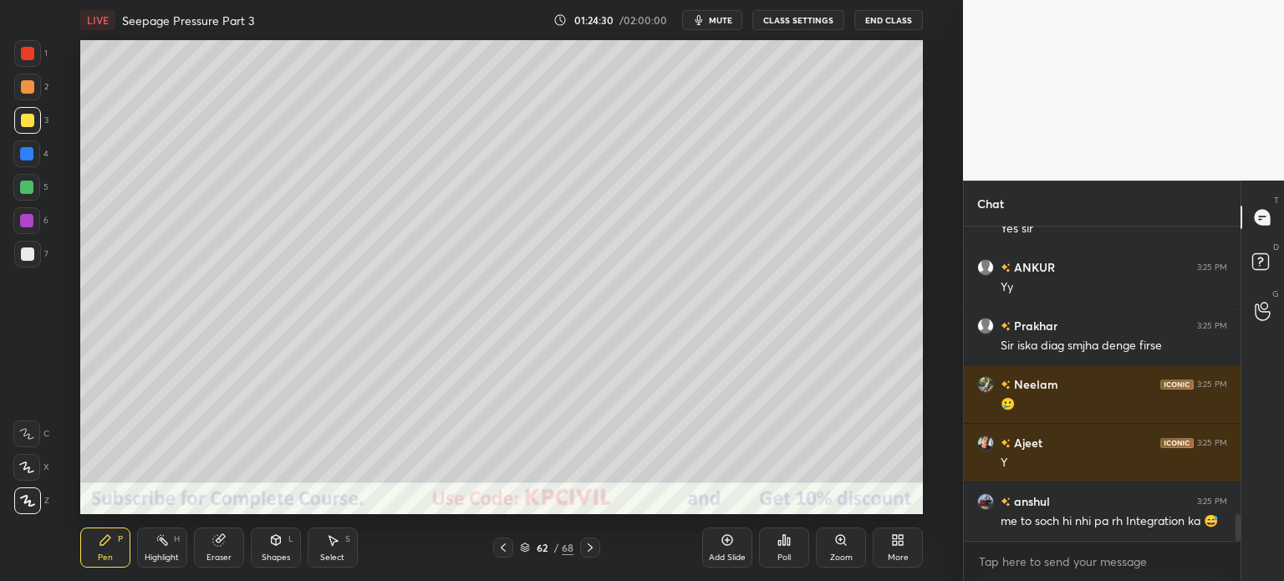
click at [591, 551] on icon at bounding box center [589, 547] width 13 height 13
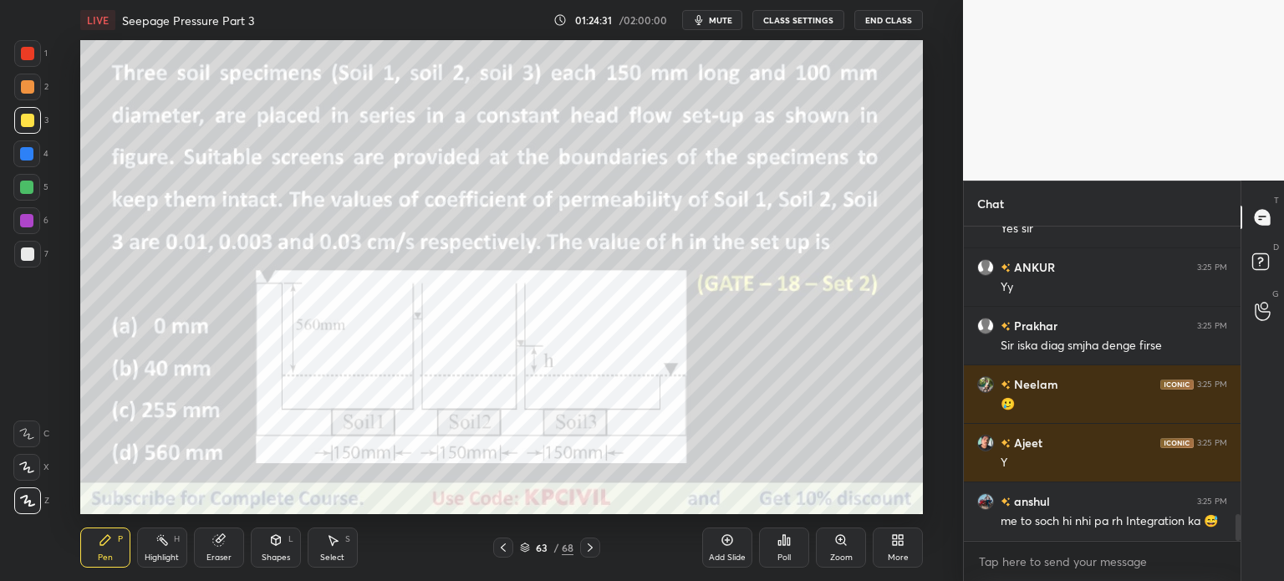
scroll to position [3411, 0]
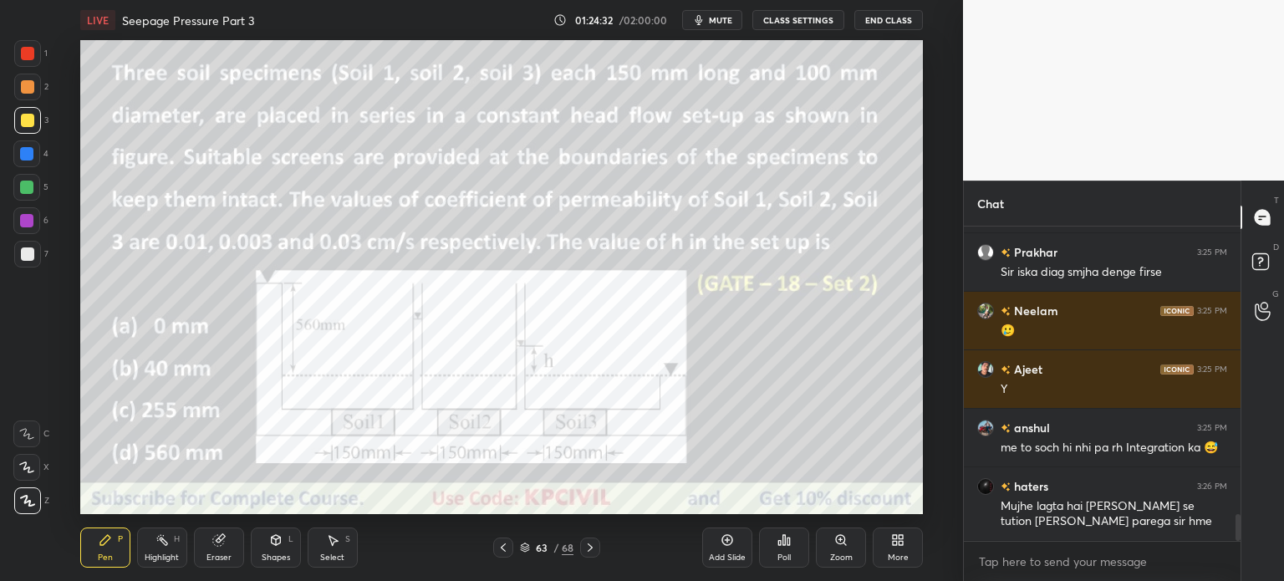
click at [505, 547] on icon at bounding box center [503, 547] width 13 height 13
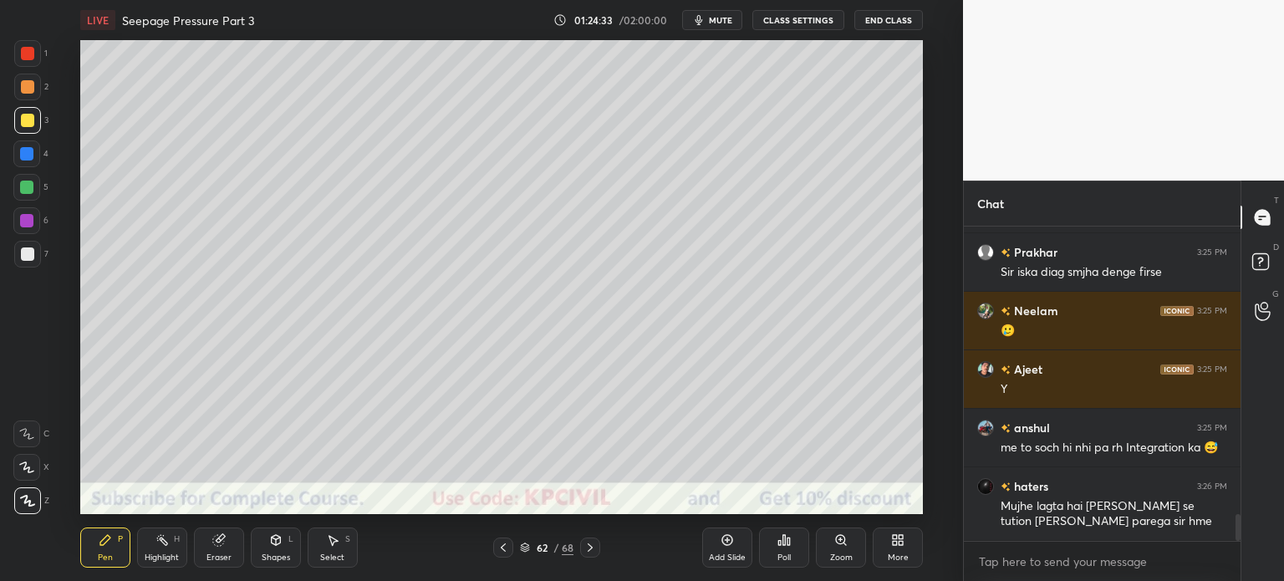
click at [728, 545] on icon at bounding box center [727, 540] width 11 height 11
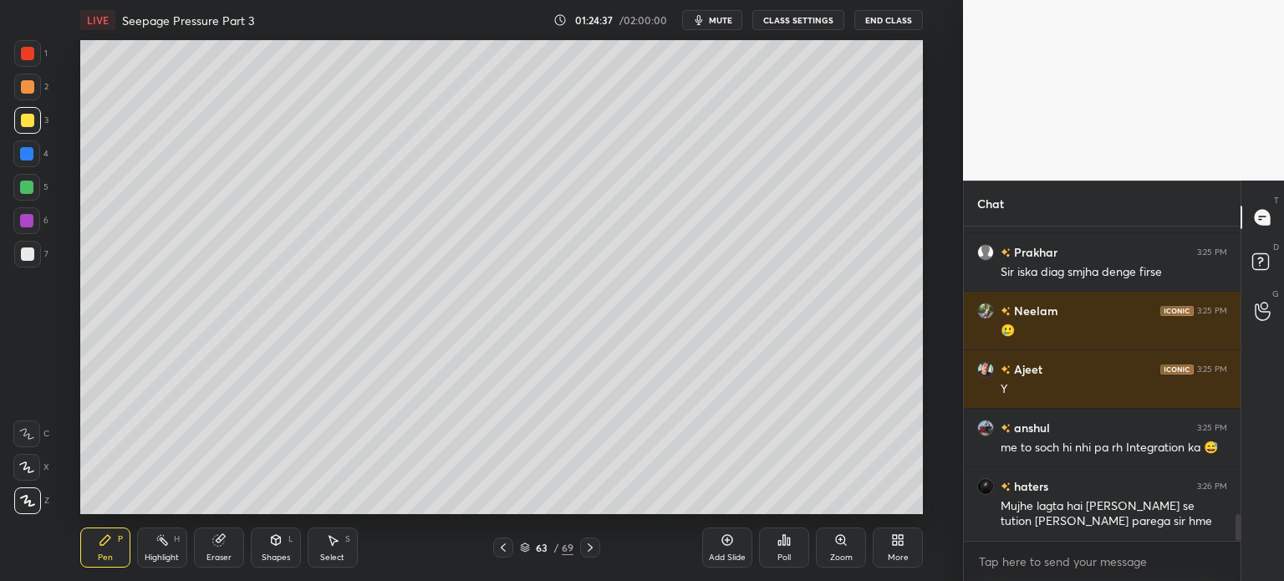
click at [22, 83] on div at bounding box center [27, 86] width 13 height 13
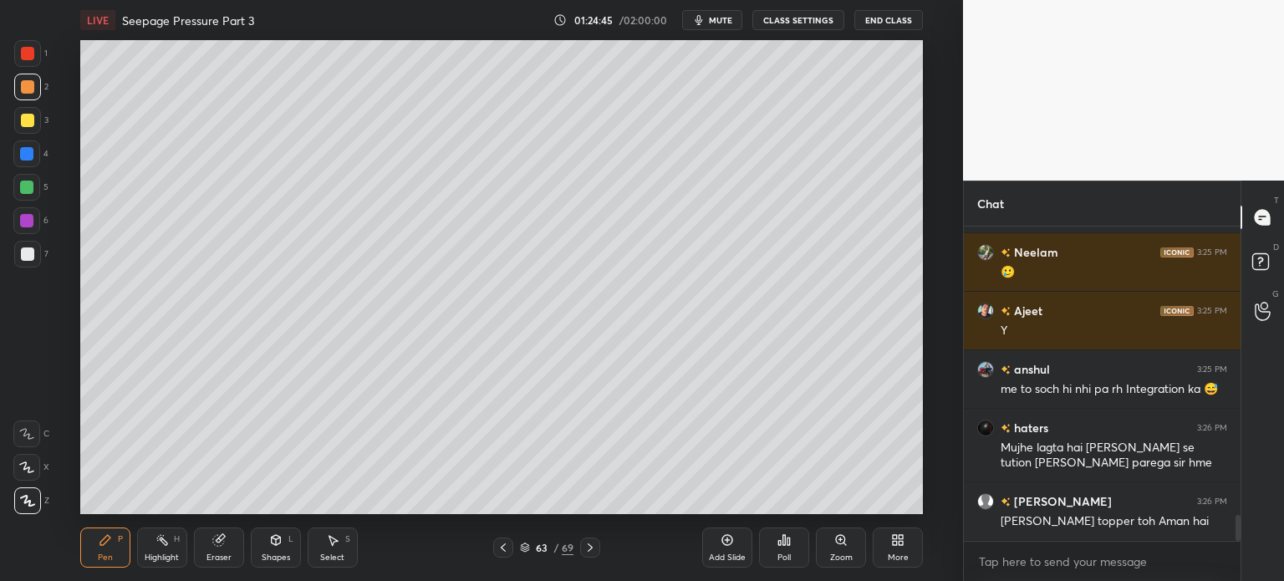
scroll to position [3528, 0]
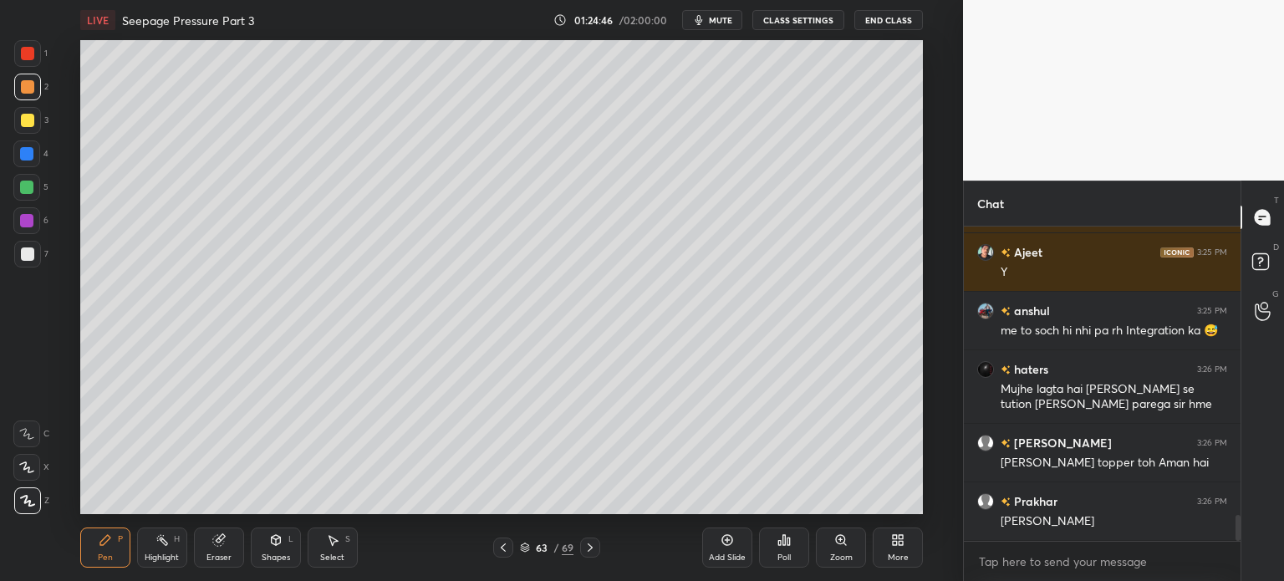
click at [27, 250] on div at bounding box center [27, 253] width 13 height 13
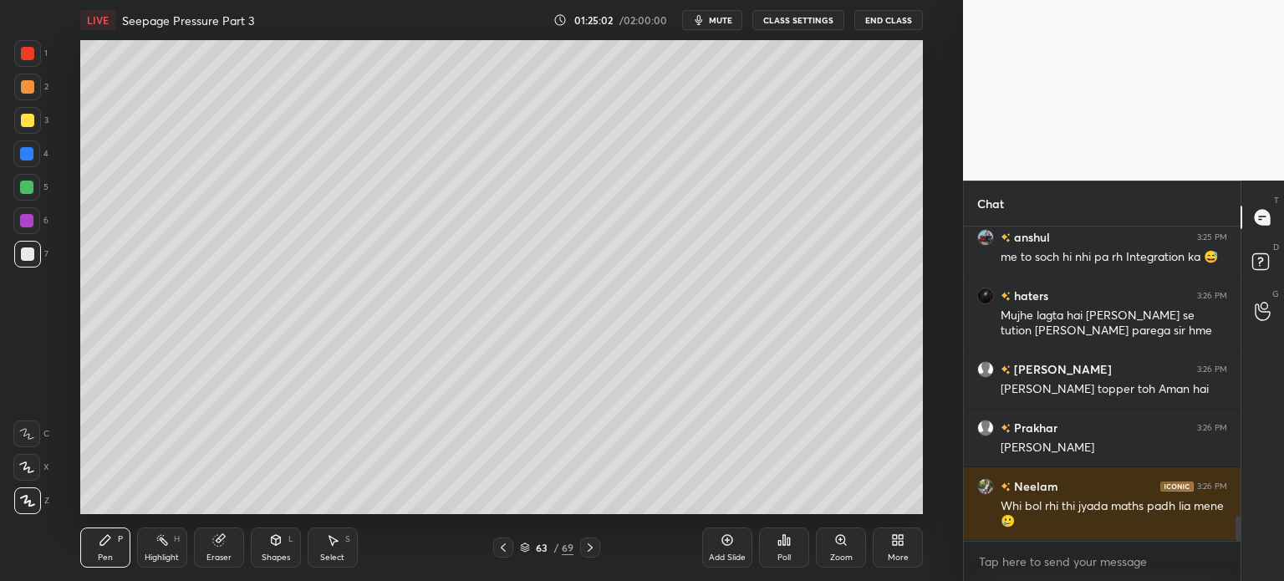
scroll to position [3660, 0]
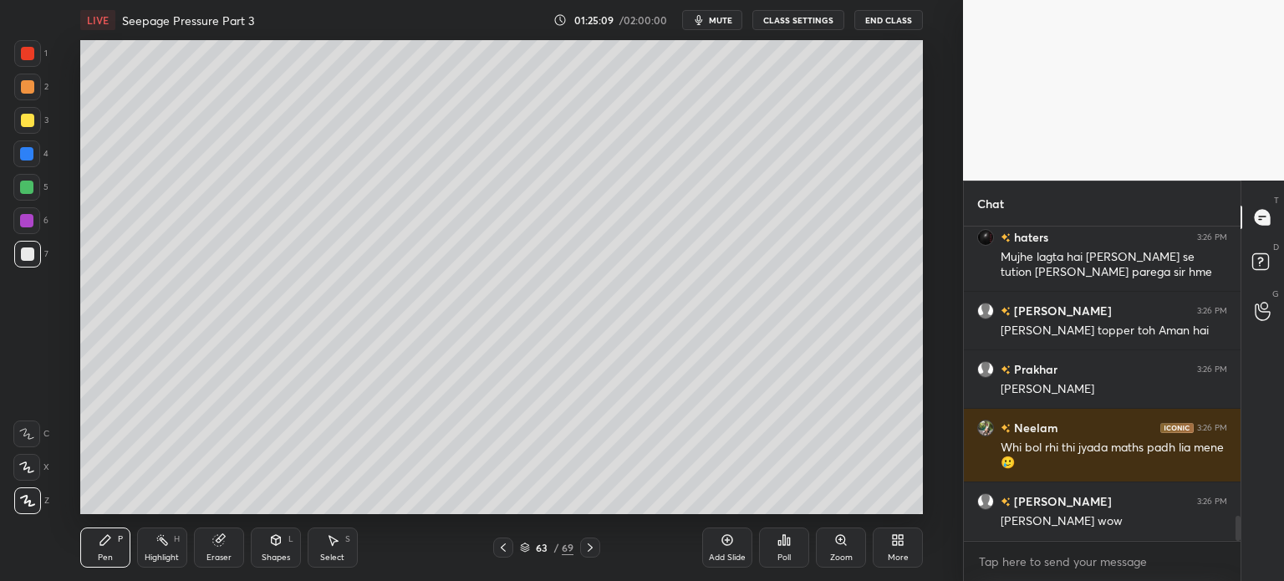
click at [216, 554] on div "Eraser" at bounding box center [218, 557] width 25 height 8
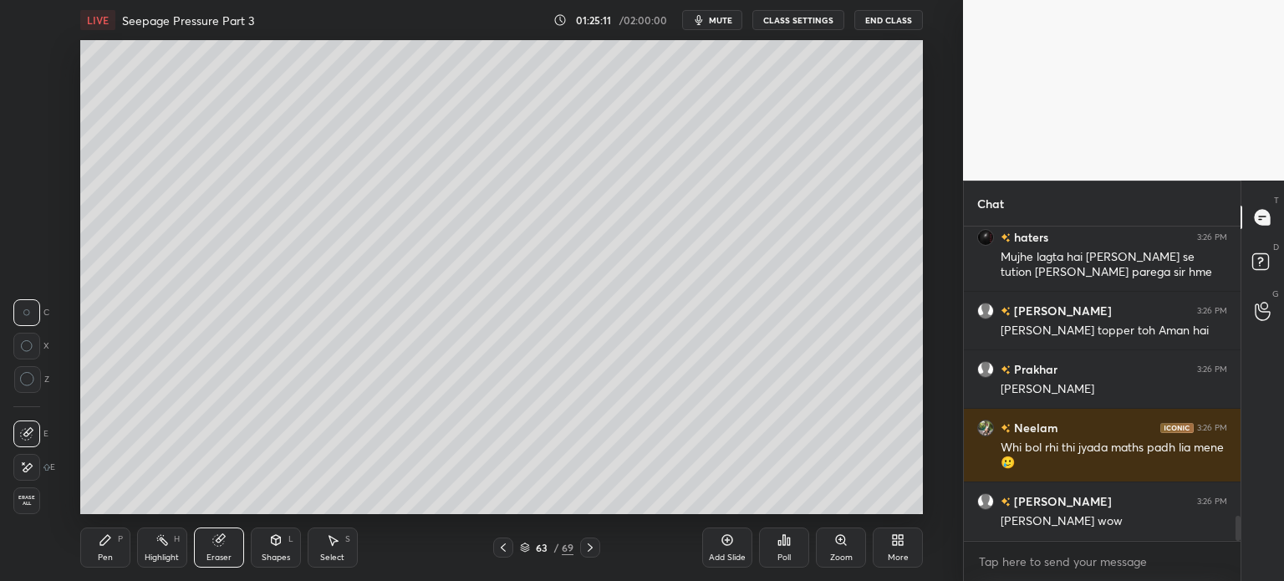
scroll to position [3718, 0]
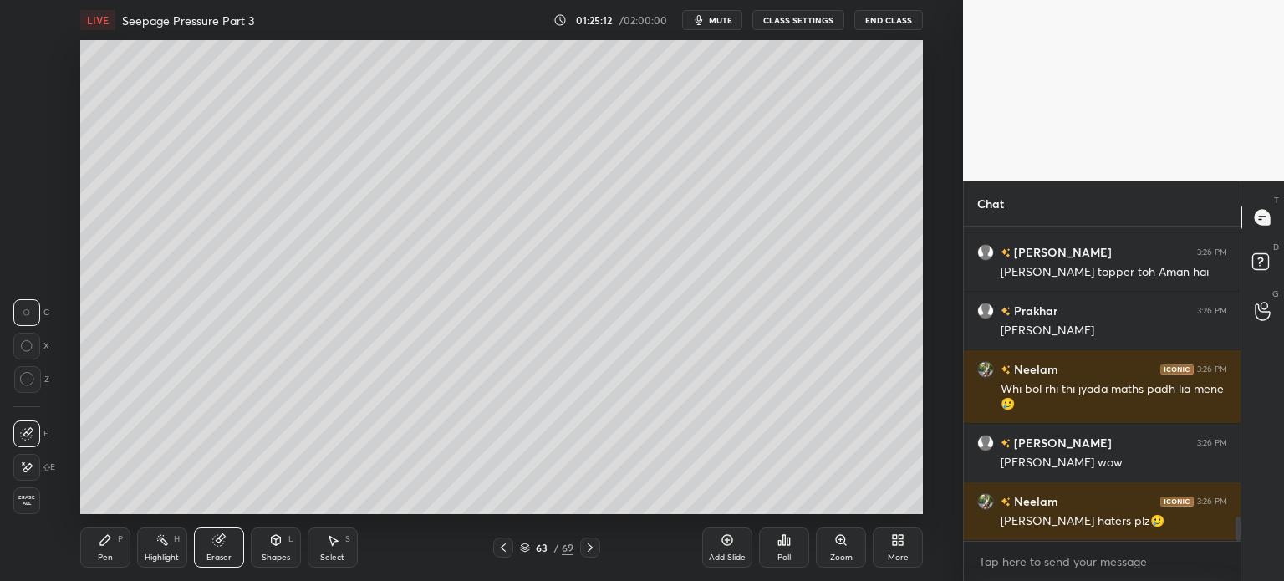
click at [94, 551] on div "Pen P" at bounding box center [105, 547] width 50 height 40
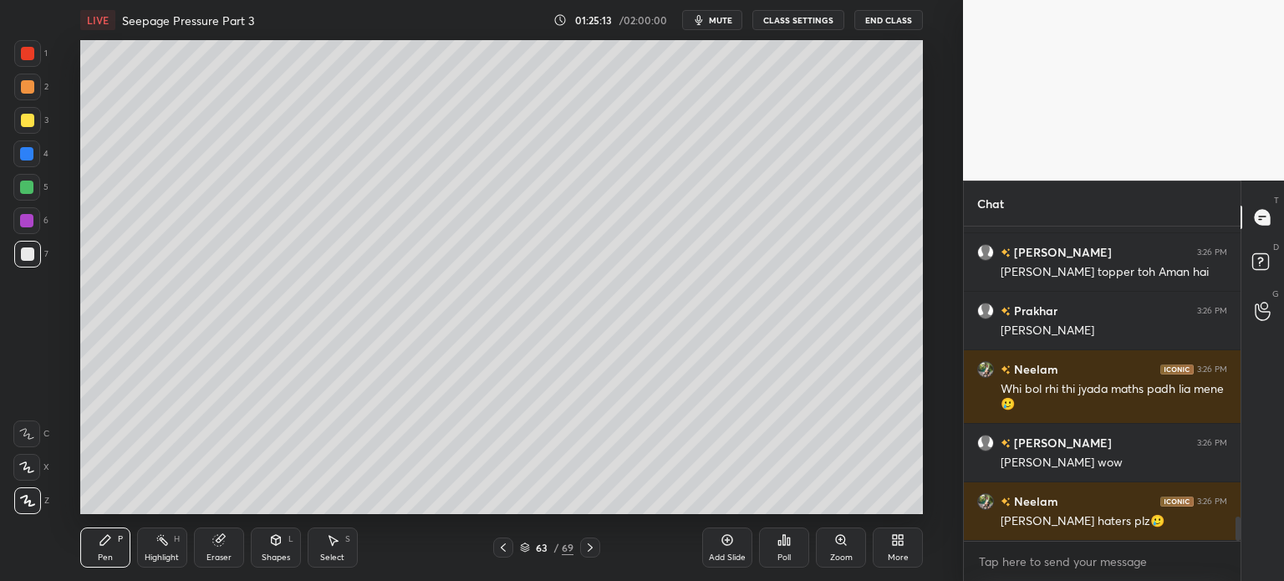
click at [102, 547] on icon at bounding box center [105, 539] width 13 height 13
click at [24, 154] on div at bounding box center [26, 153] width 13 height 13
click at [21, 257] on div at bounding box center [27, 253] width 13 height 13
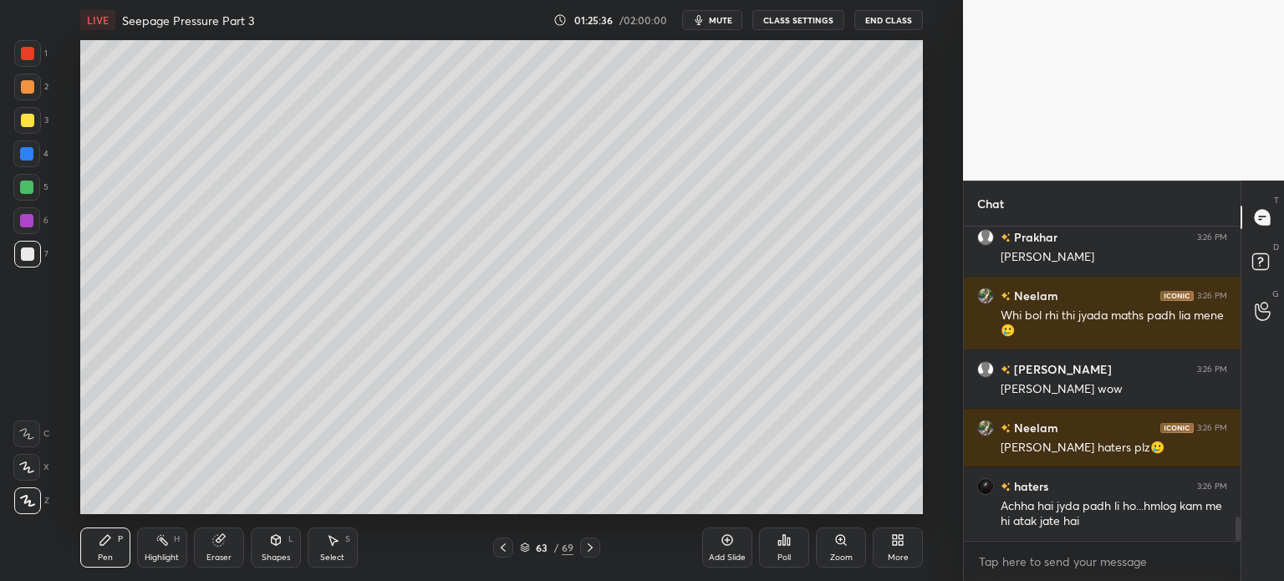
click at [271, 553] on div "Shapes" at bounding box center [276, 557] width 28 height 8
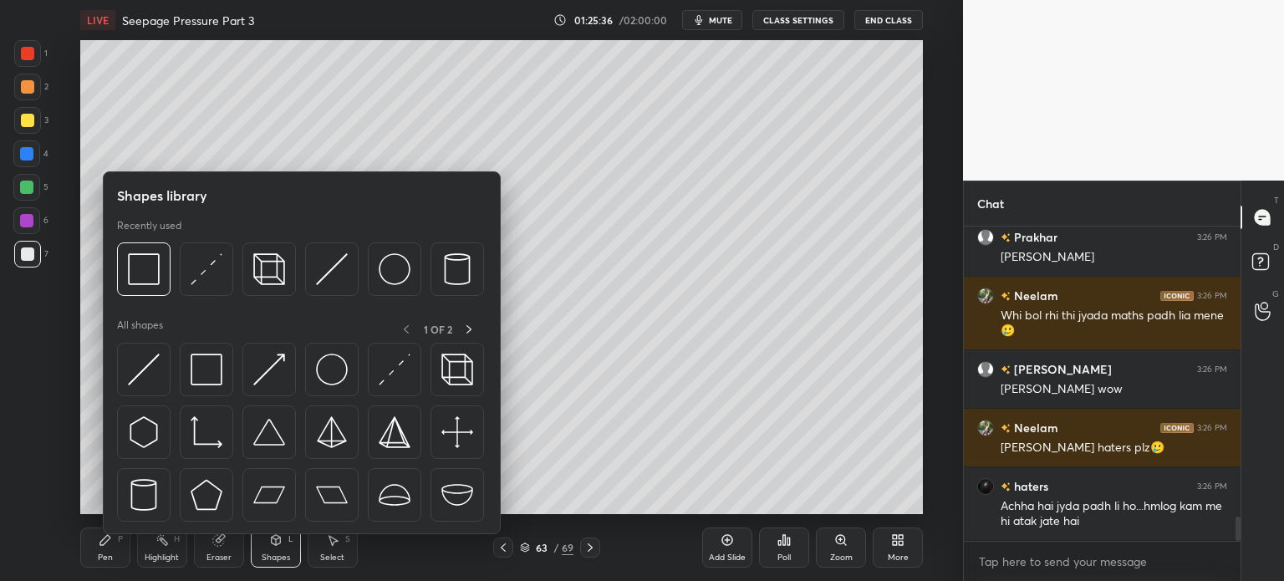
click at [200, 276] on img at bounding box center [207, 269] width 32 height 32
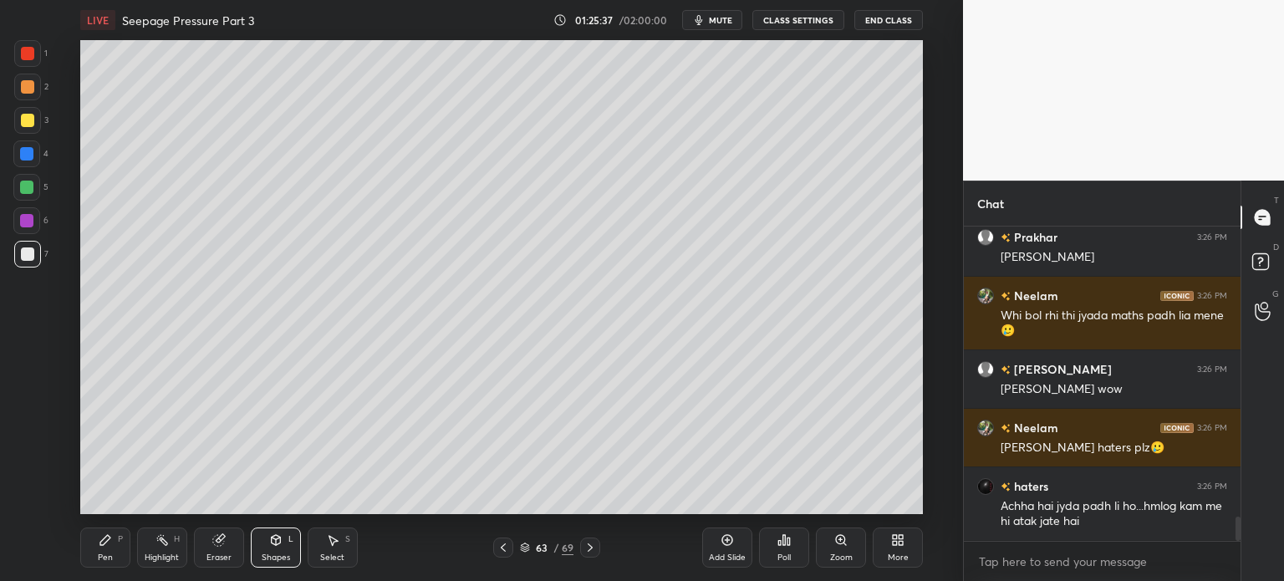
click at [23, 86] on div at bounding box center [27, 86] width 13 height 13
click at [101, 548] on div "Pen P" at bounding box center [105, 547] width 50 height 40
click at [14, 123] on div at bounding box center [27, 120] width 27 height 27
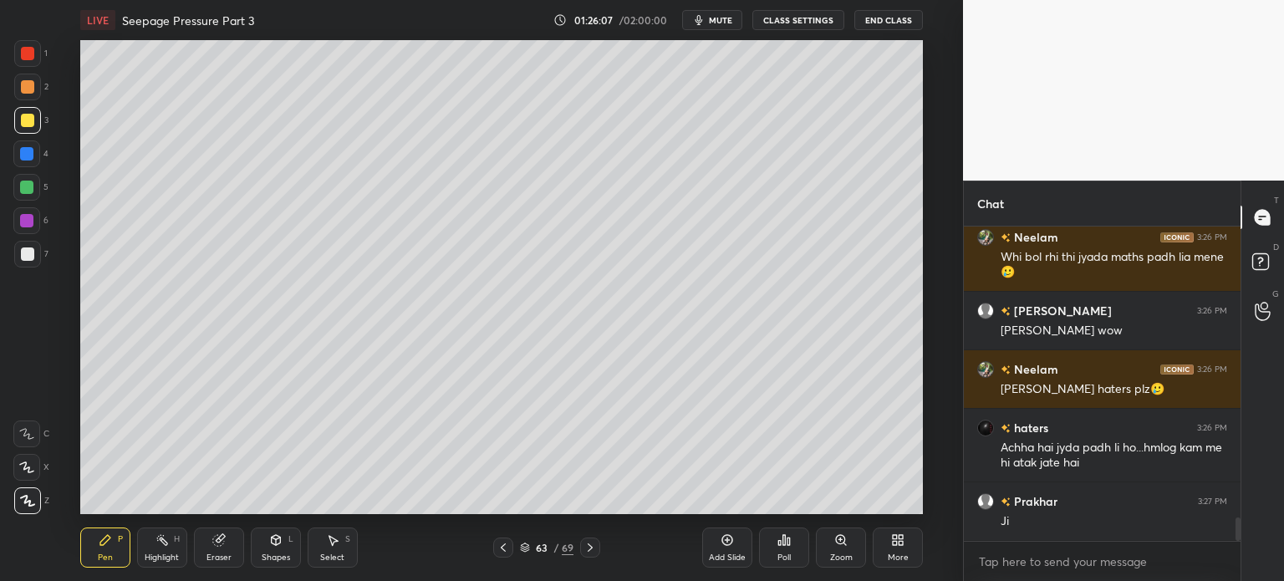
click at [23, 257] on div at bounding box center [27, 253] width 13 height 13
click at [274, 554] on div "Shapes" at bounding box center [276, 557] width 28 height 8
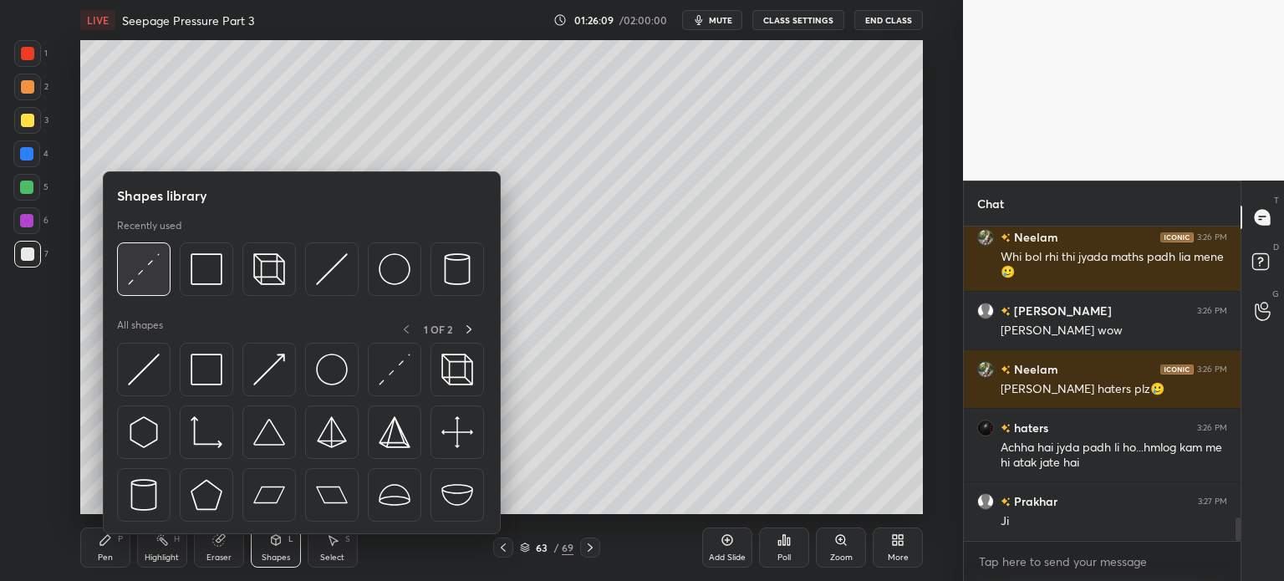
click at [136, 280] on img at bounding box center [144, 269] width 32 height 32
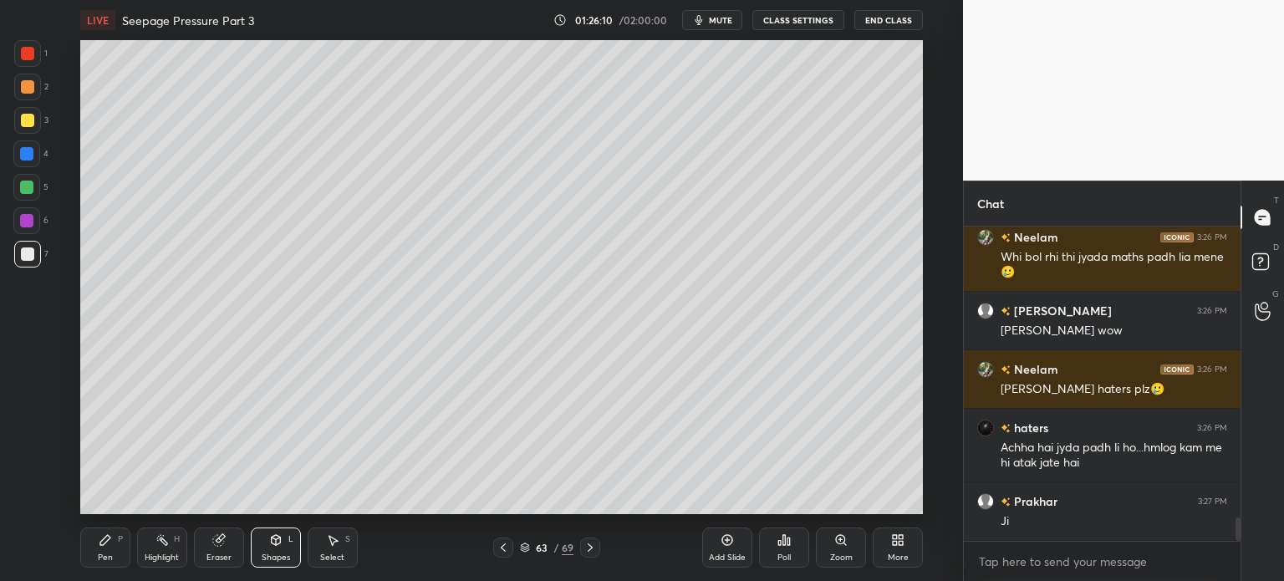
click at [23, 86] on div at bounding box center [27, 86] width 13 height 13
click at [23, 151] on div at bounding box center [26, 153] width 13 height 13
click at [90, 557] on div "Pen P" at bounding box center [105, 547] width 50 height 40
click at [15, 264] on div at bounding box center [27, 254] width 27 height 27
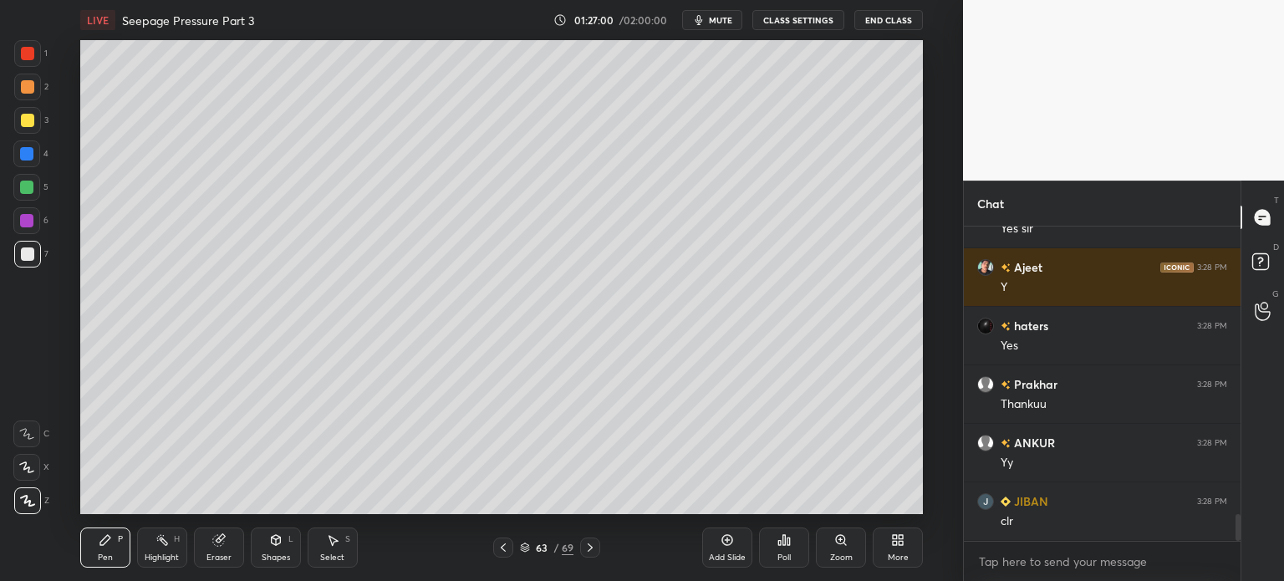
scroll to position [3474, 0]
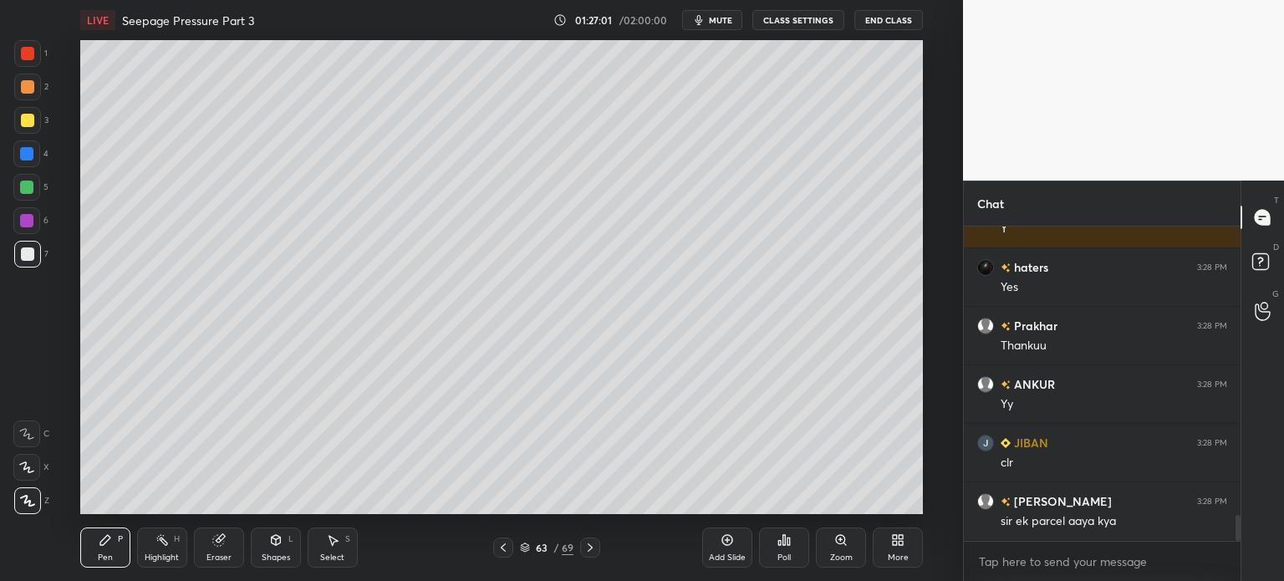
click at [339, 543] on div "Select S" at bounding box center [333, 547] width 50 height 40
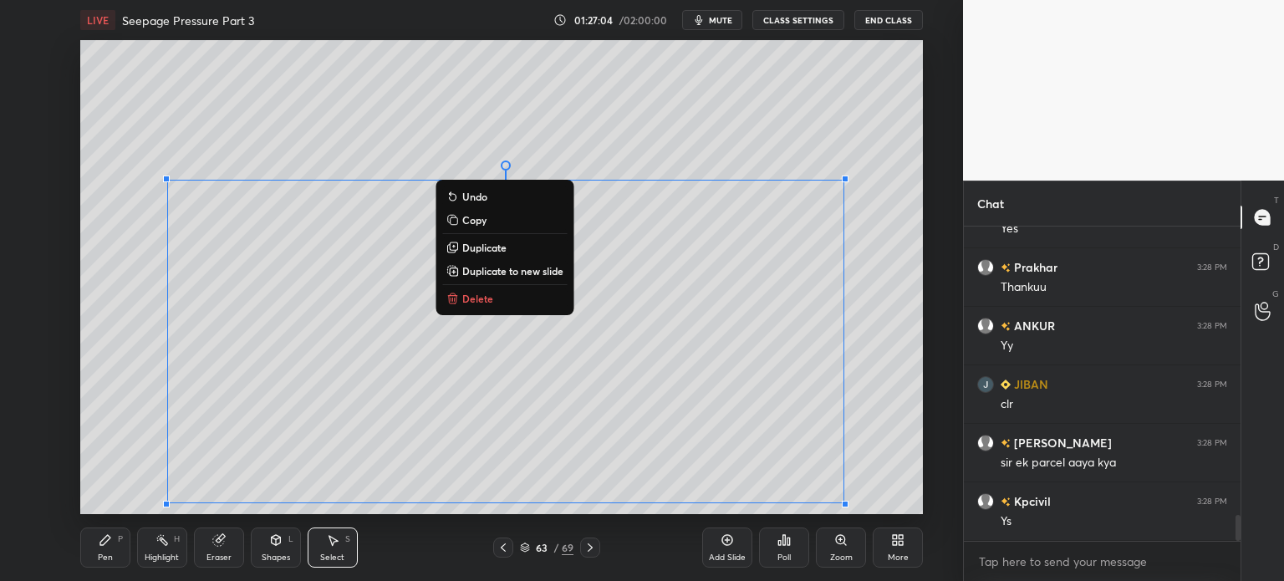
drag, startPoint x: 109, startPoint y: 130, endPoint x: 928, endPoint y: 527, distance: 910.8
click at [928, 527] on div "LIVE Seepage Pressure Part 3 01:27:04 / 02:00:00 mute CLASS SETTINGS End Class …" at bounding box center [502, 290] width 896 height 581
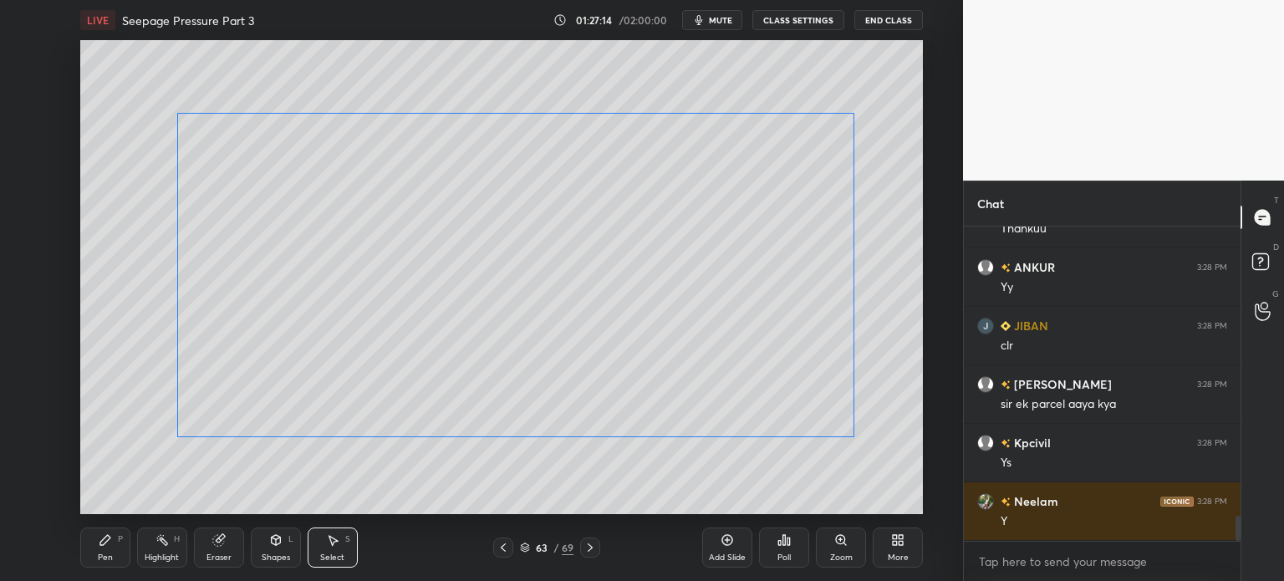
drag, startPoint x: 693, startPoint y: 348, endPoint x: 703, endPoint y: 282, distance: 66.8
click at [703, 282] on div "0 ° Undo Copy Duplicate Duplicate to new slide Delete" at bounding box center [501, 277] width 843 height 474
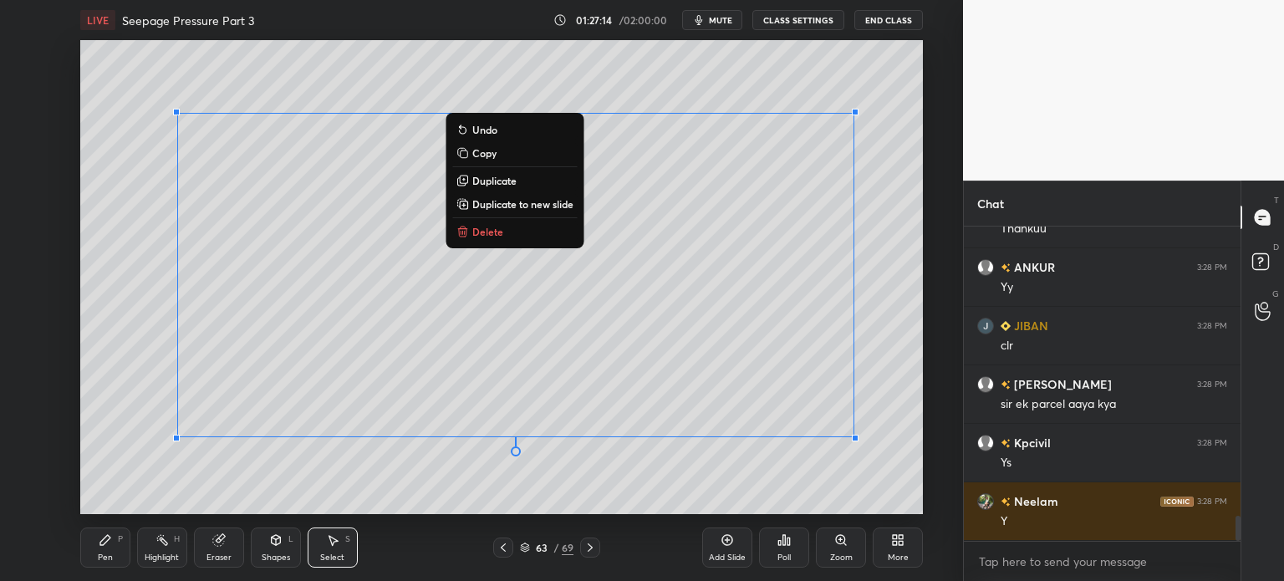
click at [740, 484] on div "0 ° Undo Copy Duplicate Duplicate to new slide Delete" at bounding box center [501, 277] width 843 height 474
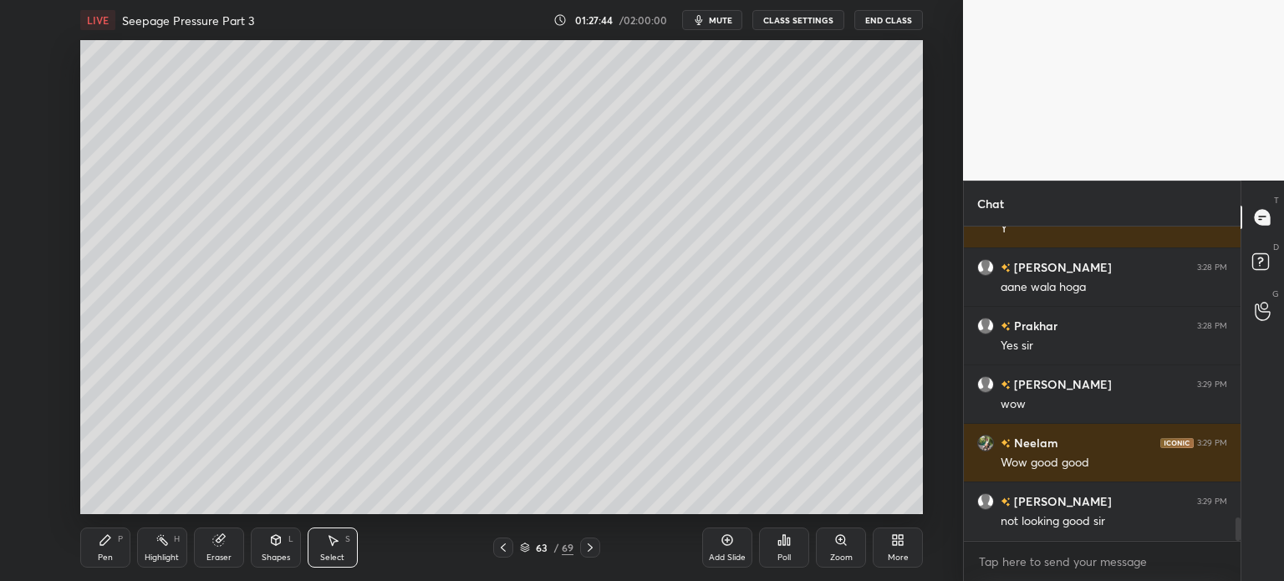
scroll to position [3942, 0]
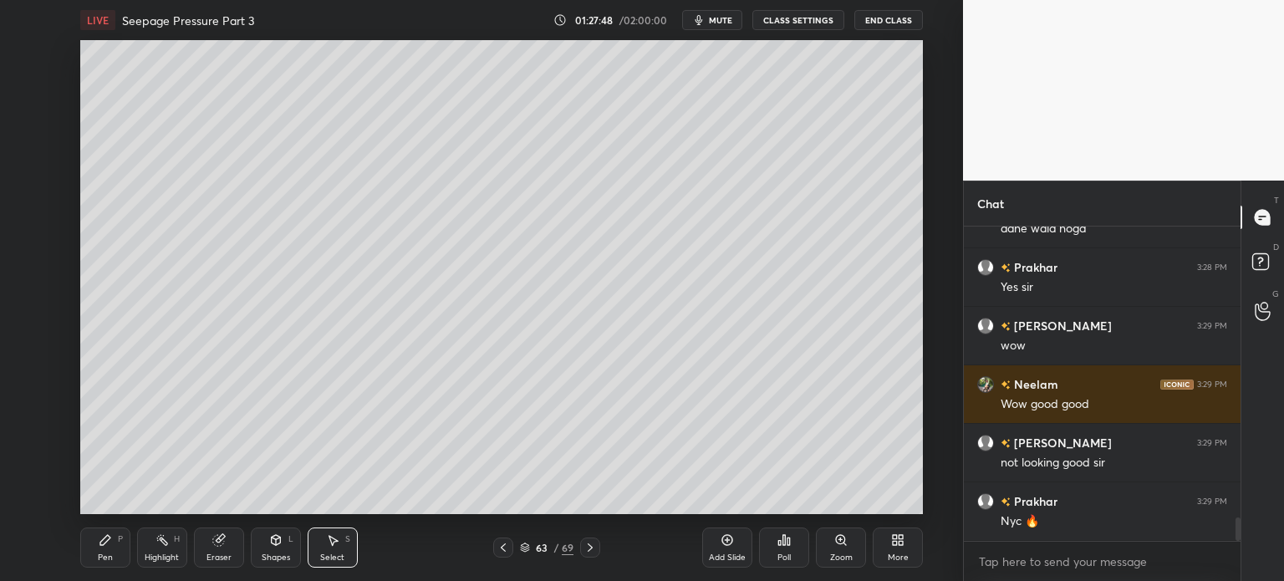
click at [586, 551] on icon at bounding box center [589, 547] width 13 height 13
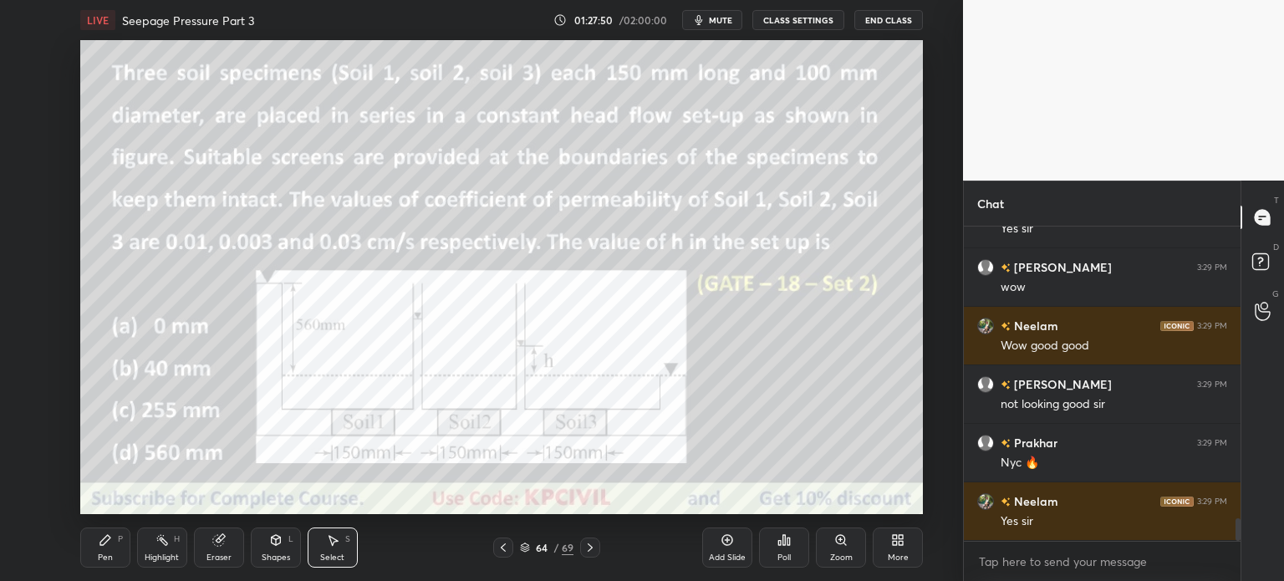
scroll to position [4059, 0]
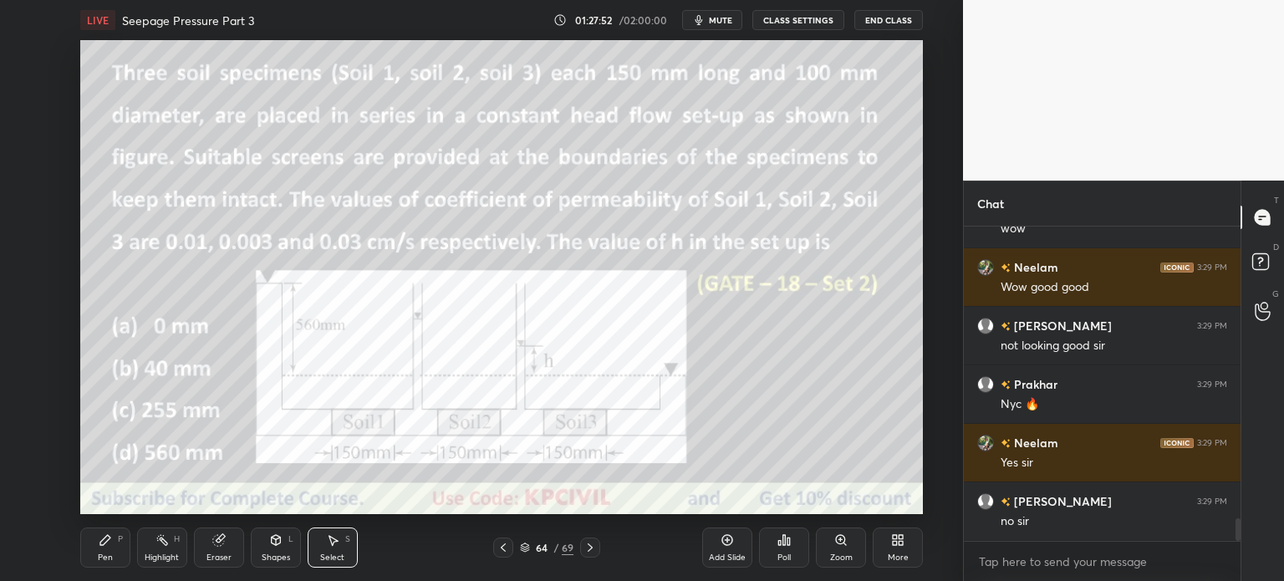
click at [585, 551] on icon at bounding box center [589, 547] width 13 height 13
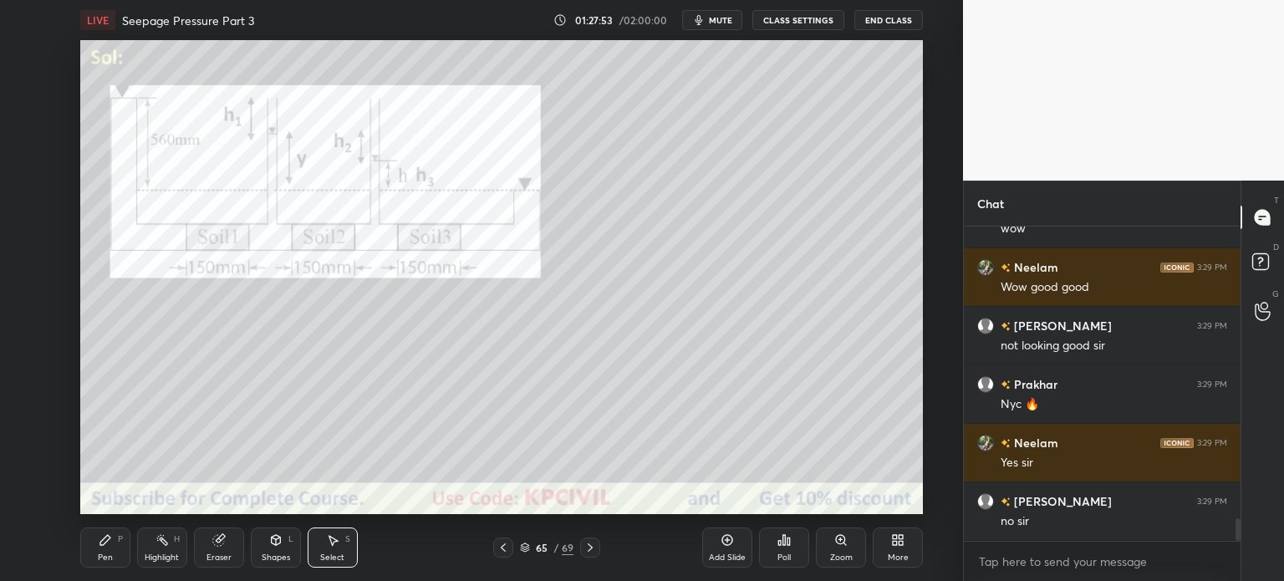
scroll to position [4118, 0]
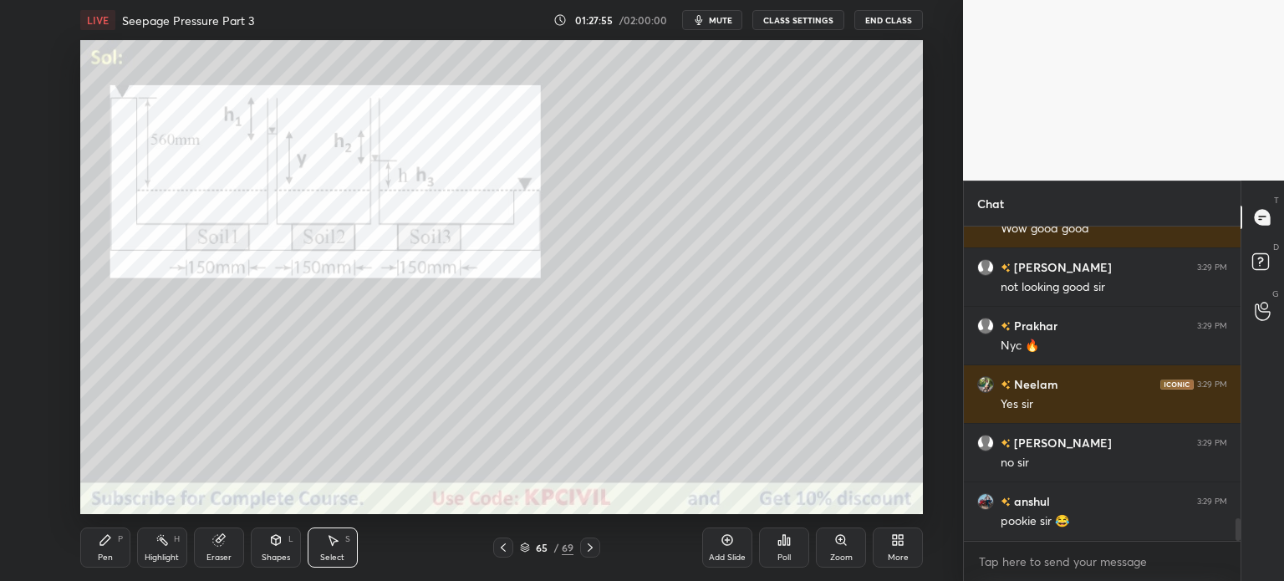
click at [594, 547] on icon at bounding box center [589, 547] width 13 height 13
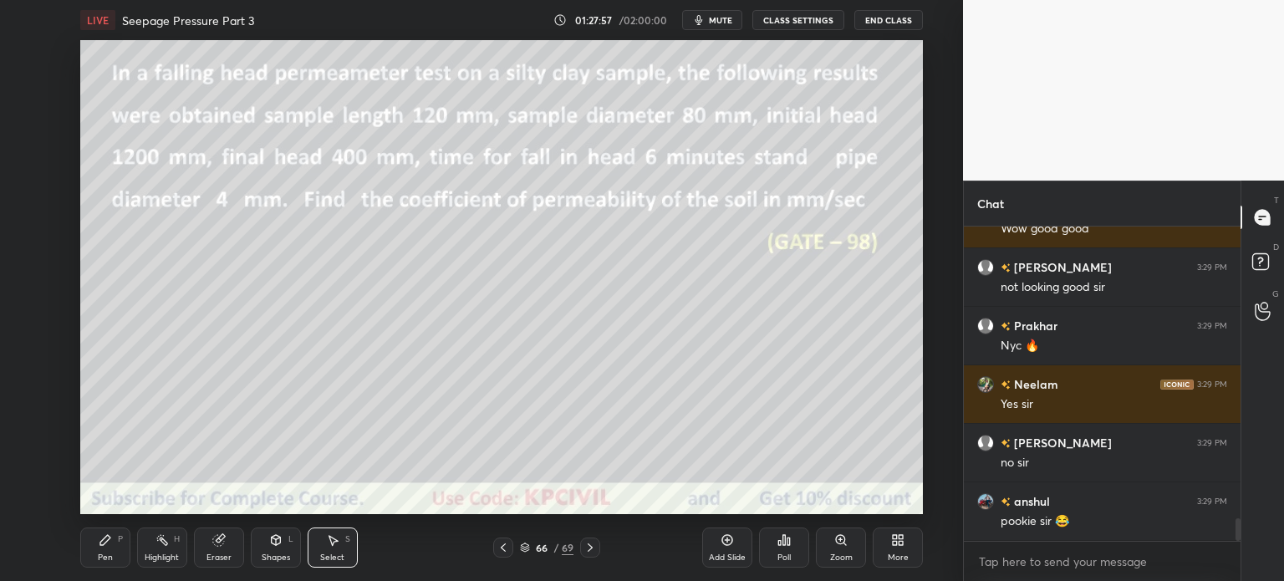
click at [517, 552] on div "66 / 69" at bounding box center [546, 548] width 107 height 20
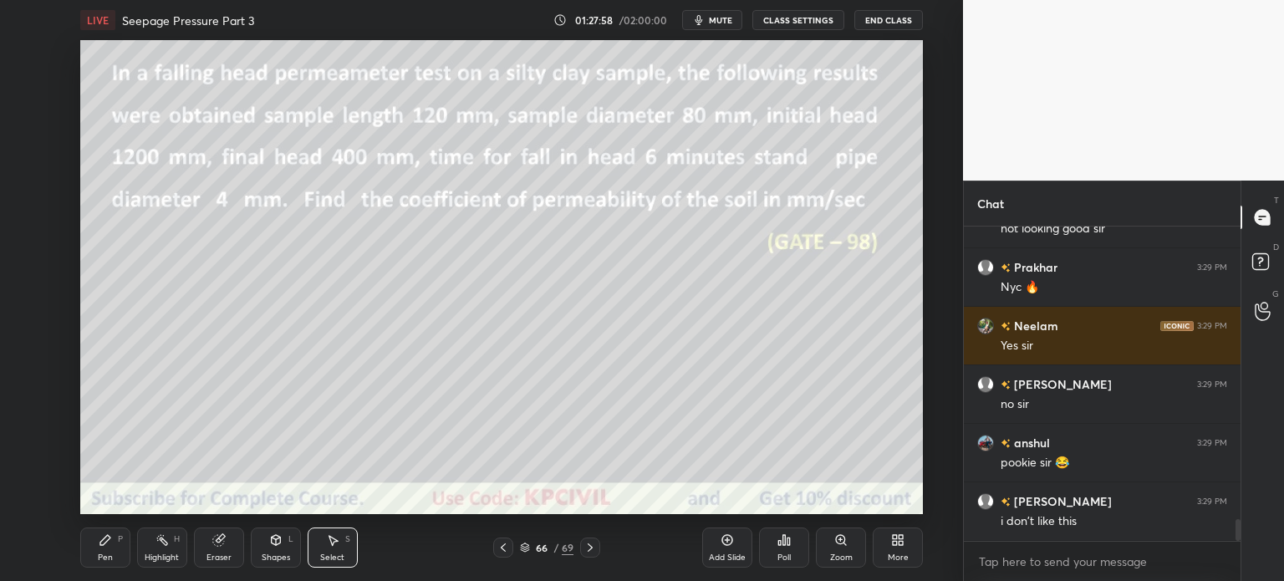
click at [534, 548] on div "66" at bounding box center [541, 548] width 17 height 10
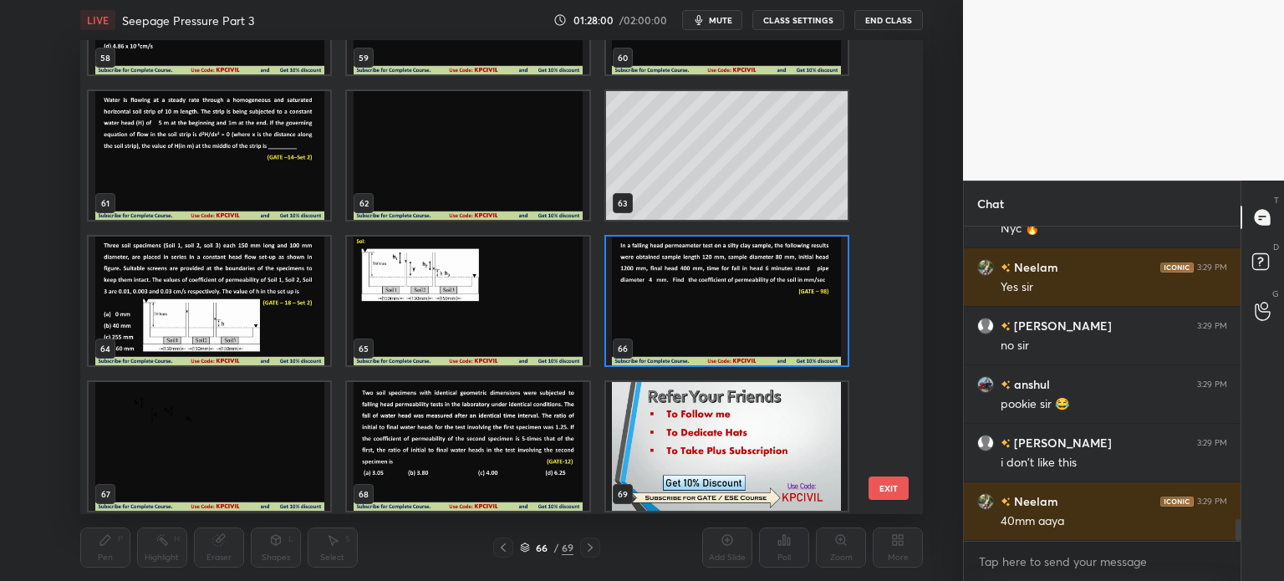
scroll to position [2871, 0]
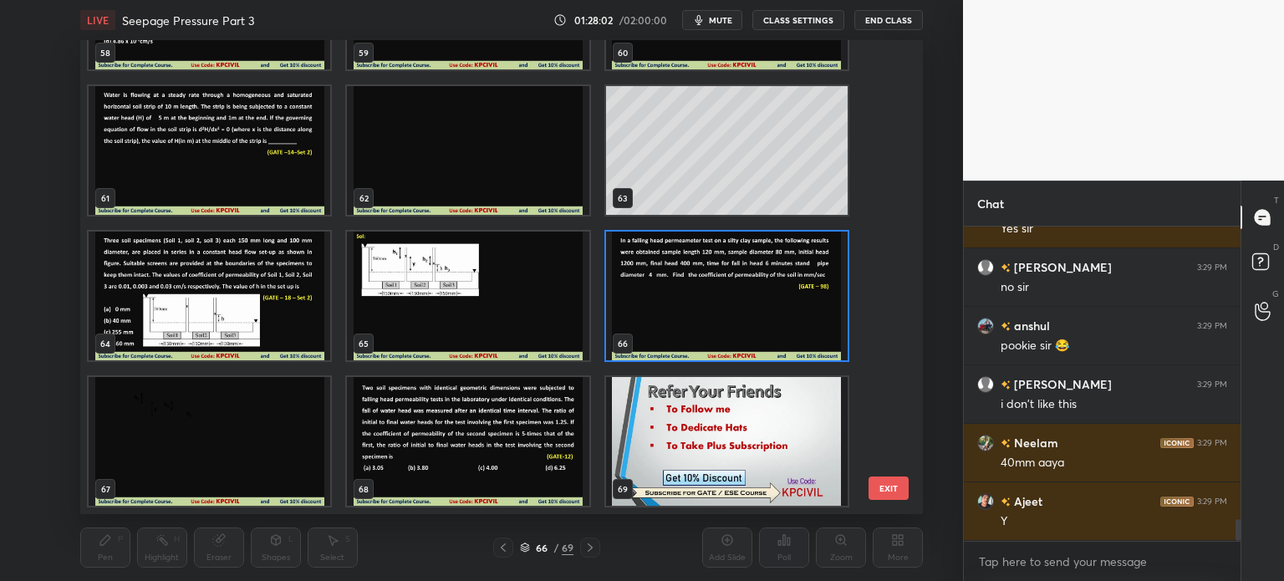
click at [238, 303] on img "grid" at bounding box center [210, 296] width 242 height 129
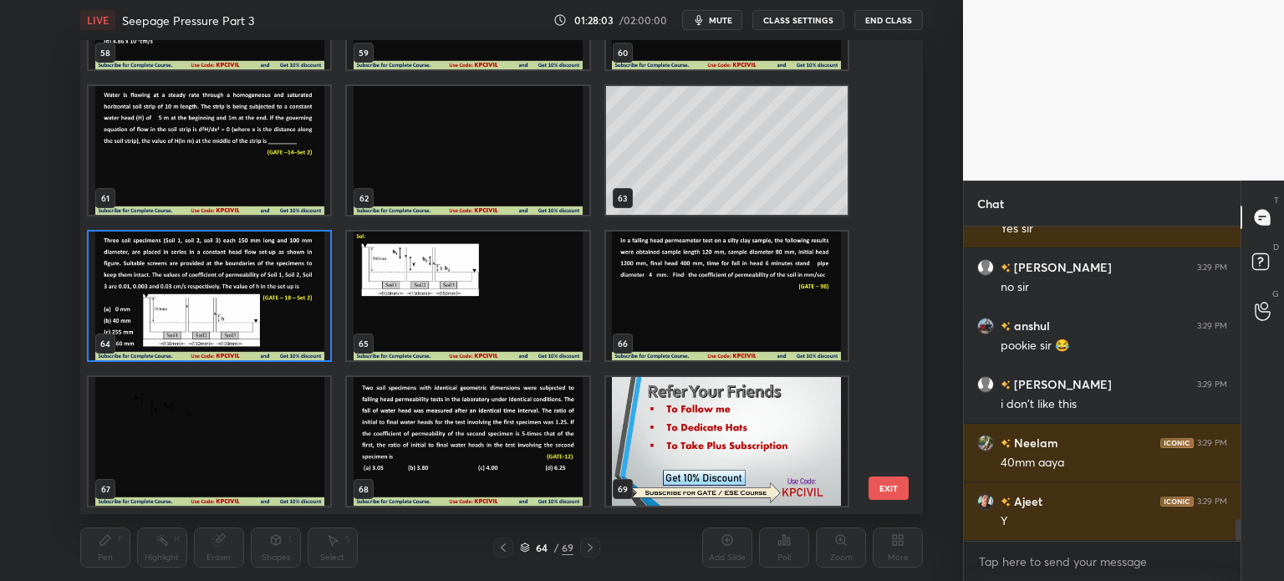
click at [238, 303] on img "grid" at bounding box center [210, 296] width 242 height 129
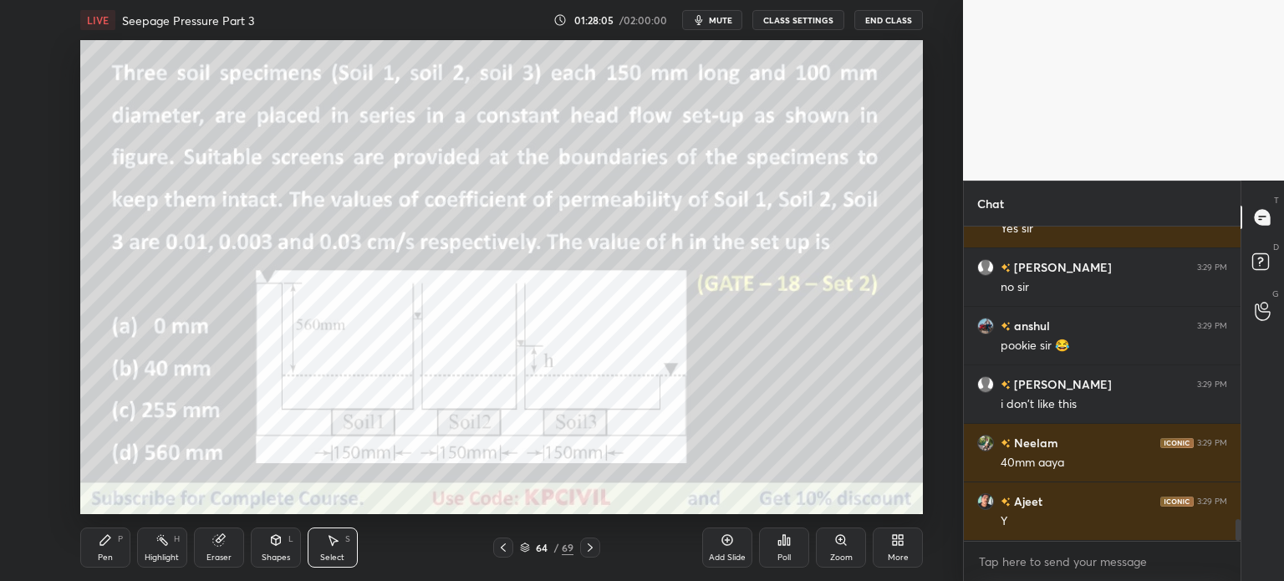
click at [586, 547] on icon at bounding box center [589, 547] width 13 height 13
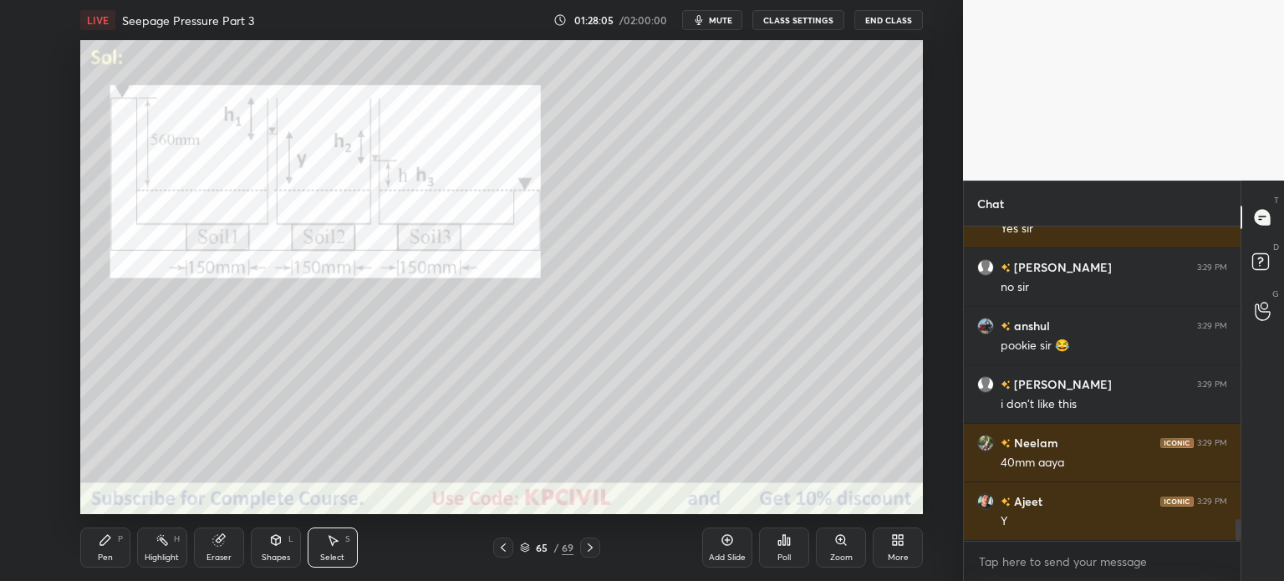
click at [586, 547] on icon at bounding box center [589, 547] width 13 height 13
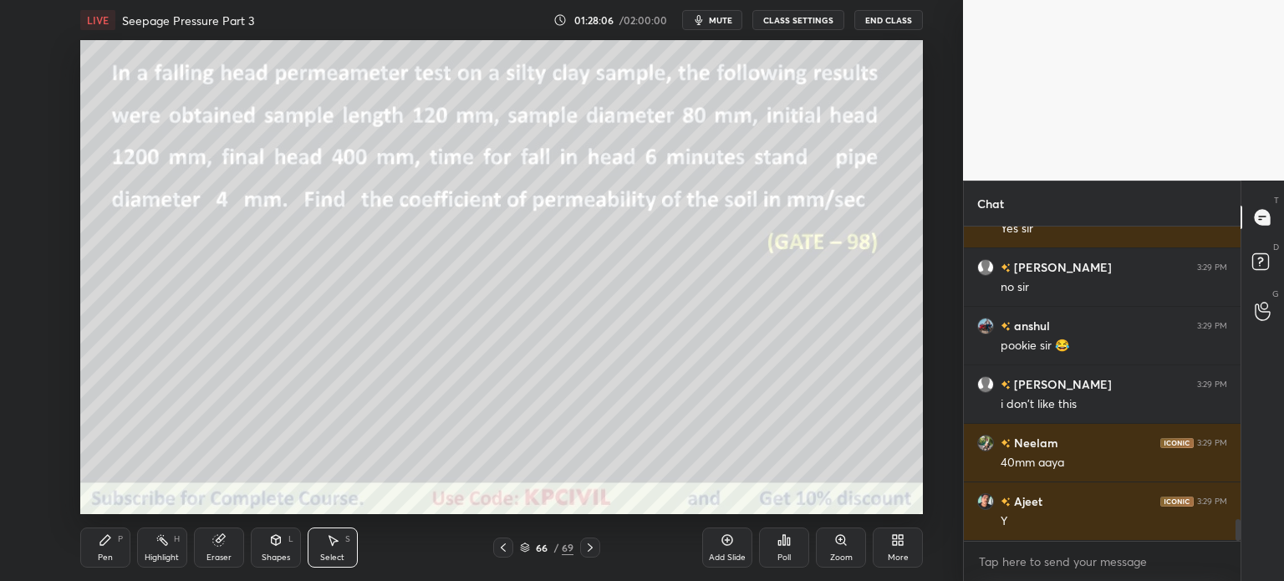
click at [586, 547] on icon at bounding box center [589, 547] width 13 height 13
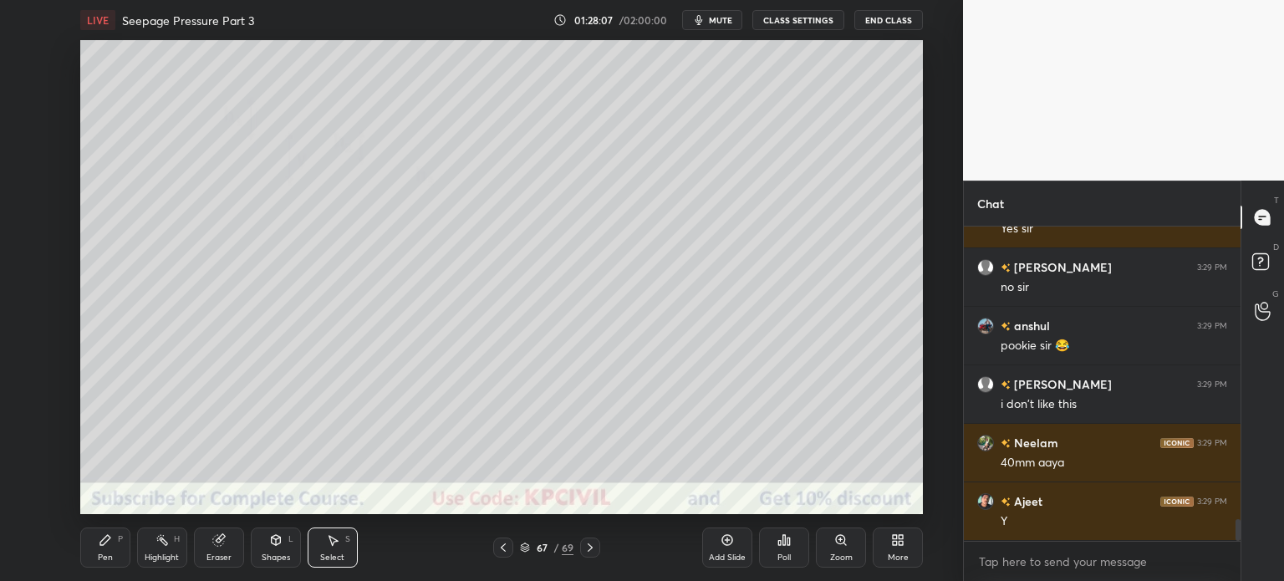
click at [586, 547] on icon at bounding box center [589, 547] width 13 height 13
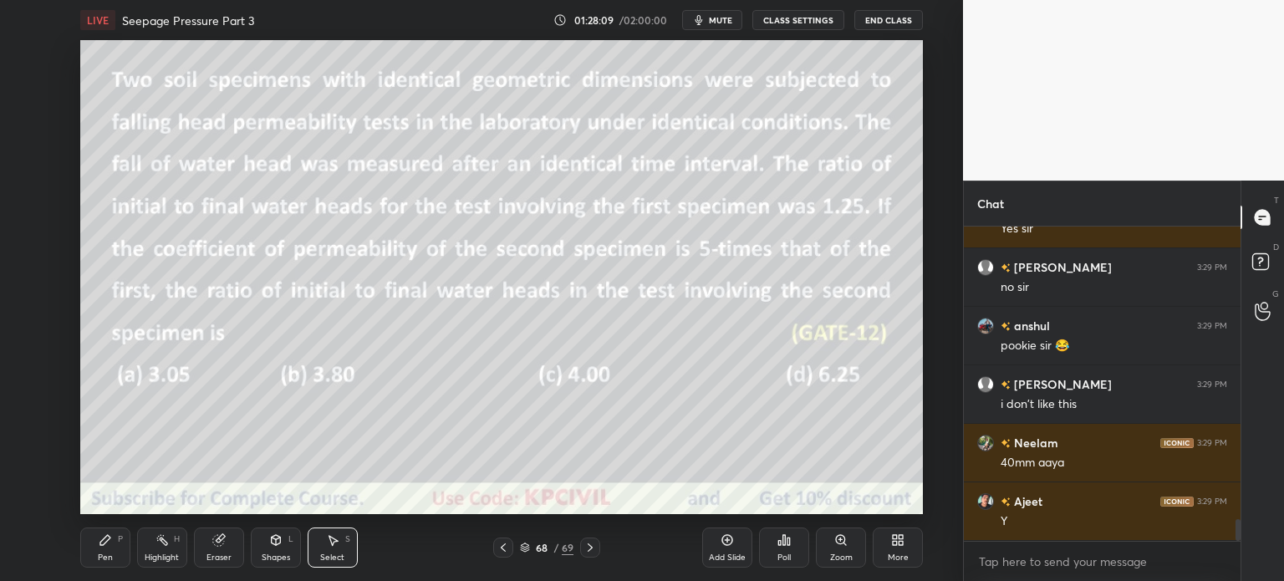
click at [586, 547] on icon at bounding box center [589, 547] width 13 height 13
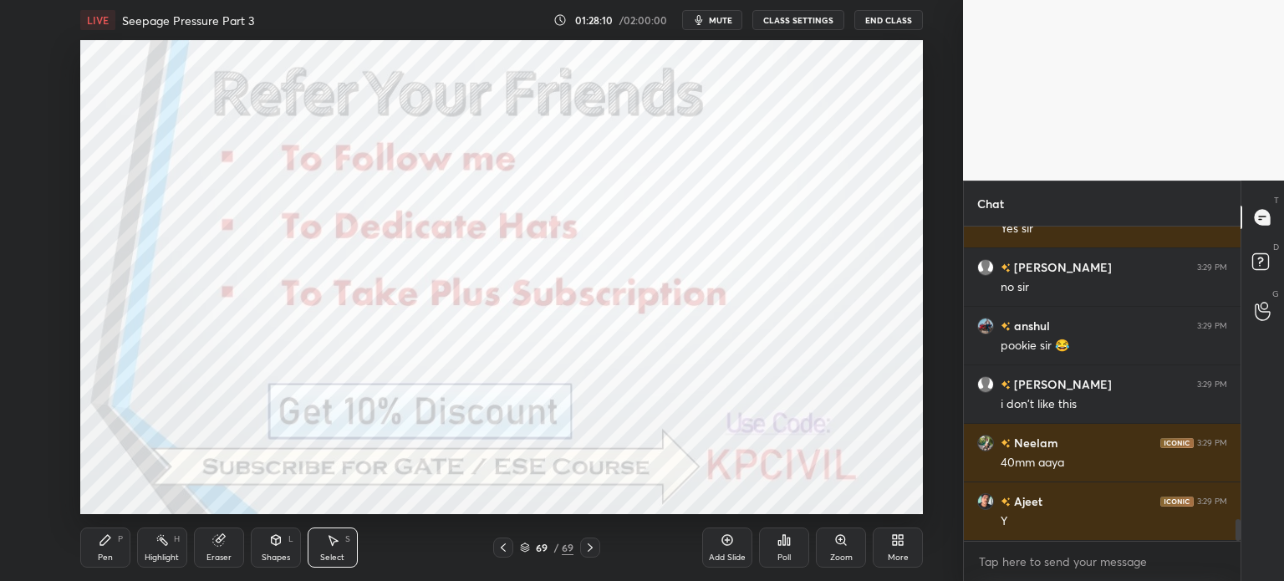
click at [511, 551] on div at bounding box center [503, 548] width 20 height 20
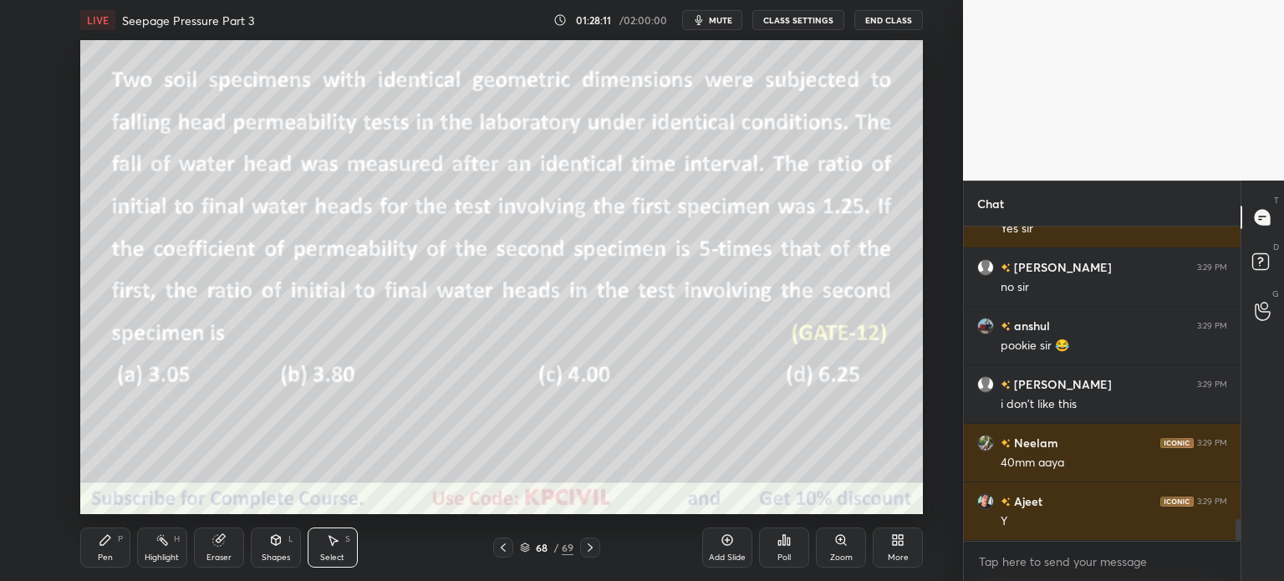
click at [511, 551] on div at bounding box center [503, 548] width 20 height 20
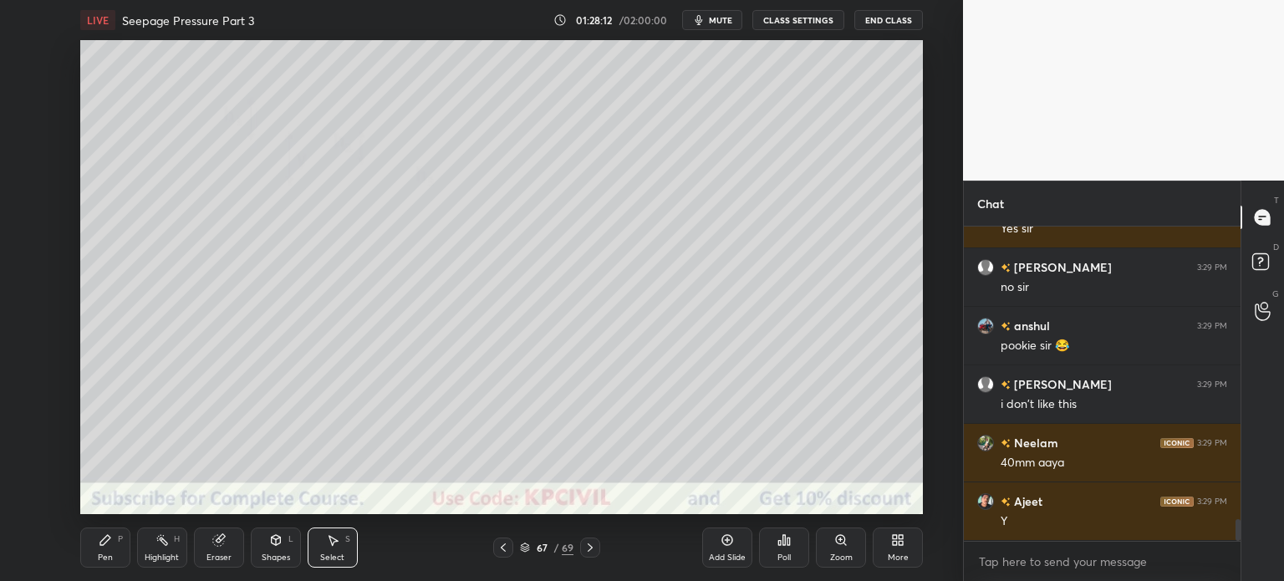
click at [511, 551] on div at bounding box center [503, 548] width 20 height 20
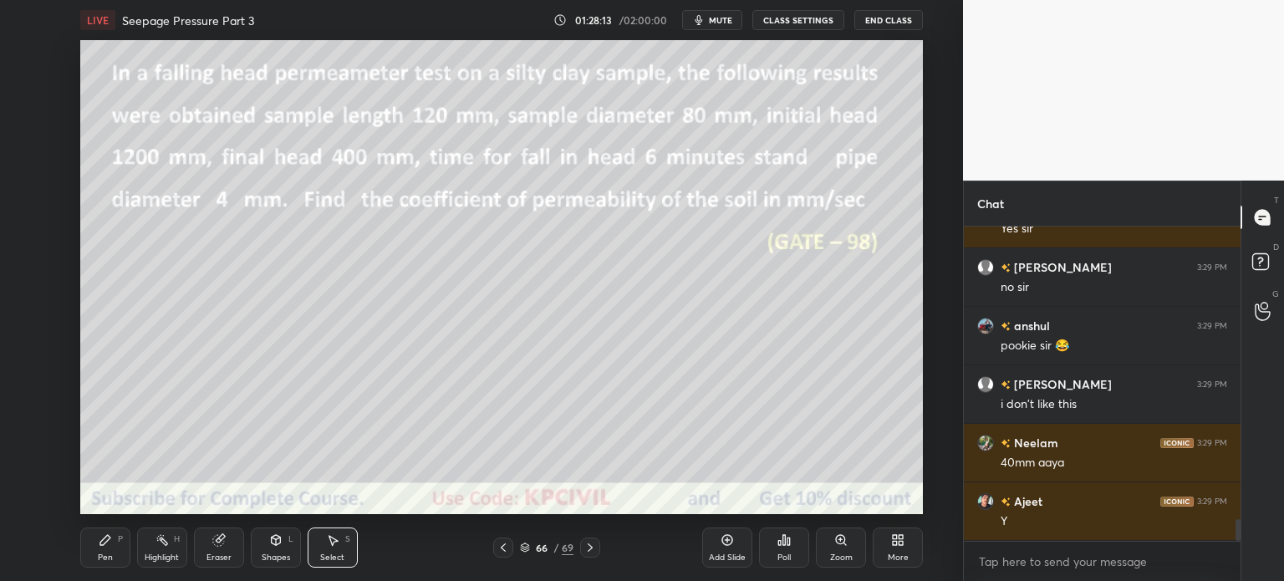
click at [511, 551] on div at bounding box center [503, 548] width 20 height 20
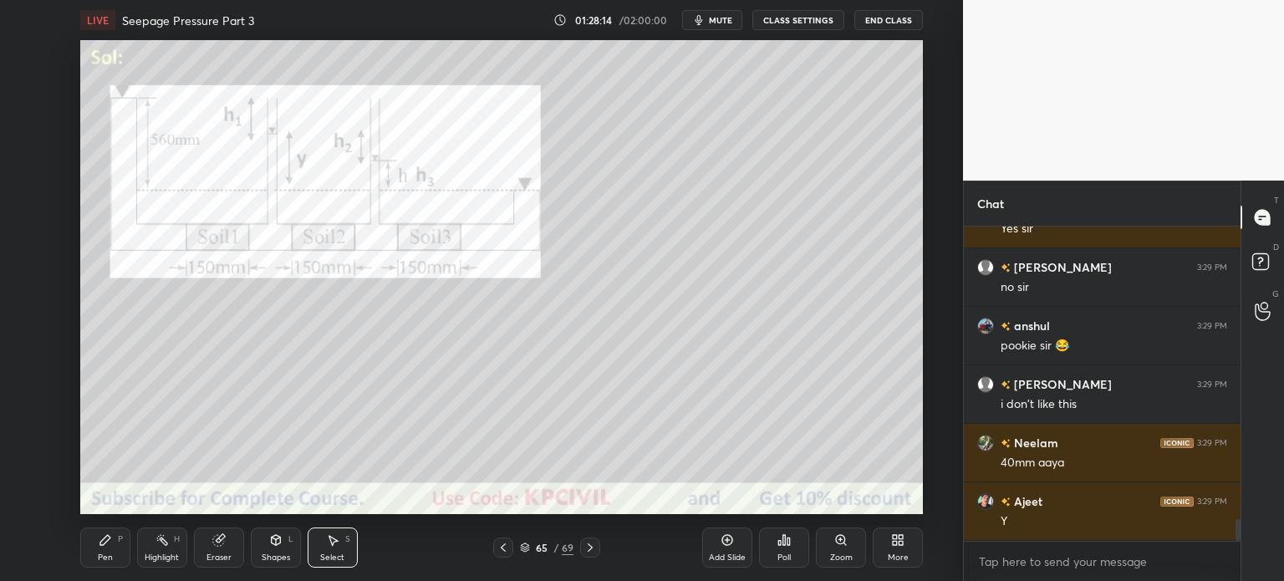
click at [511, 551] on div at bounding box center [503, 548] width 20 height 20
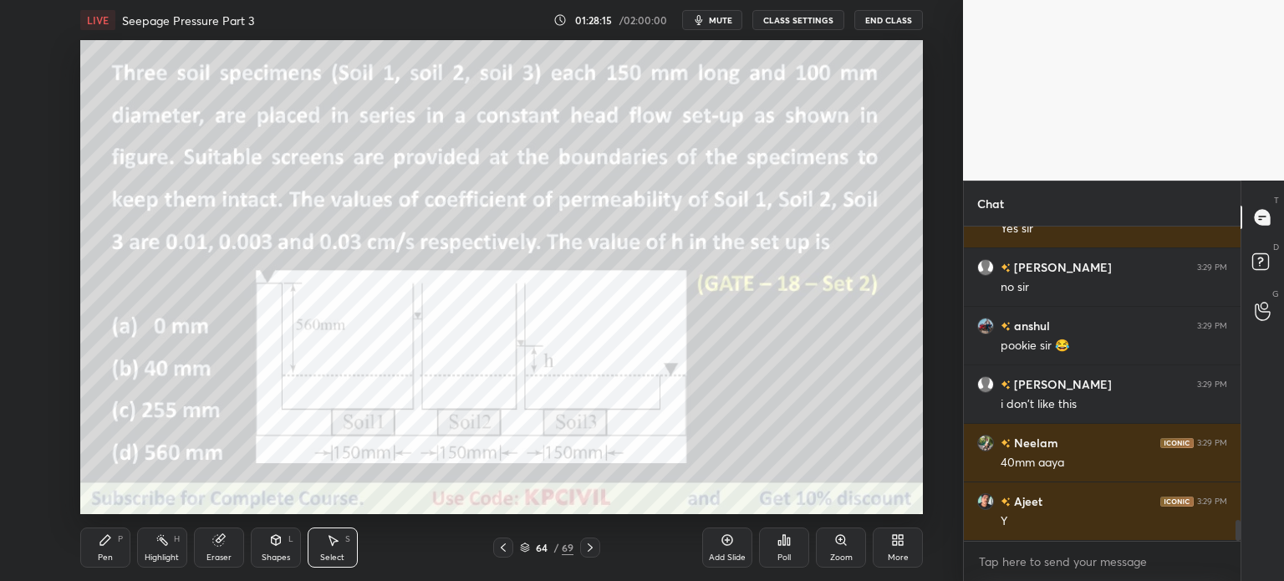
scroll to position [4352, 0]
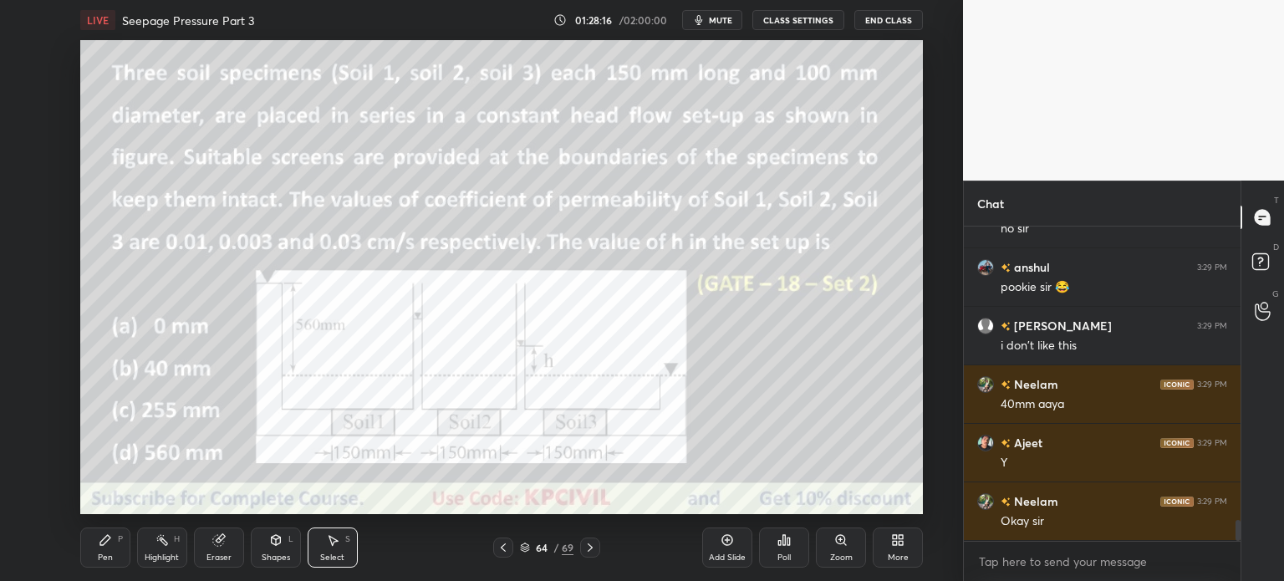
click at [511, 551] on div at bounding box center [503, 548] width 20 height 20
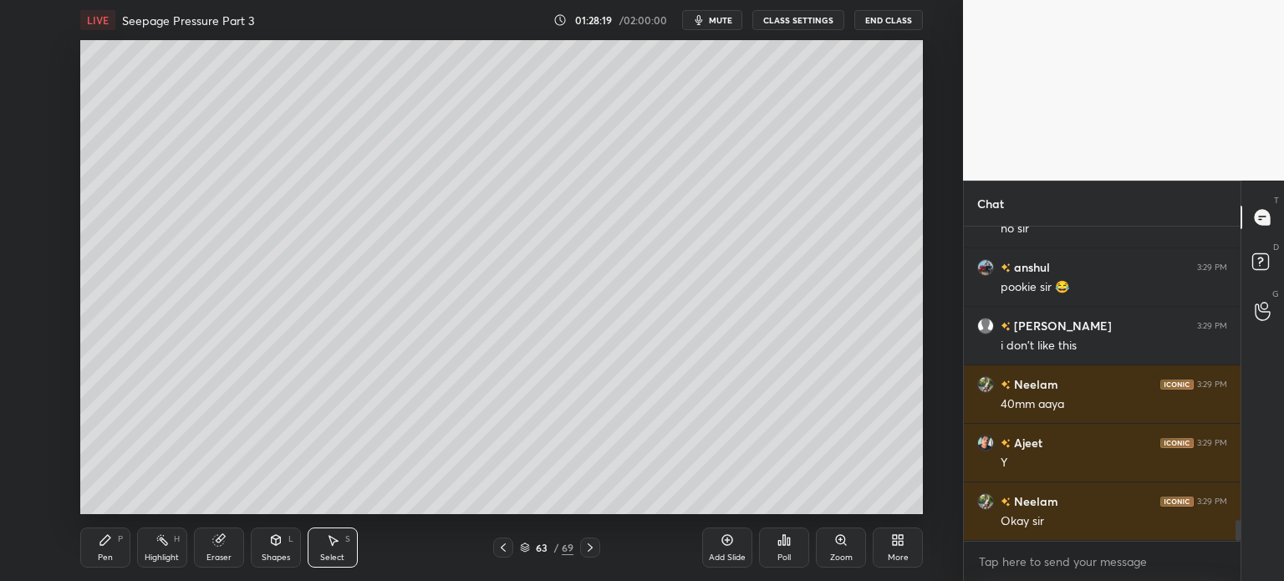
click at [735, 558] on div "Add Slide" at bounding box center [727, 557] width 37 height 8
click at [104, 548] on div "Pen P" at bounding box center [105, 547] width 50 height 40
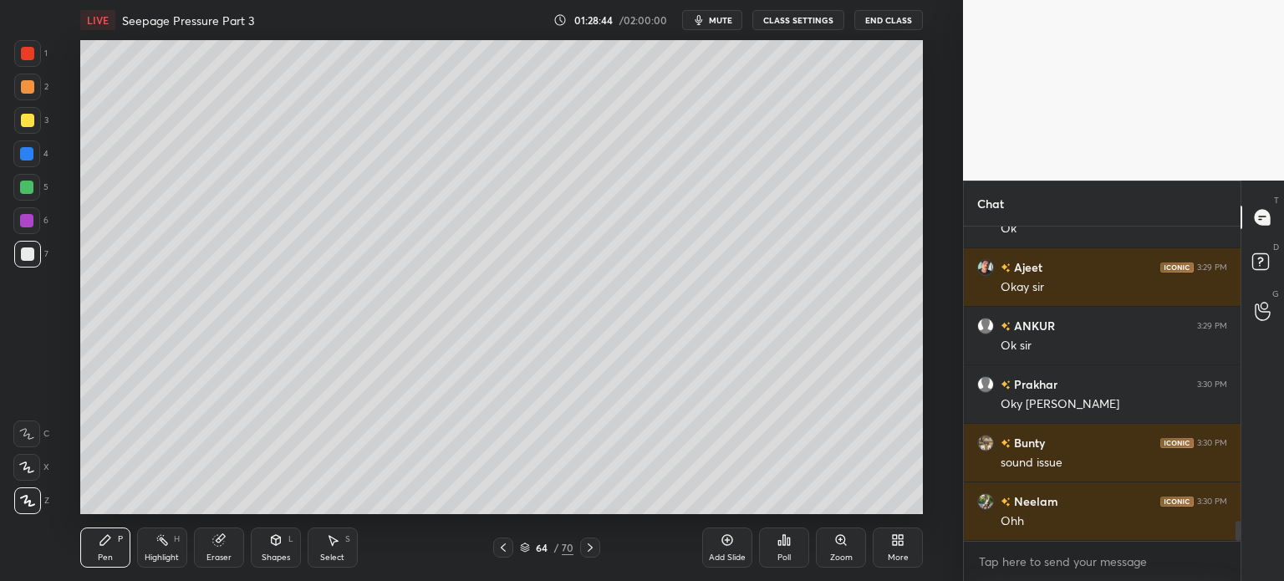
scroll to position [4762, 0]
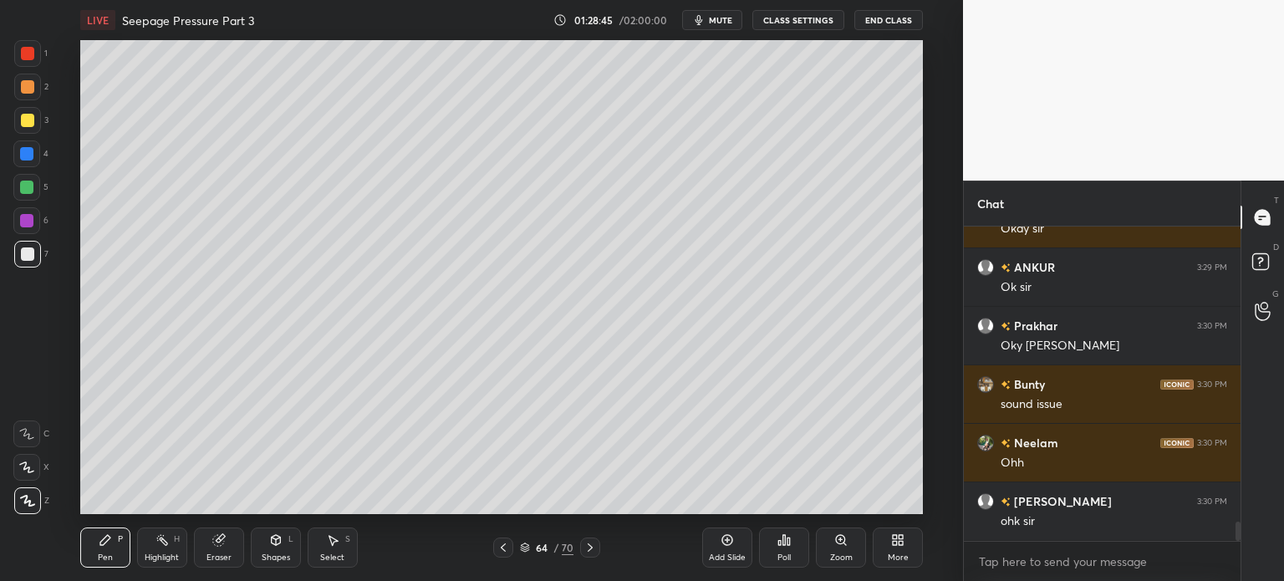
click at [19, 123] on div at bounding box center [27, 120] width 27 height 27
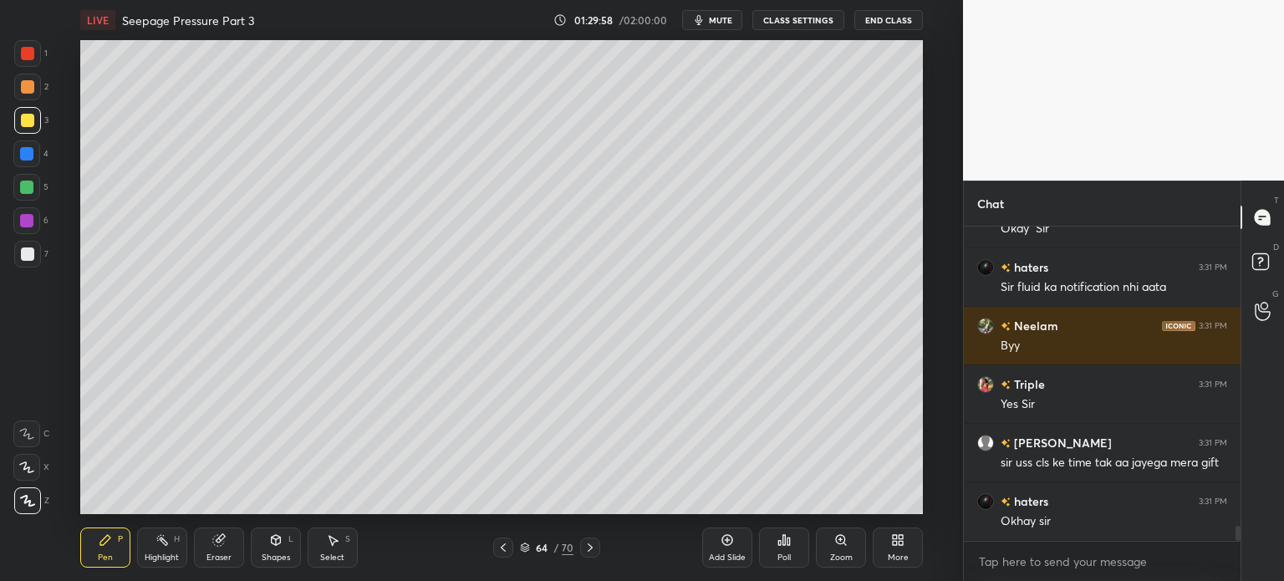
scroll to position [6181, 0]
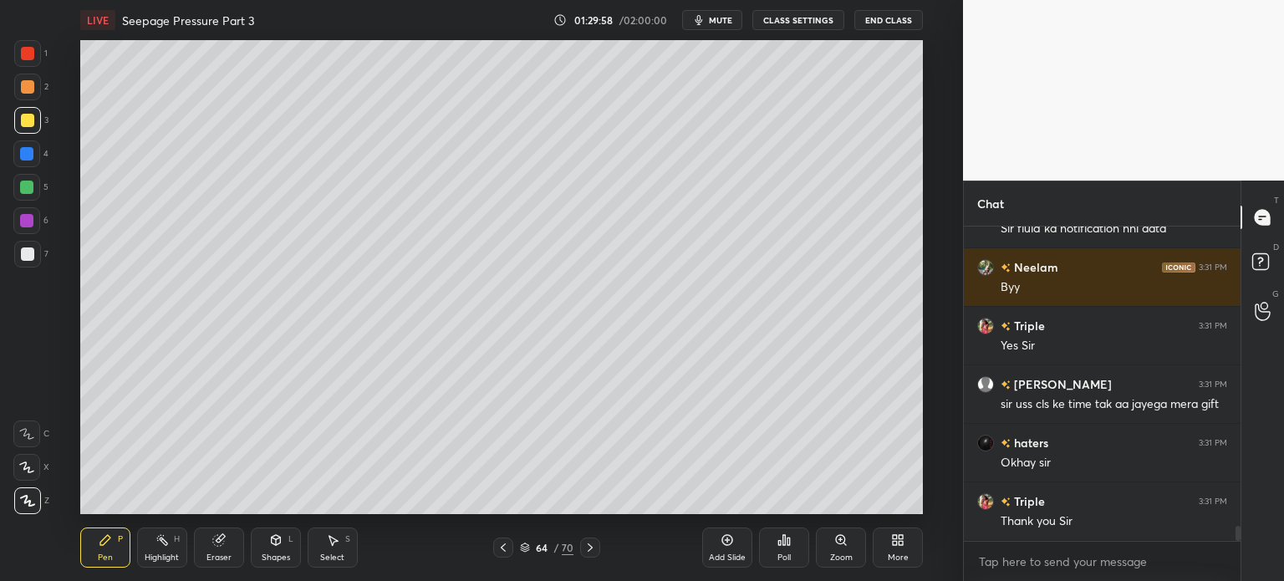
click at [899, 15] on button "End Class" at bounding box center [888, 20] width 69 height 20
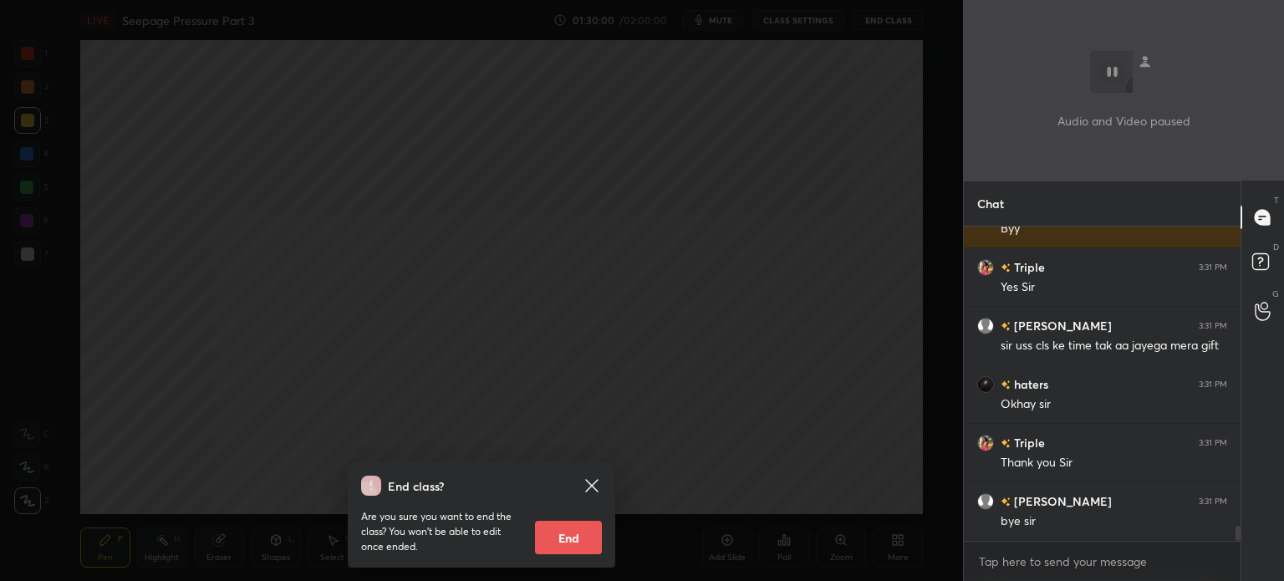
click at [564, 538] on button "End" at bounding box center [568, 537] width 67 height 33
type textarea "x"
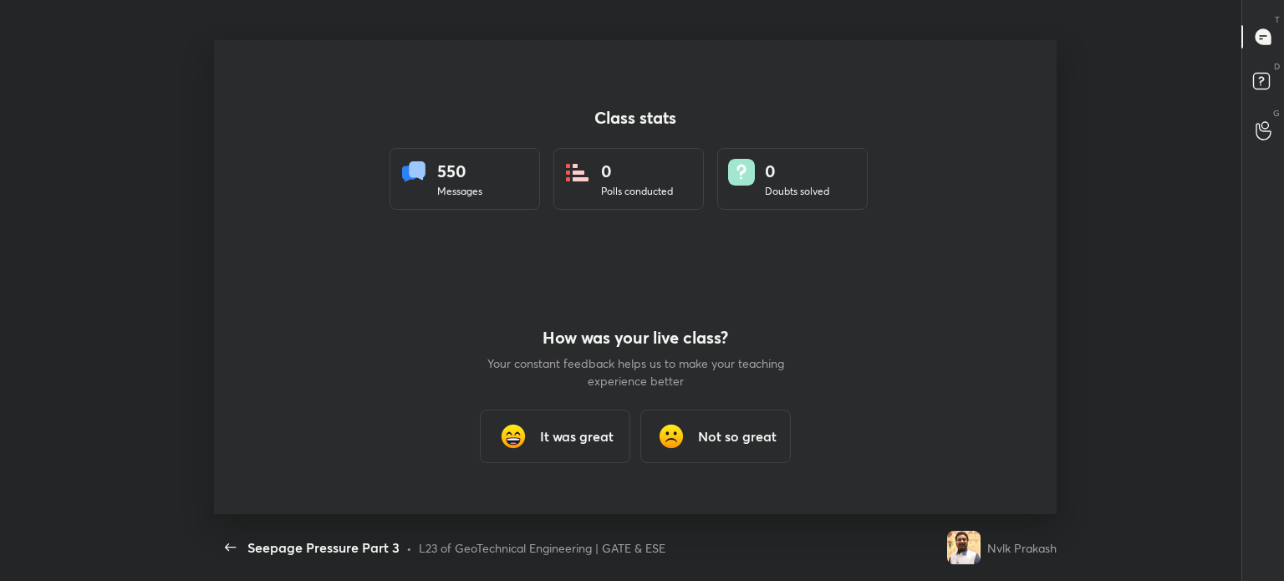
click at [1060, 53] on div "Class stats 550 Messages 0 Polls conducted 0 Doubts solved How was your live cl…" at bounding box center [635, 277] width 1271 height 474
